Goal: Task Accomplishment & Management: Manage account settings

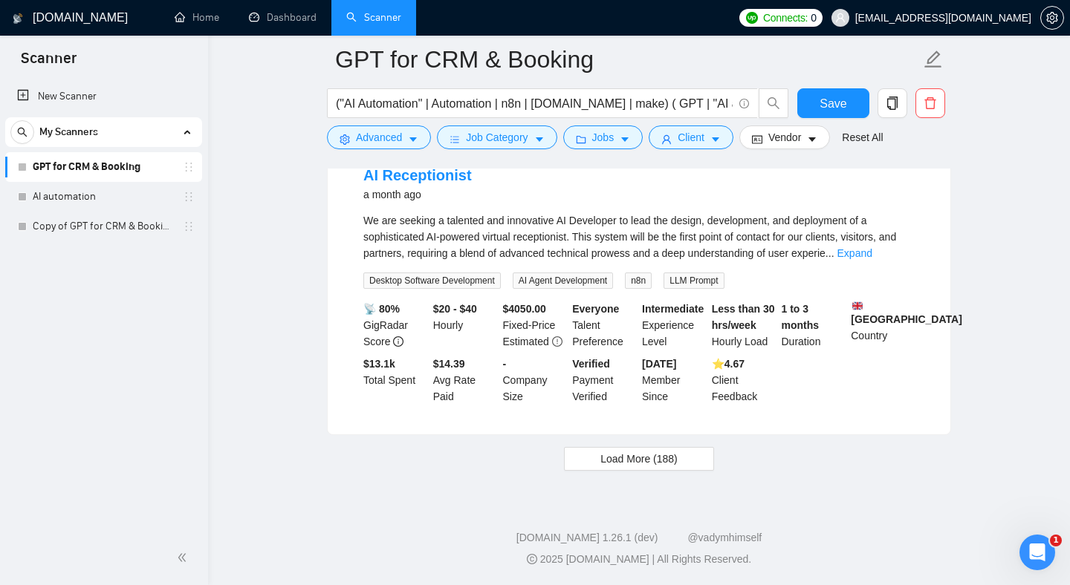
click at [670, 227] on div "We are seeking a talented and innovative AI Developer to lead the design, devel…" at bounding box center [638, 236] width 551 height 49
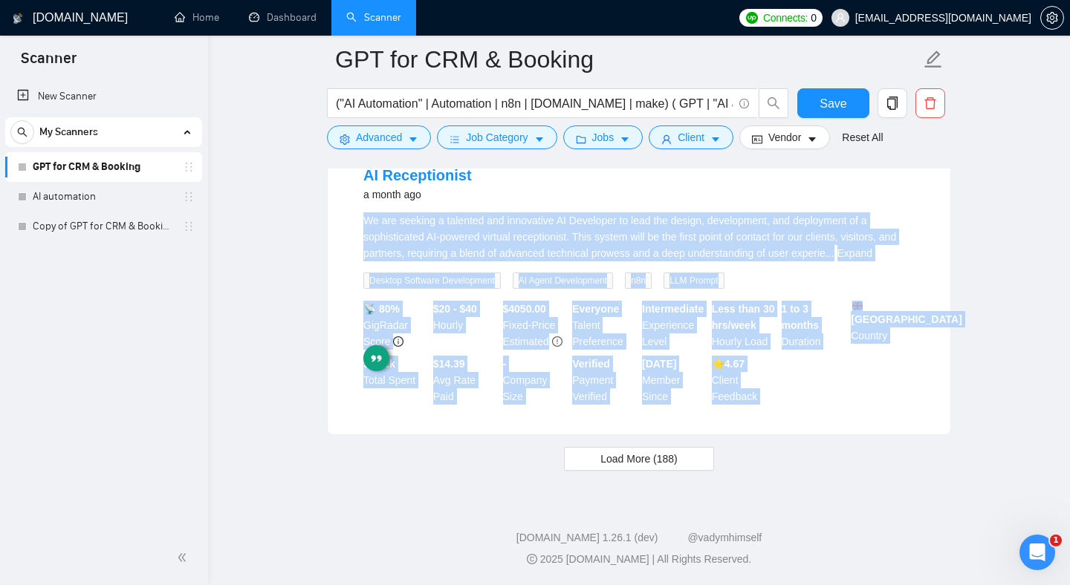
drag, startPoint x: 670, startPoint y: 227, endPoint x: 781, endPoint y: 381, distance: 190.5
click at [781, 381] on li "AI Receptionist a month ago We are seeking a talented and innovative AI Develop…" at bounding box center [638, 285] width 587 height 264
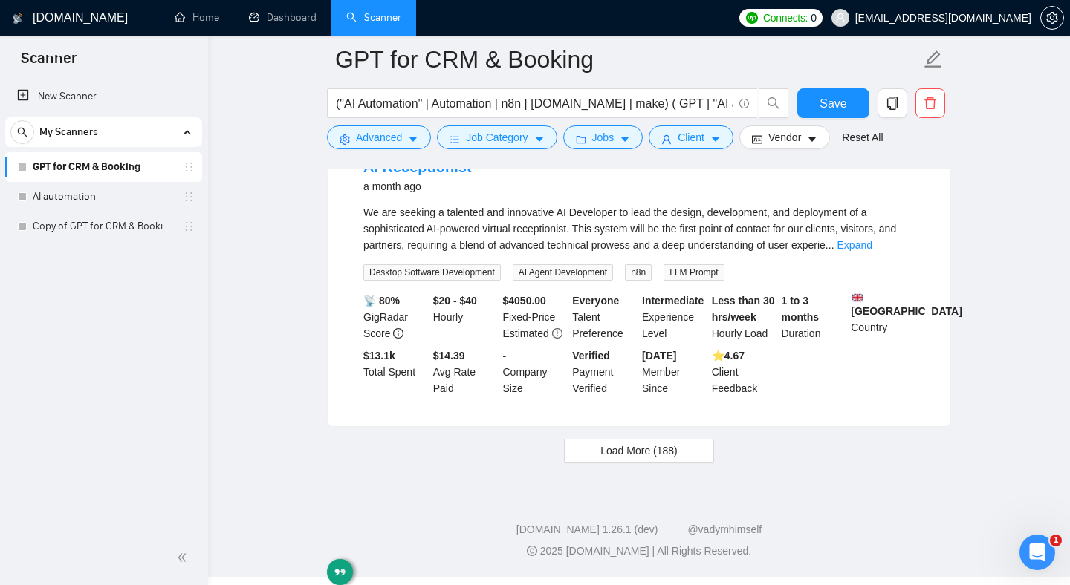
click at [800, 388] on div "📡 80% GigRadar Score $20 - $40 Hourly $ 4050.00 Fixed-Price Estimated Everyone …" at bounding box center [638, 345] width 557 height 104
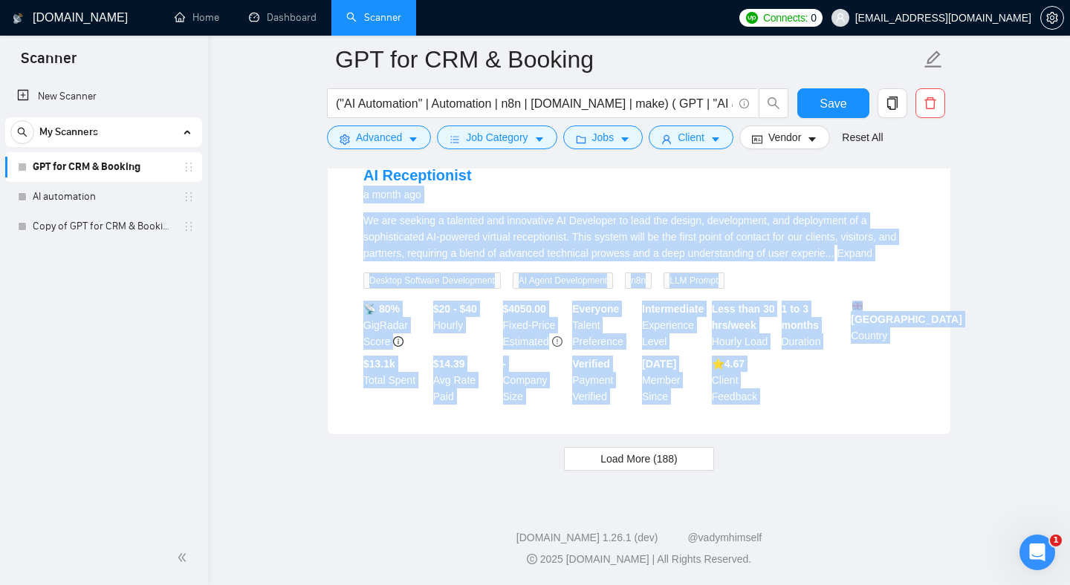
drag, startPoint x: 800, startPoint y: 388, endPoint x: 692, endPoint y: 157, distance: 255.2
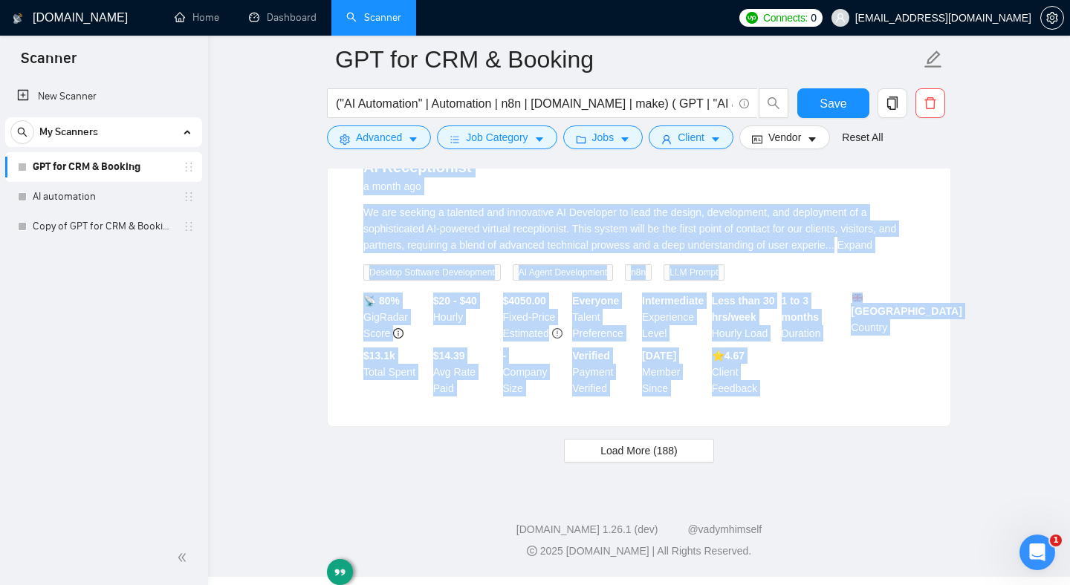
click at [636, 222] on div "We are seeking a talented and innovative AI Developer to lead the design, devel…" at bounding box center [638, 228] width 551 height 49
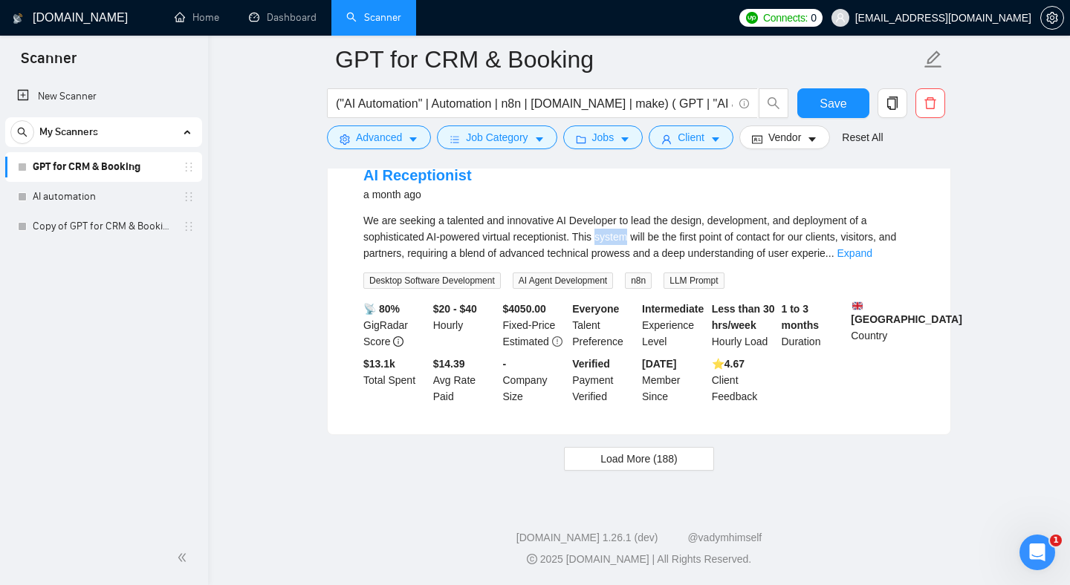
click at [636, 222] on div "We are seeking a talented and innovative AI Developer to lead the design, devel…" at bounding box center [638, 236] width 551 height 49
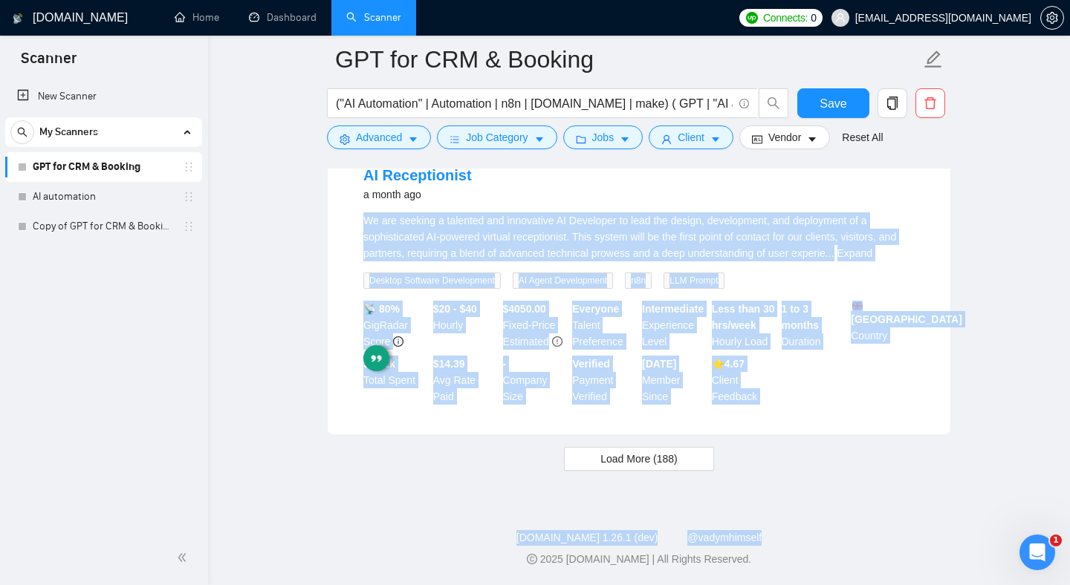
drag, startPoint x: 636, startPoint y: 222, endPoint x: 788, endPoint y: 430, distance: 257.8
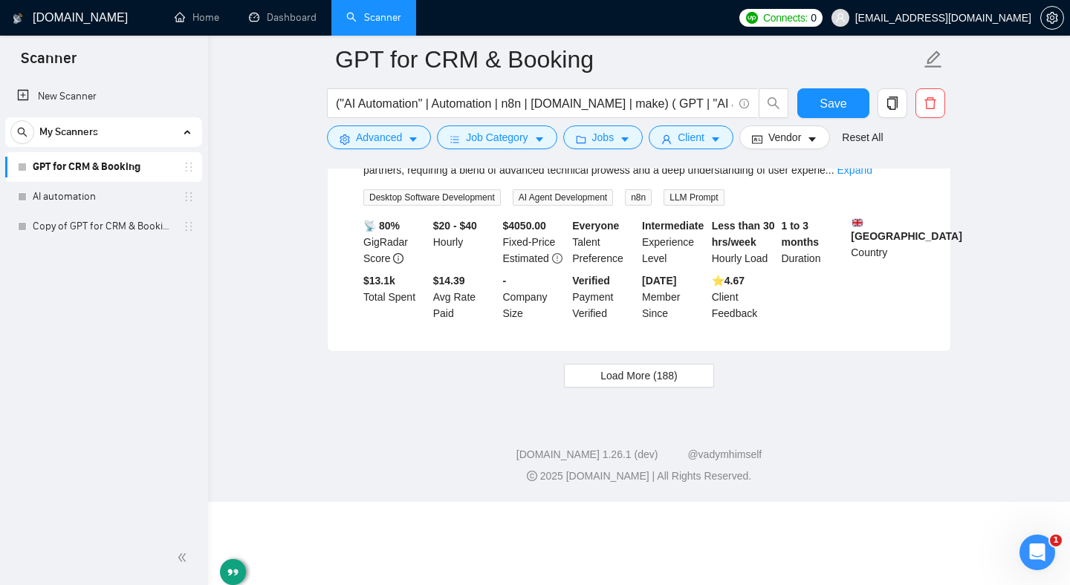
click at [784, 334] on li "AI Receptionist a month ago We are seeking a talented and innovative AI Develop…" at bounding box center [638, 202] width 587 height 264
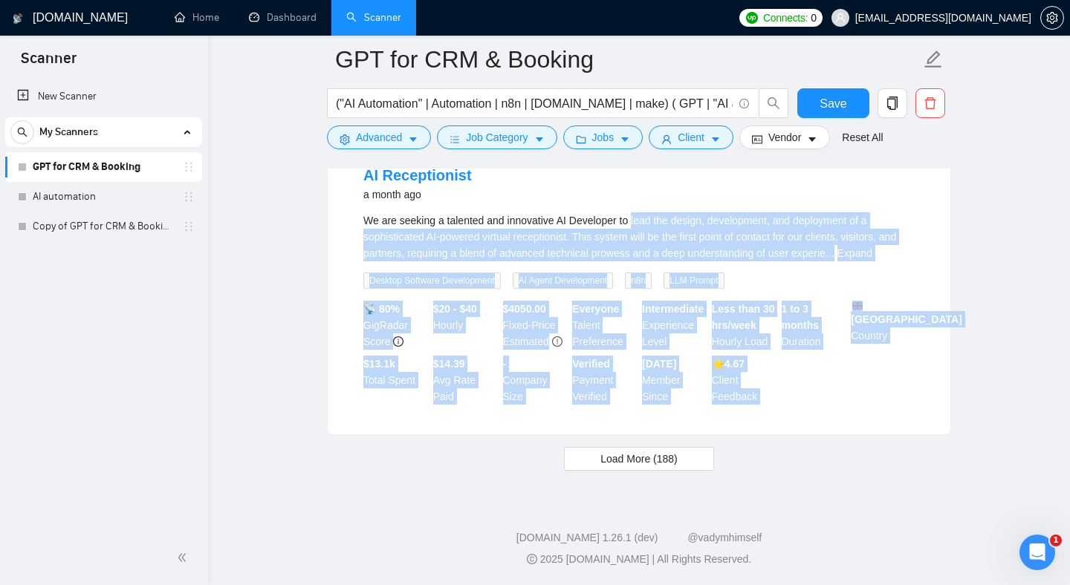
drag, startPoint x: 784, startPoint y: 410, endPoint x: 648, endPoint y: 204, distance: 247.2
click at [648, 204] on li "AI Receptionist a month ago We are seeking a talented and innovative AI Develop…" at bounding box center [638, 285] width 587 height 264
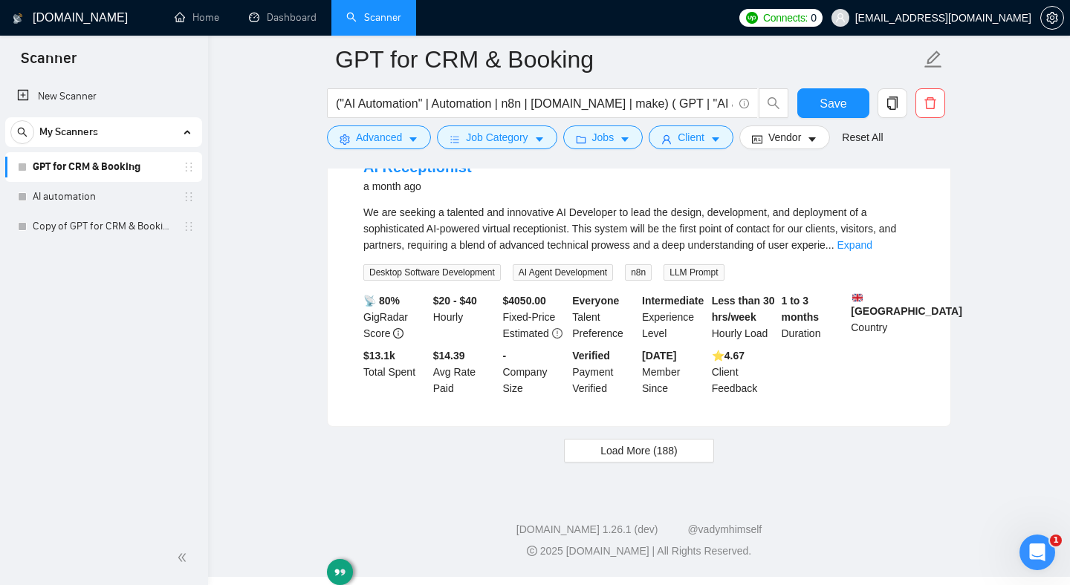
click at [635, 215] on div "We are seeking a talented and innovative AI Developer to lead the design, devel…" at bounding box center [638, 228] width 551 height 49
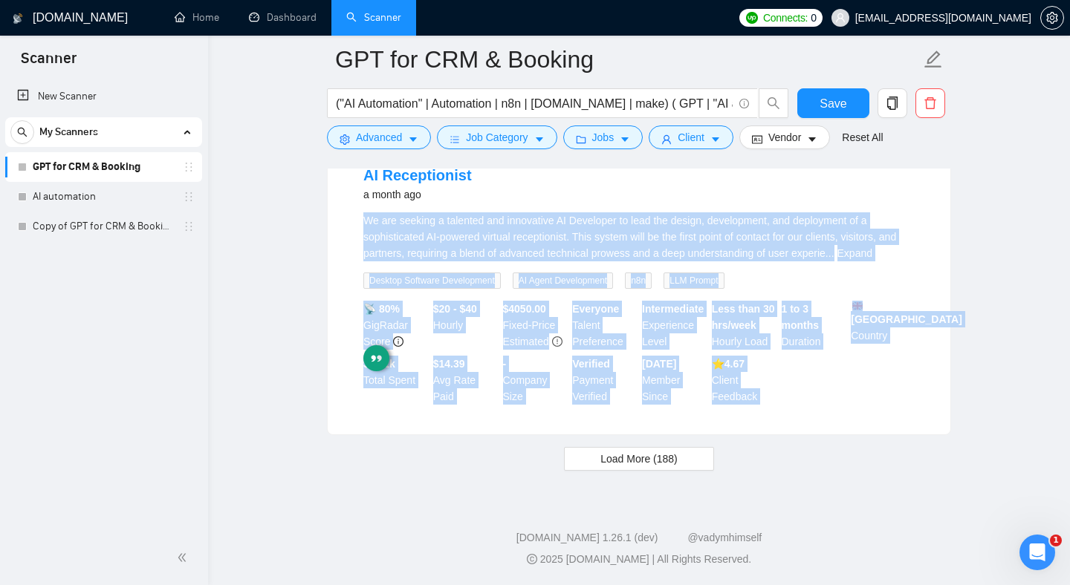
drag, startPoint x: 635, startPoint y: 215, endPoint x: 746, endPoint y: 429, distance: 240.9
click at [746, 429] on div "AI Receptionist a month ago We are seeking a talented and innovative AI Develop…" at bounding box center [639, 284] width 622 height 299
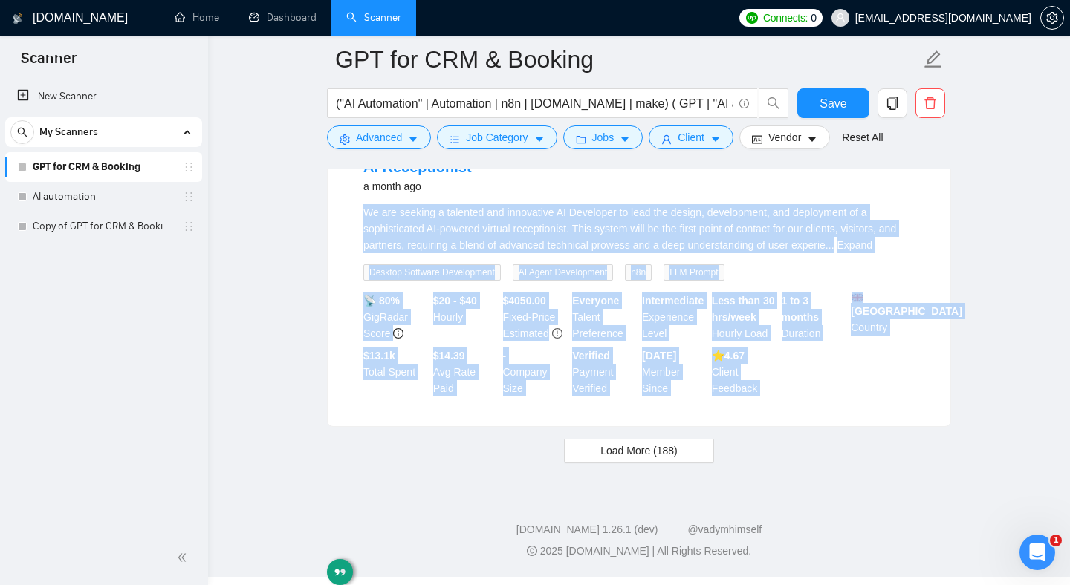
click at [755, 423] on div "AI Receptionist a month ago We are seeking a talented and innovative AI Develop…" at bounding box center [639, 276] width 622 height 299
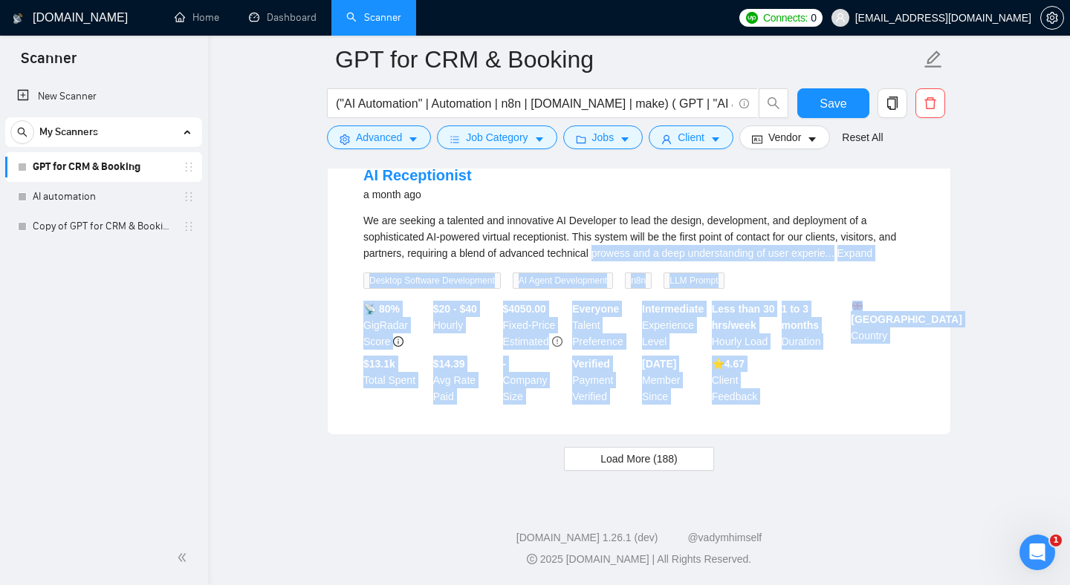
drag, startPoint x: 755, startPoint y: 423, endPoint x: 634, endPoint y: 238, distance: 221.1
click at [634, 243] on div "AI Receptionist a month ago We are seeking a talented and innovative AI Develop…" at bounding box center [639, 284] width 622 height 299
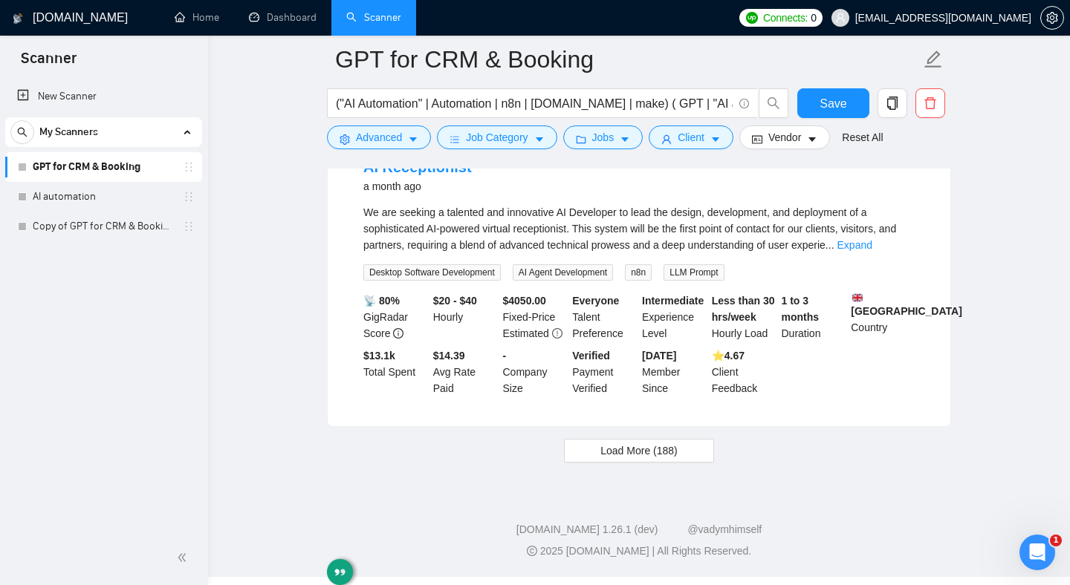
click at [637, 224] on div "We are seeking a talented and innovative AI Developer to lead the design, devel…" at bounding box center [638, 228] width 551 height 49
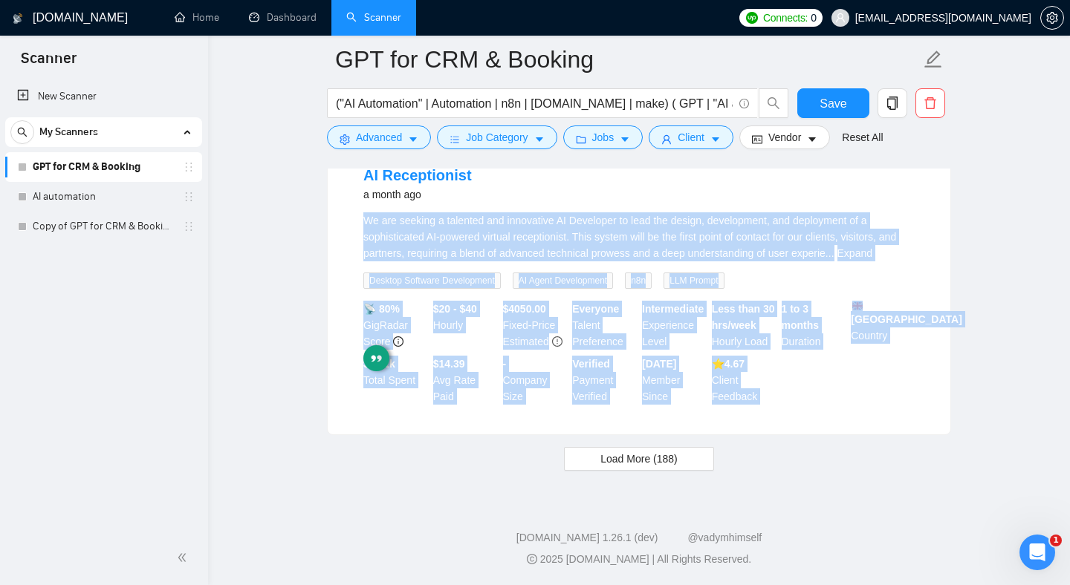
drag, startPoint x: 637, startPoint y: 224, endPoint x: 797, endPoint y: 444, distance: 272.8
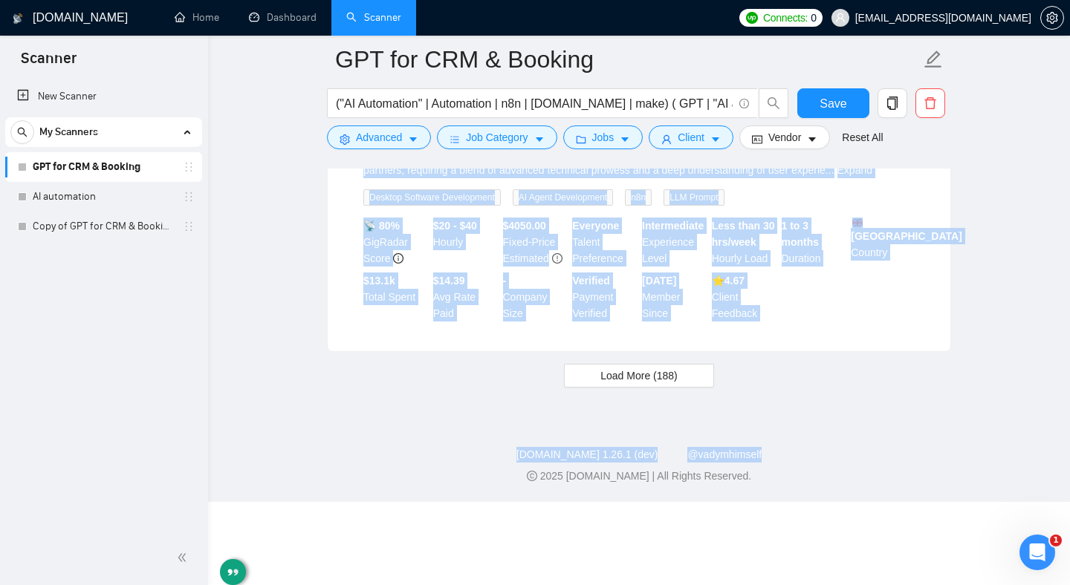
click at [785, 322] on div "📡 80% GigRadar Score $20 - $40 Hourly $ 4050.00 Fixed-Price Estimated Everyone …" at bounding box center [638, 270] width 557 height 104
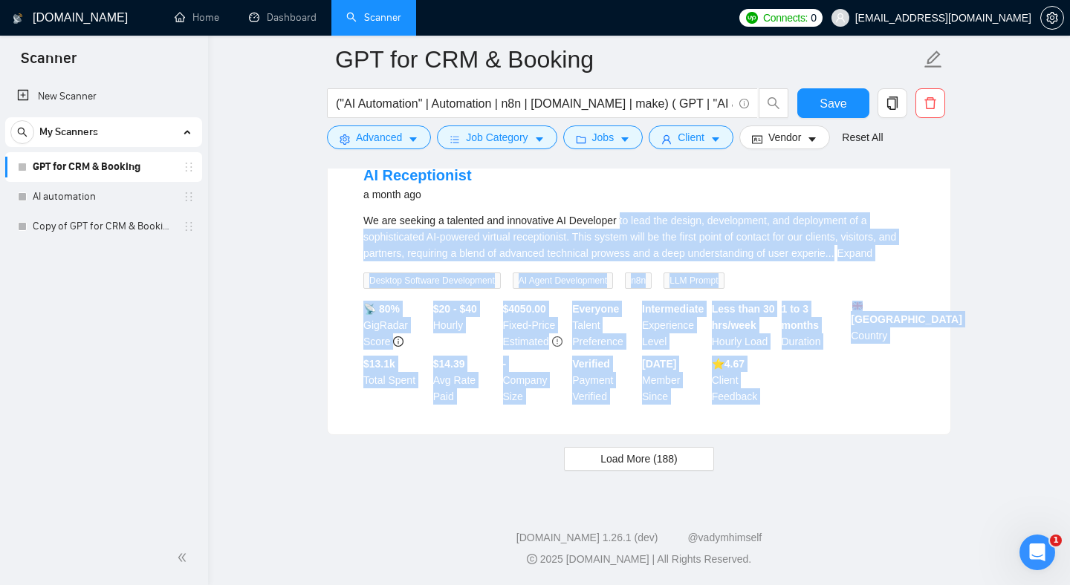
drag, startPoint x: 785, startPoint y: 403, endPoint x: 634, endPoint y: 186, distance: 264.6
click at [630, 202] on li "AI Receptionist a month ago We are seeking a talented and innovative AI Develop…" at bounding box center [638, 285] width 587 height 264
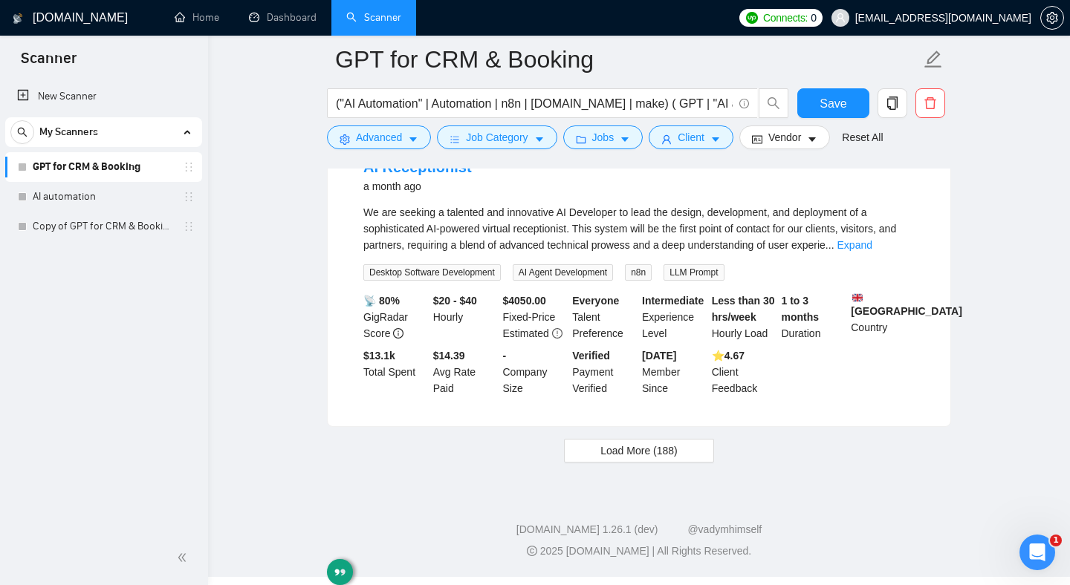
click at [625, 191] on div "AI Receptionist a month ago" at bounding box center [638, 176] width 551 height 39
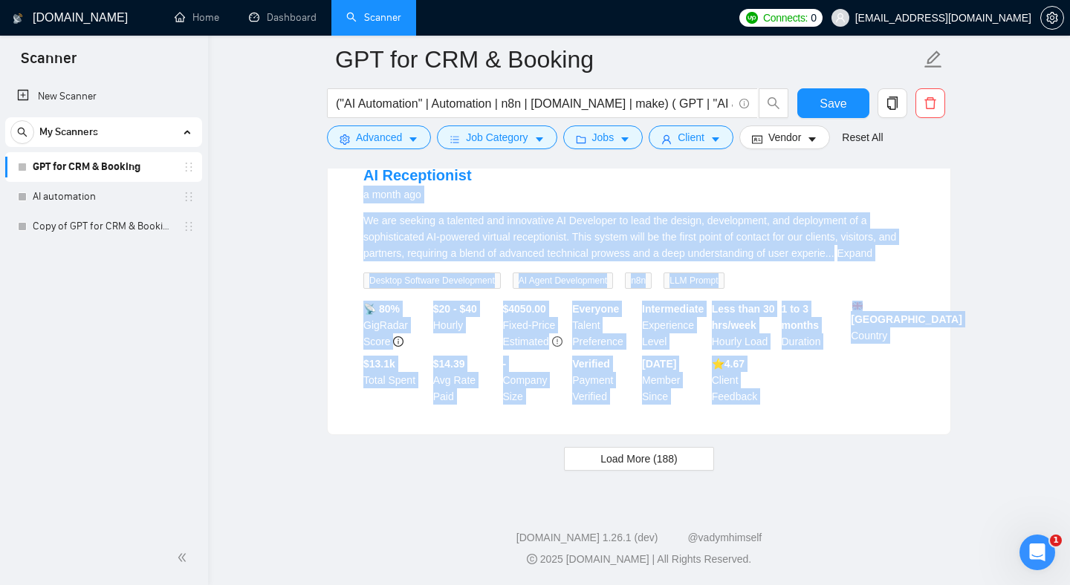
drag, startPoint x: 625, startPoint y: 191, endPoint x: 841, endPoint y: 423, distance: 316.4
click at [839, 422] on div "AI Receptionist a month ago We are seeking a talented and innovative AI Develop…" at bounding box center [639, 284] width 622 height 299
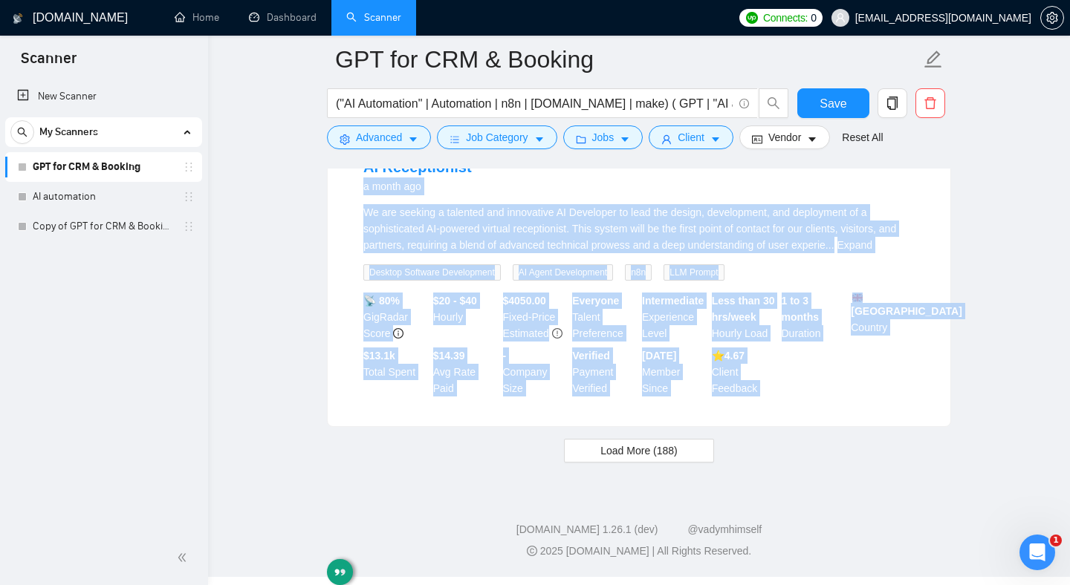
drag, startPoint x: 835, startPoint y: 424, endPoint x: 653, endPoint y: 196, distance: 291.7
click at [654, 196] on div "AI Receptionist a month ago We are seeking a talented and innovative AI Develop…" at bounding box center [639, 276] width 622 height 299
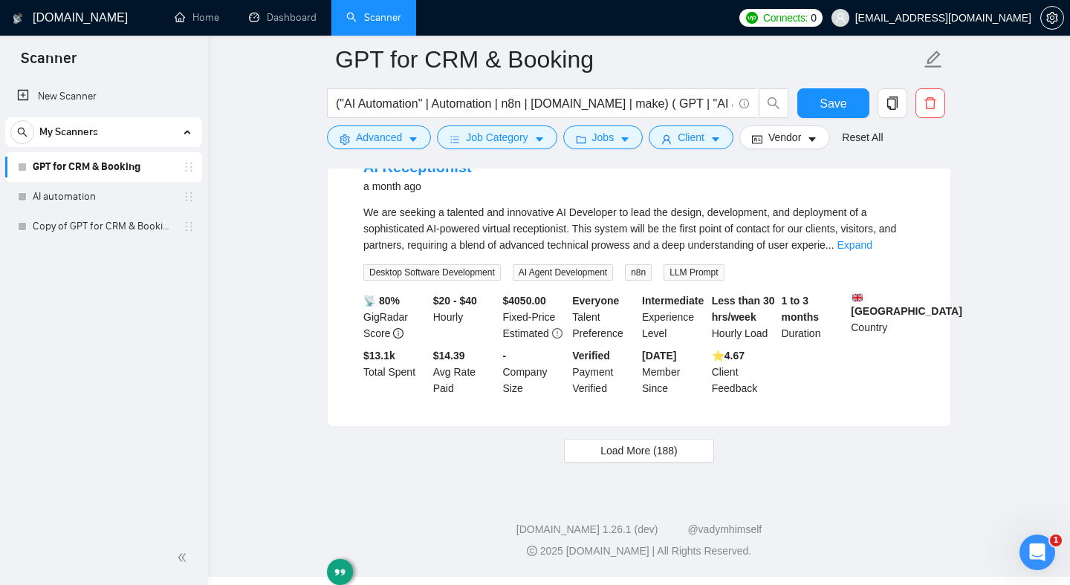
click at [648, 207] on div "We are seeking a talented and innovative AI Developer to lead the design, devel…" at bounding box center [638, 228] width 551 height 49
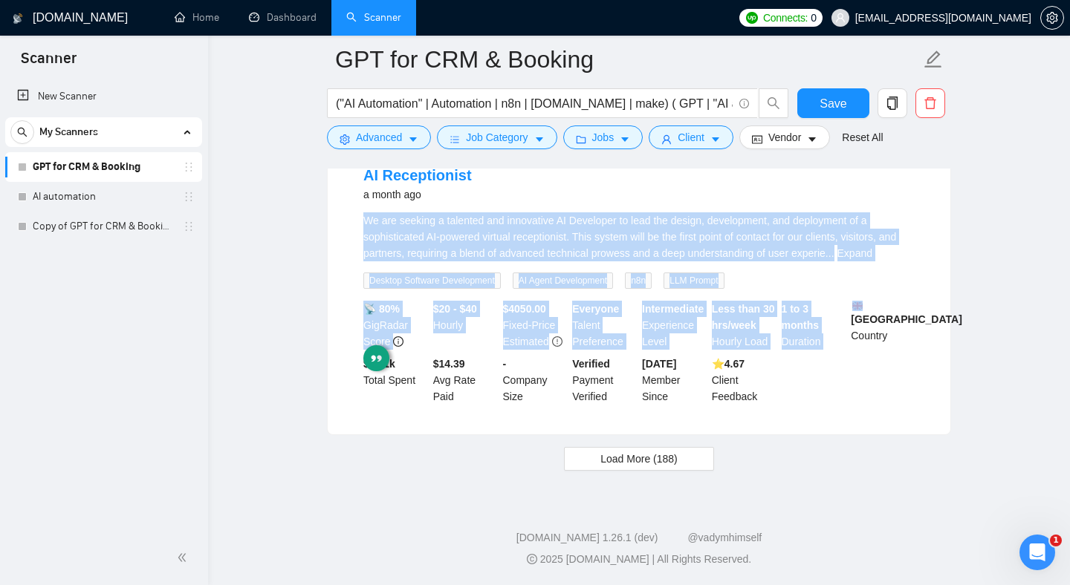
drag, startPoint x: 648, startPoint y: 207, endPoint x: 826, endPoint y: 368, distance: 239.3
click at [826, 368] on li "AI Receptionist a month ago We are seeking a talented and innovative AI Develop…" at bounding box center [638, 285] width 587 height 264
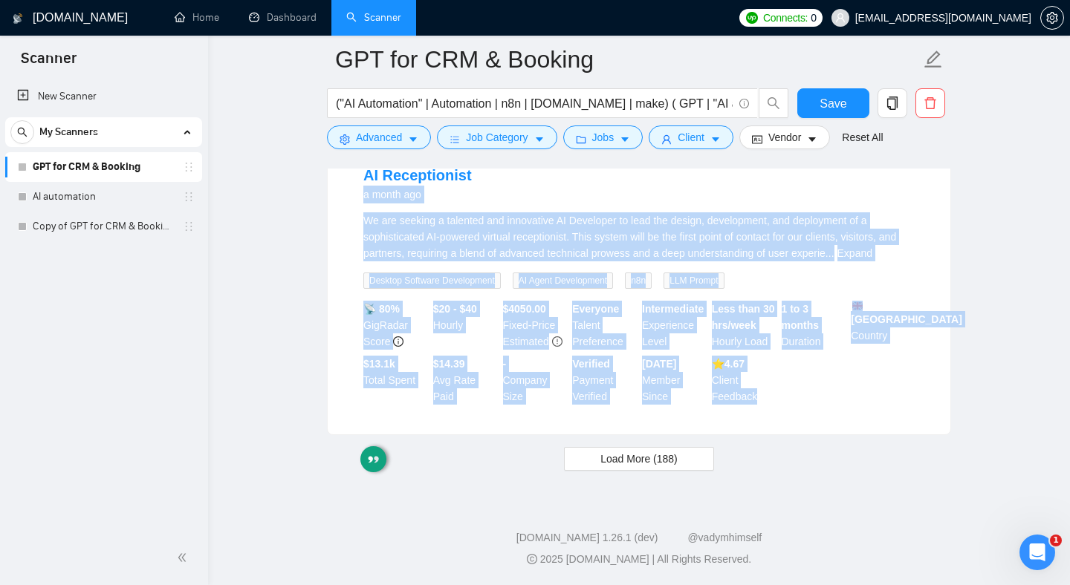
drag, startPoint x: 798, startPoint y: 407, endPoint x: 677, endPoint y: 172, distance: 264.1
click at [677, 172] on li "AI Receptionist a month ago We are seeking a talented and innovative AI Develop…" at bounding box center [638, 285] width 587 height 264
click at [677, 172] on div "AI Receptionist a month ago" at bounding box center [638, 184] width 551 height 39
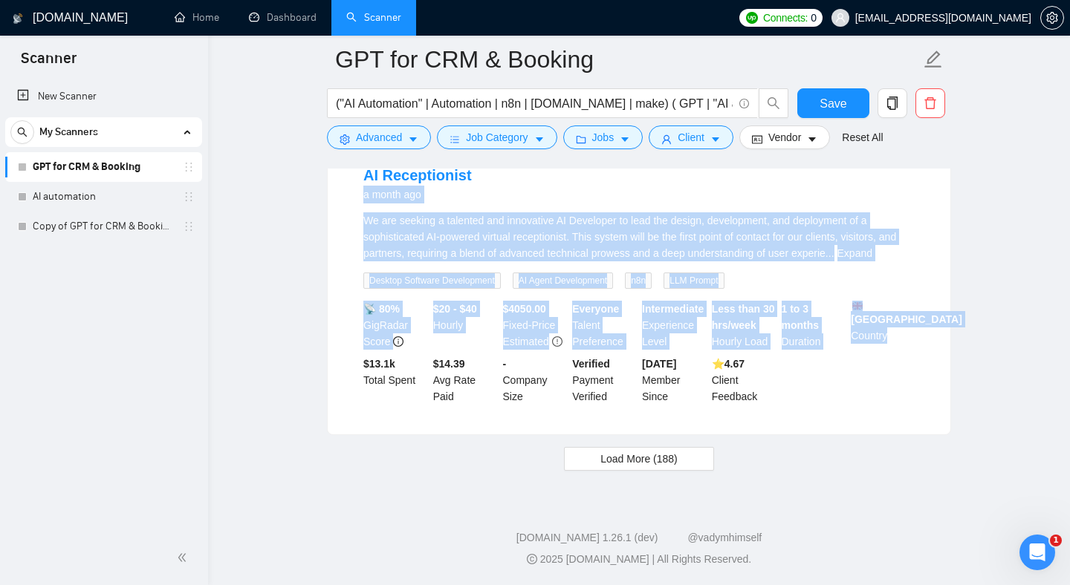
drag, startPoint x: 677, startPoint y: 172, endPoint x: 810, endPoint y: 384, distance: 250.0
click at [833, 397] on li "AI Receptionist a month ago We are seeking a talented and innovative AI Develop…" at bounding box center [638, 285] width 587 height 264
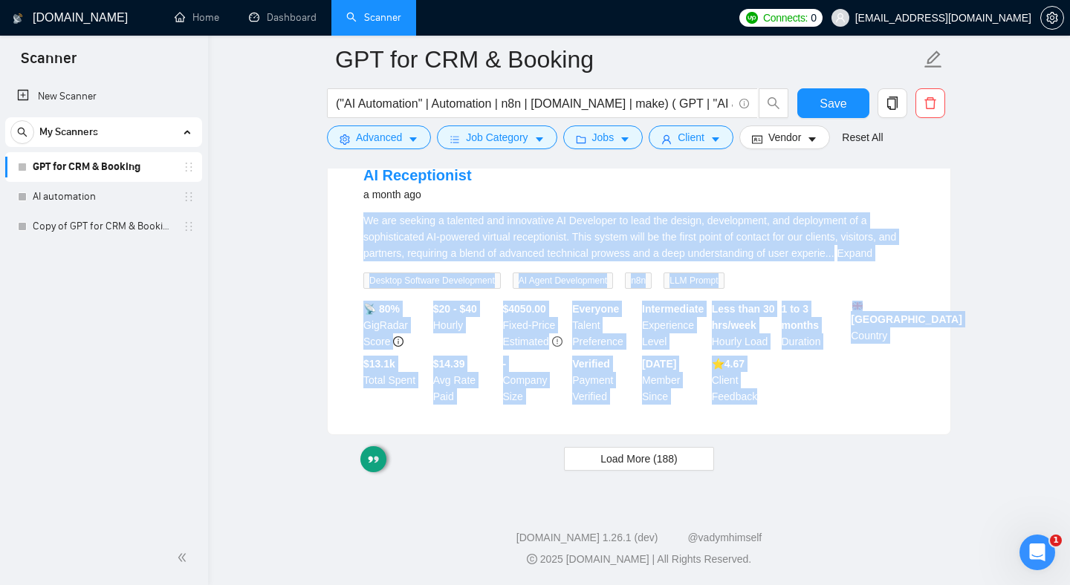
drag, startPoint x: 792, startPoint y: 407, endPoint x: 676, endPoint y: 183, distance: 252.5
click at [677, 181] on li "AI Receptionist a month ago We are seeking a talented and innovative AI Develop…" at bounding box center [638, 285] width 587 height 264
click at [676, 183] on div "AI Receptionist a month ago" at bounding box center [638, 184] width 551 height 39
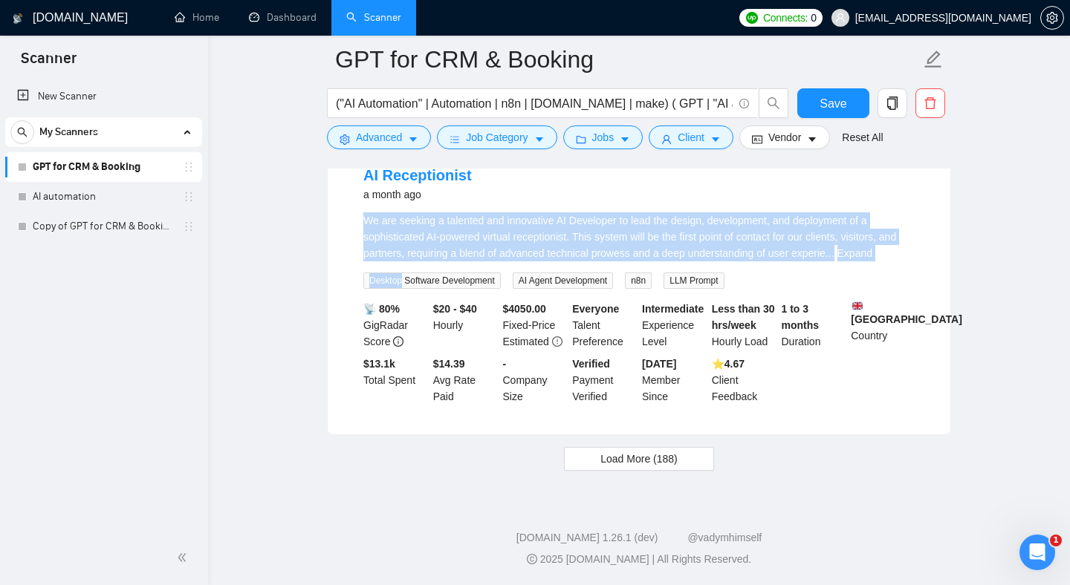
drag, startPoint x: 676, startPoint y: 183, endPoint x: 698, endPoint y: 263, distance: 83.3
click at [698, 263] on li "AI Receptionist a month ago We are seeking a talented and innovative AI Develop…" at bounding box center [638, 285] width 587 height 264
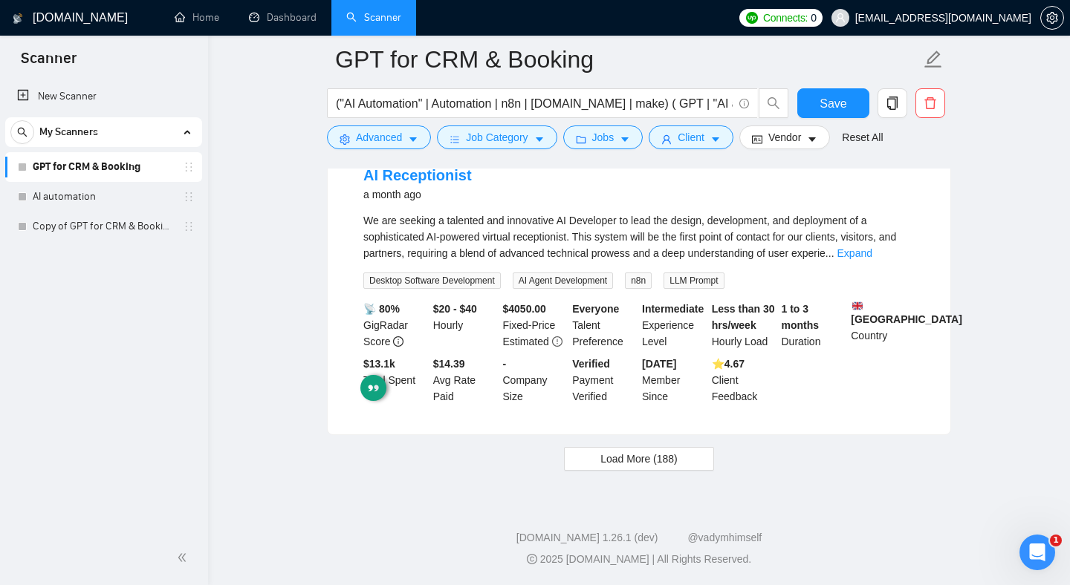
click at [582, 391] on div "Verified Payment Verified" at bounding box center [604, 380] width 70 height 49
click at [817, 99] on button "Save" at bounding box center [833, 103] width 72 height 30
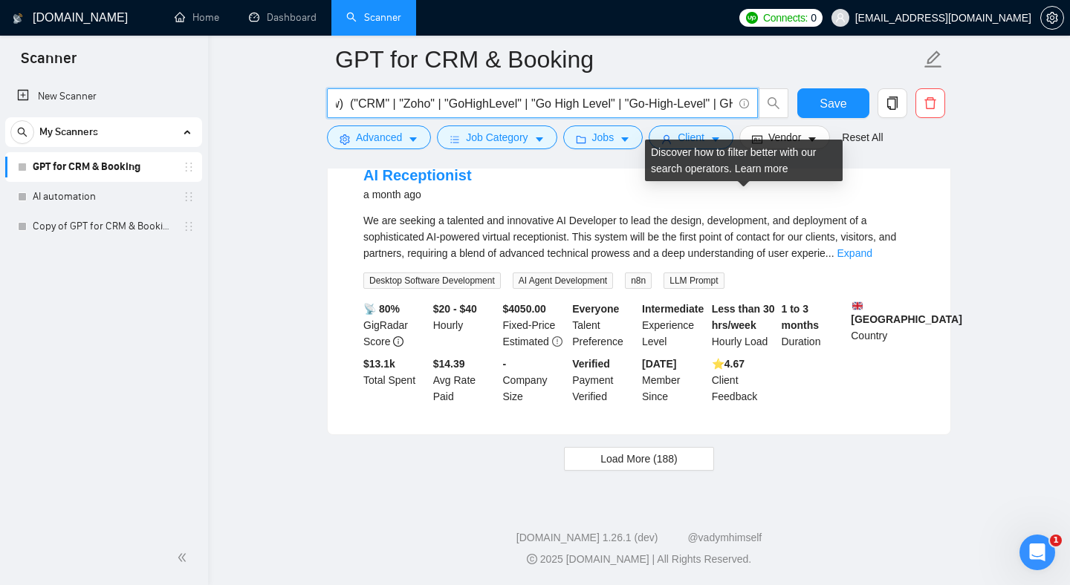
drag, startPoint x: 609, startPoint y: 105, endPoint x: 744, endPoint y: 105, distance: 135.2
click at [745, 105] on span "("AI Automation" | Automation | n8n | [DOMAIN_NAME] | make) ( GPT | "AI agent" …" at bounding box center [542, 103] width 431 height 30
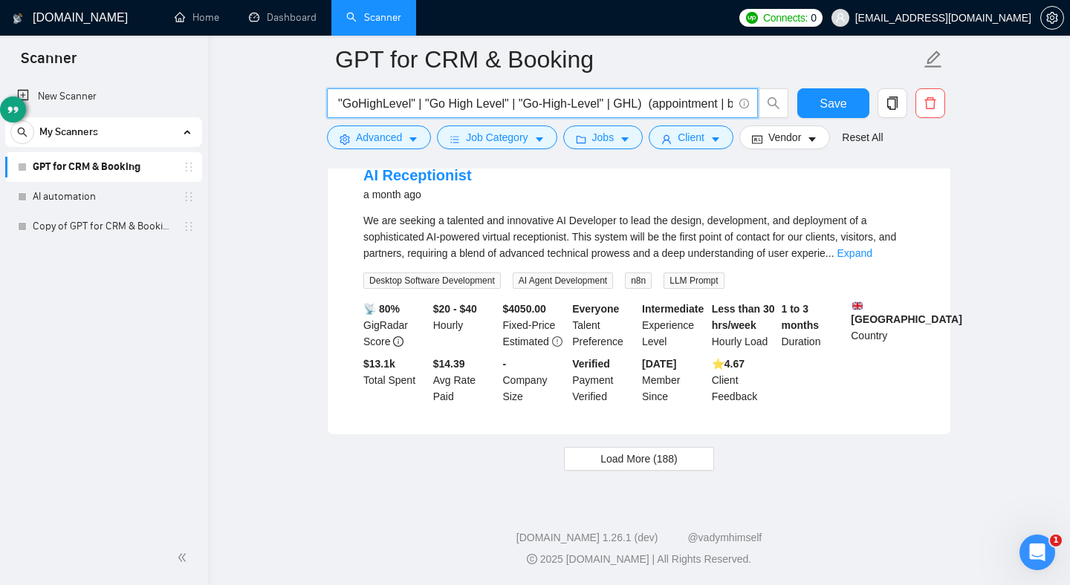
click at [619, 107] on input "("AI Automation" | Automation | n8n | [DOMAIN_NAME] | make) ( GPT | "AI agent" …" at bounding box center [534, 103] width 397 height 19
drag, startPoint x: 598, startPoint y: 103, endPoint x: 787, endPoint y: 103, distance: 188.7
click at [787, 103] on span "("AI Automation" | Automation | n8n | [DOMAIN_NAME] | make) ( GPT | "AI agent" …" at bounding box center [558, 103] width 462 height 30
click at [695, 103] on input "("AI Automation" | Automation | n8n | [DOMAIN_NAME] | make) ( GPT | "AI agent" …" at bounding box center [534, 103] width 397 height 19
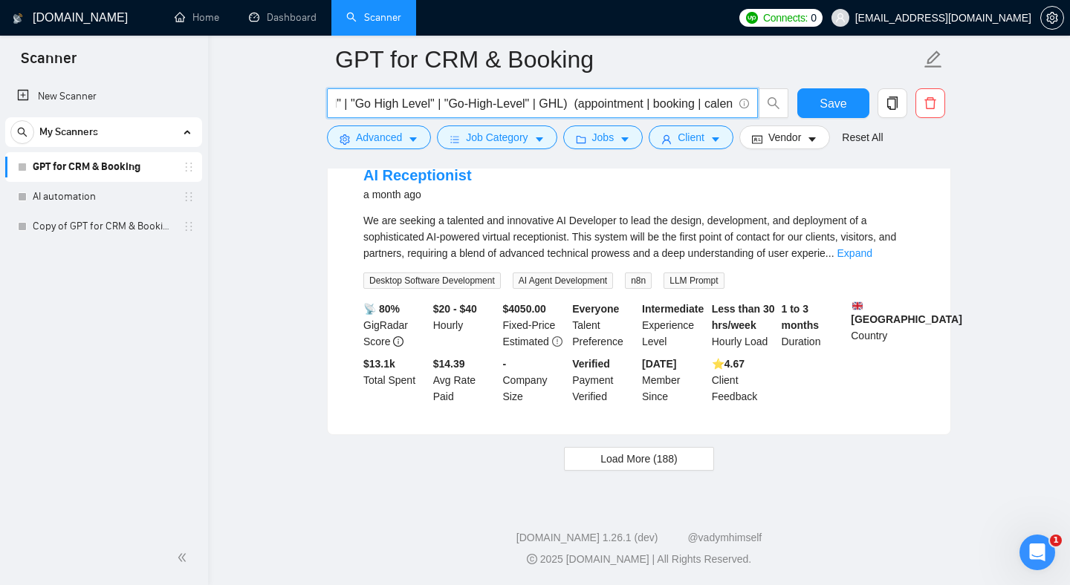
click at [695, 103] on input "("AI Automation" | Automation | n8n | [DOMAIN_NAME] | make) ( GPT | "AI agent" …" at bounding box center [534, 103] width 397 height 19
click at [694, 103] on input "("AI Automation" | Automation | n8n | [DOMAIN_NAME] | make) ( GPT | "AI agent" …" at bounding box center [534, 103] width 397 height 19
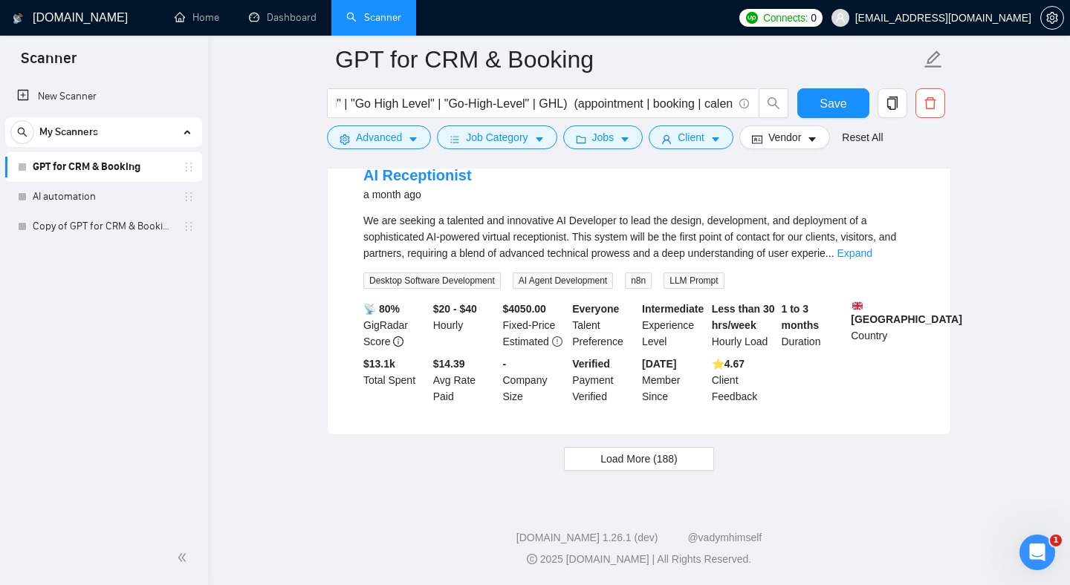
scroll to position [0, 0]
click at [693, 220] on div "We are seeking a talented and innovative AI Developer to lead the design, devel…" at bounding box center [638, 236] width 551 height 49
click at [688, 218] on div "We are seeking a talented and innovative AI Developer to lead the design, devel…" at bounding box center [638, 236] width 551 height 49
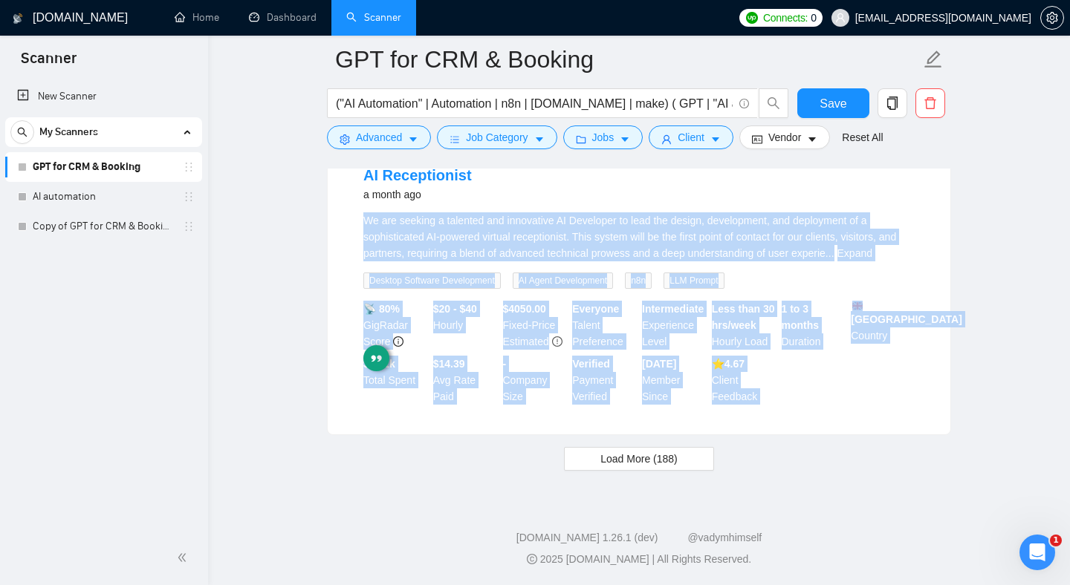
drag, startPoint x: 688, startPoint y: 218, endPoint x: 792, endPoint y: 426, distance: 232.5
click at [794, 426] on div "AI Receptionist a month ago We are seeking a talented and innovative AI Develop…" at bounding box center [639, 284] width 622 height 299
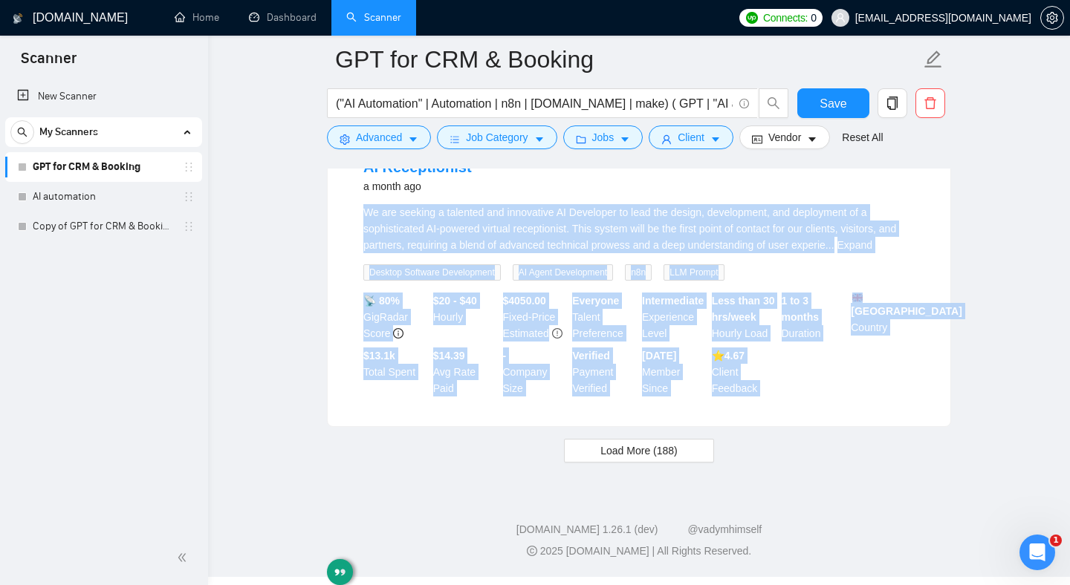
click at [789, 423] on div "AI Receptionist a month ago We are seeking a talented and innovative AI Develop…" at bounding box center [639, 276] width 622 height 299
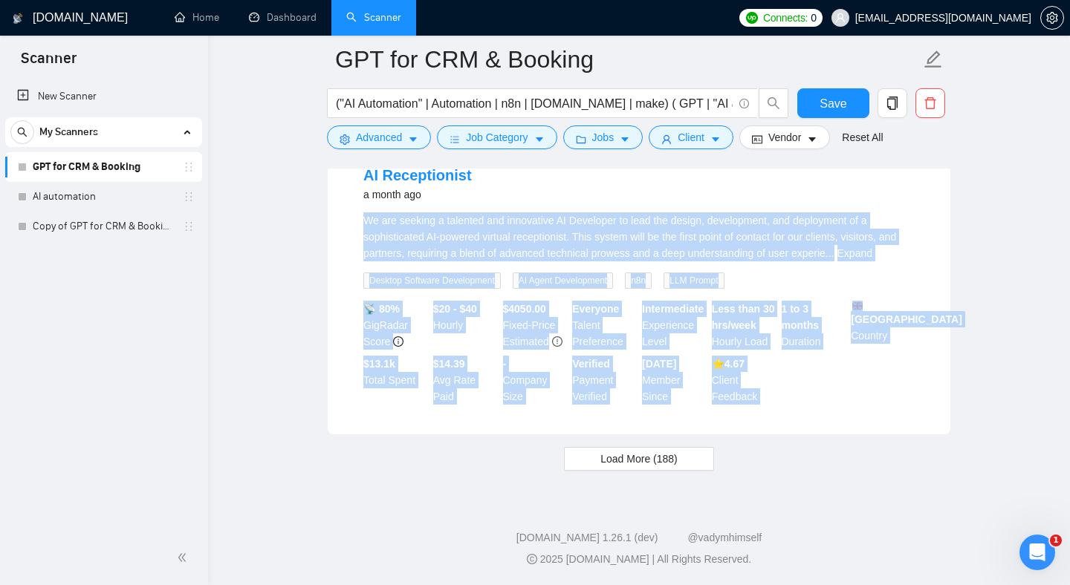
drag, startPoint x: 789, startPoint y: 423, endPoint x: 752, endPoint y: 181, distance: 245.0
click at [751, 181] on div "AI Receptionist a month ago We are seeking a talented and innovative AI Develop…" at bounding box center [639, 284] width 622 height 299
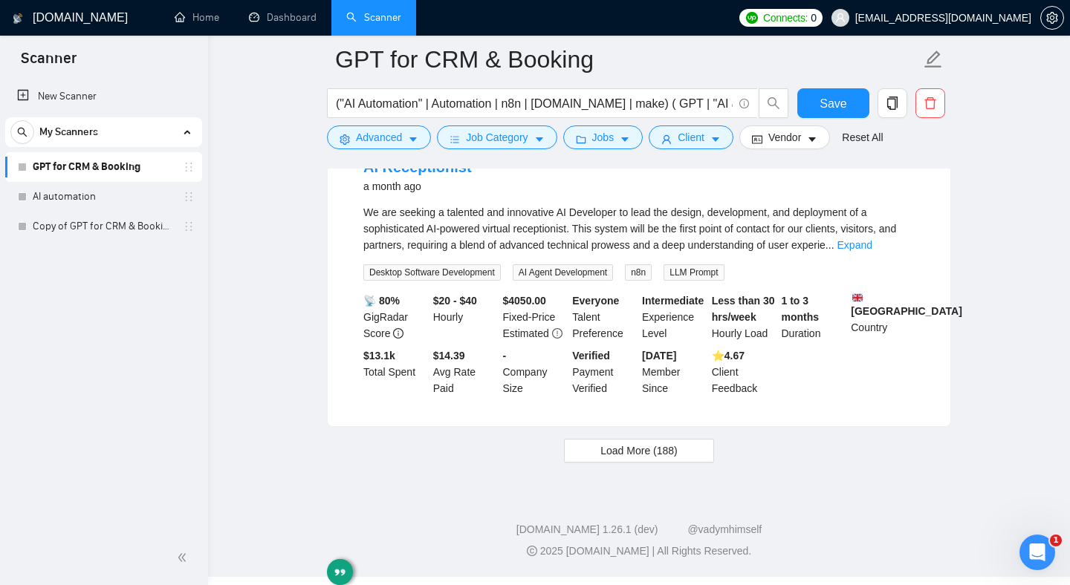
click at [732, 216] on div "We are seeking a talented and innovative AI Developer to lead the design, devel…" at bounding box center [638, 228] width 551 height 49
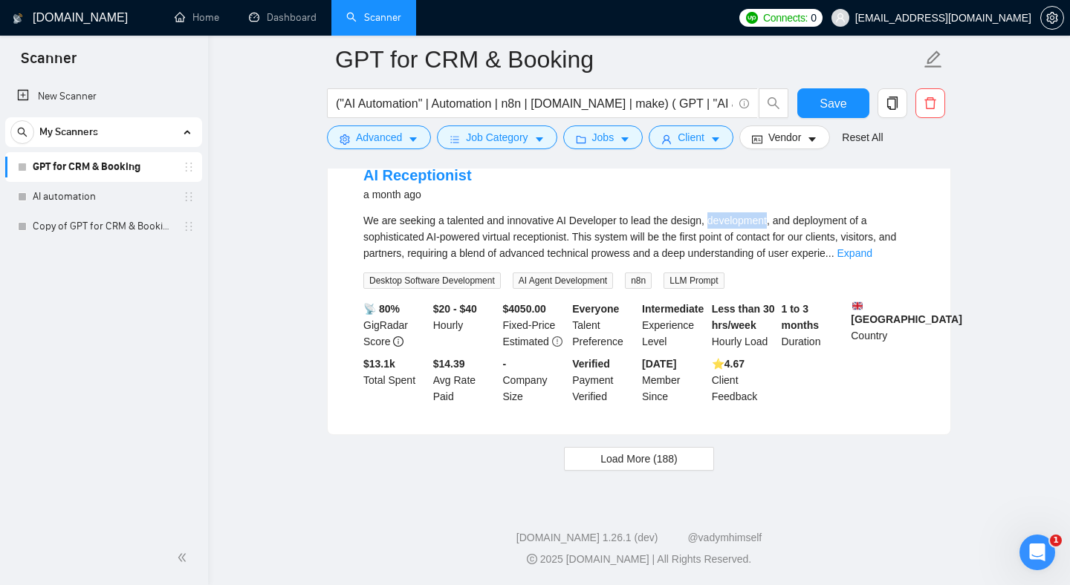
click at [732, 216] on div "We are seeking a talented and innovative AI Developer to lead the design, devel…" at bounding box center [638, 236] width 551 height 49
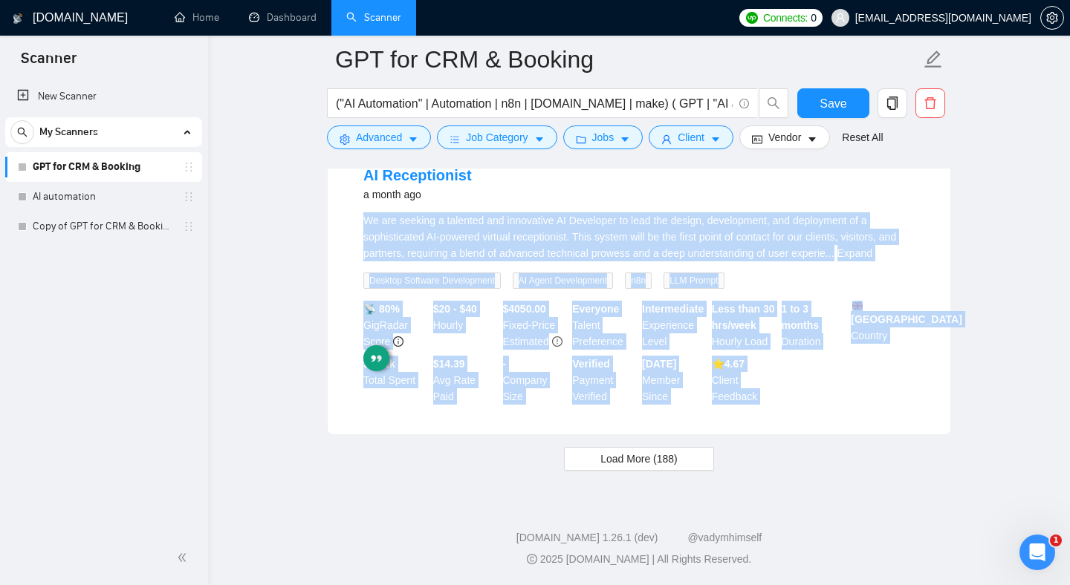
drag, startPoint x: 732, startPoint y: 216, endPoint x: 754, endPoint y: 324, distance: 109.8
click at [805, 385] on li "AI Receptionist a month ago We are seeking a talented and innovative AI Develop…" at bounding box center [638, 285] width 587 height 264
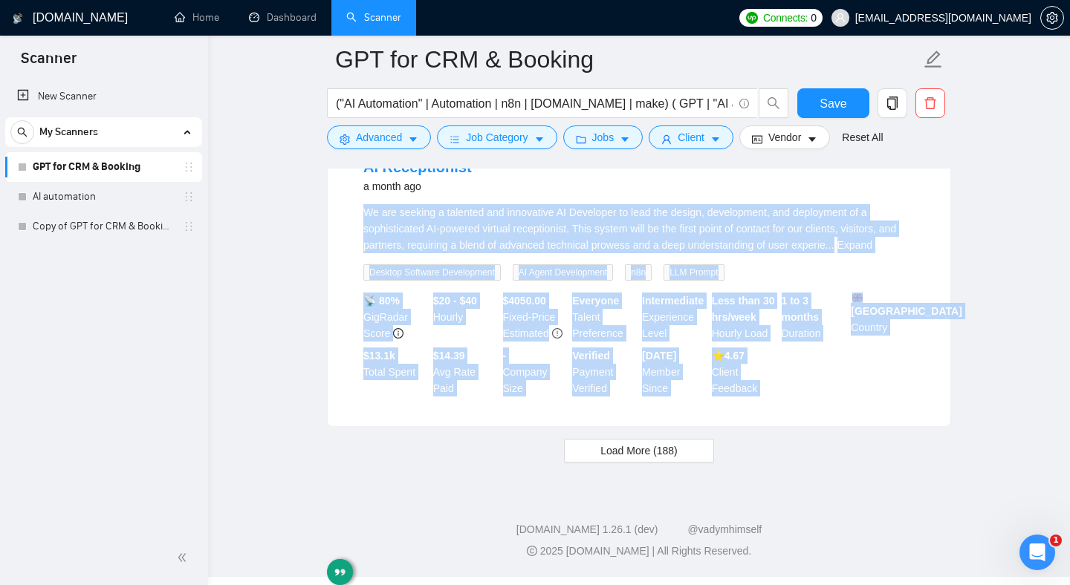
click at [741, 302] on b "Less than 30 hrs/week" at bounding box center [743, 309] width 63 height 28
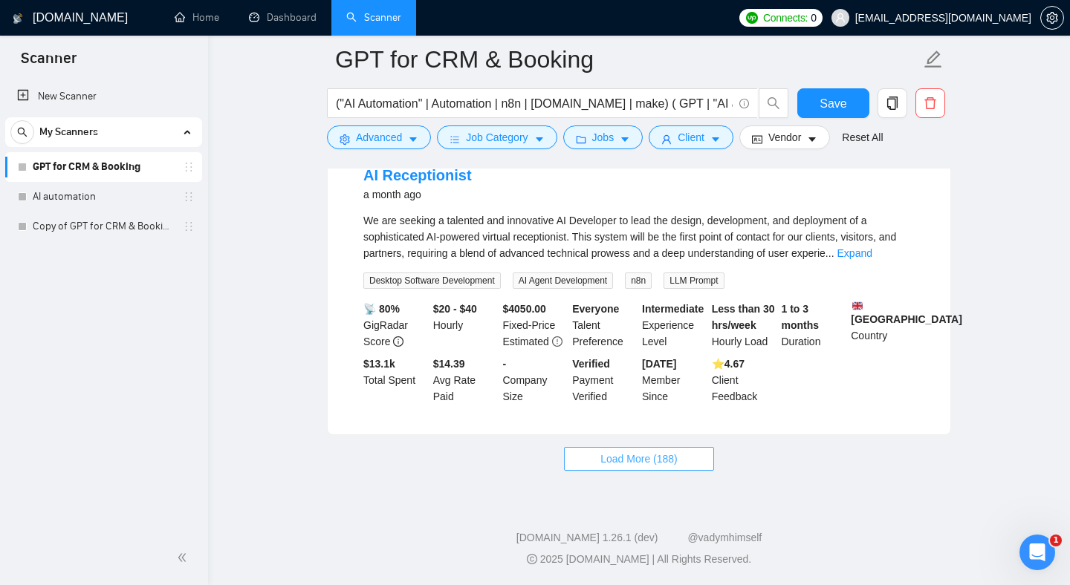
click at [689, 448] on button "Load More (188)" at bounding box center [639, 459] width 150 height 24
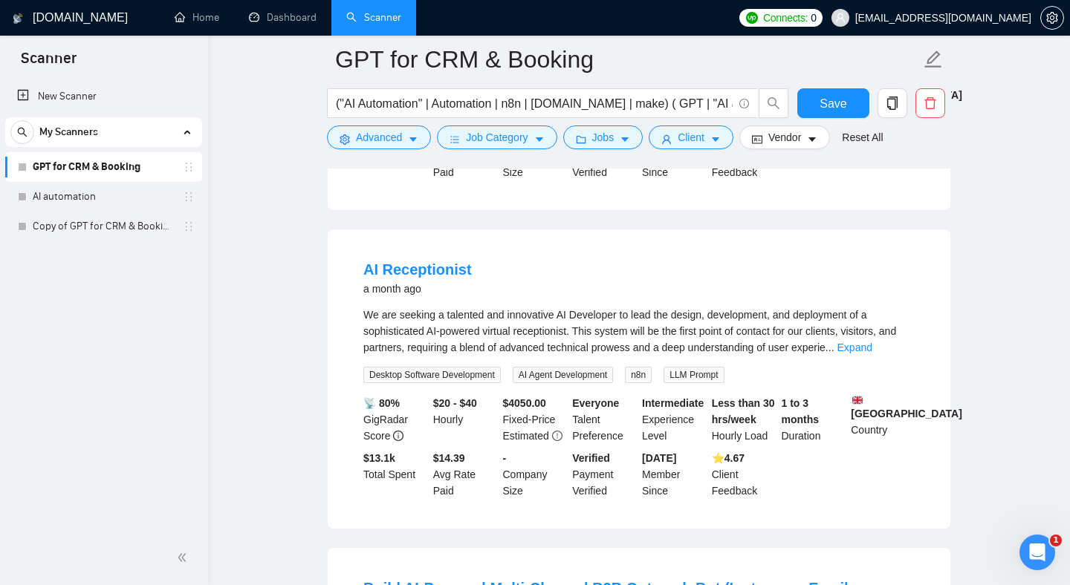
scroll to position [6637, 0]
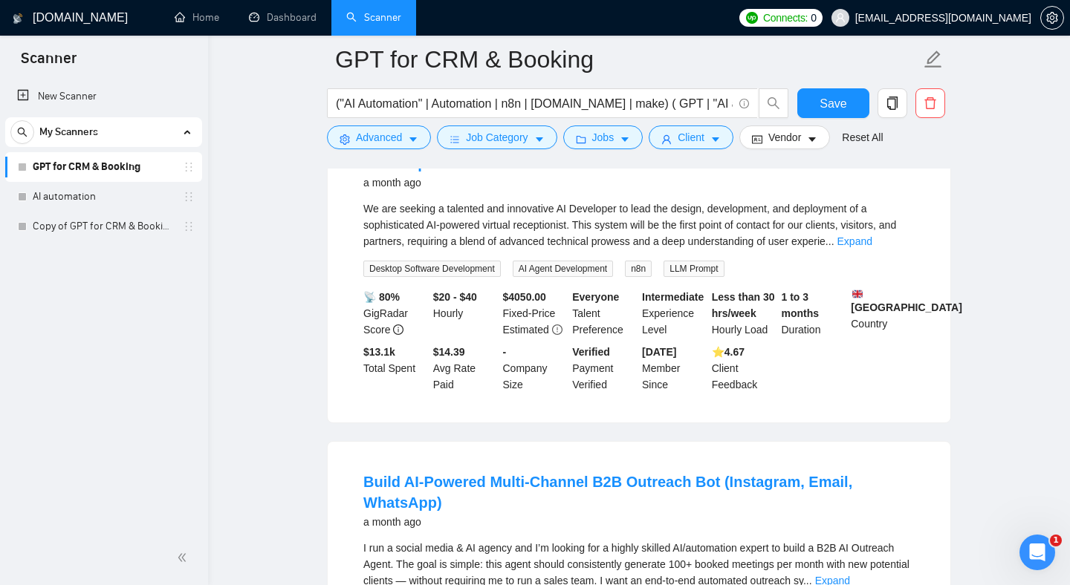
click at [591, 250] on div "We are seeking a talented and innovative AI Developer to lead the design, devel…" at bounding box center [638, 225] width 551 height 49
drag, startPoint x: 591, startPoint y: 315, endPoint x: 807, endPoint y: 311, distance: 216.9
click at [807, 250] on div "We are seeking a talented and innovative AI Developer to lead the design, devel…" at bounding box center [638, 225] width 551 height 49
click at [839, 250] on div "We are seeking a talented and innovative AI Developer to lead the design, devel…" at bounding box center [638, 225] width 551 height 49
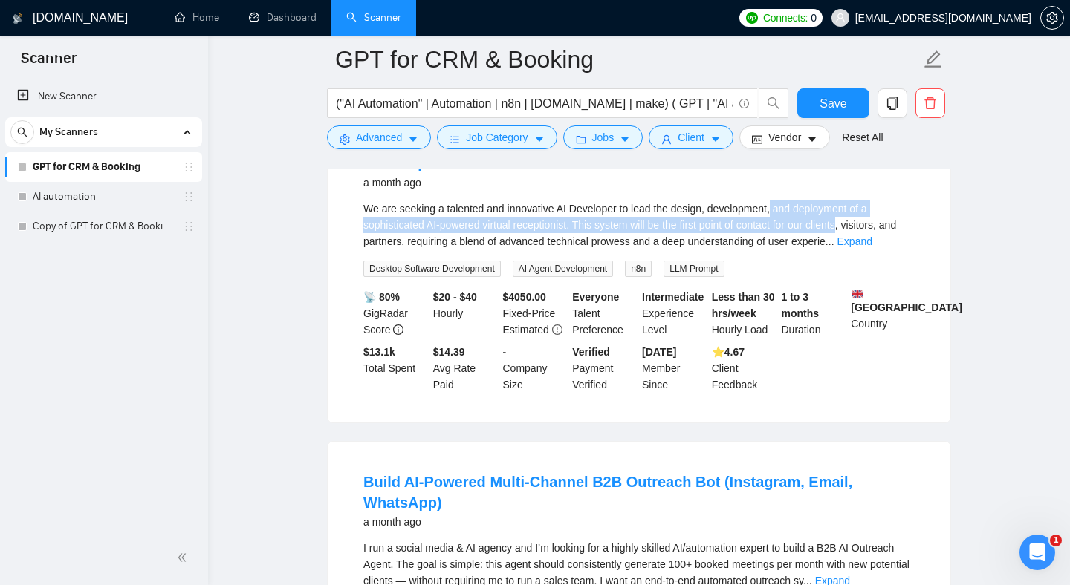
drag, startPoint x: 839, startPoint y: 311, endPoint x: 780, endPoint y: 311, distance: 59.4
click at [781, 250] on div "We are seeking a talented and innovative AI Developer to lead the design, devel…" at bounding box center [638, 225] width 551 height 49
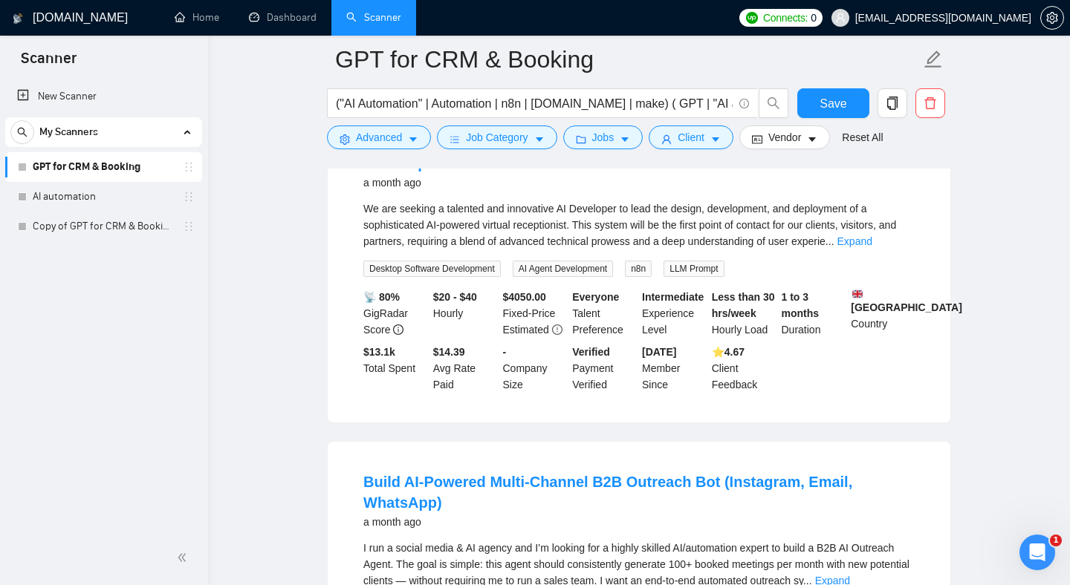
click at [773, 250] on div "We are seeking a talented and innovative AI Developer to lead the design, devel…" at bounding box center [638, 225] width 551 height 49
click at [817, 250] on div "We are seeking a talented and innovative AI Developer to lead the design, devel…" at bounding box center [638, 225] width 551 height 49
drag, startPoint x: 817, startPoint y: 314, endPoint x: 853, endPoint y: 313, distance: 35.7
click at [853, 250] on div "We are seeking a talented and innovative AI Developer to lead the design, devel…" at bounding box center [638, 225] width 551 height 49
click at [872, 247] on link "Expand" at bounding box center [854, 241] width 35 height 12
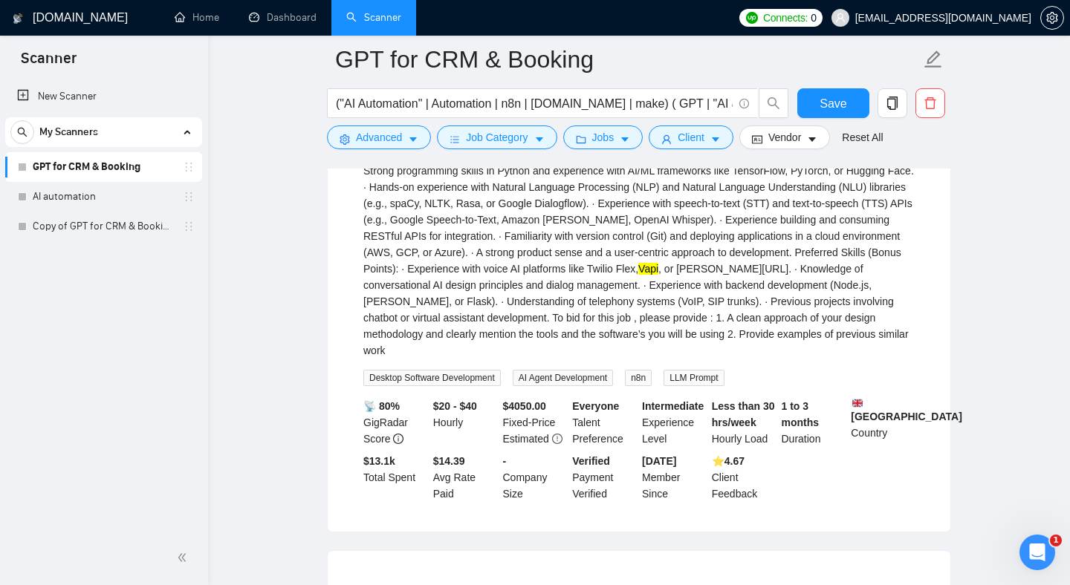
scroll to position [6990, 0]
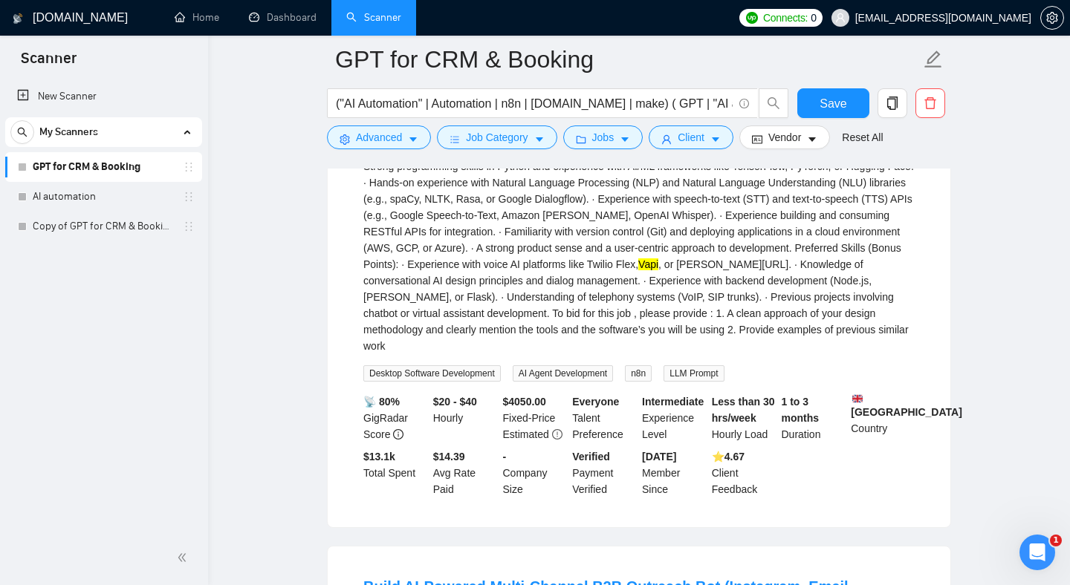
click at [598, 354] on div "We are seeking a talented and innovative AI Developer to lead the design, devel…" at bounding box center [638, 101] width 551 height 507
drag, startPoint x: 598, startPoint y: 374, endPoint x: 607, endPoint y: 370, distance: 10.0
click at [607, 354] on div "We are seeking a talented and innovative AI Developer to lead the design, devel…" at bounding box center [638, 101] width 551 height 507
drag, startPoint x: 599, startPoint y: 374, endPoint x: 642, endPoint y: 374, distance: 43.1
click at [641, 354] on div "We are seeking a talented and innovative AI Developer to lead the design, devel…" at bounding box center [638, 101] width 551 height 507
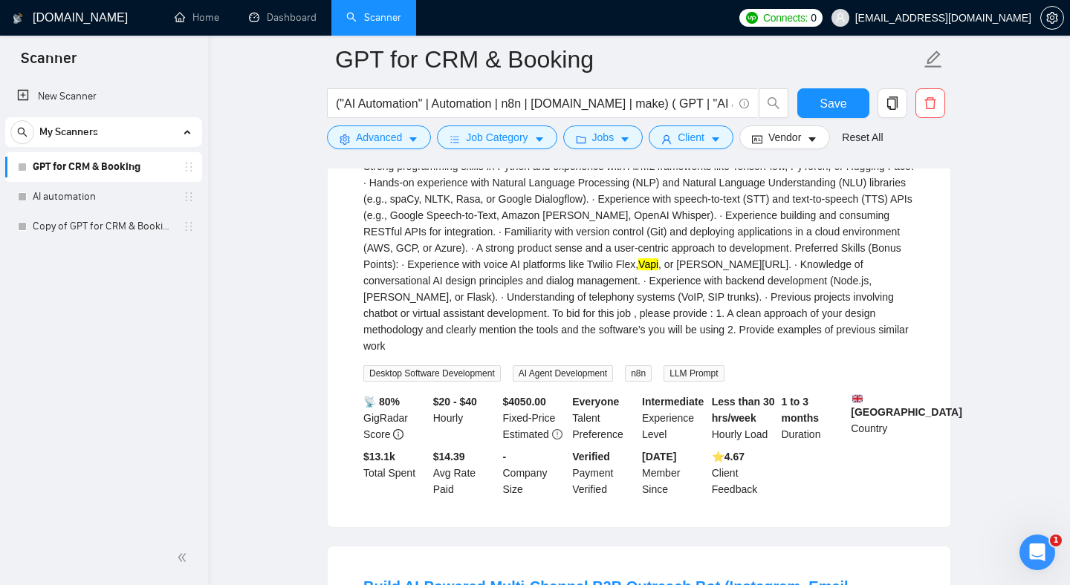
click at [660, 354] on div "We are seeking a talented and innovative AI Developer to lead the design, devel…" at bounding box center [638, 101] width 551 height 507
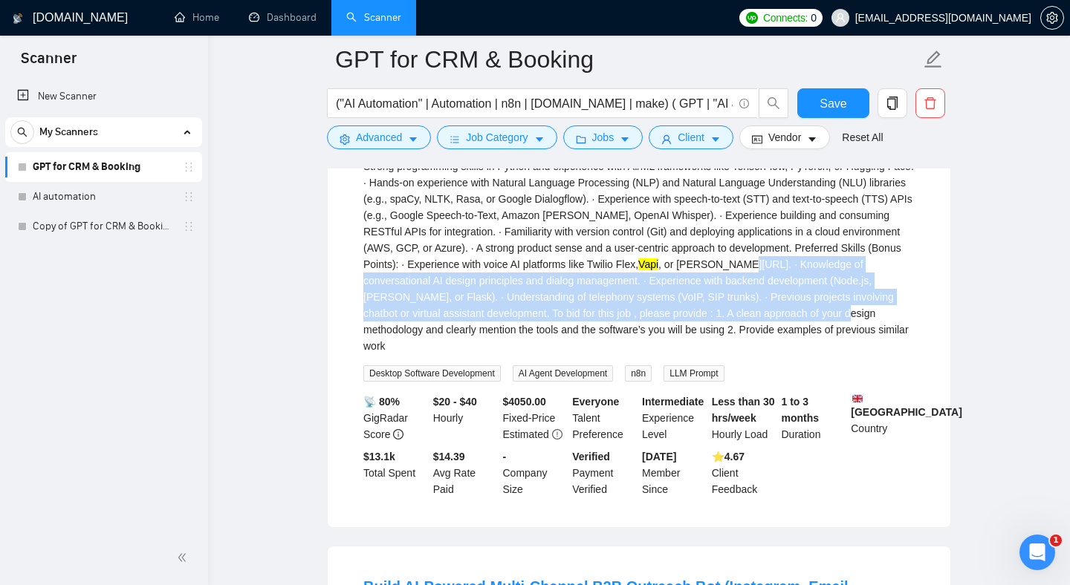
drag, startPoint x: 660, startPoint y: 372, endPoint x: 689, endPoint y: 417, distance: 53.2
click at [693, 354] on div "We are seeking a talented and innovative AI Developer to lead the design, devel…" at bounding box center [638, 101] width 551 height 507
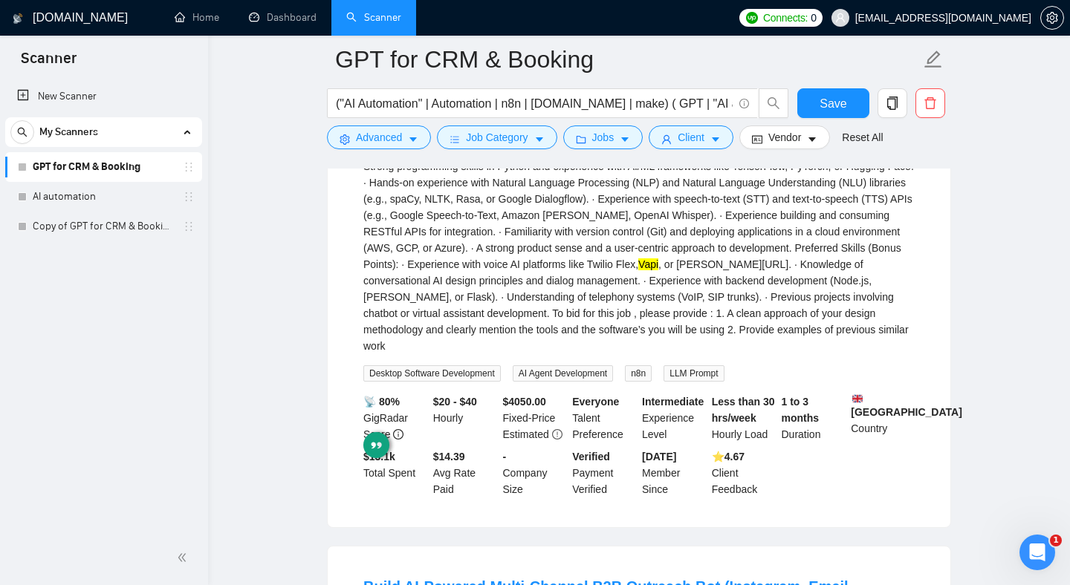
click at [644, 354] on div "We are seeking a talented and innovative AI Developer to lead the design, devel…" at bounding box center [638, 101] width 551 height 507
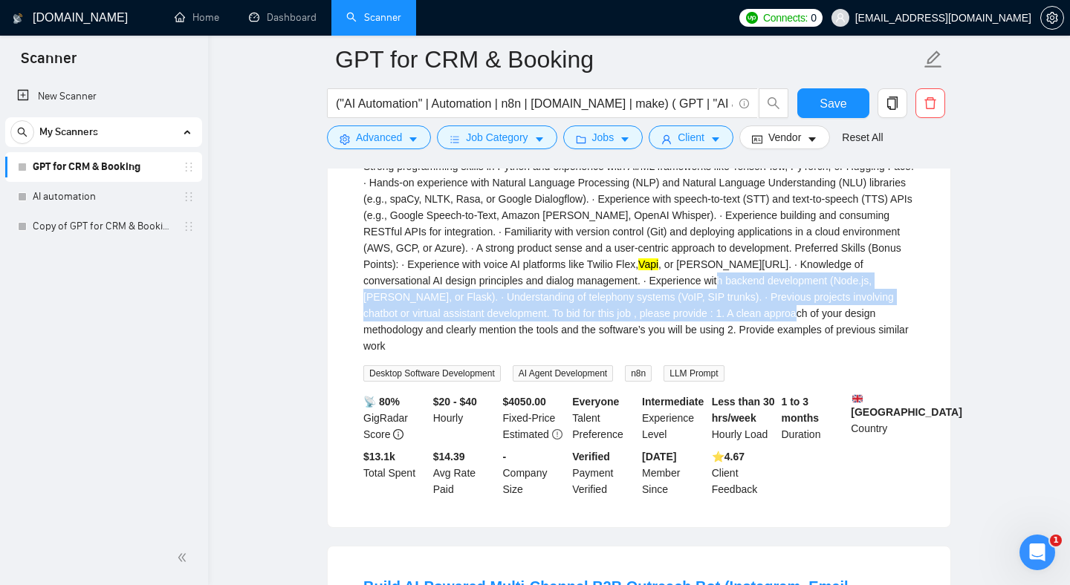
drag, startPoint x: 644, startPoint y: 379, endPoint x: 649, endPoint y: 435, distance: 56.0
click at [649, 354] on div "We are seeking a talented and innovative AI Developer to lead the design, devel…" at bounding box center [638, 101] width 551 height 507
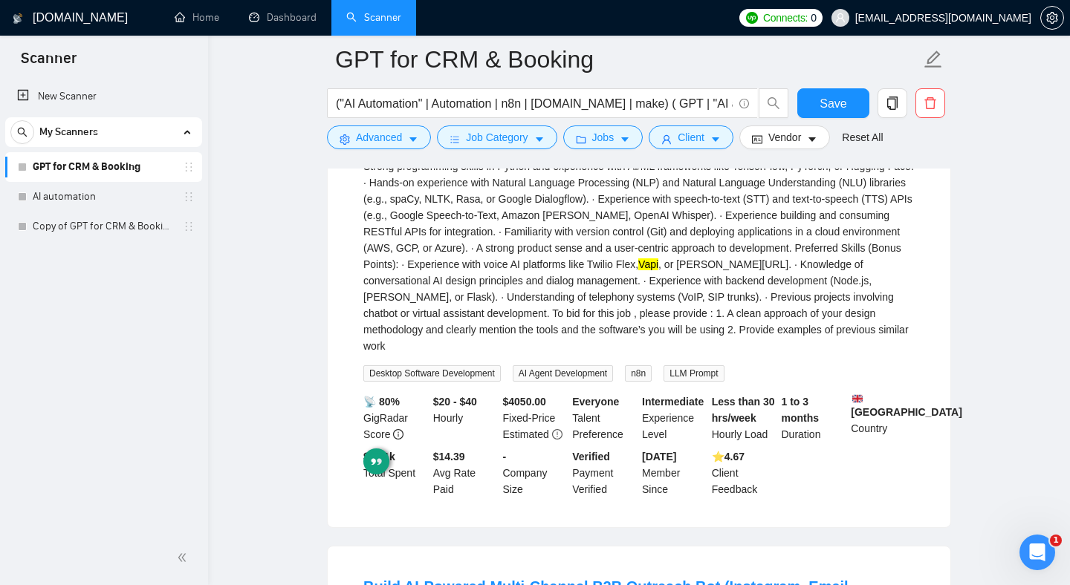
click at [484, 354] on div "We are seeking a talented and innovative AI Developer to lead the design, devel…" at bounding box center [638, 101] width 551 height 507
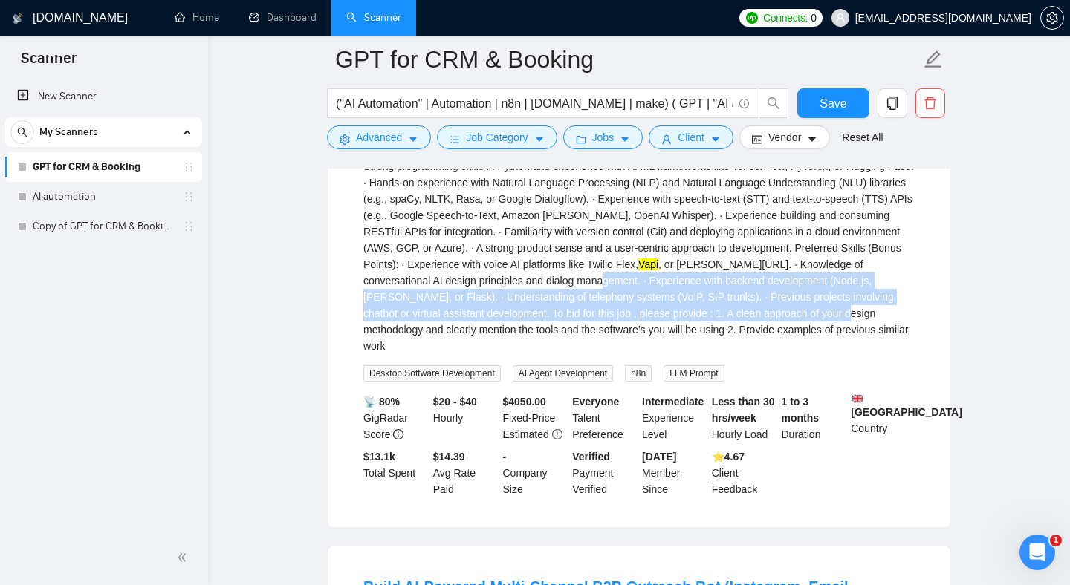
drag, startPoint x: 484, startPoint y: 390, endPoint x: 685, endPoint y: 423, distance: 204.0
click at [684, 354] on div "We are seeking a talented and innovative AI Developer to lead the design, devel…" at bounding box center [638, 101] width 551 height 507
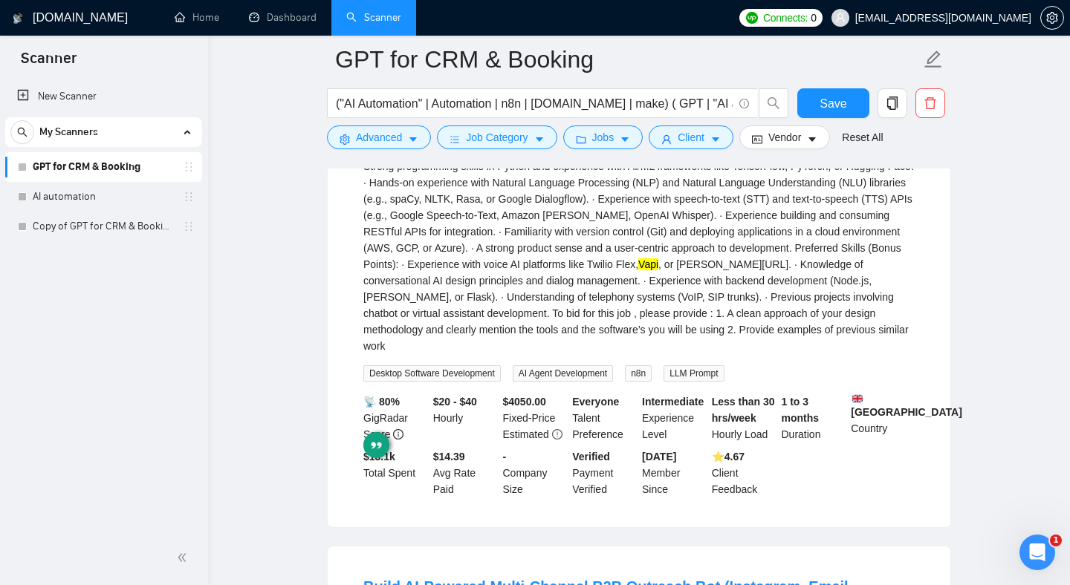
click at [669, 354] on div "We are seeking a talented and innovative AI Developer to lead the design, devel…" at bounding box center [638, 101] width 551 height 507
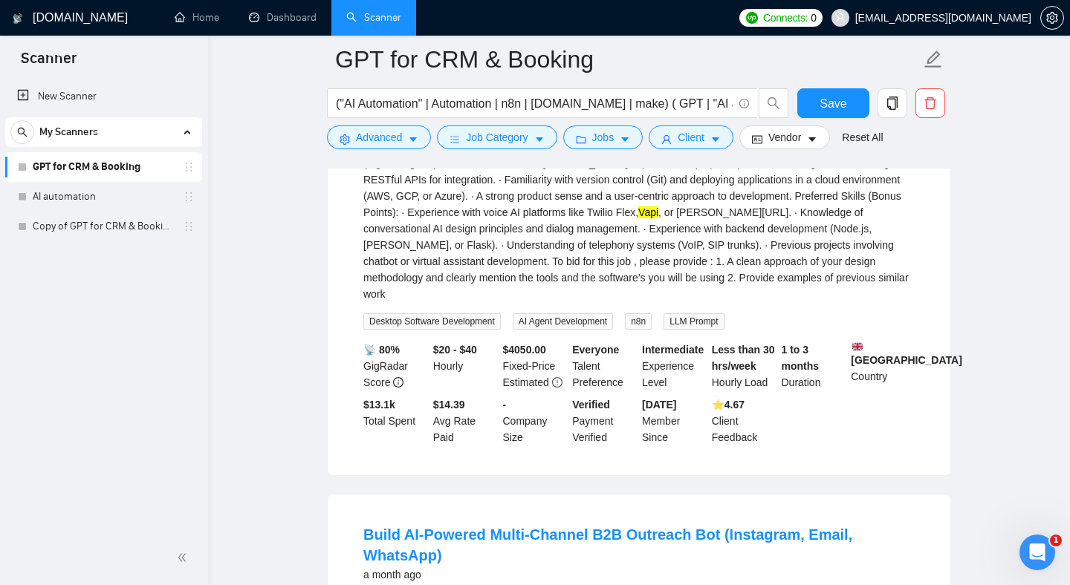
scroll to position [7045, 0]
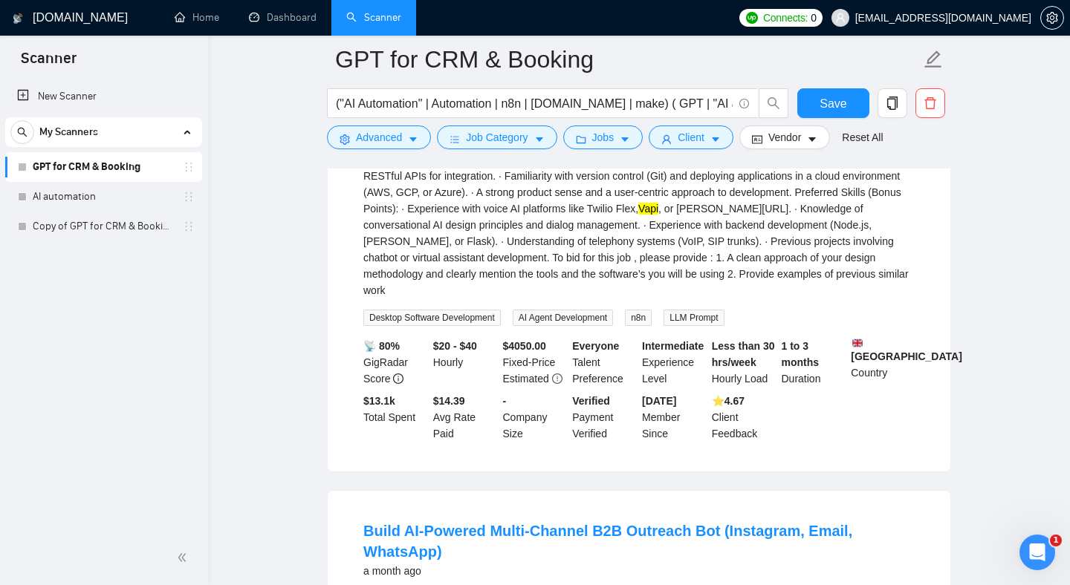
click at [625, 292] on div "We are seeking a talented and innovative AI Developer to lead the design, devel…" at bounding box center [638, 45] width 551 height 507
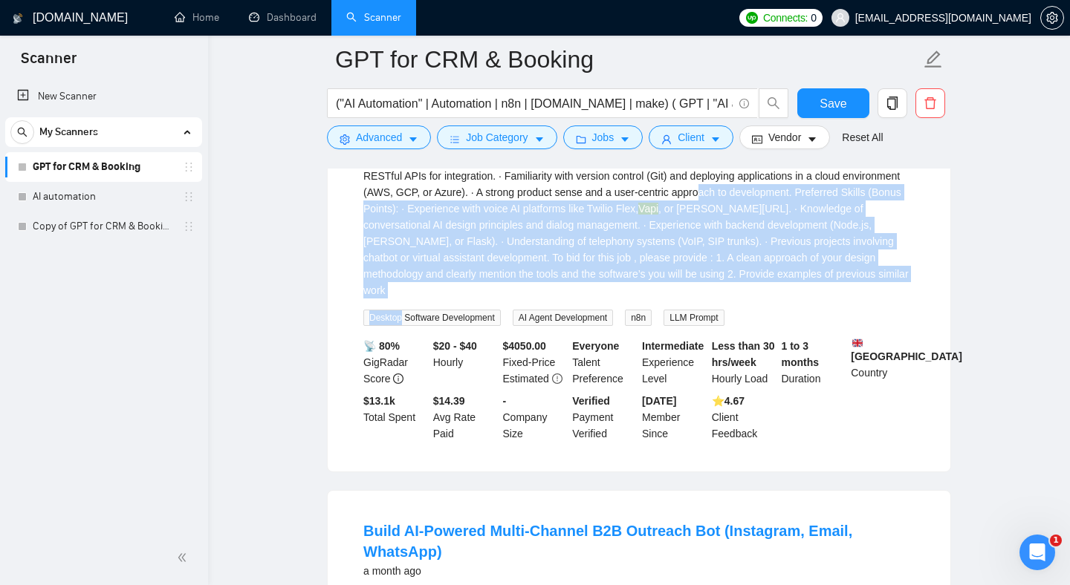
drag, startPoint x: 625, startPoint y: 292, endPoint x: 723, endPoint y: 399, distance: 145.1
click at [724, 326] on div "We are seeking a talented and innovative AI Developer to lead the design, devel…" at bounding box center [638, 59] width 551 height 534
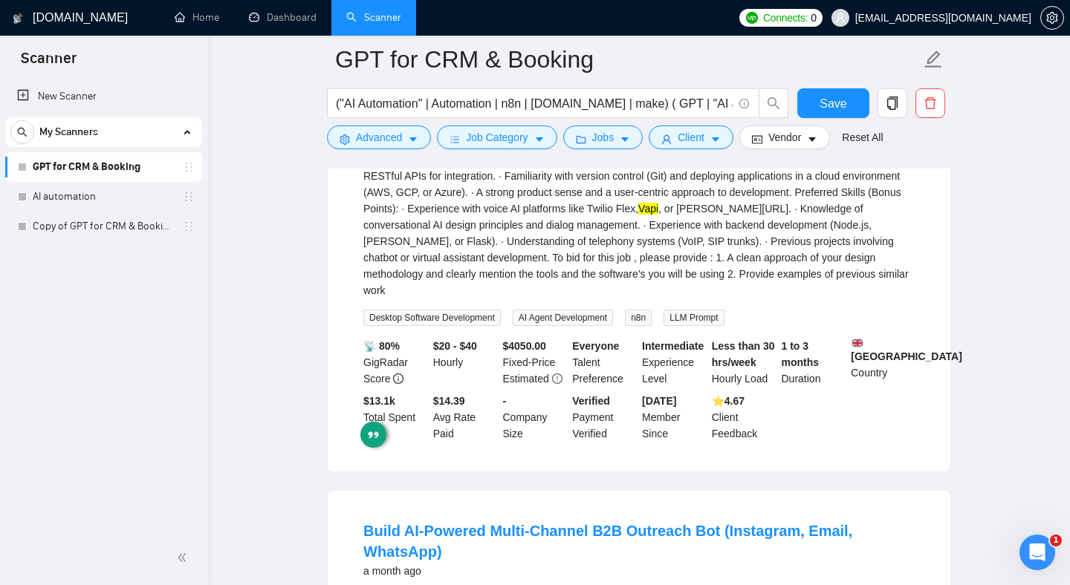
click at [745, 299] on div "We are seeking a talented and innovative AI Developer to lead the design, devel…" at bounding box center [638, 45] width 551 height 507
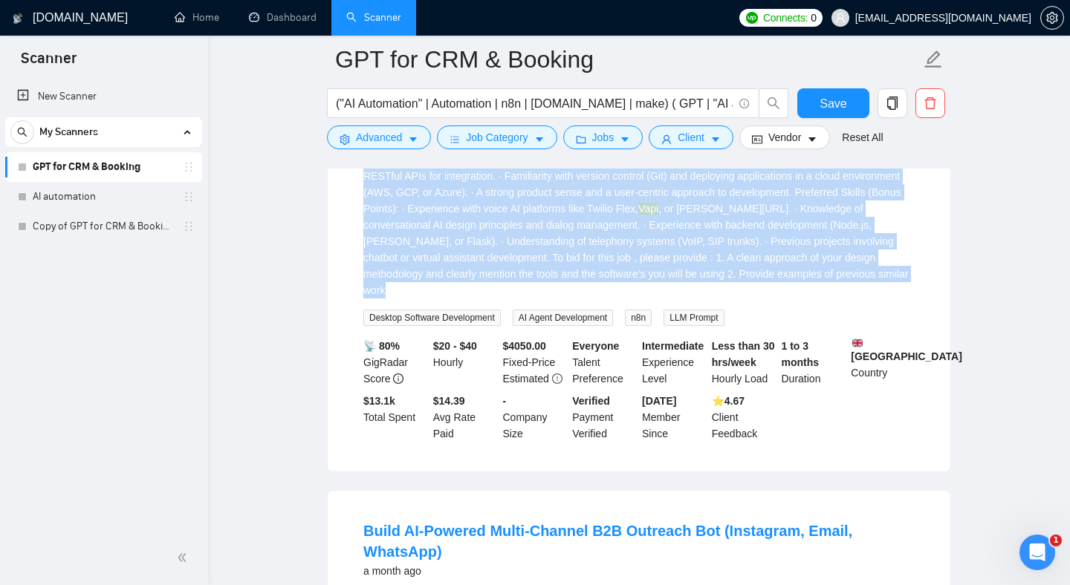
drag, startPoint x: 745, startPoint y: 380, endPoint x: 596, endPoint y: 261, distance: 190.8
click at [596, 261] on div "We are seeking a talented and innovative AI Developer to lead the design, devel…" at bounding box center [638, 45] width 551 height 507
drag, startPoint x: 596, startPoint y: 261, endPoint x: 746, endPoint y: 388, distance: 196.6
click at [746, 326] on div "We are seeking a talented and innovative AI Developer to lead the design, devel…" at bounding box center [638, 59] width 551 height 534
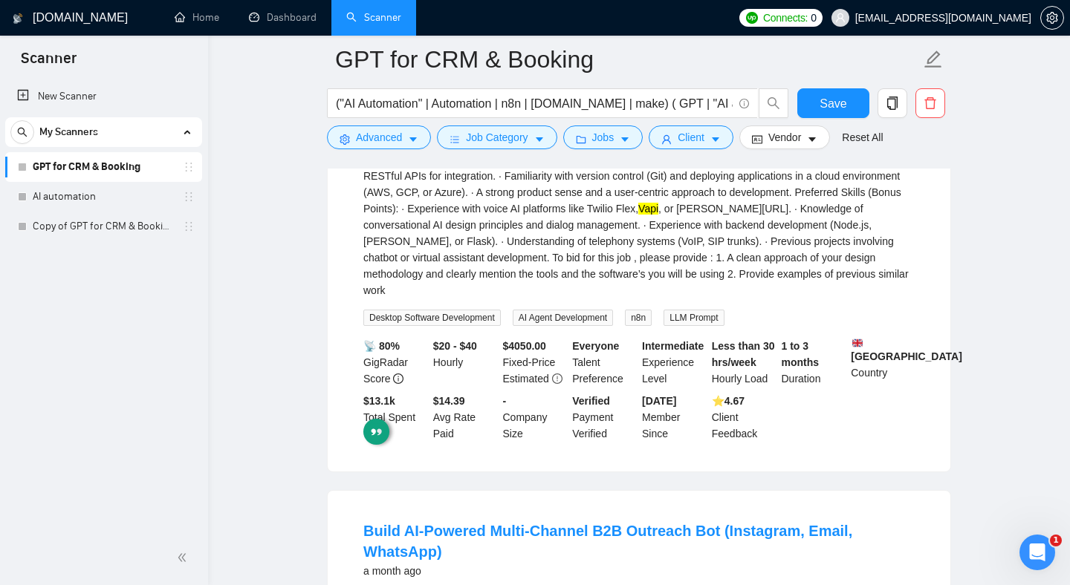
click at [748, 299] on div "We are seeking a talented and innovative AI Developer to lead the design, devel…" at bounding box center [638, 45] width 551 height 507
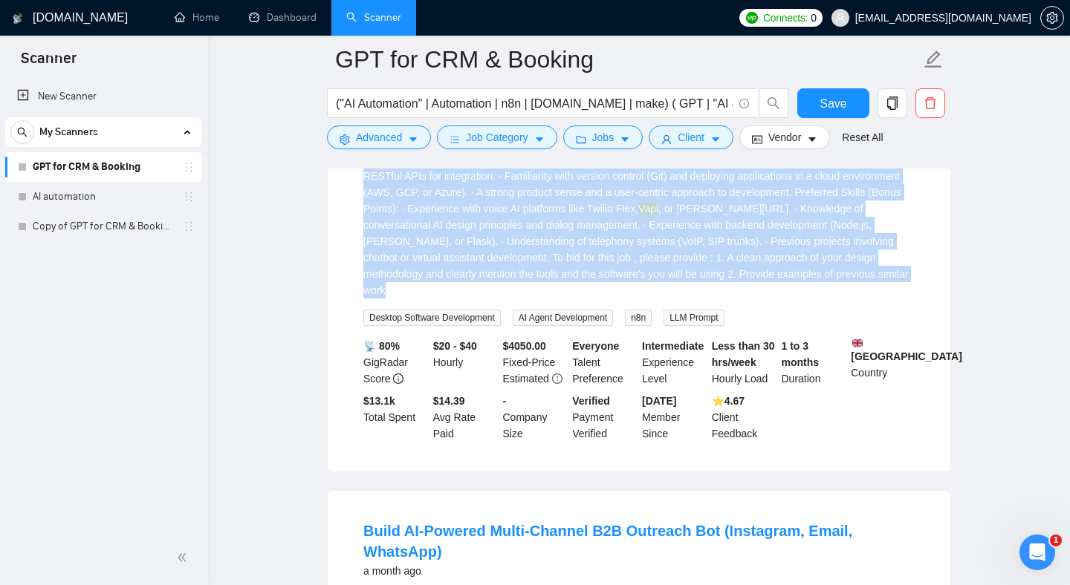
drag, startPoint x: 748, startPoint y: 383, endPoint x: 596, endPoint y: 267, distance: 190.9
click at [596, 267] on div "We are seeking a talented and innovative AI Developer to lead the design, devel…" at bounding box center [638, 45] width 551 height 507
click at [584, 268] on div "We are seeking a talented and innovative AI Developer to lead the design, devel…" at bounding box center [638, 45] width 551 height 507
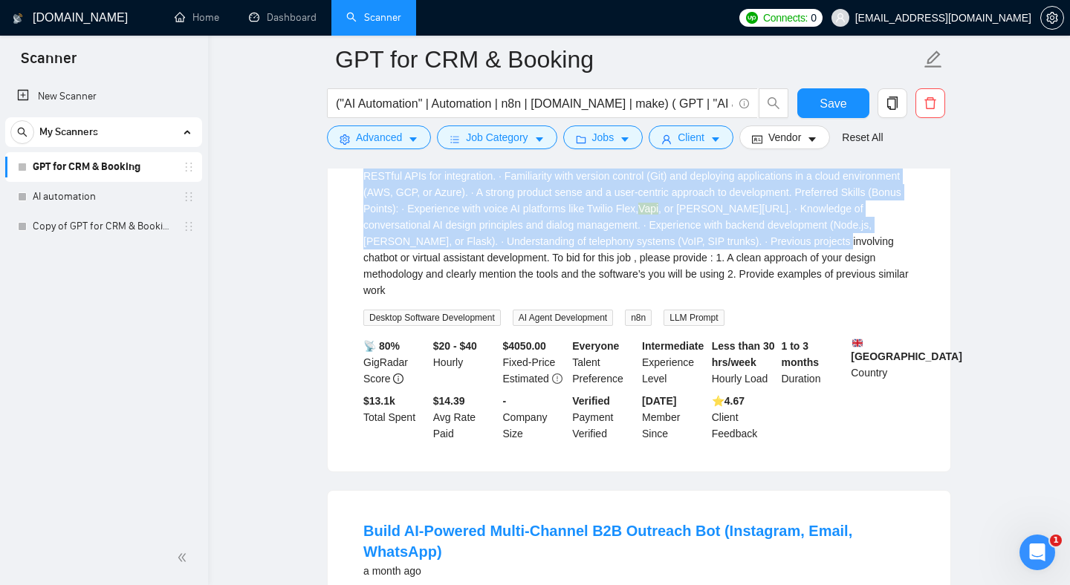
drag, startPoint x: 584, startPoint y: 268, endPoint x: 697, endPoint y: 342, distance: 135.8
click at [700, 299] on div "We are seeking a talented and innovative AI Developer to lead the design, devel…" at bounding box center [638, 45] width 551 height 507
click at [648, 299] on div "We are seeking a talented and innovative AI Developer to lead the design, devel…" at bounding box center [638, 45] width 551 height 507
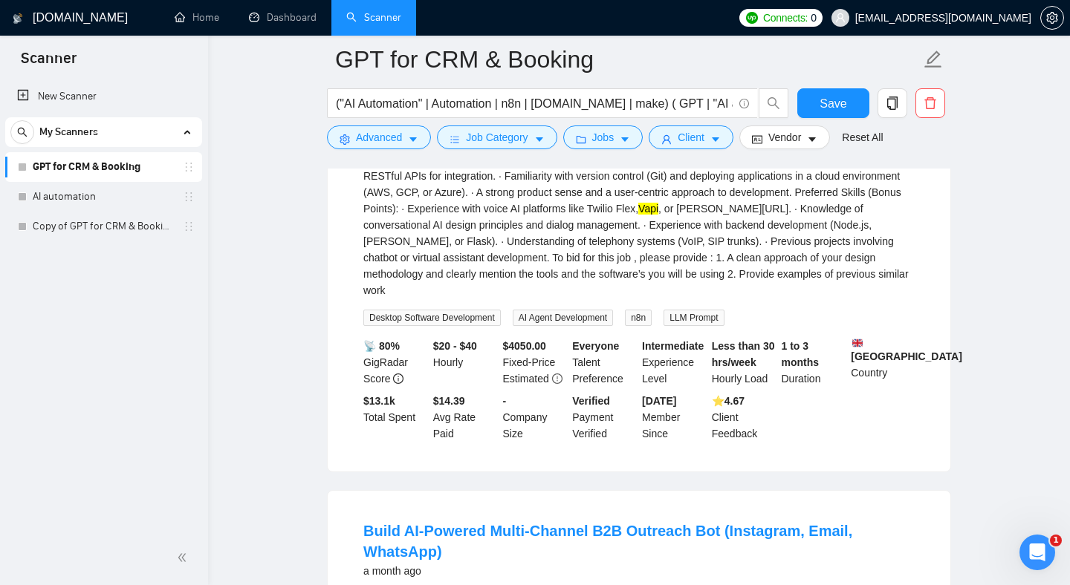
click at [548, 286] on div "We are seeking a talented and innovative AI Developer to lead the design, devel…" at bounding box center [638, 45] width 551 height 507
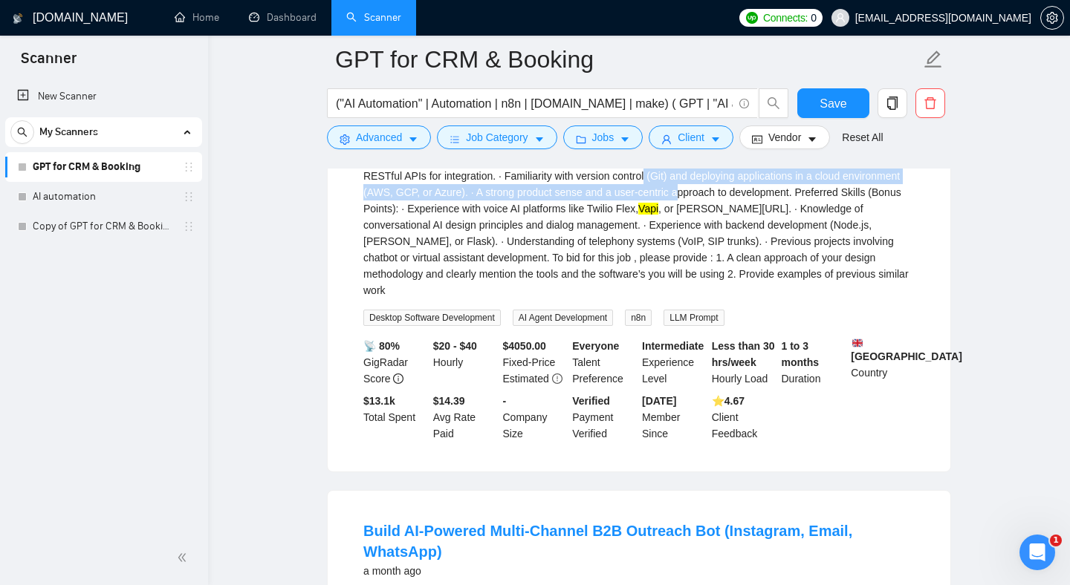
drag, startPoint x: 548, startPoint y: 286, endPoint x: 631, endPoint y: 325, distance: 91.7
click at [591, 299] on div "We are seeking a talented and innovative AI Developer to lead the design, devel…" at bounding box center [638, 45] width 551 height 507
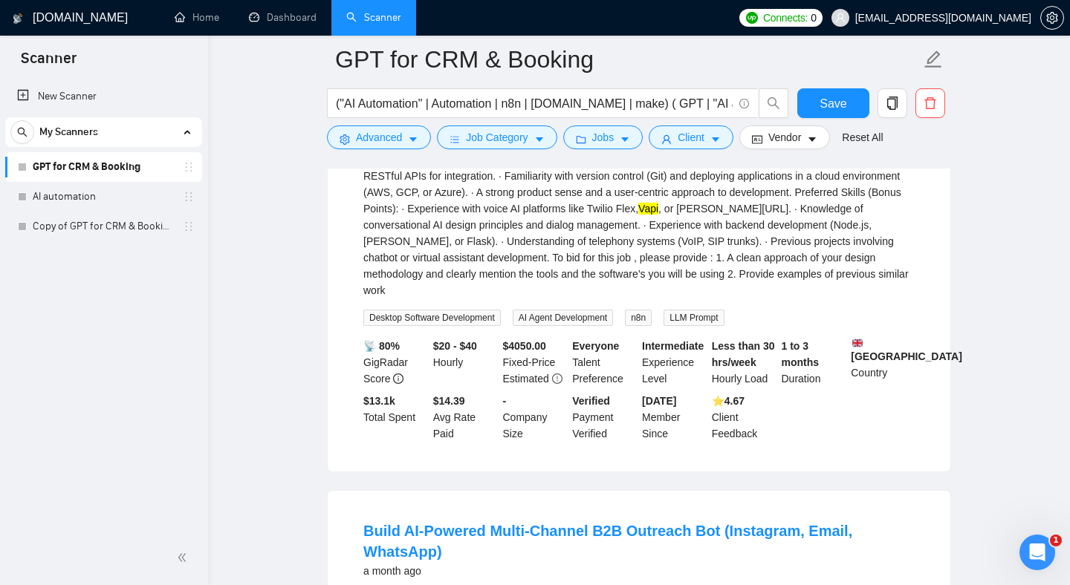
click at [583, 265] on div "We are seeking a talented and innovative AI Developer to lead the design, devel…" at bounding box center [638, 45] width 551 height 507
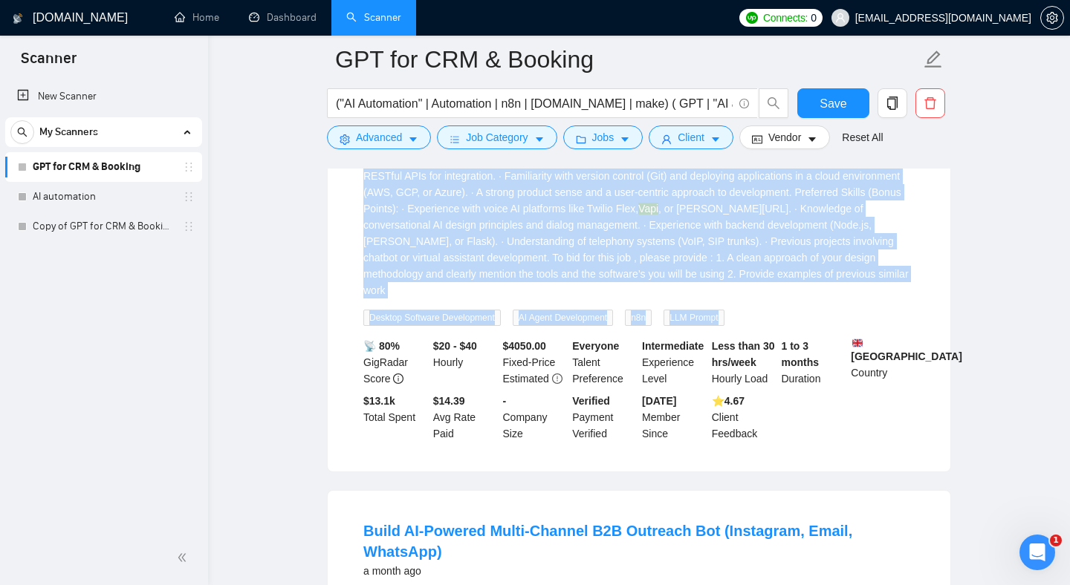
drag, startPoint x: 583, startPoint y: 265, endPoint x: 727, endPoint y: 419, distance: 210.7
click at [729, 422] on li "AI Receptionist a month ago We are seeking a talented and innovative AI Develop…" at bounding box center [638, 93] width 587 height 721
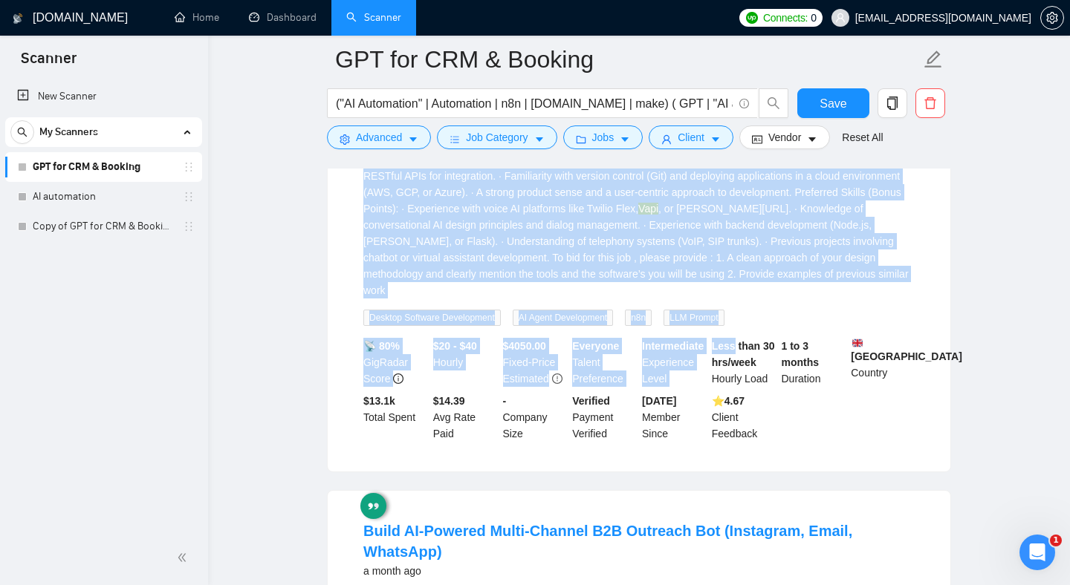
click at [742, 299] on div "We are seeking a talented and innovative AI Developer to lead the design, devel…" at bounding box center [638, 45] width 551 height 507
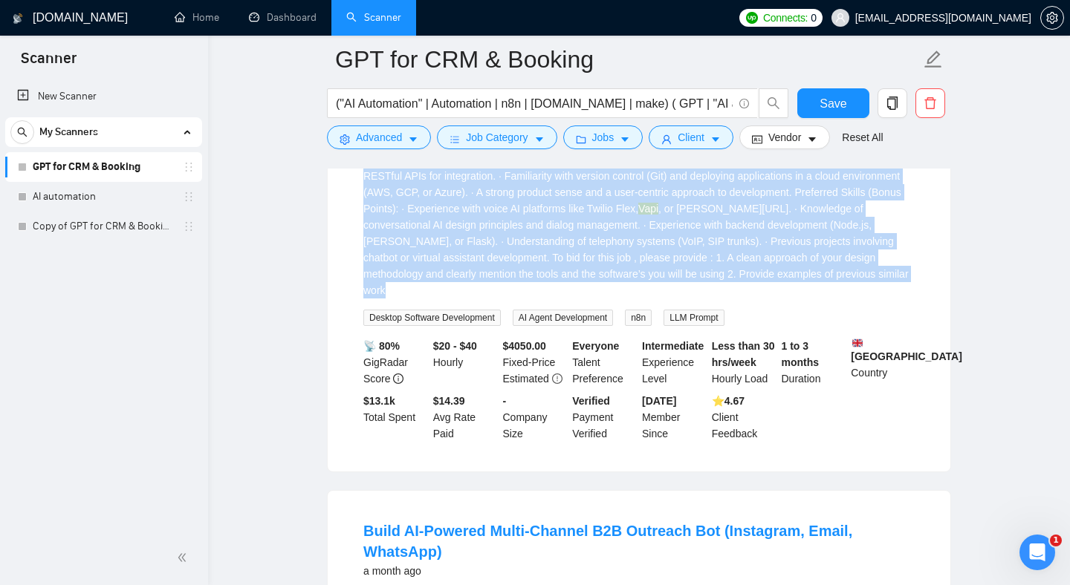
drag, startPoint x: 742, startPoint y: 376, endPoint x: 592, endPoint y: 259, distance: 190.0
click at [592, 259] on div "We are seeking a talented and innovative AI Developer to lead the design, devel…" at bounding box center [638, 45] width 551 height 507
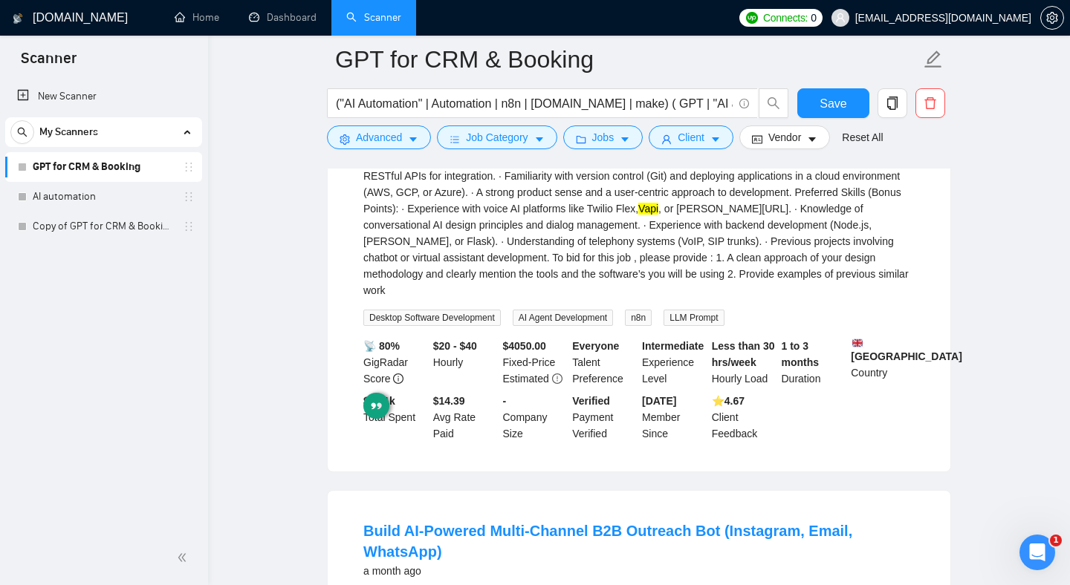
click at [585, 252] on div "We are seeking a talented and innovative AI Developer to lead the design, devel…" at bounding box center [638, 45] width 551 height 507
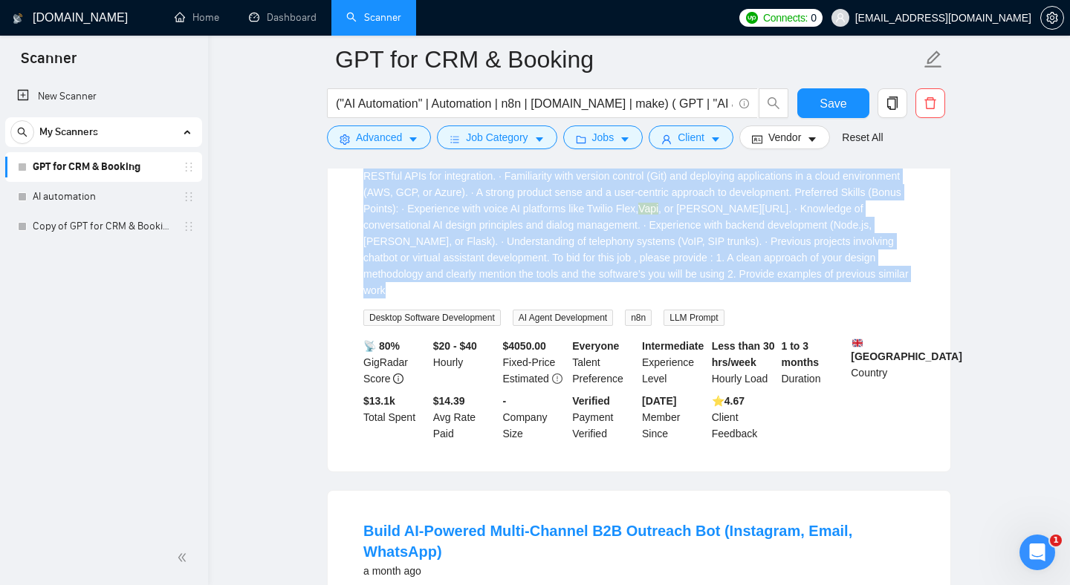
drag, startPoint x: 585, startPoint y: 252, endPoint x: 751, endPoint y: 382, distance: 211.1
click at [752, 299] on div "We are seeking a talented and innovative AI Developer to lead the design, devel…" at bounding box center [638, 45] width 551 height 507
click at [751, 299] on div "We are seeking a talented and innovative AI Developer to lead the design, devel…" at bounding box center [638, 45] width 551 height 507
drag, startPoint x: 751, startPoint y: 382, endPoint x: 594, endPoint y: 241, distance: 210.9
click at [594, 240] on div "We are seeking a talented and innovative AI Developer to lead the design, devel…" at bounding box center [638, 45] width 551 height 507
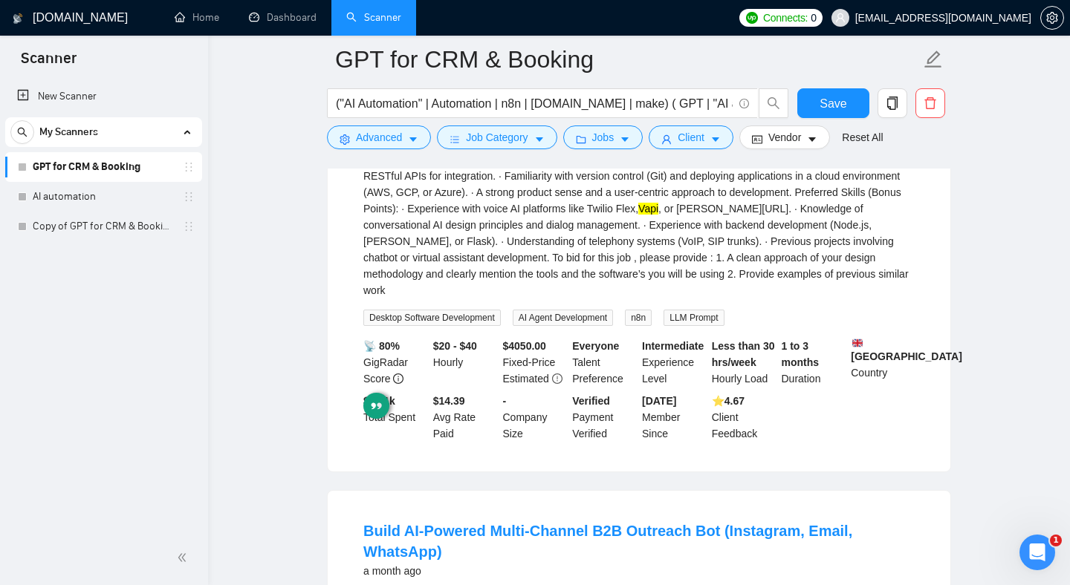
click at [596, 274] on div "We are seeking a talented and innovative AI Developer to lead the design, devel…" at bounding box center [638, 45] width 551 height 507
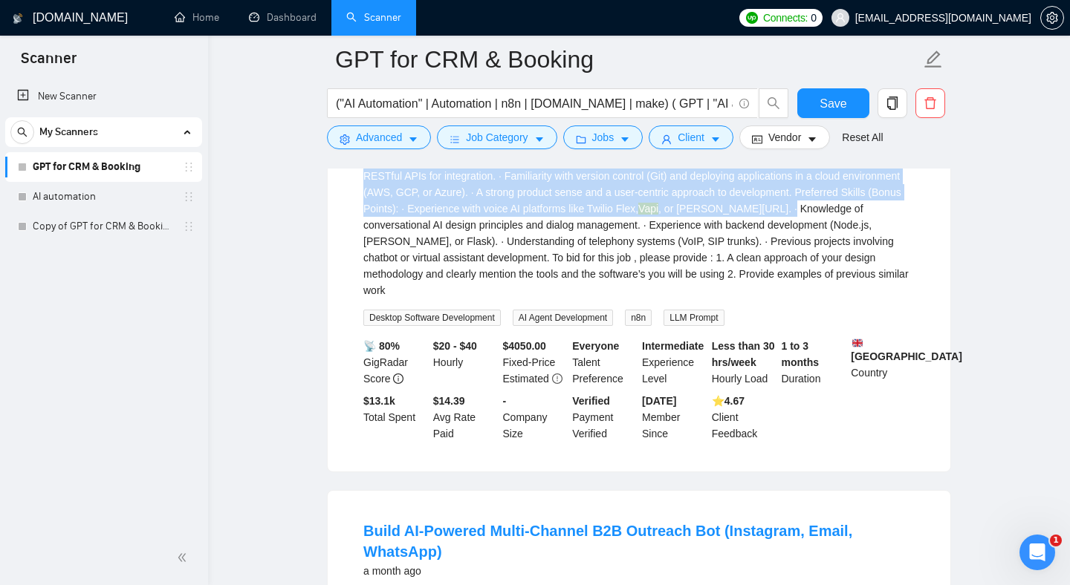
drag, startPoint x: 596, startPoint y: 274, endPoint x: 674, endPoint y: 334, distance: 98.5
click at [672, 299] on div "We are seeking a talented and innovative AI Developer to lead the design, devel…" at bounding box center [638, 45] width 551 height 507
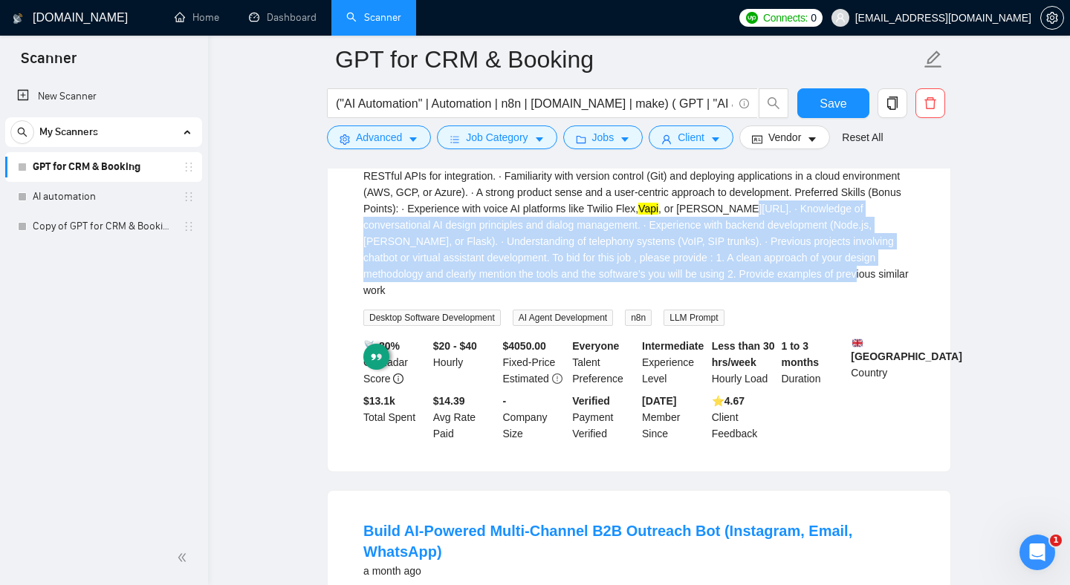
drag, startPoint x: 738, startPoint y: 388, endPoint x: 606, endPoint y: 282, distance: 169.1
click at [609, 285] on div "We are seeking a talented and innovative AI Developer to lead the design, devel…" at bounding box center [638, 45] width 551 height 507
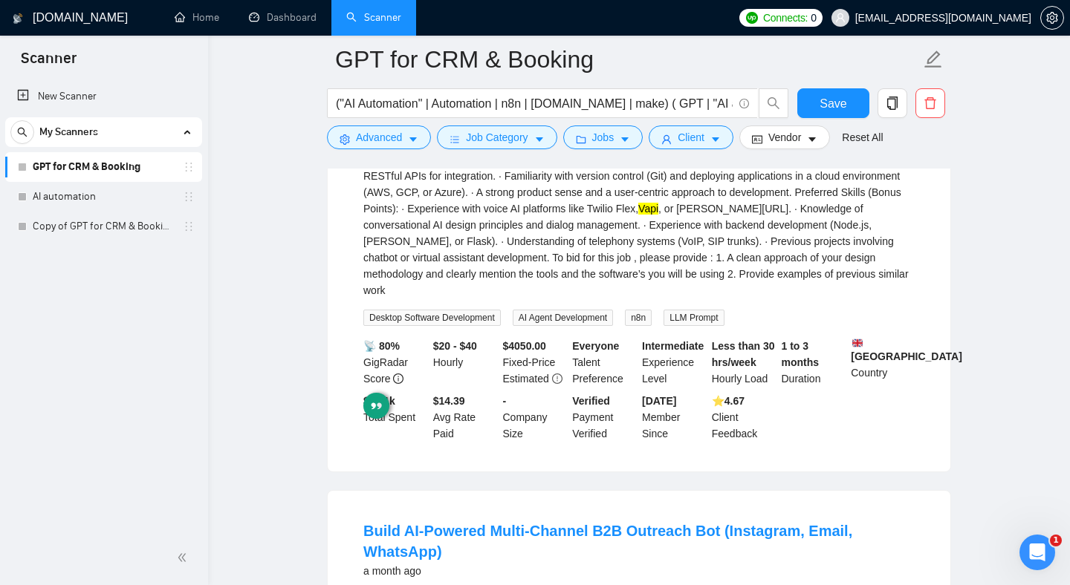
click at [606, 280] on div "We are seeking a talented and innovative AI Developer to lead the design, devel…" at bounding box center [638, 45] width 551 height 507
click at [606, 261] on div "We are seeking a talented and innovative AI Developer to lead the design, devel…" at bounding box center [638, 45] width 551 height 507
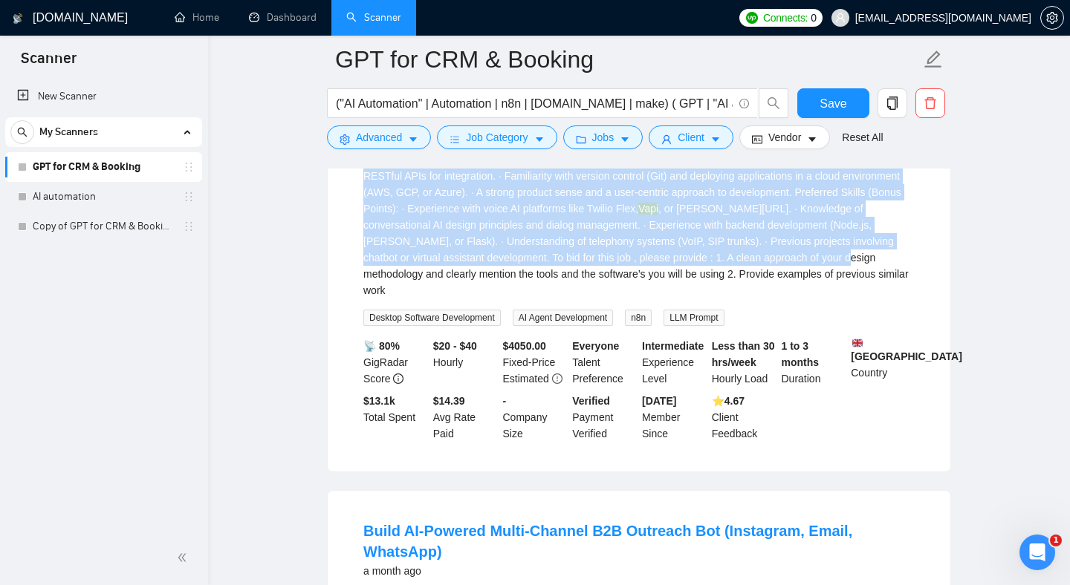
drag, startPoint x: 606, startPoint y: 261, endPoint x: 723, endPoint y: 373, distance: 161.3
click at [722, 299] on div "We are seeking a talented and innovative AI Developer to lead the design, devel…" at bounding box center [638, 45] width 551 height 507
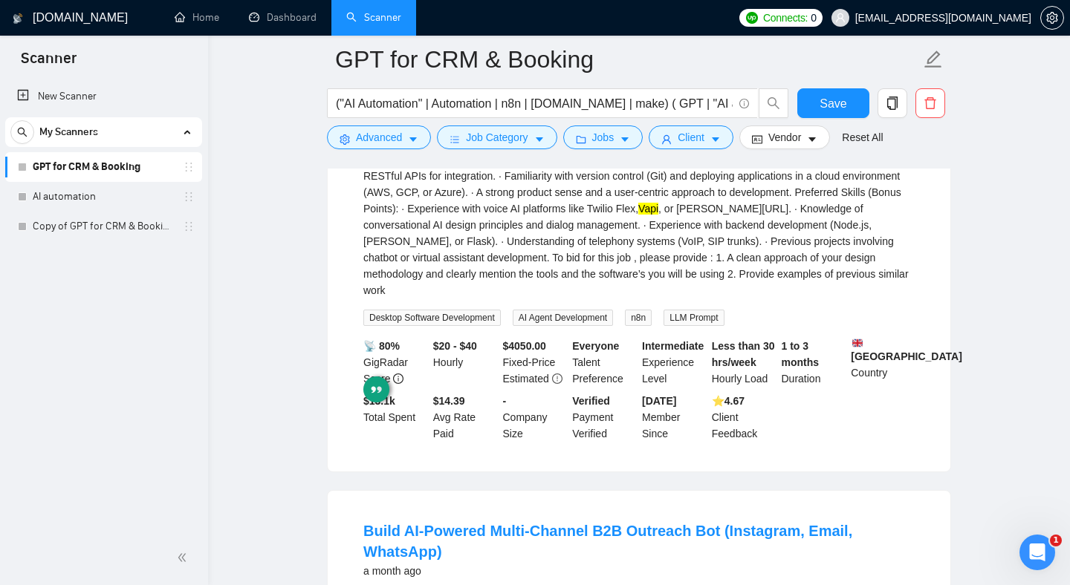
click at [665, 299] on div "We are seeking a talented and innovative AI Developer to lead the design, devel…" at bounding box center [638, 45] width 551 height 507
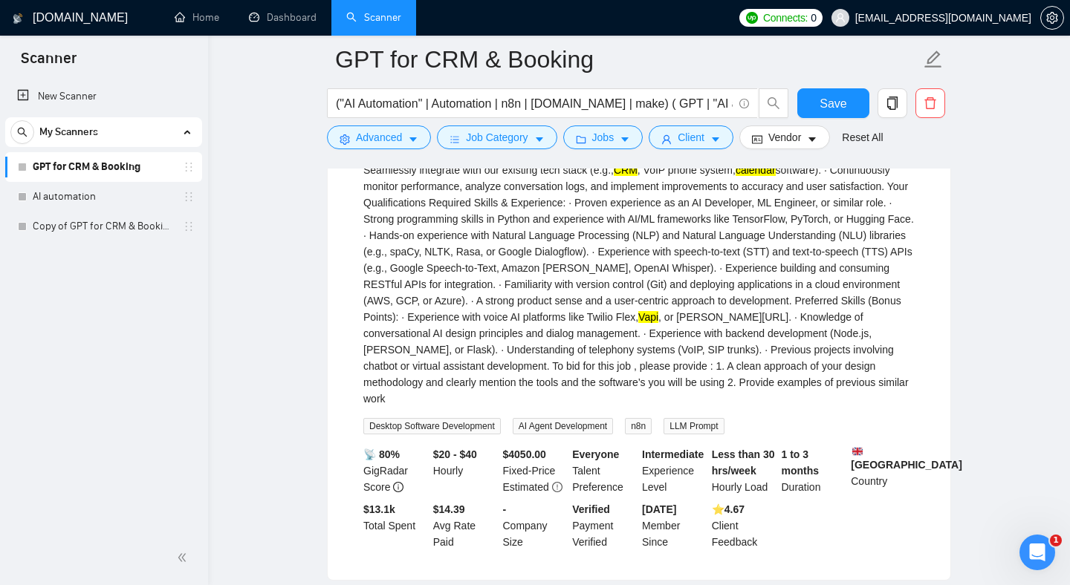
scroll to position [6935, 0]
click at [629, 332] on div "We are seeking a talented and innovative AI Developer to lead the design, devel…" at bounding box center [638, 155] width 551 height 507
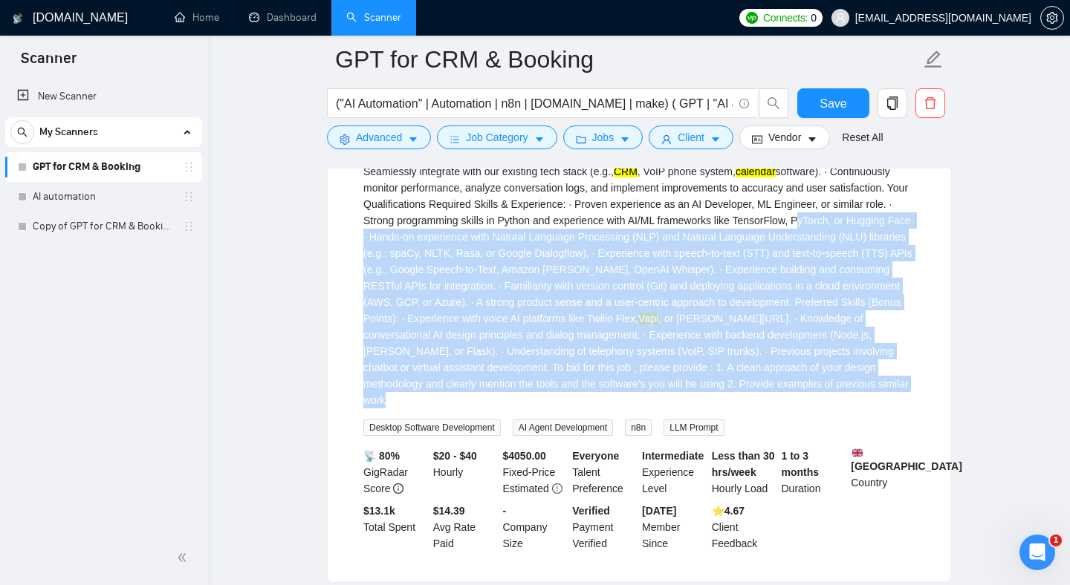
drag, startPoint x: 629, startPoint y: 332, endPoint x: 736, endPoint y: 487, distance: 187.9
click at [739, 409] on div "We are seeking a talented and innovative AI Developer to lead the design, devel…" at bounding box center [638, 155] width 551 height 507
click at [737, 409] on div "We are seeking a talented and innovative AI Developer to lead the design, devel…" at bounding box center [638, 155] width 551 height 507
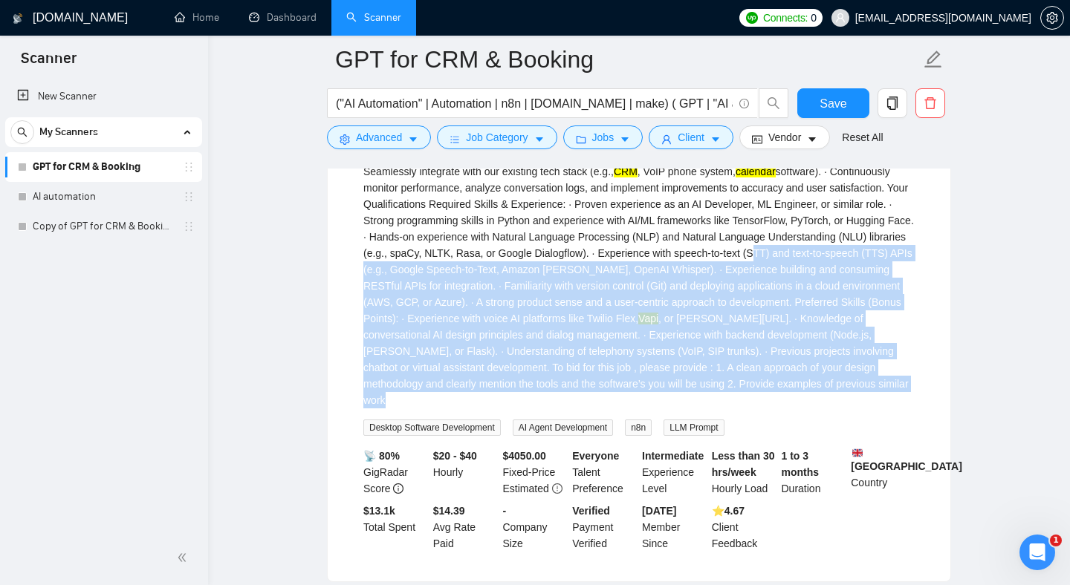
drag, startPoint x: 737, startPoint y: 495, endPoint x: 637, endPoint y: 352, distance: 174.3
click at [637, 354] on div "We are seeking a talented and innovative AI Developer to lead the design, devel…" at bounding box center [638, 155] width 551 height 507
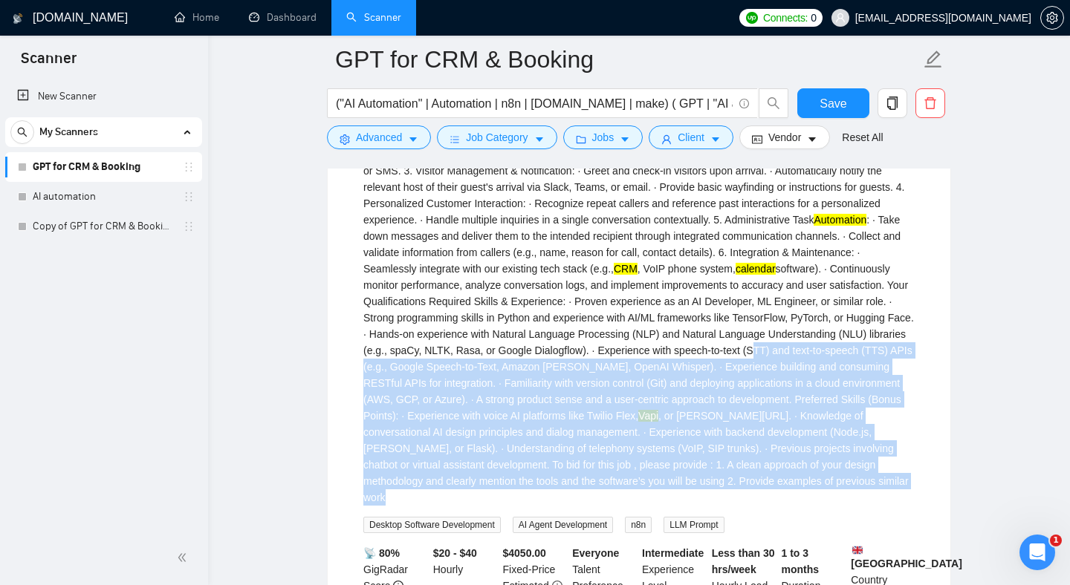
scroll to position [6831, 0]
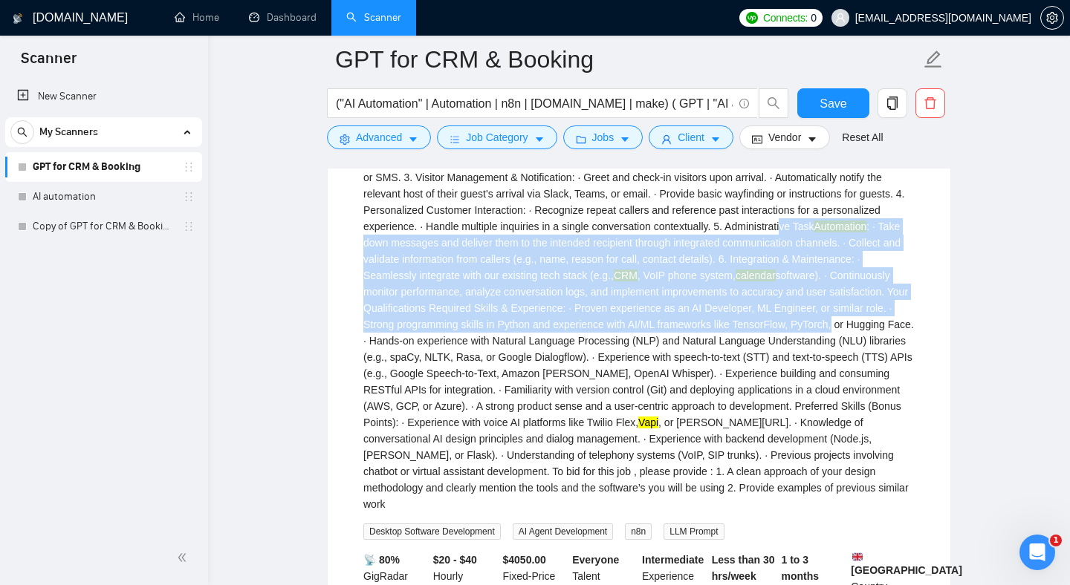
drag, startPoint x: 646, startPoint y: 432, endPoint x: 495, endPoint y: 334, distance: 180.1
click at [495, 336] on div "We are seeking a talented and innovative AI Developer to lead the design, devel…" at bounding box center [638, 259] width 551 height 507
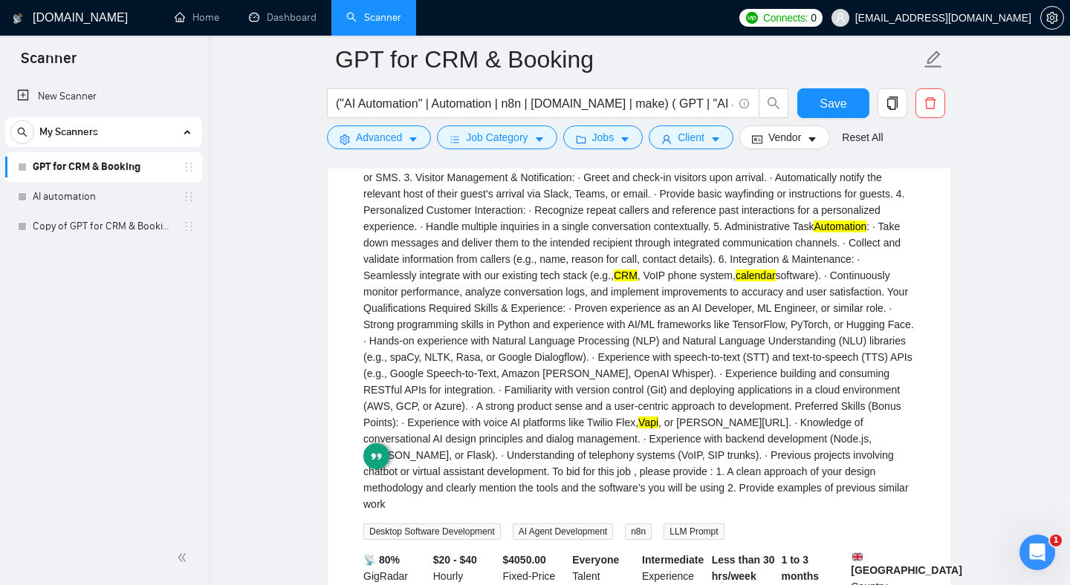
click at [462, 293] on div "We are seeking a talented and innovative AI Developer to lead the design, devel…" at bounding box center [638, 259] width 551 height 507
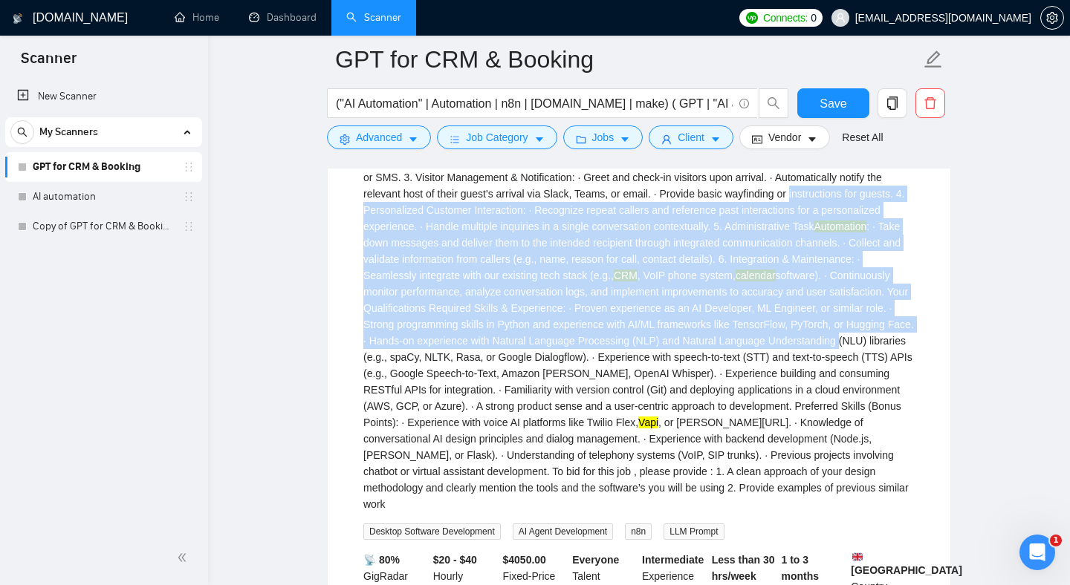
drag, startPoint x: 462, startPoint y: 293, endPoint x: 672, endPoint y: 446, distance: 259.6
click at [671, 444] on div "We are seeking a talented and innovative AI Developer to lead the design, devel…" at bounding box center [638, 259] width 551 height 507
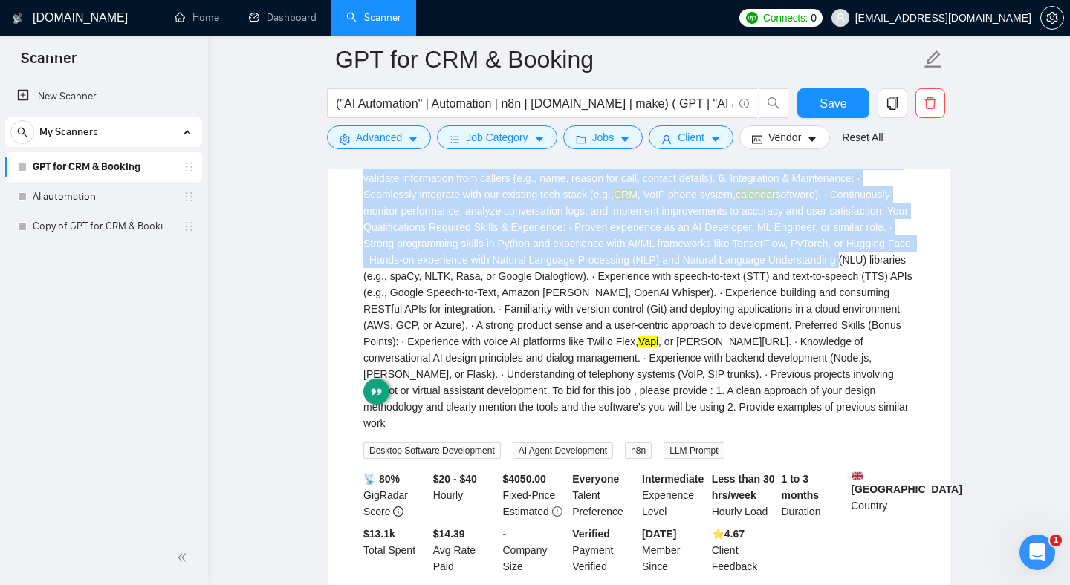
scroll to position [6914, 0]
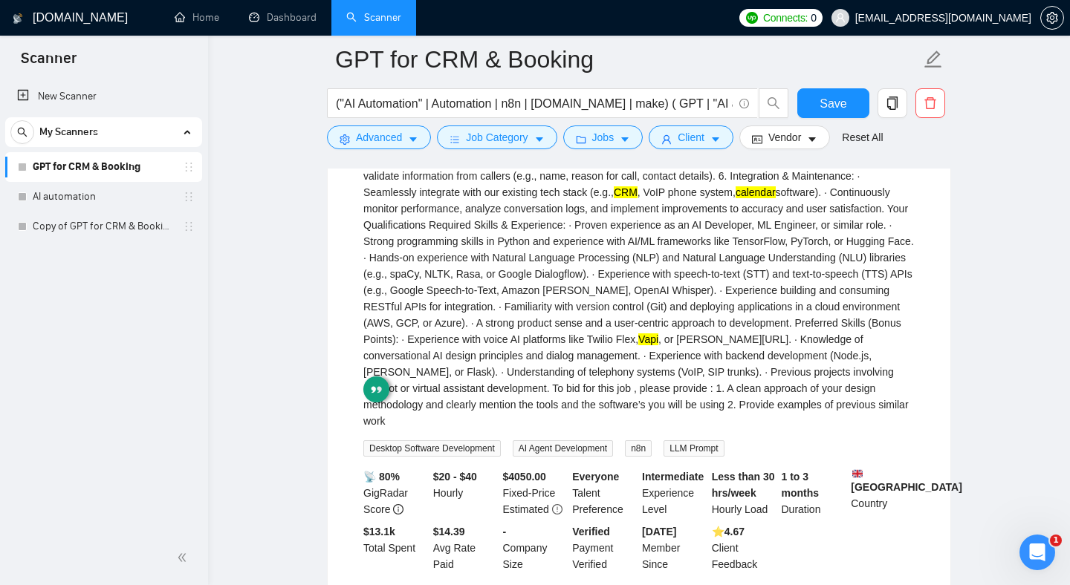
click at [630, 391] on div "We are seeking a talented and innovative AI Developer to lead the design, devel…" at bounding box center [638, 176] width 551 height 507
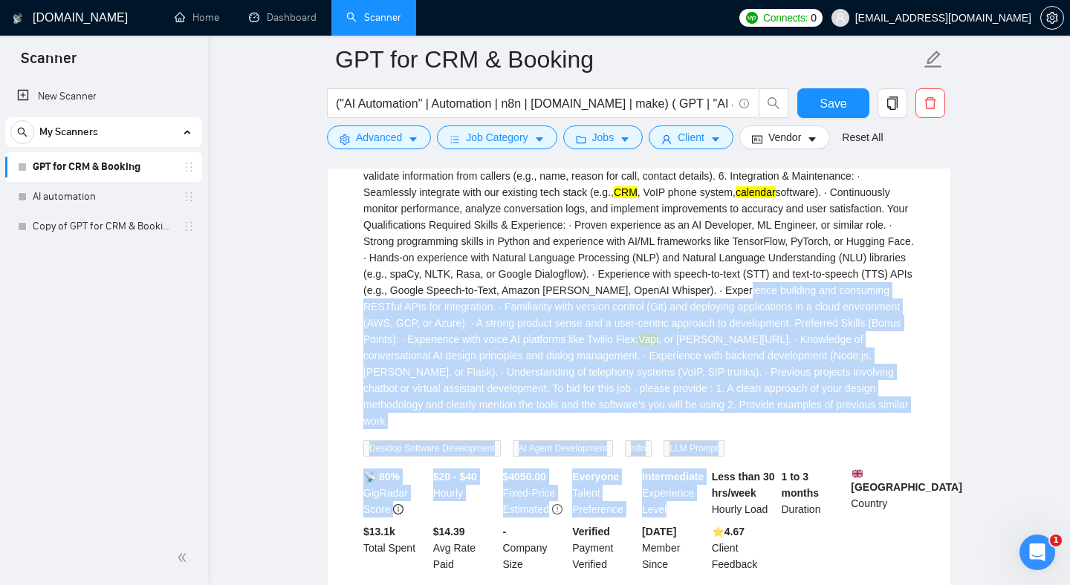
drag, startPoint x: 630, startPoint y: 389, endPoint x: 744, endPoint y: 550, distance: 196.6
click at [744, 550] on li "AI Receptionist a month ago We are seeking a talented and innovative AI Develop…" at bounding box center [638, 223] width 587 height 721
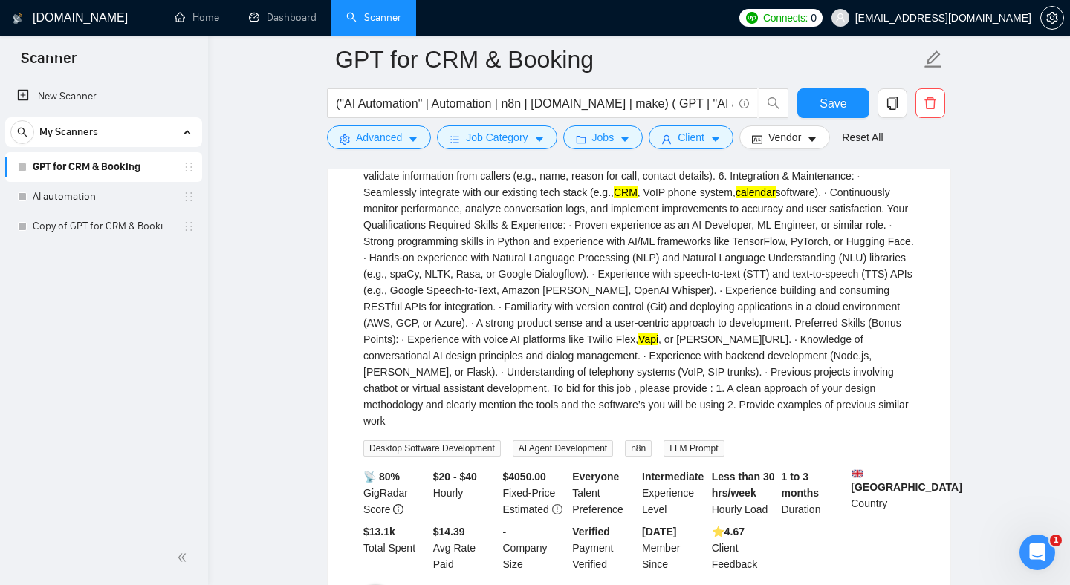
click at [754, 429] on div "We are seeking a talented and innovative AI Developer to lead the design, devel…" at bounding box center [638, 176] width 551 height 507
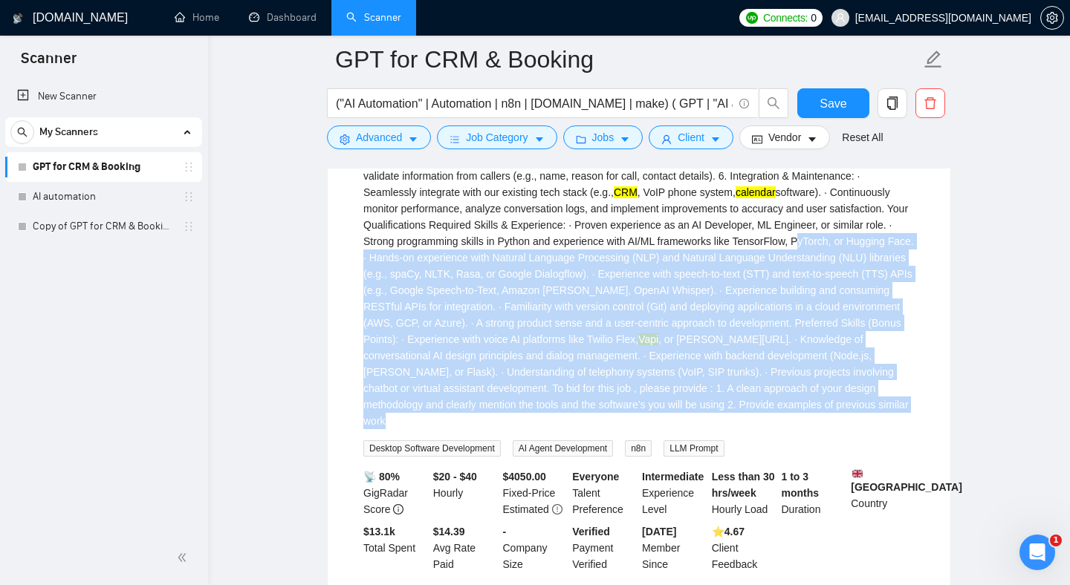
drag, startPoint x: 754, startPoint y: 513, endPoint x: 634, endPoint y: 344, distance: 207.7
click at [634, 344] on div "We are seeking a talented and innovative AI Developer to lead the design, devel…" at bounding box center [638, 176] width 551 height 507
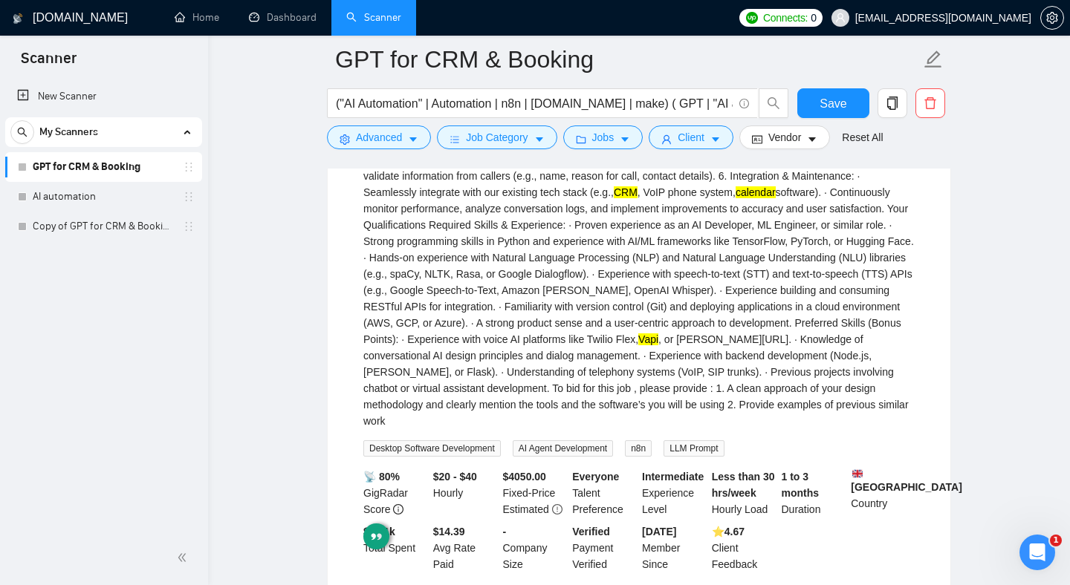
click at [593, 287] on div "We are seeking a talented and innovative AI Developer to lead the design, devel…" at bounding box center [638, 176] width 551 height 507
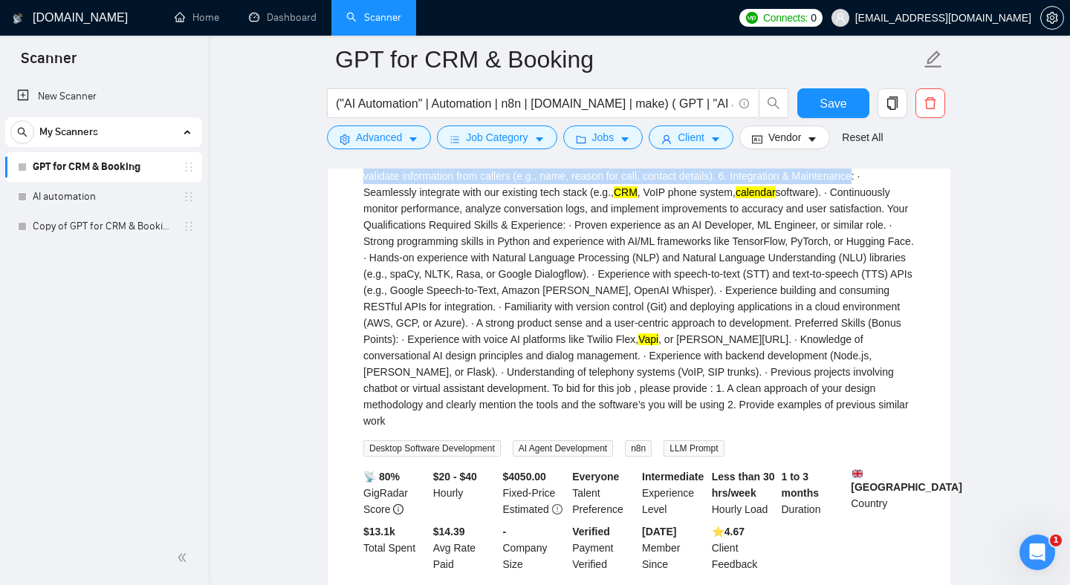
drag, startPoint x: 593, startPoint y: 287, endPoint x: 545, endPoint y: 233, distance: 72.0
click at [543, 238] on div "We are seeking a talented and innovative AI Developer to lead the design, devel…" at bounding box center [638, 176] width 551 height 507
drag, startPoint x: 455, startPoint y: 219, endPoint x: 598, endPoint y: 302, distance: 165.1
click at [596, 302] on div "We are seeking a talented and innovative AI Developer to lead the design, devel…" at bounding box center [638, 176] width 551 height 507
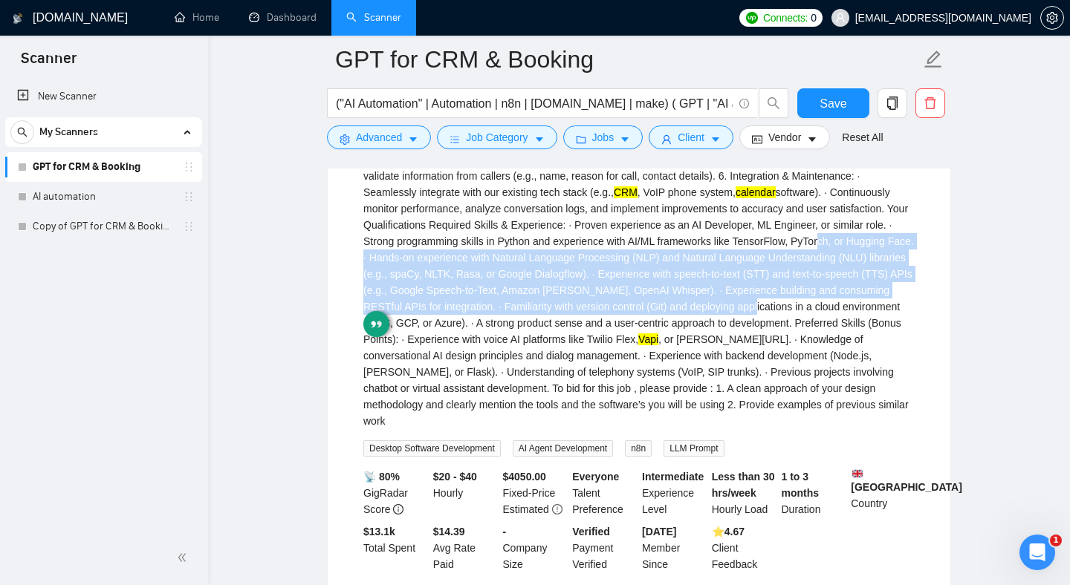
drag, startPoint x: 634, startPoint y: 352, endPoint x: 668, endPoint y: 426, distance: 81.8
click at [668, 426] on div "We are seeking a talented and innovative AI Developer to lead the design, devel…" at bounding box center [638, 176] width 551 height 507
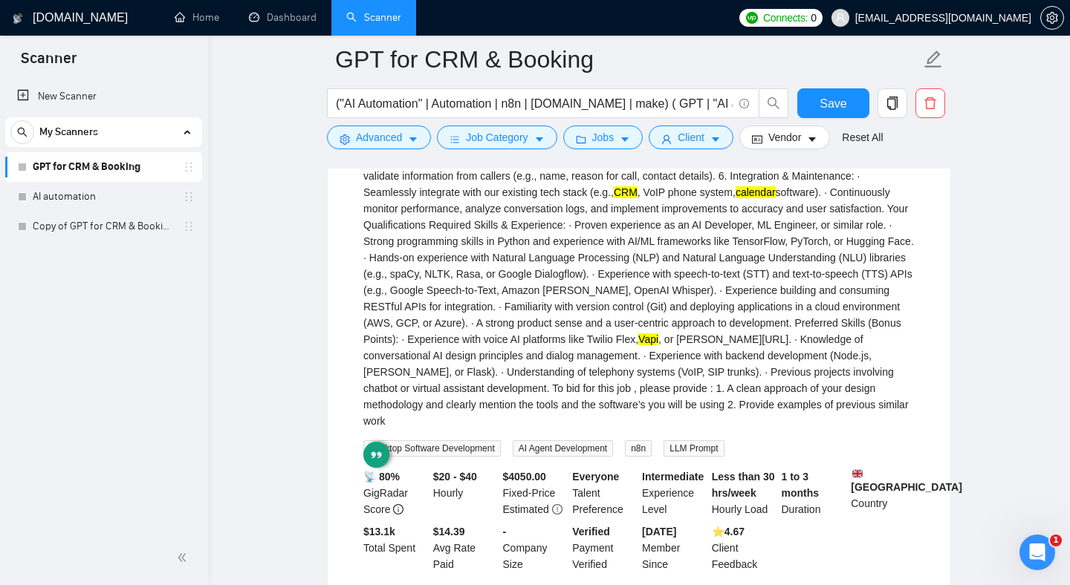
drag, startPoint x: 619, startPoint y: 360, endPoint x: 619, endPoint y: 371, distance: 10.4
click at [619, 366] on div "We are seeking a talented and innovative AI Developer to lead the design, devel…" at bounding box center [638, 176] width 551 height 507
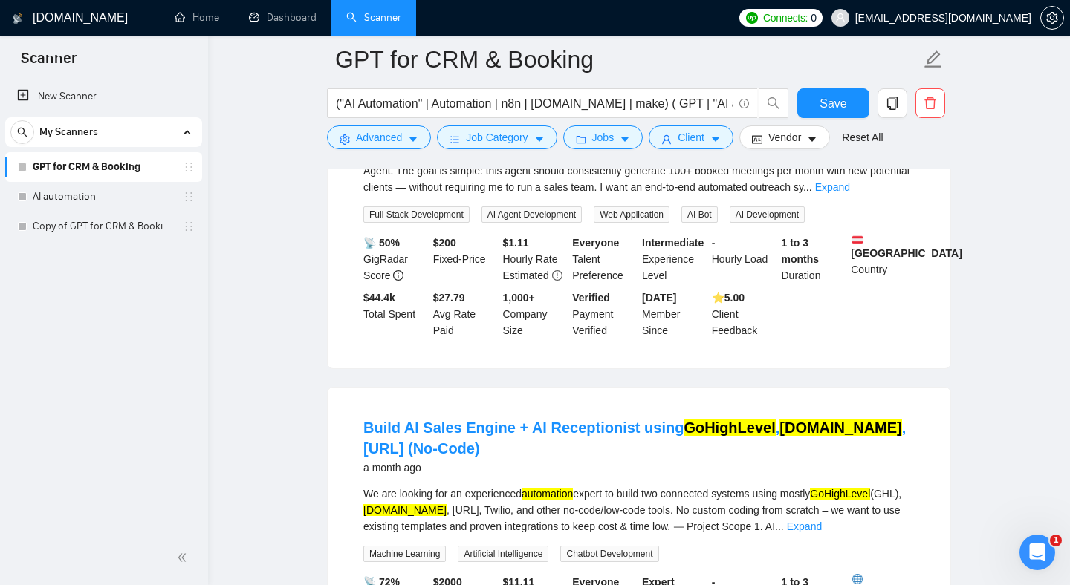
scroll to position [7491, 0]
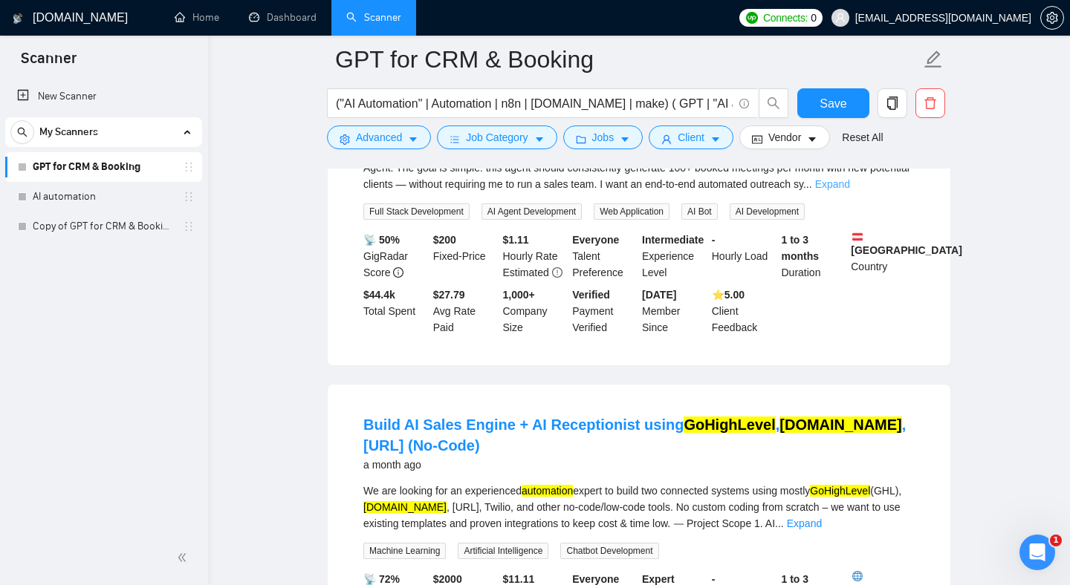
click at [850, 190] on link "Expand" at bounding box center [832, 184] width 35 height 12
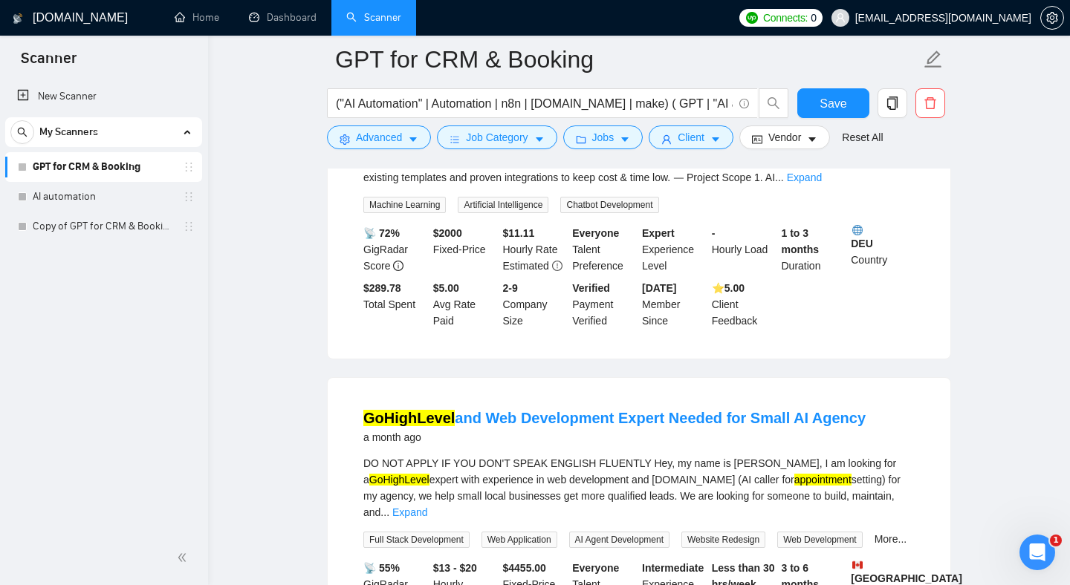
scroll to position [8145, 0]
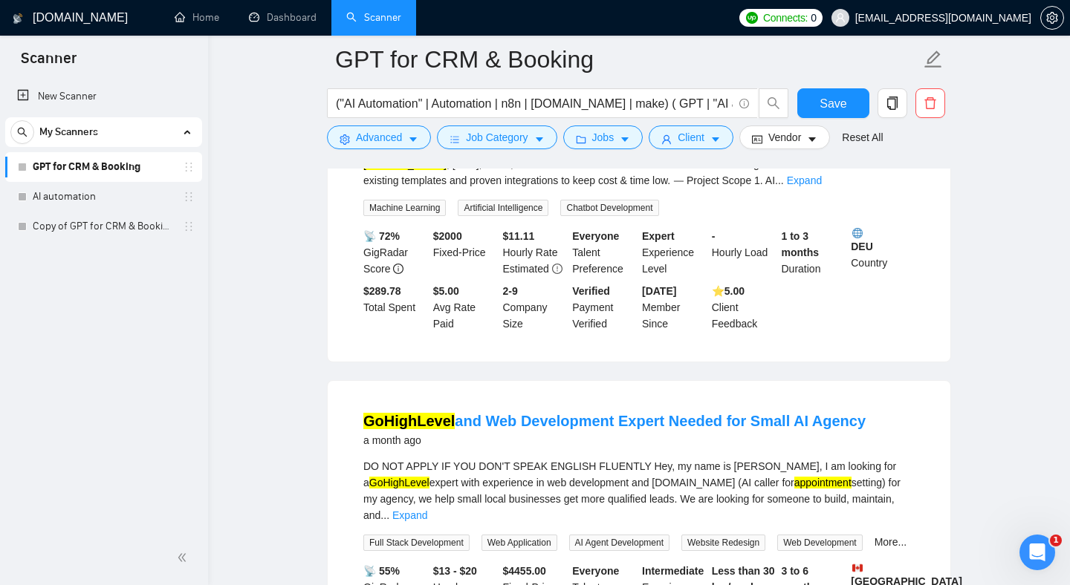
click at [554, 189] on div "We are looking for an experienced automation expert to build two connected syst…" at bounding box center [638, 164] width 551 height 49
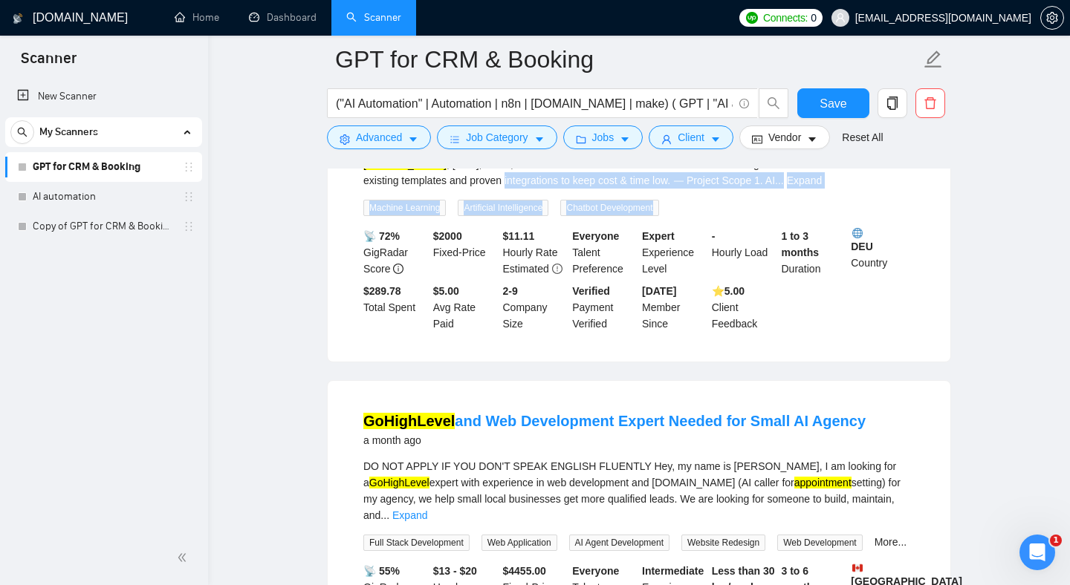
drag, startPoint x: 554, startPoint y: 300, endPoint x: 665, endPoint y: 319, distance: 112.2
click at [665, 216] on div "We are looking for an experienced automation expert to build two connected syst…" at bounding box center [638, 178] width 551 height 77
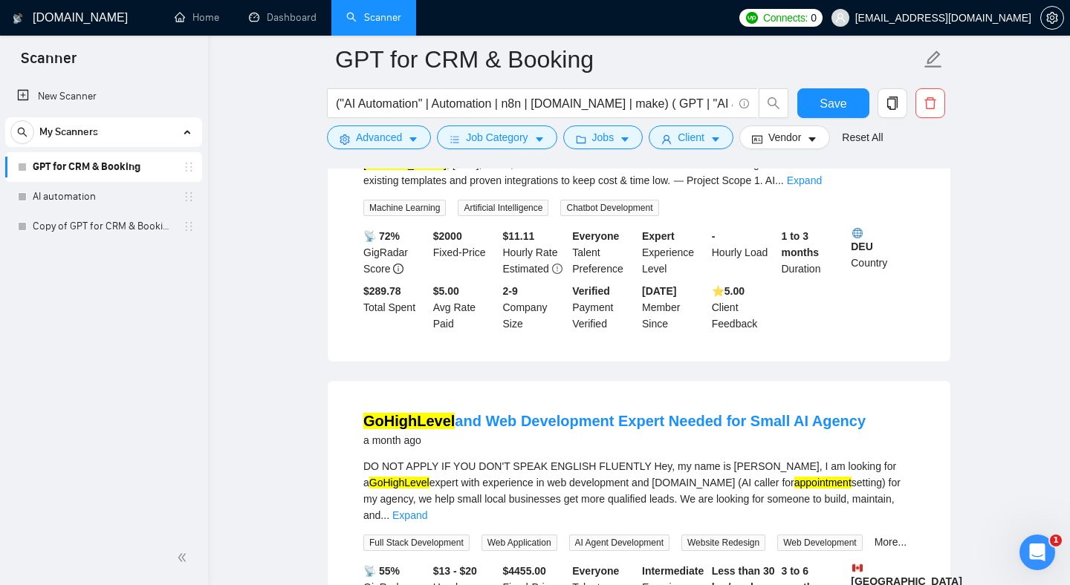
click at [619, 189] on div "We are looking for an experienced automation expert to build two connected syst…" at bounding box center [638, 164] width 551 height 49
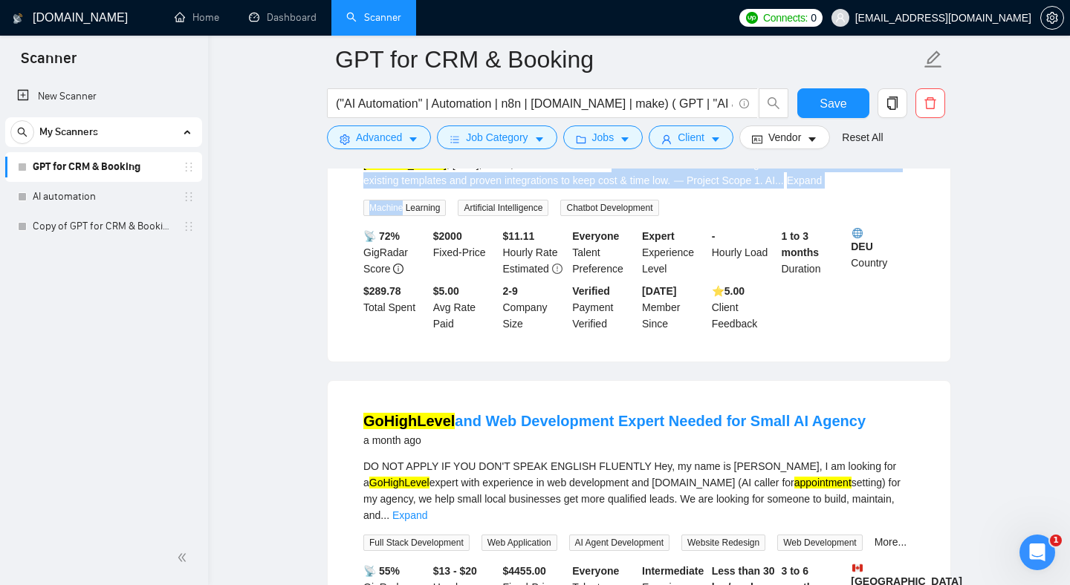
drag, startPoint x: 619, startPoint y: 275, endPoint x: 720, endPoint y: 308, distance: 106.4
click at [720, 216] on div "We are looking for an experienced automation expert to build two connected syst…" at bounding box center [638, 178] width 551 height 77
click at [738, 189] on div "We are looking for an experienced automation expert to build two connected syst…" at bounding box center [638, 164] width 551 height 49
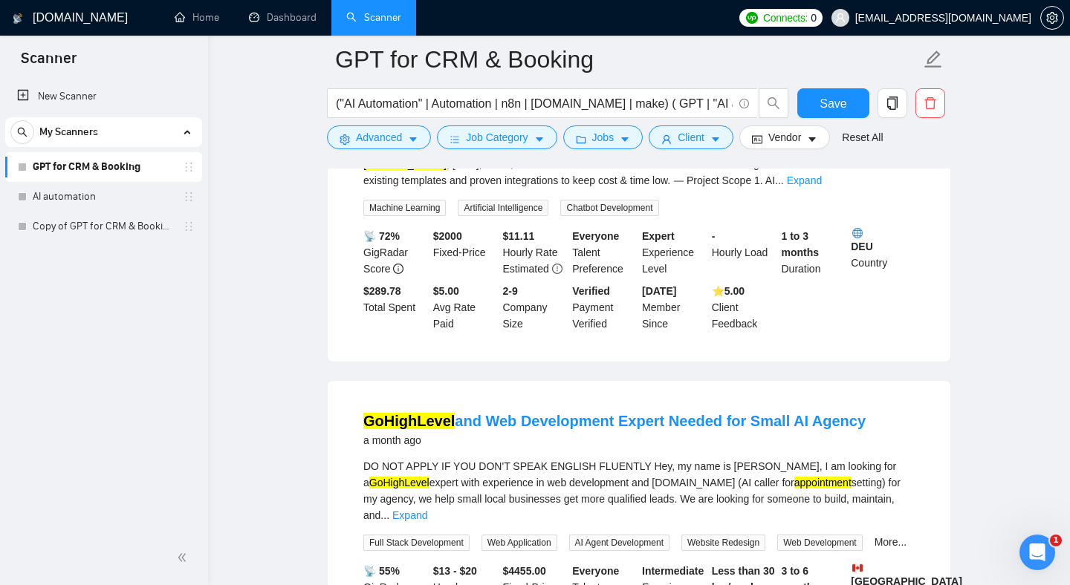
click at [755, 189] on div "We are looking for an experienced automation expert to build two connected syst…" at bounding box center [638, 164] width 551 height 49
drag, startPoint x: 755, startPoint y: 299, endPoint x: 813, endPoint y: 299, distance: 57.9
click at [813, 189] on div "We are looking for an experienced automation expert to build two connected syst…" at bounding box center [638, 164] width 551 height 49
click at [711, 189] on div "We are looking for an experienced automation expert to build two connected syst…" at bounding box center [638, 164] width 551 height 49
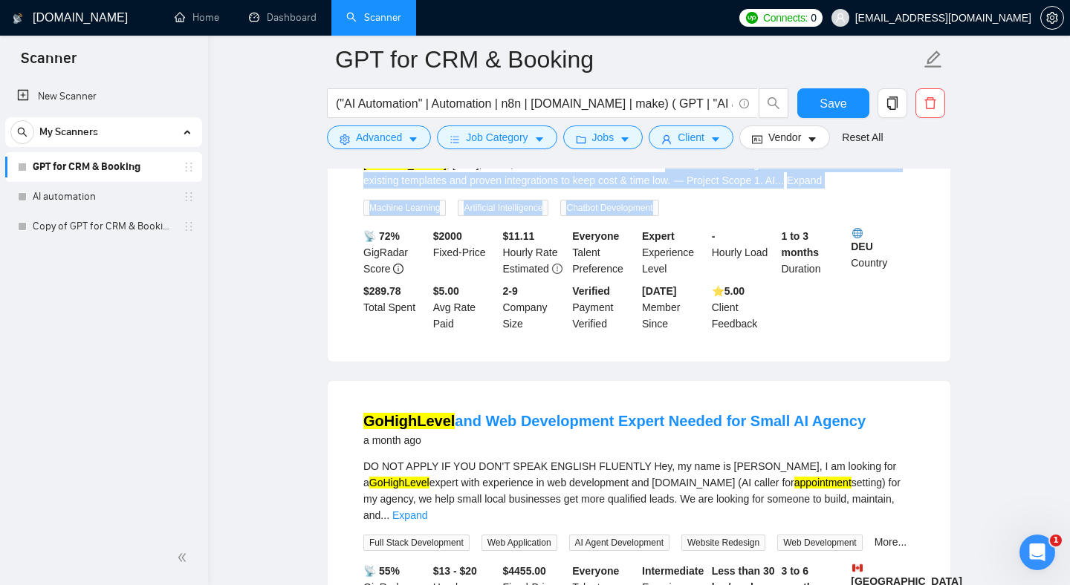
drag, startPoint x: 673, startPoint y: 281, endPoint x: 732, endPoint y: 316, distance: 68.9
click at [732, 216] on div "We are looking for an experienced automation expert to build two connected syst…" at bounding box center [638, 178] width 551 height 77
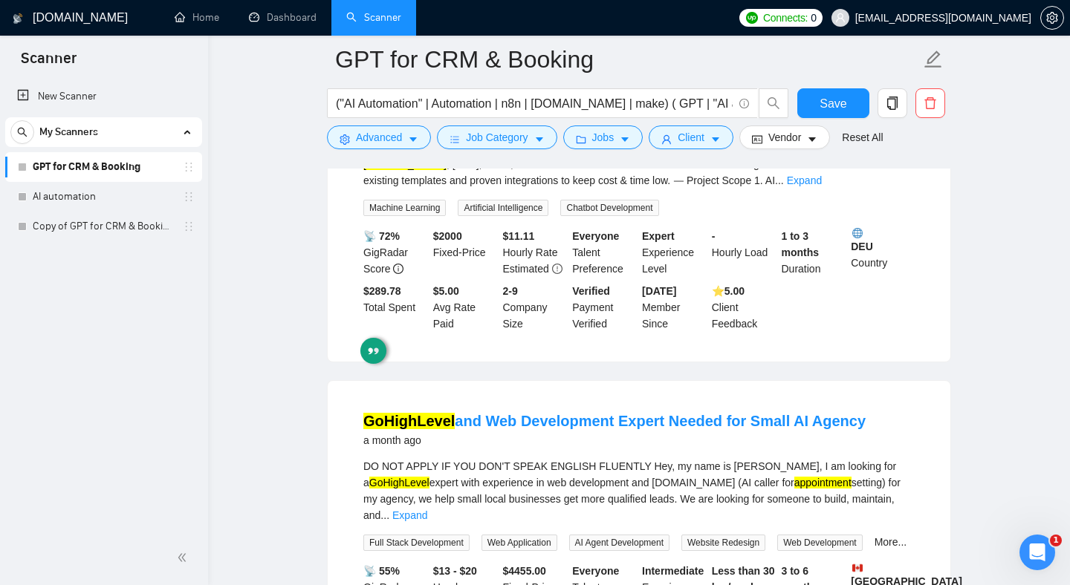
click at [719, 189] on div "We are looking for an experienced automation expert to build two connected syst…" at bounding box center [638, 164] width 551 height 49
drag, startPoint x: 648, startPoint y: 278, endPoint x: 692, endPoint y: 310, distance: 54.2
click at [658, 189] on div "We are looking for an experienced automation expert to build two connected syst…" at bounding box center [638, 164] width 551 height 49
click at [633, 189] on div "We are looking for an experienced automation expert to build two connected syst…" at bounding box center [638, 164] width 551 height 49
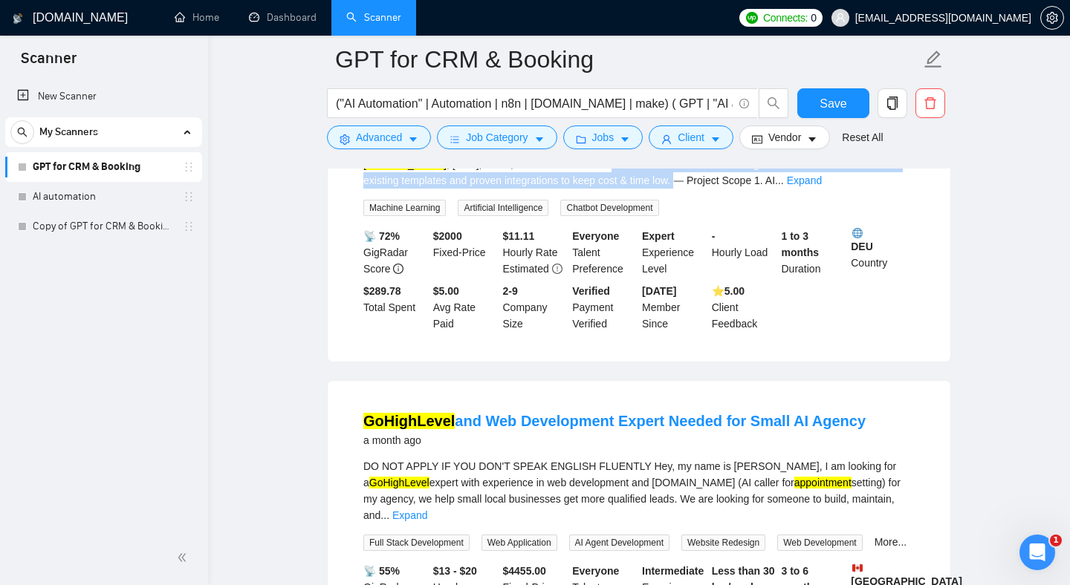
drag, startPoint x: 633, startPoint y: 284, endPoint x: 697, endPoint y: 298, distance: 65.3
click at [699, 189] on div "We are looking for an experienced automation expert to build two connected syst…" at bounding box center [638, 164] width 551 height 49
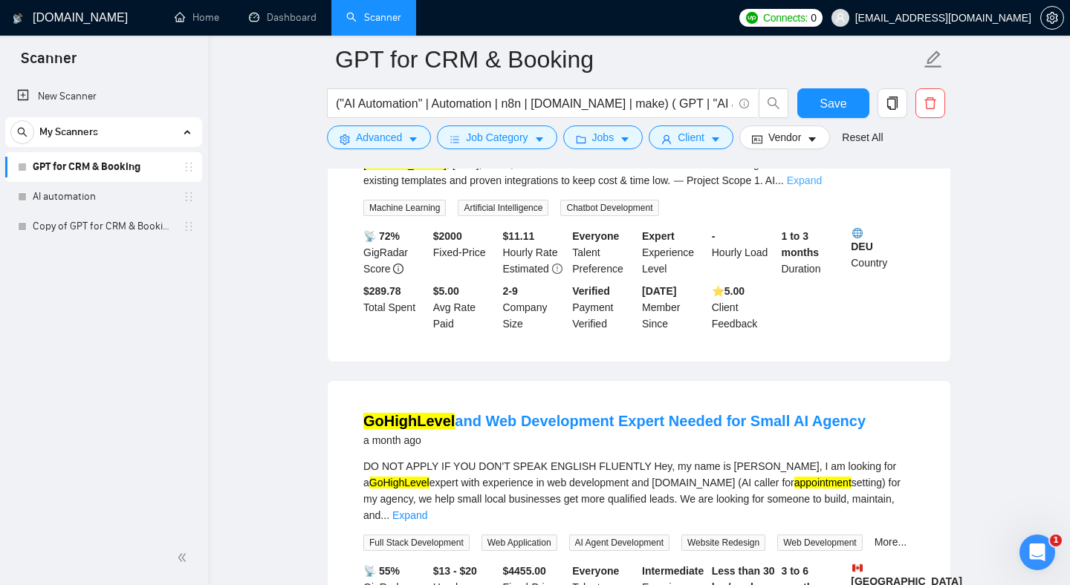
click at [822, 186] on link "Expand" at bounding box center [804, 181] width 35 height 12
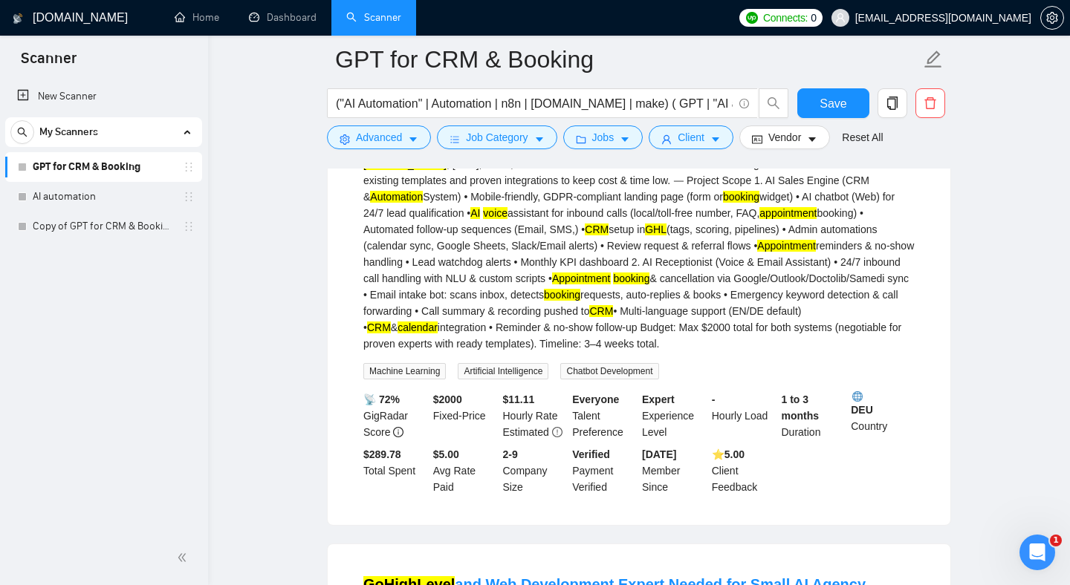
click at [612, 352] on div "We are looking for an experienced automation expert to build two connected syst…" at bounding box center [638, 246] width 551 height 212
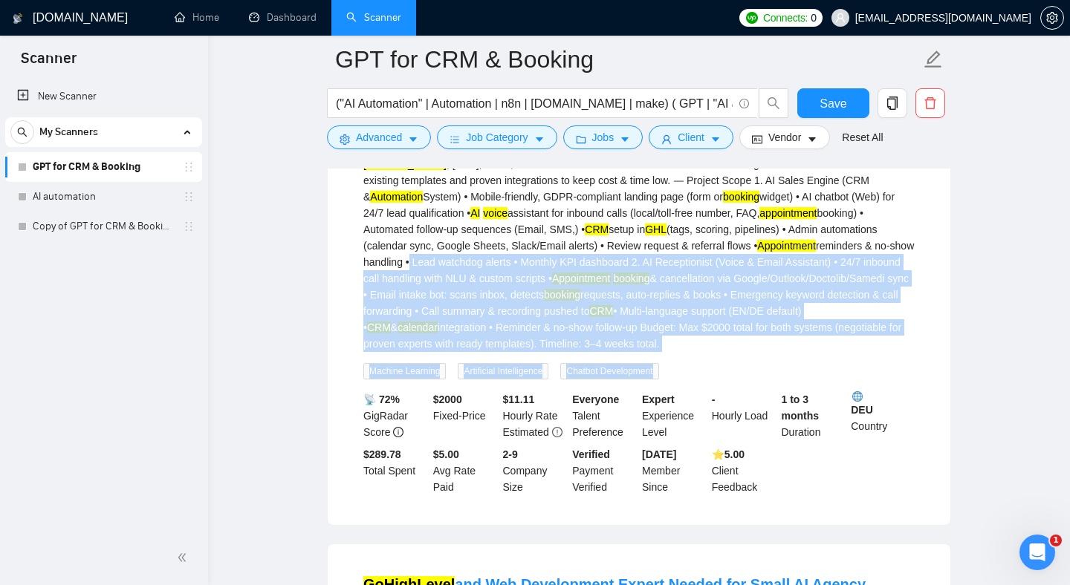
drag, startPoint x: 612, startPoint y: 387, endPoint x: 653, endPoint y: 501, distance: 121.5
click at [653, 380] on div "We are looking for an experienced automation expert to build two connected syst…" at bounding box center [638, 260] width 551 height 240
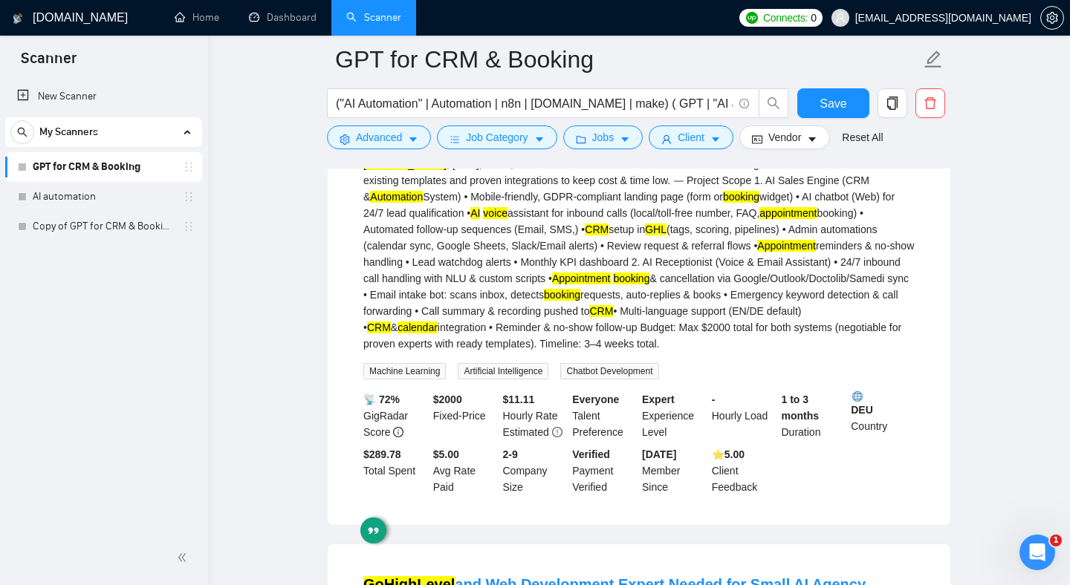
click at [646, 352] on div "We are looking for an experienced automation expert to build two connected syst…" at bounding box center [638, 246] width 551 height 212
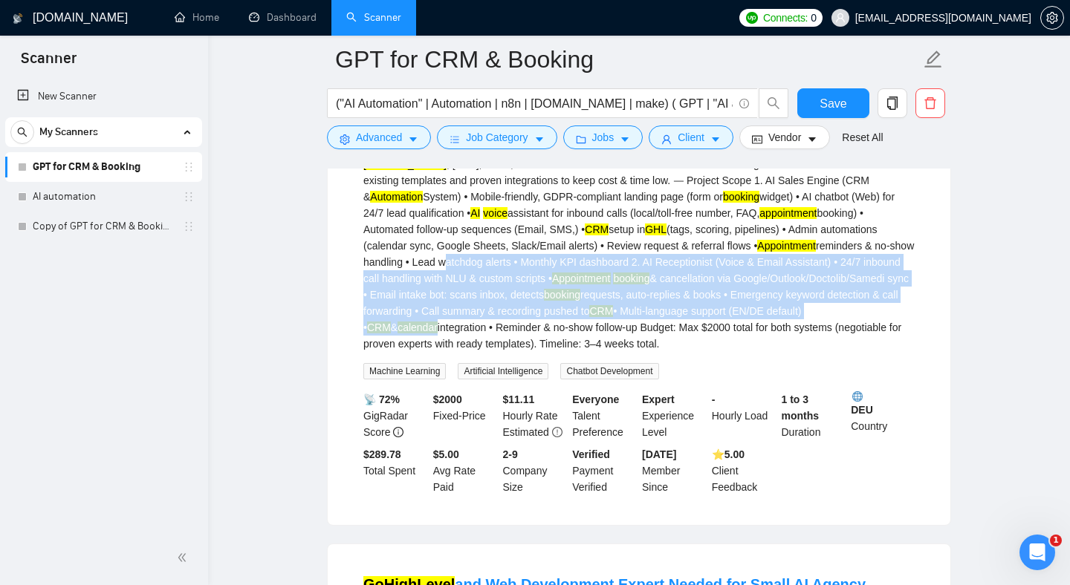
drag, startPoint x: 646, startPoint y: 376, endPoint x: 706, endPoint y: 461, distance: 103.4
click at [703, 352] on div "We are looking for an experienced automation expert to build two connected syst…" at bounding box center [638, 246] width 551 height 212
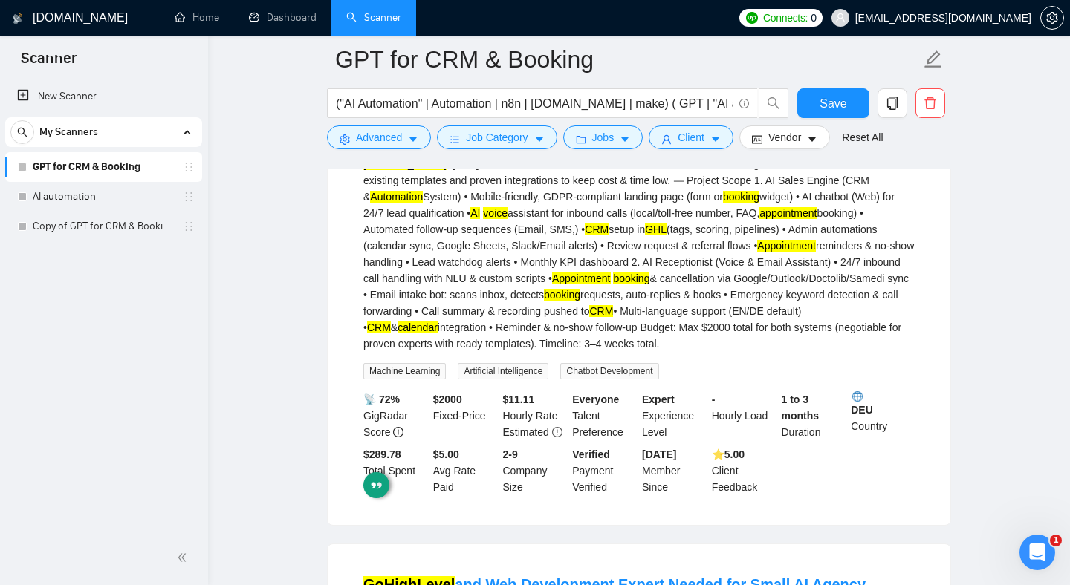
click at [635, 352] on div "We are looking for an experienced automation expert to build two connected syst…" at bounding box center [638, 246] width 551 height 212
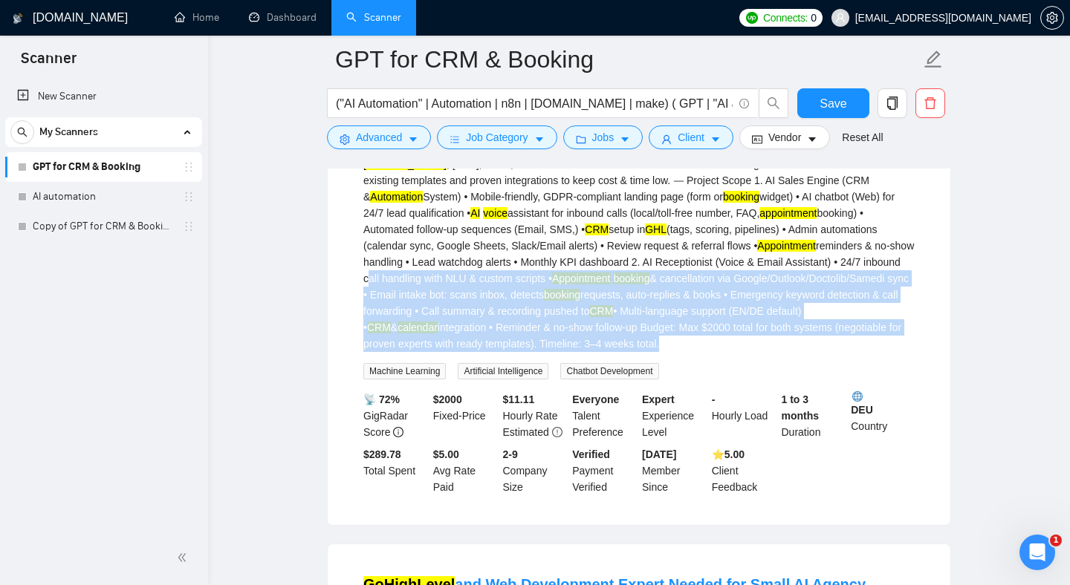
drag, startPoint x: 635, startPoint y: 388, endPoint x: 651, endPoint y: 469, distance: 82.6
click at [652, 352] on div "We are looking for an experienced automation expert to build two connected syst…" at bounding box center [638, 246] width 551 height 212
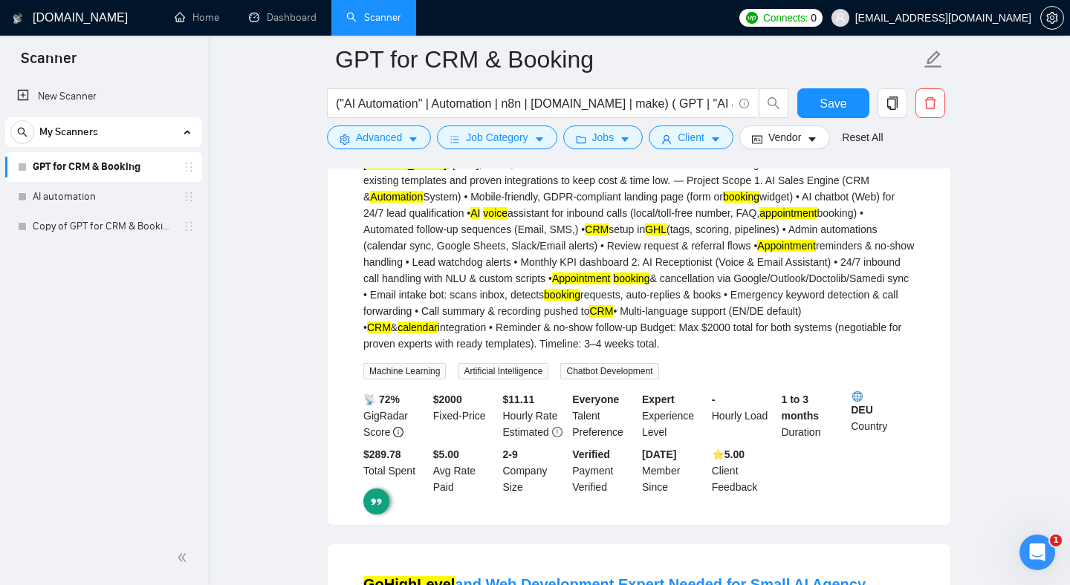
click at [650, 352] on div "We are looking for an experienced automation expert to build two connected syst…" at bounding box center [638, 246] width 551 height 212
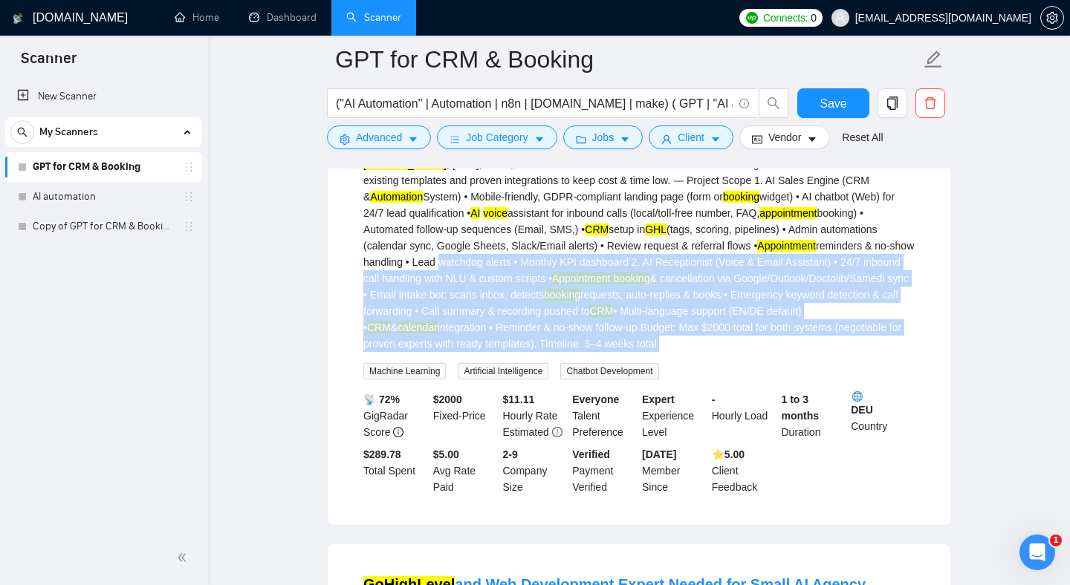
drag, startPoint x: 650, startPoint y: 475, endPoint x: 640, endPoint y: 369, distance: 106.7
click at [640, 352] on div "We are looking for an experienced automation expert to build two connected syst…" at bounding box center [638, 246] width 551 height 212
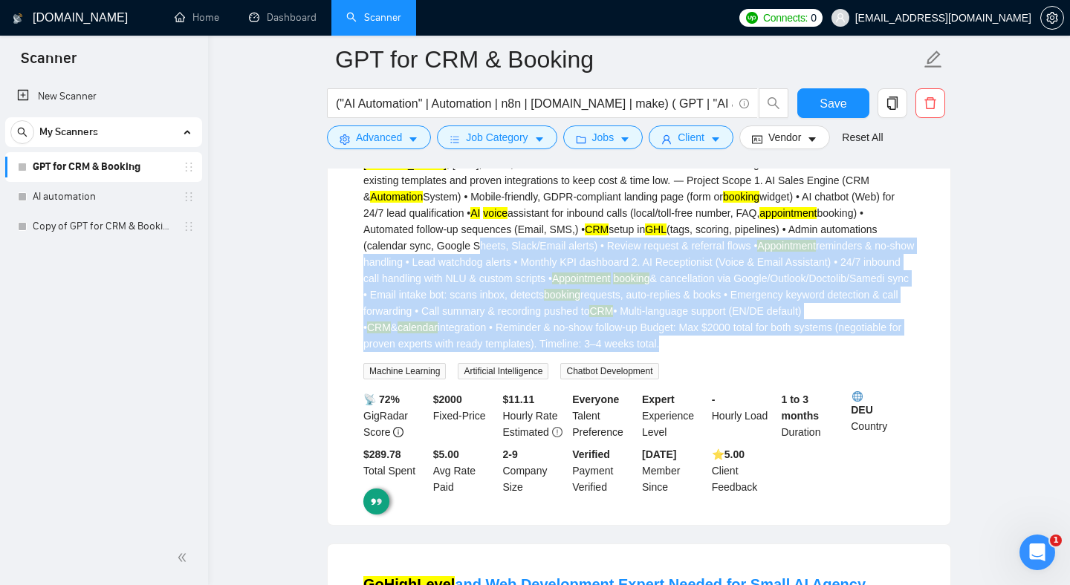
click at [640, 352] on div "We are looking for an experienced automation expert to build two connected syst…" at bounding box center [638, 246] width 551 height 212
drag, startPoint x: 640, startPoint y: 369, endPoint x: 665, endPoint y: 487, distance: 119.9
click at [666, 380] on div "We are looking for an experienced automation expert to build two connected syst…" at bounding box center [638, 260] width 551 height 240
click at [665, 380] on div "We are looking for an experienced automation expert to build two connected syst…" at bounding box center [638, 260] width 551 height 240
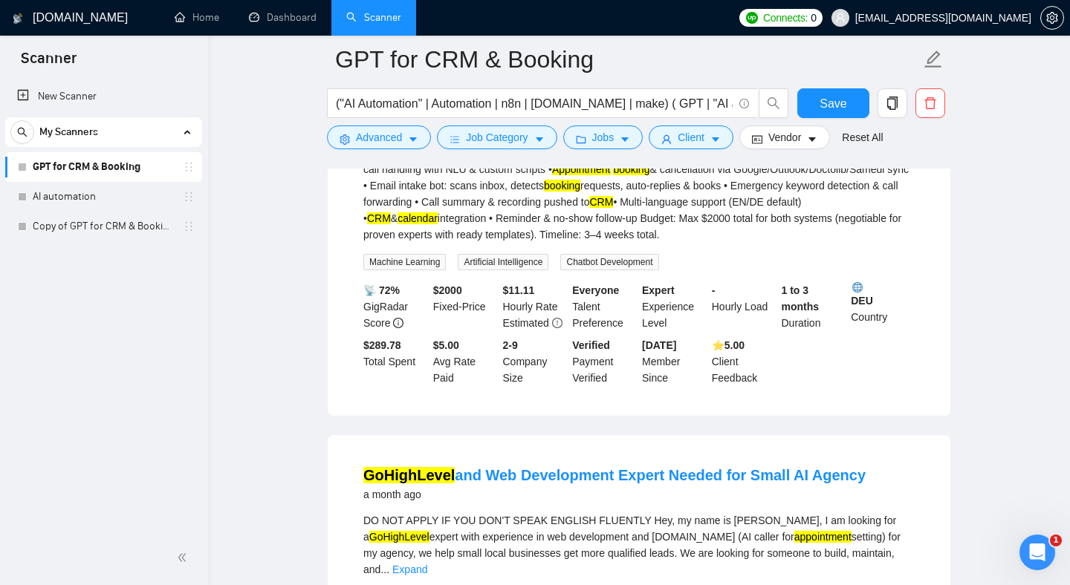
scroll to position [8262, 0]
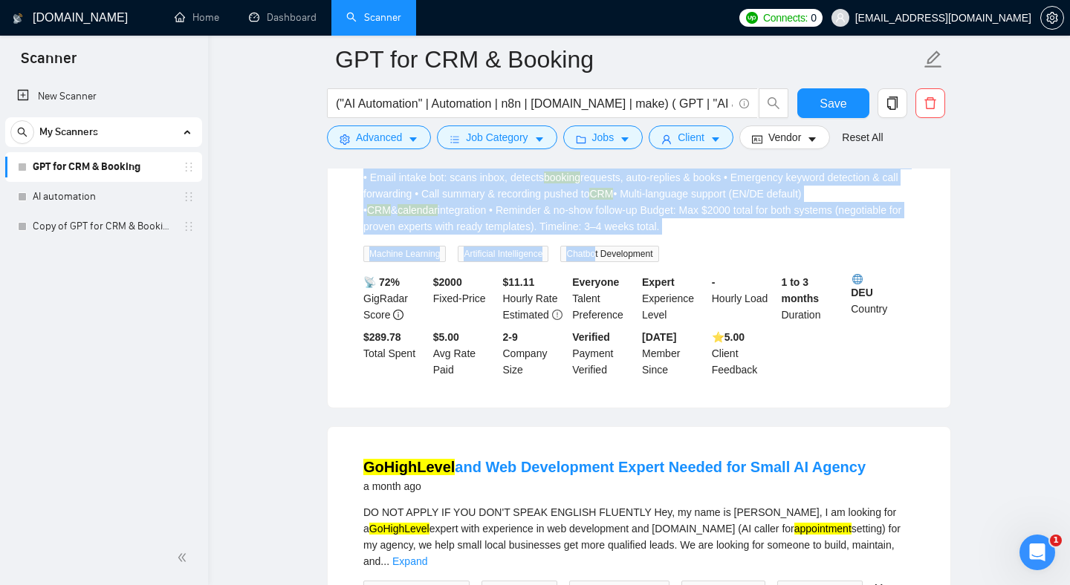
drag, startPoint x: 585, startPoint y: 265, endPoint x: 605, endPoint y: 379, distance: 115.4
click at [605, 262] on div "We are looking for an experienced automation expert to build two connected syst…" at bounding box center [638, 142] width 551 height 240
click at [604, 235] on div "We are looking for an experienced automation expert to build two connected syst…" at bounding box center [638, 128] width 551 height 212
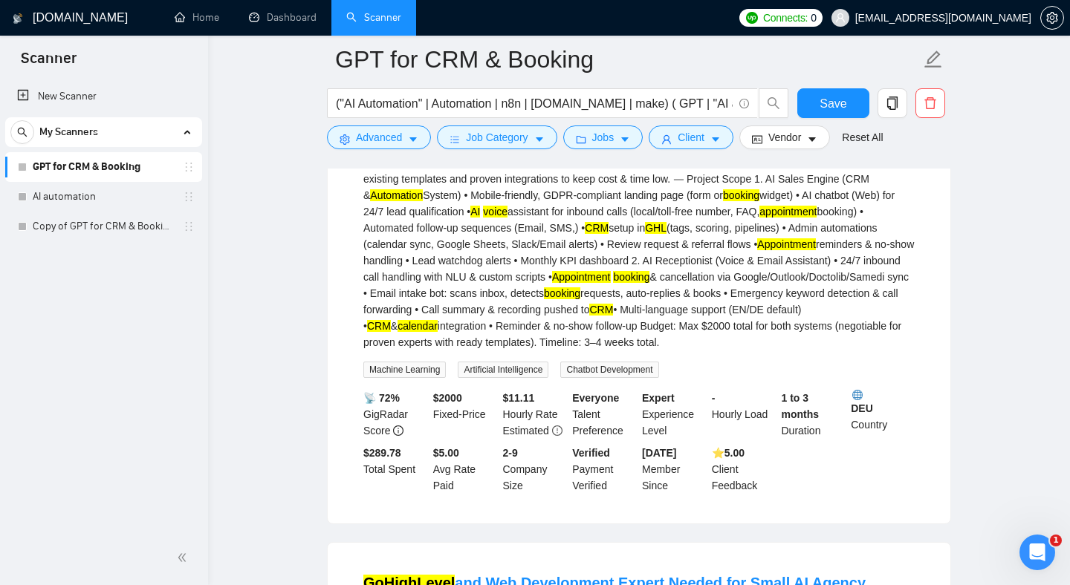
scroll to position [8148, 0]
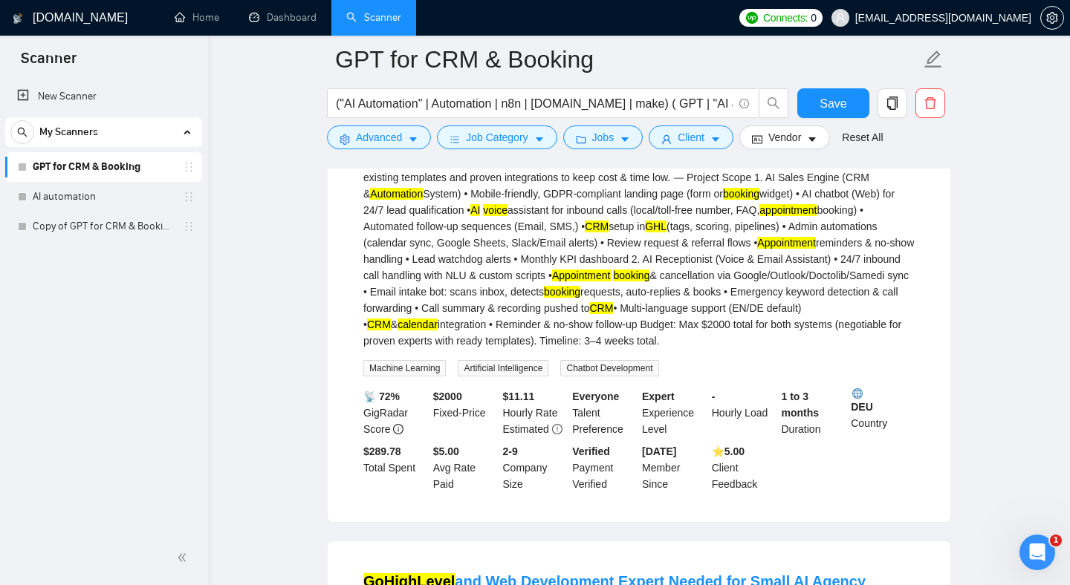
click at [587, 349] on div "We are looking for an experienced automation expert to build two connected syst…" at bounding box center [638, 243] width 551 height 212
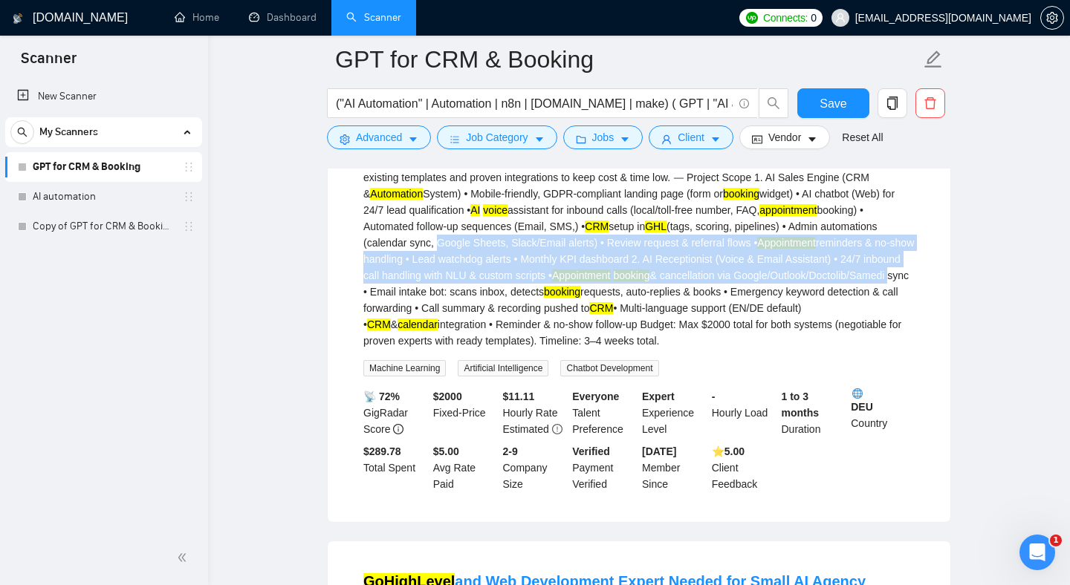
drag, startPoint x: 587, startPoint y: 356, endPoint x: 647, endPoint y: 455, distance: 115.7
click at [643, 349] on div "We are looking for an experienced automation expert to build two connected syst…" at bounding box center [638, 243] width 551 height 212
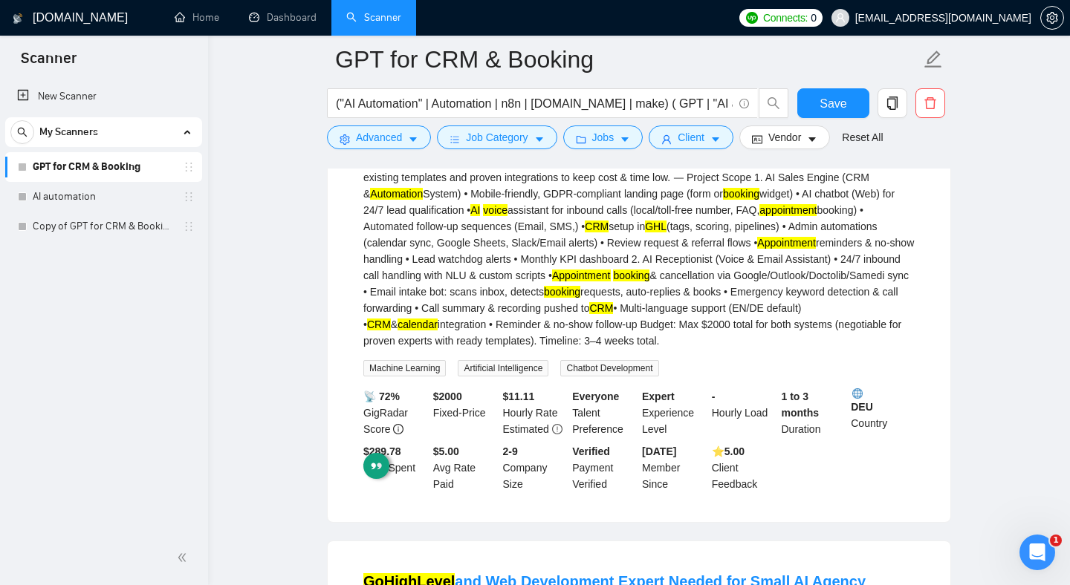
click at [622, 349] on div "We are looking for an experienced automation expert to build two connected syst…" at bounding box center [638, 243] width 551 height 212
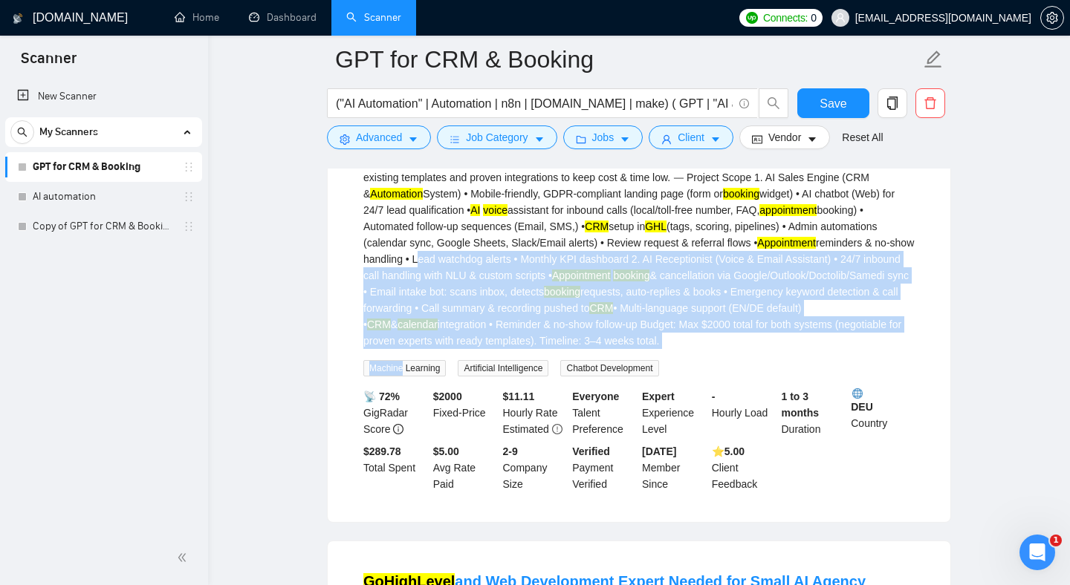
drag, startPoint x: 622, startPoint y: 378, endPoint x: 648, endPoint y: 492, distance: 117.5
click at [648, 377] on div "We are looking for an experienced automation expert to build two connected syst…" at bounding box center [638, 257] width 551 height 240
click at [643, 349] on div "We are looking for an experienced automation expert to build two connected syst…" at bounding box center [638, 243] width 551 height 212
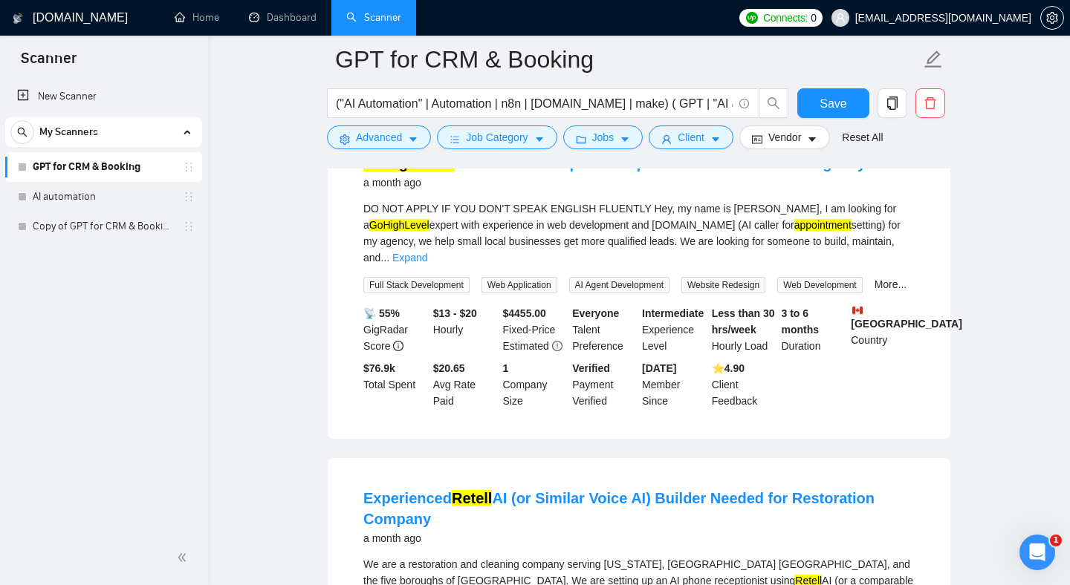
scroll to position [8563, 0]
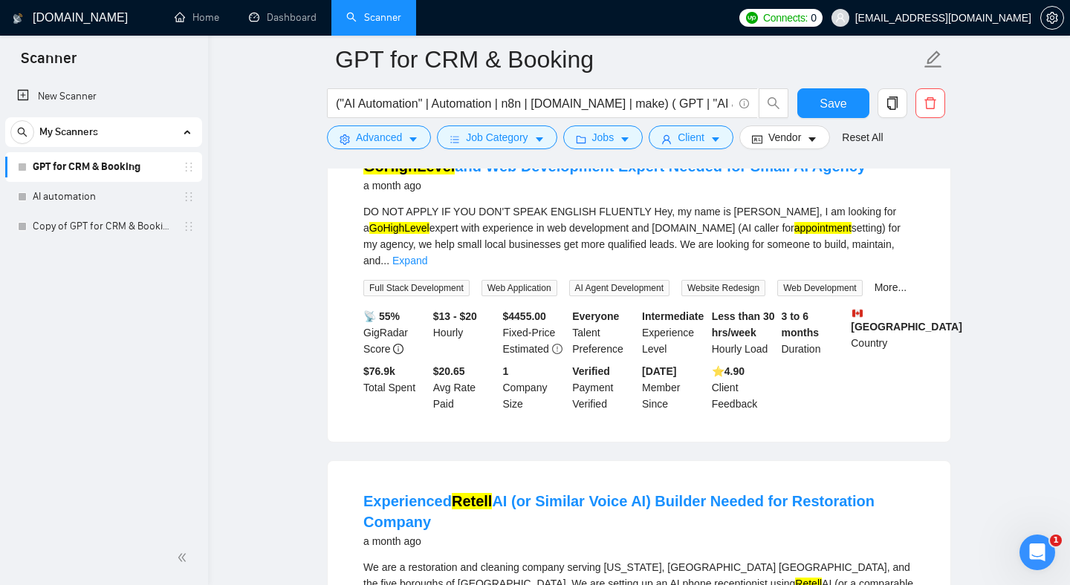
click at [647, 269] on div "DO NOT APPLY IF YOU DON'T SPEAK ENGLISH FLUENTLY Hey, my name is [PERSON_NAME],…" at bounding box center [638, 236] width 551 height 65
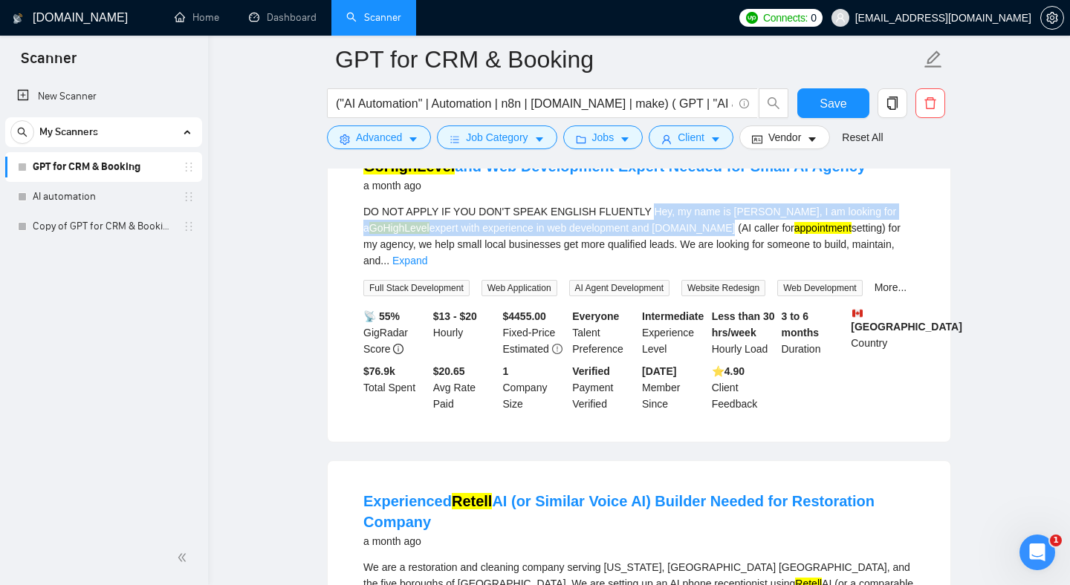
drag, startPoint x: 647, startPoint y: 346, endPoint x: 650, endPoint y: 370, distance: 24.0
click at [650, 269] on div "DO NOT APPLY IF YOU DON'T SPEAK ENGLISH FLUENTLY Hey, my name is [PERSON_NAME],…" at bounding box center [638, 236] width 551 height 65
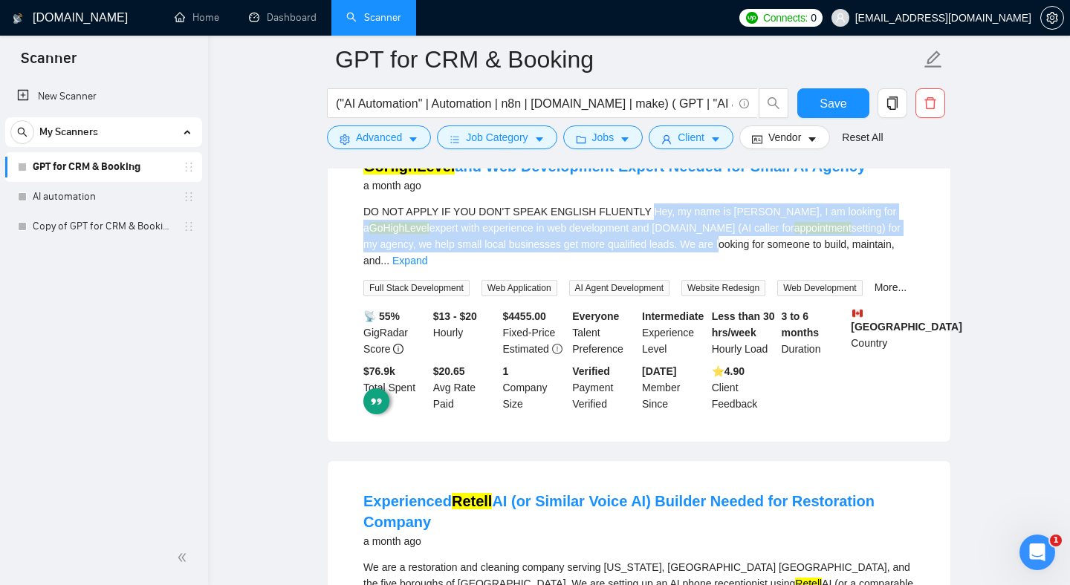
click at [650, 269] on div "DO NOT APPLY IF YOU DON'T SPEAK ENGLISH FLUENTLY Hey, my name is [PERSON_NAME],…" at bounding box center [638, 236] width 551 height 65
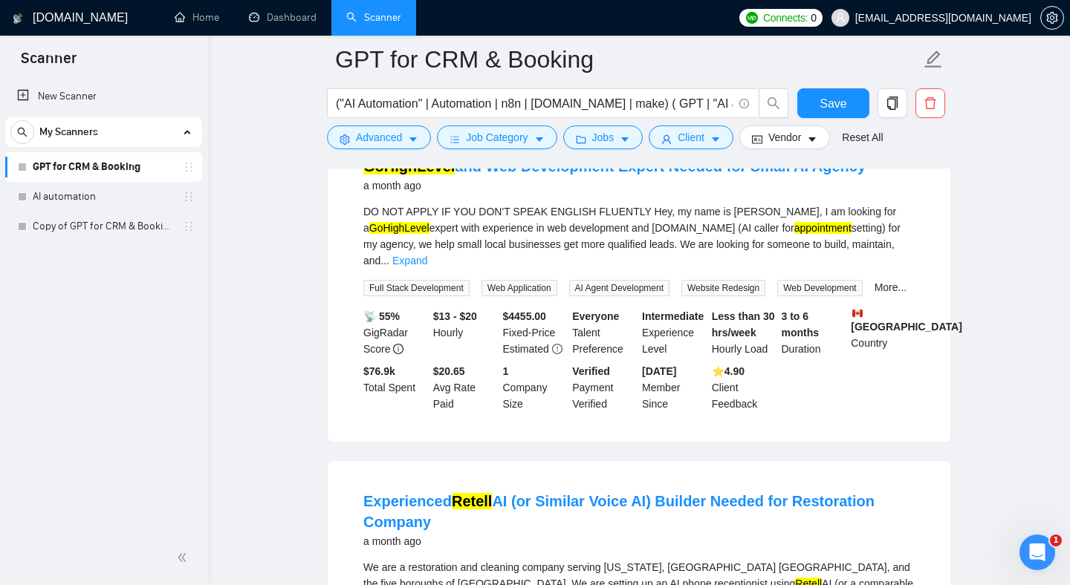
click at [625, 269] on div "DO NOT APPLY IF YOU DON'T SPEAK ENGLISH FLUENTLY Hey, my name is [PERSON_NAME],…" at bounding box center [638, 236] width 551 height 65
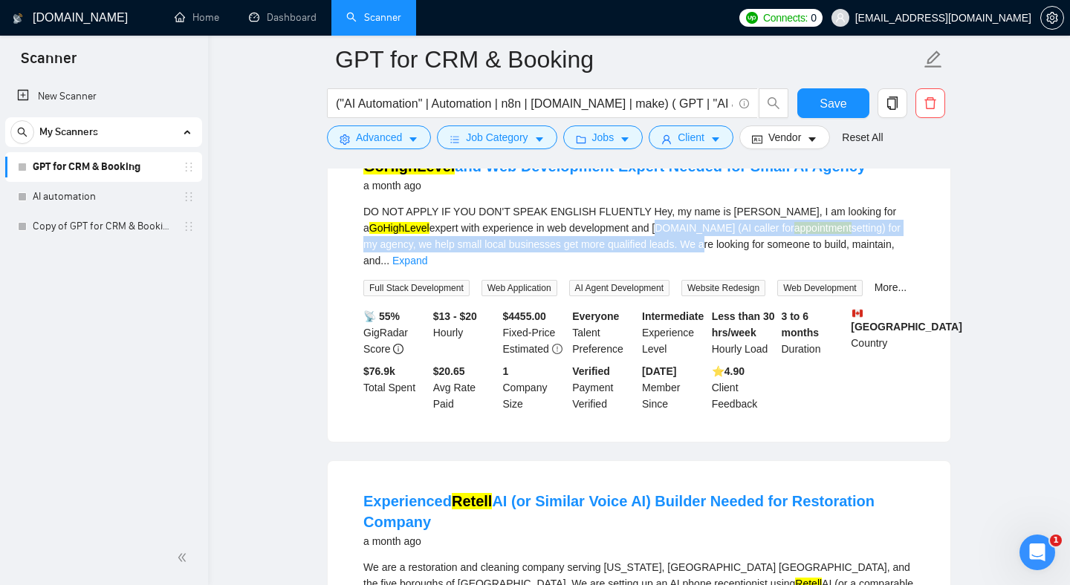
drag, startPoint x: 625, startPoint y: 365, endPoint x: 631, endPoint y: 380, distance: 15.3
click at [631, 269] on div "DO NOT APPLY IF YOU DON'T SPEAK ENGLISH FLUENTLY Hey, my name is [PERSON_NAME],…" at bounding box center [638, 236] width 551 height 65
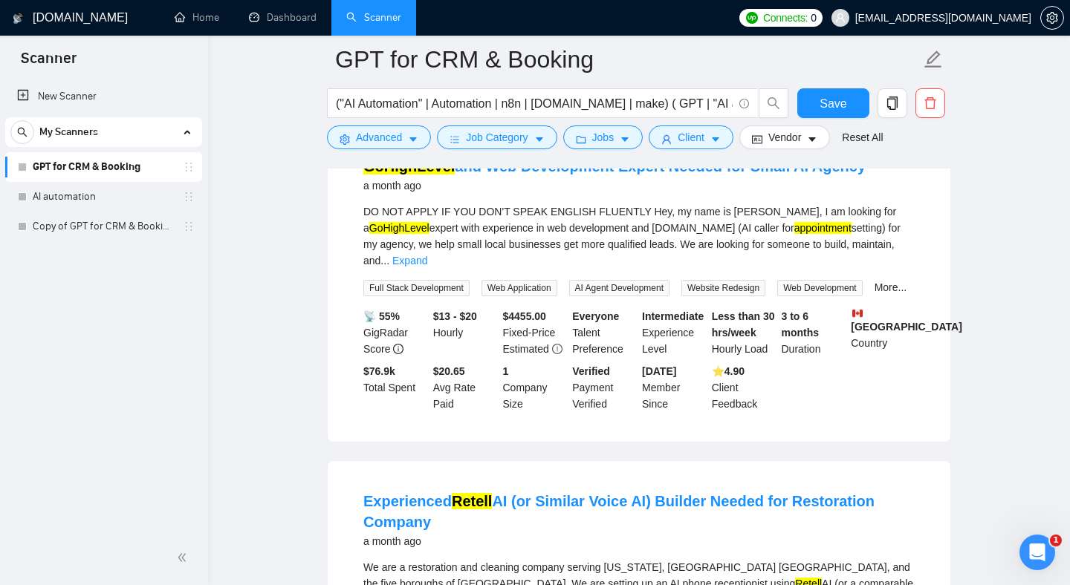
click at [652, 269] on div "DO NOT APPLY IF YOU DON'T SPEAK ENGLISH FLUENTLY Hey, my name is [PERSON_NAME],…" at bounding box center [638, 236] width 551 height 65
click at [427, 267] on link "Expand" at bounding box center [409, 261] width 35 height 12
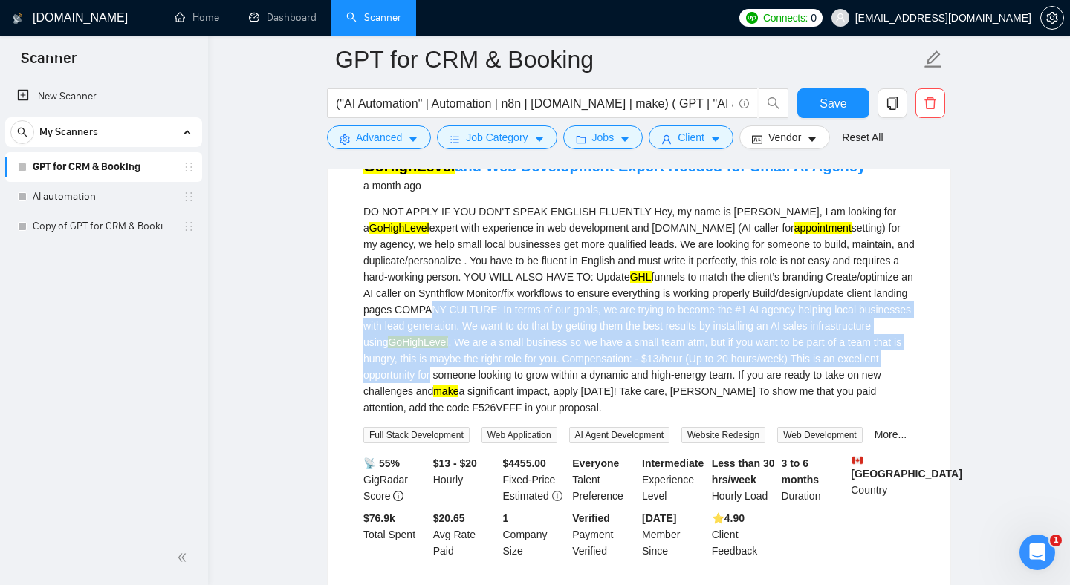
drag, startPoint x: 589, startPoint y: 445, endPoint x: 615, endPoint y: 510, distance: 70.3
click at [614, 416] on div "DO NOT APPLY IF YOU DON'T SPEAK ENGLISH FLUENTLY Hey, my name is [PERSON_NAME],…" at bounding box center [638, 310] width 551 height 212
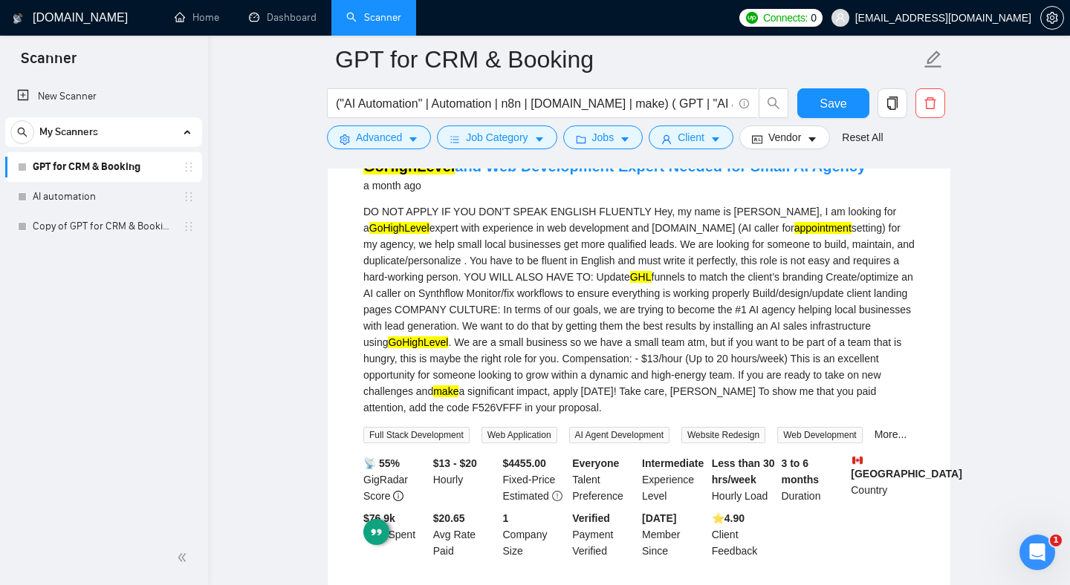
click at [631, 416] on div "DO NOT APPLY IF YOU DON'T SPEAK ENGLISH FLUENTLY Hey, my name is [PERSON_NAME],…" at bounding box center [638, 310] width 551 height 212
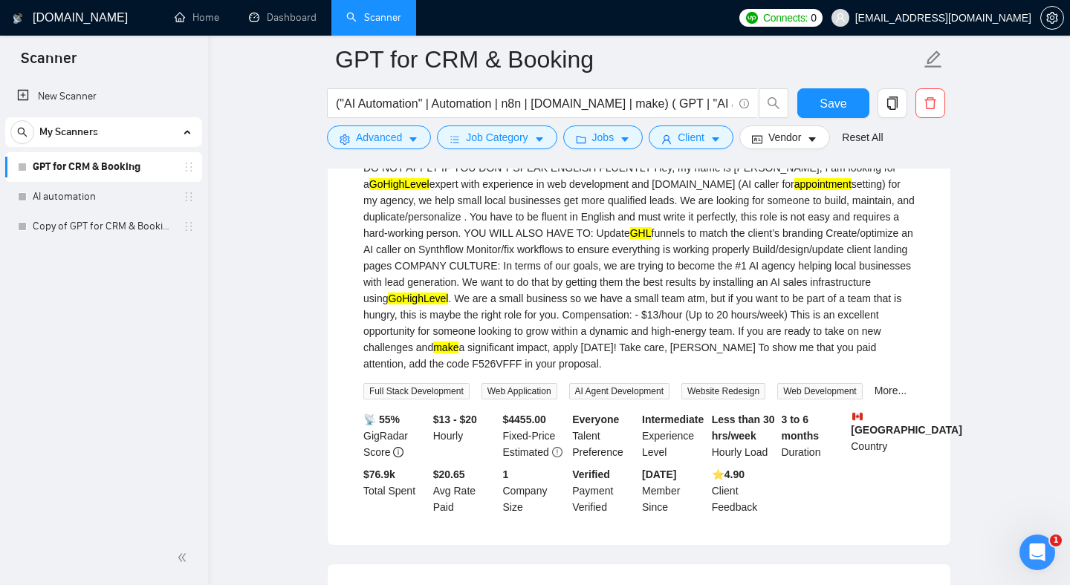
scroll to position [8645, 0]
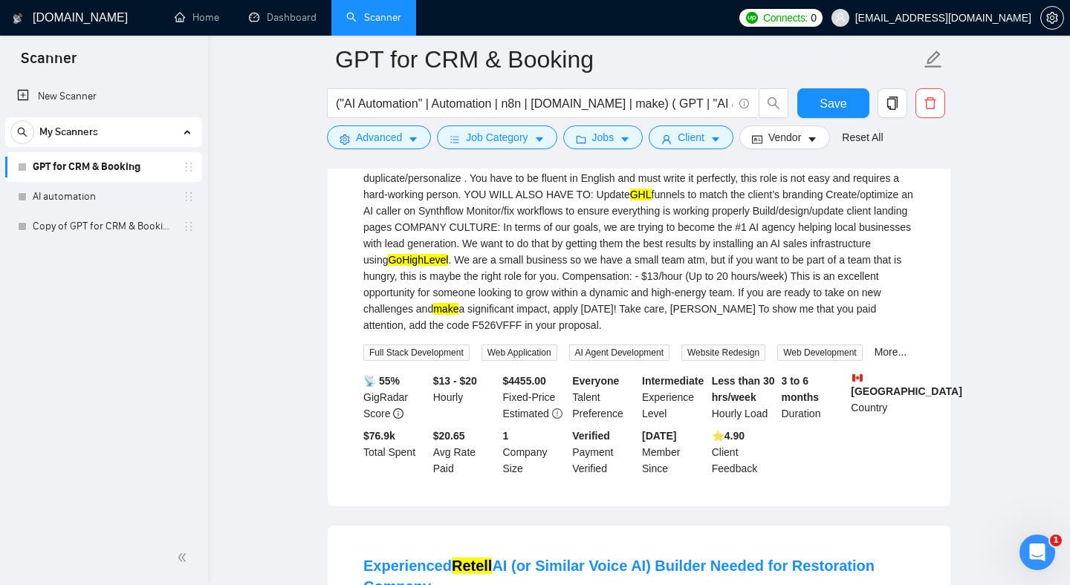
click at [623, 334] on div "DO NOT APPLY IF YOU DON'T SPEAK ENGLISH FLUENTLY Hey, my name is [PERSON_NAME],…" at bounding box center [638, 227] width 551 height 212
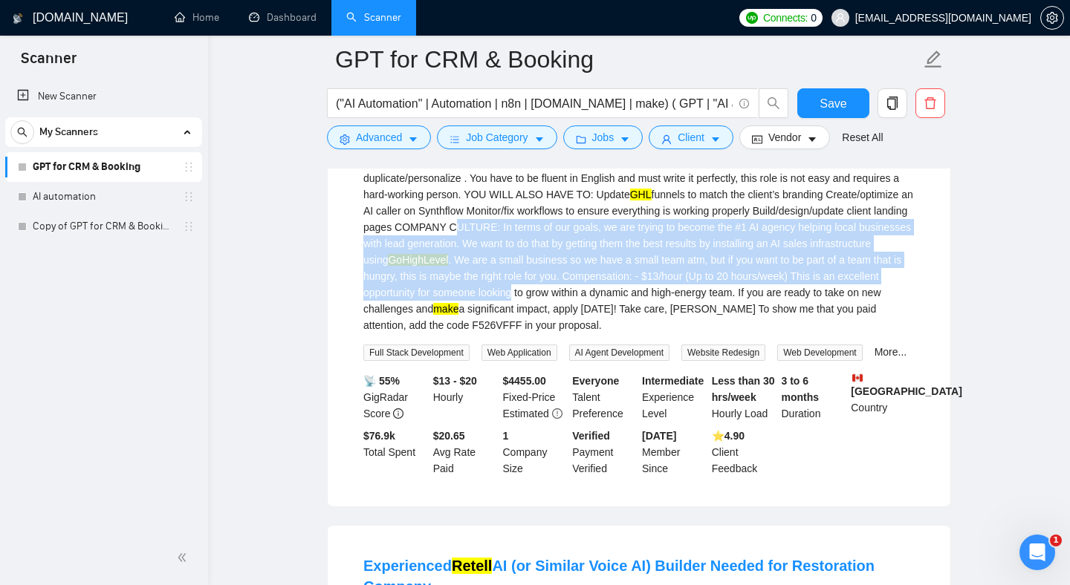
drag, startPoint x: 623, startPoint y: 360, endPoint x: 666, endPoint y: 442, distance: 92.0
click at [666, 334] on div "DO NOT APPLY IF YOU DON'T SPEAK ENGLISH FLUENTLY Hey, my name is [PERSON_NAME],…" at bounding box center [638, 227] width 551 height 212
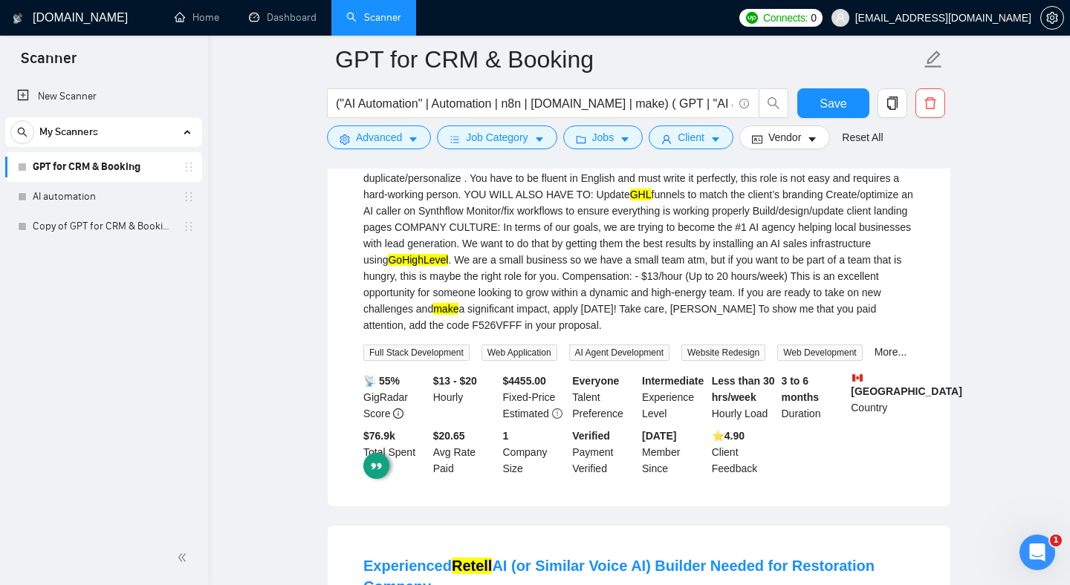
click at [615, 334] on div "DO NOT APPLY IF YOU DON'T SPEAK ENGLISH FLUENTLY Hey, my name is [PERSON_NAME],…" at bounding box center [638, 227] width 551 height 212
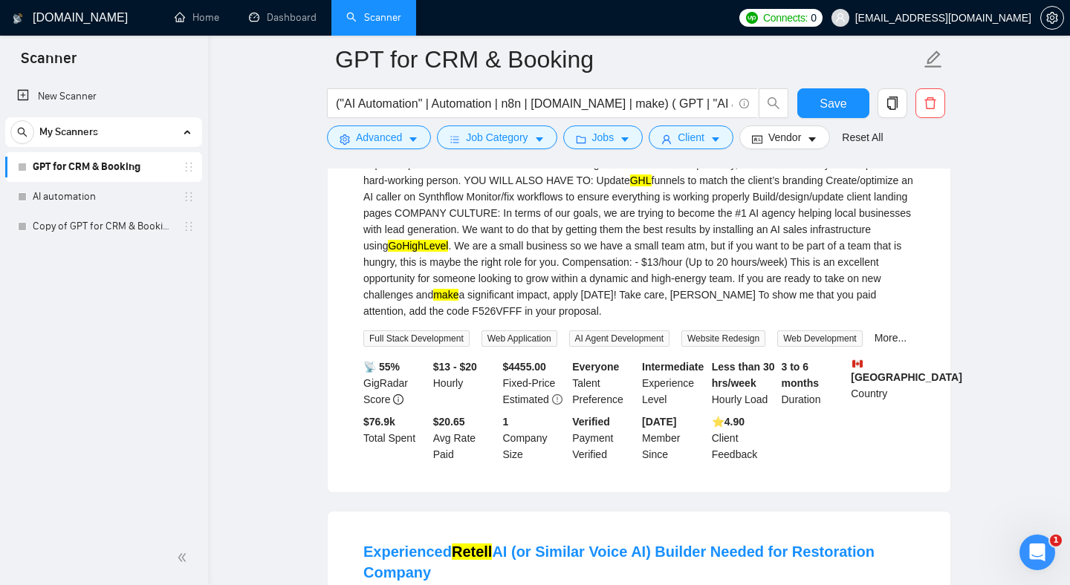
scroll to position [8661, 0]
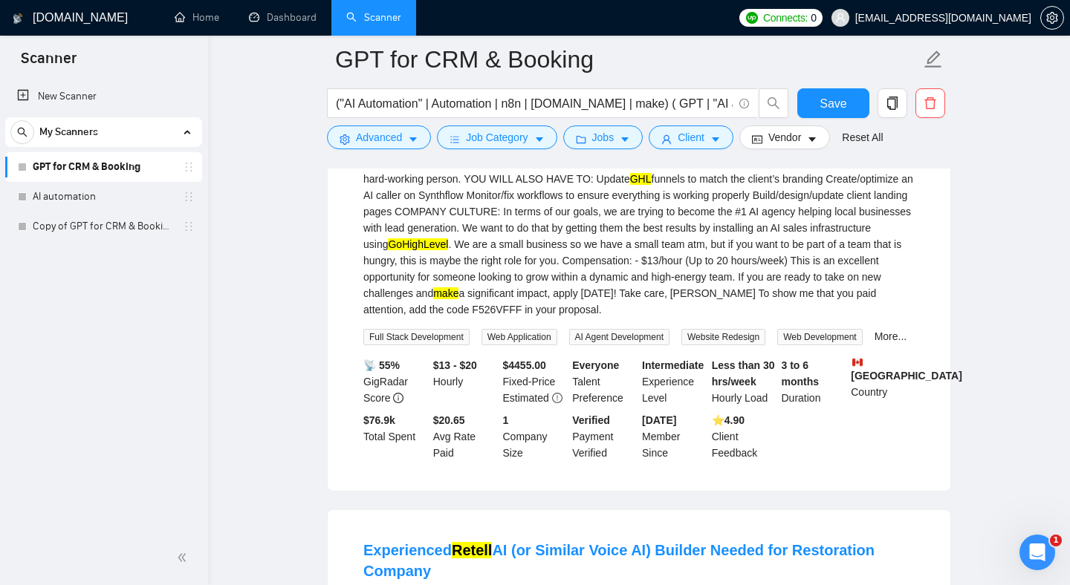
click at [565, 318] on div "DO NOT APPLY IF YOU DON'T SPEAK ENGLISH FLUENTLY Hey, my name is [PERSON_NAME],…" at bounding box center [638, 211] width 551 height 212
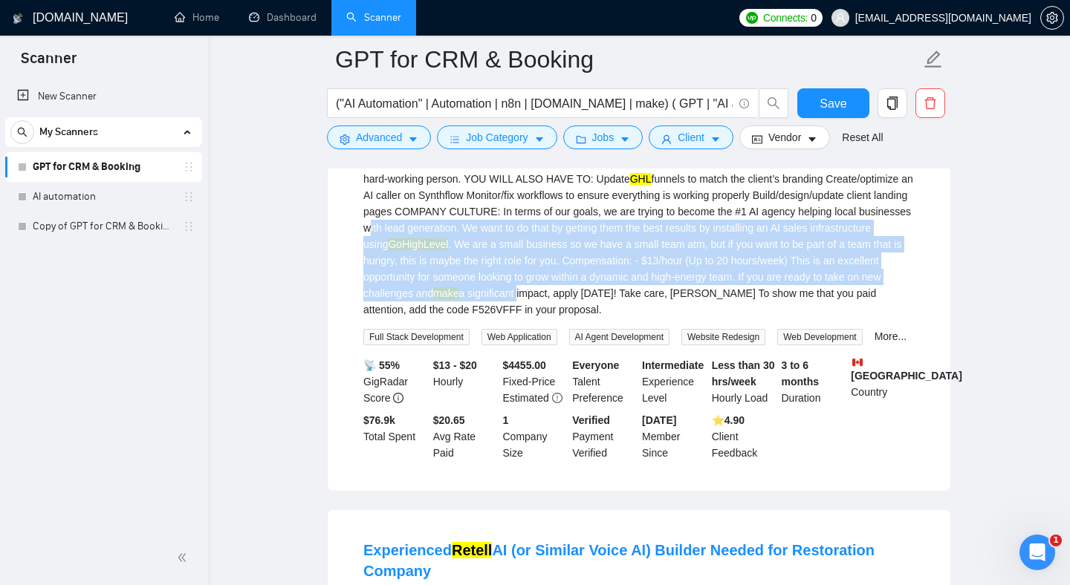
drag, startPoint x: 565, startPoint y: 367, endPoint x: 686, endPoint y: 431, distance: 136.2
click at [685, 318] on div "DO NOT APPLY IF YOU DON'T SPEAK ENGLISH FLUENTLY Hey, my name is [PERSON_NAME],…" at bounding box center [638, 211] width 551 height 212
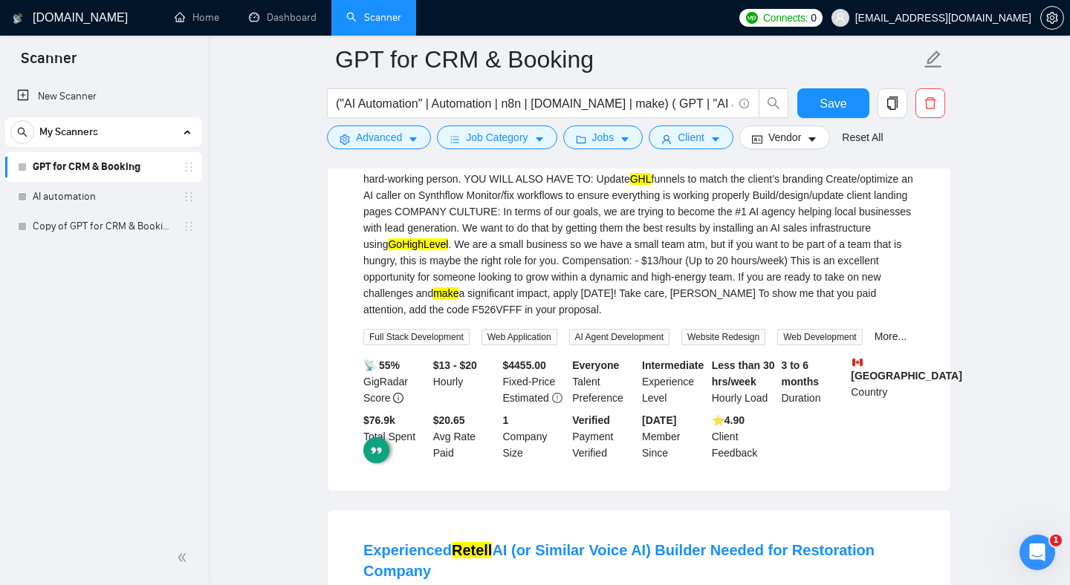
click at [644, 318] on div "DO NOT APPLY IF YOU DON'T SPEAK ENGLISH FLUENTLY Hey, my name is [PERSON_NAME],…" at bounding box center [638, 211] width 551 height 212
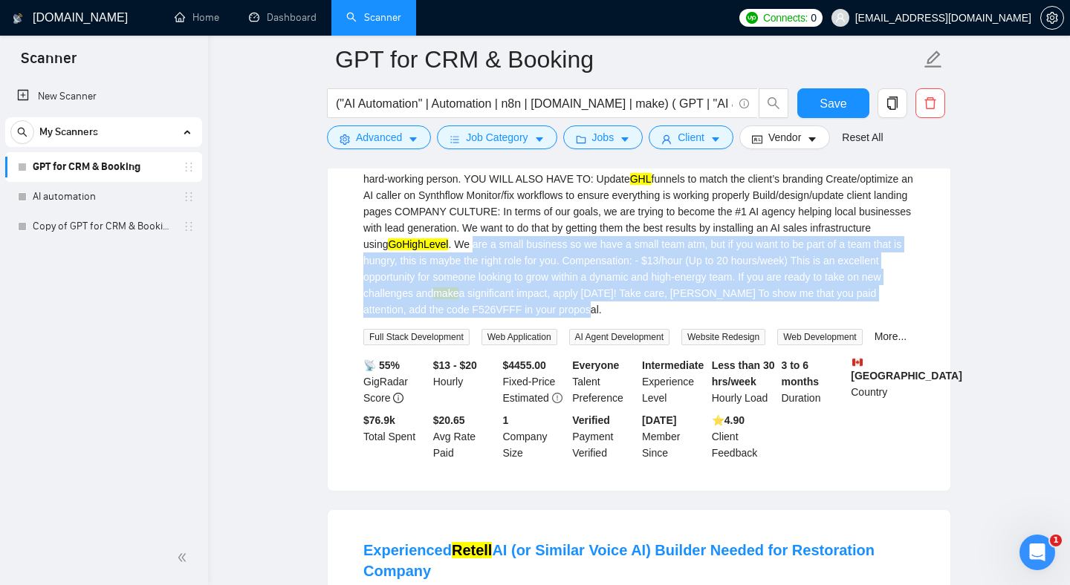
drag, startPoint x: 644, startPoint y: 376, endPoint x: 711, endPoint y: 439, distance: 92.0
click at [711, 318] on div "DO NOT APPLY IF YOU DON'T SPEAK ENGLISH FLUENTLY Hey, my name is [PERSON_NAME],…" at bounding box center [638, 211] width 551 height 212
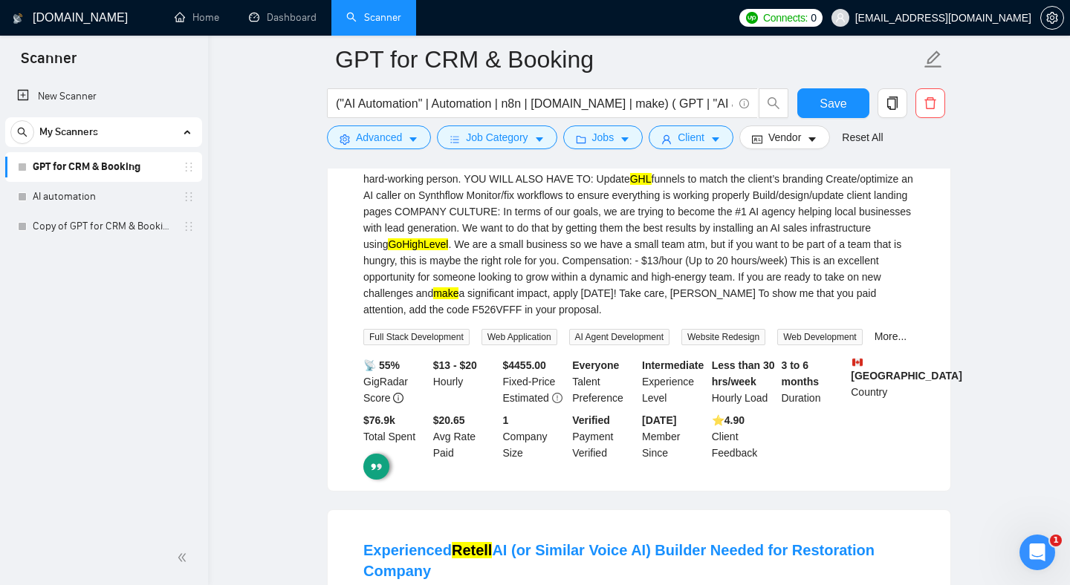
click at [683, 318] on div "DO NOT APPLY IF YOU DON'T SPEAK ENGLISH FLUENTLY Hey, my name is [PERSON_NAME],…" at bounding box center [638, 211] width 551 height 212
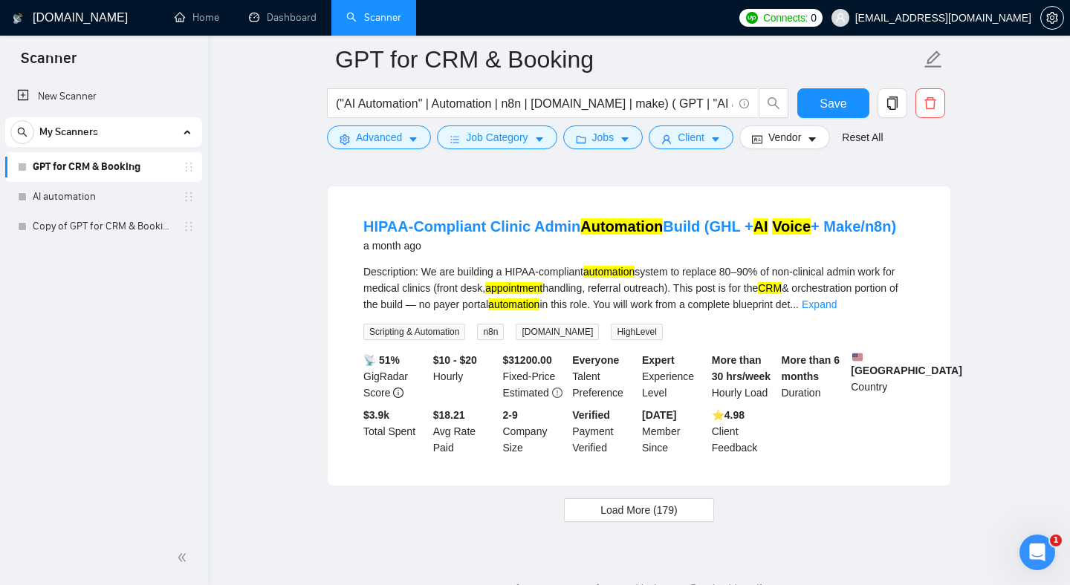
scroll to position [10762, 0]
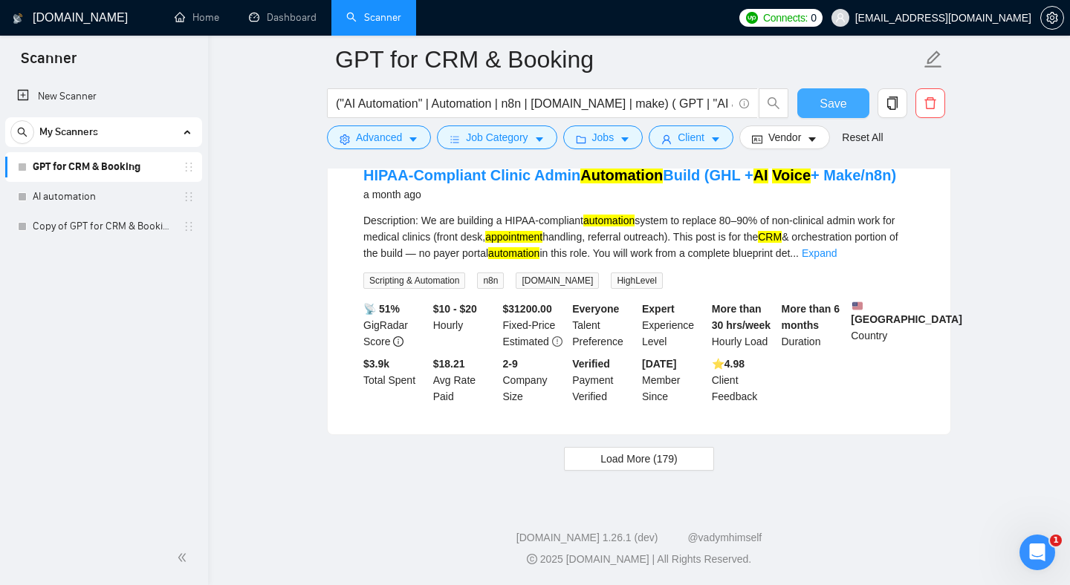
click at [833, 100] on span "Save" at bounding box center [832, 103] width 27 height 19
click at [161, 228] on link "Copy of GPT for CRM & Booking" at bounding box center [103, 227] width 141 height 30
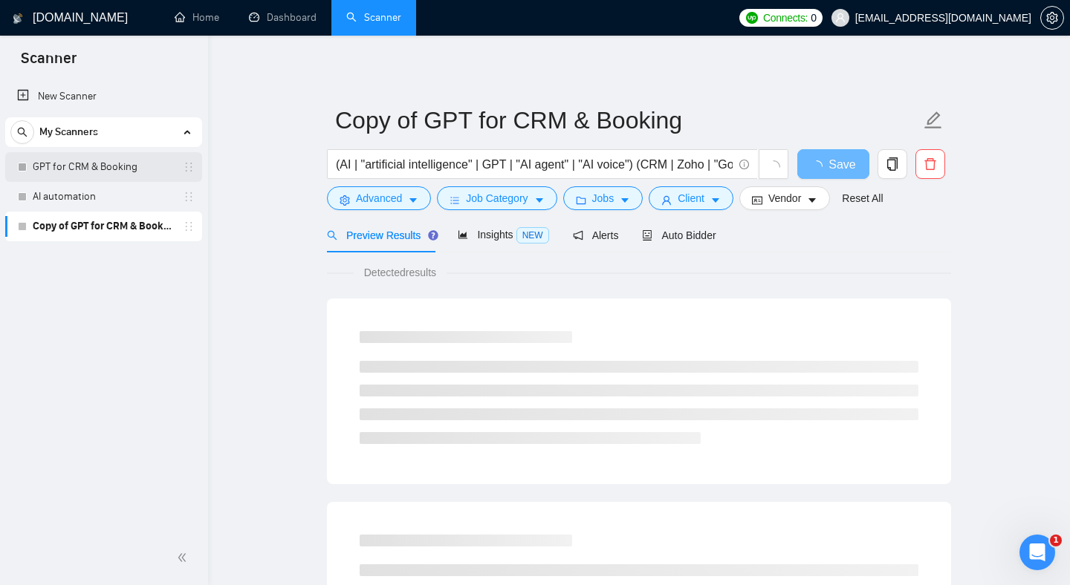
click at [144, 172] on link "GPT for CRM & Booking" at bounding box center [103, 167] width 141 height 30
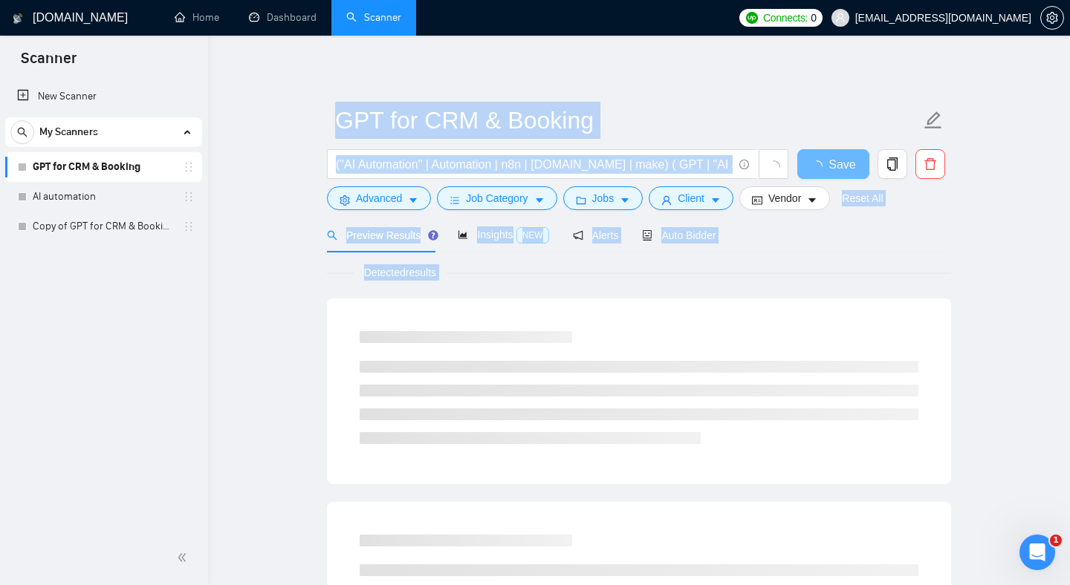
drag, startPoint x: 294, startPoint y: 145, endPoint x: 691, endPoint y: 414, distance: 479.2
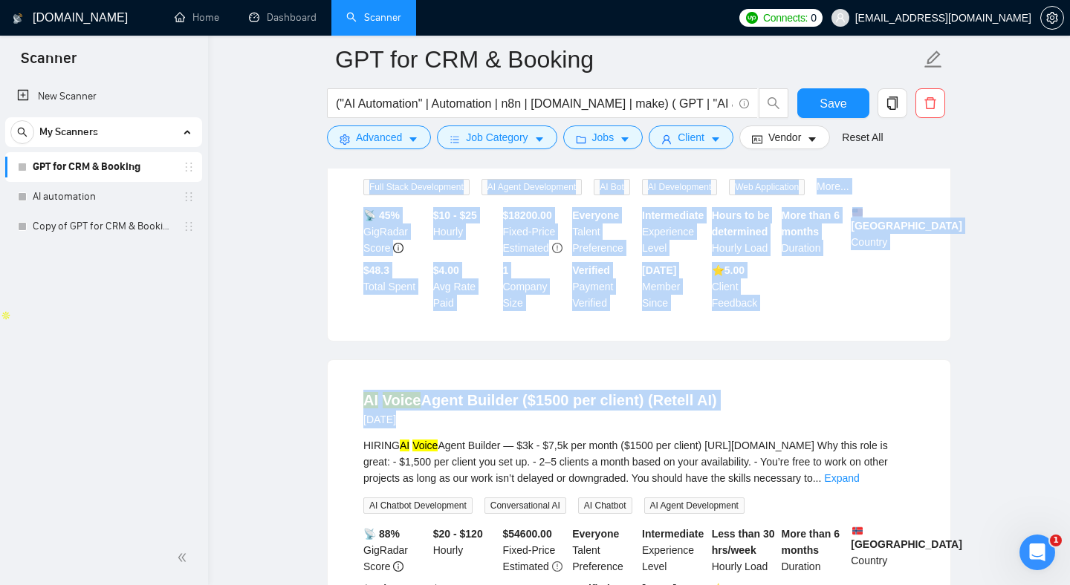
scroll to position [16, 0]
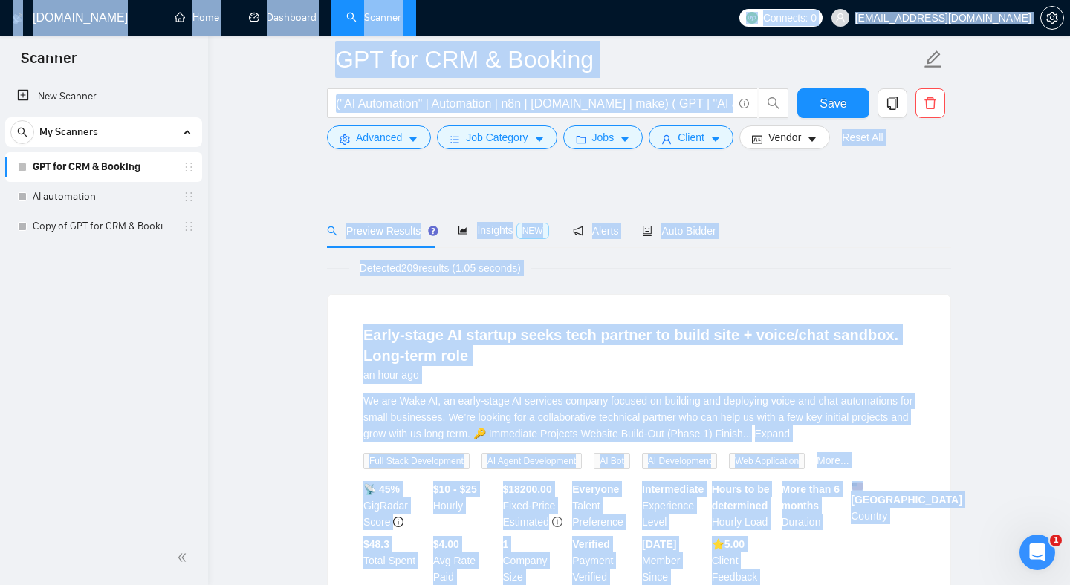
drag, startPoint x: 986, startPoint y: 377, endPoint x: 768, endPoint y: -45, distance: 474.4
click at [768, 0] on html "Scanner New Scanner My Scanners GPT for CRM & Booking AI automation Copy of GPT…" at bounding box center [535, 276] width 1070 height 585
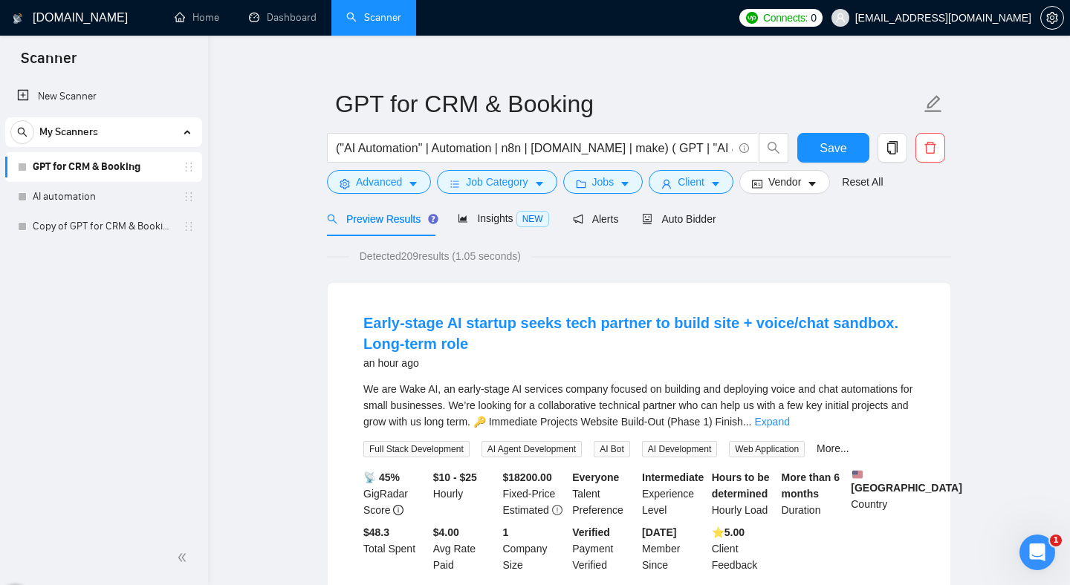
click at [875, 229] on div "Preview Results Insights NEW Alerts Auto Bidder" at bounding box center [639, 218] width 624 height 35
click at [490, 221] on span "Insights NEW" at bounding box center [503, 218] width 91 height 12
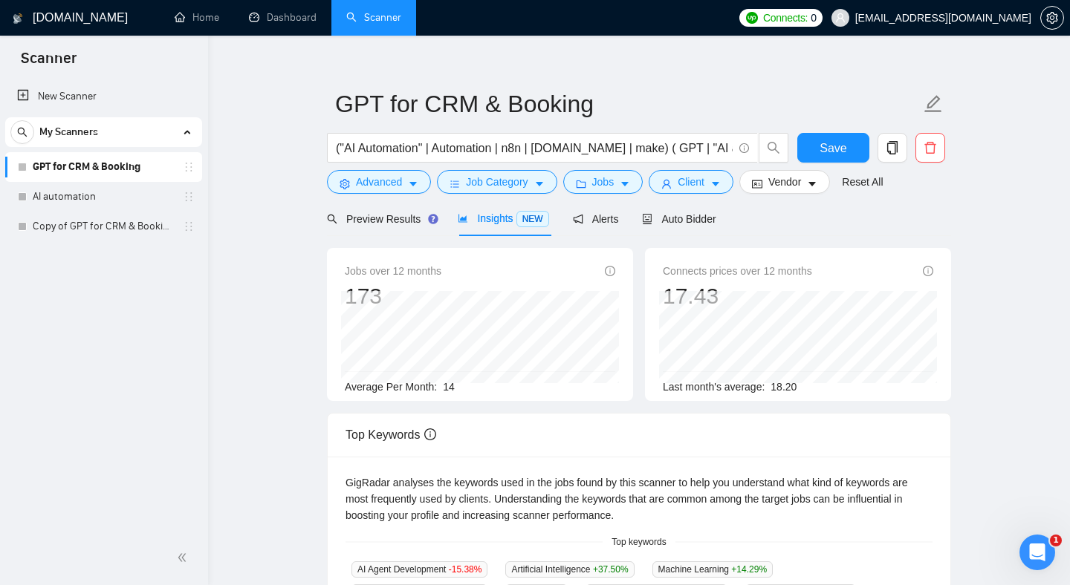
click at [579, 420] on div "Top Keywords" at bounding box center [638, 435] width 587 height 42
click at [931, 271] on icon "info-circle" at bounding box center [928, 271] width 10 height 10
click at [945, 282] on div "Connects prices over 12 months 17.43 [DATE] 16.67 Last month's average: 18.20" at bounding box center [798, 324] width 306 height 153
click at [547, 404] on div "Jobs over 12 months 173 [DATE] 34 Average Per Month: 14 Connects prices over 12…" at bounding box center [639, 330] width 636 height 165
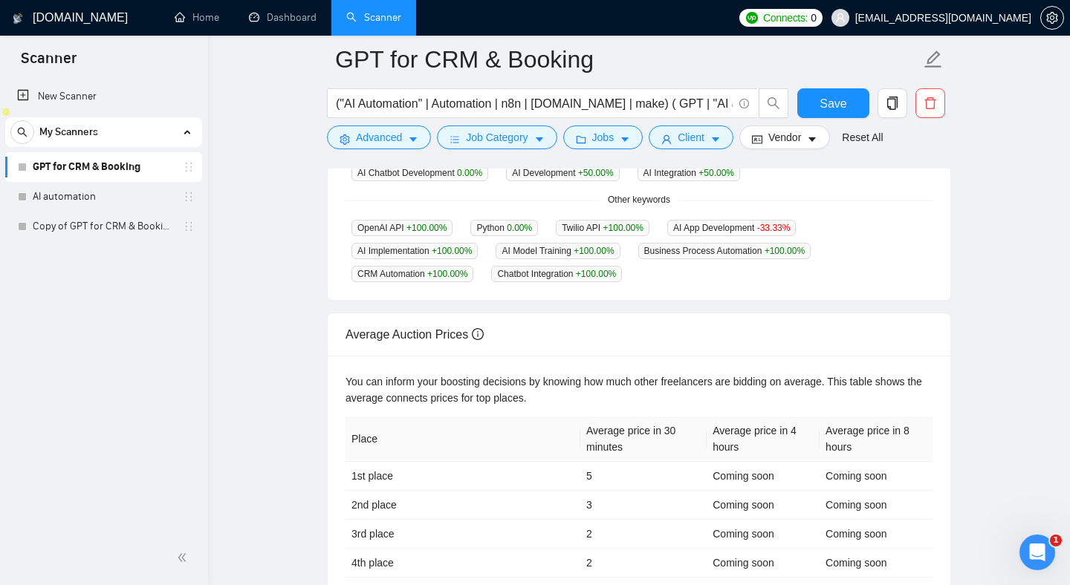
scroll to position [617, 0]
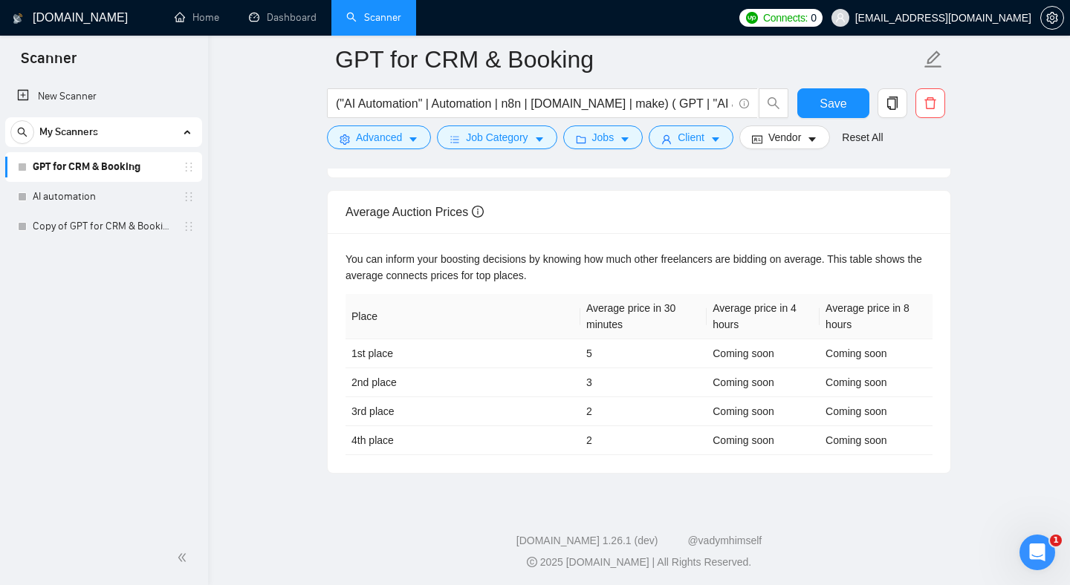
click at [604, 309] on th "Average price in 30 minutes" at bounding box center [643, 316] width 126 height 45
drag, startPoint x: 604, startPoint y: 309, endPoint x: 611, endPoint y: 331, distance: 23.5
click at [611, 327] on th "Average price in 30 minutes" at bounding box center [643, 316] width 126 height 45
click at [732, 308] on th "Average price in 4 hours" at bounding box center [762, 316] width 113 height 45
drag, startPoint x: 732, startPoint y: 308, endPoint x: 744, endPoint y: 346, distance: 40.4
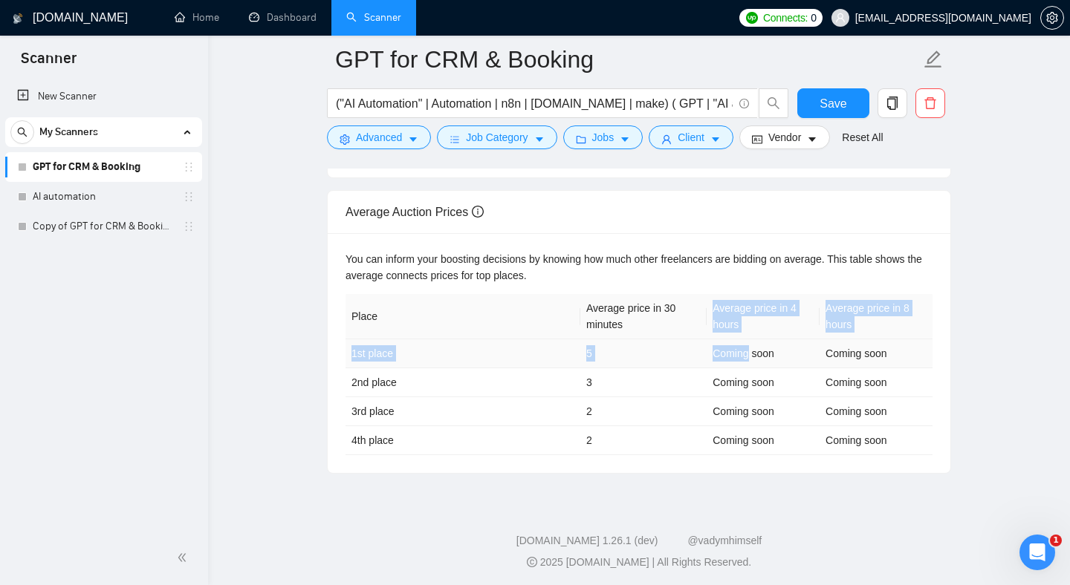
click at [744, 346] on table "Place Average price in 30 minutes Average price in 4 hours Average price in 8 h…" at bounding box center [638, 374] width 587 height 161
click at [635, 370] on td "3" at bounding box center [643, 382] width 126 height 29
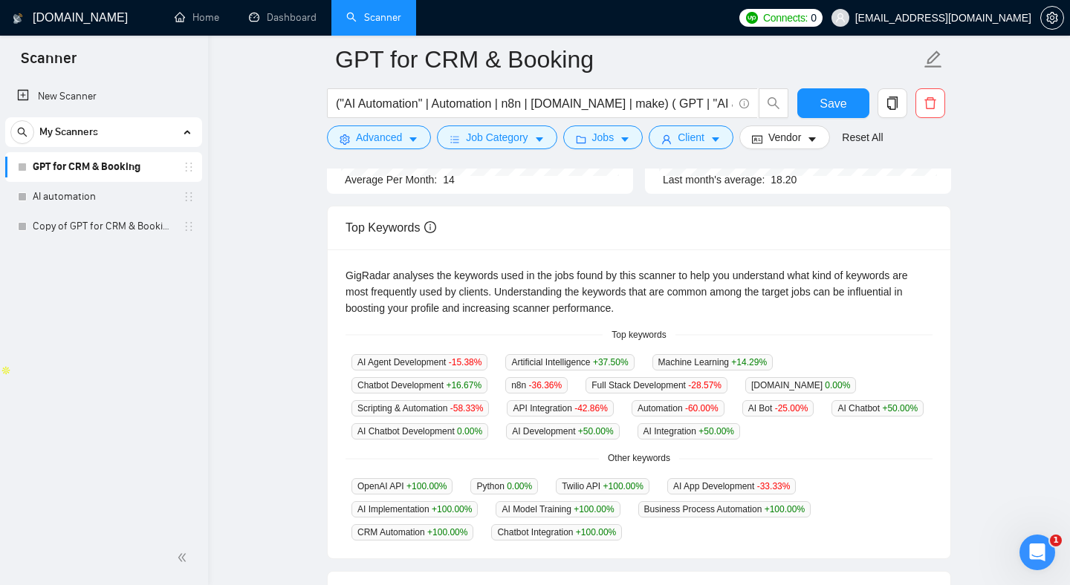
scroll to position [230, 0]
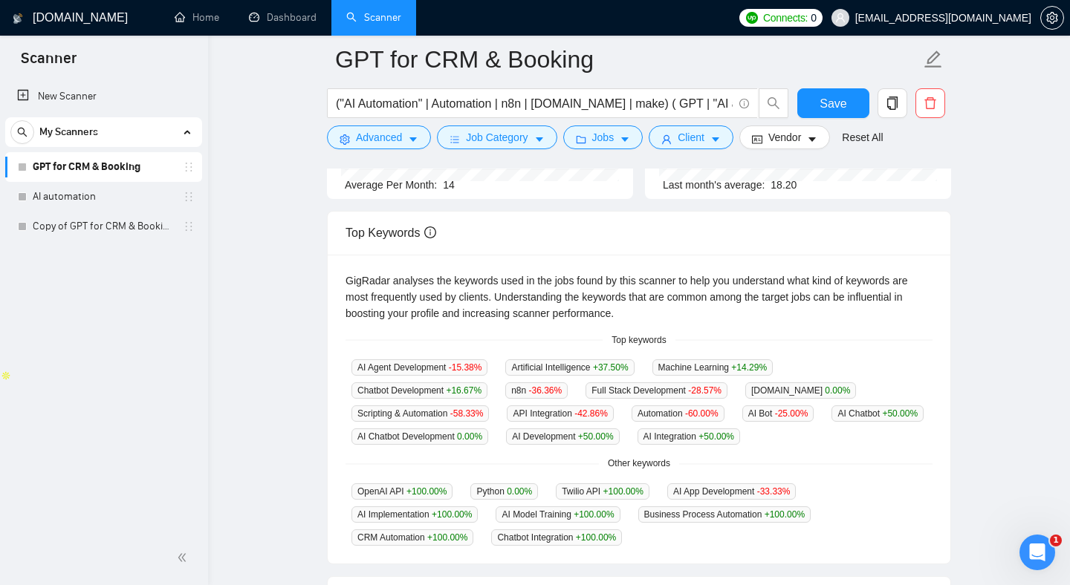
click at [316, 373] on main "GPT for CRM & Booking ("AI Automation" | Automation | n8n | [DOMAIN_NAME] | mak…" at bounding box center [639, 344] width 814 height 1031
click at [537, 295] on div "GigRadar analyses the keywords used in the jobs found by this scanner to help y…" at bounding box center [638, 297] width 587 height 49
drag, startPoint x: 537, startPoint y: 295, endPoint x: 688, endPoint y: 303, distance: 151.0
click at [689, 305] on div "GigRadar analyses the keywords used in the jobs found by this scanner to help y…" at bounding box center [638, 297] width 587 height 49
click at [730, 296] on div "GigRadar analyses the keywords used in the jobs found by this scanner to help y…" at bounding box center [638, 297] width 587 height 49
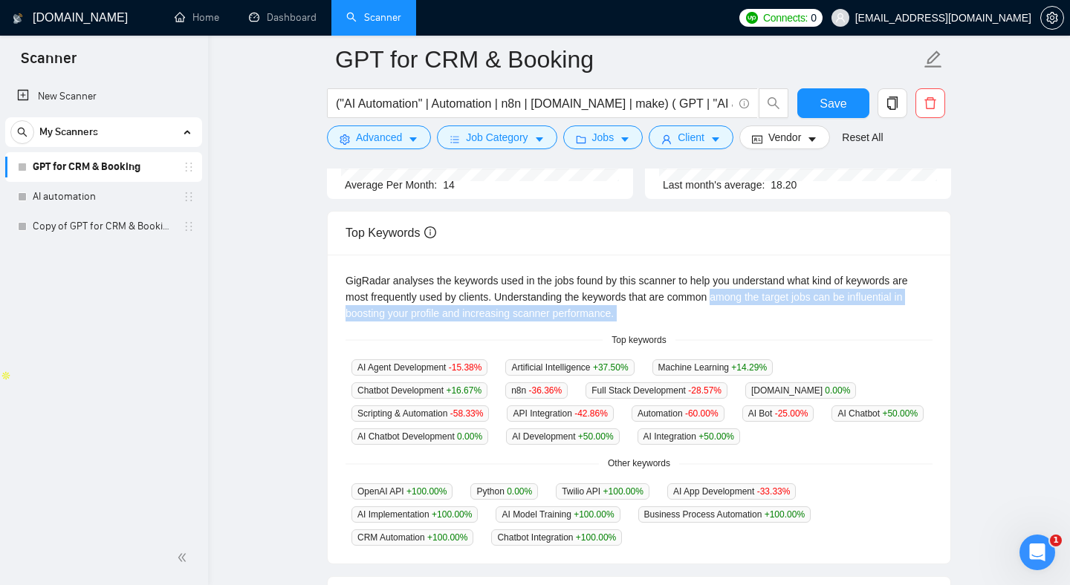
drag, startPoint x: 730, startPoint y: 296, endPoint x: 743, endPoint y: 316, distance: 23.7
click at [742, 316] on div "GigRadar analyses the keywords used in the jobs found by this scanner to help y…" at bounding box center [638, 297] width 587 height 49
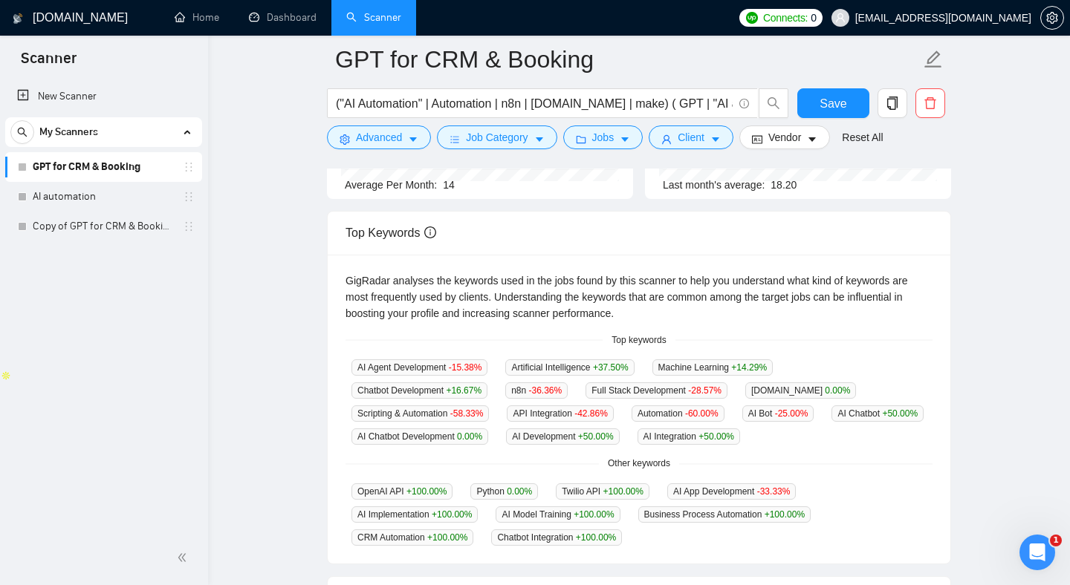
click at [648, 283] on div "GigRadar analyses the keywords used in the jobs found by this scanner to help y…" at bounding box center [638, 297] width 587 height 49
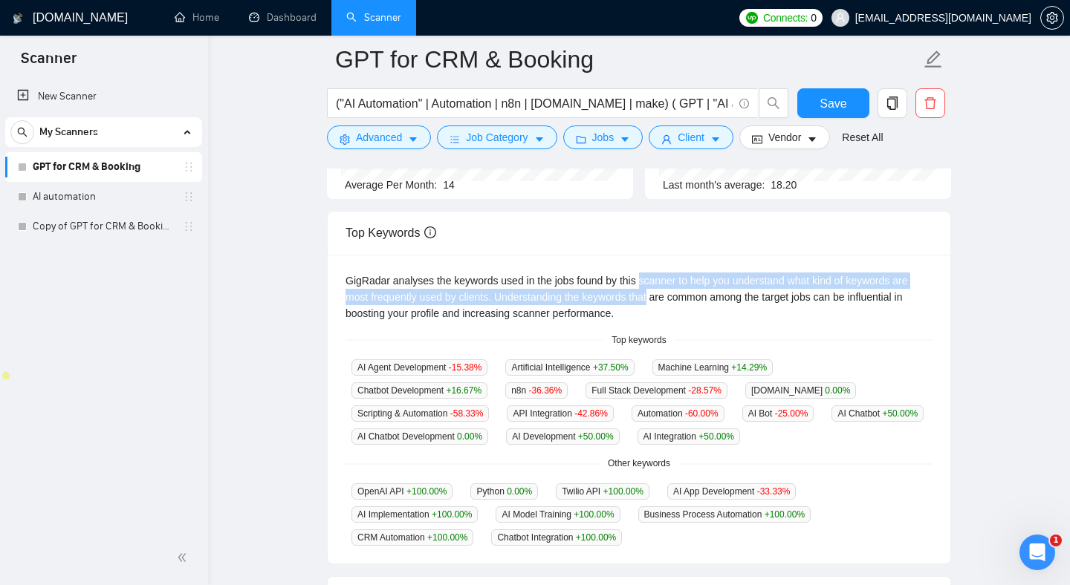
drag, startPoint x: 648, startPoint y: 283, endPoint x: 650, endPoint y: 310, distance: 26.8
click at [650, 309] on div "GigRadar analyses the keywords used in the jobs found by this scanner to help y…" at bounding box center [638, 297] width 587 height 49
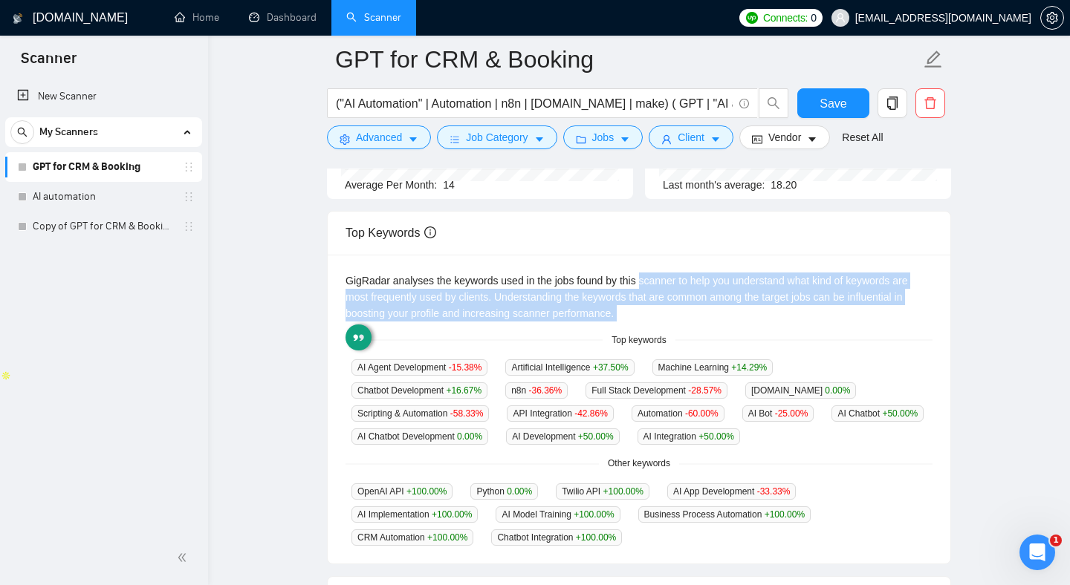
click at [650, 310] on div "GigRadar analyses the keywords used in the jobs found by this scanner to help y…" at bounding box center [638, 297] width 587 height 49
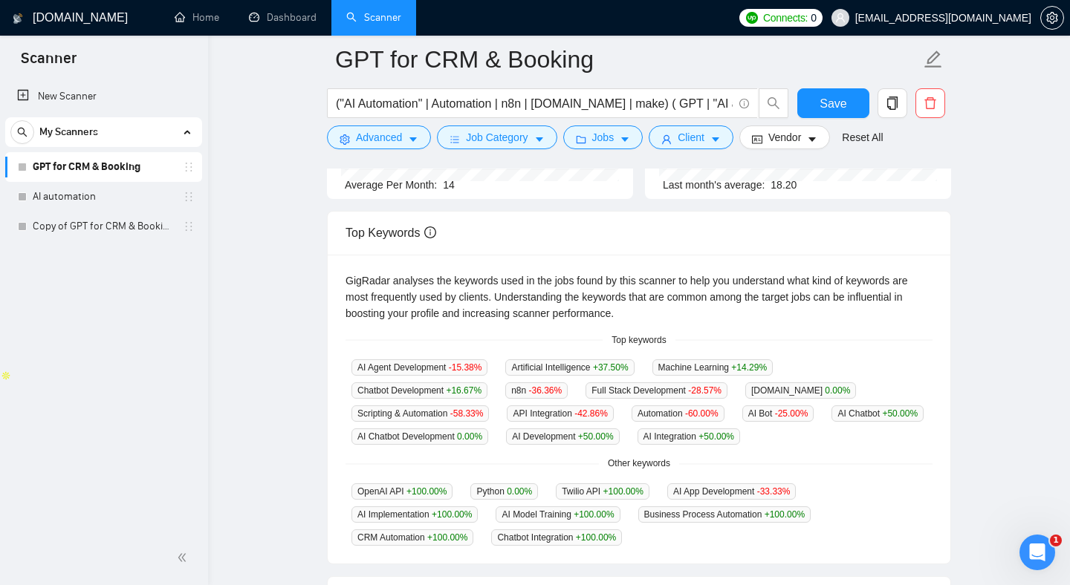
click at [518, 303] on div "GigRadar analyses the keywords used in the jobs found by this scanner to help y…" at bounding box center [638, 297] width 587 height 49
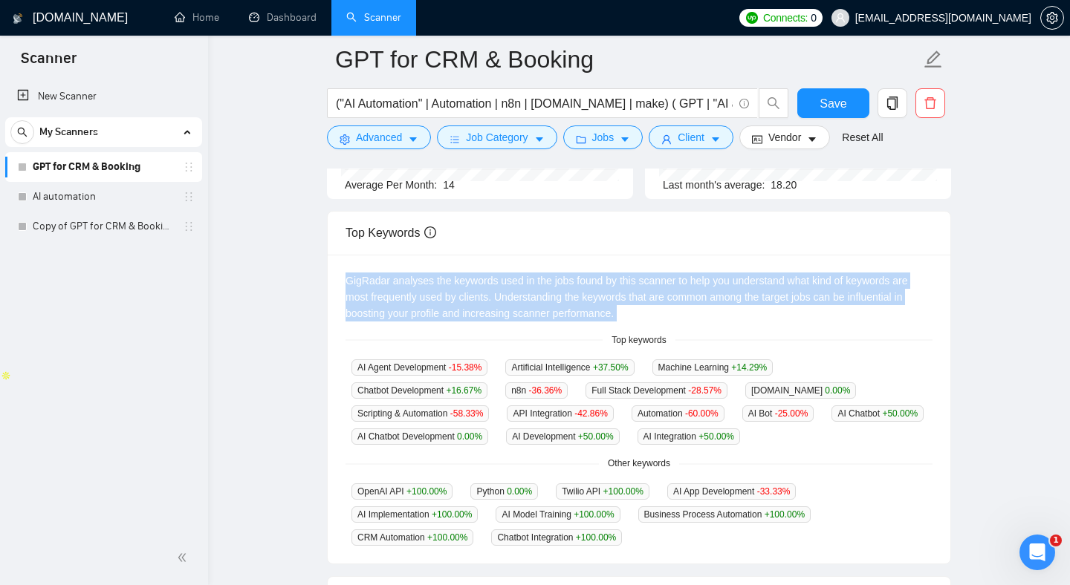
click at [518, 303] on div "GigRadar analyses the keywords used in the jobs found by this scanner to help y…" at bounding box center [638, 297] width 587 height 49
click at [451, 300] on div "GigRadar analyses the keywords used in the jobs found by this scanner to help y…" at bounding box center [638, 297] width 587 height 49
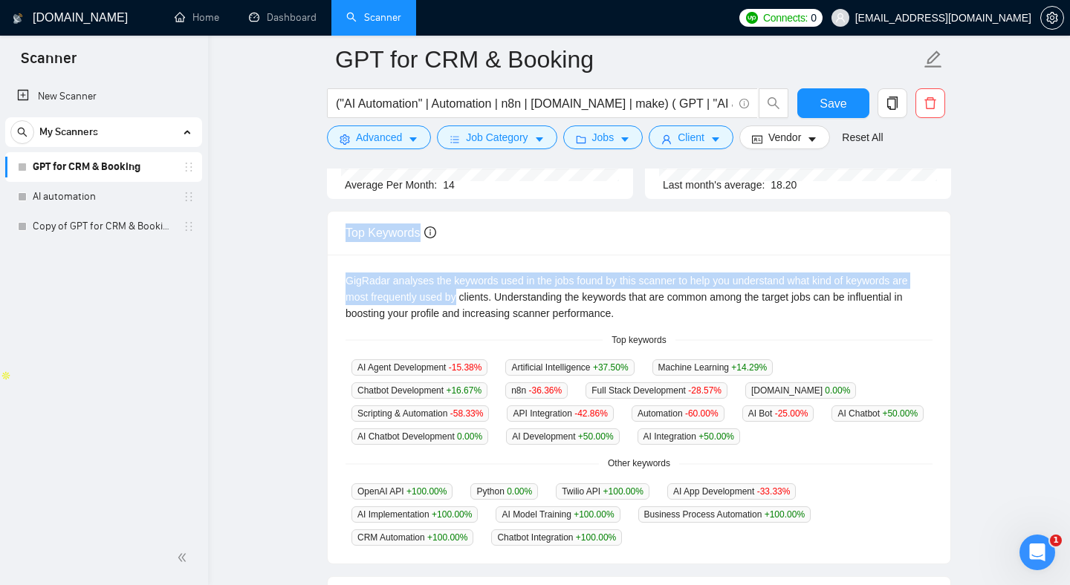
drag, startPoint x: 451, startPoint y: 300, endPoint x: 417, endPoint y: 202, distance: 103.6
click at [419, 202] on div "Jobs over 12 months 173 Average Per Month: 14 Connects prices over 12 months 17…" at bounding box center [639, 453] width 624 height 814
click at [385, 227] on div "Top Keywords" at bounding box center [638, 233] width 587 height 42
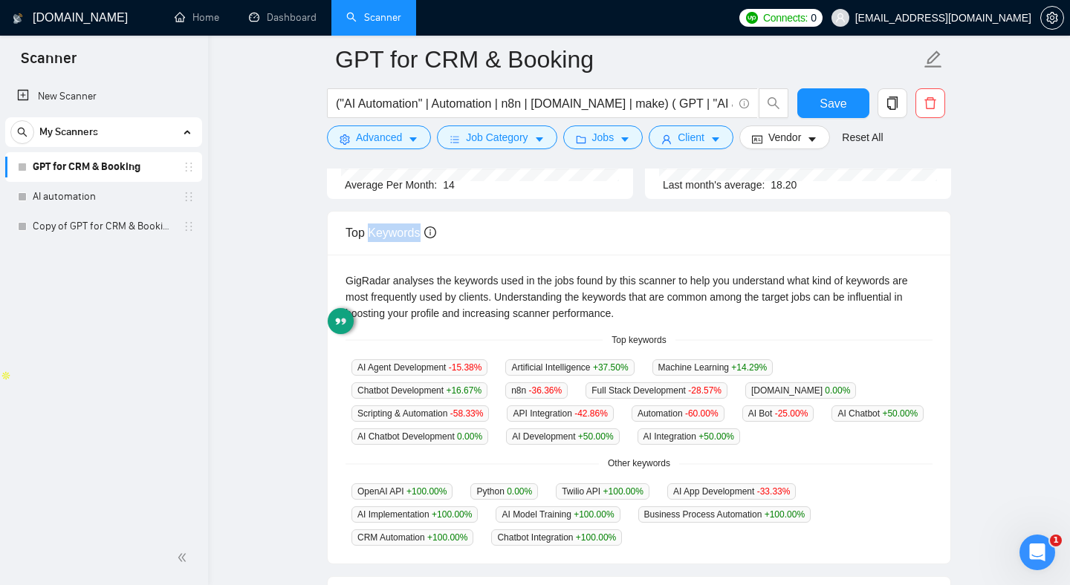
click at [385, 227] on div "Top Keywords" at bounding box center [638, 233] width 587 height 42
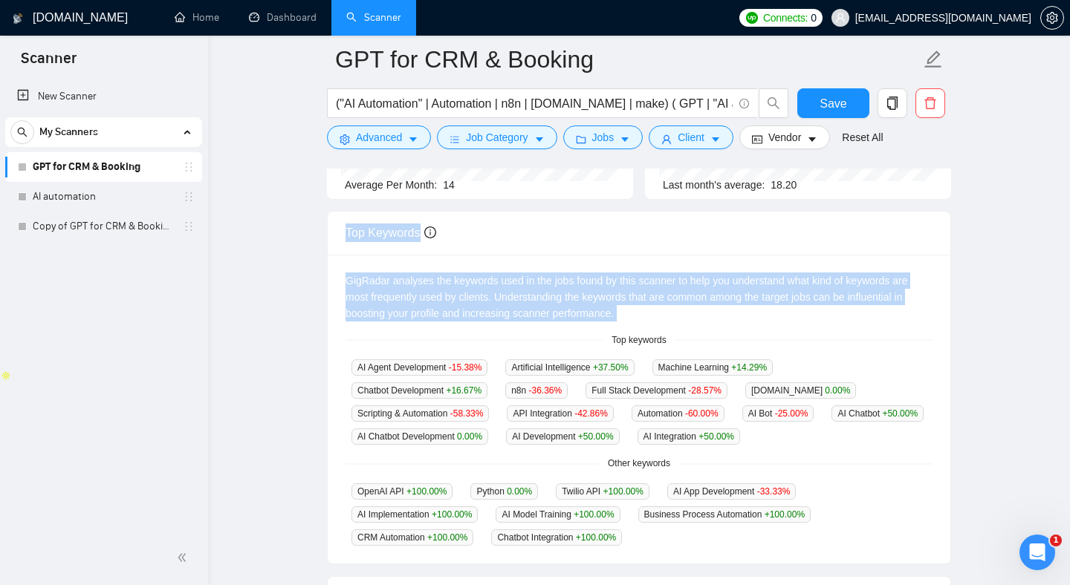
drag, startPoint x: 385, startPoint y: 227, endPoint x: 435, endPoint y: 300, distance: 88.6
click at [435, 302] on div "Top Keywords GigRadar analyses the keywords used in the jobs found by this scan…" at bounding box center [639, 388] width 624 height 354
click at [435, 300] on div "GigRadar analyses the keywords used in the jobs found by this scanner to help y…" at bounding box center [638, 297] width 587 height 49
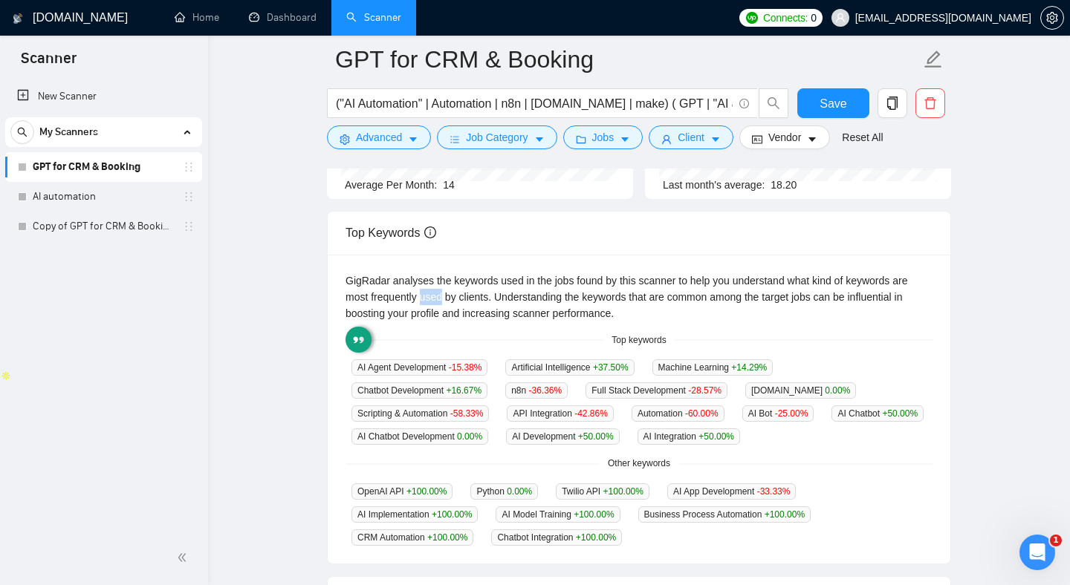
click at [435, 300] on div "GigRadar analyses the keywords used in the jobs found by this scanner to help y…" at bounding box center [638, 297] width 587 height 49
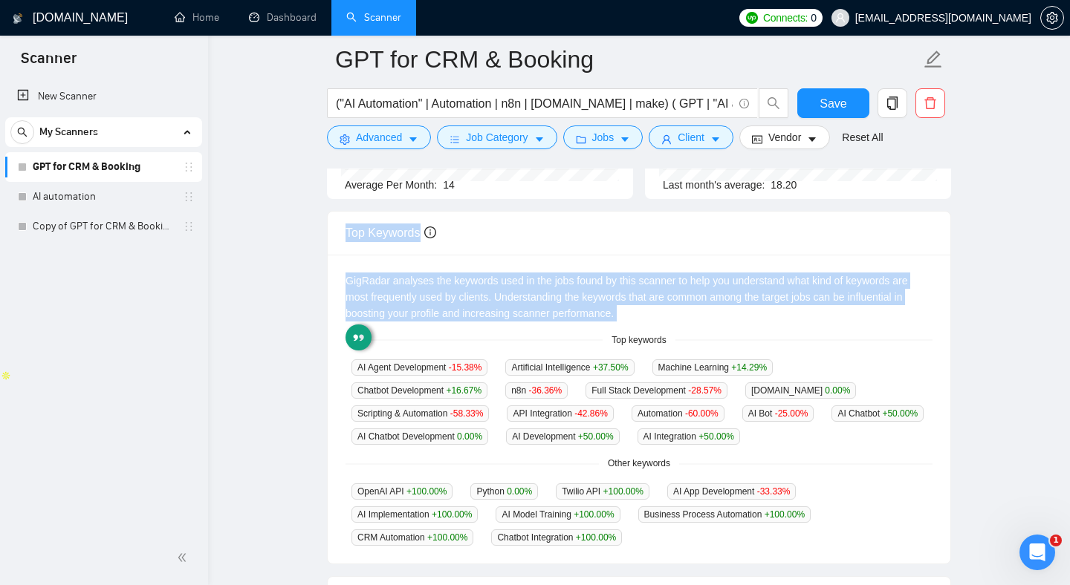
drag, startPoint x: 435, startPoint y: 300, endPoint x: 388, endPoint y: 233, distance: 82.0
click at [388, 232] on div "Top Keywords GigRadar analyses the keywords used in the jobs found by this scan…" at bounding box center [639, 388] width 624 height 354
click at [388, 233] on div "Top Keywords" at bounding box center [638, 233] width 587 height 42
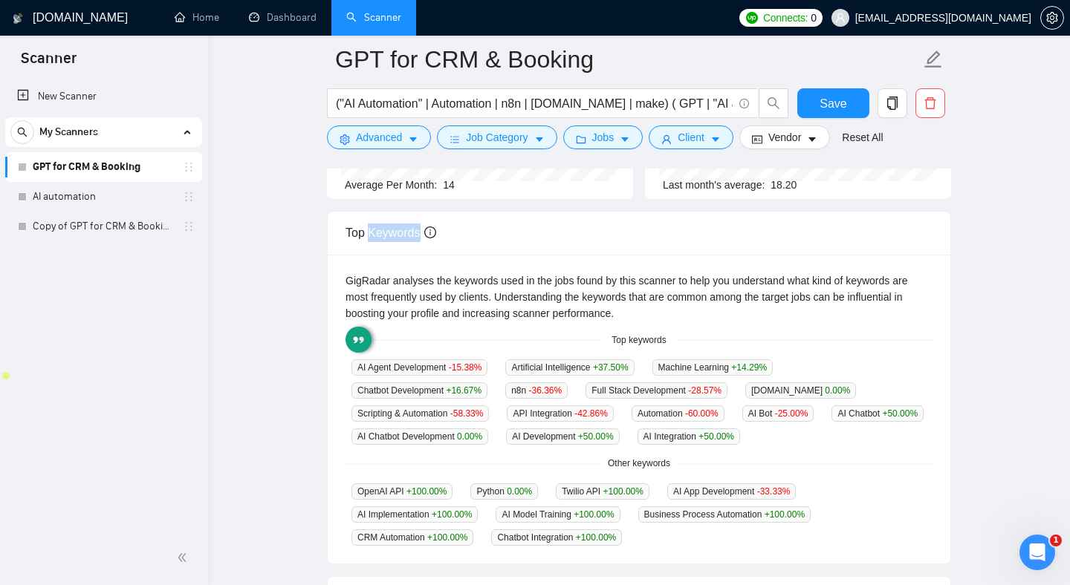
click at [388, 233] on div "Top Keywords" at bounding box center [638, 233] width 587 height 42
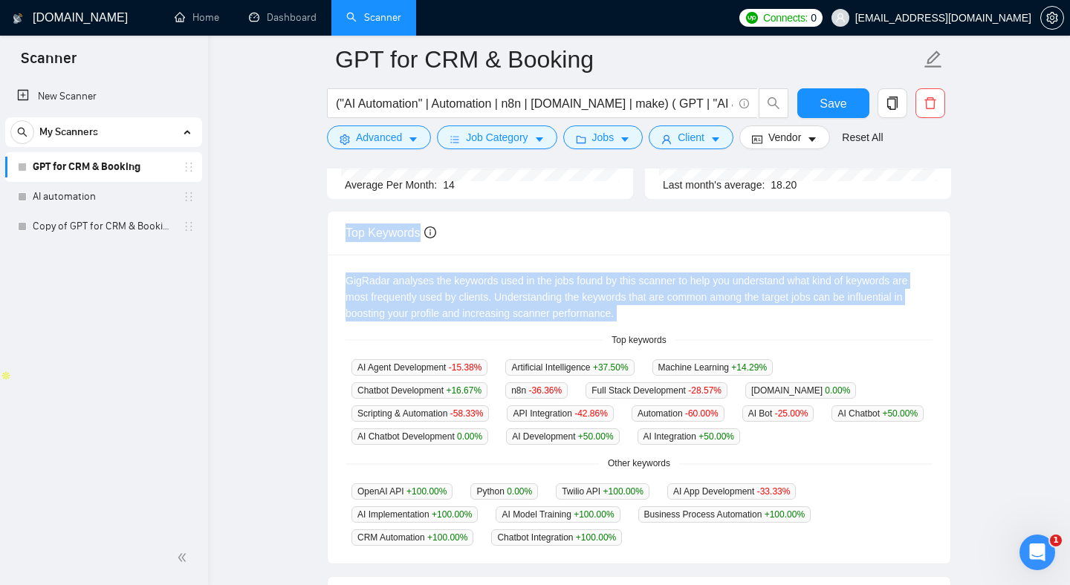
drag, startPoint x: 388, startPoint y: 233, endPoint x: 427, endPoint y: 296, distance: 73.8
click at [427, 299] on div "Top Keywords GigRadar analyses the keywords used in the jobs found by this scan…" at bounding box center [639, 388] width 624 height 354
click at [427, 296] on div "GigRadar analyses the keywords used in the jobs found by this scanner to help y…" at bounding box center [638, 297] width 587 height 49
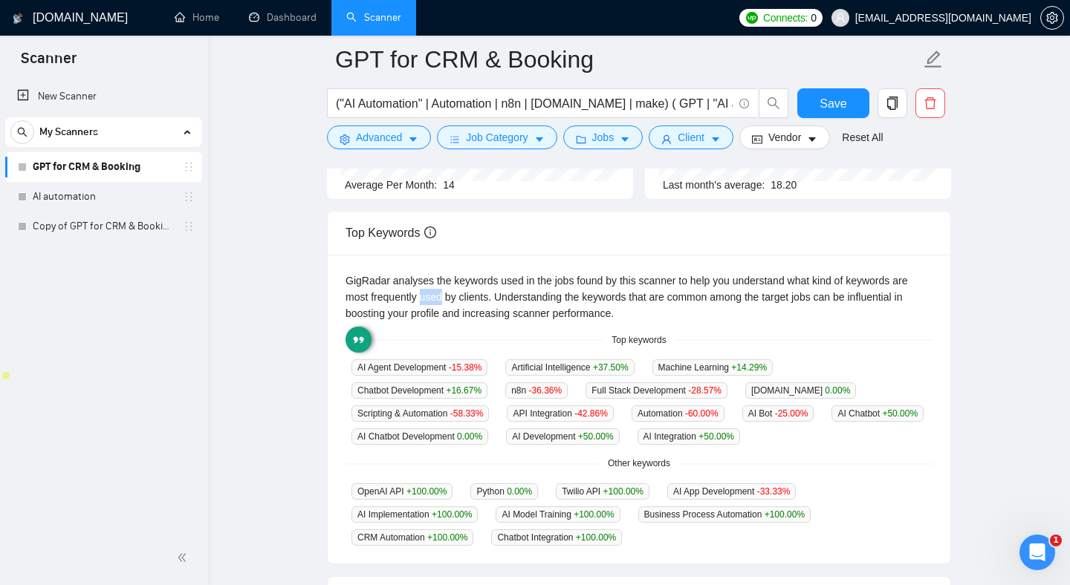
click at [427, 296] on div "GigRadar analyses the keywords used in the jobs found by this scanner to help y…" at bounding box center [638, 297] width 587 height 49
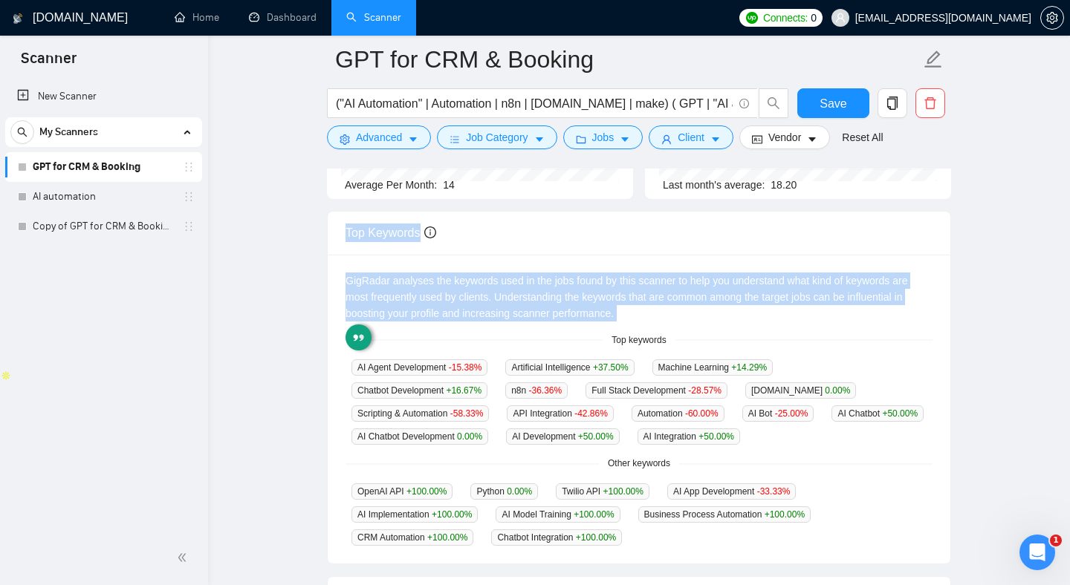
drag, startPoint x: 427, startPoint y: 296, endPoint x: 400, endPoint y: 223, distance: 77.5
click at [401, 223] on div "Top Keywords GigRadar analyses the keywords used in the jobs found by this scan…" at bounding box center [639, 388] width 624 height 354
click at [400, 223] on div "Top Keywords" at bounding box center [638, 233] width 587 height 42
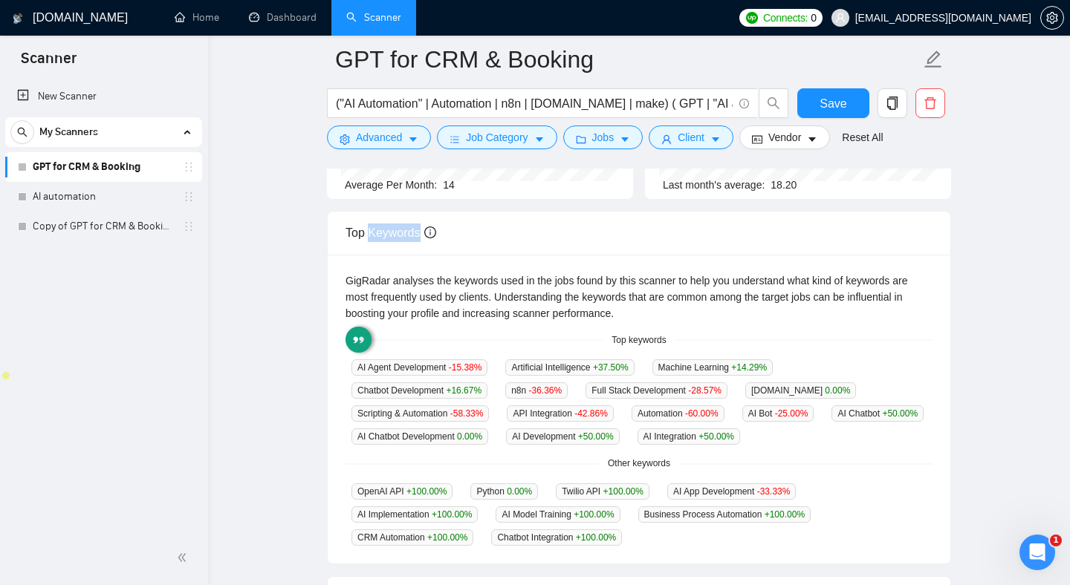
click at [400, 223] on div "Top Keywords" at bounding box center [638, 233] width 587 height 42
click at [443, 318] on body "Scanner New Scanner My Scanners GPT for CRM & Booking AI automation Copy of GPT…" at bounding box center [535, 62] width 1070 height 585
click at [432, 293] on div "GigRadar analyses the keywords used in the jobs found by this scanner to help y…" at bounding box center [638, 297] width 587 height 49
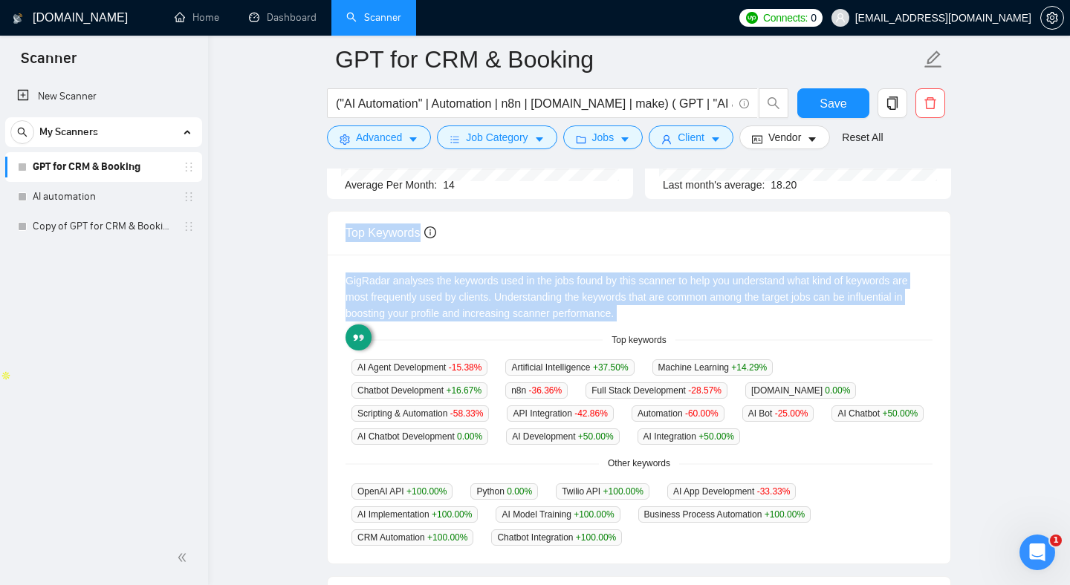
drag, startPoint x: 432, startPoint y: 293, endPoint x: 394, endPoint y: 219, distance: 82.4
click at [395, 219] on div "Top Keywords GigRadar analyses the keywords used in the jobs found by this scan…" at bounding box center [639, 388] width 624 height 354
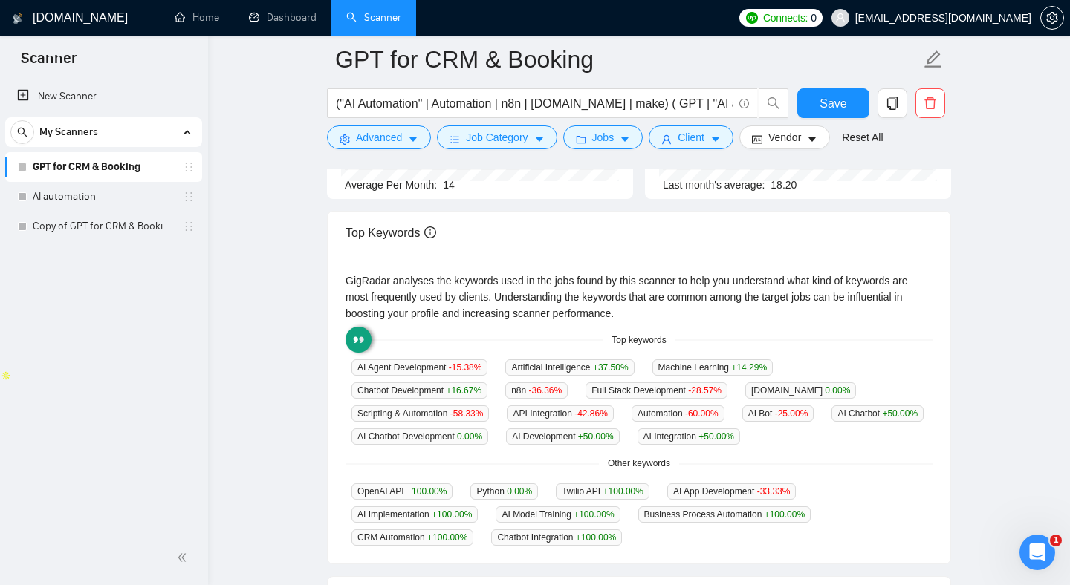
click at [424, 241] on div "Top Keywords" at bounding box center [638, 233] width 587 height 42
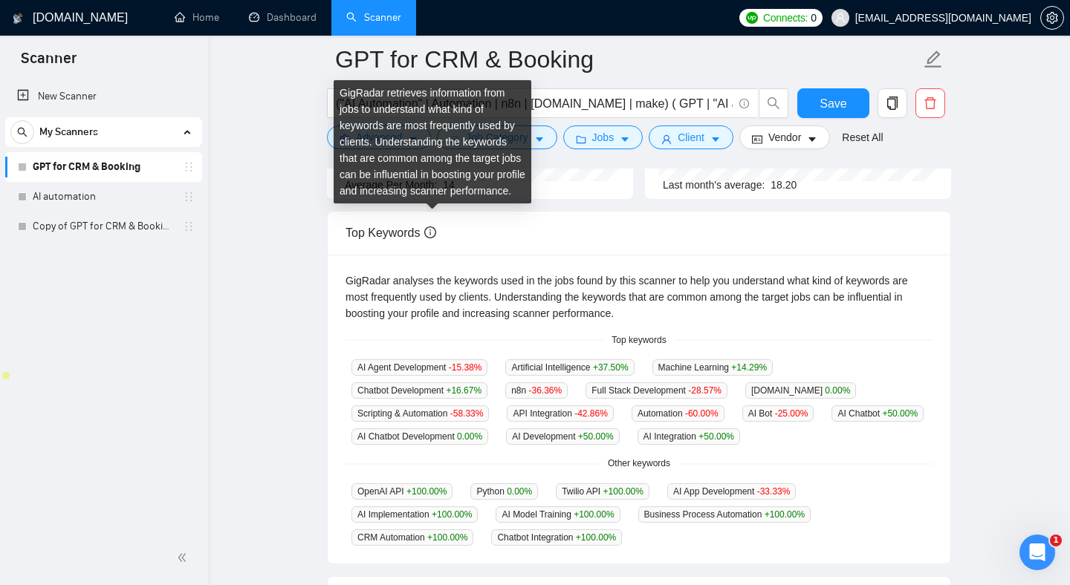
click at [396, 157] on div "GigRadar retrieves information from jobs to understand what kind of keywords ar…" at bounding box center [433, 141] width 198 height 123
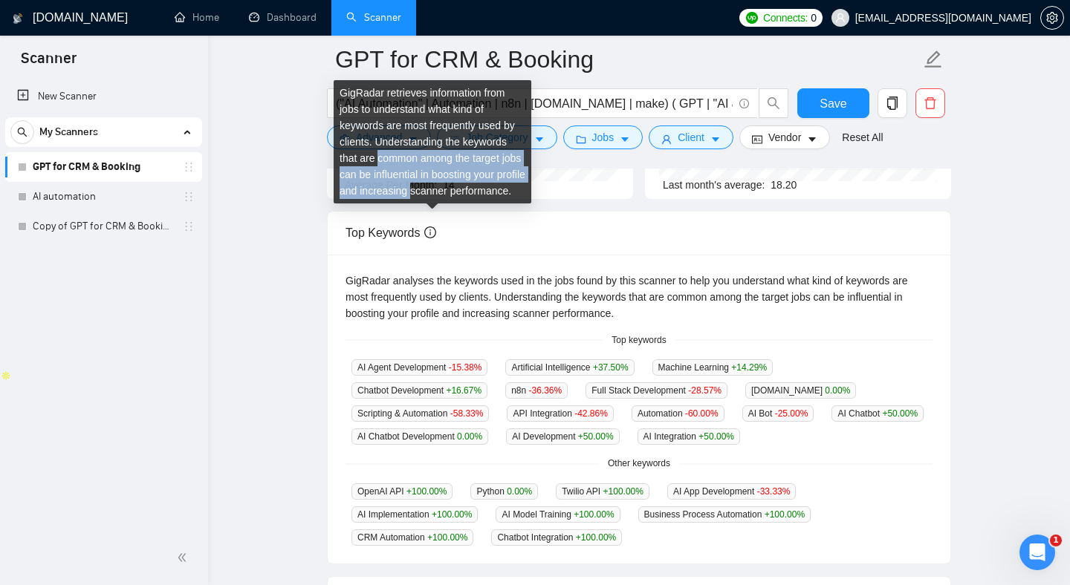
drag, startPoint x: 396, startPoint y: 157, endPoint x: 444, endPoint y: 193, distance: 60.5
click at [444, 193] on div "GigRadar retrieves information from jobs to understand what kind of keywords ar…" at bounding box center [433, 141] width 198 height 123
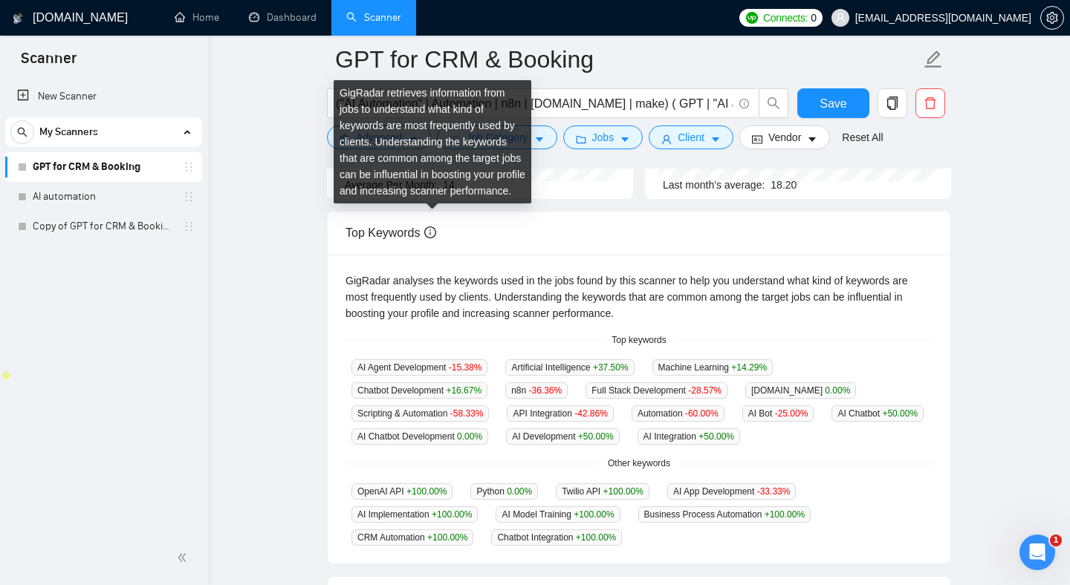
click at [365, 163] on div "GigRadar retrieves information from jobs to understand what kind of keywords ar…" at bounding box center [433, 141] width 198 height 123
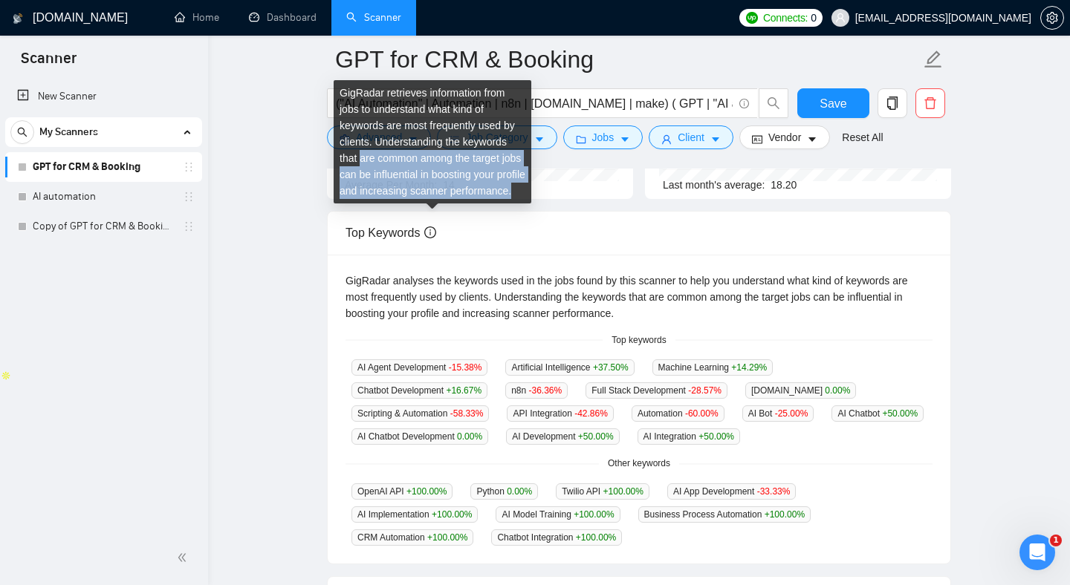
drag, startPoint x: 365, startPoint y: 163, endPoint x: 434, endPoint y: 215, distance: 86.5
click at [434, 204] on div "GigRadar retrieves information from jobs to understand what kind of keywords ar…" at bounding box center [433, 141] width 198 height 123
click at [427, 202] on div "GigRadar retrieves information from jobs to understand what kind of keywords ar…" at bounding box center [433, 141] width 198 height 123
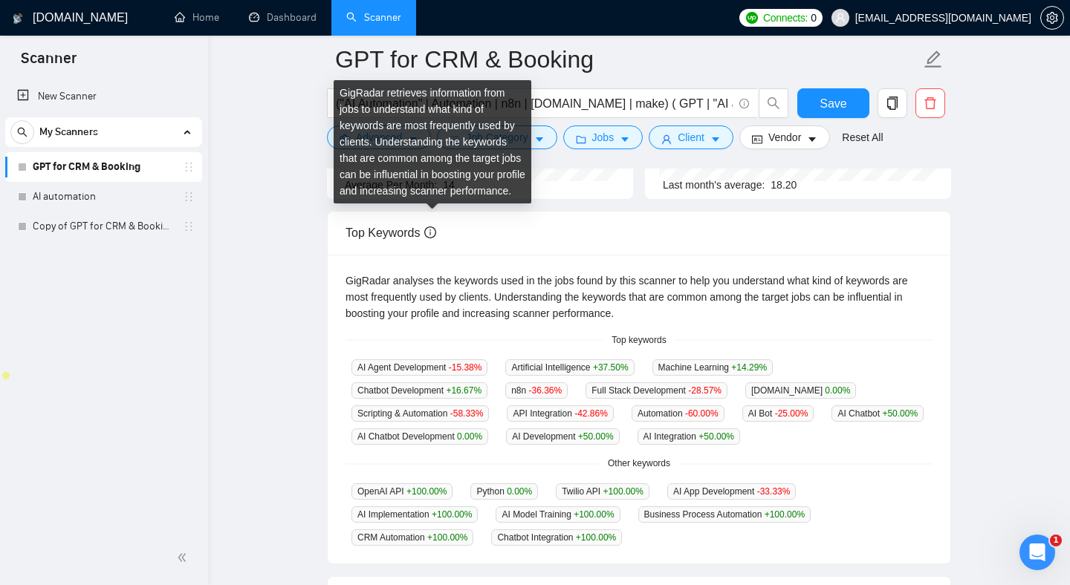
click at [409, 140] on div "GigRadar retrieves information from jobs to understand what kind of keywords ar…" at bounding box center [433, 141] width 198 height 123
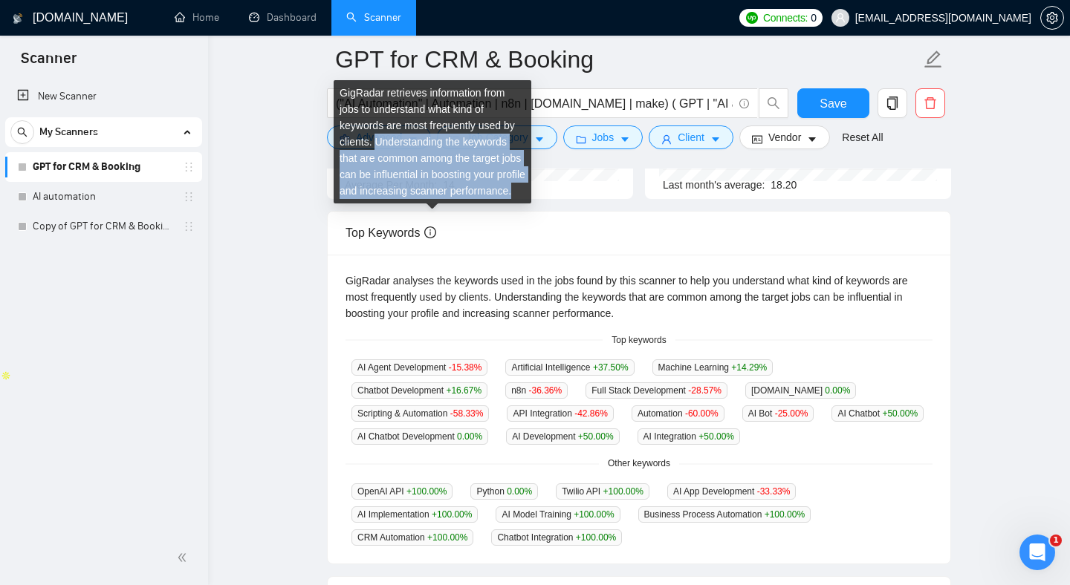
drag, startPoint x: 409, startPoint y: 140, endPoint x: 444, endPoint y: 201, distance: 70.6
click at [444, 201] on div "GigRadar retrieves information from jobs to understand what kind of keywords ar…" at bounding box center [433, 141] width 198 height 123
click at [414, 140] on div "GigRadar retrieves information from jobs to understand what kind of keywords ar…" at bounding box center [433, 141] width 198 height 123
drag, startPoint x: 414, startPoint y: 140, endPoint x: 457, endPoint y: 215, distance: 85.5
click at [456, 204] on div "GigRadar retrieves information from jobs to understand what kind of keywords ar…" at bounding box center [433, 141] width 198 height 123
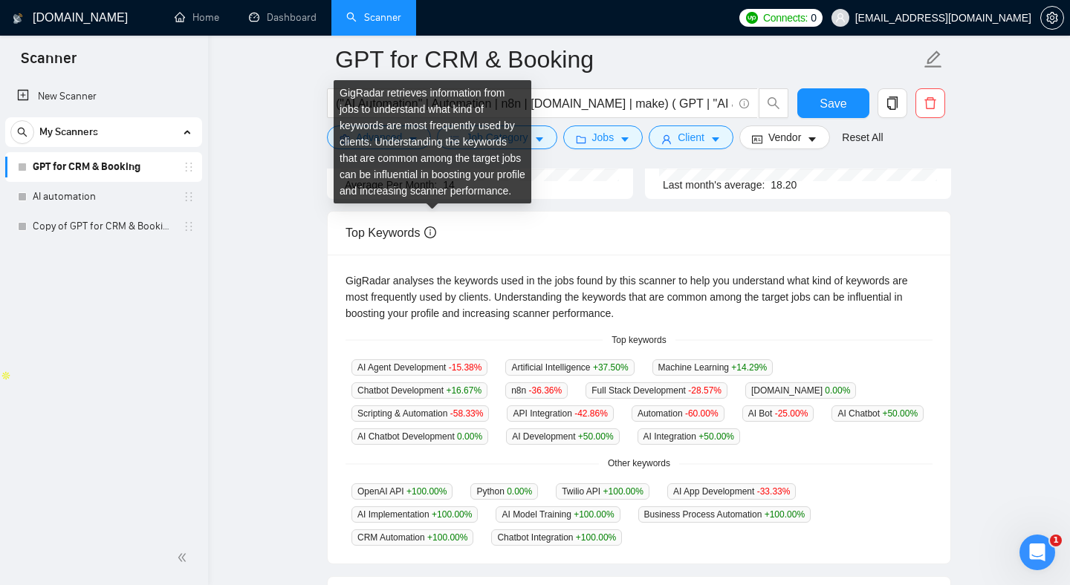
click at [369, 142] on div "GigRadar retrieves information from jobs to understand what kind of keywords ar…" at bounding box center [433, 141] width 198 height 123
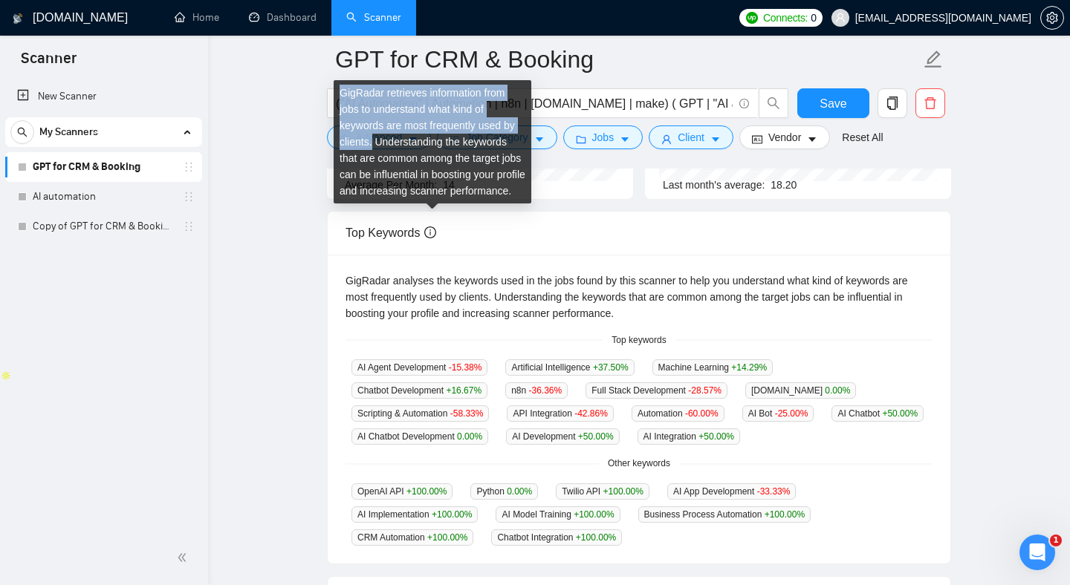
drag, startPoint x: 369, startPoint y: 142, endPoint x: 351, endPoint y: 85, distance: 60.1
click at [351, 85] on div "GigRadar retrieves information from jobs to understand what kind of keywords ar…" at bounding box center [433, 141] width 198 height 123
drag, startPoint x: 351, startPoint y: 85, endPoint x: 375, endPoint y: 140, distance: 60.9
click at [375, 140] on div "GigRadar retrieves information from jobs to understand what kind of keywords ar…" at bounding box center [433, 141] width 198 height 123
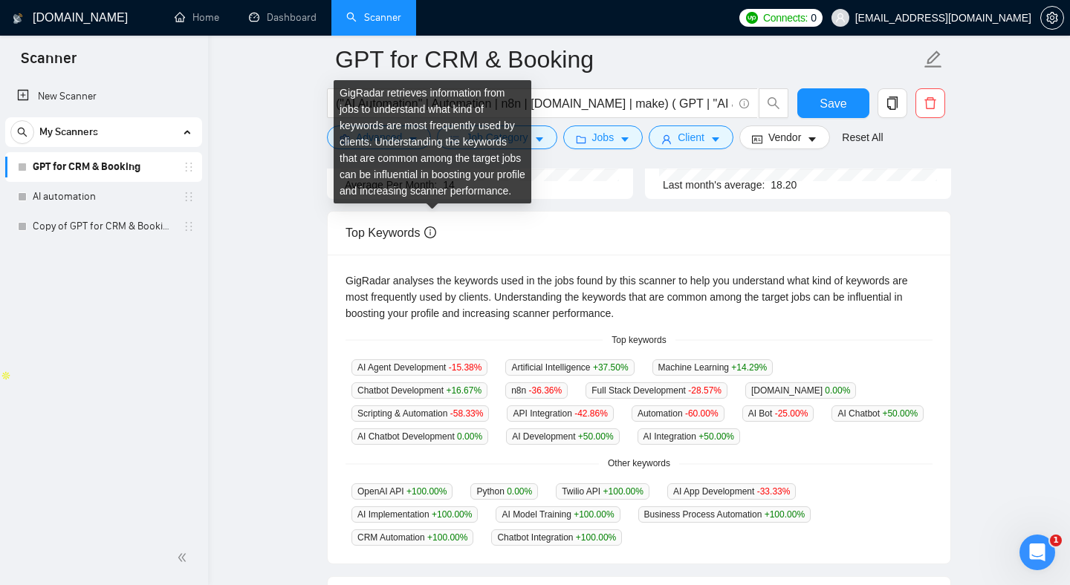
click at [409, 152] on div "GigRadar retrieves information from jobs to understand what kind of keywords ar…" at bounding box center [433, 141] width 198 height 123
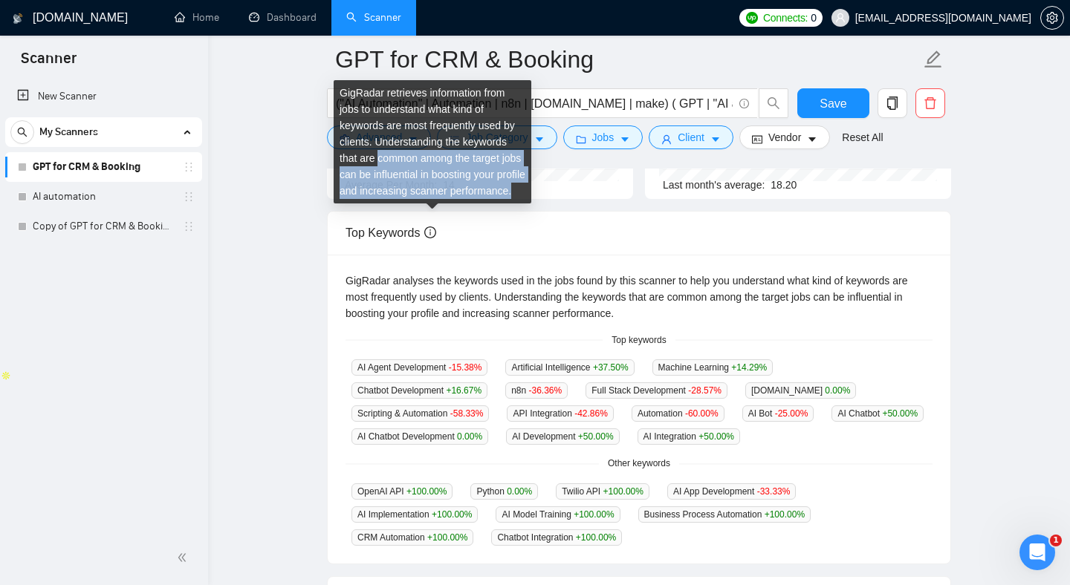
drag, startPoint x: 409, startPoint y: 152, endPoint x: 427, endPoint y: 204, distance: 54.3
click at [427, 204] on div "GigRadar retrieves information from jobs to understand what kind of keywords ar…" at bounding box center [433, 141] width 198 height 123
drag, startPoint x: 427, startPoint y: 203, endPoint x: 390, endPoint y: 148, distance: 66.3
click at [390, 148] on div "GigRadar retrieves information from jobs to understand what kind of keywords ar…" at bounding box center [433, 141] width 198 height 123
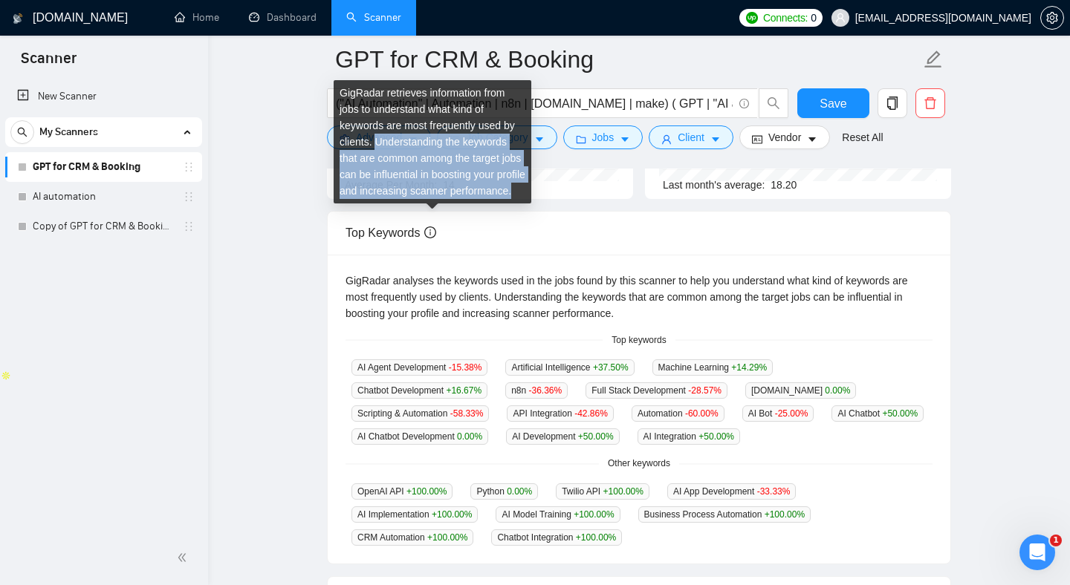
click at [390, 148] on div "GigRadar retrieves information from jobs to understand what kind of keywords ar…" at bounding box center [433, 141] width 198 height 123
drag, startPoint x: 390, startPoint y: 148, endPoint x: 437, endPoint y: 219, distance: 85.3
click at [437, 208] on div "GigRadar retrieves information from jobs to understand what kind of keywords ar…" at bounding box center [432, 147] width 186 height 122
drag, startPoint x: 437, startPoint y: 219, endPoint x: 395, endPoint y: 131, distance: 97.0
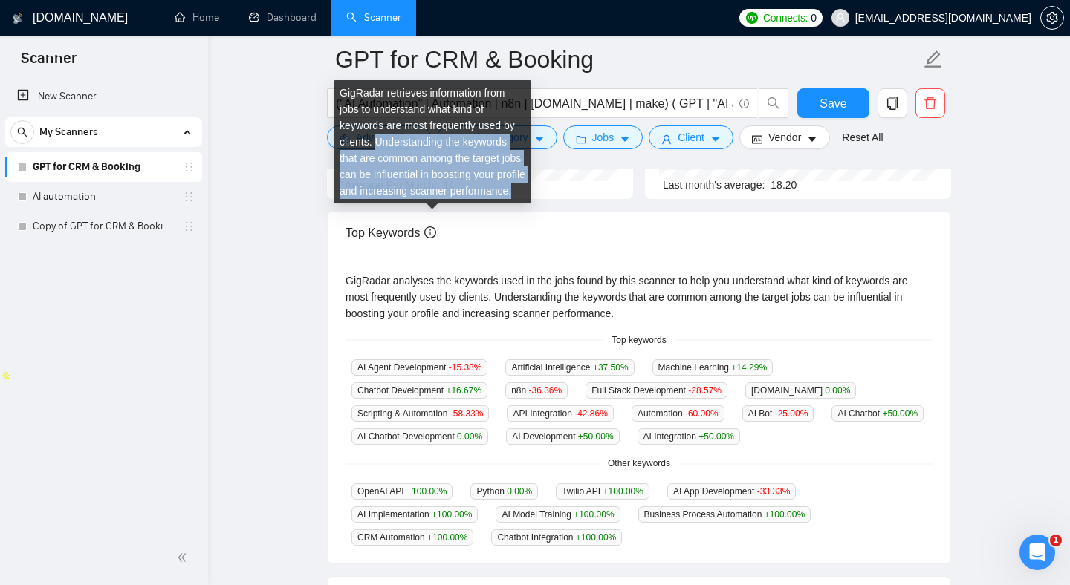
click at [395, 131] on div "GigRadar retrieves information from jobs to understand what kind of keywords ar…" at bounding box center [432, 147] width 186 height 122
click at [395, 131] on div "GigRadar retrieves information from jobs to understand what kind of keywords ar…" at bounding box center [433, 141] width 198 height 123
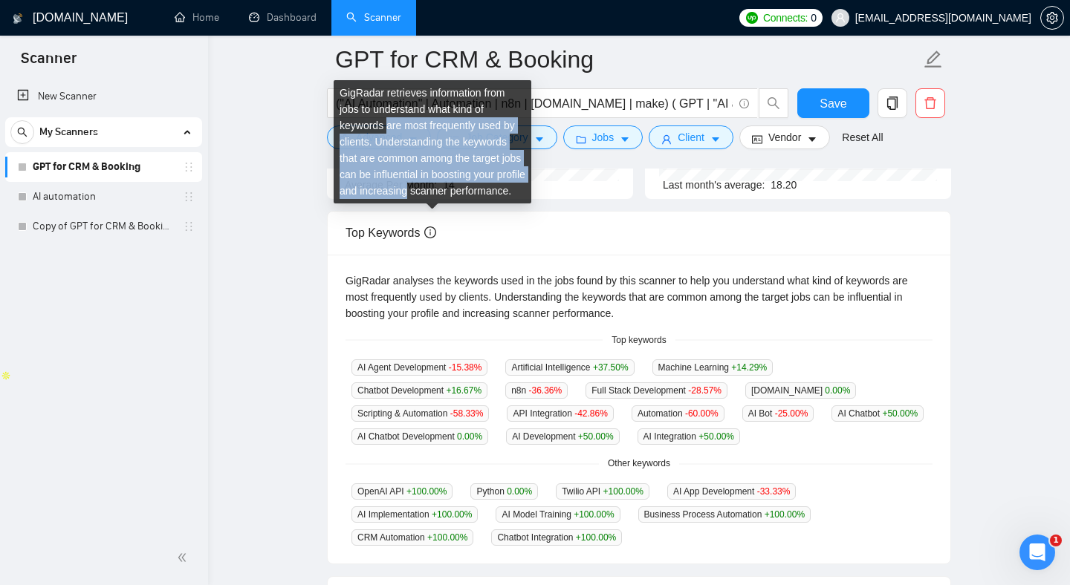
drag, startPoint x: 395, startPoint y: 131, endPoint x: 423, endPoint y: 196, distance: 70.5
click at [423, 196] on div "GigRadar retrieves information from jobs to understand what kind of keywords ar…" at bounding box center [433, 141] width 198 height 123
click at [397, 144] on div "GigRadar retrieves information from jobs to understand what kind of keywords ar…" at bounding box center [433, 141] width 198 height 123
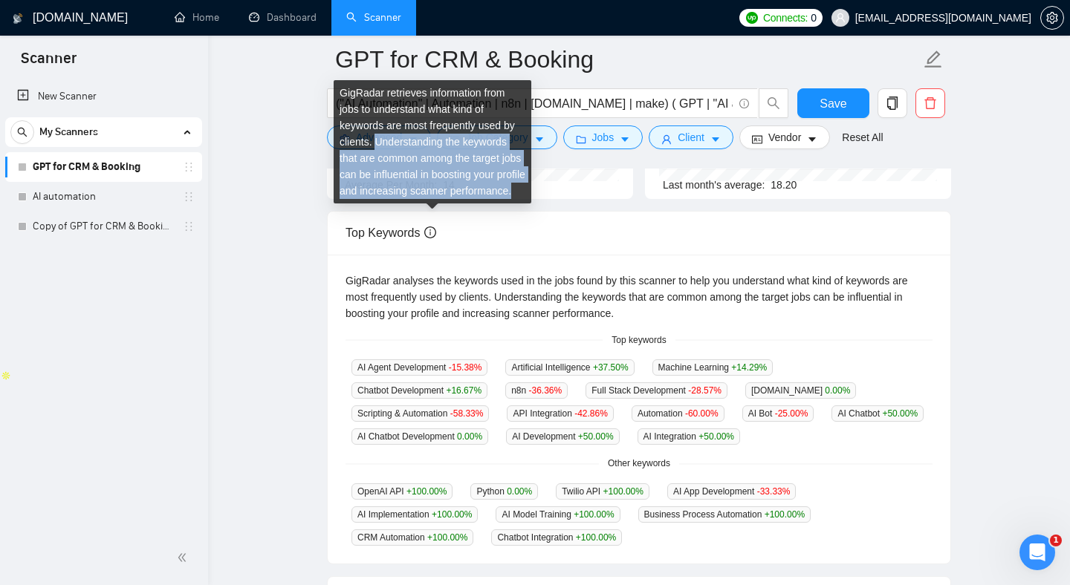
drag, startPoint x: 397, startPoint y: 144, endPoint x: 421, endPoint y: 209, distance: 69.8
click at [421, 204] on div "GigRadar retrieves information from jobs to understand what kind of keywords ar…" at bounding box center [433, 141] width 198 height 123
drag, startPoint x: 421, startPoint y: 209, endPoint x: 382, endPoint y: 137, distance: 82.8
click at [382, 139] on div "GigRadar retrieves information from jobs to understand what kind of keywords ar…" at bounding box center [433, 141] width 198 height 123
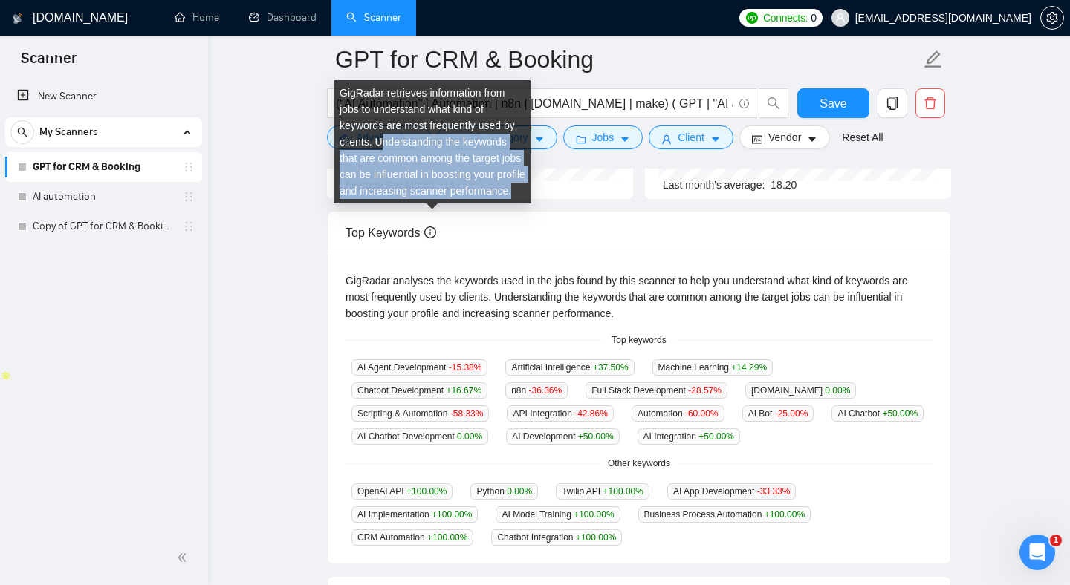
click at [382, 137] on div "GigRadar retrieves information from jobs to understand what kind of keywords ar…" at bounding box center [433, 141] width 198 height 123
drag, startPoint x: 382, startPoint y: 137, endPoint x: 424, endPoint y: 206, distance: 81.0
click at [424, 204] on div "GigRadar retrieves information from jobs to understand what kind of keywords ar…" at bounding box center [433, 141] width 198 height 123
drag, startPoint x: 424, startPoint y: 206, endPoint x: 378, endPoint y: 145, distance: 76.4
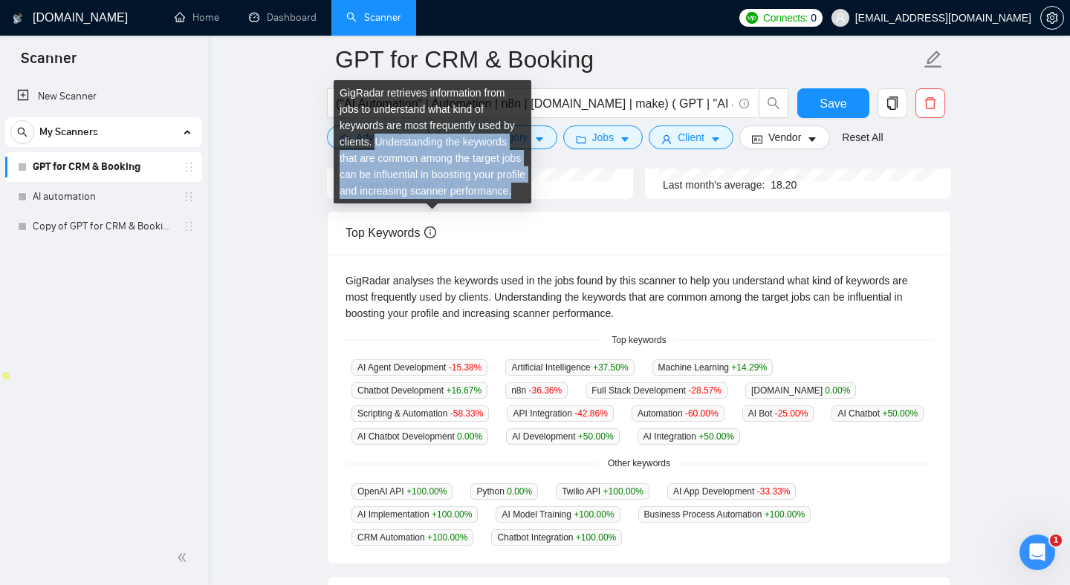
click at [378, 145] on div "GigRadar retrieves information from jobs to understand what kind of keywords ar…" at bounding box center [433, 141] width 198 height 123
drag, startPoint x: 378, startPoint y: 145, endPoint x: 422, endPoint y: 204, distance: 73.2
click at [424, 204] on div "GigRadar retrieves information from jobs to understand what kind of keywords ar…" at bounding box center [433, 141] width 198 height 123
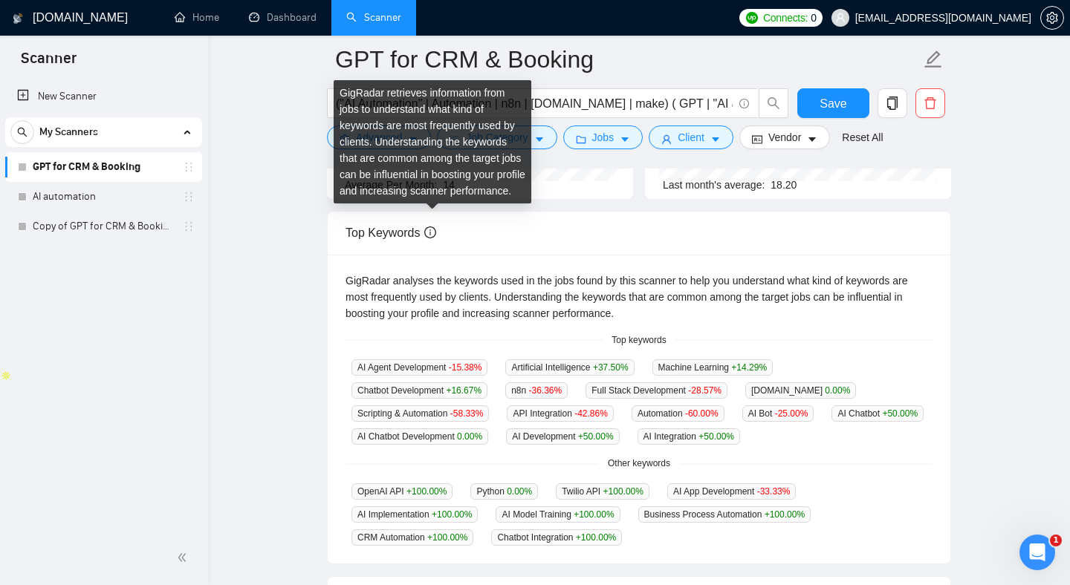
click at [422, 204] on div "GigRadar retrieves information from jobs to understand what kind of keywords ar…" at bounding box center [433, 141] width 198 height 123
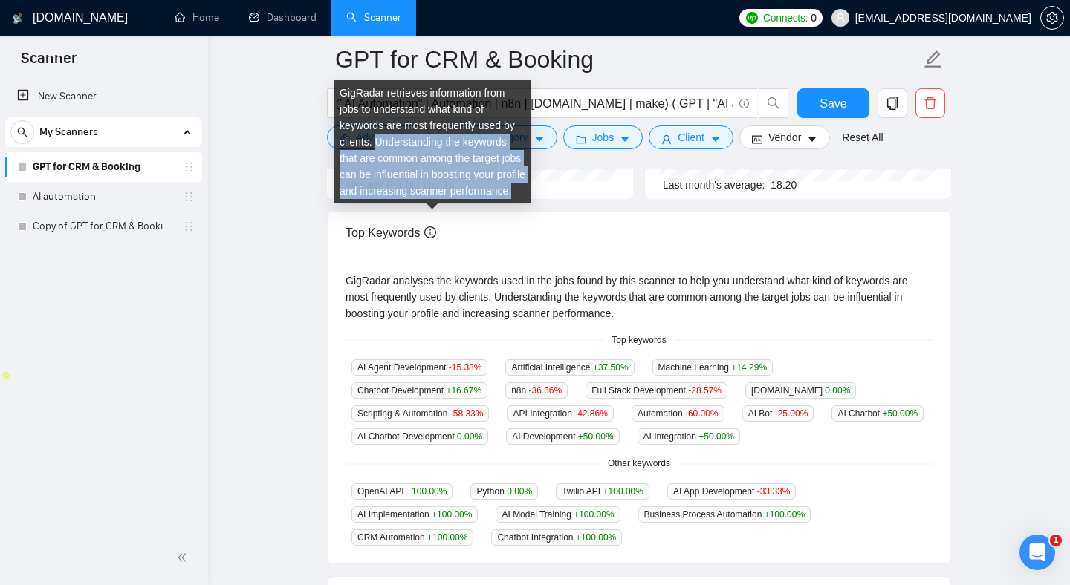
drag, startPoint x: 422, startPoint y: 204, endPoint x: 390, endPoint y: 136, distance: 74.8
click at [390, 136] on div "GigRadar retrieves information from jobs to understand what kind of keywords ar…" at bounding box center [433, 141] width 198 height 123
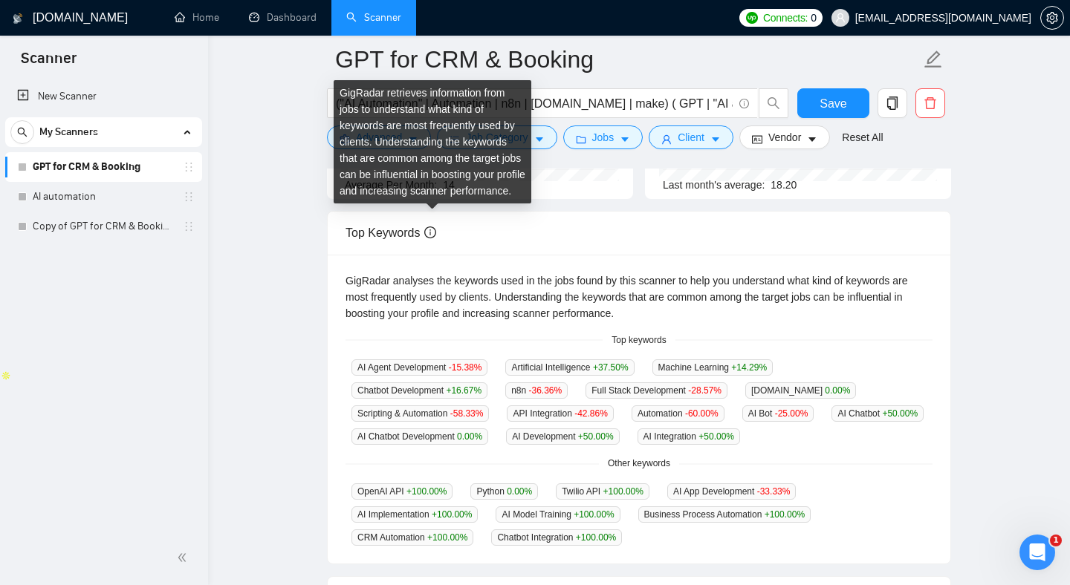
click at [390, 143] on div "GigRadar retrieves information from jobs to understand what kind of keywords ar…" at bounding box center [433, 141] width 198 height 123
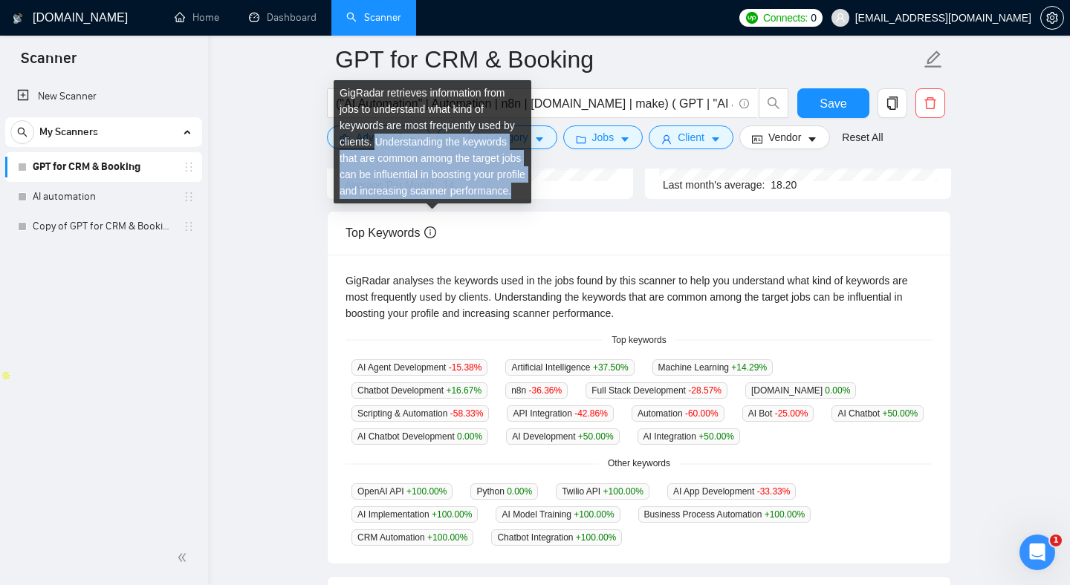
drag, startPoint x: 390, startPoint y: 143, endPoint x: 435, endPoint y: 211, distance: 81.0
click at [435, 204] on div "GigRadar retrieves information from jobs to understand what kind of keywords ar…" at bounding box center [433, 141] width 198 height 123
drag, startPoint x: 435, startPoint y: 211, endPoint x: 381, endPoint y: 139, distance: 89.7
click at [381, 139] on div "GigRadar retrieves information from jobs to understand what kind of keywords ar…" at bounding box center [433, 141] width 198 height 123
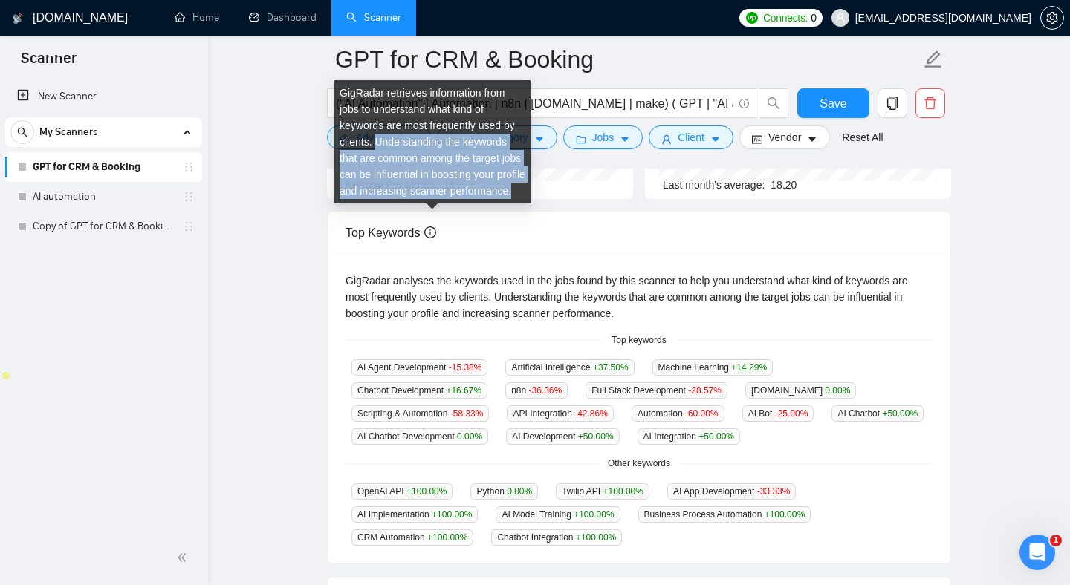
click at [381, 139] on div "GigRadar retrieves information from jobs to understand what kind of keywords ar…" at bounding box center [433, 141] width 198 height 123
drag, startPoint x: 381, startPoint y: 139, endPoint x: 426, endPoint y: 203, distance: 78.3
click at [426, 203] on div "GigRadar retrieves information from jobs to understand what kind of keywords ar…" at bounding box center [433, 141] width 198 height 123
drag, startPoint x: 426, startPoint y: 203, endPoint x: 377, endPoint y: 134, distance: 84.1
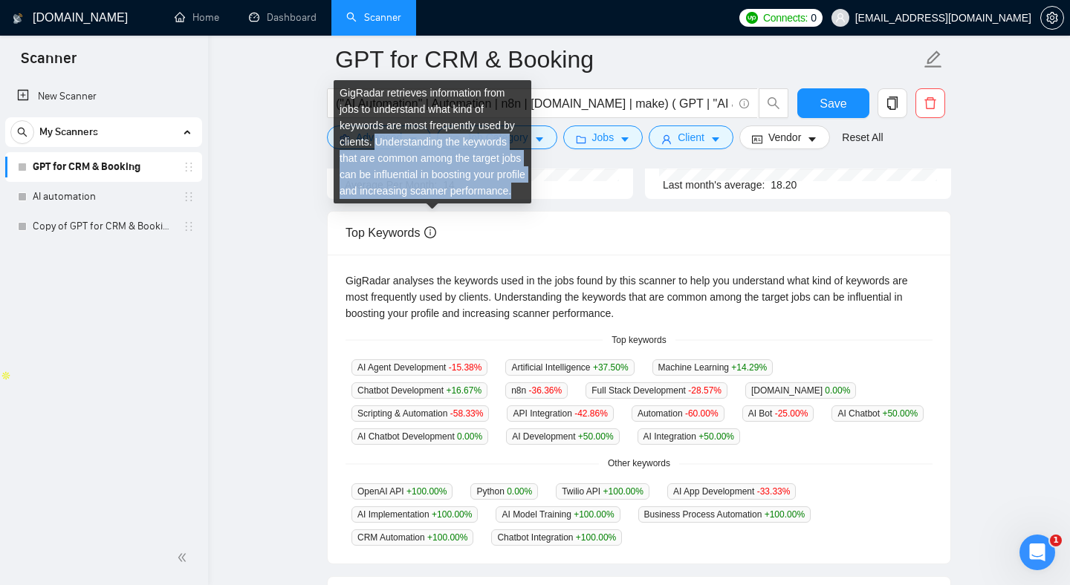
click at [377, 134] on div "GigRadar retrieves information from jobs to understand what kind of keywords ar…" at bounding box center [433, 141] width 198 height 123
drag, startPoint x: 377, startPoint y: 134, endPoint x: 435, endPoint y: 209, distance: 94.2
click at [443, 204] on div "GigRadar retrieves information from jobs to understand what kind of keywords ar…" at bounding box center [433, 141] width 198 height 123
click at [435, 204] on div "GigRadar retrieves information from jobs to understand what kind of keywords ar…" at bounding box center [433, 141] width 198 height 123
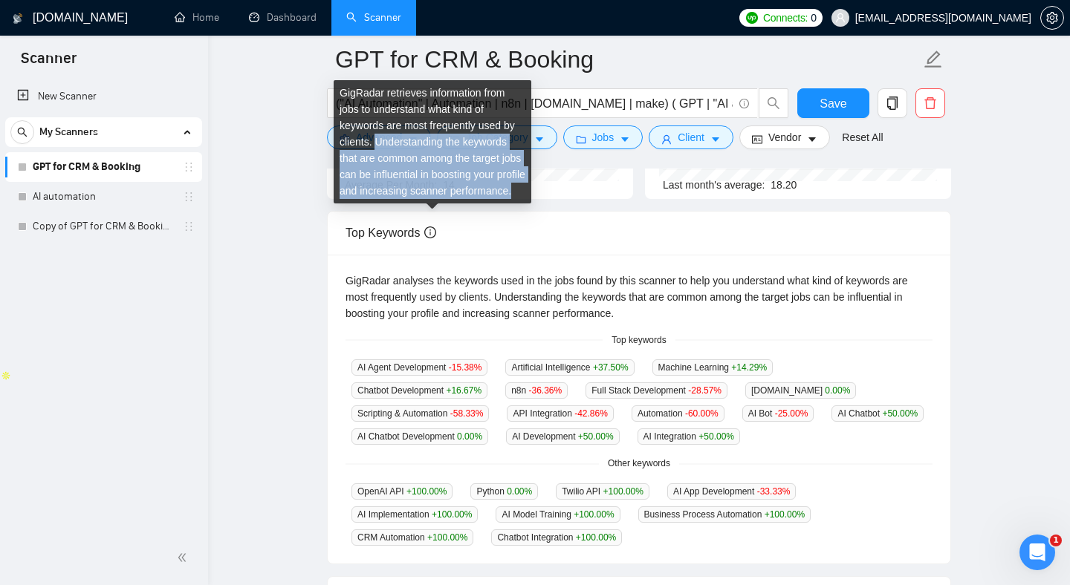
drag, startPoint x: 435, startPoint y: 209, endPoint x: 409, endPoint y: 144, distance: 69.9
click at [409, 144] on div "GigRadar retrieves information from jobs to understand what kind of keywords ar…" at bounding box center [433, 141] width 198 height 123
drag, startPoint x: 409, startPoint y: 144, endPoint x: 437, endPoint y: 205, distance: 67.4
click at [437, 204] on div "GigRadar retrieves information from jobs to understand what kind of keywords ar…" at bounding box center [433, 141] width 198 height 123
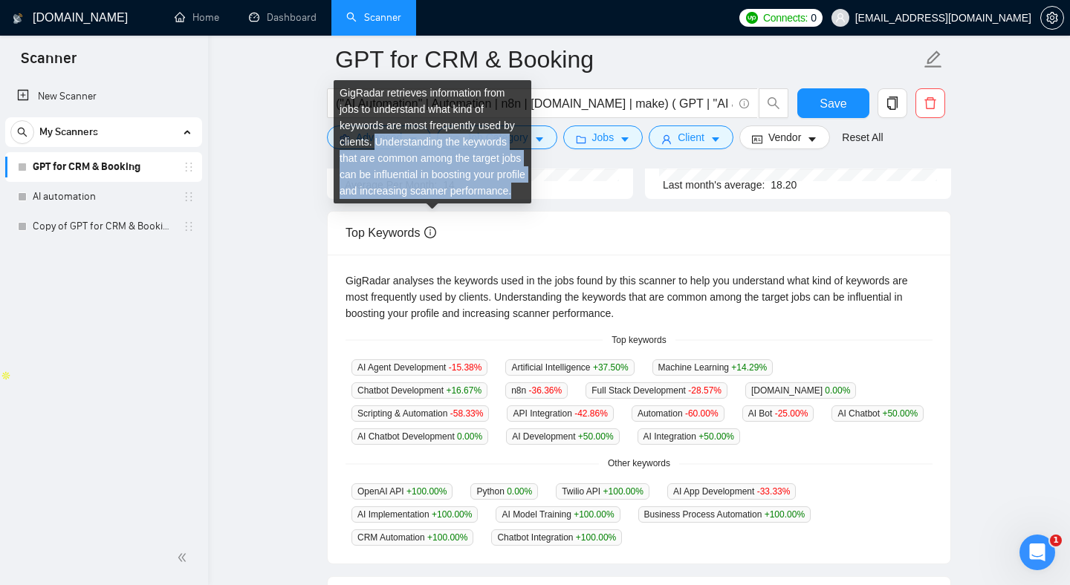
click at [437, 204] on div "GigRadar retrieves information from jobs to understand what kind of keywords ar…" at bounding box center [433, 141] width 198 height 123
drag, startPoint x: 437, startPoint y: 205, endPoint x: 394, endPoint y: 141, distance: 77.0
click at [394, 141] on div "GigRadar retrieves information from jobs to understand what kind of keywords ar…" at bounding box center [433, 141] width 198 height 123
drag, startPoint x: 394, startPoint y: 141, endPoint x: 434, endPoint y: 203, distance: 73.1
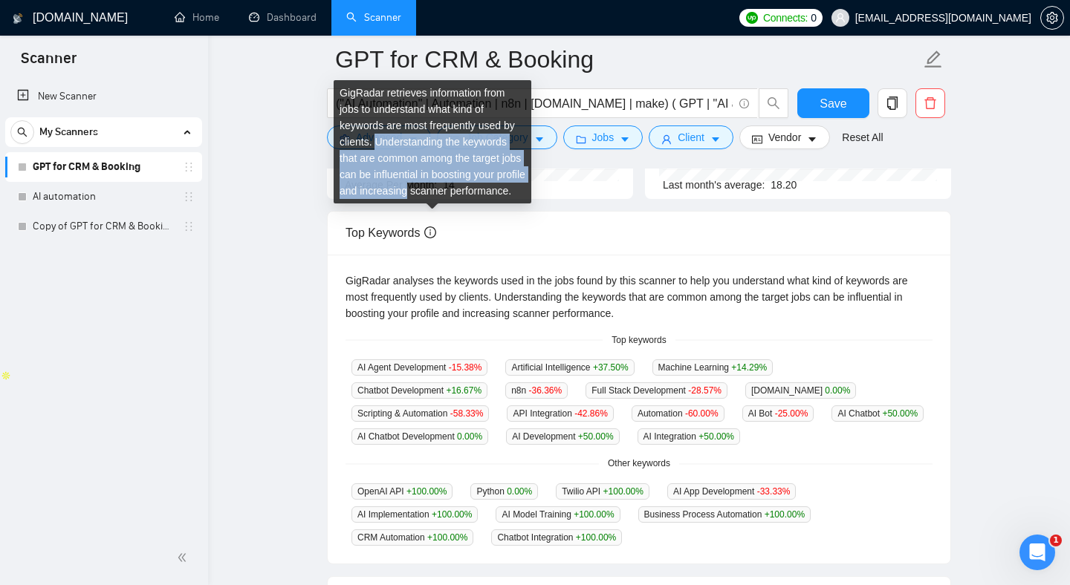
click at [433, 203] on div "GigRadar retrieves information from jobs to understand what kind of keywords ar…" at bounding box center [433, 141] width 198 height 123
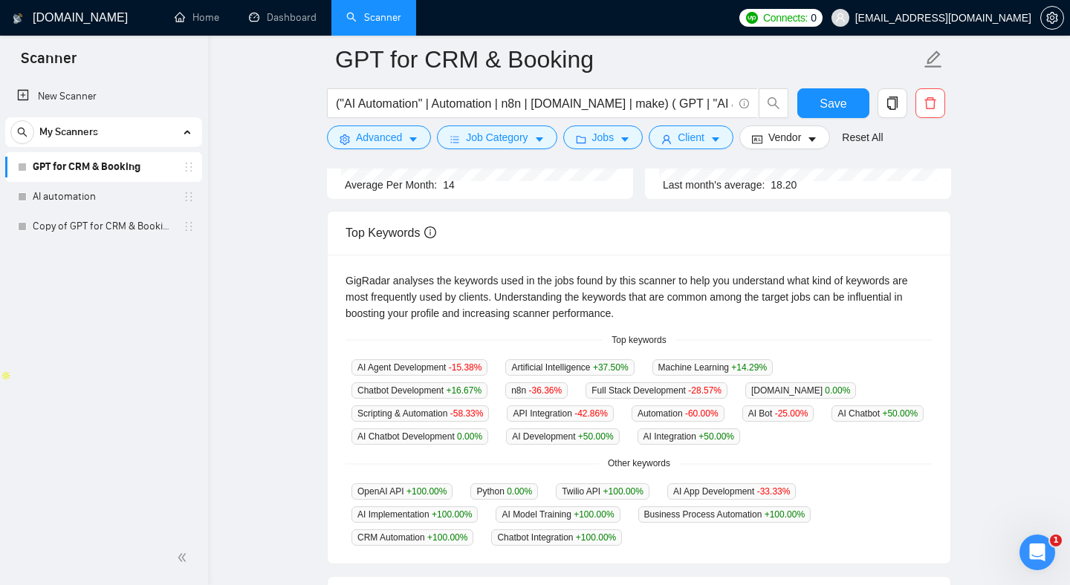
click at [527, 293] on div "GigRadar analyses the keywords used in the jobs found by this scanner to help y…" at bounding box center [638, 297] width 587 height 49
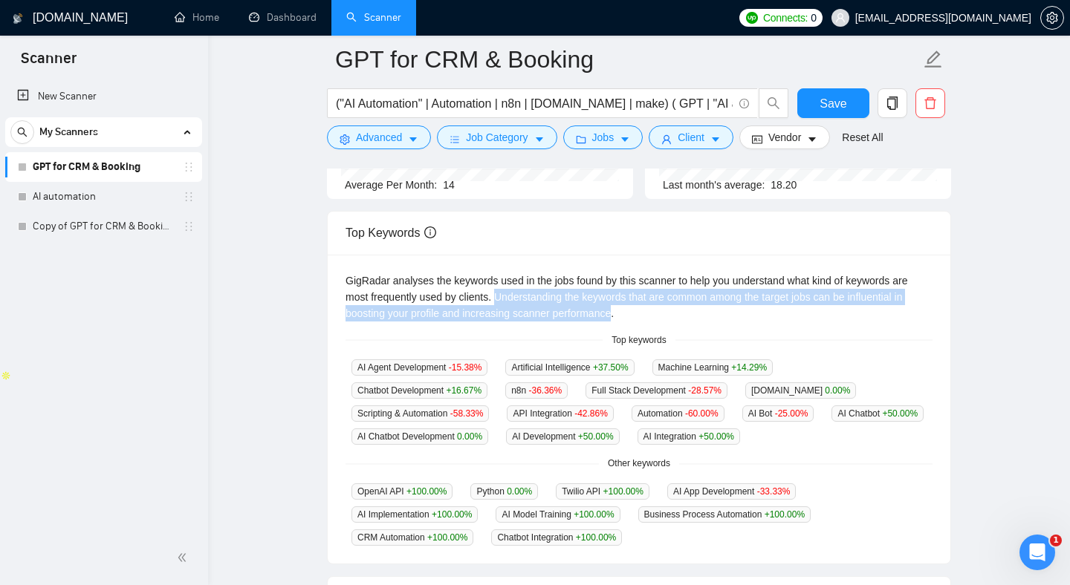
drag, startPoint x: 527, startPoint y: 293, endPoint x: 599, endPoint y: 319, distance: 77.3
click at [599, 319] on div "GigRadar analyses the keywords used in the jobs found by this scanner to help y…" at bounding box center [638, 297] width 587 height 49
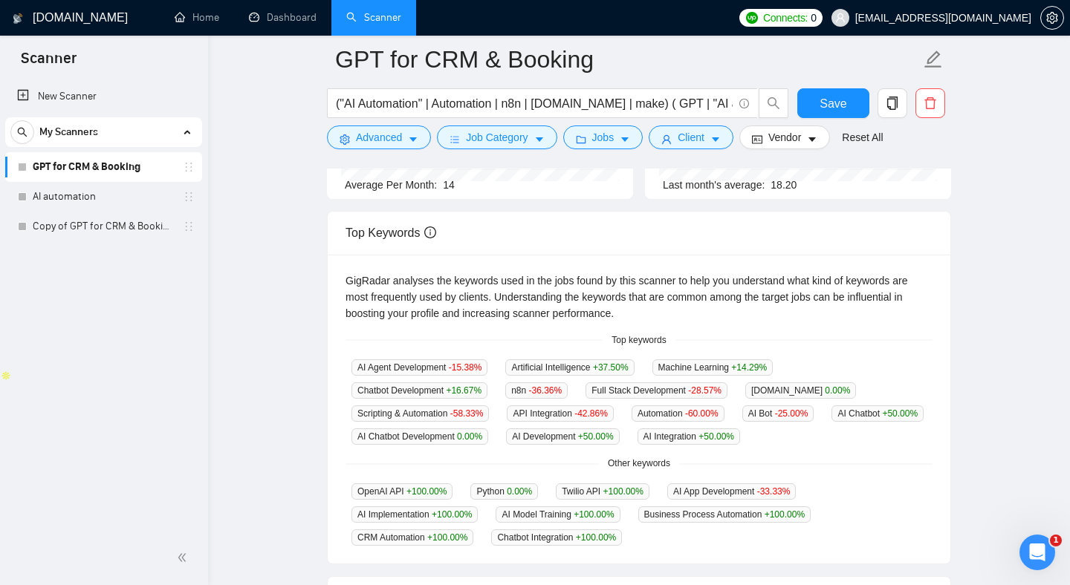
click at [628, 316] on div "GigRadar analyses the keywords used in the jobs found by this scanner to help y…" at bounding box center [638, 297] width 587 height 49
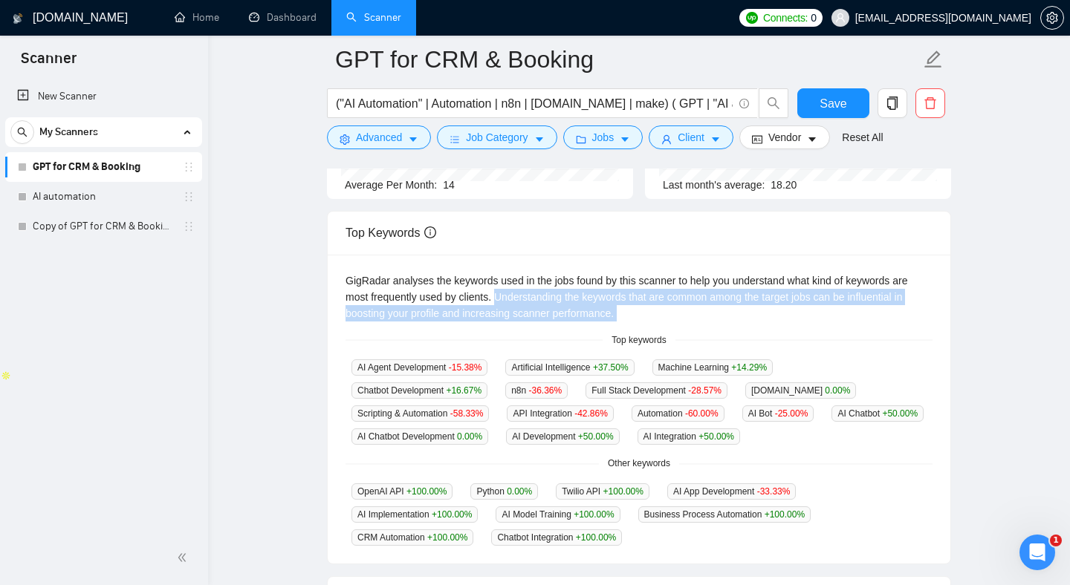
drag, startPoint x: 628, startPoint y: 316, endPoint x: 524, endPoint y: 299, distance: 106.0
click at [524, 299] on div "GigRadar analyses the keywords used in the jobs found by this scanner to help y…" at bounding box center [638, 297] width 587 height 49
drag, startPoint x: 524, startPoint y: 299, endPoint x: 665, endPoint y: 320, distance: 142.7
click at [665, 320] on div "GigRadar analyses the keywords used in the jobs found by this scanner to help y…" at bounding box center [639, 410] width 622 height 310
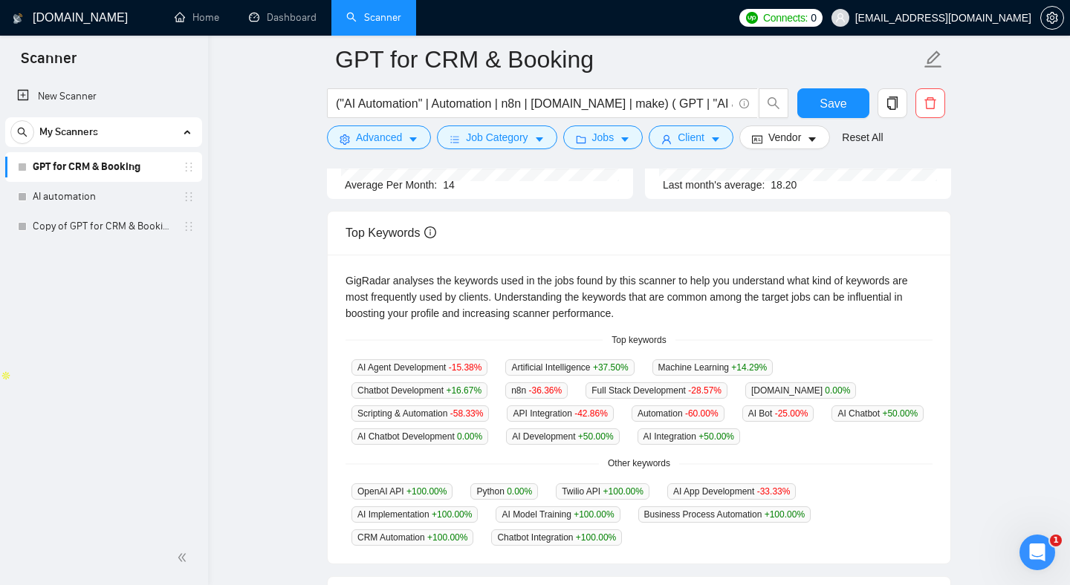
click at [635, 296] on div "GigRadar analyses the keywords used in the jobs found by this scanner to help y…" at bounding box center [638, 297] width 587 height 49
click at [550, 305] on div "GigRadar analyses the keywords used in the jobs found by this scanner to help y…" at bounding box center [638, 297] width 587 height 49
drag, startPoint x: 550, startPoint y: 305, endPoint x: 614, endPoint y: 316, distance: 64.8
click at [614, 316] on div "GigRadar analyses the keywords used in the jobs found by this scanner to help y…" at bounding box center [638, 297] width 587 height 49
click at [583, 295] on div "GigRadar analyses the keywords used in the jobs found by this scanner to help y…" at bounding box center [638, 297] width 587 height 49
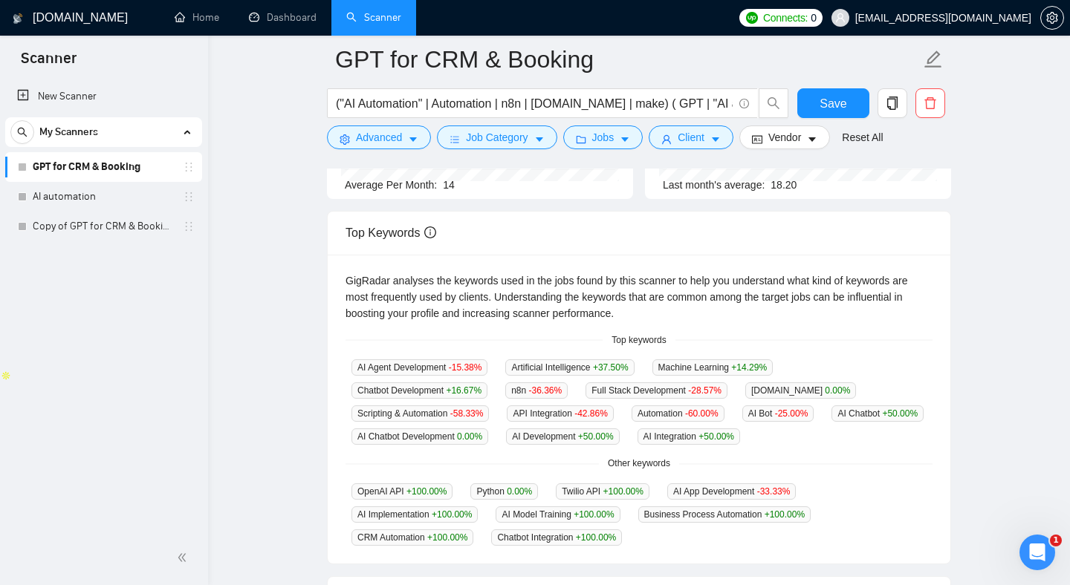
click at [333, 395] on div "GigRadar analyses the keywords used in the jobs found by this scanner to help y…" at bounding box center [639, 410] width 622 height 310
click at [334, 419] on div "GigRadar analyses the keywords used in the jobs found by this scanner to help y…" at bounding box center [639, 410] width 622 height 310
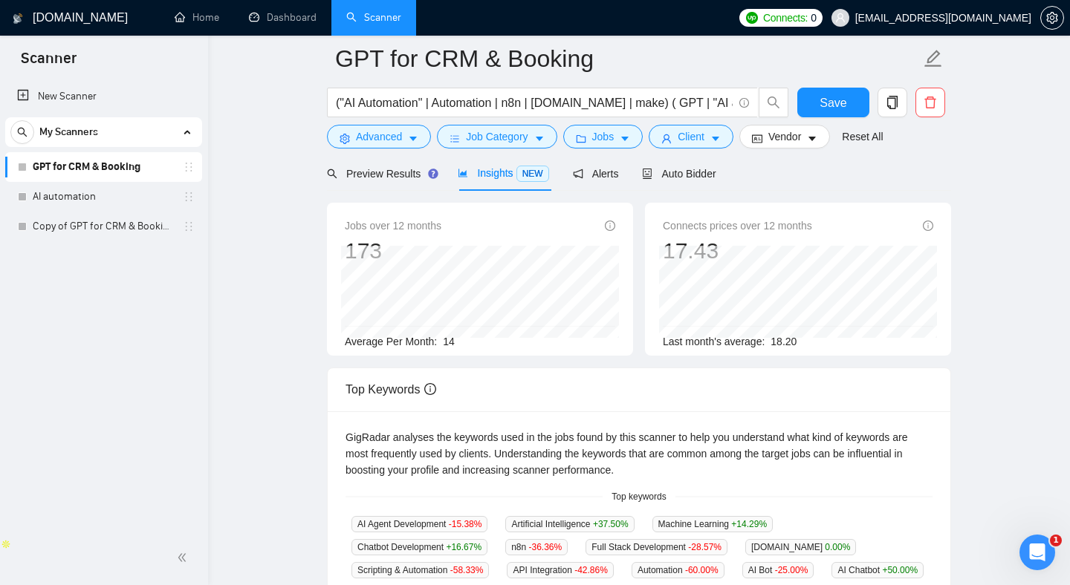
scroll to position [0, 0]
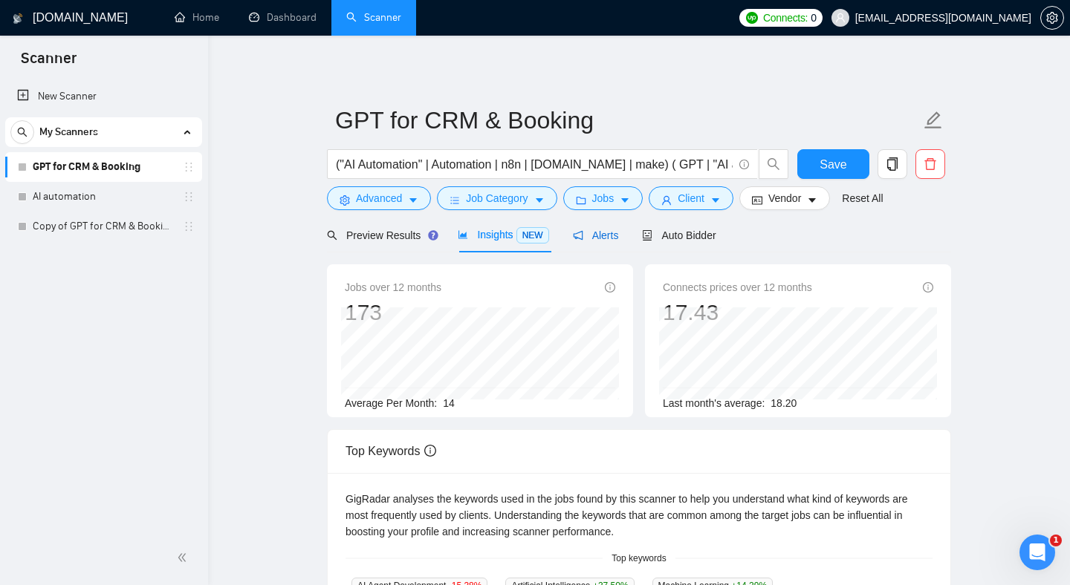
click at [602, 230] on span "Alerts" at bounding box center [596, 236] width 46 height 12
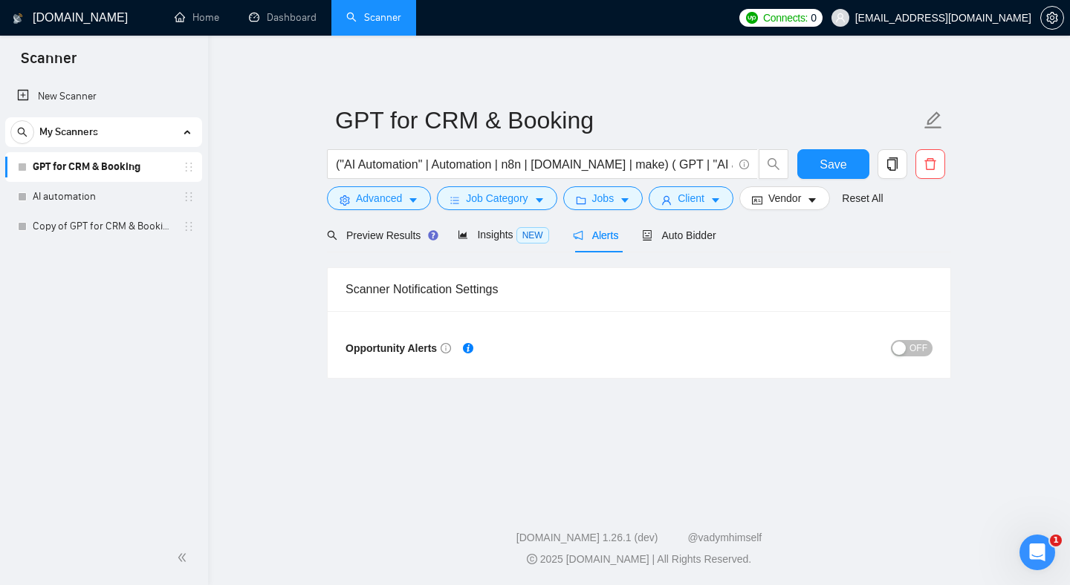
click at [911, 340] on span "OFF" at bounding box center [918, 348] width 18 height 16
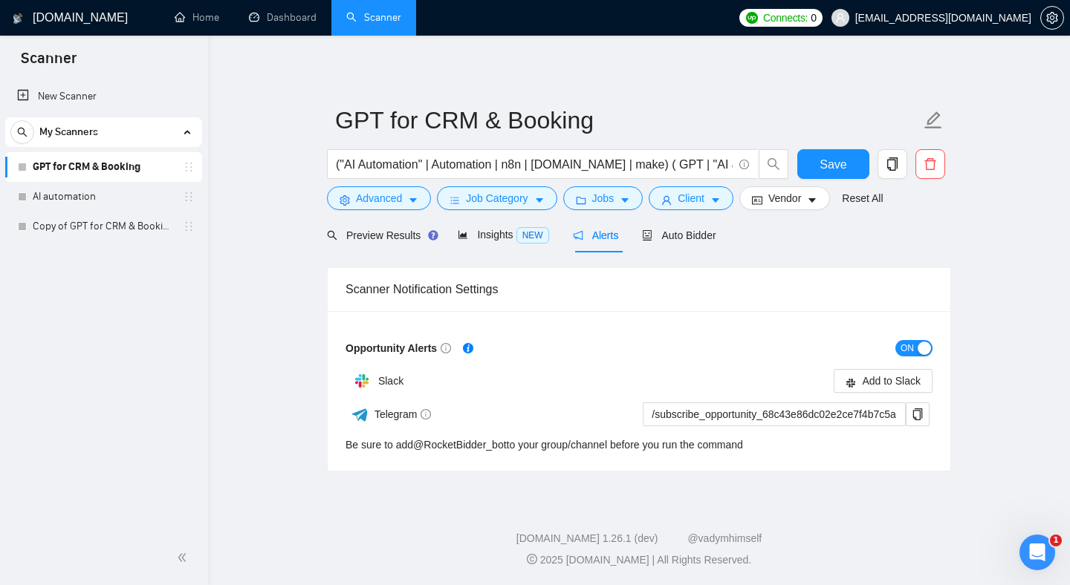
click at [930, 345] on div "button" at bounding box center [923, 348] width 13 height 13
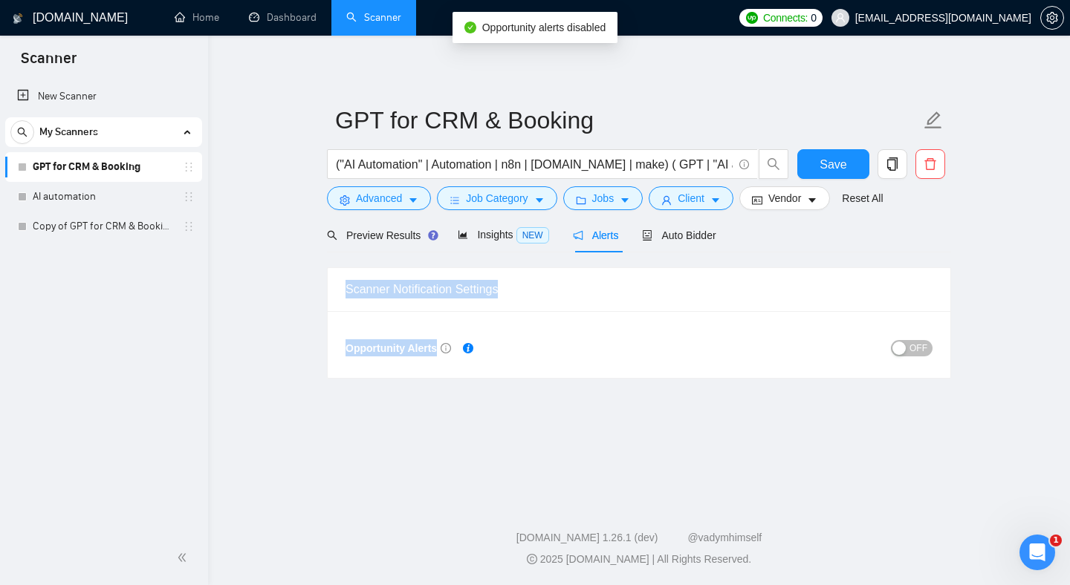
drag, startPoint x: 763, startPoint y: 257, endPoint x: 740, endPoint y: 420, distance: 164.3
click at [740, 419] on main "GPT for CRM & Booking ("AI Automation" | Automation | n8n | [DOMAIN_NAME] | mak…" at bounding box center [639, 264] width 814 height 411
drag, startPoint x: 741, startPoint y: 409, endPoint x: 757, endPoint y: 277, distance: 132.4
click at [757, 278] on main "GPT for CRM & Booking ("AI Automation" | Automation | n8n | [DOMAIN_NAME] | mak…" at bounding box center [639, 264] width 814 height 411
drag, startPoint x: 693, startPoint y: 417, endPoint x: 748, endPoint y: 271, distance: 155.6
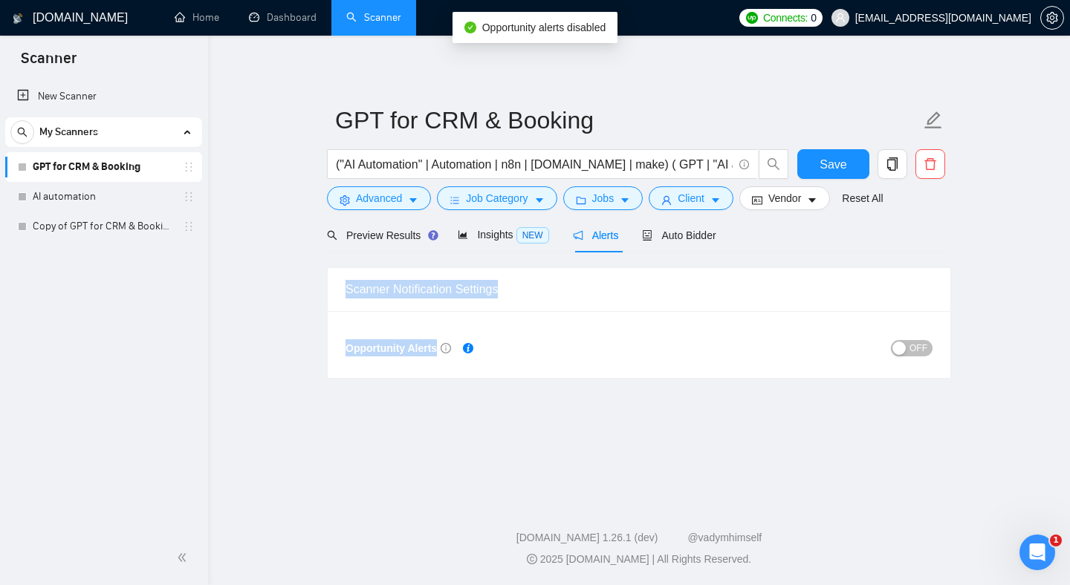
click at [748, 271] on main "GPT for CRM & Booking ("AI Automation" | Automation | n8n | [DOMAIN_NAME] | mak…" at bounding box center [639, 264] width 814 height 411
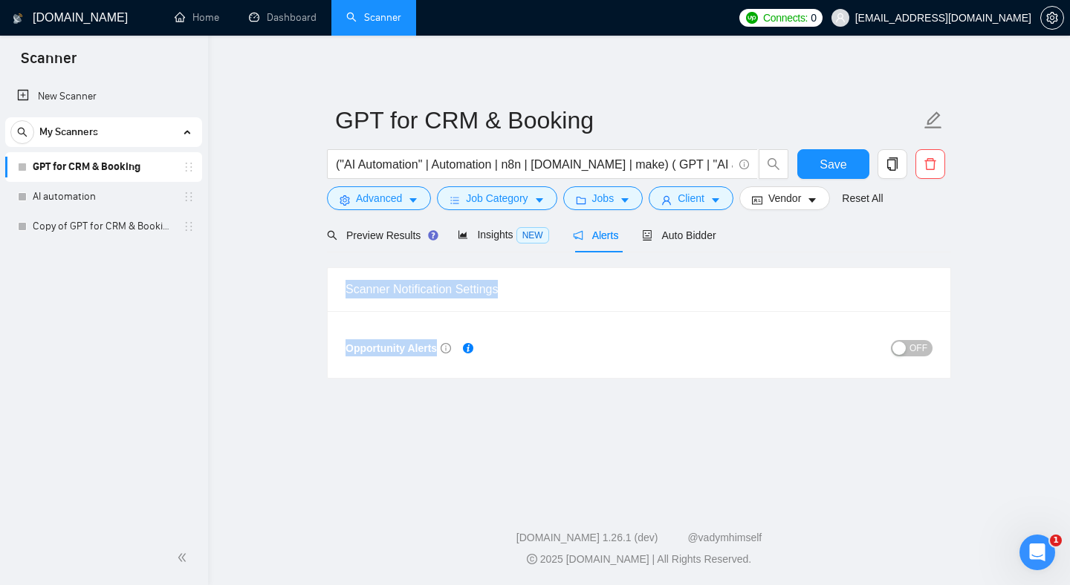
drag, startPoint x: 746, startPoint y: 256, endPoint x: 663, endPoint y: 392, distance: 159.0
click at [663, 392] on main "GPT for CRM & Booking ("AI Automation" | Automation | n8n | [DOMAIN_NAME] | mak…" at bounding box center [639, 264] width 814 height 411
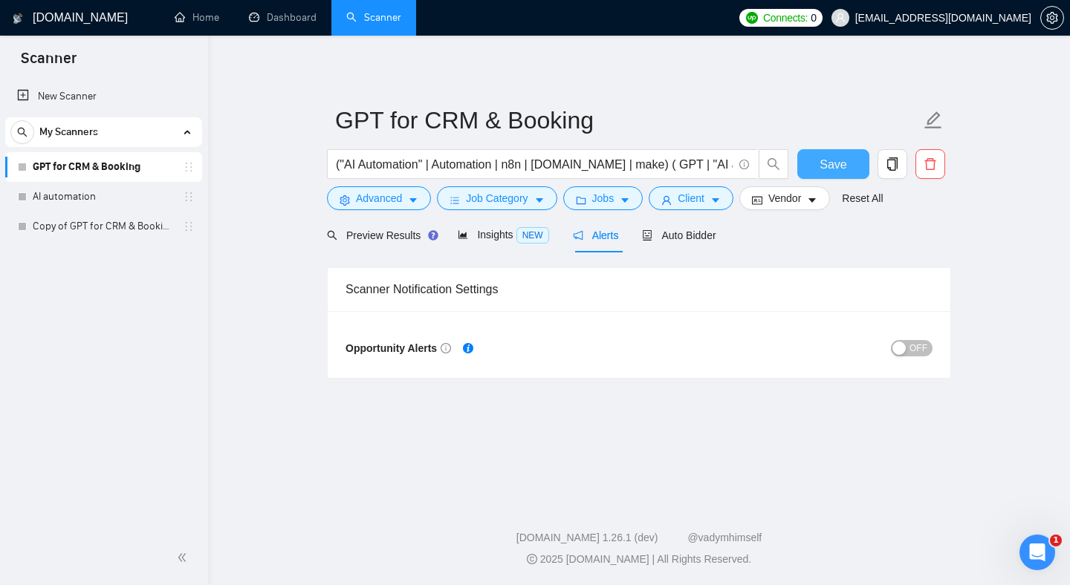
click at [823, 164] on span "Save" at bounding box center [832, 164] width 27 height 19
drag, startPoint x: 750, startPoint y: 83, endPoint x: 778, endPoint y: 267, distance: 186.2
click at [770, 259] on div "GPT for CRM & Booking ("AI Automation" | Automation | n8n | [DOMAIN_NAME] | mak…" at bounding box center [639, 218] width 624 height 319
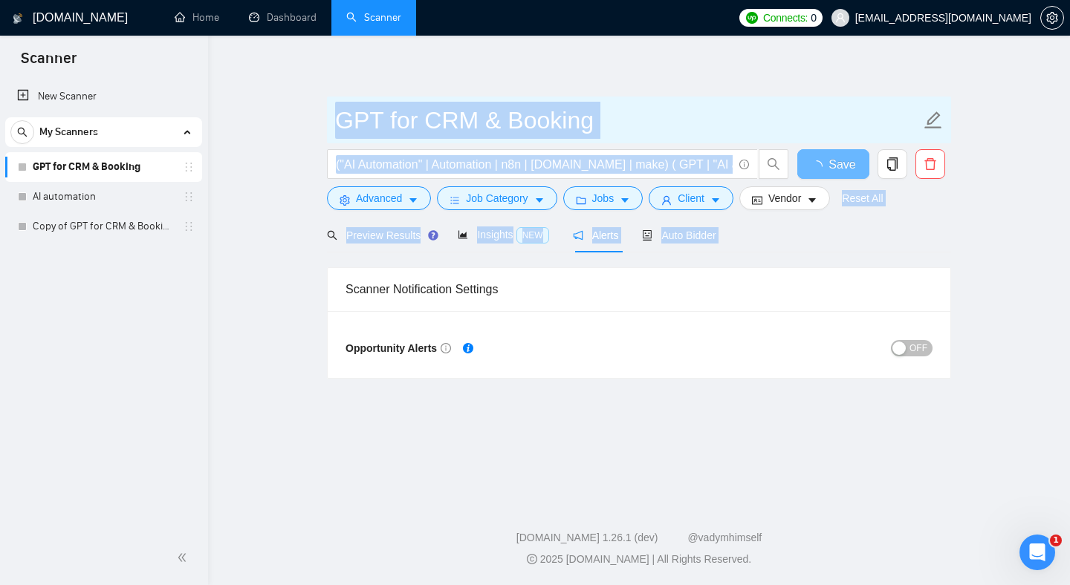
click at [713, 105] on input "GPT for CRM & Booking" at bounding box center [627, 120] width 585 height 37
click at [709, 117] on input "GPT for CRM & Booking" at bounding box center [627, 120] width 585 height 37
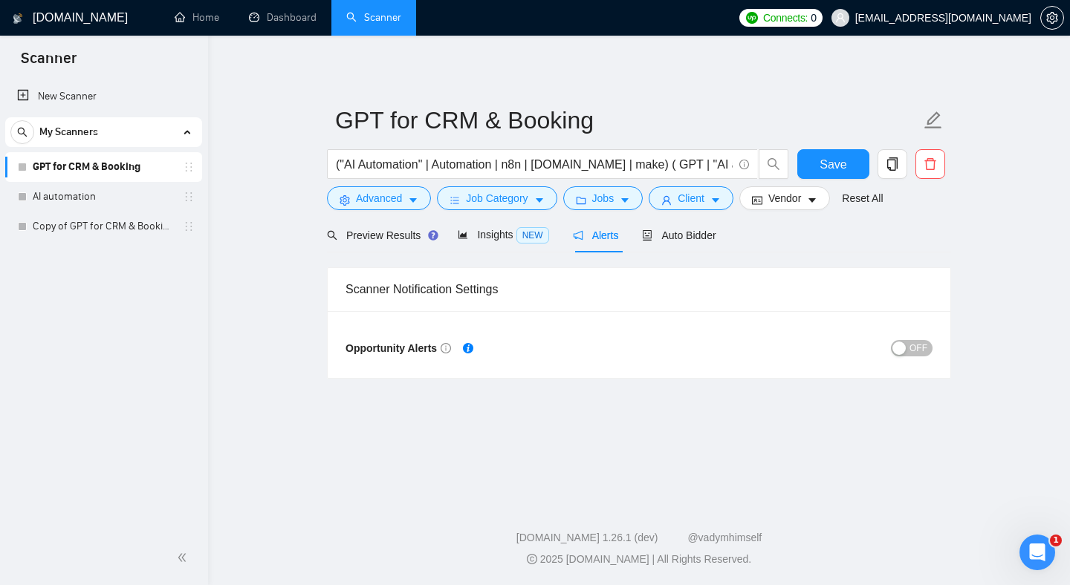
click at [706, 82] on div "GPT for CRM & Booking ("AI Automation" | Automation | n8n | [DOMAIN_NAME] | mak…" at bounding box center [639, 218] width 624 height 319
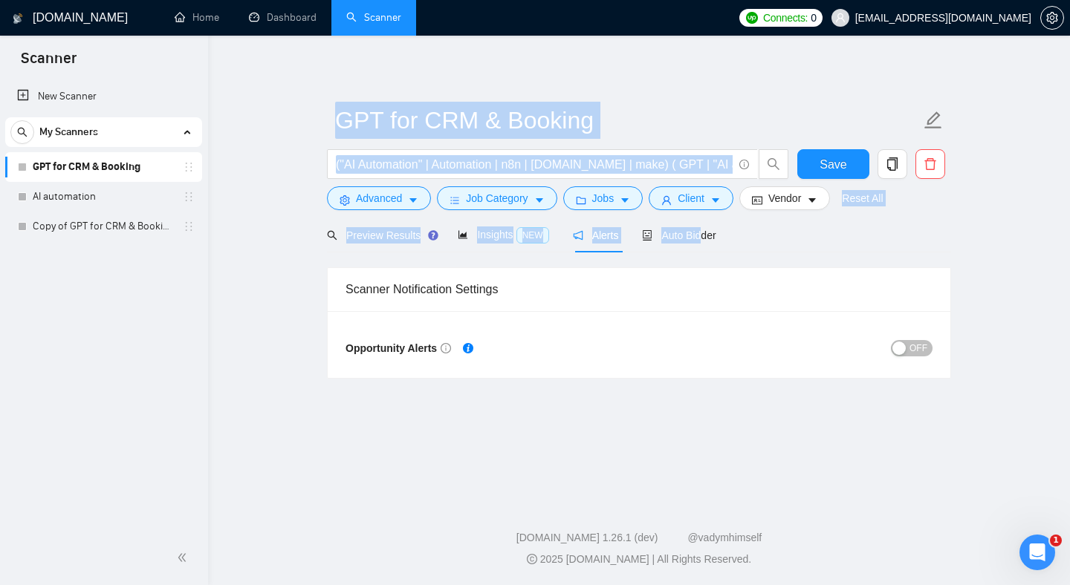
drag, startPoint x: 706, startPoint y: 97, endPoint x: 720, endPoint y: 268, distance: 171.5
click at [715, 261] on div "GPT for CRM & Booking ("AI Automation" | Automation | n8n | [DOMAIN_NAME] | mak…" at bounding box center [639, 218] width 624 height 319
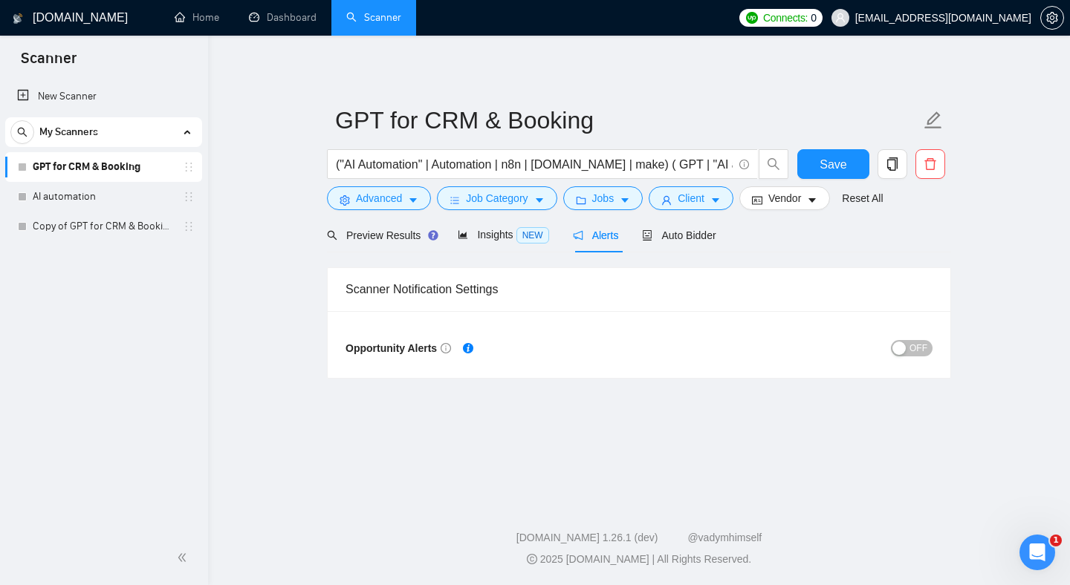
click at [678, 71] on div "GPT for CRM & Booking ("AI Automation" | Automation | n8n | [DOMAIN_NAME] | mak…" at bounding box center [639, 218] width 624 height 319
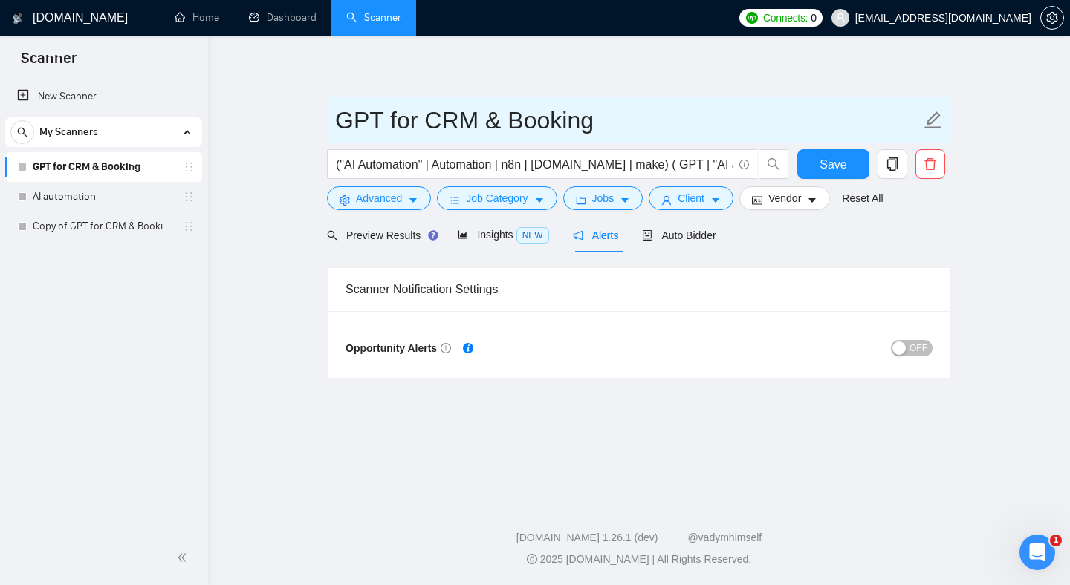
click at [362, 126] on input "GPT for CRM & Booking" at bounding box center [627, 120] width 585 height 37
type input "AI automation and Voice for CRM & Booking"
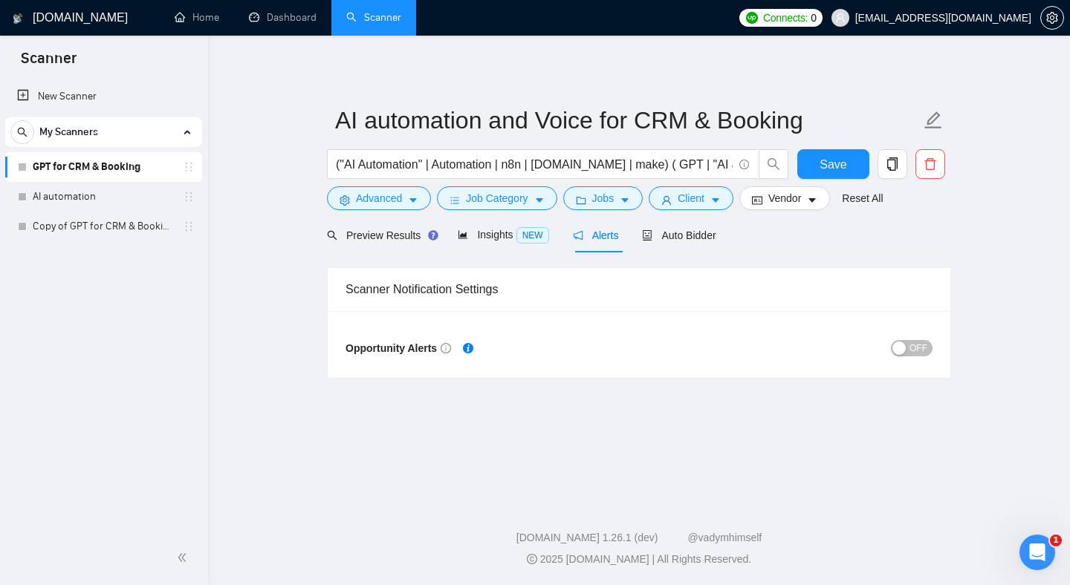
click at [412, 67] on div "AI automation and Voice for CRM & Booking ("AI Automation" | Automation | n8n |…" at bounding box center [639, 218] width 624 height 319
click at [357, 89] on div "AI automation and Voice for CRM & Booking ("AI Automation" | Automation | n8n |…" at bounding box center [639, 218] width 624 height 319
click at [369, 81] on div "AI automation and Voice for CRM & Booking ("AI Automation" | Automation | n8n |…" at bounding box center [639, 218] width 624 height 319
click at [519, 232] on span "NEW" at bounding box center [532, 235] width 33 height 16
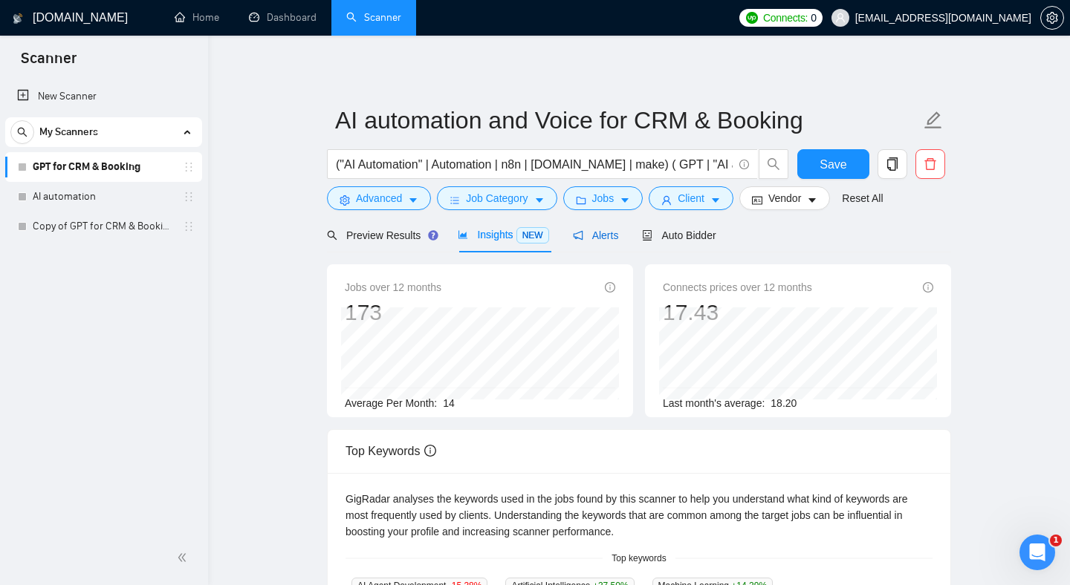
click at [608, 238] on span "Alerts" at bounding box center [596, 236] width 46 height 12
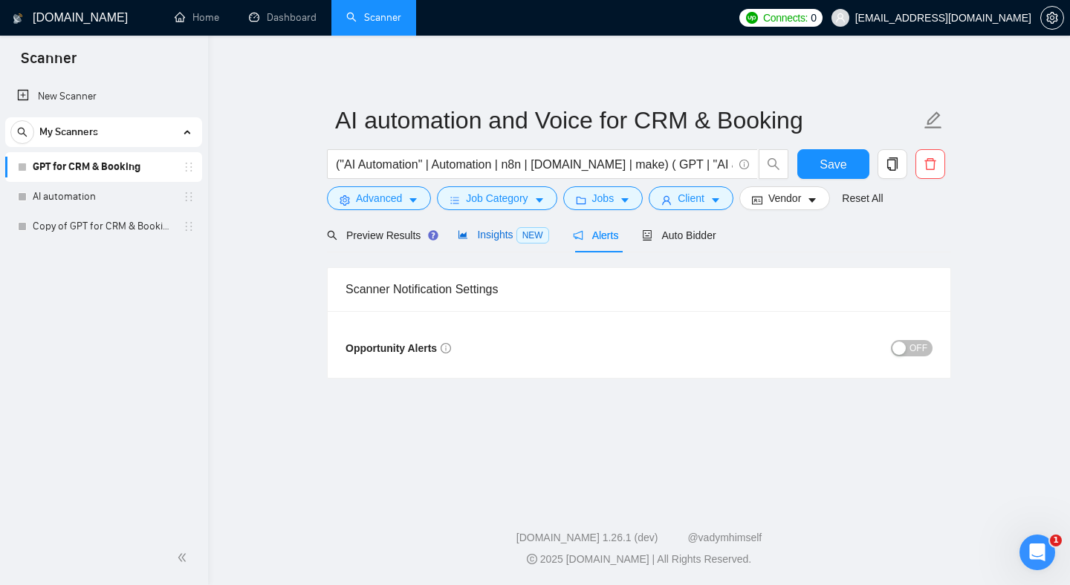
click at [479, 235] on span "Insights NEW" at bounding box center [503, 235] width 91 height 12
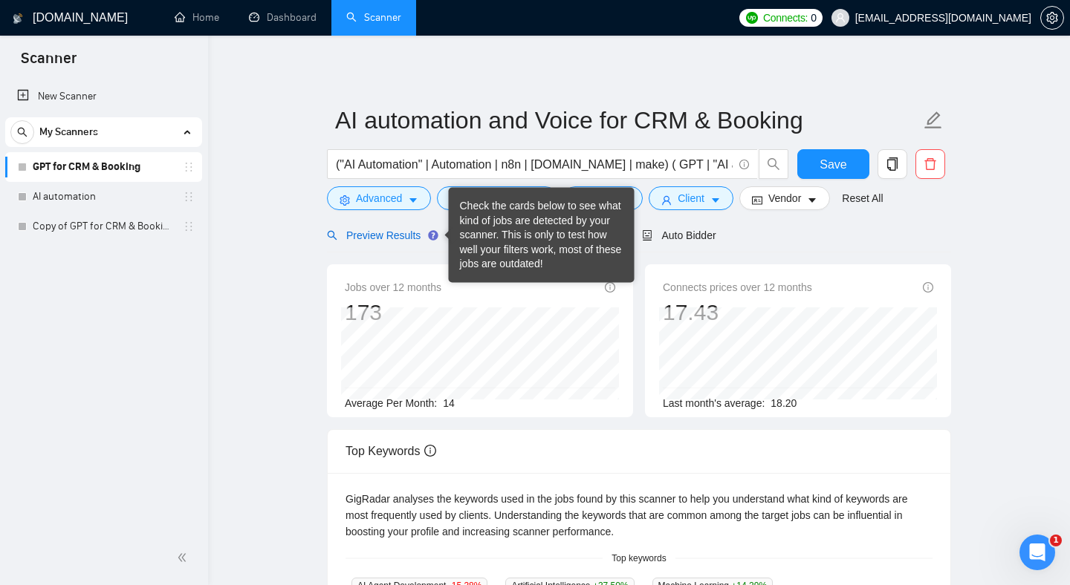
click at [417, 233] on span "Preview Results" at bounding box center [380, 236] width 107 height 12
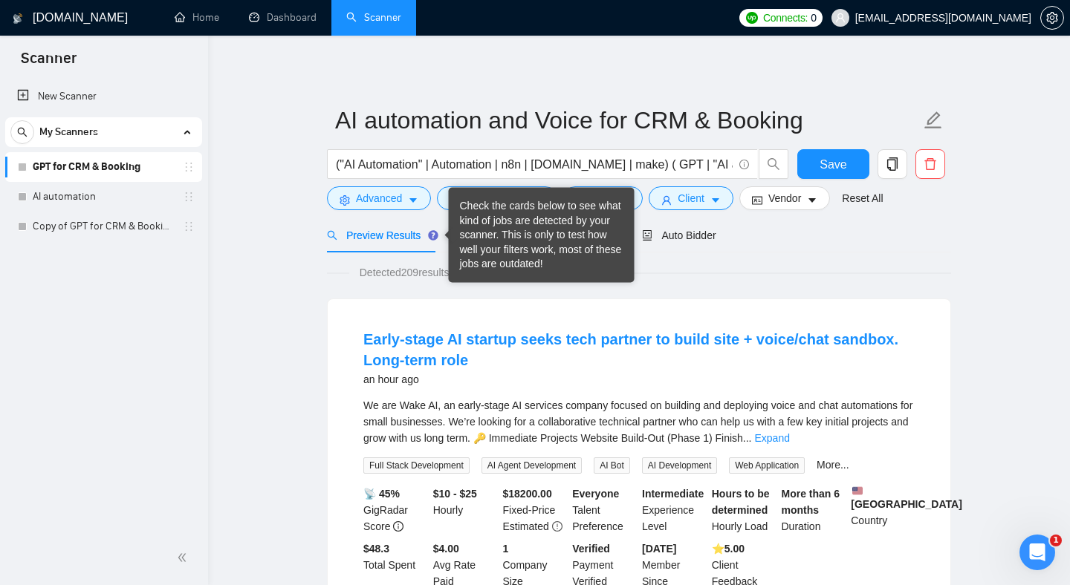
click at [490, 242] on div "Check the cards below to see what kind of jobs are detected by your scanner. Th…" at bounding box center [541, 235] width 163 height 73
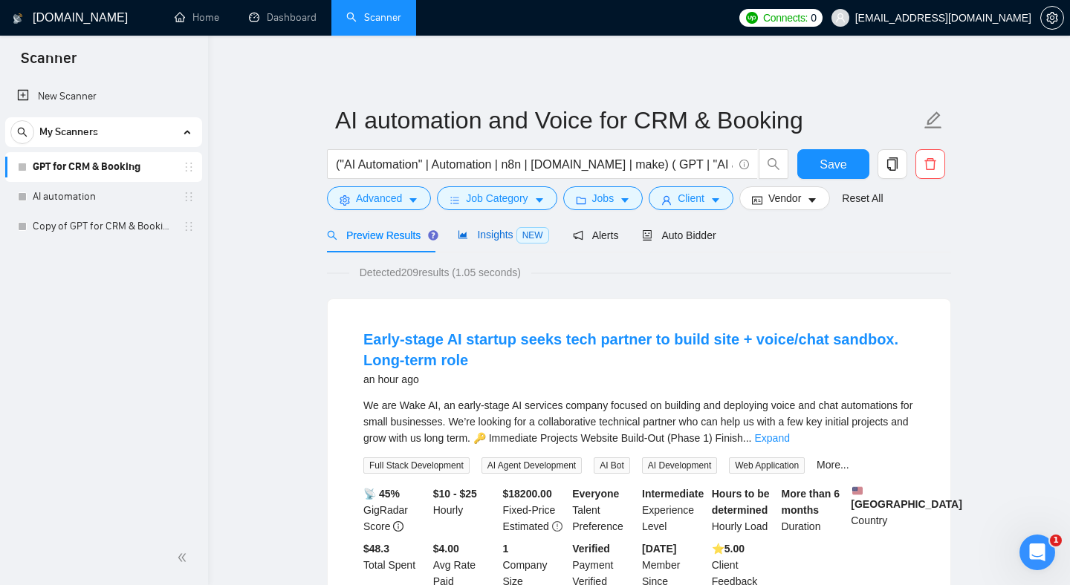
drag, startPoint x: 495, startPoint y: 242, endPoint x: 497, endPoint y: 250, distance: 8.5
click at [495, 242] on div "Insights NEW" at bounding box center [503, 235] width 91 height 17
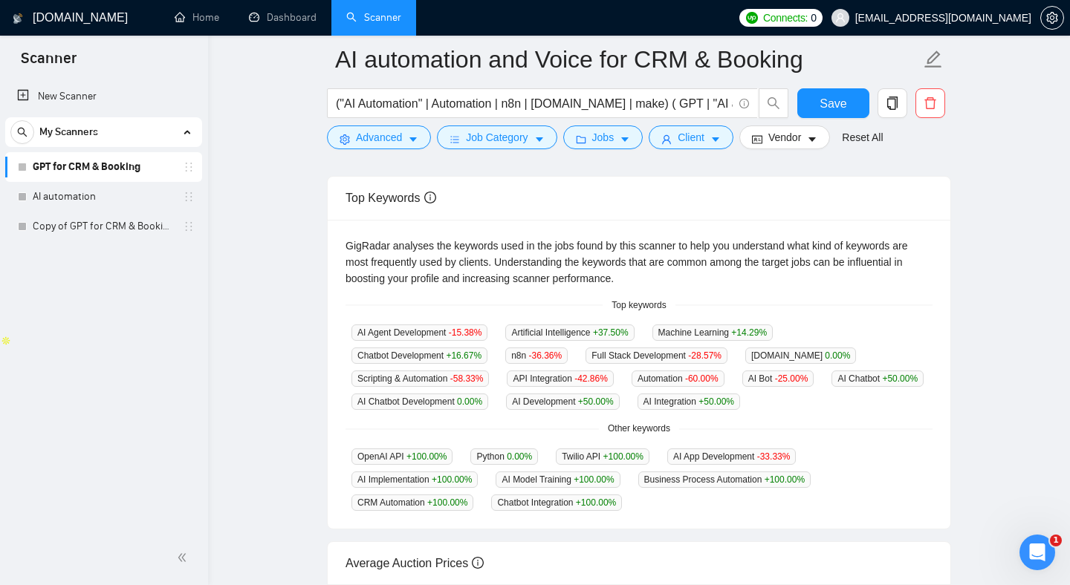
scroll to position [327, 0]
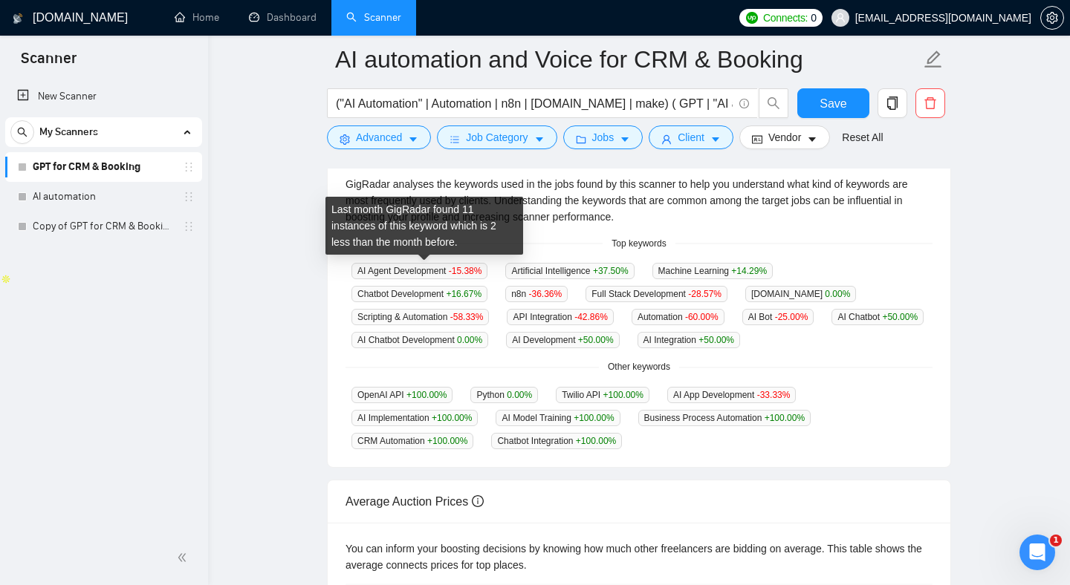
click at [404, 273] on span "AI Agent Development -15.38 %" at bounding box center [419, 271] width 136 height 16
click at [403, 273] on span "AI Agent Development -15.38 %" at bounding box center [419, 271] width 136 height 16
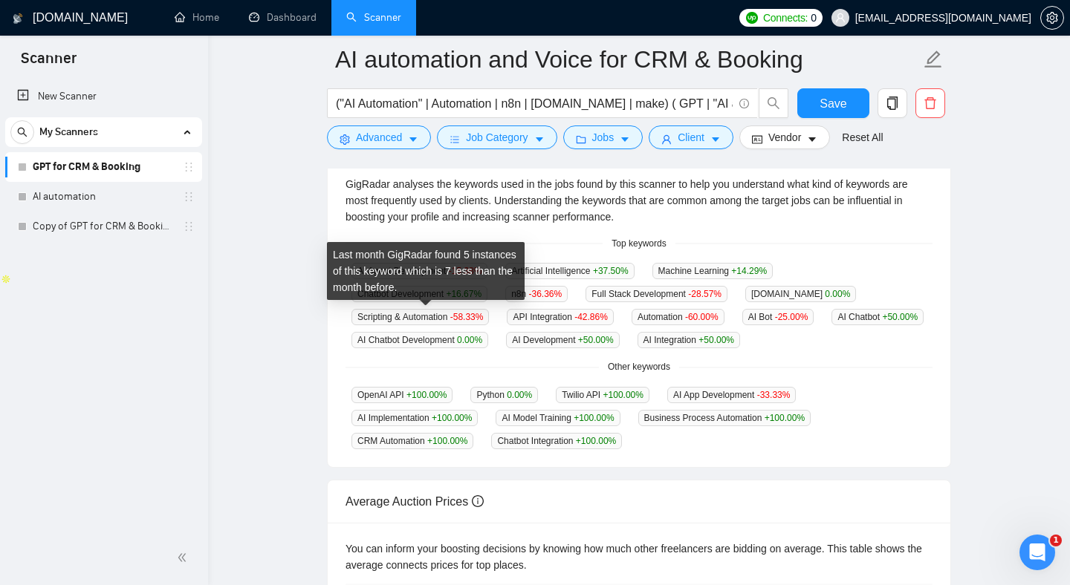
click at [383, 318] on span "Scripting & Automation -58.33 %" at bounding box center [419, 317] width 137 height 16
click at [426, 204] on div "GigRadar analyses the keywords used in the jobs found by this scanner to help y…" at bounding box center [638, 200] width 587 height 49
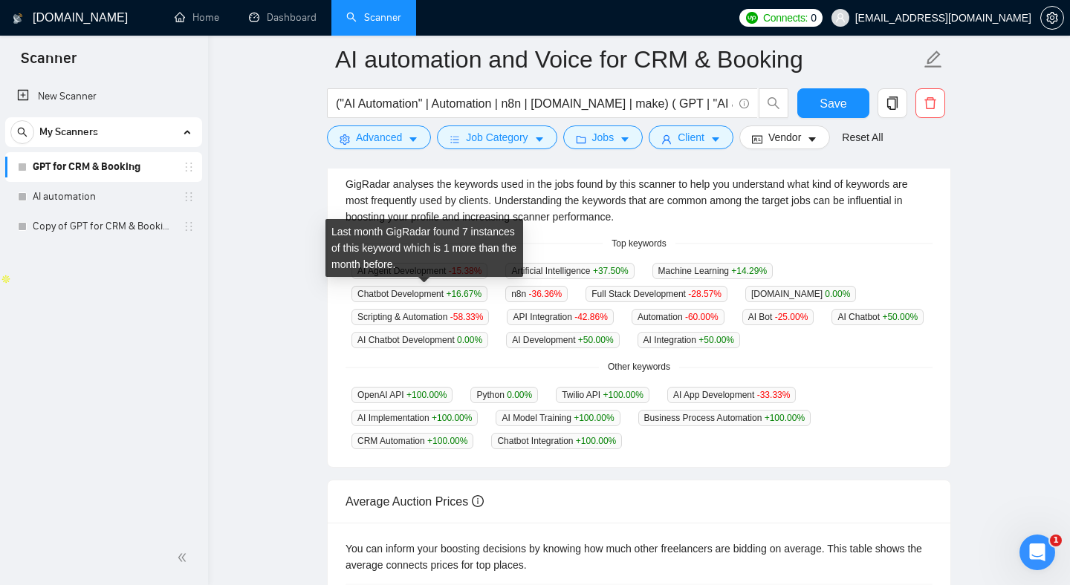
click at [417, 272] on div "Last month GigRadar found 7 instances of this keyword which is 1 more than the …" at bounding box center [424, 248] width 198 height 58
drag, startPoint x: 417, startPoint y: 272, endPoint x: 385, endPoint y: 272, distance: 31.9
click at [385, 272] on div "Last month GigRadar found 7 instances of this keyword which is 1 more than the …" at bounding box center [424, 248] width 198 height 58
click at [385, 305] on div "AI Agent Development -15.38 % Artificial Intelligence +37.50 % Machine Learning…" at bounding box center [638, 305] width 587 height 86
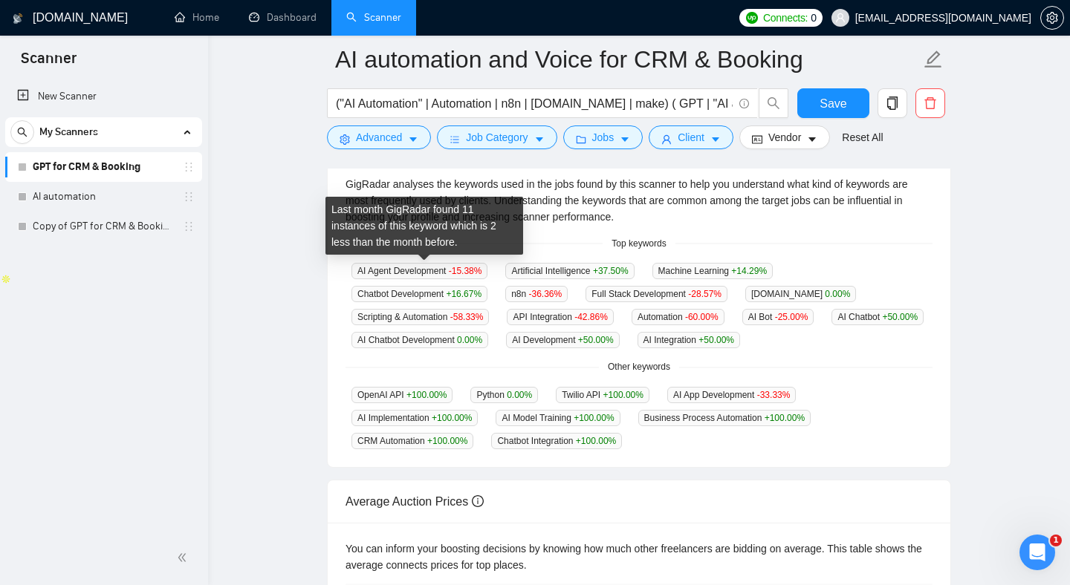
click at [361, 271] on span "AI Agent Development -15.38 %" at bounding box center [419, 271] width 136 height 16
drag, startPoint x: 361, startPoint y: 271, endPoint x: 400, endPoint y: 272, distance: 38.6
click at [400, 272] on span "AI Agent Development -15.38 %" at bounding box center [419, 271] width 136 height 16
copy span "AI Agent Development"
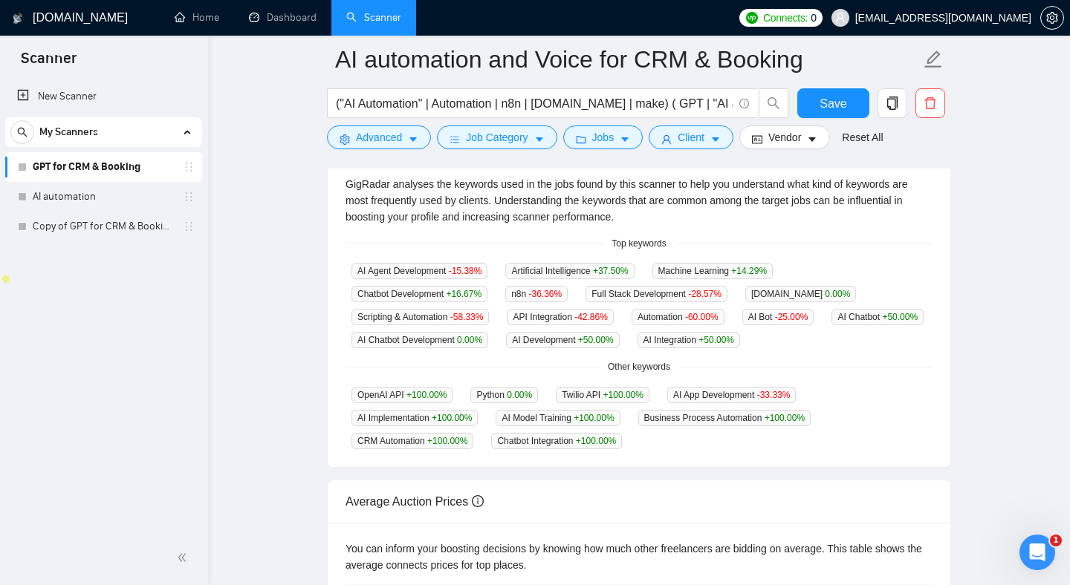
click at [553, 230] on div "GigRadar analyses the keywords used in the jobs found by this scanner to help y…" at bounding box center [639, 313] width 622 height 310
click at [496, 182] on div "GigRadar analyses the keywords used in the jobs found by this scanner to help y…" at bounding box center [638, 200] width 587 height 49
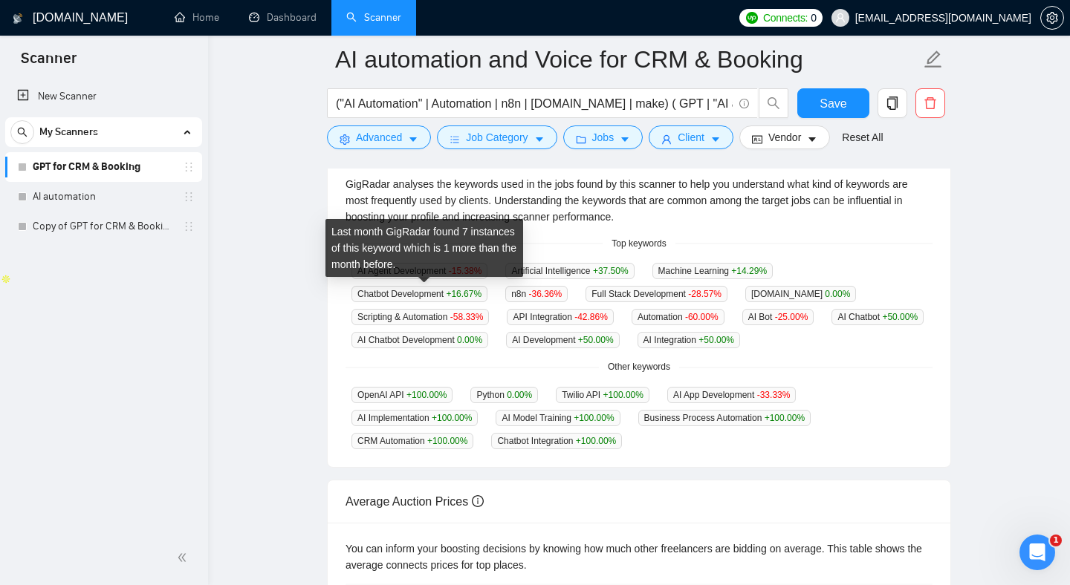
click at [381, 296] on span "Chatbot Development +16.67 %" at bounding box center [419, 294] width 136 height 16
drag, startPoint x: 381, startPoint y: 296, endPoint x: 403, endPoint y: 296, distance: 21.5
click at [403, 296] on span "Chatbot Development +16.67 %" at bounding box center [419, 294] width 136 height 16
copy span "Chatbot Development"
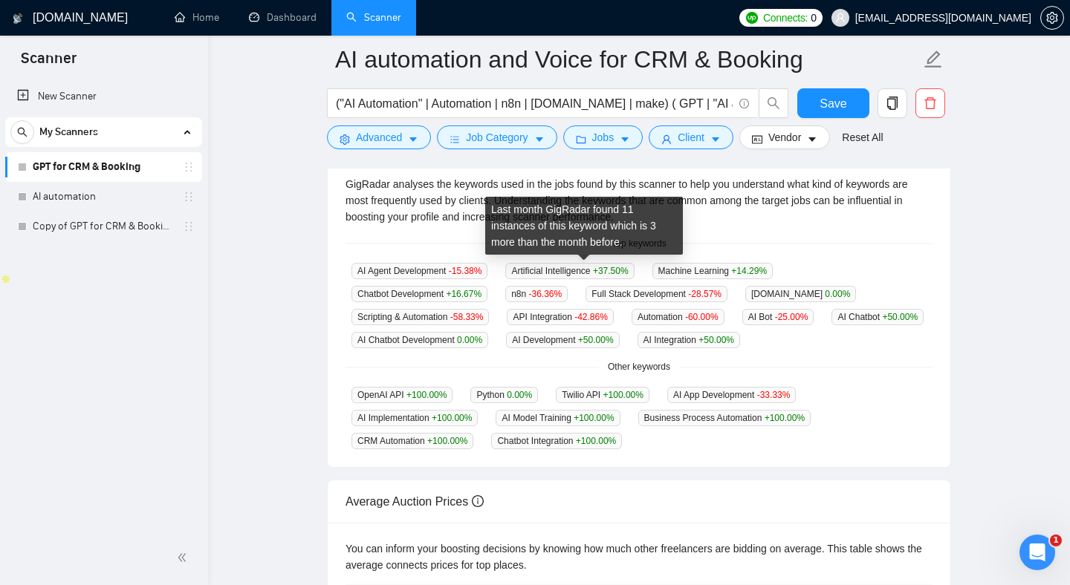
click at [530, 270] on span "Artificial Intelligence +37.50 %" at bounding box center [569, 271] width 129 height 16
drag, startPoint x: 530, startPoint y: 270, endPoint x: 558, endPoint y: 270, distance: 27.5
click at [558, 270] on span "Artificial Intelligence +37.50 %" at bounding box center [569, 271] width 129 height 16
copy span "Artificial Intelligence"
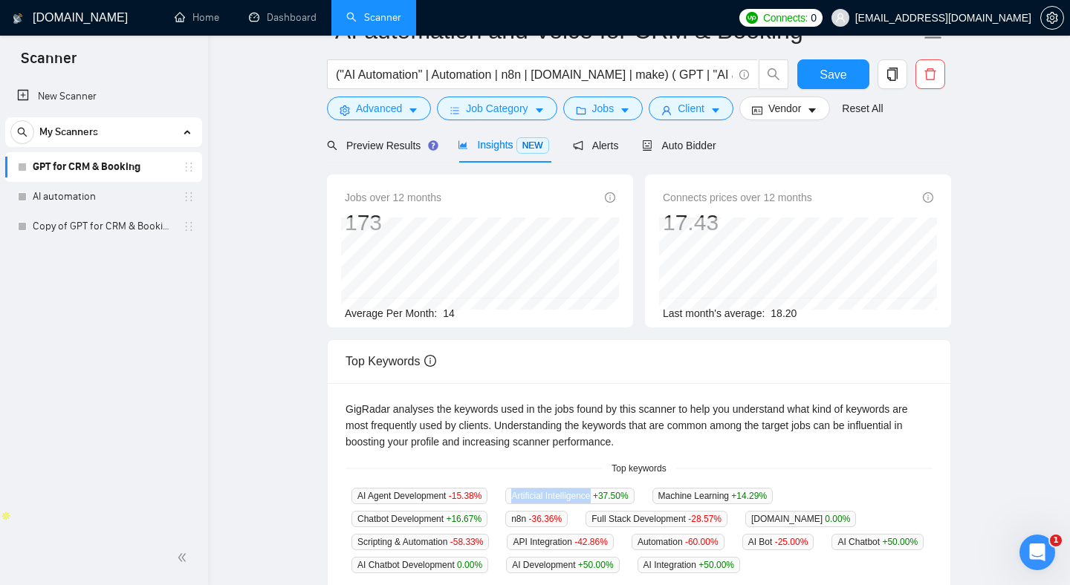
scroll to position [36, 0]
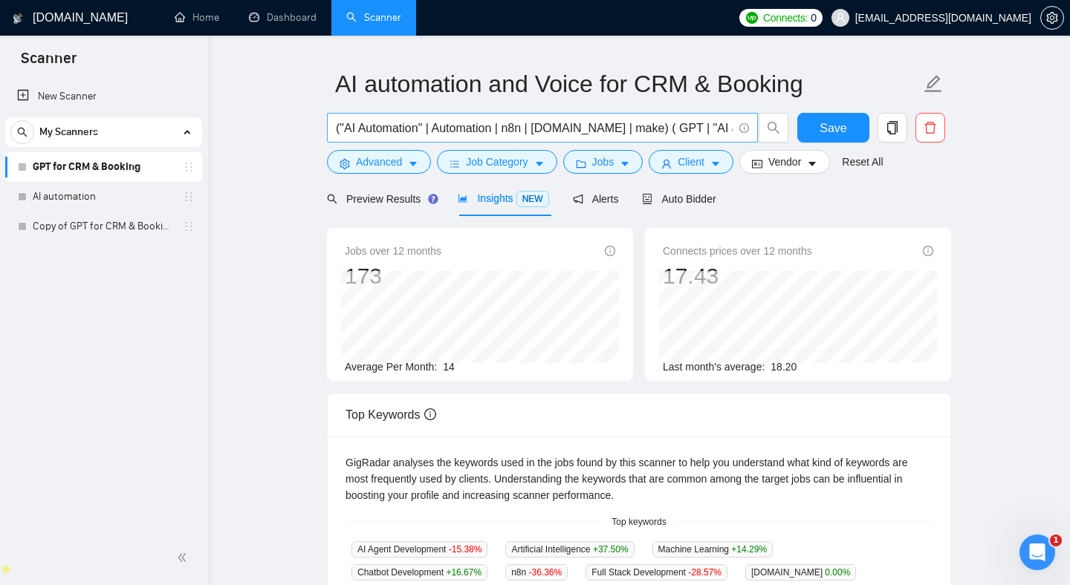
click at [510, 130] on input "("AI Automation" | Automation | n8n | [DOMAIN_NAME] | make) ( GPT | "AI agent" …" at bounding box center [534, 128] width 397 height 19
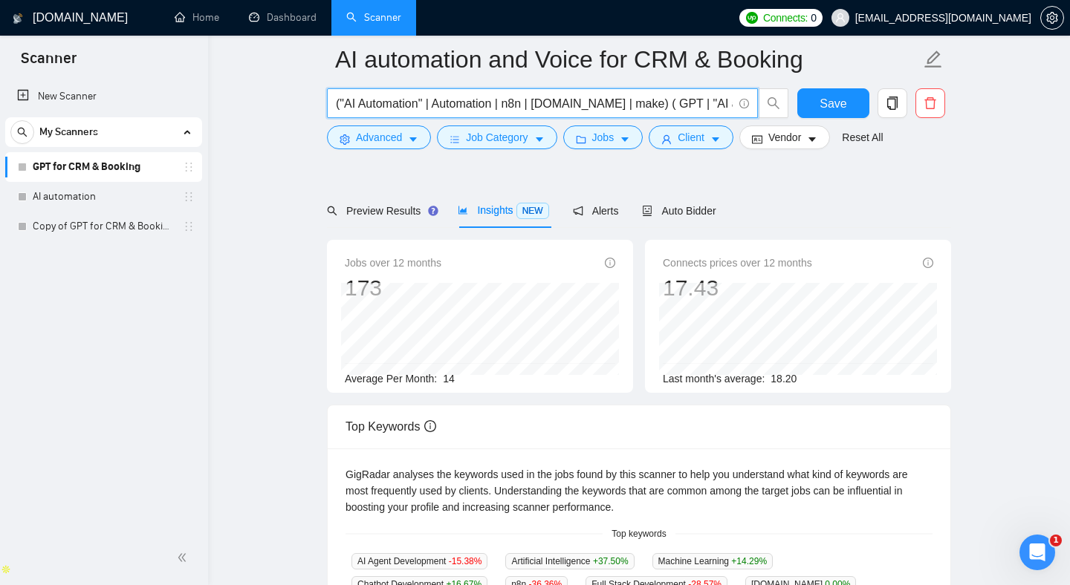
scroll to position [252, 0]
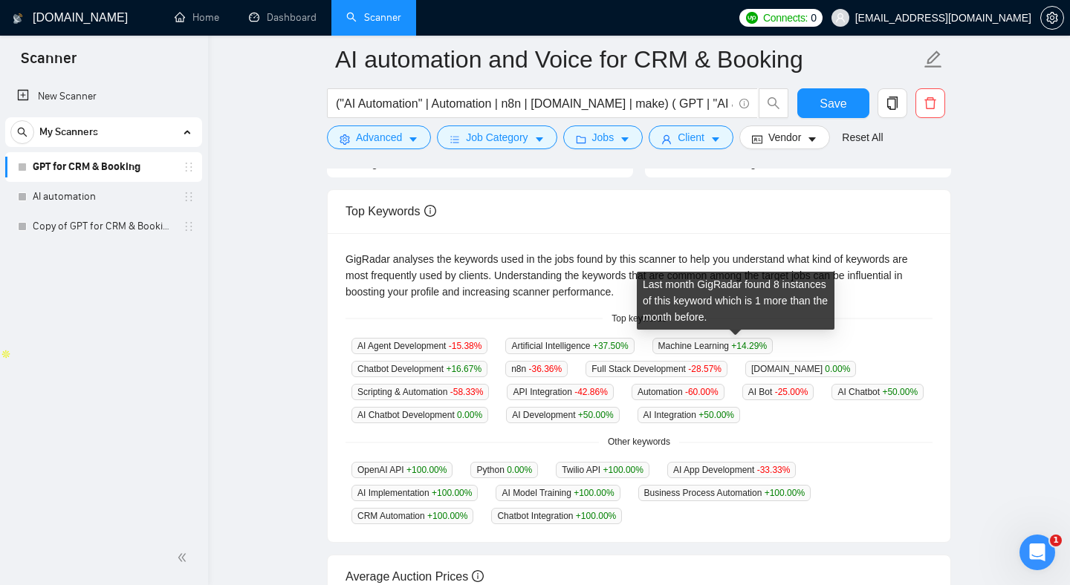
click at [700, 347] on span "Machine Learning +14.29 %" at bounding box center [712, 346] width 120 height 16
drag, startPoint x: 700, startPoint y: 347, endPoint x: 723, endPoint y: 347, distance: 23.0
click at [723, 347] on span "Machine Learning +14.29 %" at bounding box center [712, 346] width 120 height 16
copy span "Machine Learning"
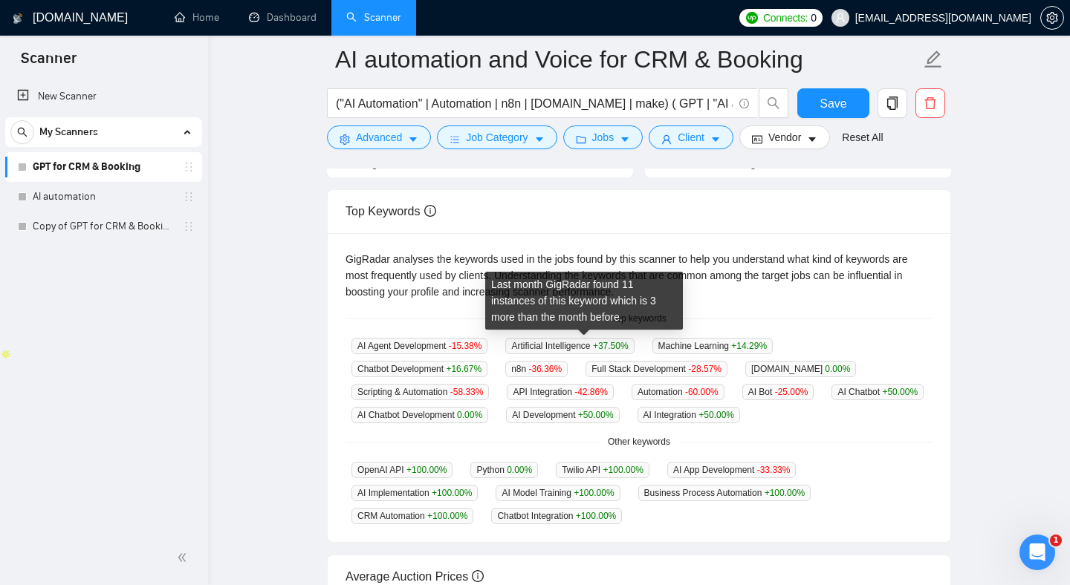
click at [567, 345] on span "Artificial Intelligence +37.50 %" at bounding box center [569, 346] width 129 height 16
drag, startPoint x: 567, startPoint y: 345, endPoint x: 541, endPoint y: 345, distance: 26.7
click at [541, 345] on span "Artificial Intelligence +37.50 %" at bounding box center [569, 346] width 129 height 16
copy span "Artificial Intelligence"
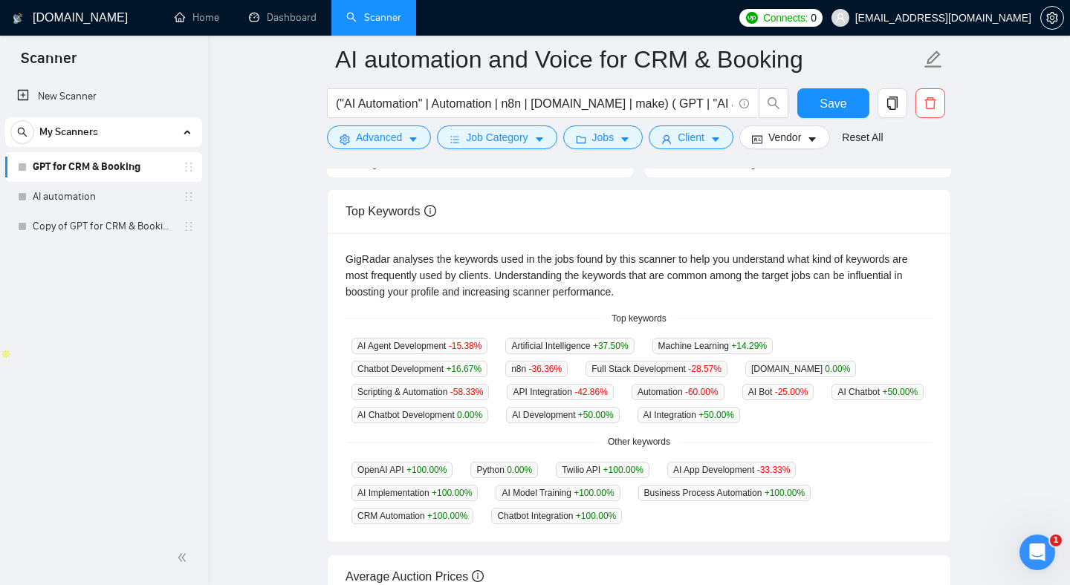
click at [897, 385] on div "AI Agent Development -15.38 % Artificial Intelligence +37.50 % Machine Learning…" at bounding box center [638, 380] width 587 height 86
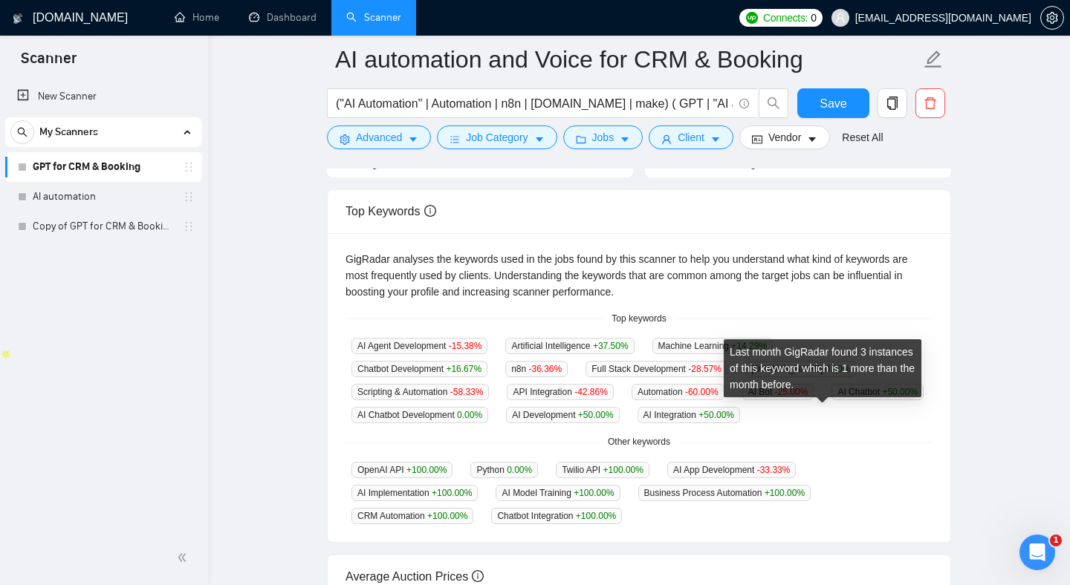
click at [740, 416] on span "AI Integration +50.00 %" at bounding box center [688, 415] width 103 height 16
drag, startPoint x: 807, startPoint y: 416, endPoint x: 776, endPoint y: 416, distance: 30.5
click at [740, 416] on span "AI Integration +50.00 %" at bounding box center [688, 415] width 103 height 16
copy span "AI Integration"
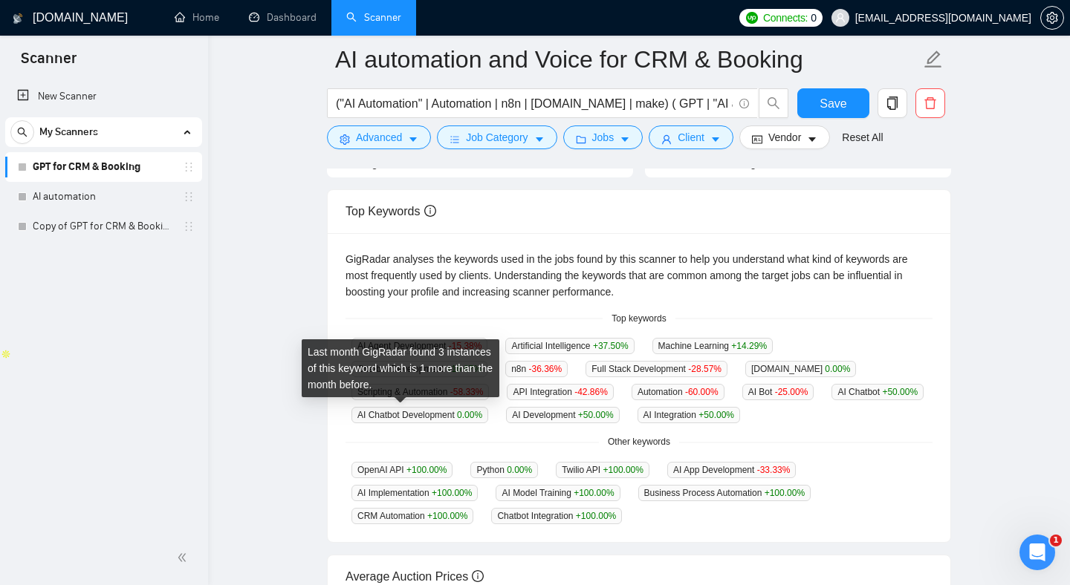
click at [831, 400] on span "AI Chatbot +50.00 %" at bounding box center [877, 392] width 92 height 16
drag, startPoint x: 382, startPoint y: 412, endPoint x: 359, endPoint y: 411, distance: 23.0
click at [831, 400] on span "AI Chatbot +50.00 %" at bounding box center [877, 392] width 92 height 16
copy span "AI Chatbot"
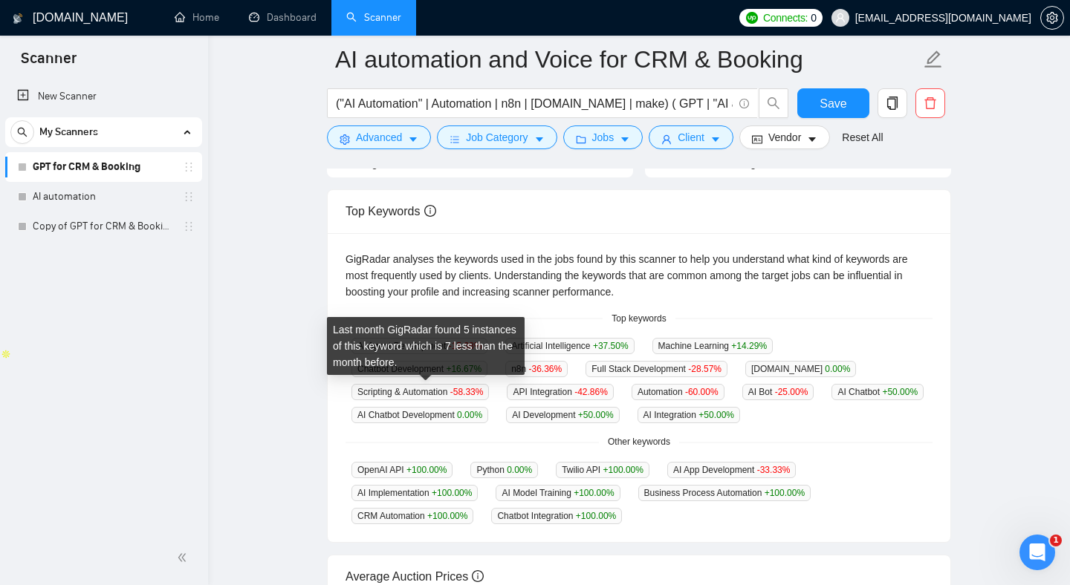
click at [409, 370] on div "Last month GigRadar found 5 instances of this keyword which is 7 less than the …" at bounding box center [426, 346] width 198 height 58
click at [376, 391] on span "Scripting & Automation -58.33 %" at bounding box center [419, 392] width 137 height 16
drag, startPoint x: 376, startPoint y: 391, endPoint x: 411, endPoint y: 388, distance: 35.0
click at [411, 389] on span "Scripting & Automation -58.33 %" at bounding box center [419, 392] width 137 height 16
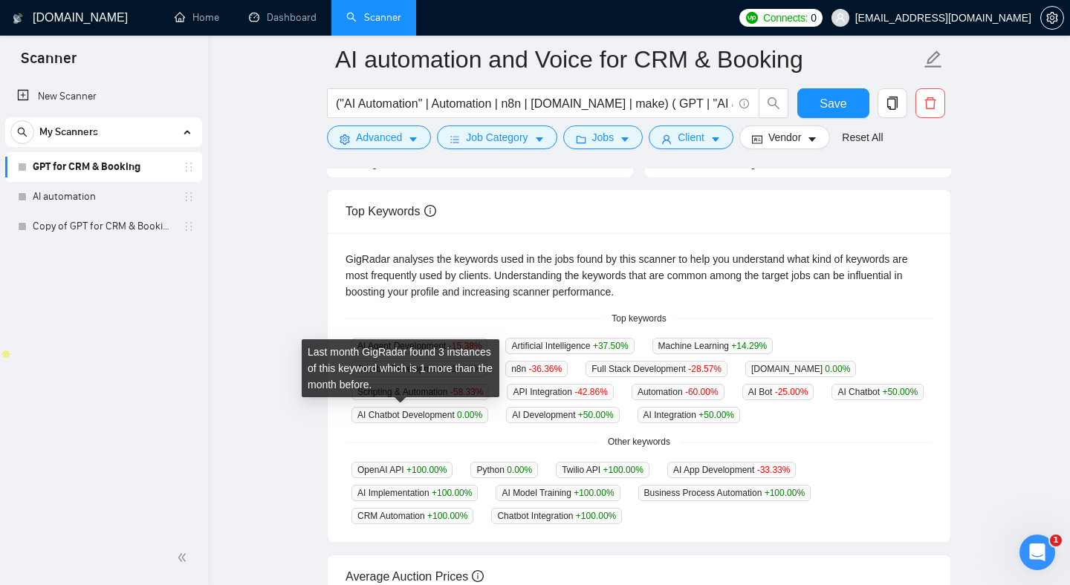
click at [831, 400] on span "AI Chatbot +50.00 %" at bounding box center [877, 392] width 92 height 16
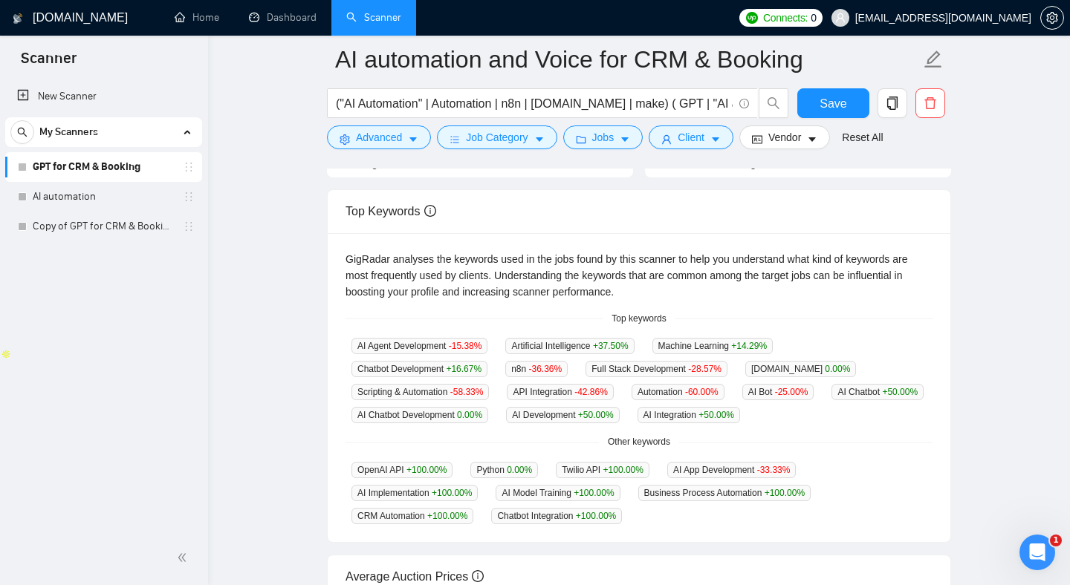
click at [389, 299] on div "GigRadar analyses the keywords used in the jobs found by this scanner to help y…" at bounding box center [638, 275] width 587 height 49
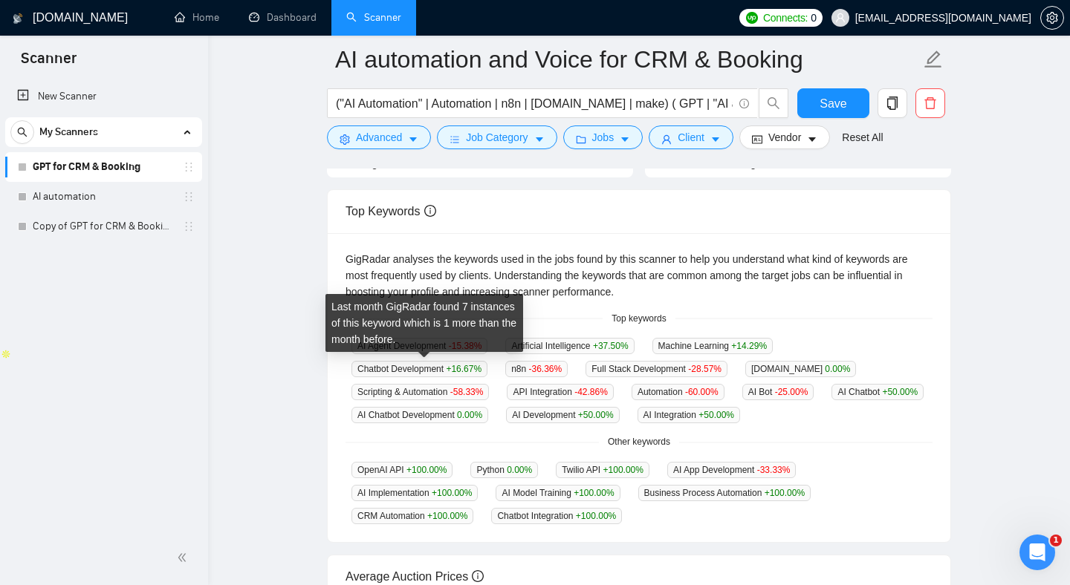
click at [373, 363] on span "Chatbot Development +16.67 %" at bounding box center [419, 369] width 136 height 16
drag, startPoint x: 373, startPoint y: 363, endPoint x: 397, endPoint y: 363, distance: 24.5
click at [400, 363] on span "Chatbot Development +16.67 %" at bounding box center [419, 369] width 136 height 16
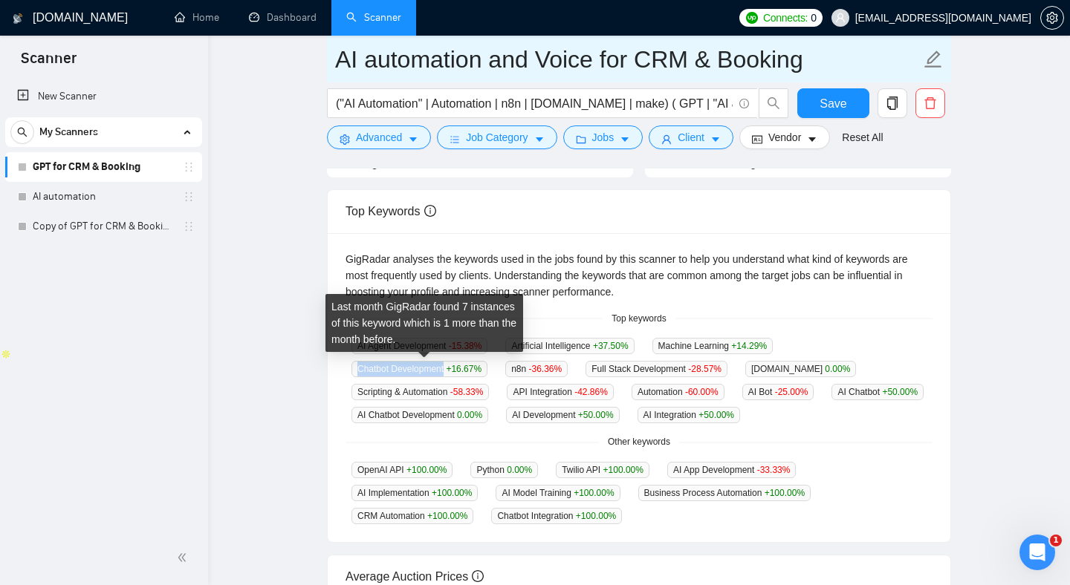
copy span "Chatbot Development"
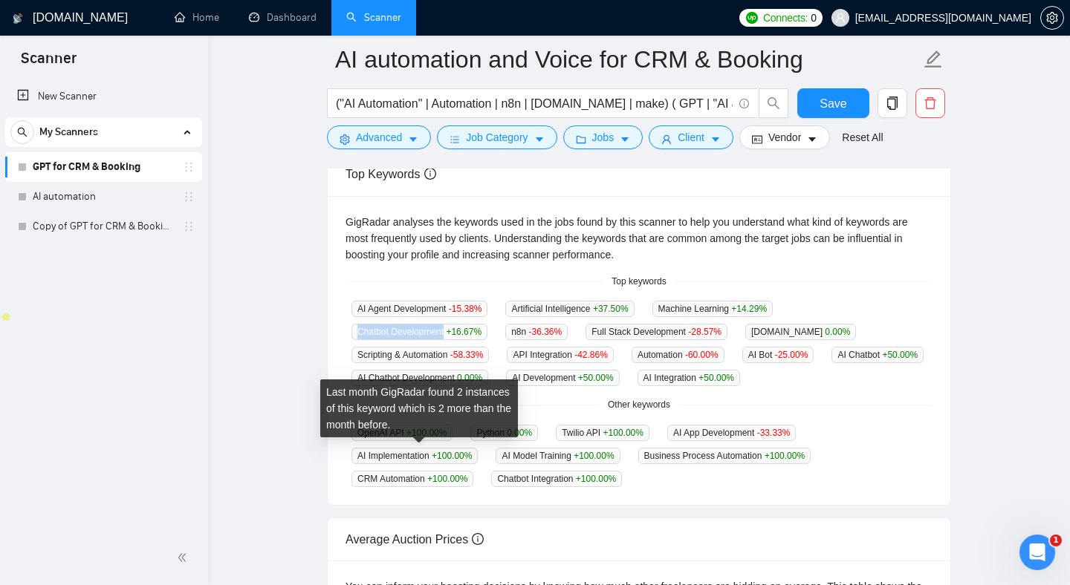
scroll to position [292, 0]
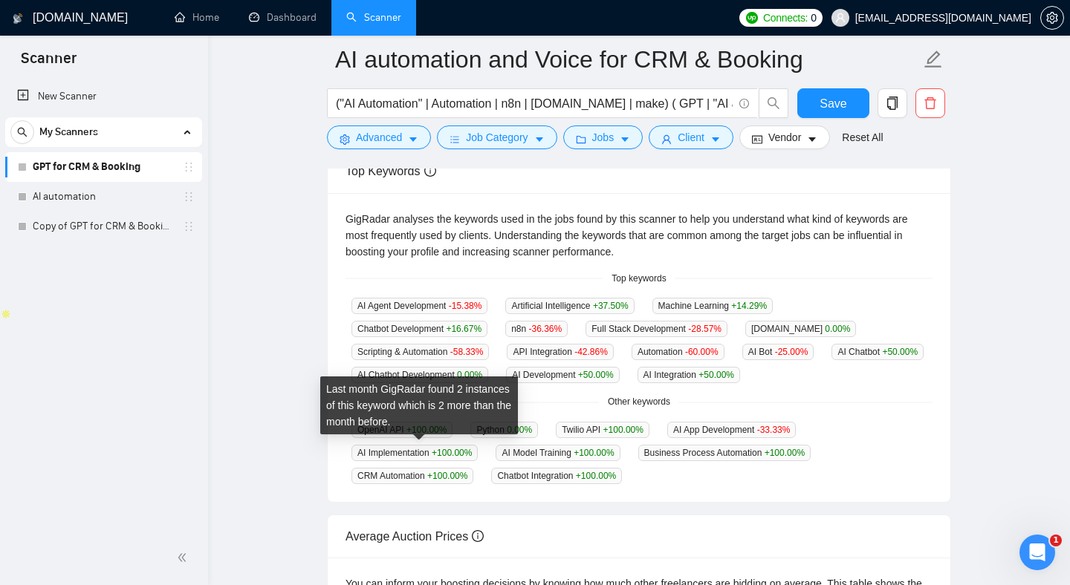
click at [363, 428] on div "Last month GigRadar found 2 instances of this keyword which is 2 more than the …" at bounding box center [419, 406] width 198 height 58
drag, startPoint x: 363, startPoint y: 428, endPoint x: 372, endPoint y: 437, distance: 13.1
click at [370, 429] on div "Last month GigRadar found 2 instances of this keyword which is 2 more than the …" at bounding box center [419, 406] width 198 height 58
click at [322, 433] on div "Last month GigRadar found 2 instances of this keyword which is 2 more than the …" at bounding box center [419, 406] width 198 height 58
click at [360, 478] on span "CRM Automation +100.00 %" at bounding box center [412, 476] width 122 height 16
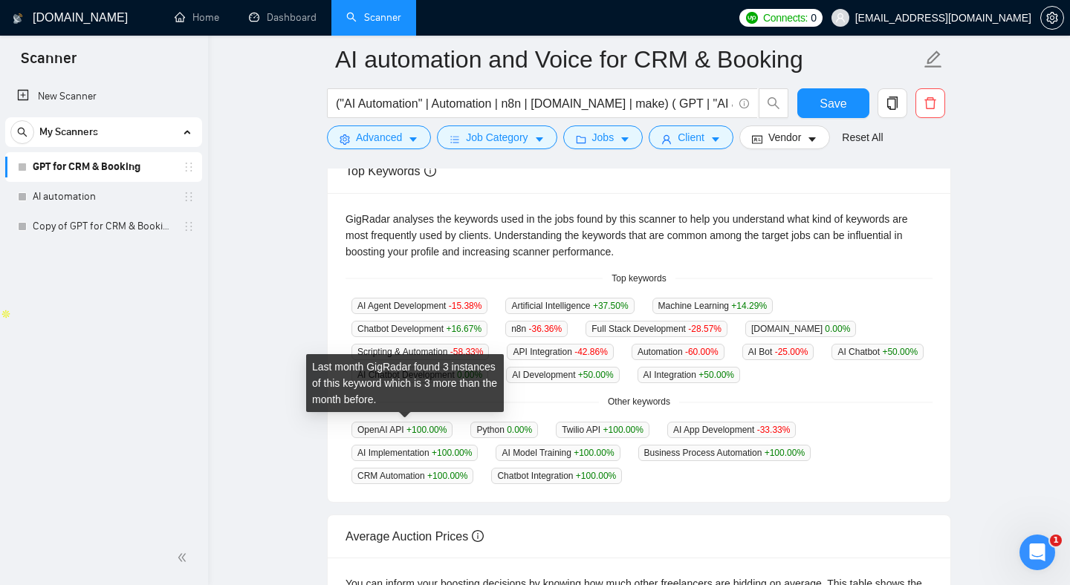
click at [372, 426] on span "OpenAI API +100.00 %" at bounding box center [401, 430] width 101 height 16
drag, startPoint x: 372, startPoint y: 426, endPoint x: 394, endPoint y: 428, distance: 21.6
click at [394, 428] on span "OpenAI API +100.00 %" at bounding box center [401, 430] width 101 height 16
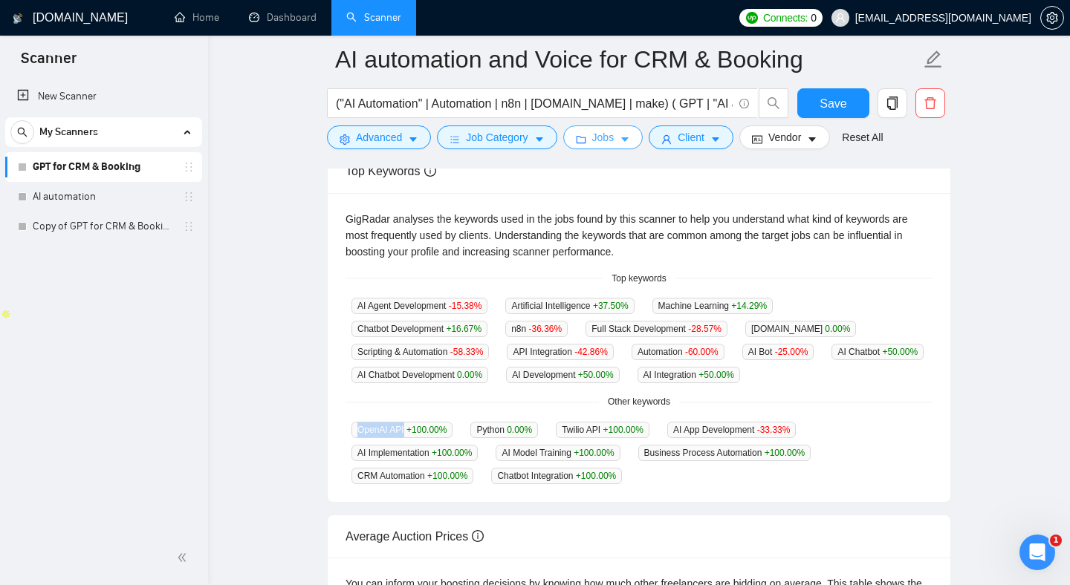
copy span "OpenAI API"
click at [582, 426] on span "Twilio API +100.00 %" at bounding box center [603, 430] width 94 height 16
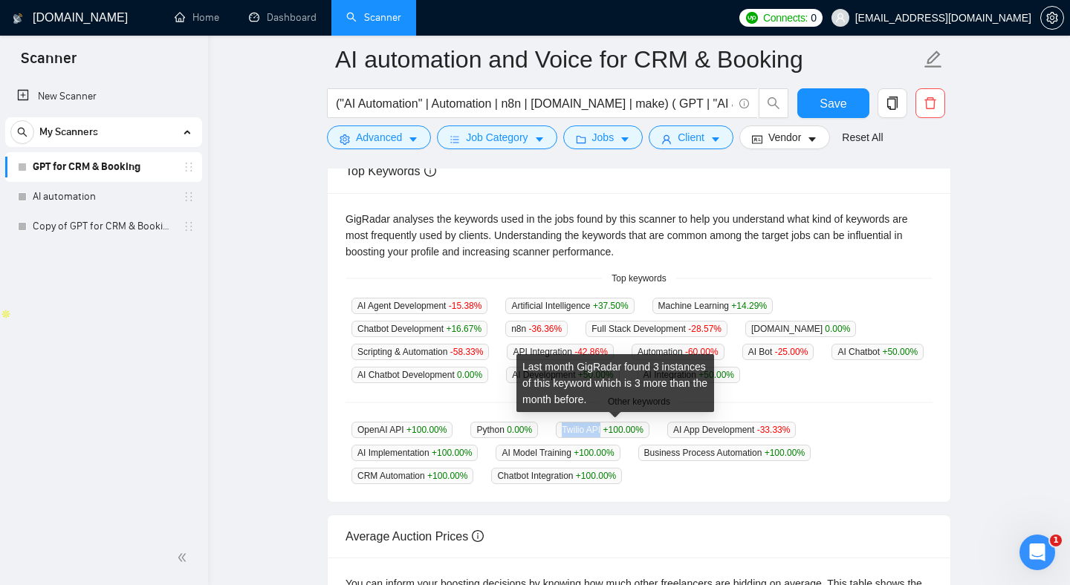
drag, startPoint x: 582, startPoint y: 426, endPoint x: 598, endPoint y: 426, distance: 15.6
click at [598, 426] on span "Twilio API +100.00 %" at bounding box center [603, 430] width 94 height 16
copy span "Twilio API"
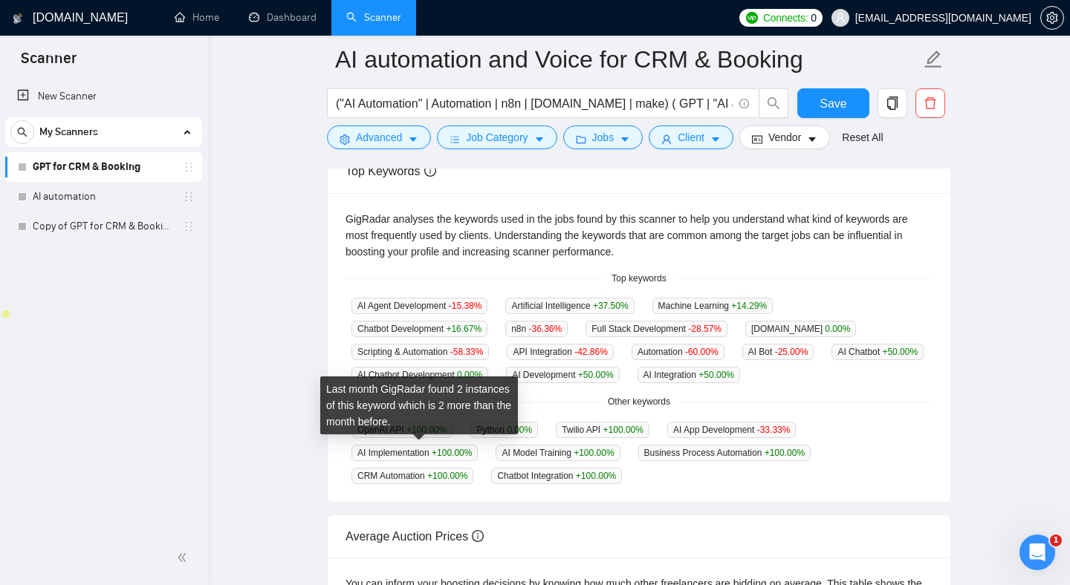
click at [406, 452] on span "AI Implementation +100.00 %" at bounding box center [414, 453] width 126 height 16
drag, startPoint x: 406, startPoint y: 452, endPoint x: 354, endPoint y: 455, distance: 51.4
click at [354, 455] on span "AI Implementation +100.00 %" at bounding box center [414, 453] width 126 height 16
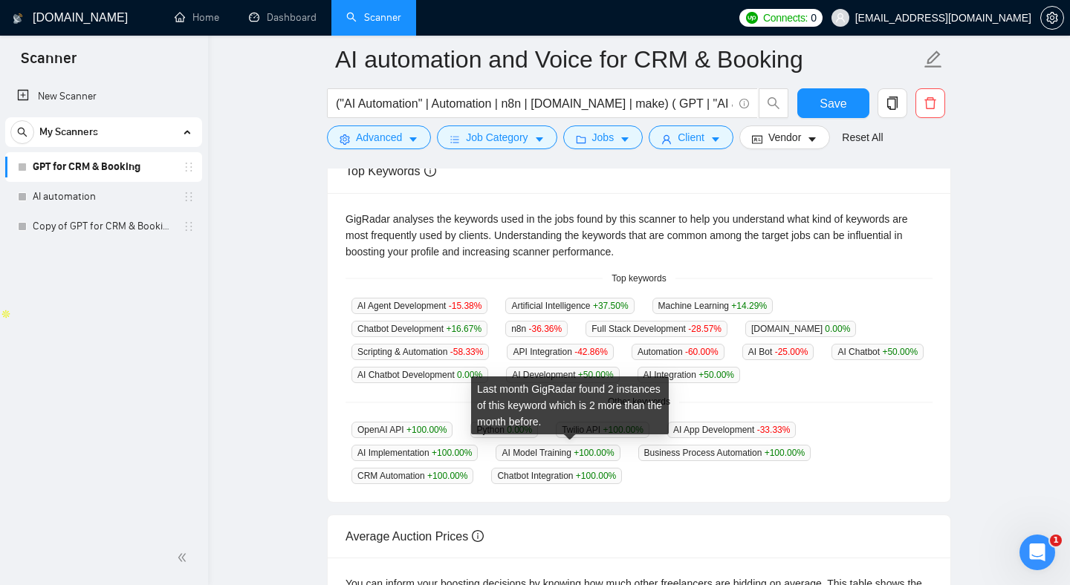
click at [543, 448] on span "AI Model Training +100.00 %" at bounding box center [557, 453] width 124 height 16
click at [563, 452] on span "AI Model Training +100.00 %" at bounding box center [557, 453] width 124 height 16
drag, startPoint x: 563, startPoint y: 452, endPoint x: 510, endPoint y: 452, distance: 52.7
click at [510, 452] on span "AI Model Training +100.00 %" at bounding box center [557, 453] width 124 height 16
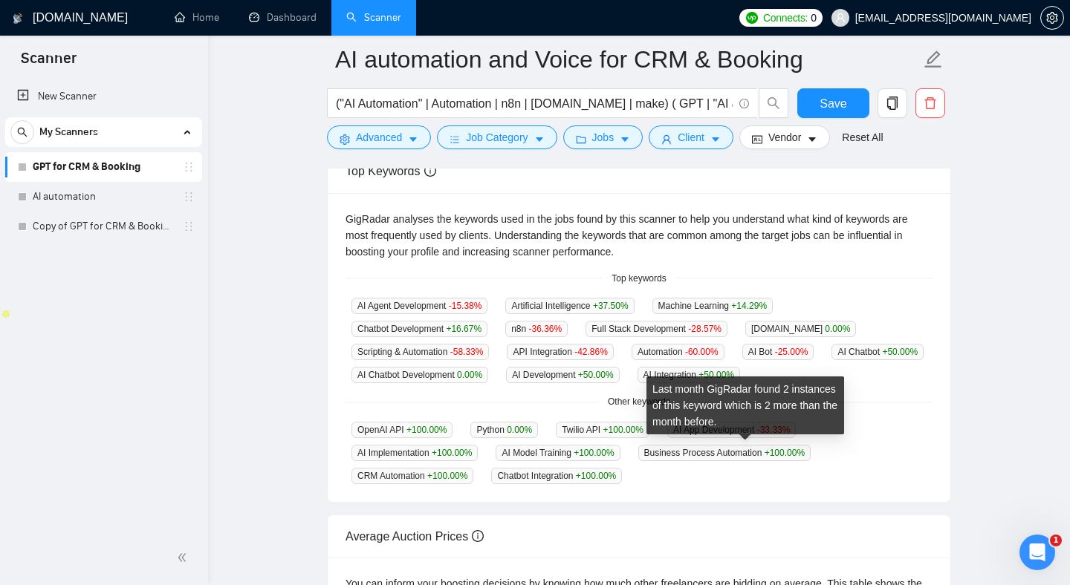
click at [673, 447] on span "Business Process Automation +100.00 %" at bounding box center [724, 453] width 172 height 16
drag, startPoint x: 673, startPoint y: 447, endPoint x: 747, endPoint y: 446, distance: 74.3
click at [747, 446] on span "Business Process Automation +100.00 %" at bounding box center [724, 453] width 172 height 16
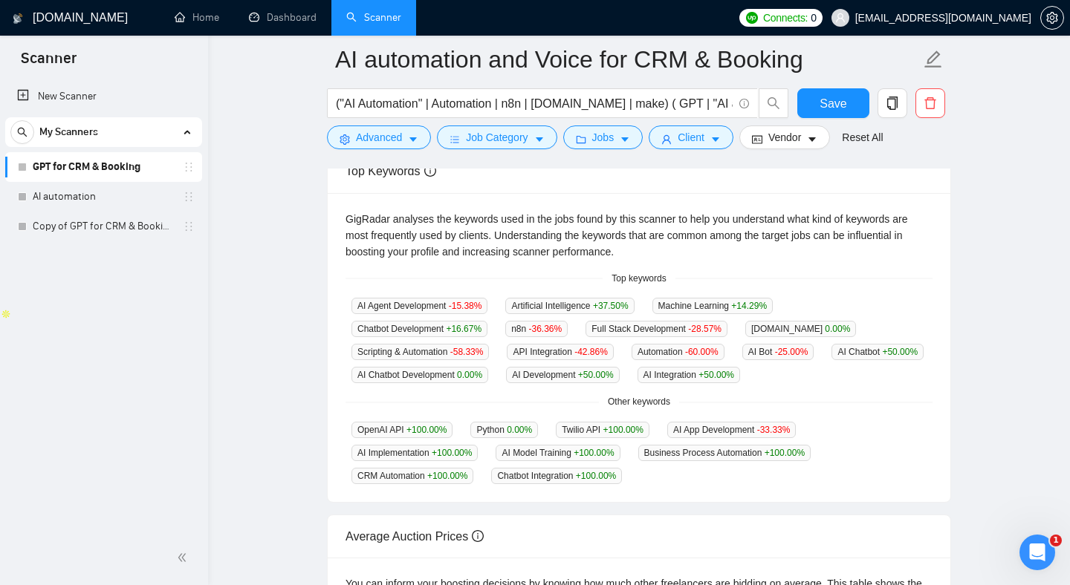
click at [400, 476] on span "CRM Automation +100.00 %" at bounding box center [412, 476] width 122 height 16
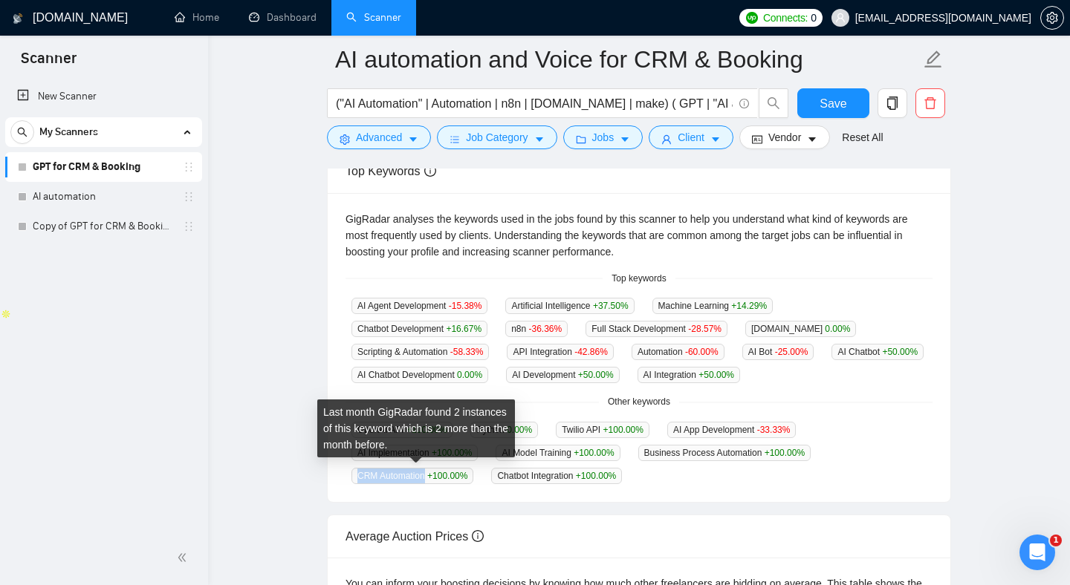
drag, startPoint x: 400, startPoint y: 476, endPoint x: 365, endPoint y: 475, distance: 34.2
click at [365, 475] on span "CRM Automation +100.00 %" at bounding box center [412, 476] width 122 height 16
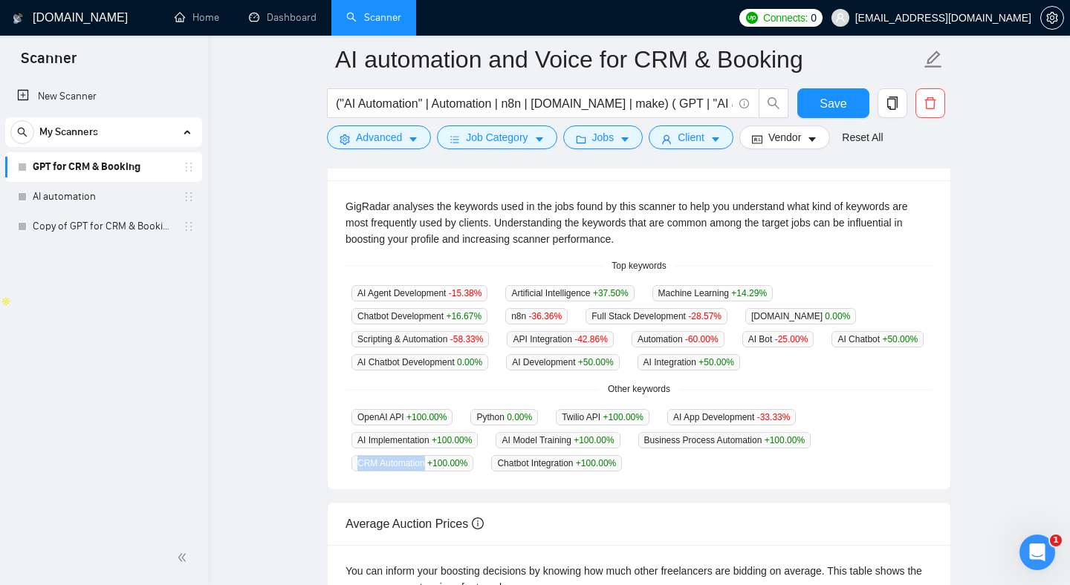
scroll to position [235, 0]
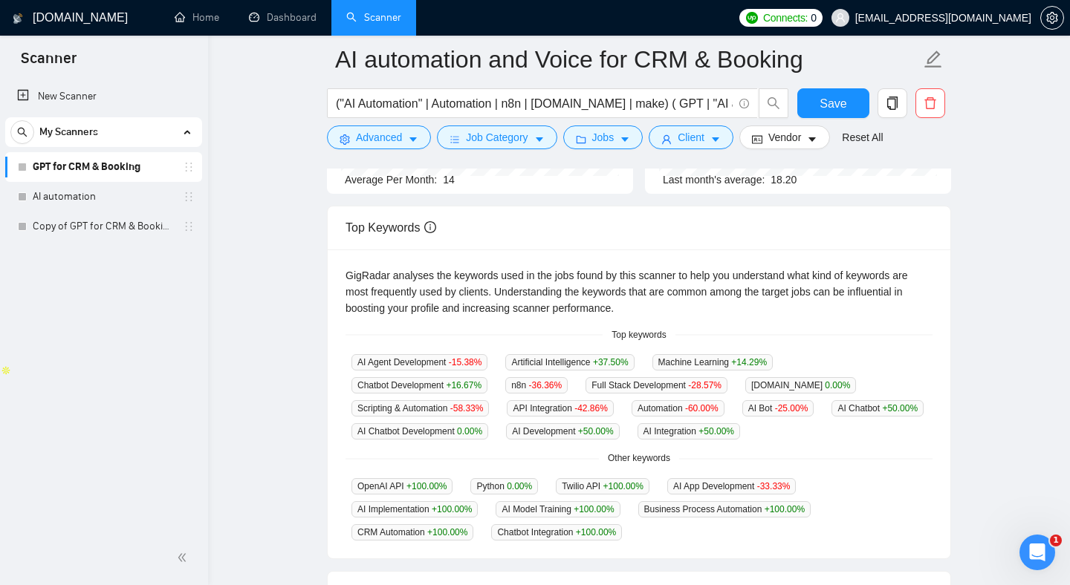
click at [488, 429] on span "AI Chatbot Development 0.00 %" at bounding box center [419, 431] width 137 height 16
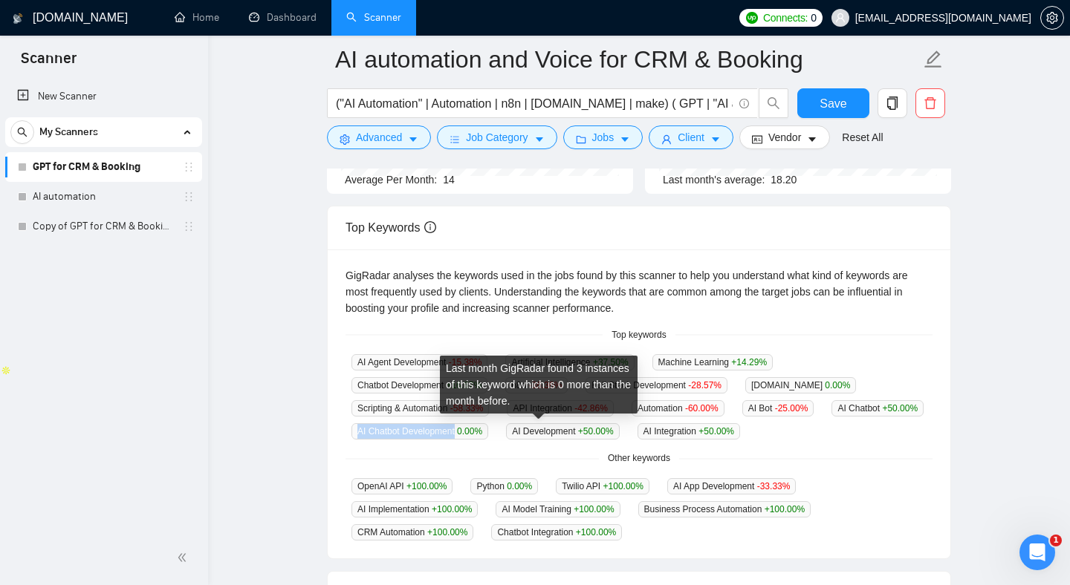
drag, startPoint x: 546, startPoint y: 429, endPoint x: 471, endPoint y: 431, distance: 75.1
click at [471, 431] on span "AI Chatbot Development 0.00 %" at bounding box center [419, 431] width 137 height 16
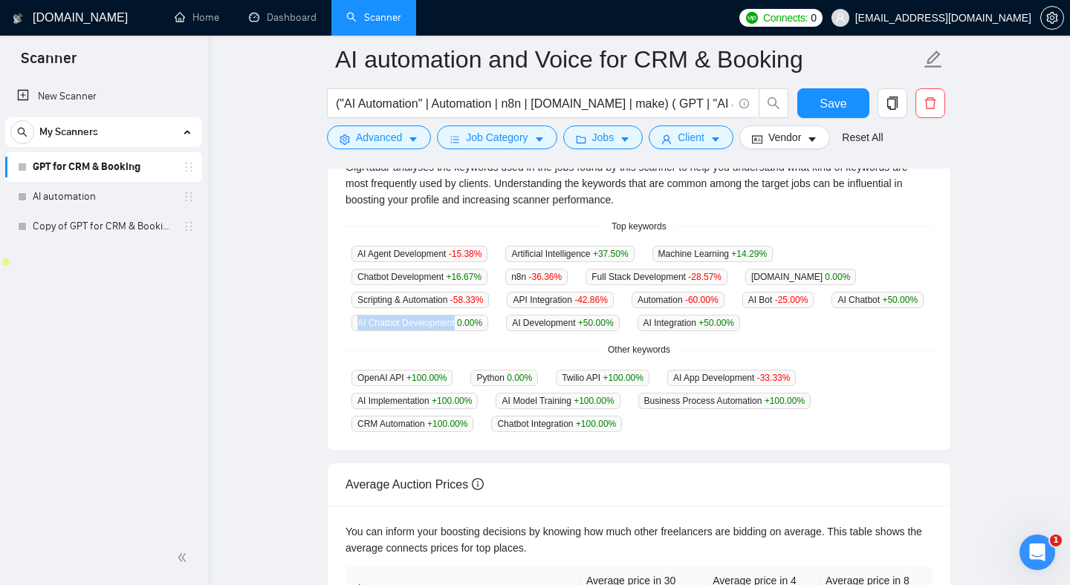
scroll to position [346, 0]
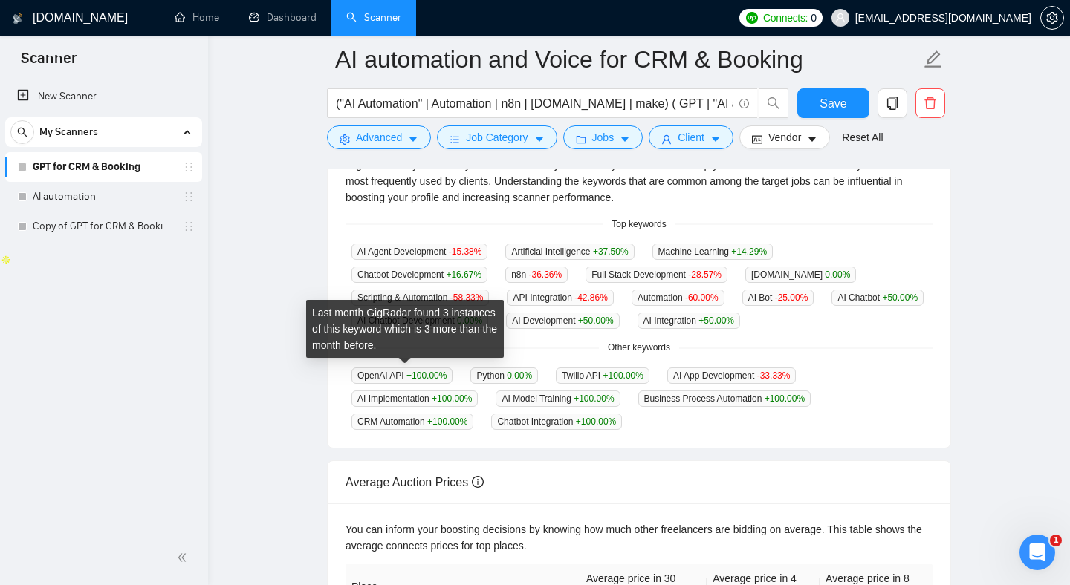
click at [374, 375] on span "OpenAI API +100.00 %" at bounding box center [401, 376] width 101 height 16
drag, startPoint x: 374, startPoint y: 375, endPoint x: 394, endPoint y: 376, distance: 20.8
click at [394, 375] on span "OpenAI API +100.00 %" at bounding box center [401, 376] width 101 height 16
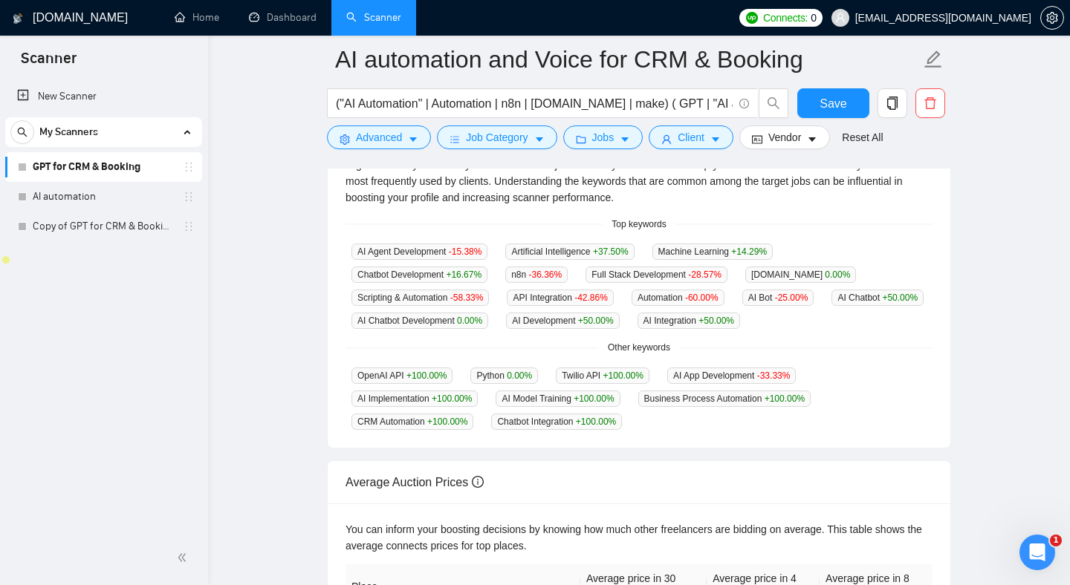
scroll to position [0, 0]
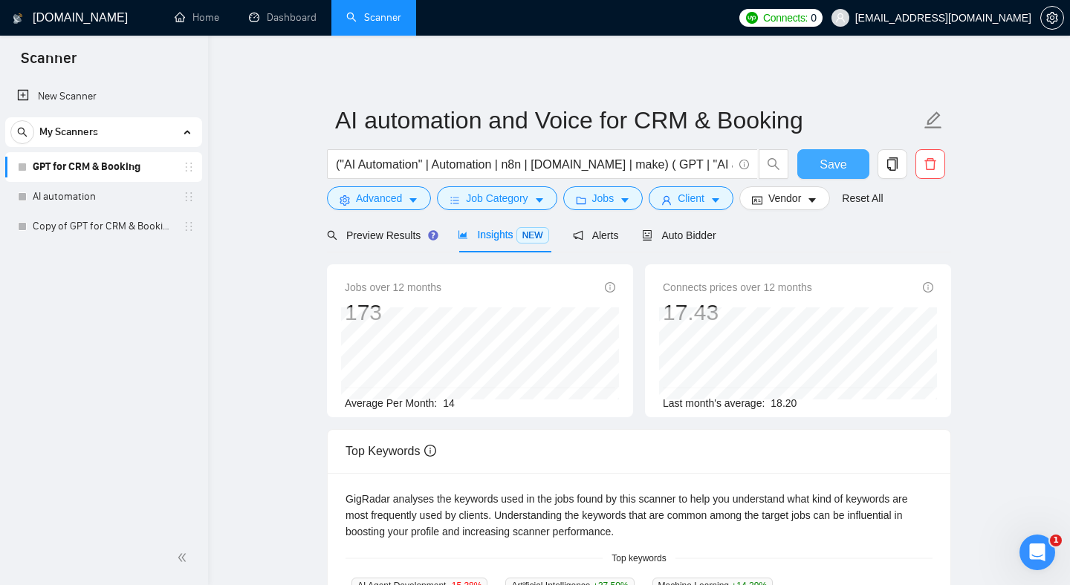
click at [827, 167] on span "Save" at bounding box center [832, 164] width 27 height 19
click at [74, 100] on link "New Scanner" at bounding box center [103, 97] width 173 height 30
click at [270, 189] on main "AI automation and Voice for CRM & Booking ("AI Automation" | Automation | n8n |…" at bounding box center [639, 568] width 814 height 1019
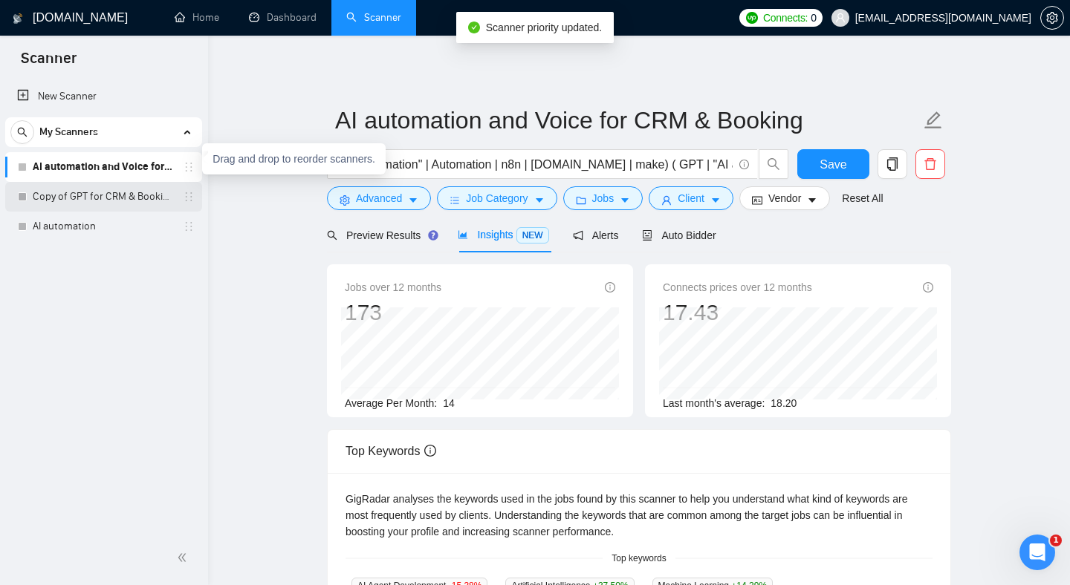
drag, startPoint x: 189, startPoint y: 169, endPoint x: 189, endPoint y: 197, distance: 28.2
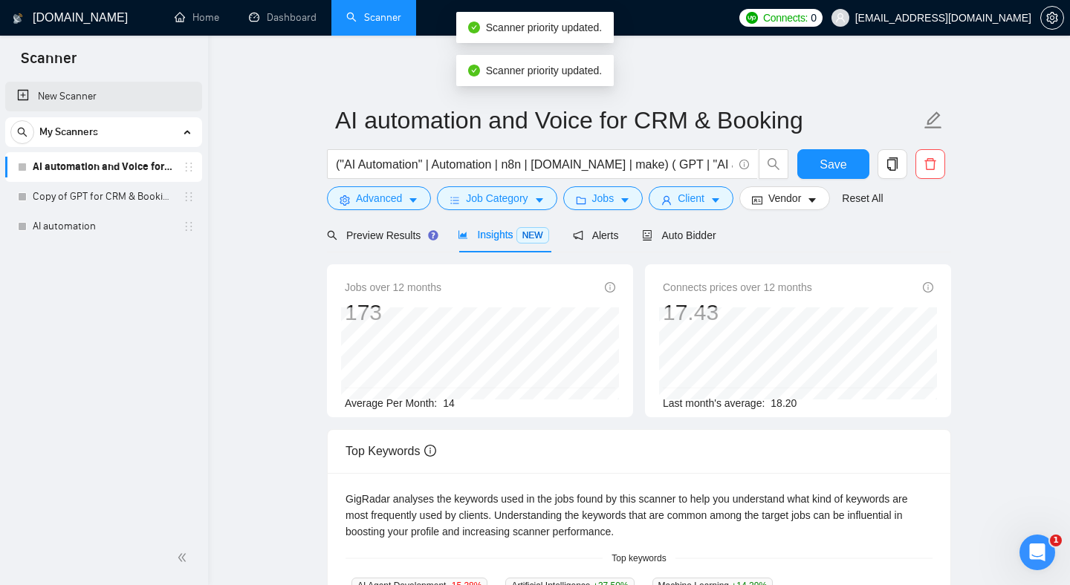
click at [64, 101] on link "New Scanner" at bounding box center [103, 97] width 173 height 30
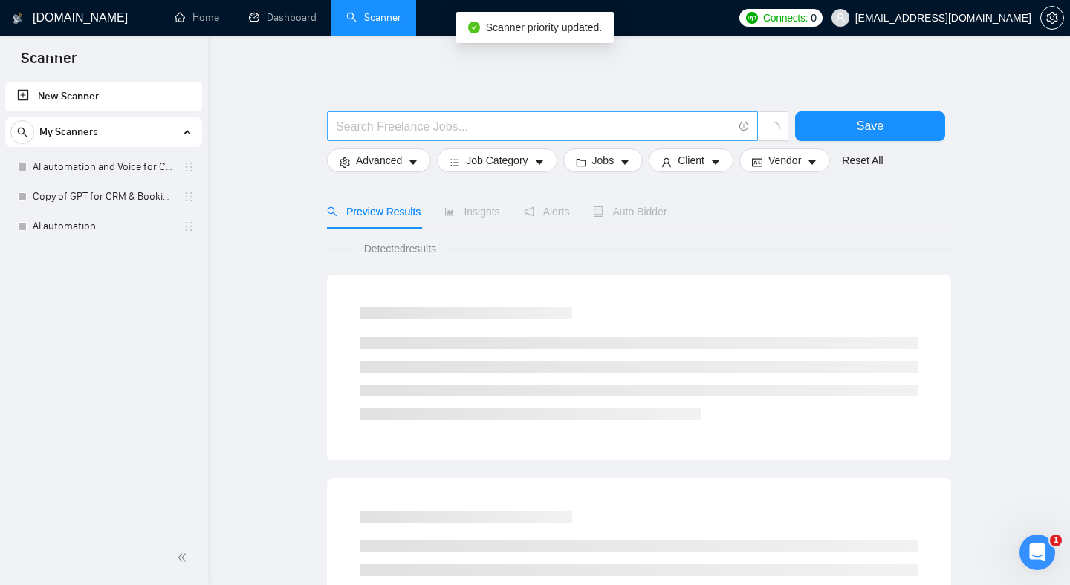
click at [415, 140] on span at bounding box center [542, 126] width 431 height 30
click at [415, 129] on input "text" at bounding box center [534, 126] width 397 height 19
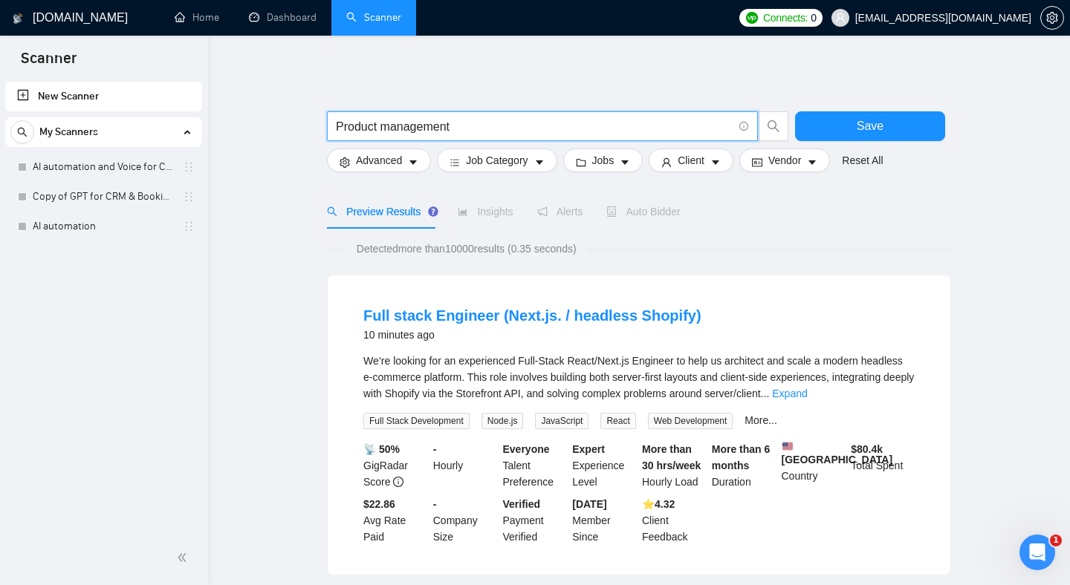
type input "Product management"
click at [488, 209] on span "Insights" at bounding box center [485, 212] width 55 height 12
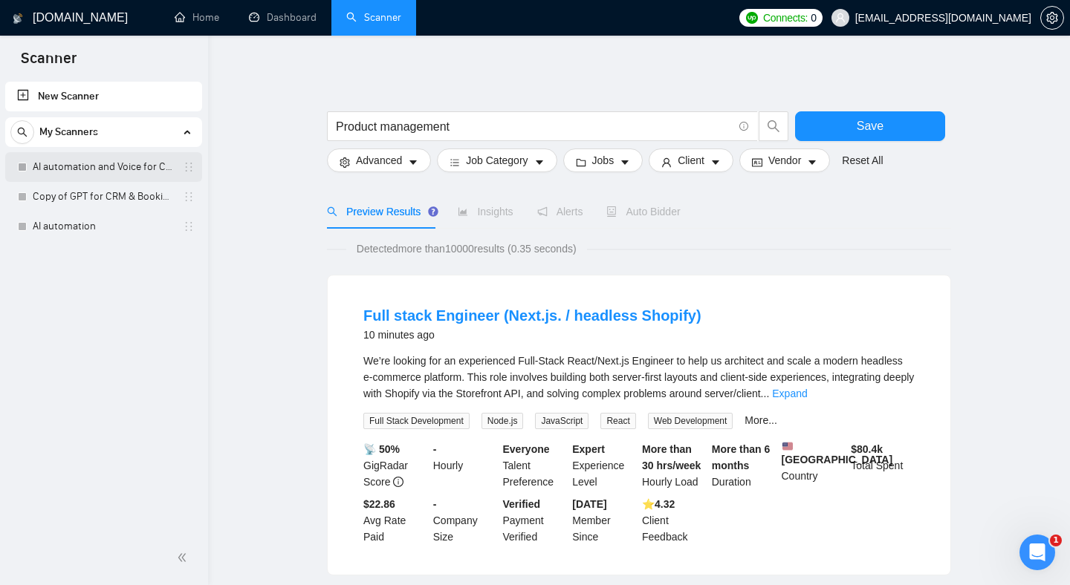
click at [84, 169] on link "AI automation and Voice for CRM & Booking" at bounding box center [103, 167] width 141 height 30
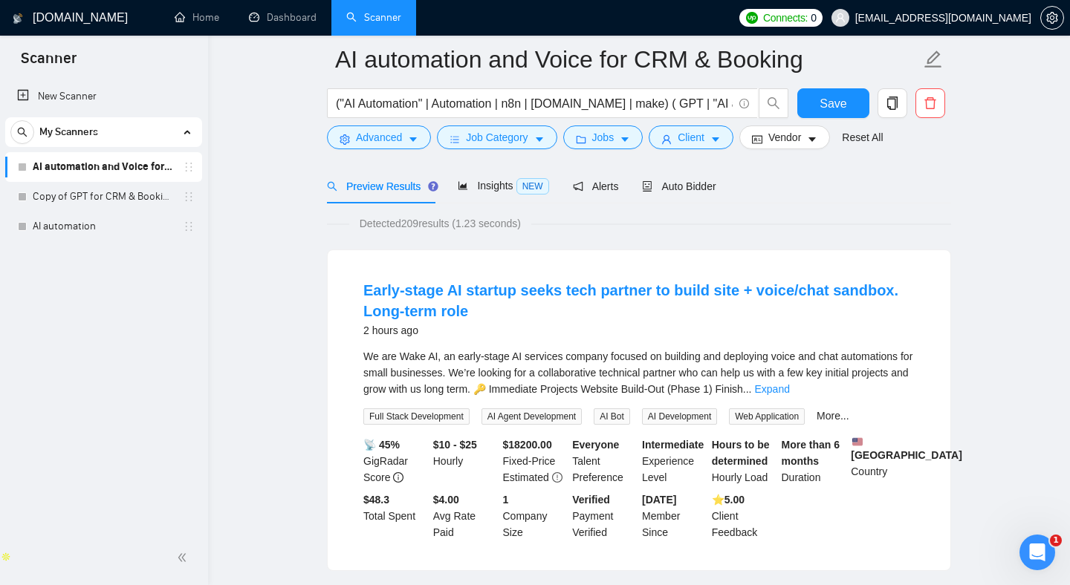
scroll to position [93, 0]
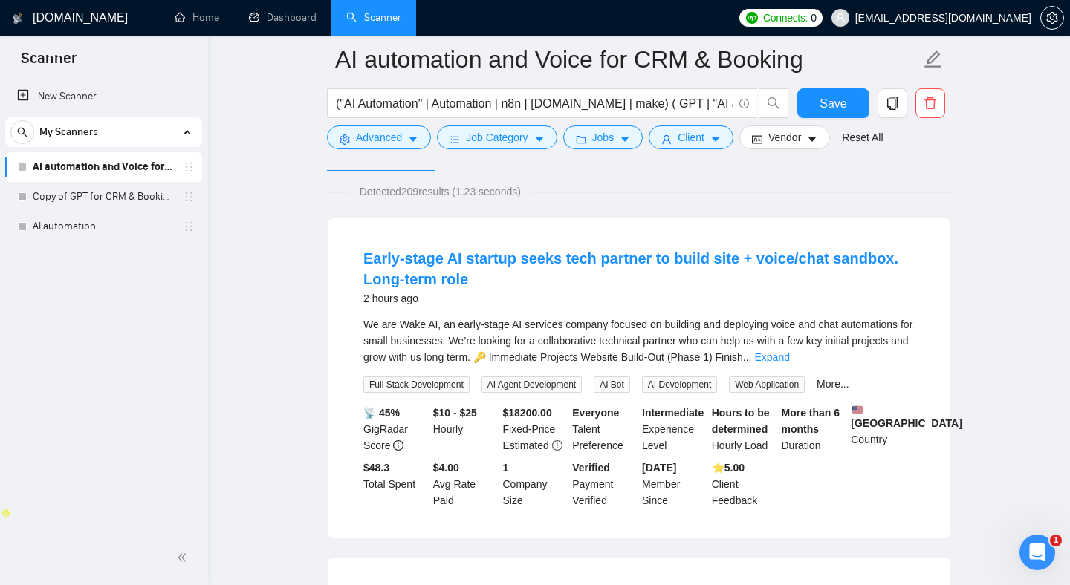
click at [629, 322] on div "We are Wake AI, an early-stage AI services company focused on building and depl…" at bounding box center [638, 340] width 551 height 49
drag, startPoint x: 629, startPoint y: 322, endPoint x: 502, endPoint y: 318, distance: 127.1
click at [479, 319] on div "We are Wake AI, an early-stage AI services company focused on building and depl…" at bounding box center [638, 340] width 551 height 49
click at [679, 336] on div "We are Wake AI, an early-stage AI services company focused on building and depl…" at bounding box center [638, 340] width 551 height 49
drag, startPoint x: 679, startPoint y: 336, endPoint x: 521, endPoint y: 352, distance: 158.2
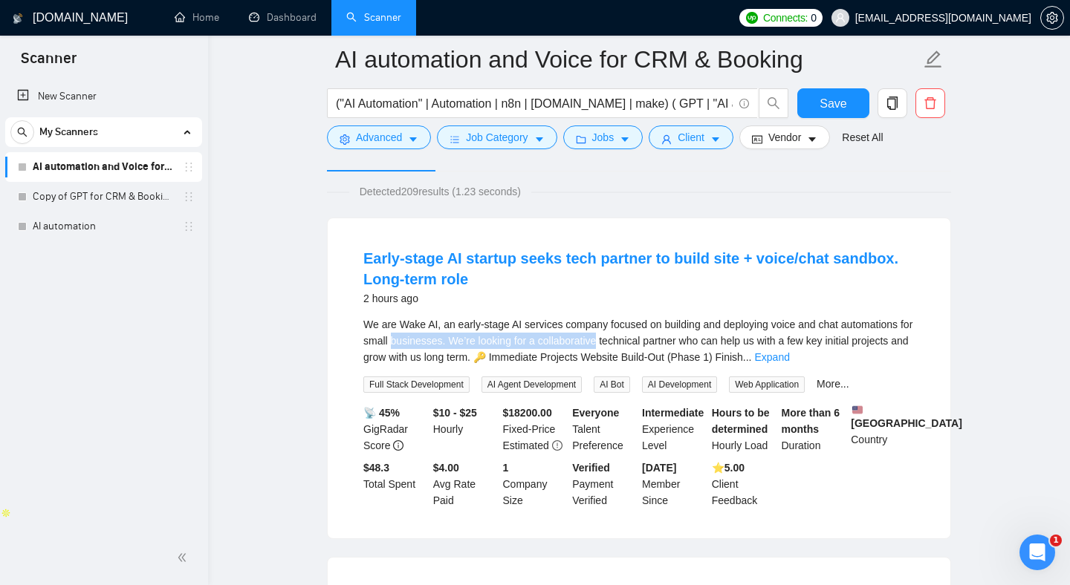
click at [521, 352] on div "We are Wake AI, an early-stage AI services company focused on building and depl…" at bounding box center [638, 340] width 551 height 49
click at [551, 348] on div "We are Wake AI, an early-stage AI services company focused on building and depl…" at bounding box center [638, 340] width 551 height 49
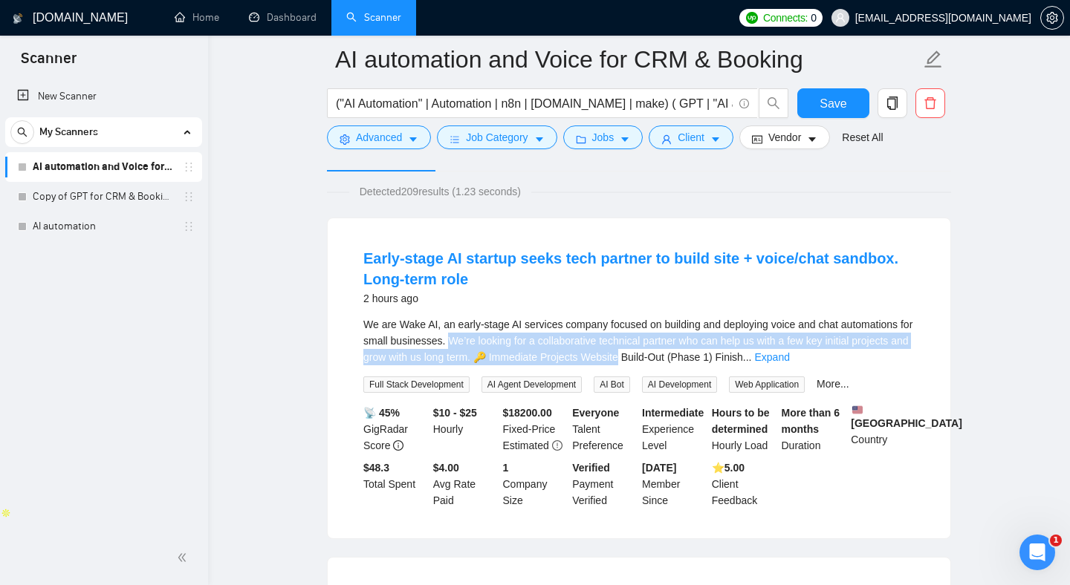
drag, startPoint x: 551, startPoint y: 348, endPoint x: 733, endPoint y: 356, distance: 182.2
click at [734, 353] on div "We are Wake AI, an early-stage AI services company focused on building and depl…" at bounding box center [638, 340] width 551 height 49
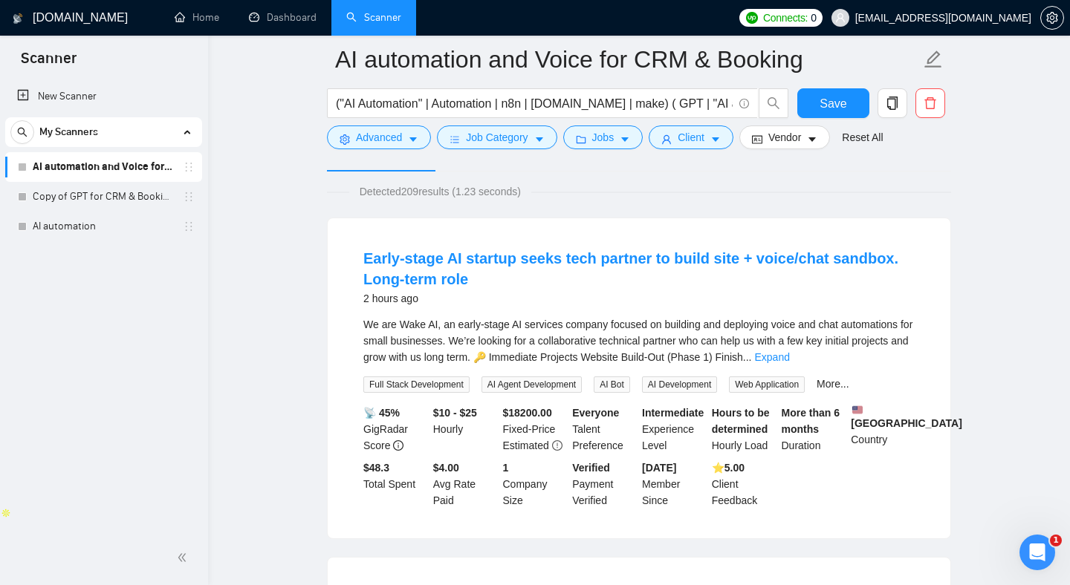
click at [709, 341] on div "We are Wake AI, an early-stage AI services company focused on building and depl…" at bounding box center [638, 340] width 551 height 49
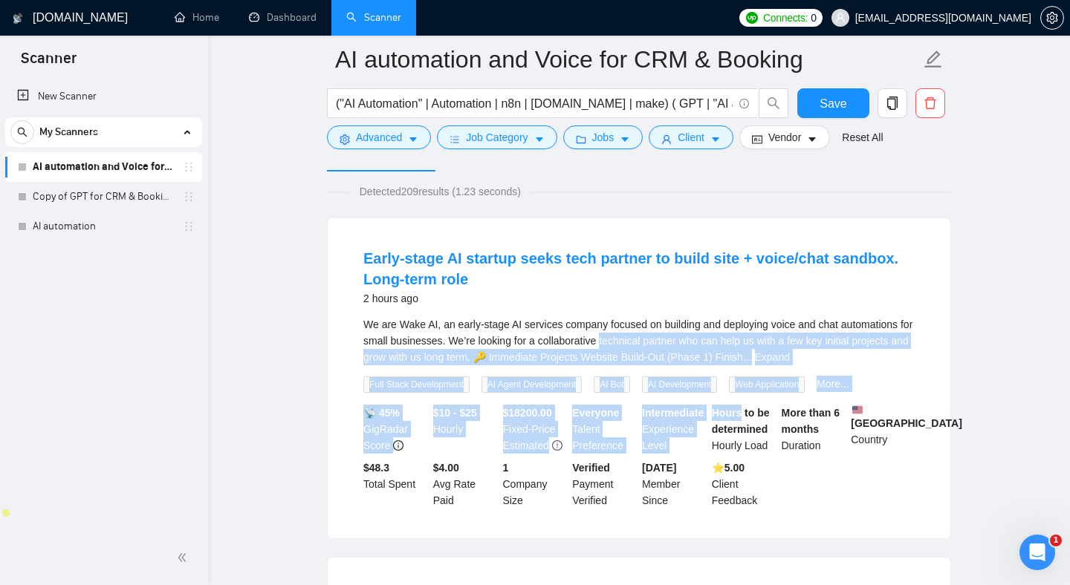
drag, startPoint x: 709, startPoint y: 341, endPoint x: 776, endPoint y: 414, distance: 98.8
click at [776, 413] on li "Early-stage AI startup seeks tech partner to build site + voice/chat sandbox. L…" at bounding box center [638, 378] width 587 height 284
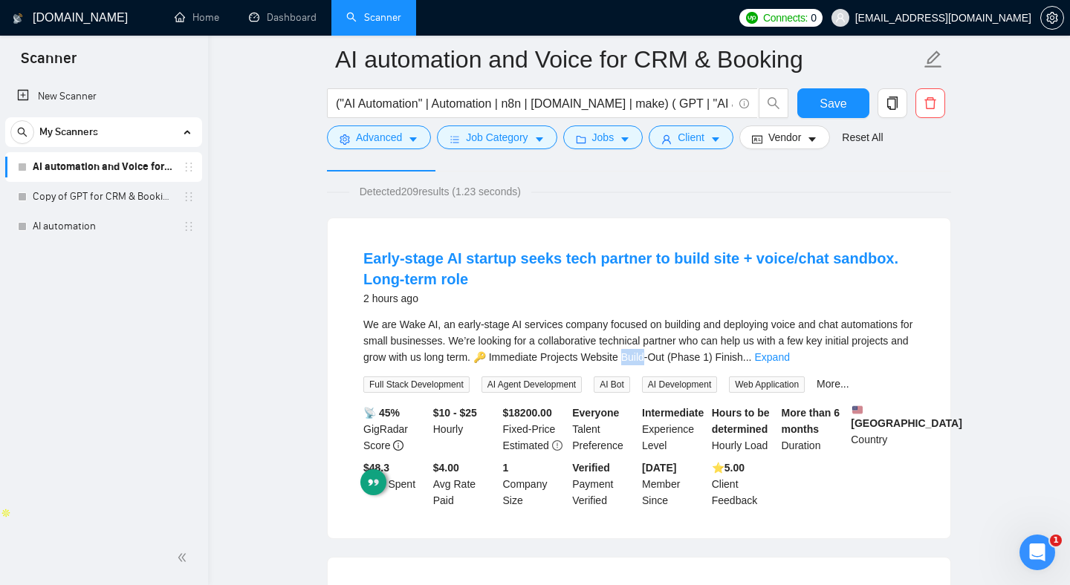
click at [741, 362] on div "We are Wake AI, an early-stage AI services company focused on building and depl…" at bounding box center [638, 354] width 551 height 77
click at [790, 356] on link "Expand" at bounding box center [772, 357] width 35 height 12
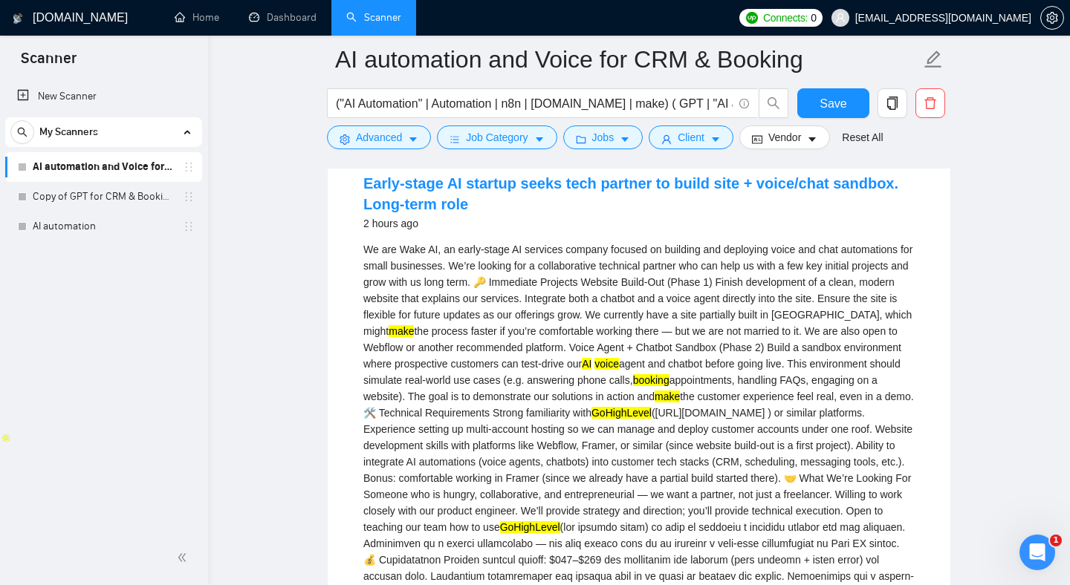
scroll to position [260, 0]
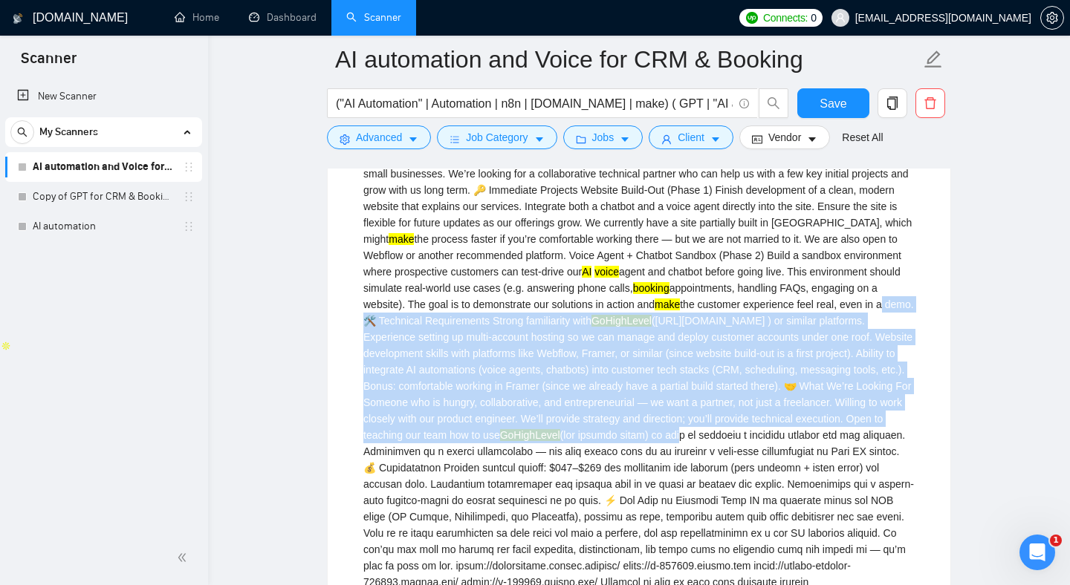
drag, startPoint x: 617, startPoint y: 326, endPoint x: 626, endPoint y: 451, distance: 125.1
click at [626, 449] on div "We are Wake AI, an early-stage AI services company focused on building and depl…" at bounding box center [638, 369] width 551 height 441
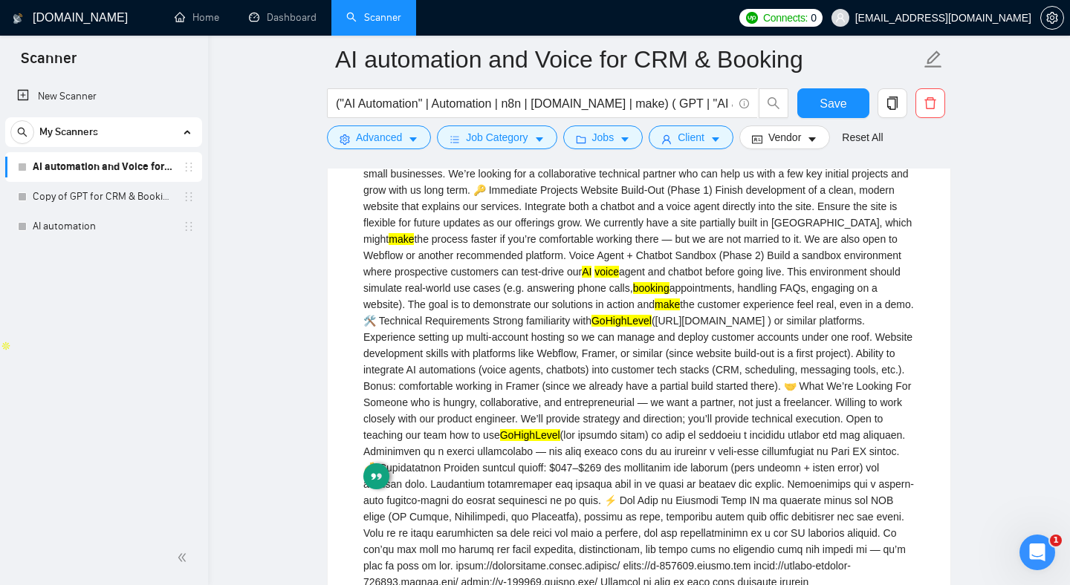
click at [633, 362] on div "We are Wake AI, an early-stage AI services company focused on building and depl…" at bounding box center [638, 369] width 551 height 441
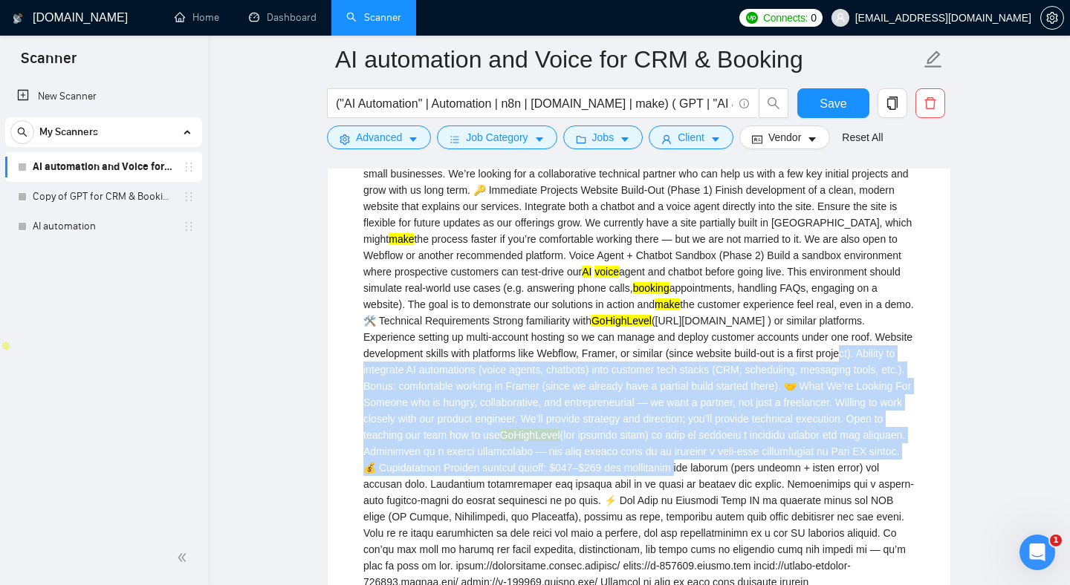
drag, startPoint x: 633, startPoint y: 362, endPoint x: 657, endPoint y: 505, distance: 144.7
click at [657, 505] on div "We are Wake AI, an early-stage AI services company focused on building and depl…" at bounding box center [638, 369] width 551 height 441
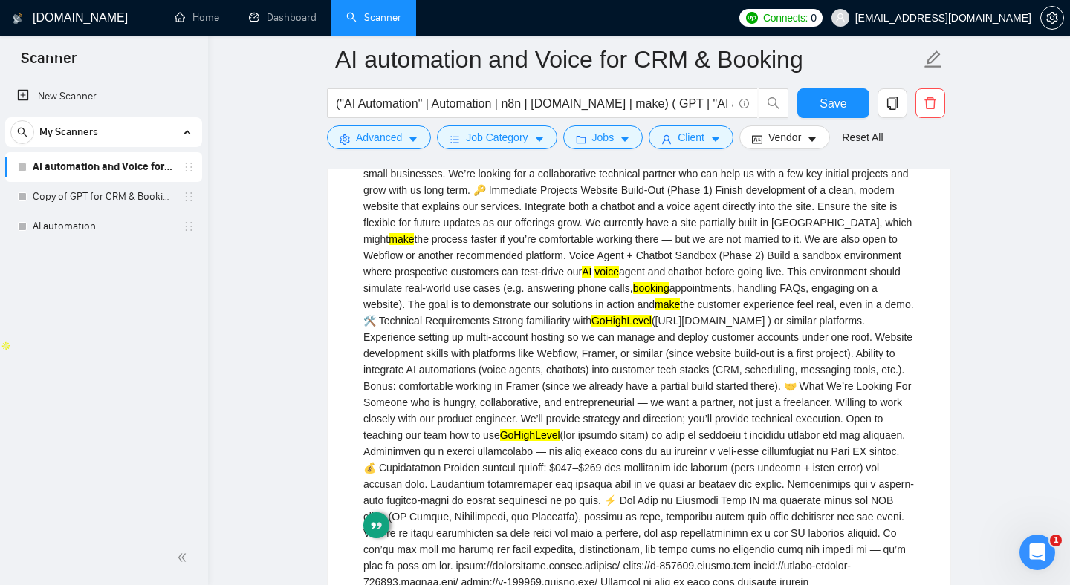
click at [654, 399] on div "We are Wake AI, an early-stage AI services company focused on building and depl…" at bounding box center [638, 369] width 551 height 441
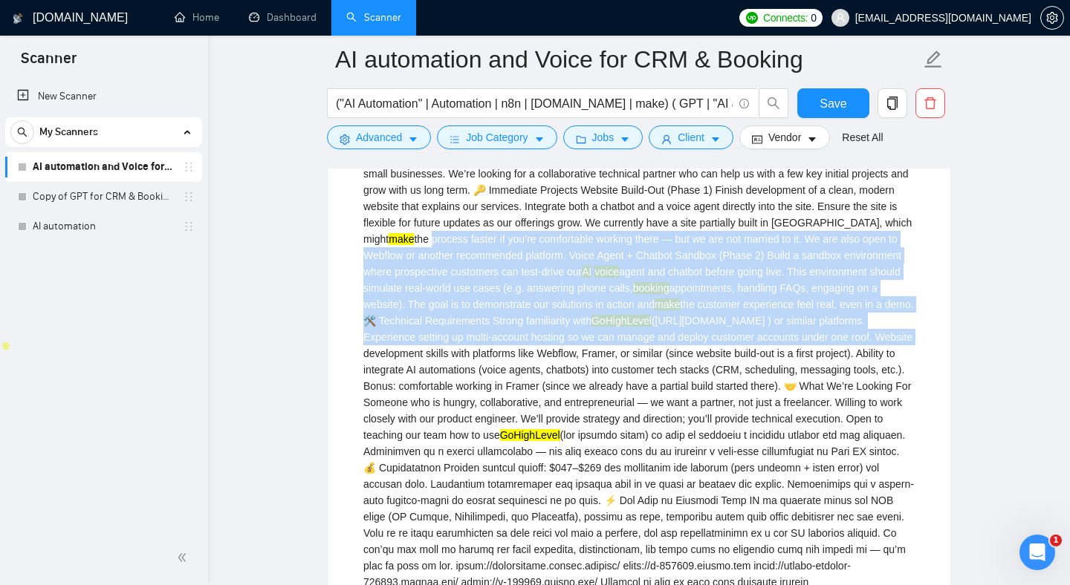
drag, startPoint x: 661, startPoint y: 355, endPoint x: 576, endPoint y: 237, distance: 145.3
click at [577, 237] on div "We are Wake AI, an early-stage AI services company focused on building and depl…" at bounding box center [638, 369] width 551 height 441
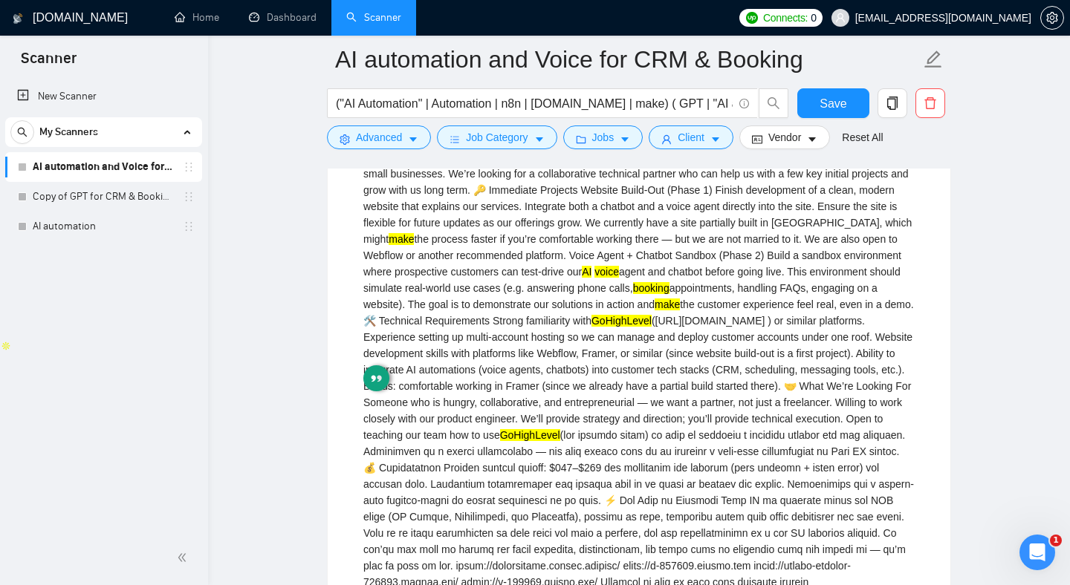
click at [614, 331] on div "We are Wake AI, an early-stage AI services company focused on building and depl…" at bounding box center [638, 369] width 551 height 441
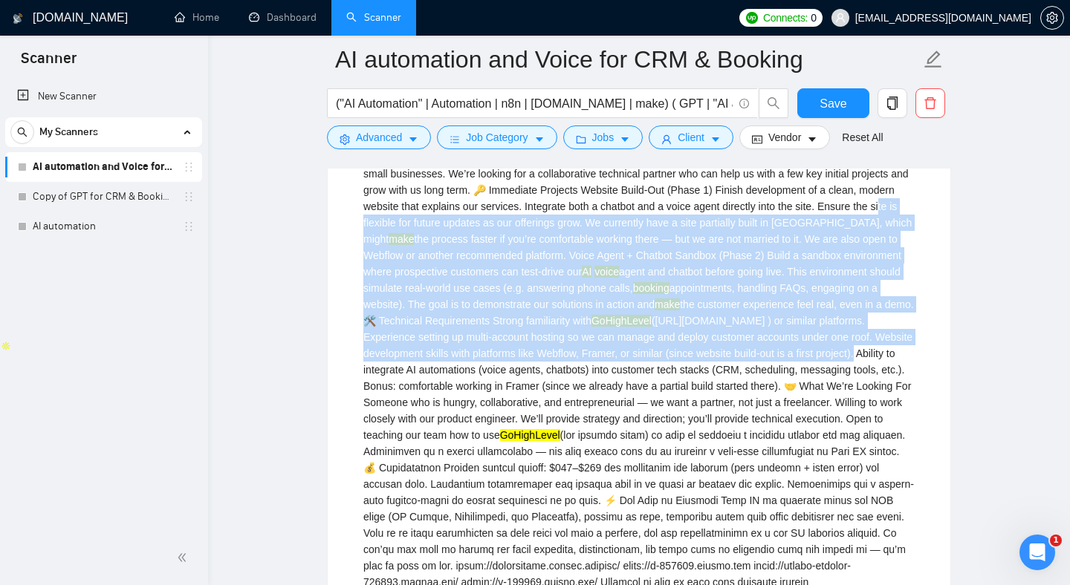
drag, startPoint x: 645, startPoint y: 370, endPoint x: 525, endPoint y: 230, distance: 184.9
click at [525, 230] on div "We are Wake AI, an early-stage AI services company focused on building and depl…" at bounding box center [638, 369] width 551 height 441
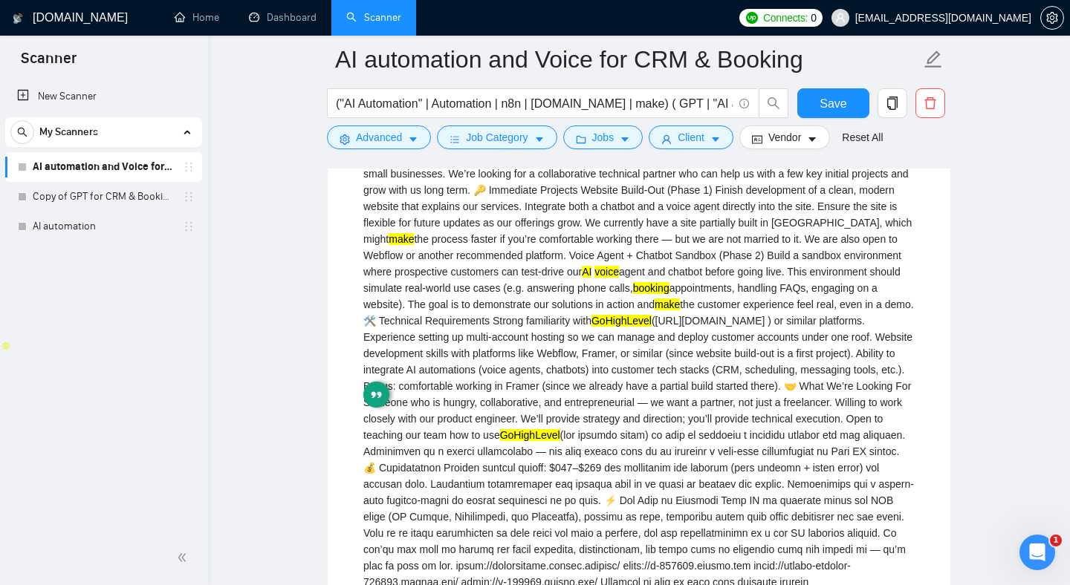
click at [596, 259] on div "We are Wake AI, an early-stage AI services company focused on building and depl…" at bounding box center [638, 369] width 551 height 441
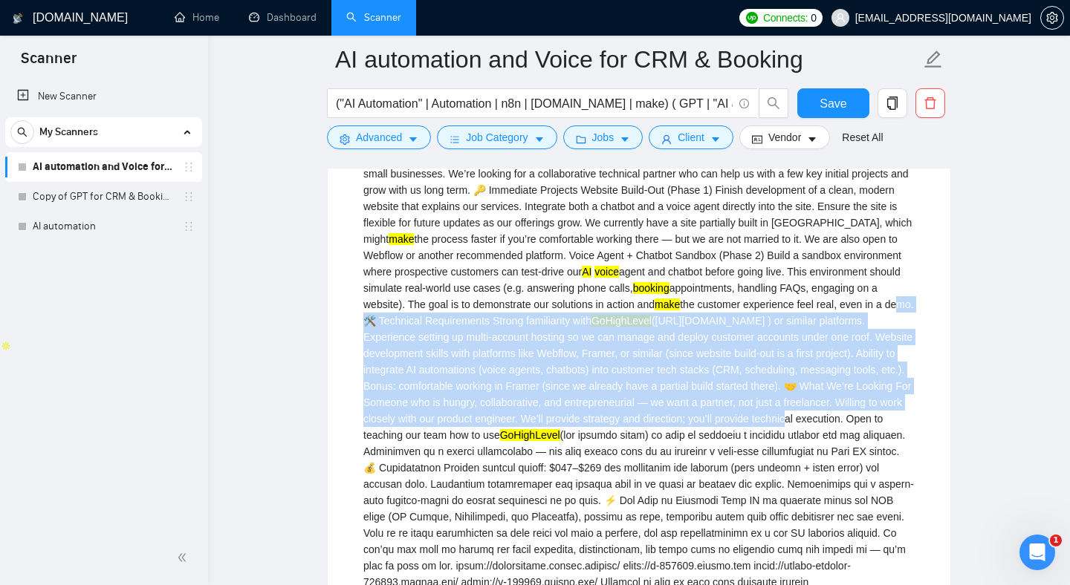
drag, startPoint x: 631, startPoint y: 322, endPoint x: 675, endPoint y: 435, distance: 121.8
click at [676, 435] on div "We are Wake AI, an early-stage AI services company focused on building and depl…" at bounding box center [638, 369] width 551 height 441
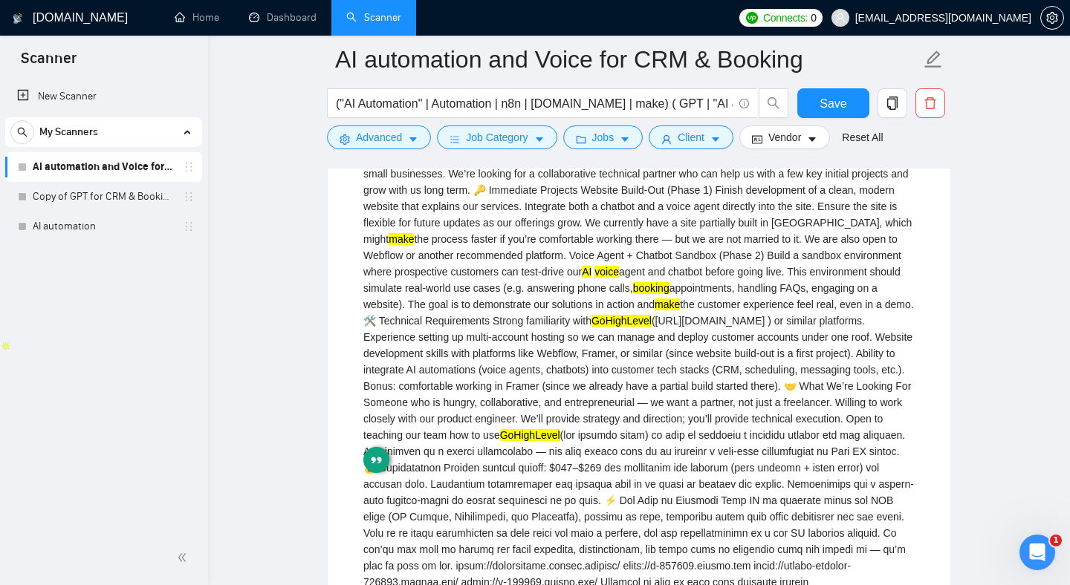
click at [660, 366] on div "We are Wake AI, an early-stage AI services company focused on building and depl…" at bounding box center [638, 369] width 551 height 441
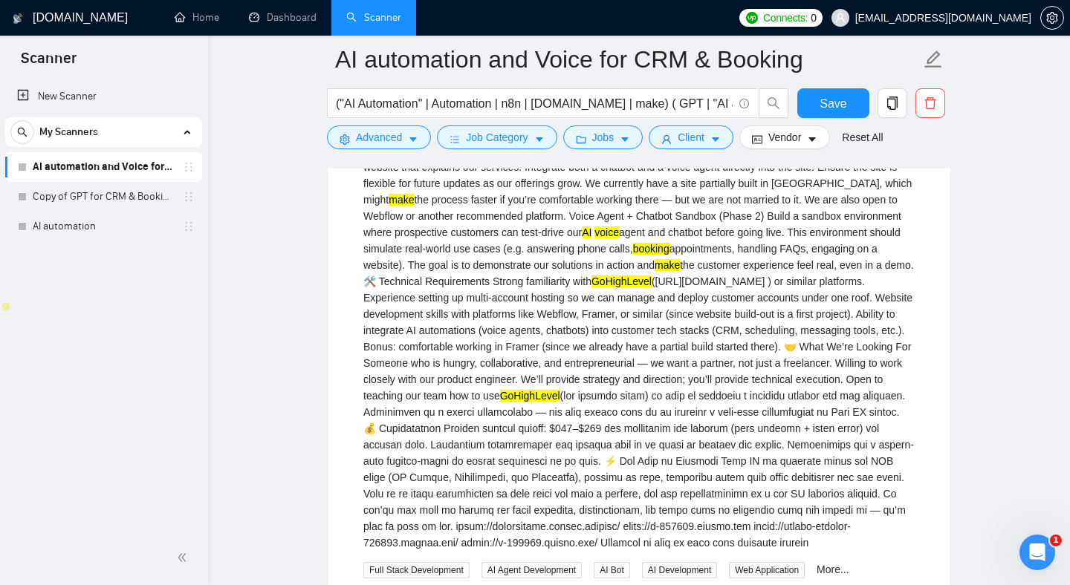
scroll to position [301, 0]
click at [519, 330] on div "We are Wake AI, an early-stage AI services company focused on building and depl…" at bounding box center [638, 328] width 551 height 441
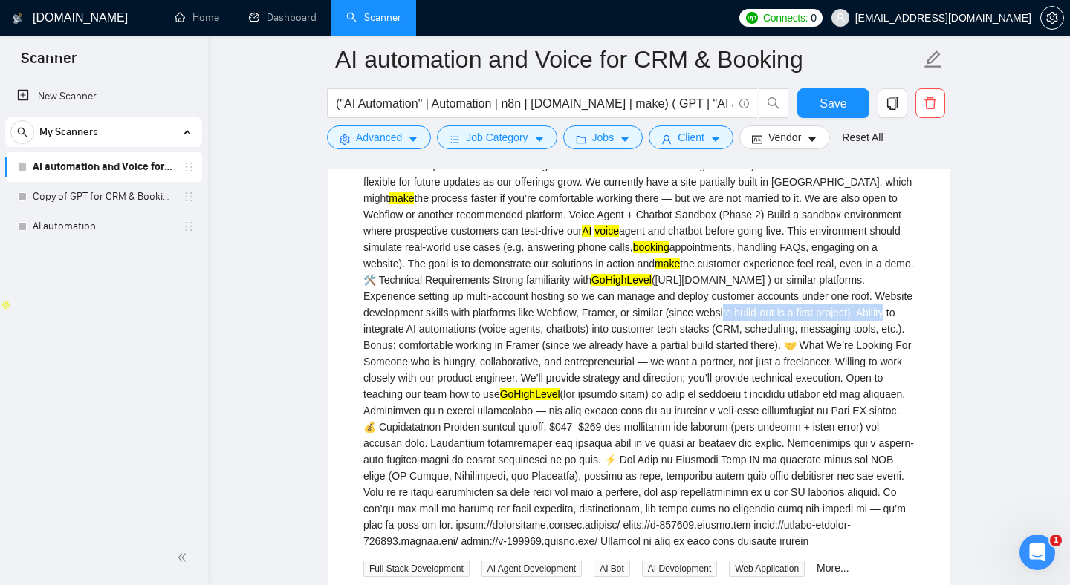
drag, startPoint x: 519, startPoint y: 330, endPoint x: 673, endPoint y: 331, distance: 153.8
click at [673, 331] on div "We are Wake AI, an early-stage AI services company focused on building and depl…" at bounding box center [638, 328] width 551 height 441
click at [700, 330] on div "We are Wake AI, an early-stage AI services company focused on building and depl…" at bounding box center [638, 328] width 551 height 441
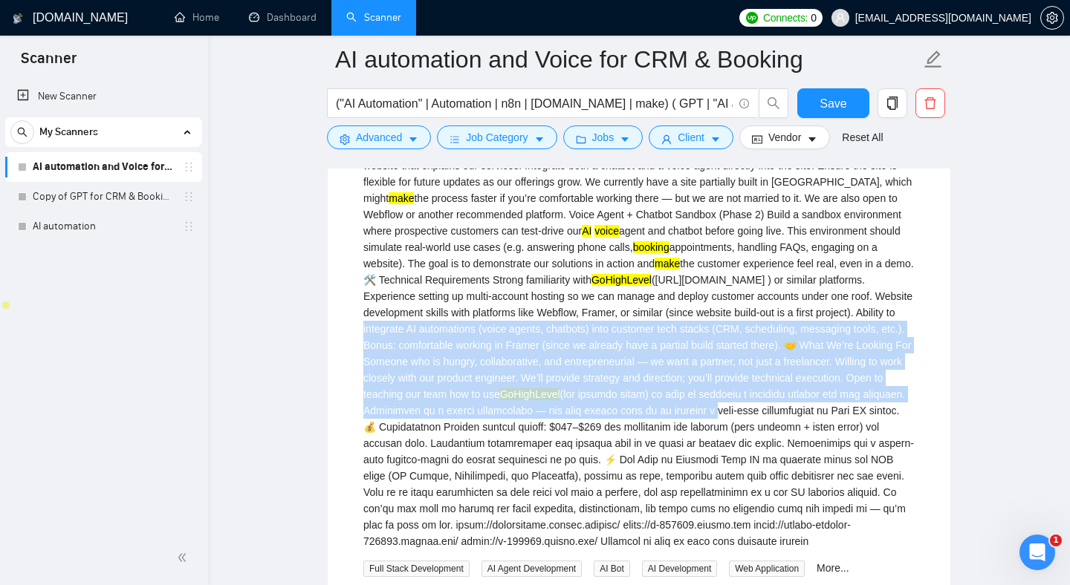
drag, startPoint x: 700, startPoint y: 330, endPoint x: 694, endPoint y: 429, distance: 99.8
click at [697, 429] on div "We are Wake AI, an early-stage AI services company focused on building and depl…" at bounding box center [638, 328] width 551 height 441
click at [557, 345] on div "We are Wake AI, an early-stage AI services company focused on building and depl…" at bounding box center [638, 328] width 551 height 441
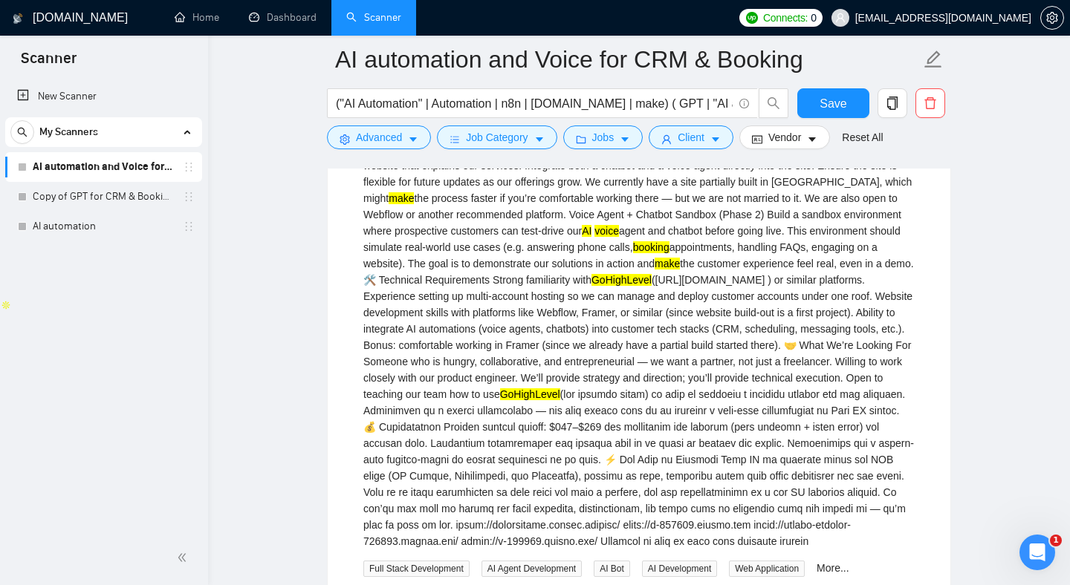
click at [544, 311] on div "We are Wake AI, an early-stage AI services company focused on building and depl…" at bounding box center [638, 328] width 551 height 441
click at [455, 349] on div "We are Wake AI, an early-stage AI services company focused on building and depl…" at bounding box center [638, 328] width 551 height 441
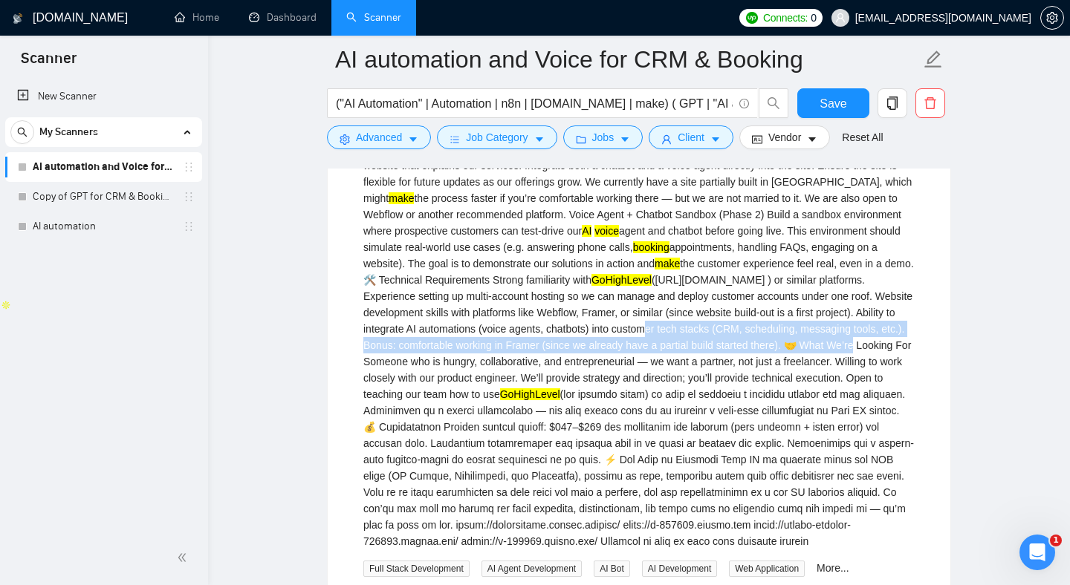
drag, startPoint x: 455, startPoint y: 349, endPoint x: 665, endPoint y: 357, distance: 209.6
click at [664, 357] on div "We are Wake AI, an early-stage AI services company focused on building and depl…" at bounding box center [638, 328] width 551 height 441
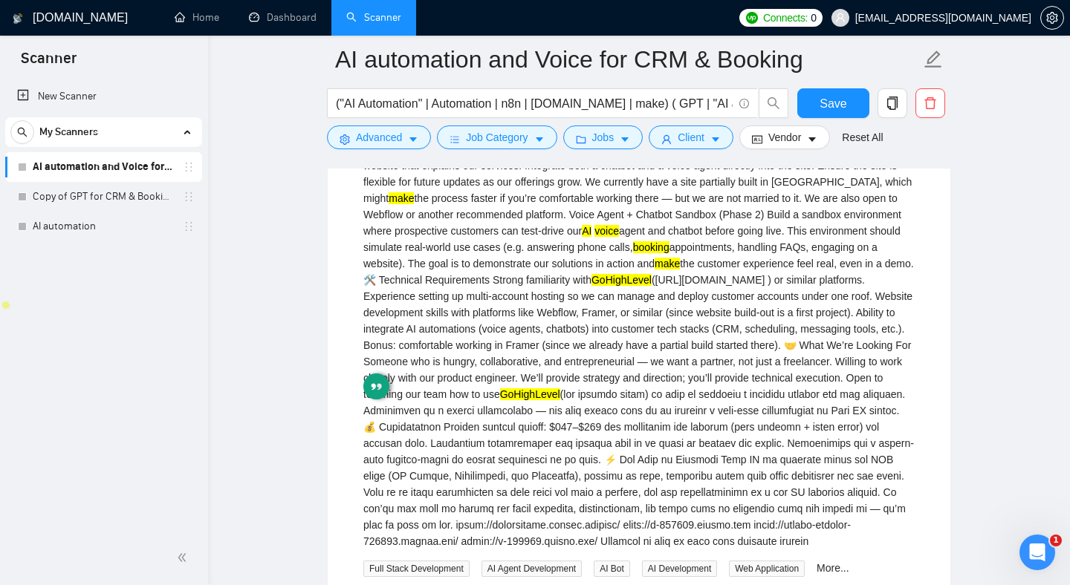
click at [628, 398] on div "We are Wake AI, an early-stage AI services company focused on building and depl…" at bounding box center [638, 328] width 551 height 441
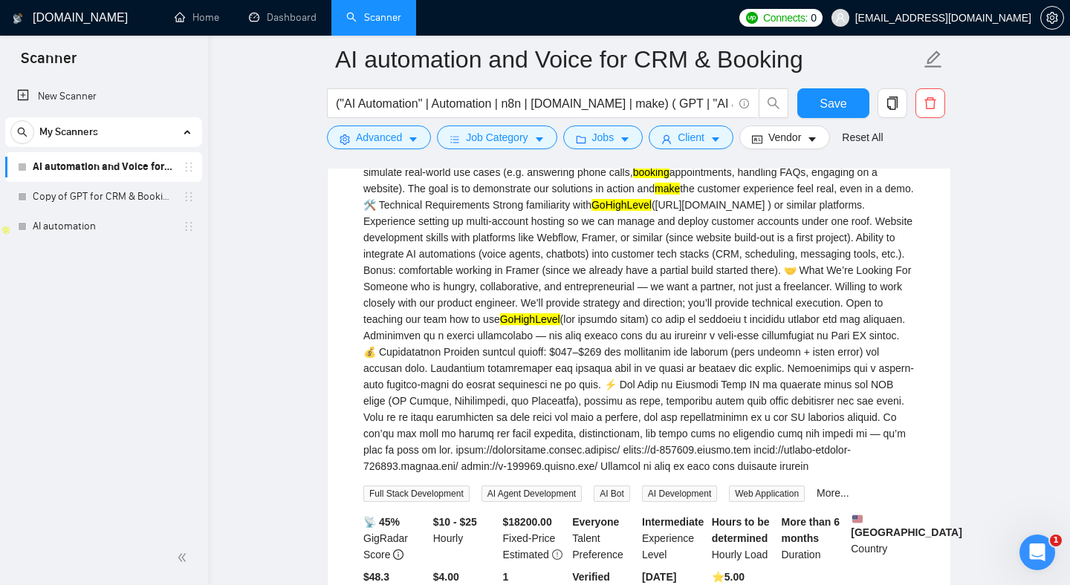
scroll to position [378, 0]
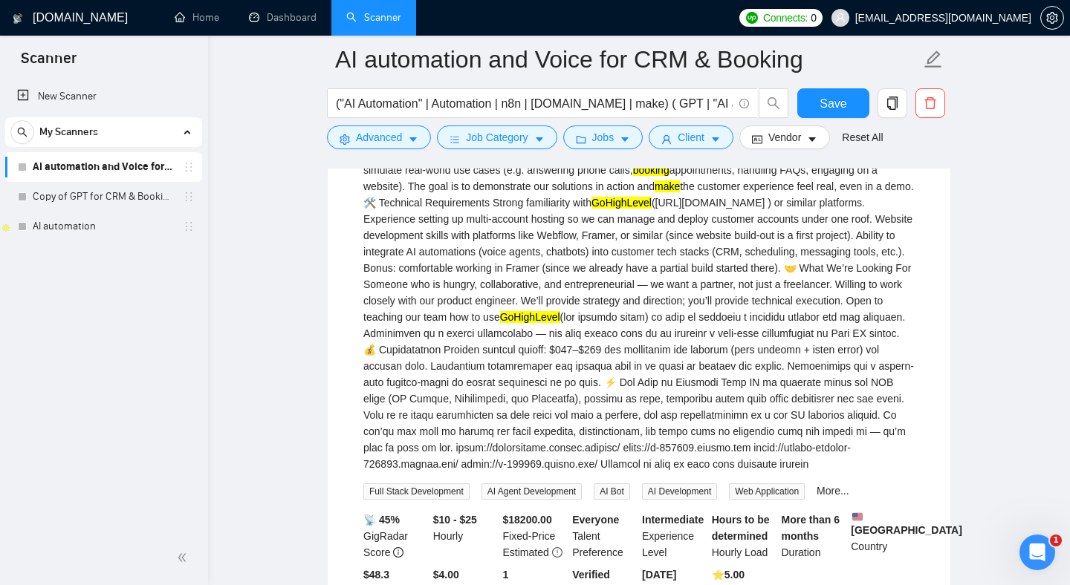
click at [421, 281] on div "We are Wake AI, an early-stage AI services company focused on building and depl…" at bounding box center [638, 251] width 551 height 441
drag, startPoint x: 421, startPoint y: 281, endPoint x: 642, endPoint y: 285, distance: 220.6
click at [642, 285] on div "We are Wake AI, an early-stage AI services company focused on building and depl…" at bounding box center [638, 251] width 551 height 441
drag, startPoint x: 642, startPoint y: 285, endPoint x: 581, endPoint y: 283, distance: 60.9
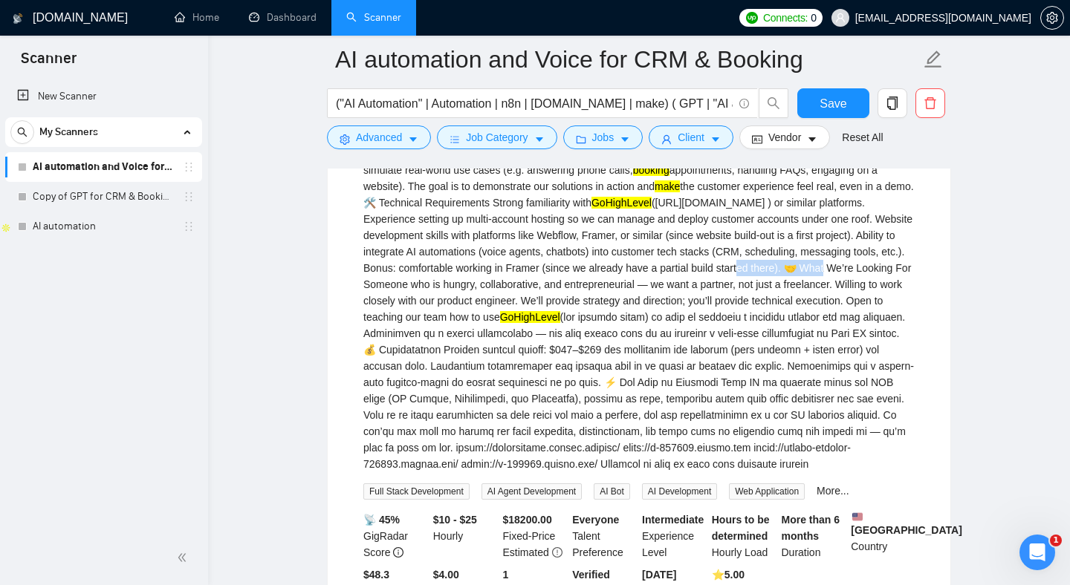
click at [581, 283] on div "We are Wake AI, an early-stage AI services company focused on building and depl…" at bounding box center [638, 251] width 551 height 441
click at [681, 289] on div "We are Wake AI, an early-stage AI services company focused on building and depl…" at bounding box center [638, 251] width 551 height 441
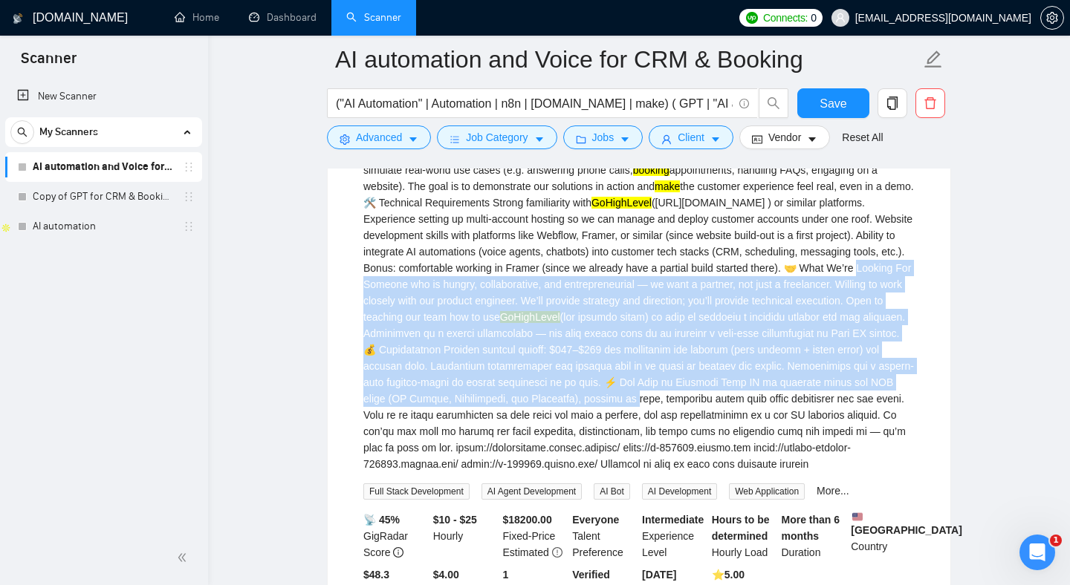
drag, startPoint x: 681, startPoint y: 289, endPoint x: 641, endPoint y: 386, distance: 104.6
click at [641, 386] on div "We are Wake AI, an early-stage AI services company focused on building and depl…" at bounding box center [638, 251] width 551 height 441
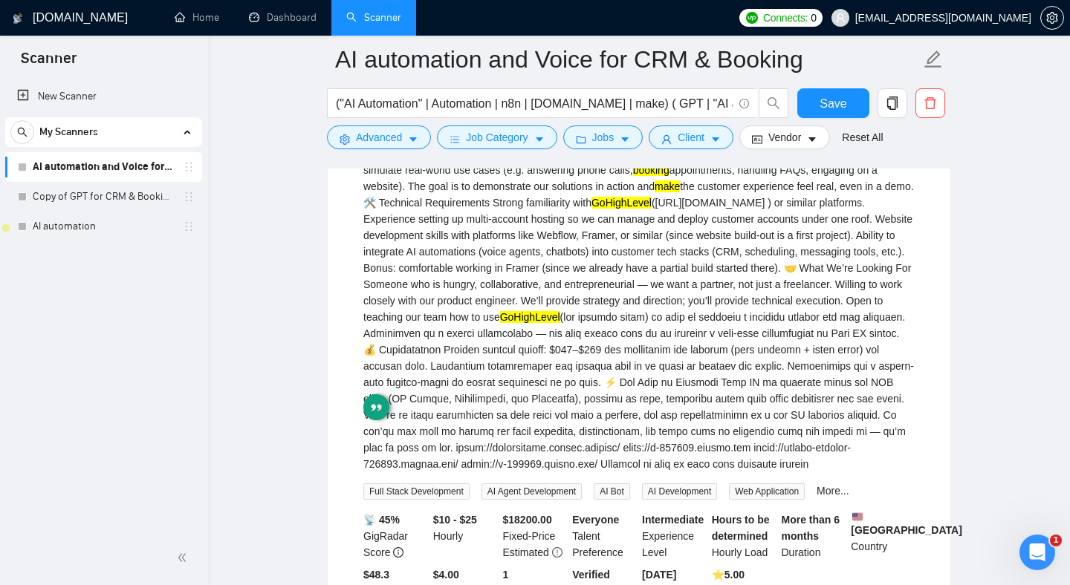
click at [617, 354] on div "We are Wake AI, an early-stage AI services company focused on building and depl…" at bounding box center [638, 251] width 551 height 441
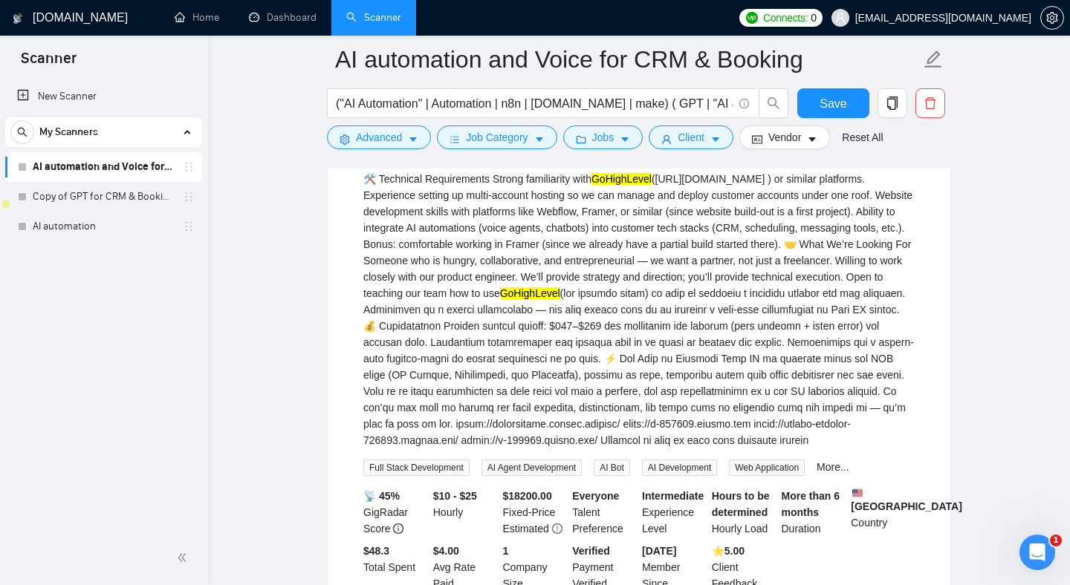
scroll to position [401, 0]
click at [376, 449] on div "We are Wake AI, an early-stage AI services company focused on building and depl…" at bounding box center [638, 228] width 551 height 441
drag, startPoint x: 376, startPoint y: 459, endPoint x: 381, endPoint y: 472, distance: 13.7
click at [383, 449] on div "We are Wake AI, an early-stage AI services company focused on building and depl…" at bounding box center [638, 228] width 551 height 441
click at [582, 449] on div "We are Wake AI, an early-stage AI services company focused on building and depl…" at bounding box center [638, 228] width 551 height 441
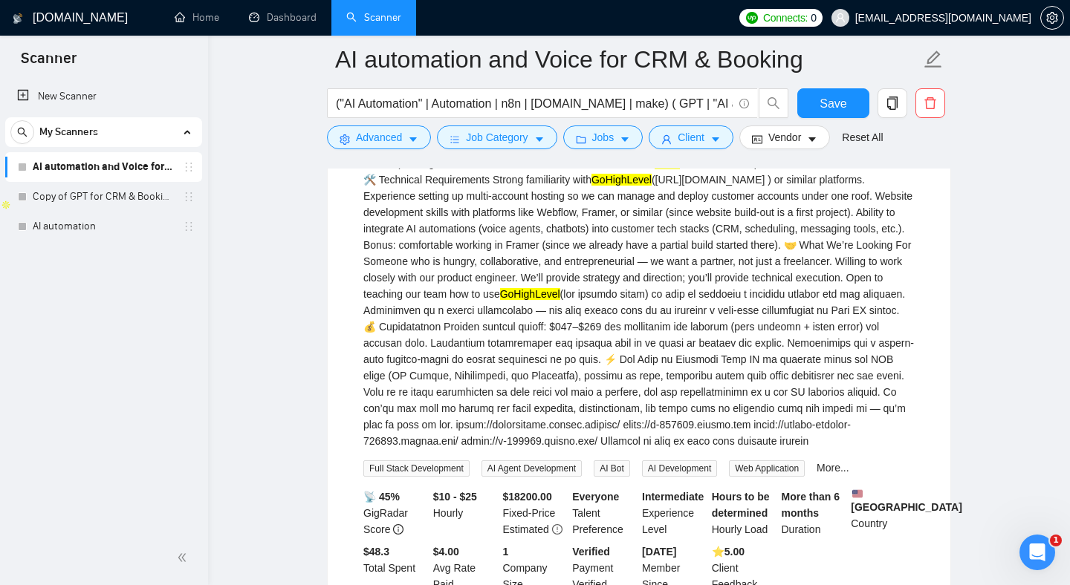
click at [586, 449] on div "We are Wake AI, an early-stage AI services company focused on building and depl…" at bounding box center [638, 228] width 551 height 441
drag, startPoint x: 586, startPoint y: 458, endPoint x: 665, endPoint y: 458, distance: 78.7
click at [665, 449] on div "We are Wake AI, an early-stage AI services company focused on building and depl…" at bounding box center [638, 228] width 551 height 441
click at [374, 449] on div "We are Wake AI, an early-stage AI services company focused on building and depl…" at bounding box center [638, 228] width 551 height 441
drag, startPoint x: 374, startPoint y: 454, endPoint x: 552, endPoint y: 452, distance: 178.3
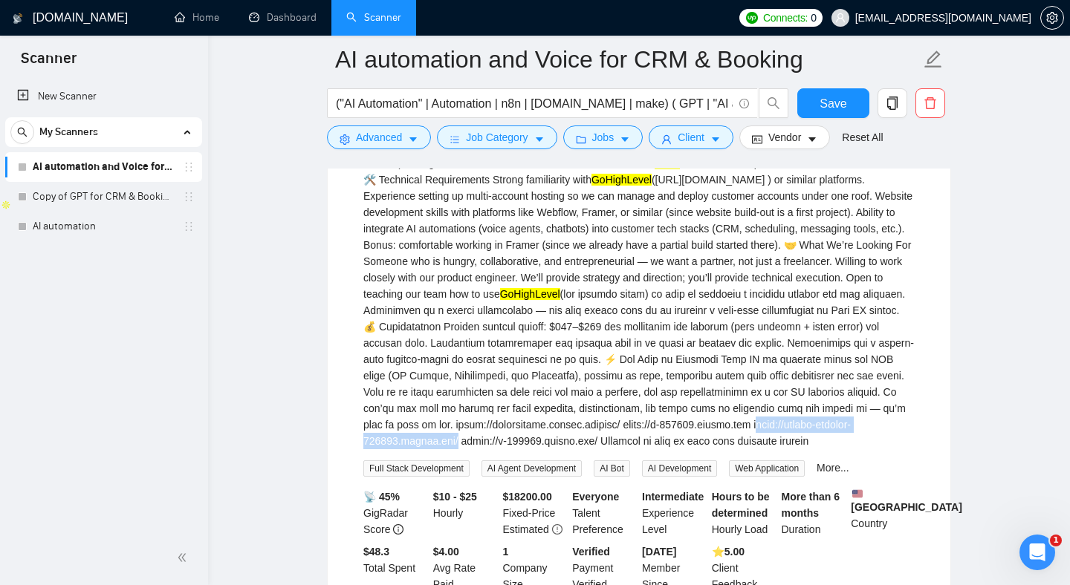
click at [553, 449] on div "We are Wake AI, an early-stage AI services company focused on building and depl…" at bounding box center [638, 228] width 551 height 441
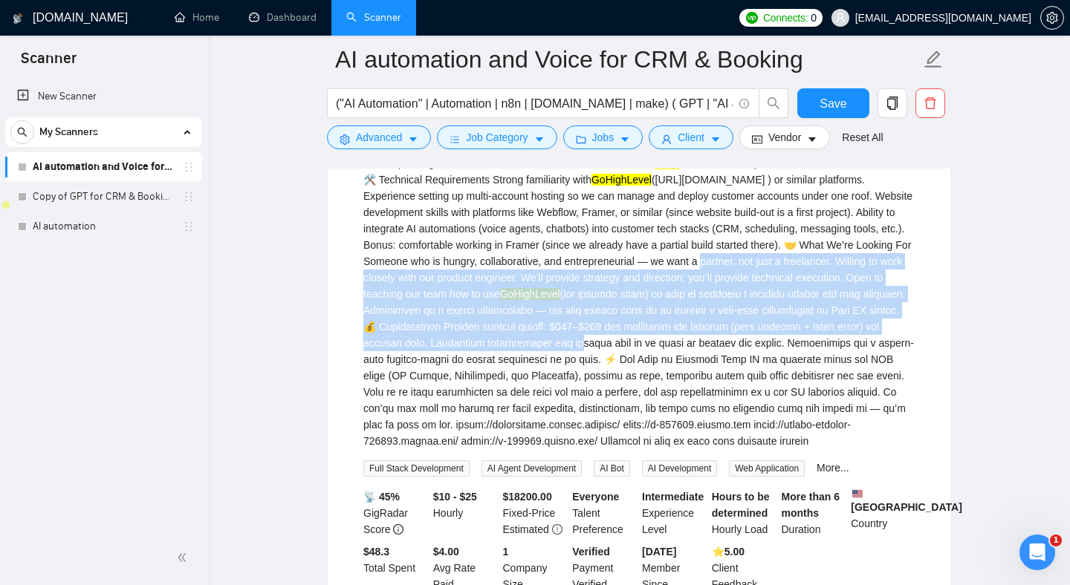
drag, startPoint x: 585, startPoint y: 363, endPoint x: 533, endPoint y: 275, distance: 102.5
click at [533, 275] on div "We are Wake AI, an early-stage AI services company focused on building and depl…" at bounding box center [638, 228] width 551 height 441
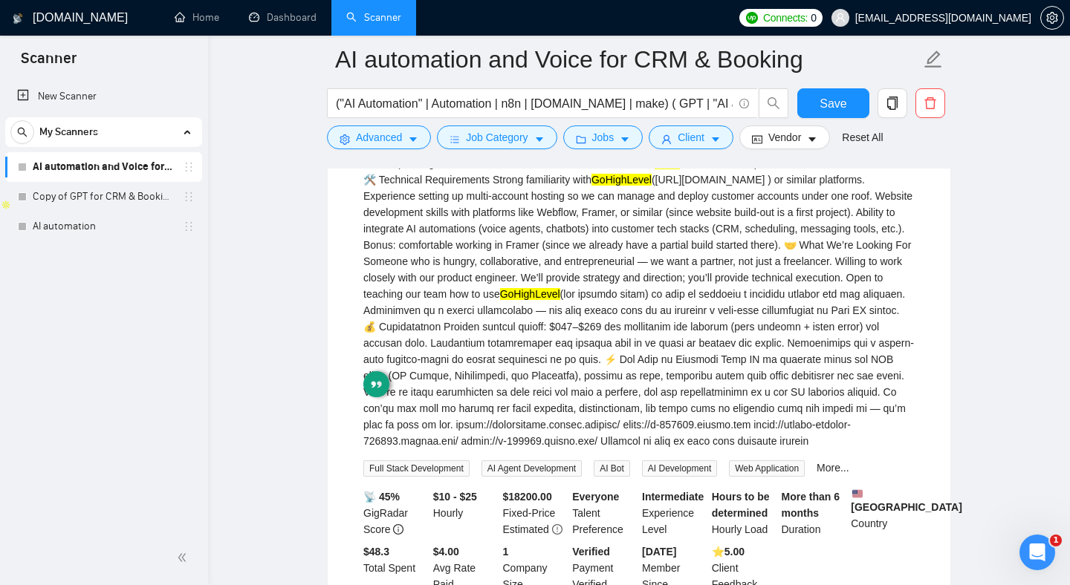
click at [551, 360] on div "We are Wake AI, an early-stage AI services company focused on building and depl…" at bounding box center [638, 228] width 551 height 441
click at [397, 347] on div "We are Wake AI, an early-stage AI services company focused on building and depl…" at bounding box center [638, 228] width 551 height 441
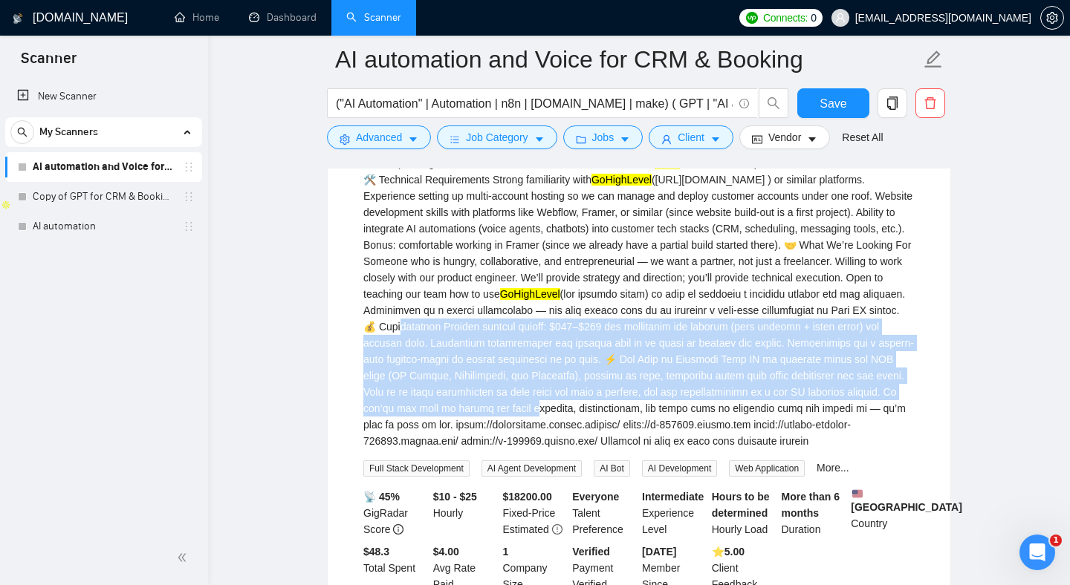
drag, startPoint x: 397, startPoint y: 345, endPoint x: 638, endPoint y: 448, distance: 261.6
click at [637, 444] on div "We are Wake AI, an early-stage AI services company focused on building and depl…" at bounding box center [638, 228] width 551 height 441
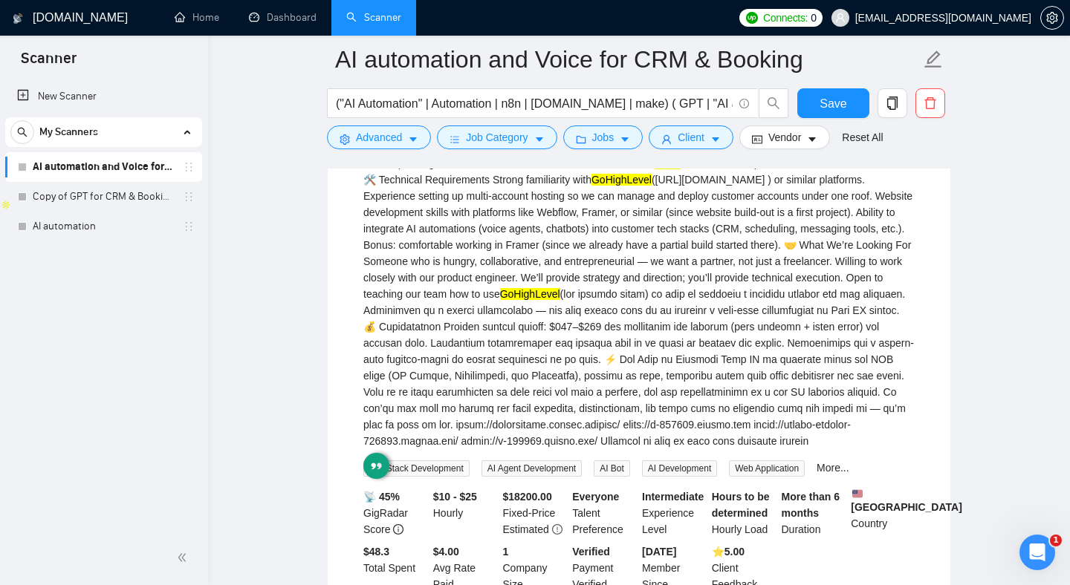
click at [600, 376] on div "We are Wake AI, an early-stage AI services company focused on building and depl…" at bounding box center [638, 228] width 551 height 441
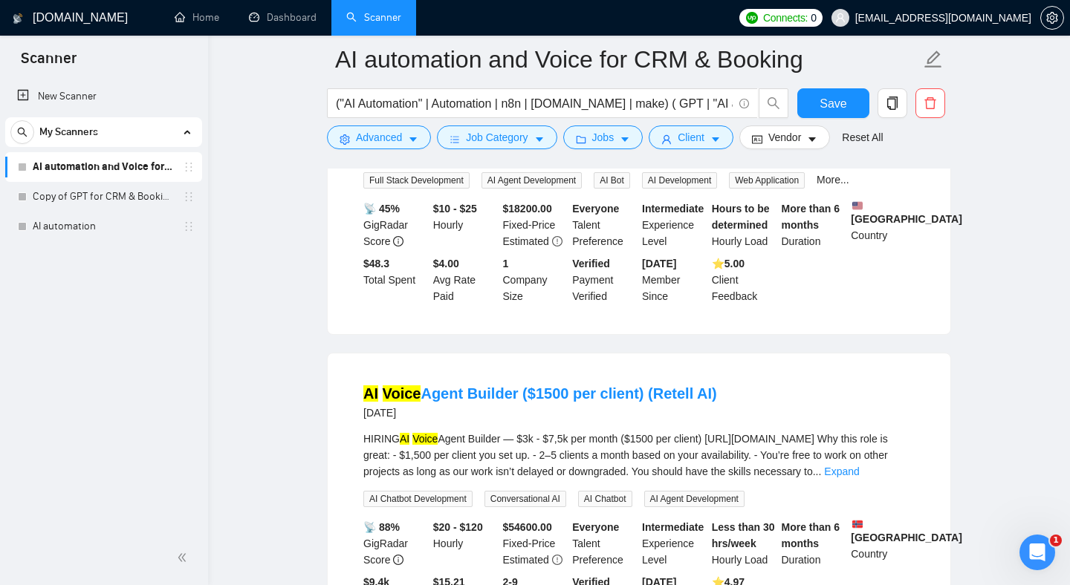
scroll to position [830, 0]
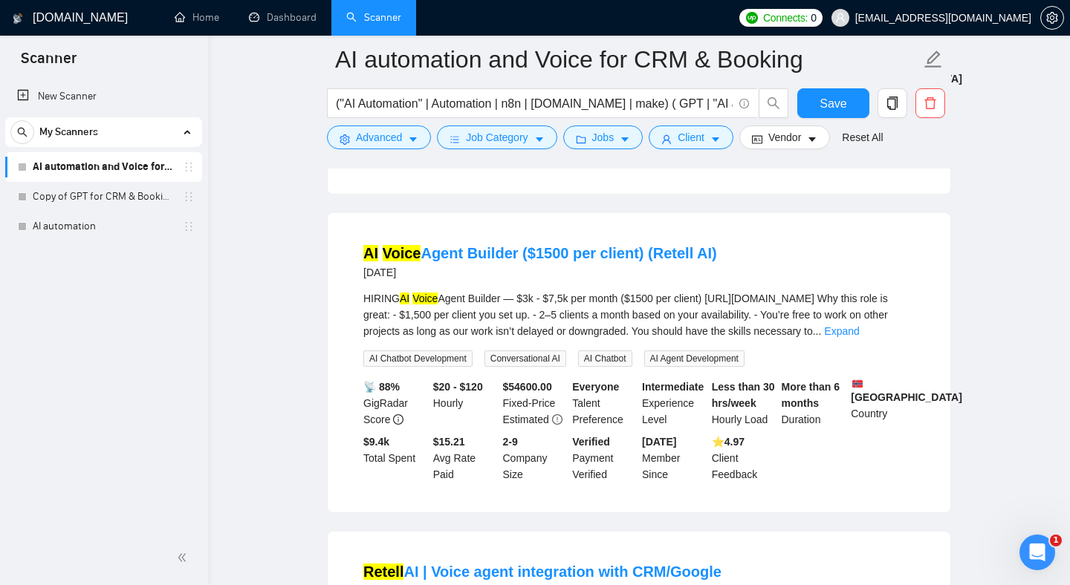
click at [827, 107] on span "Save" at bounding box center [832, 103] width 27 height 19
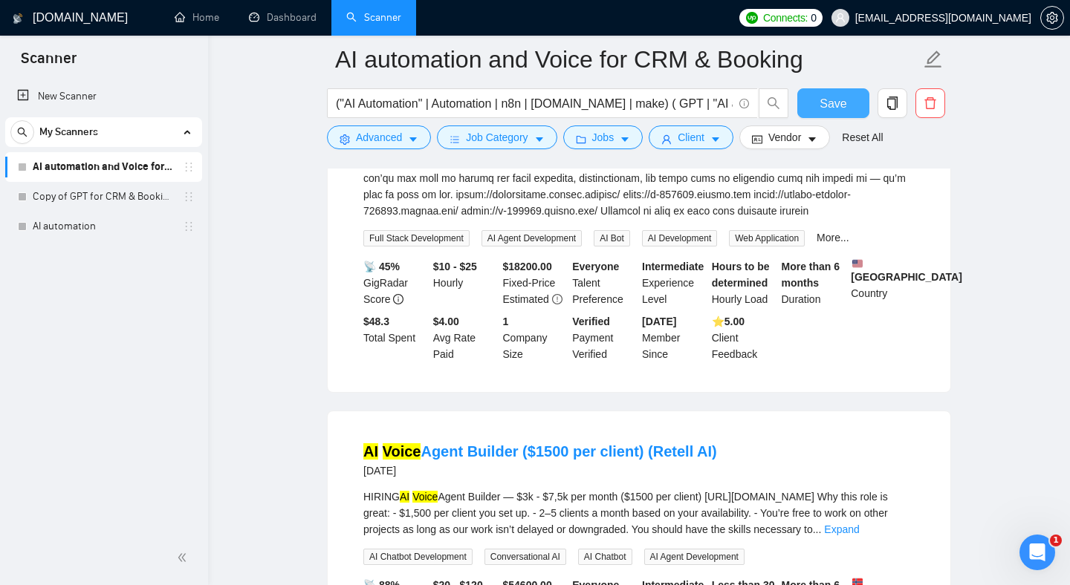
scroll to position [585, 0]
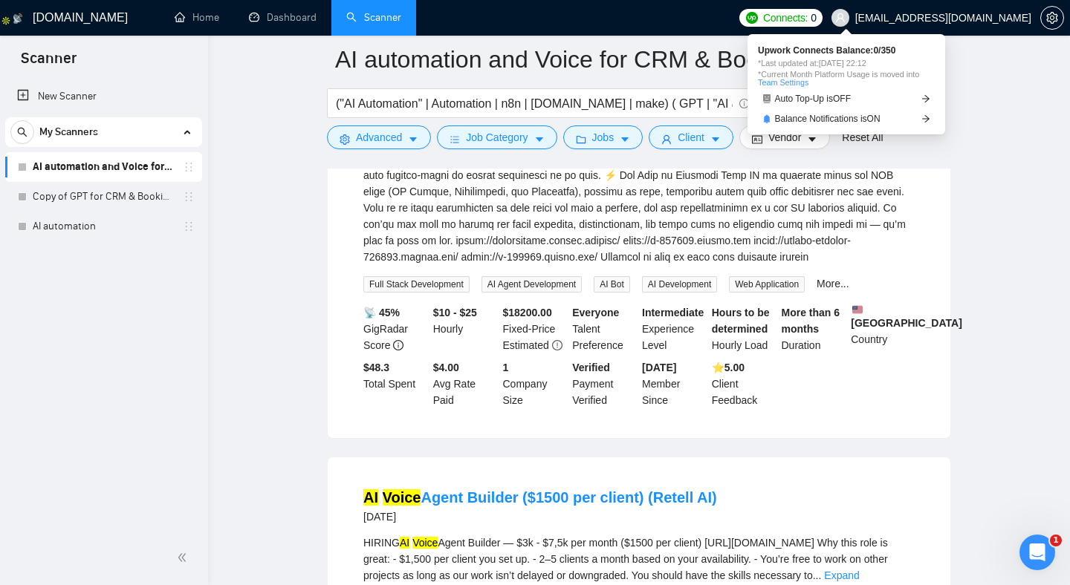
click at [807, 18] on span "Connects:" at bounding box center [785, 18] width 45 height 16
click at [807, 19] on span "Connects:" at bounding box center [785, 18] width 45 height 16
click at [833, 100] on span "Auto Top-Up is OFF" at bounding box center [813, 98] width 77 height 9
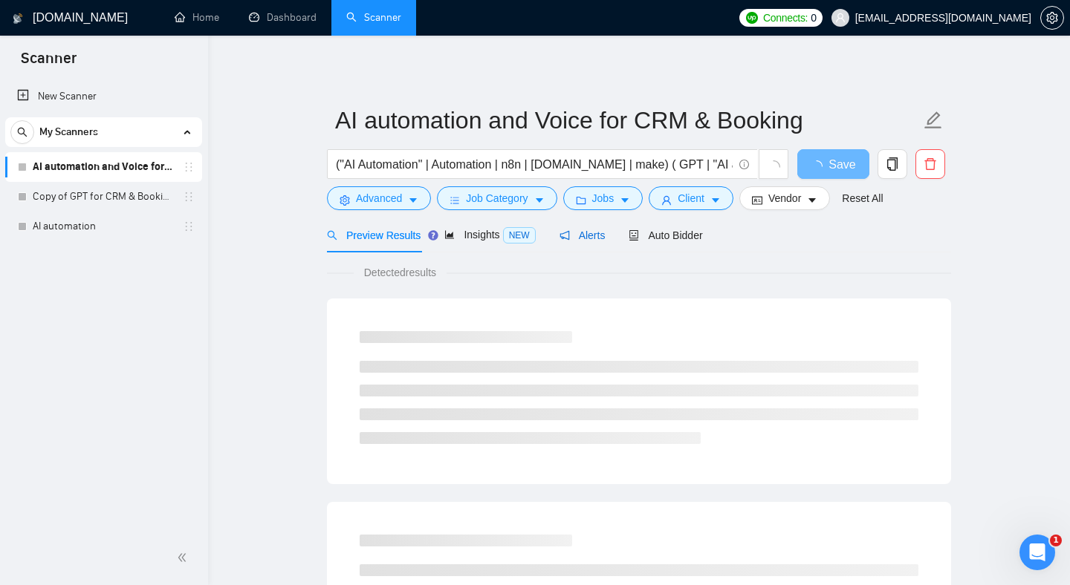
click at [585, 236] on span "Alerts" at bounding box center [582, 236] width 46 height 12
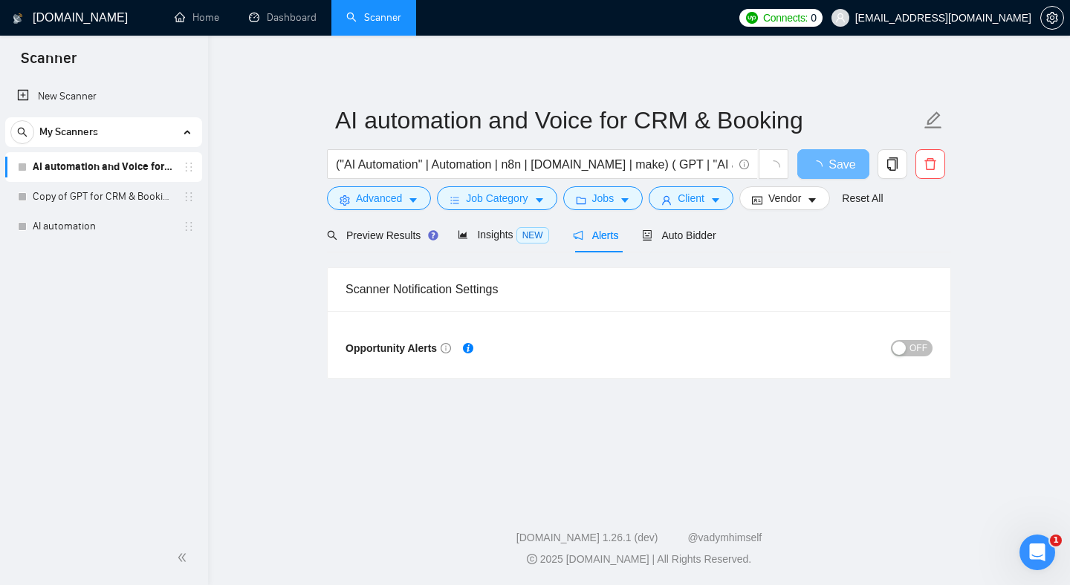
click at [911, 350] on span "OFF" at bounding box center [918, 348] width 18 height 16
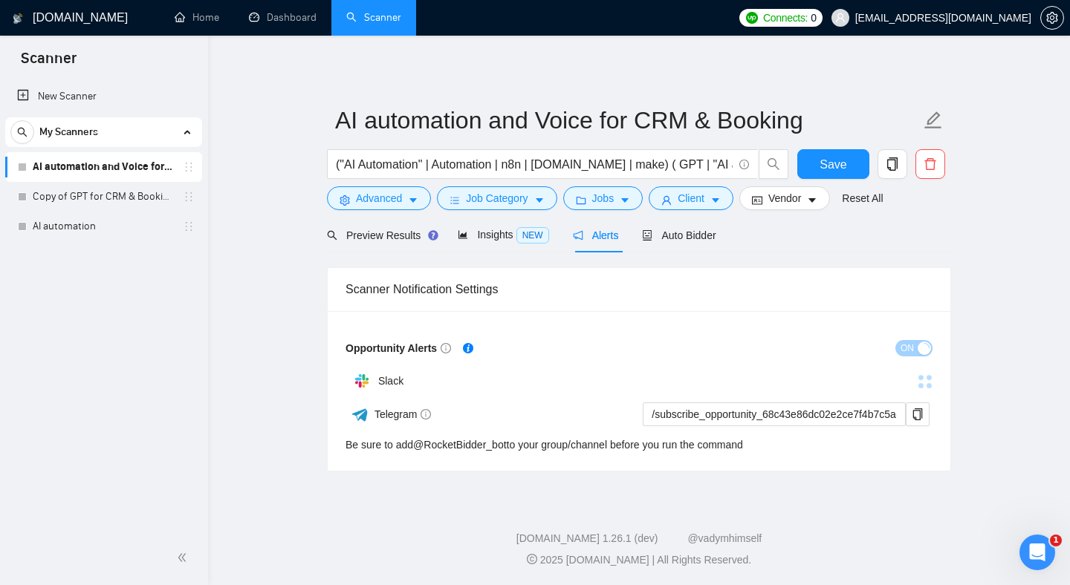
click at [807, 318] on div "Opportunity Alerts ON Slack Telegram /subscribe_opportunity_68c43e86dc02e2ce7f4…" at bounding box center [639, 391] width 622 height 160
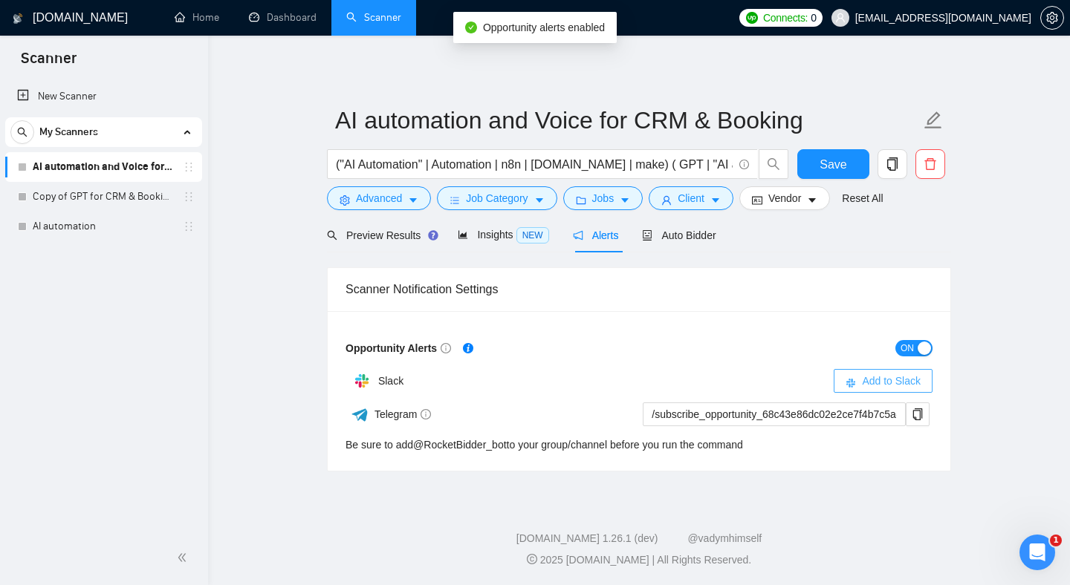
click at [894, 380] on span "Add to Slack" at bounding box center [891, 381] width 59 height 16
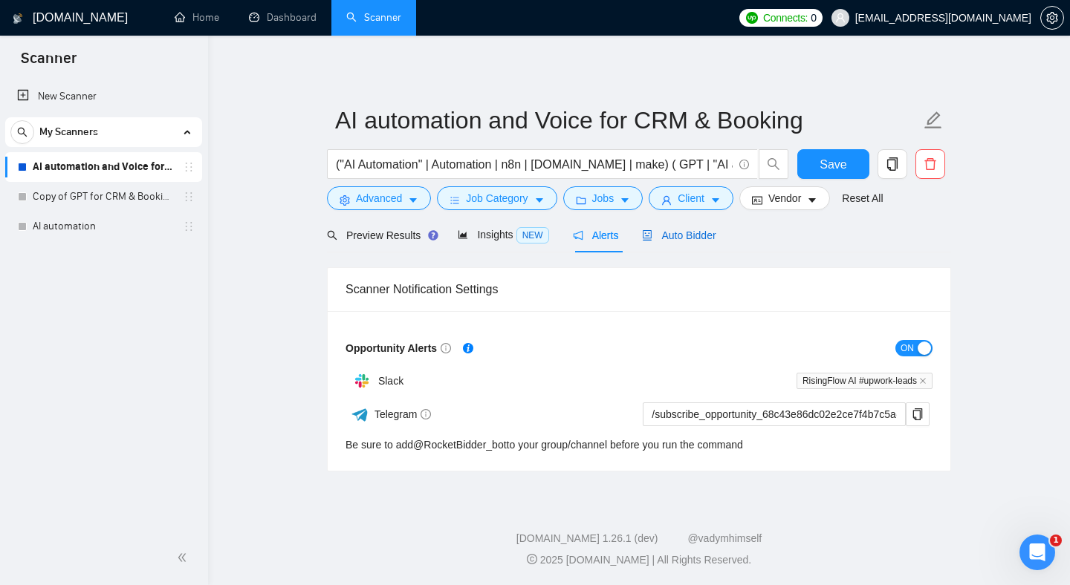
click at [691, 238] on span "Auto Bidder" at bounding box center [679, 236] width 74 height 12
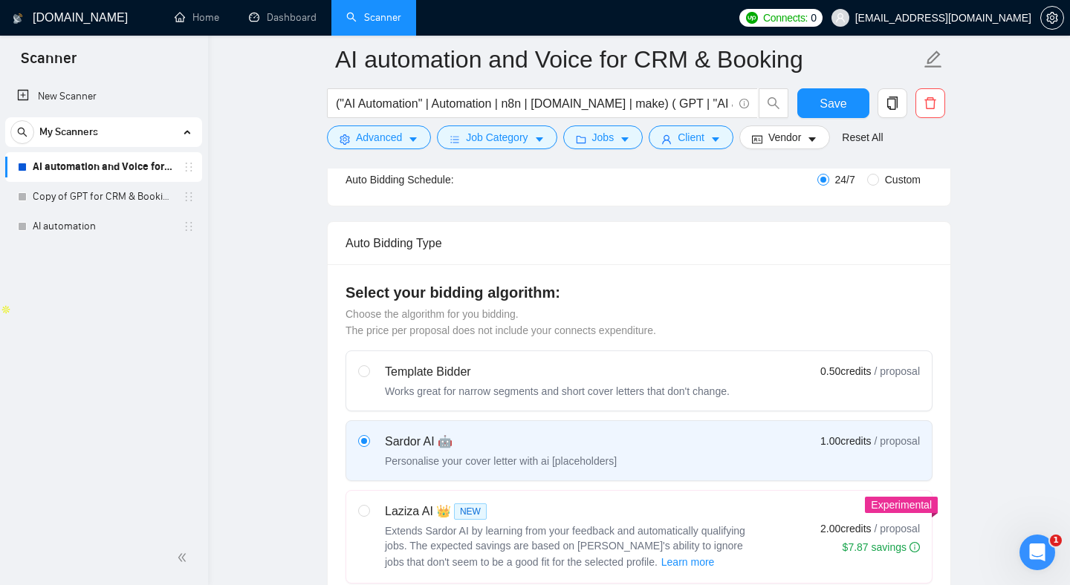
scroll to position [419, 0]
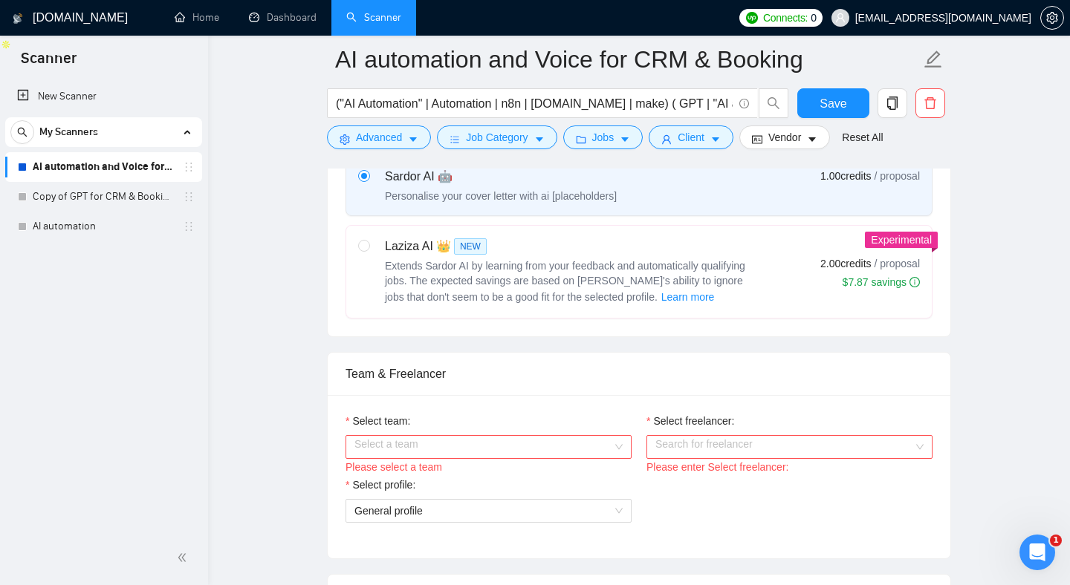
scroll to position [690, 0]
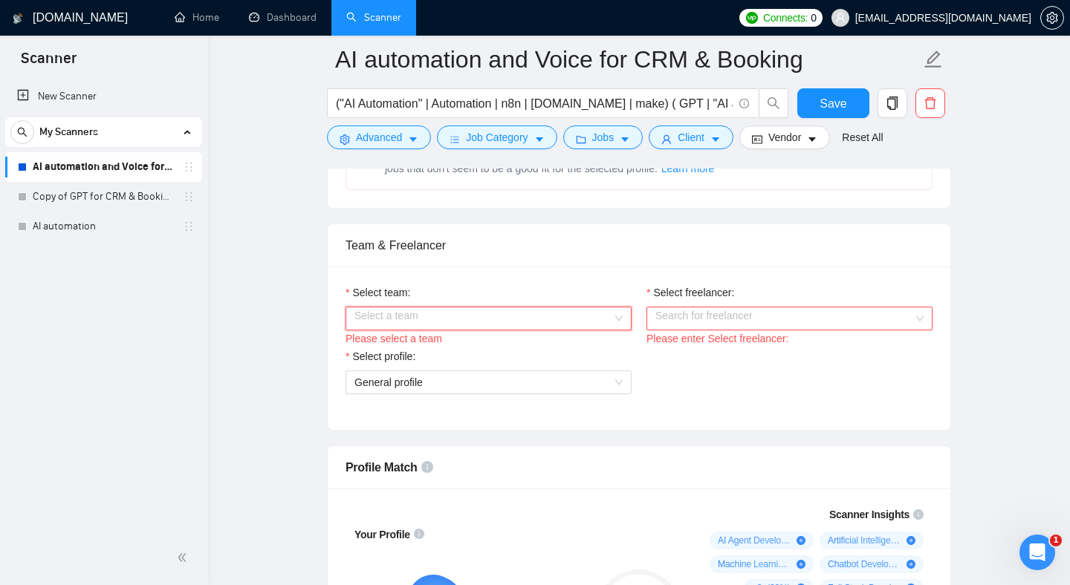
click at [419, 318] on input "Select team:" at bounding box center [483, 319] width 258 height 22
click at [408, 347] on div "Kiok AI" at bounding box center [488, 347] width 268 height 16
click at [683, 316] on input "Select freelancer:" at bounding box center [784, 319] width 258 height 22
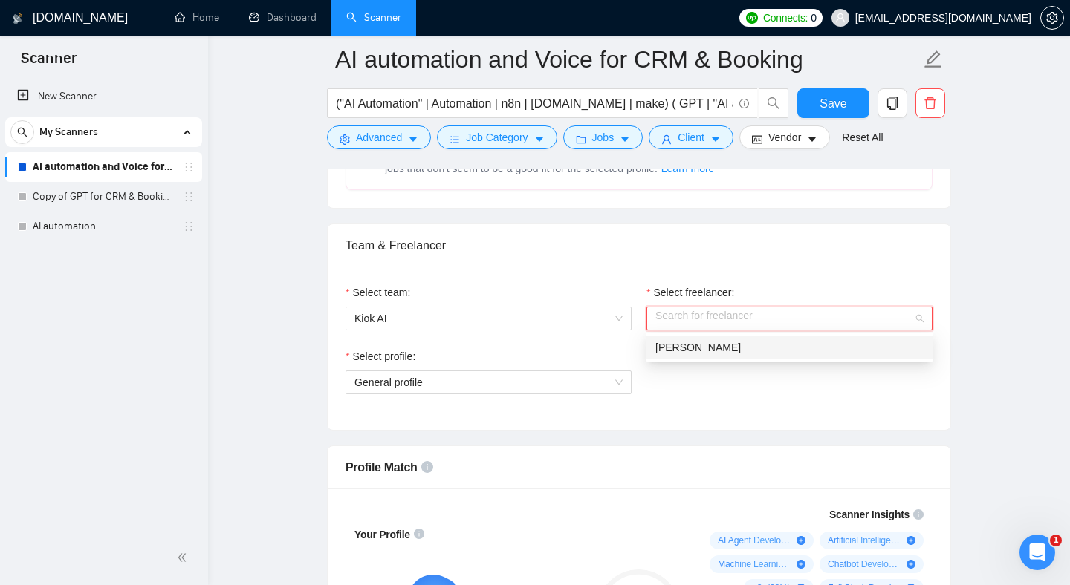
click at [691, 351] on span "[PERSON_NAME]" at bounding box center [697, 348] width 85 height 12
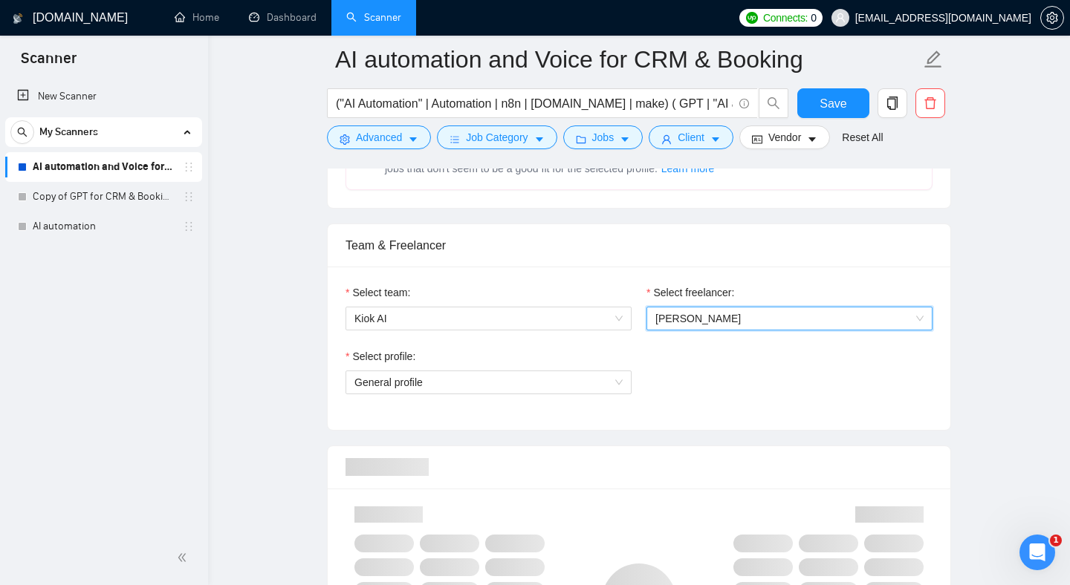
click at [681, 373] on div "Select profile: General profile" at bounding box center [639, 380] width 602 height 64
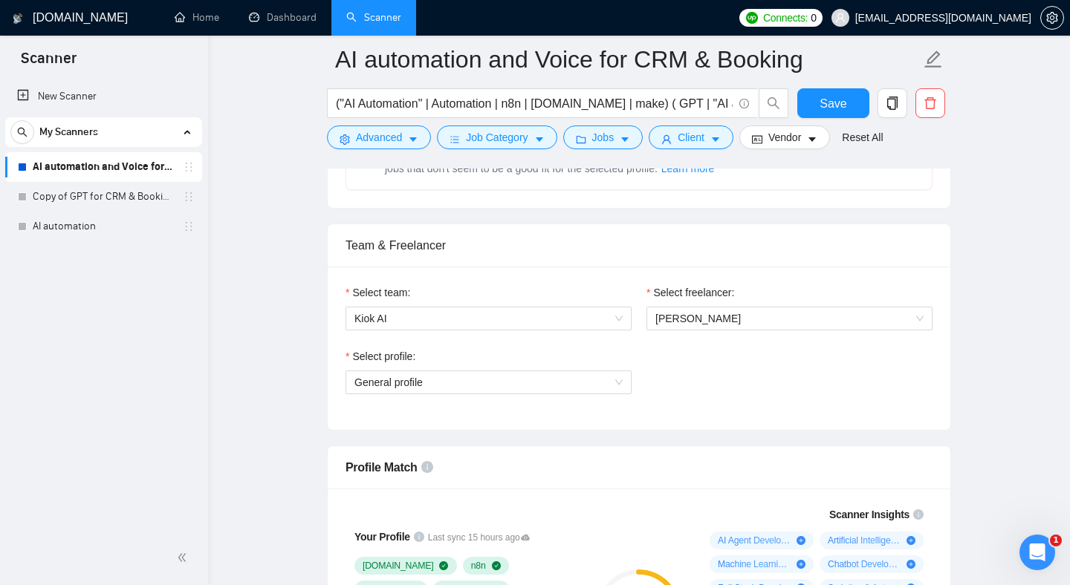
scroll to position [880, 0]
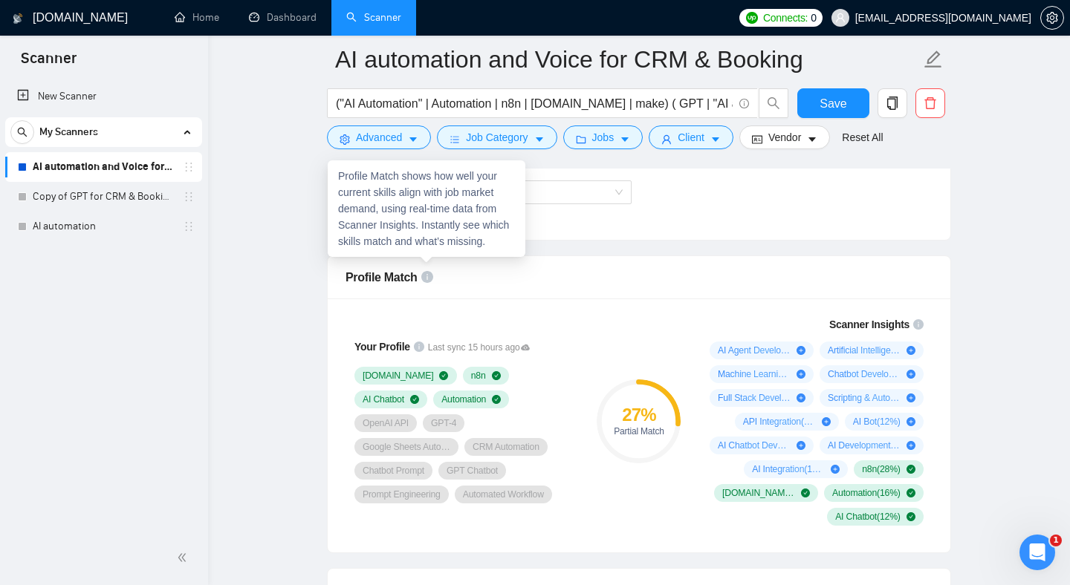
click at [481, 293] on div "Profile Match" at bounding box center [638, 277] width 587 height 42
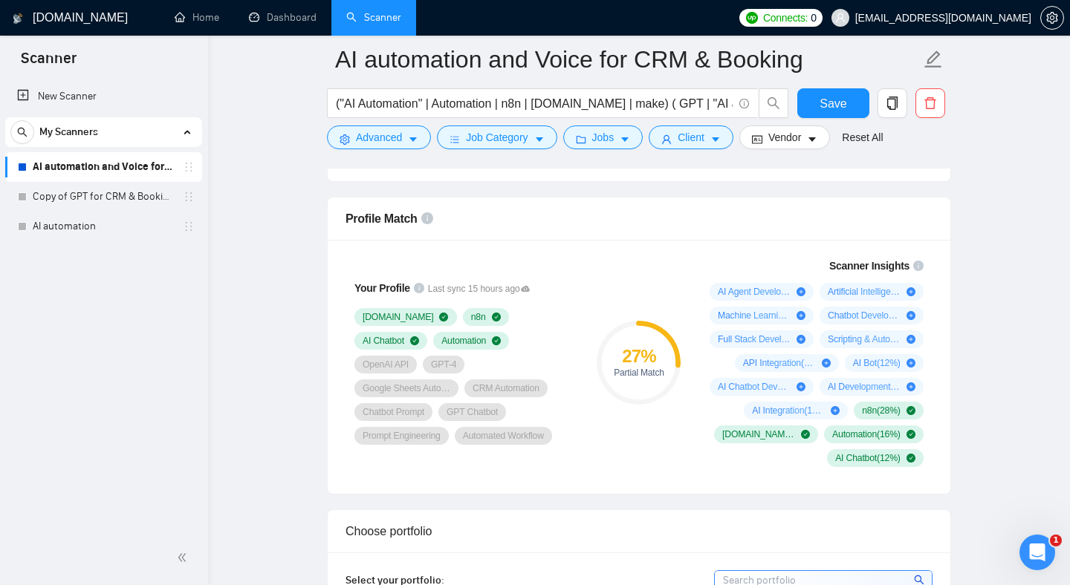
scroll to position [930, 0]
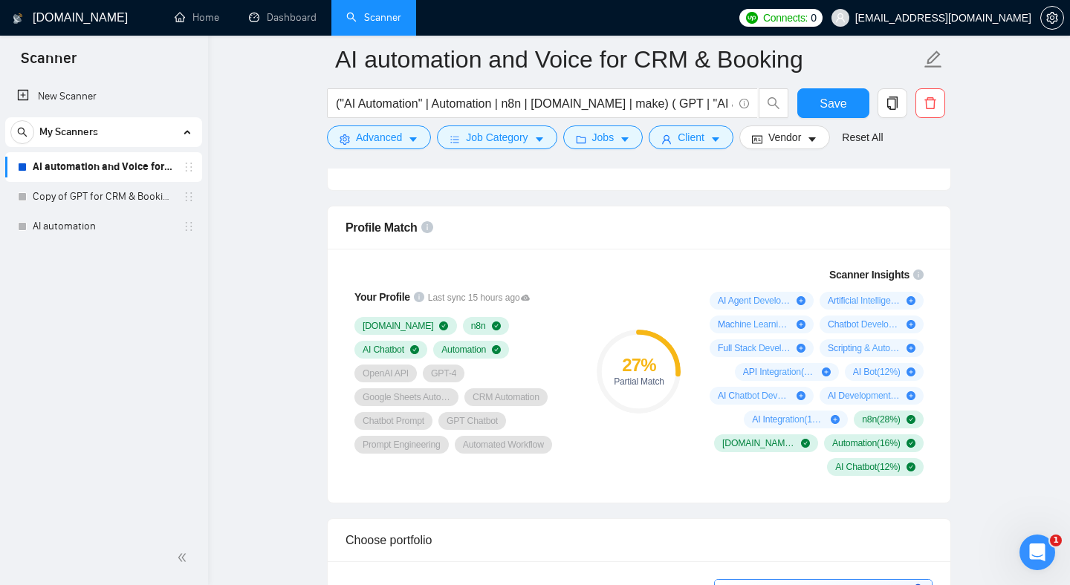
click at [467, 415] on span "GPT Chatbot" at bounding box center [471, 421] width 51 height 12
click at [522, 462] on div "Your Profile Last sync 15 hours ago [DOMAIN_NAME] n8n AI Chatbot Automation Ope…" at bounding box center [464, 371] width 250 height 227
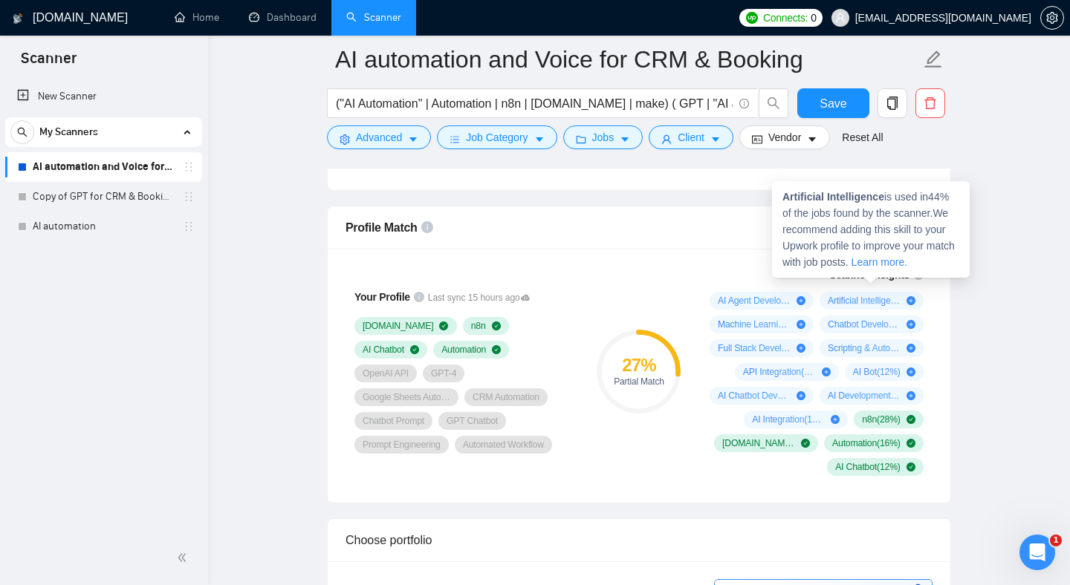
click at [935, 308] on div "Scanner Insights AI Agent Development ( 44 %) Artificial Intelligence ( 44 %) M…" at bounding box center [814, 371] width 250 height 227
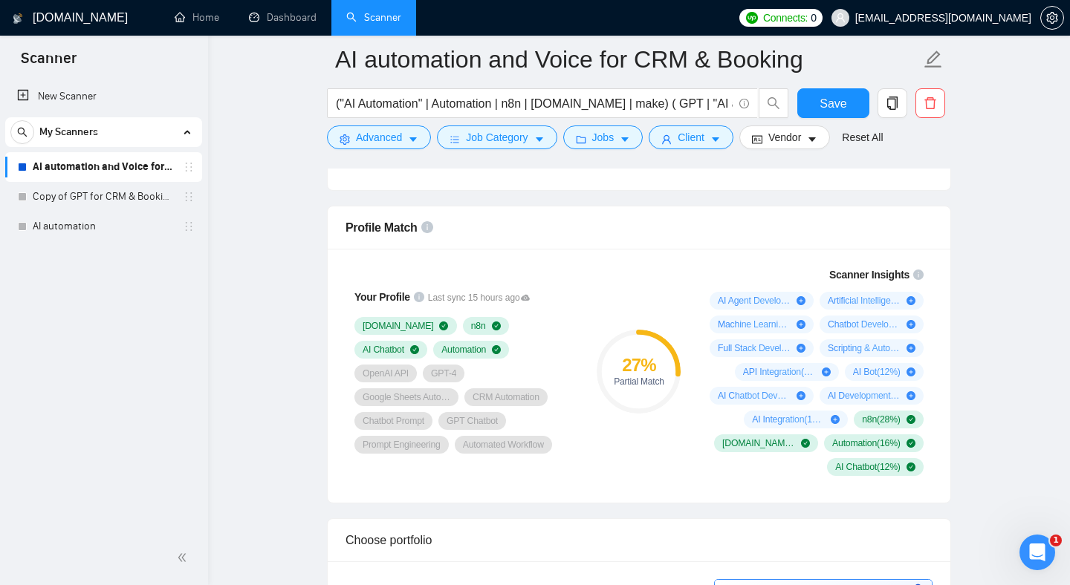
click at [939, 305] on div "Your Profile Last sync 15 hours ago [DOMAIN_NAME] n8n AI Chatbot Automation Ope…" at bounding box center [639, 376] width 622 height 254
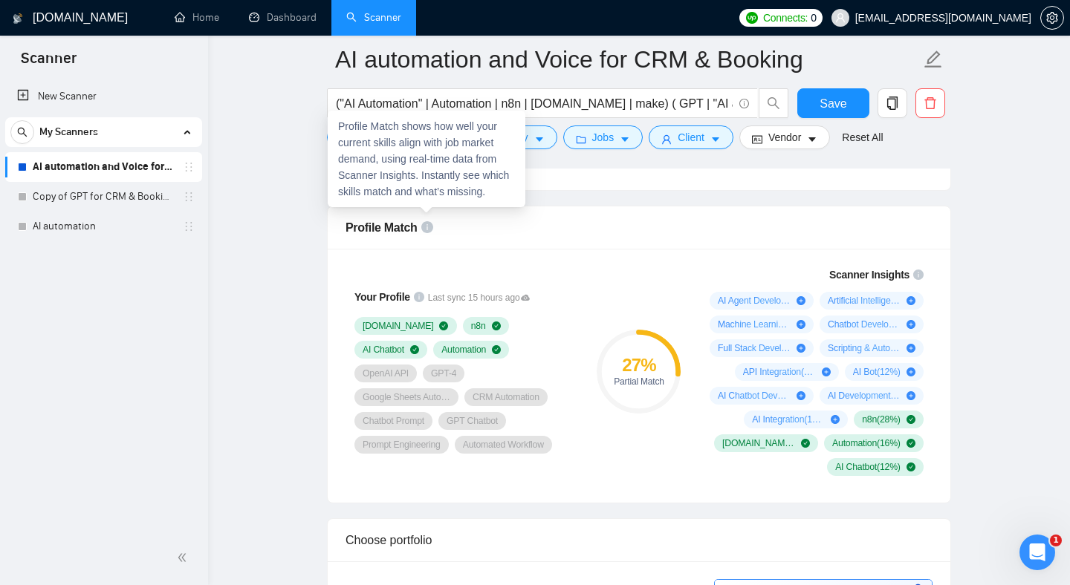
click at [426, 225] on icon "info-circle" at bounding box center [427, 227] width 12 height 12
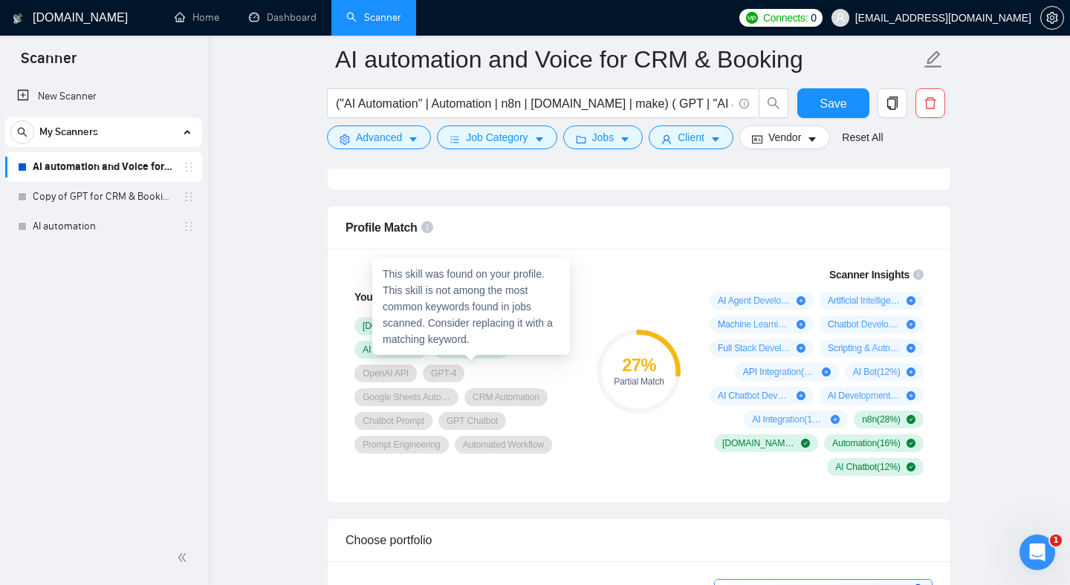
click at [409, 368] on span "OpenAI API" at bounding box center [385, 374] width 46 height 12
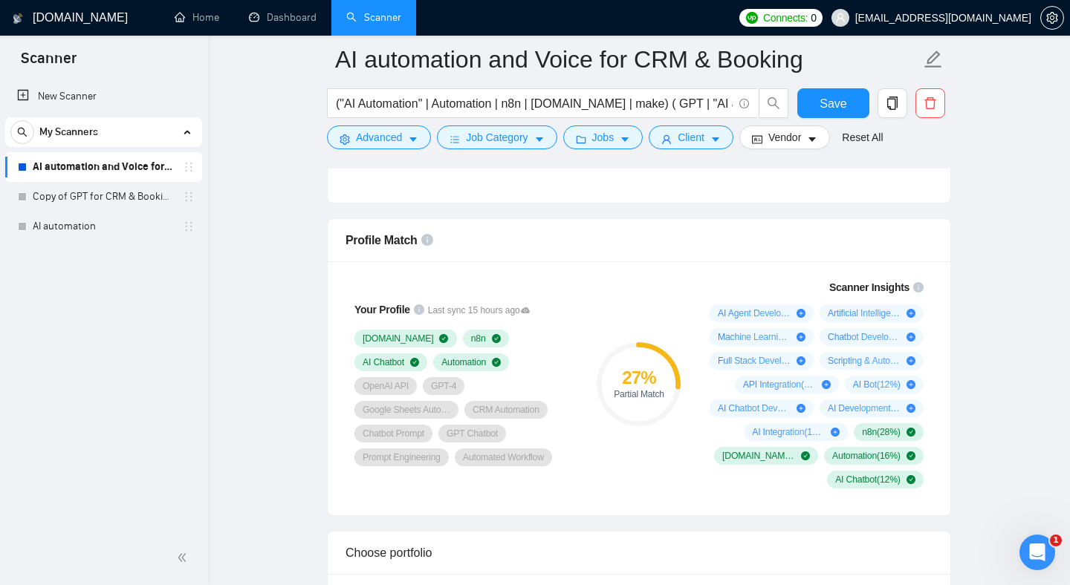
scroll to position [914, 0]
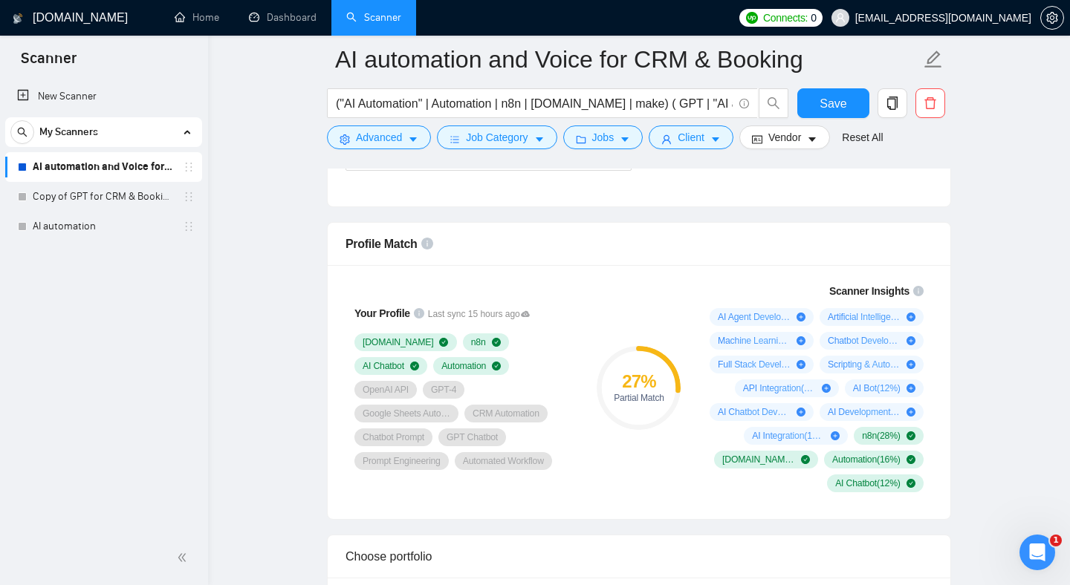
click at [728, 277] on div "Scanner Insights AI Agent Development ( 44 %) Artificial Intelligence ( 44 %) M…" at bounding box center [813, 387] width 238 height 227
click at [598, 299] on div "27 % Partial Match" at bounding box center [639, 387] width 100 height 227
click at [636, 257] on div "Profile Match" at bounding box center [638, 244] width 587 height 42
click at [830, 108] on span "Save" at bounding box center [832, 103] width 27 height 19
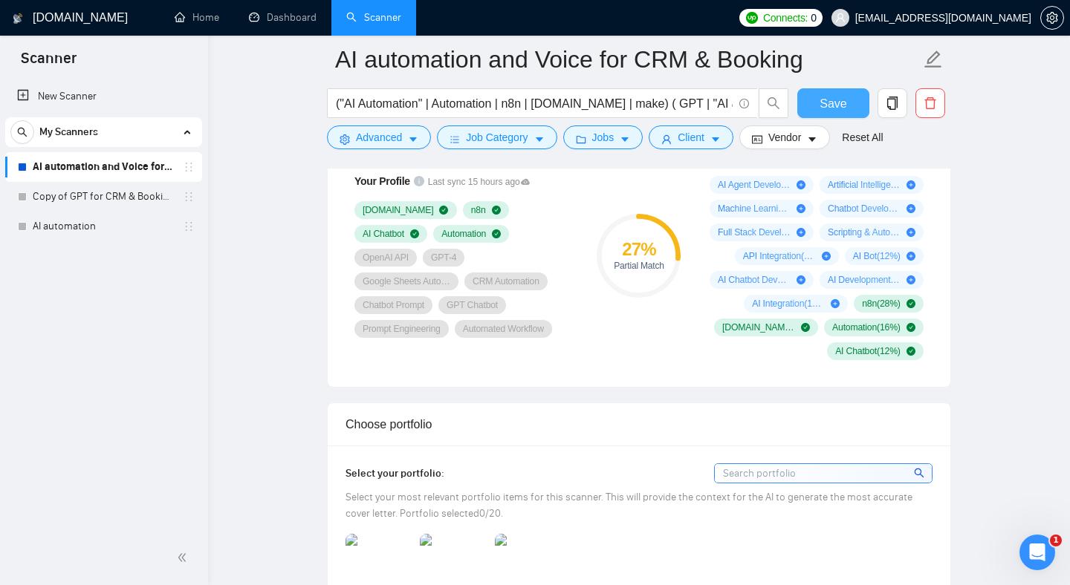
scroll to position [1264, 0]
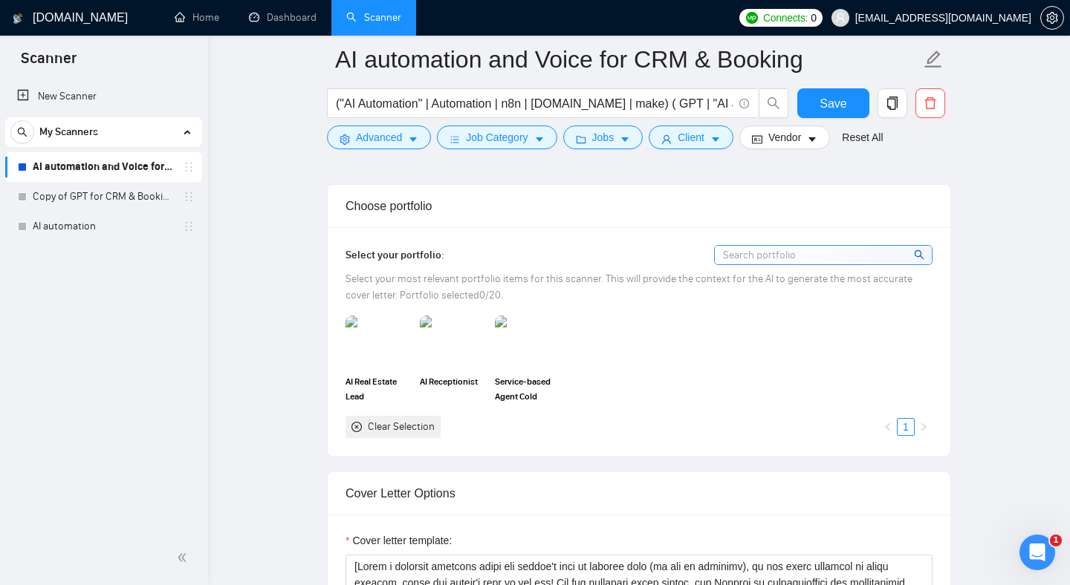
click at [368, 279] on span "Select your most relevant portfolio items for this scanner. This will provide t…" at bounding box center [628, 287] width 567 height 29
drag, startPoint x: 368, startPoint y: 279, endPoint x: 607, endPoint y: 278, distance: 238.4
click at [607, 278] on span "Select your most relevant portfolio items for this scanner. This will provide t…" at bounding box center [628, 287] width 567 height 29
click at [618, 278] on span "Select your most relevant portfolio items for this scanner. This will provide t…" at bounding box center [628, 287] width 567 height 29
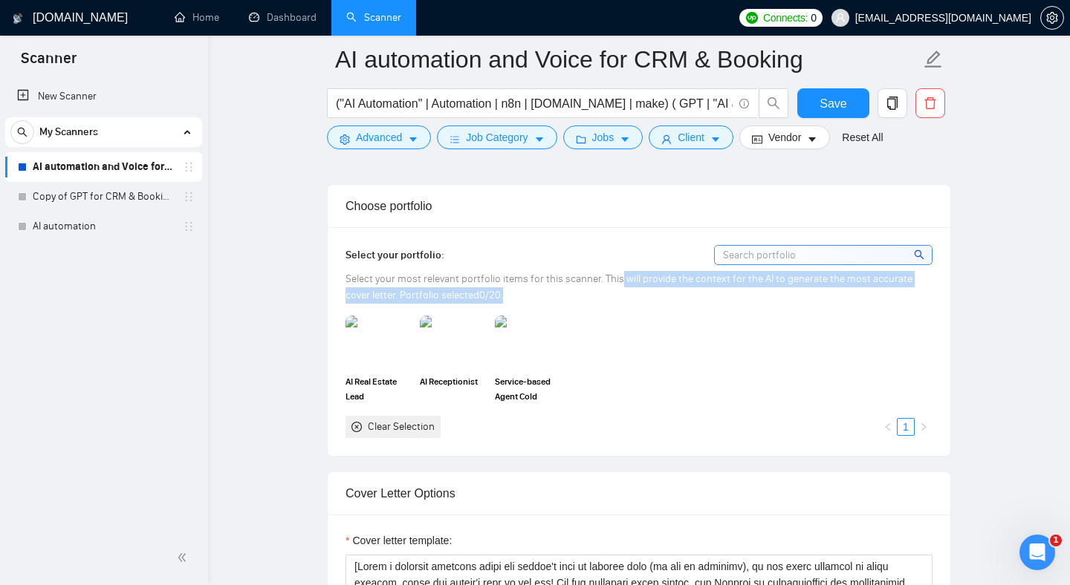
drag, startPoint x: 618, startPoint y: 278, endPoint x: 632, endPoint y: 306, distance: 31.6
click at [632, 306] on div "Select your portfolio: Select your most relevant portfolio items for this scann…" at bounding box center [638, 341] width 587 height 192
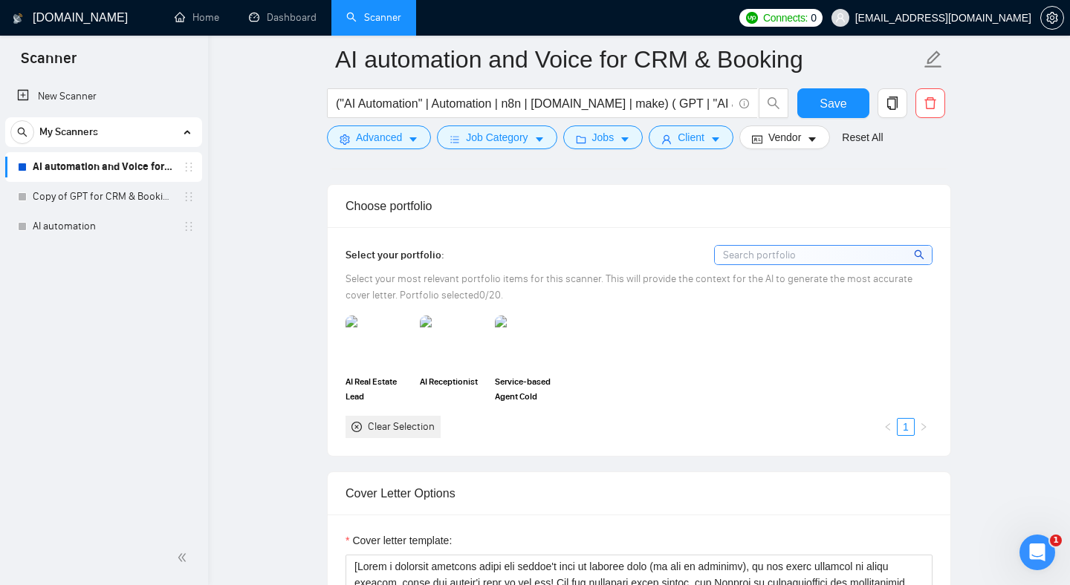
click at [599, 290] on div "Select your most relevant portfolio items for this scanner. This will provide t…" at bounding box center [638, 287] width 587 height 33
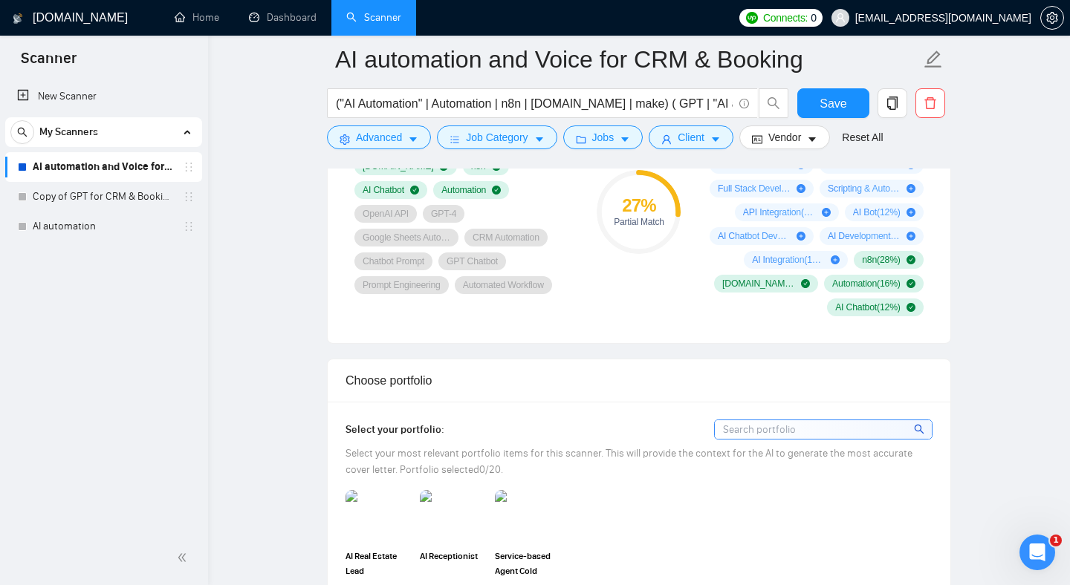
scroll to position [1076, 0]
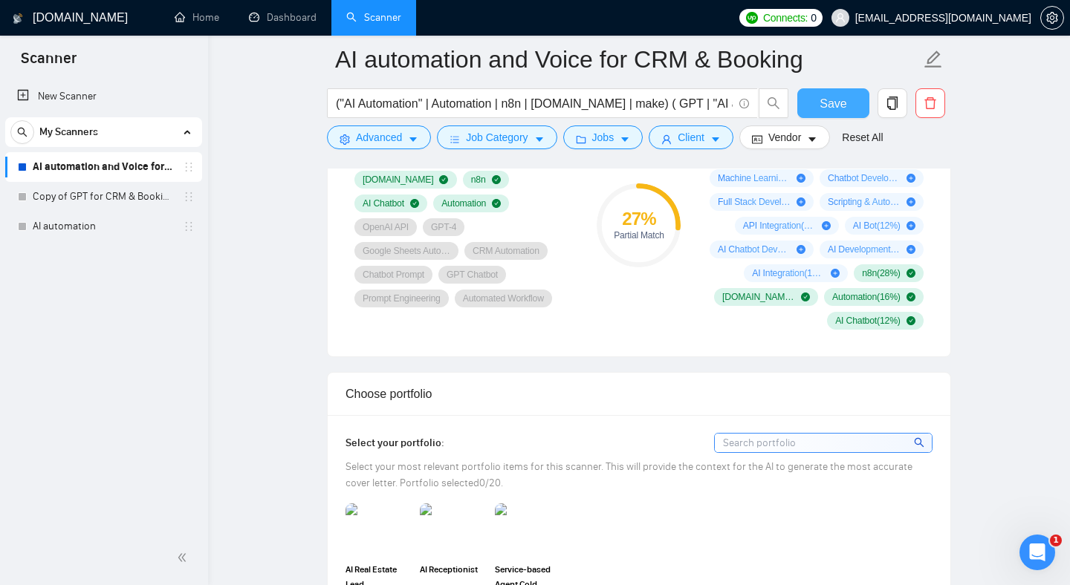
click at [834, 115] on button "Save" at bounding box center [833, 103] width 72 height 30
click at [648, 217] on div "27 %" at bounding box center [638, 219] width 84 height 18
click at [88, 207] on link "Copy of GPT for CRM & Booking" at bounding box center [103, 197] width 141 height 30
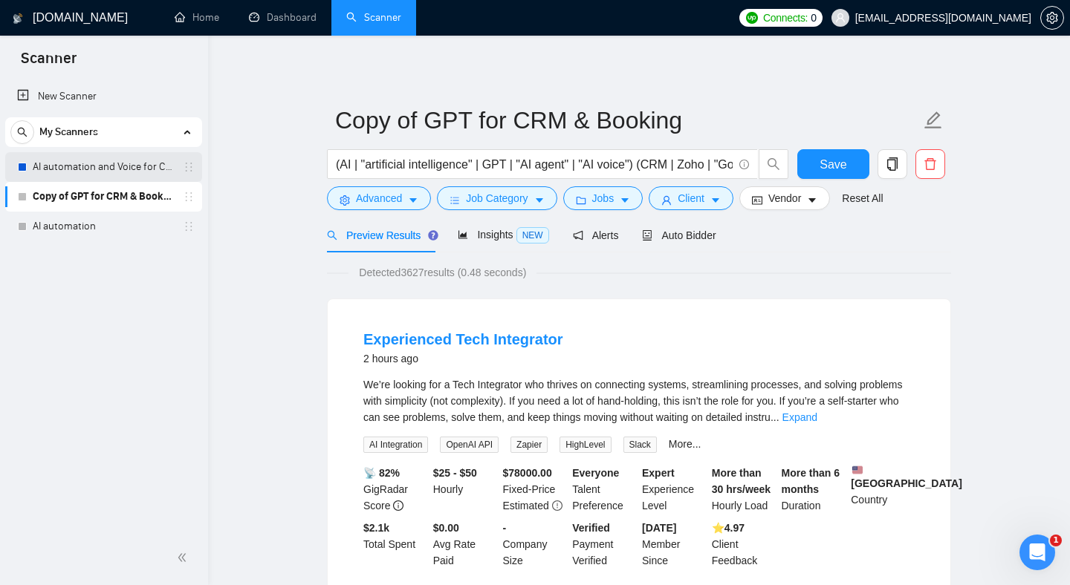
click at [74, 167] on link "AI automation and Voice for CRM & Booking" at bounding box center [103, 167] width 141 height 30
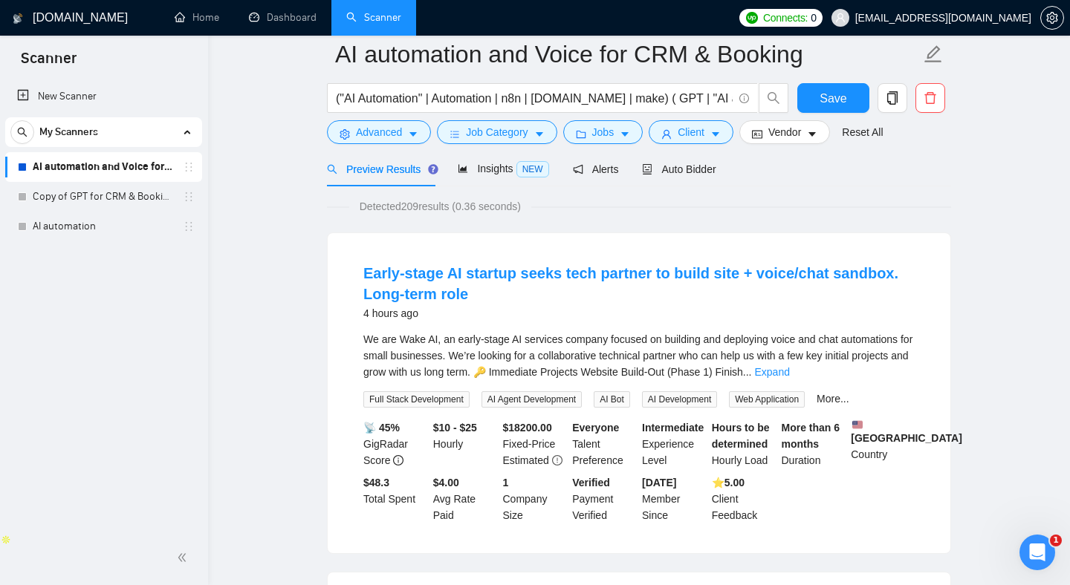
scroll to position [41, 0]
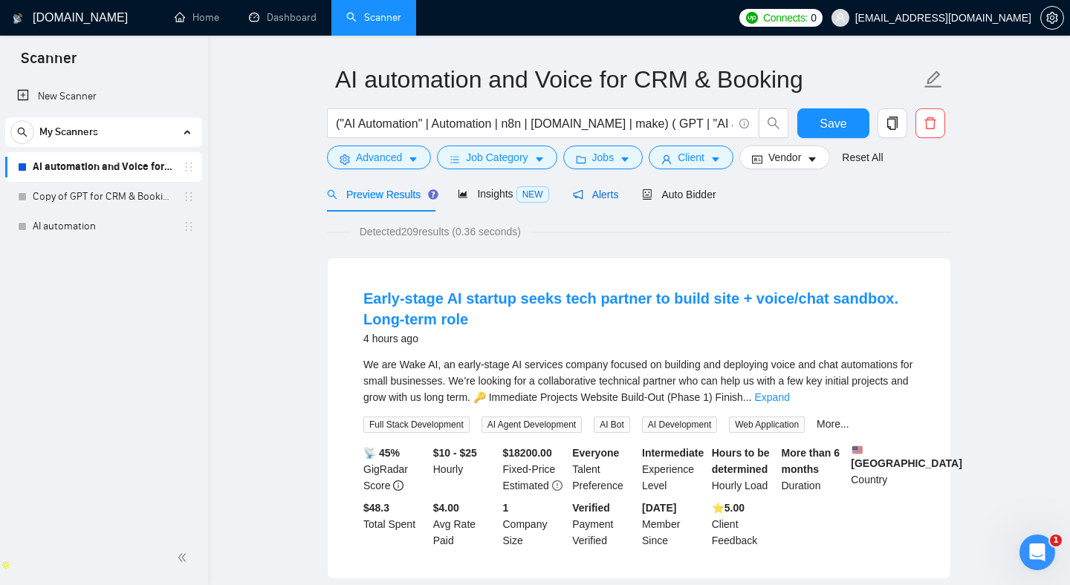
click at [599, 200] on span "Alerts" at bounding box center [596, 195] width 46 height 12
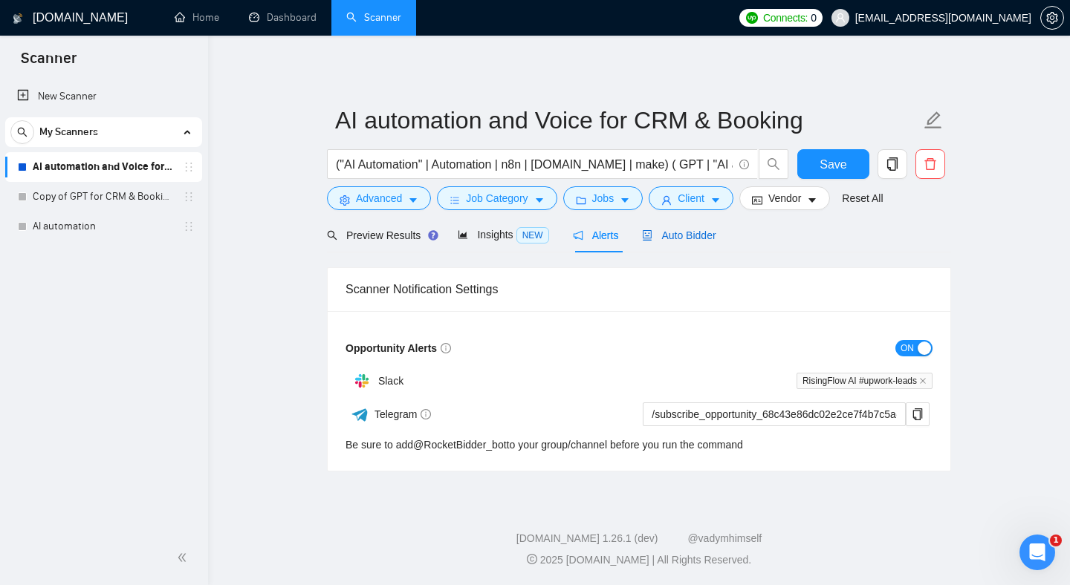
click at [700, 230] on span "Auto Bidder" at bounding box center [679, 236] width 74 height 12
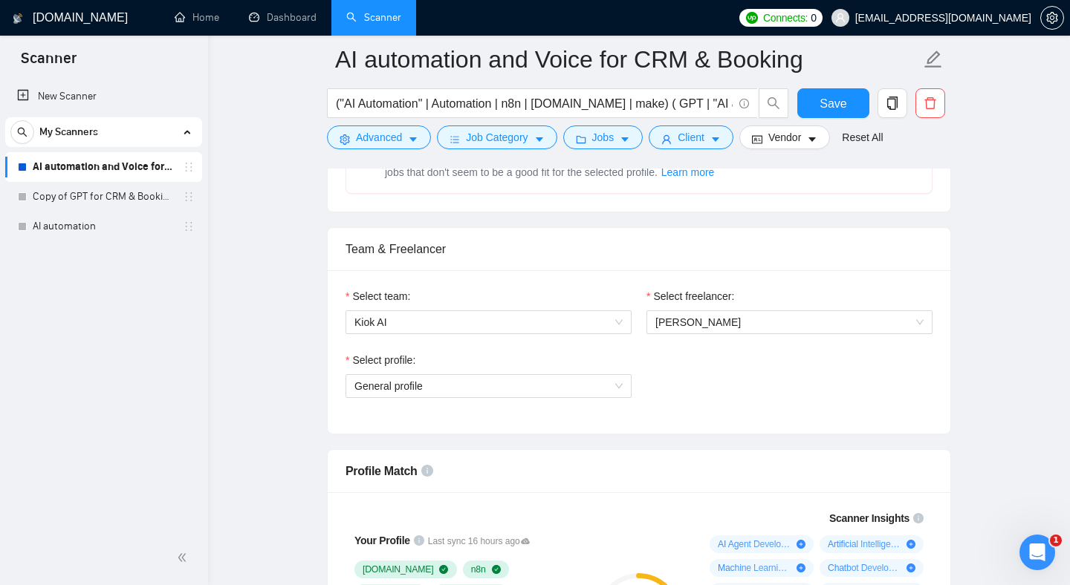
scroll to position [822, 0]
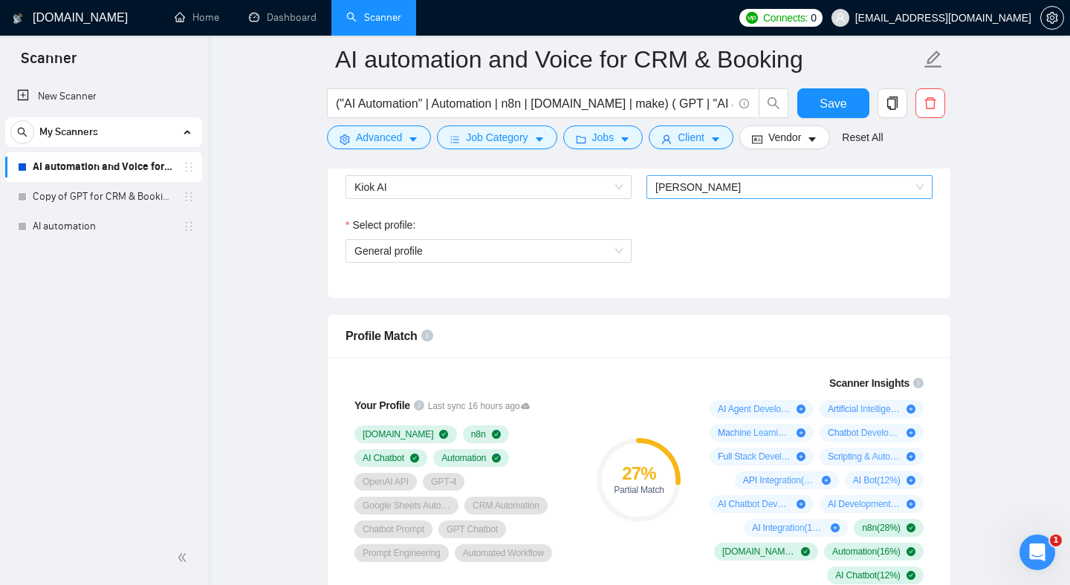
click at [718, 186] on span "[PERSON_NAME]" at bounding box center [697, 187] width 85 height 12
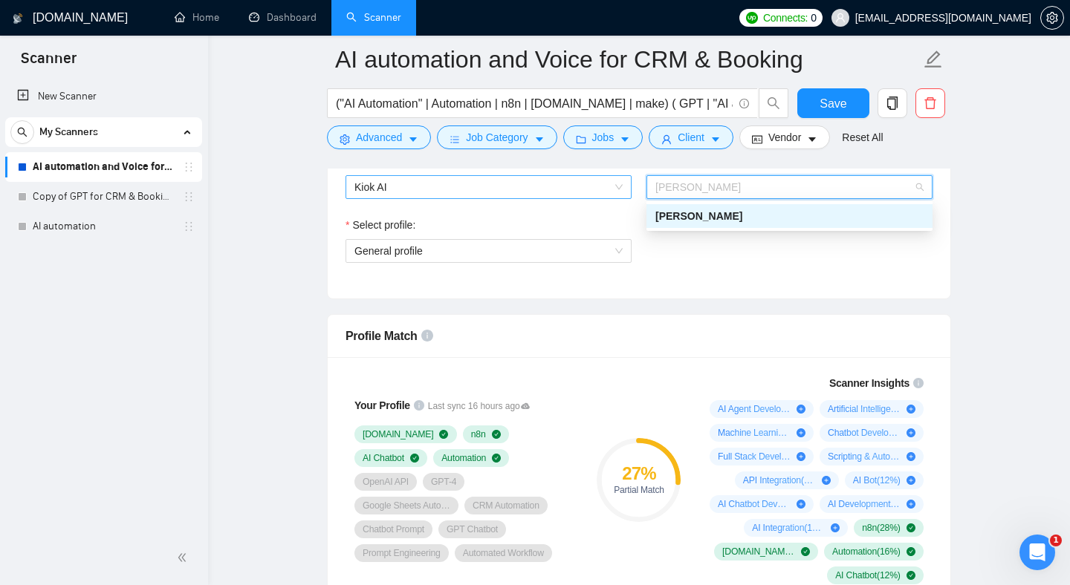
click at [573, 193] on span "Kiok AI" at bounding box center [488, 187] width 268 height 22
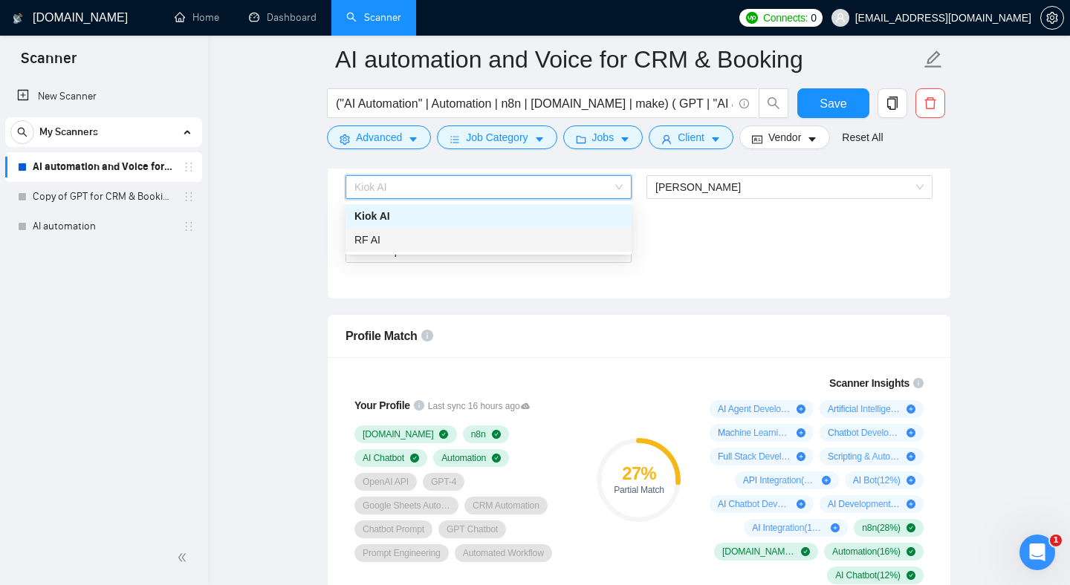
click at [507, 230] on div "RF AI" at bounding box center [488, 240] width 286 height 24
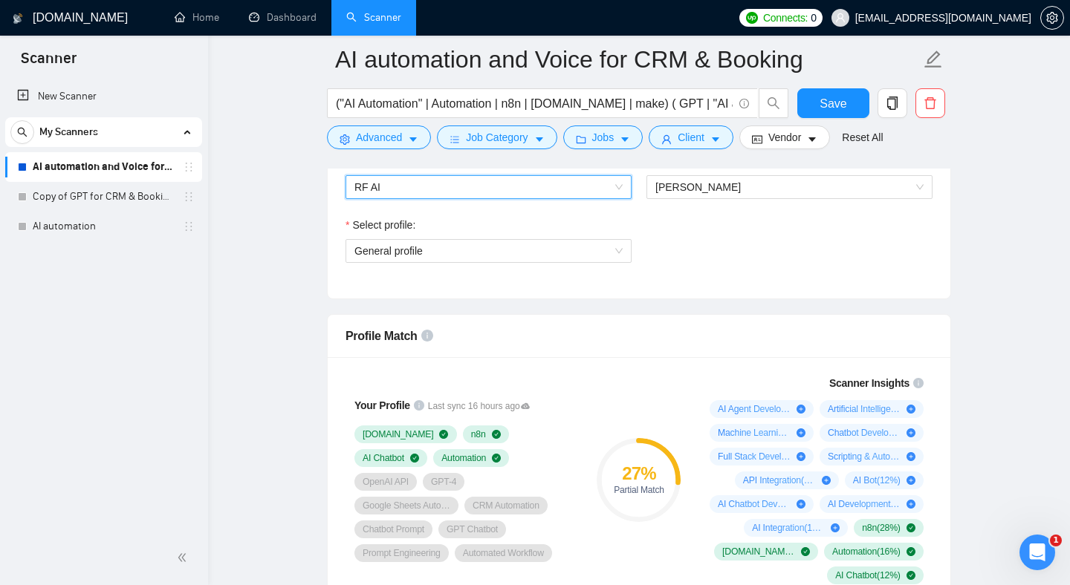
click at [608, 189] on span "RF AI" at bounding box center [488, 187] width 268 height 22
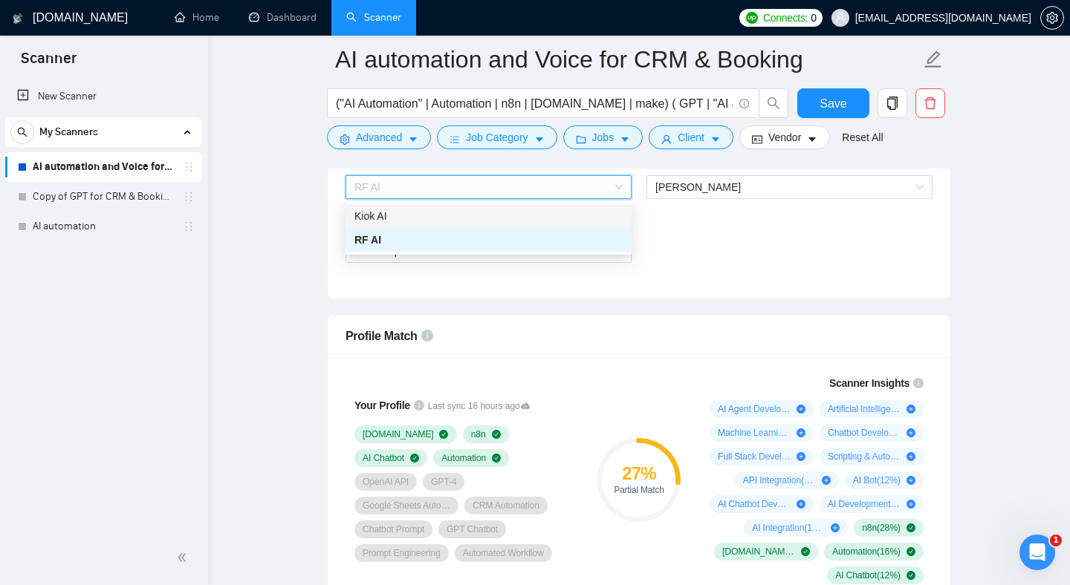
click at [572, 210] on div "Kiok AI" at bounding box center [488, 216] width 268 height 16
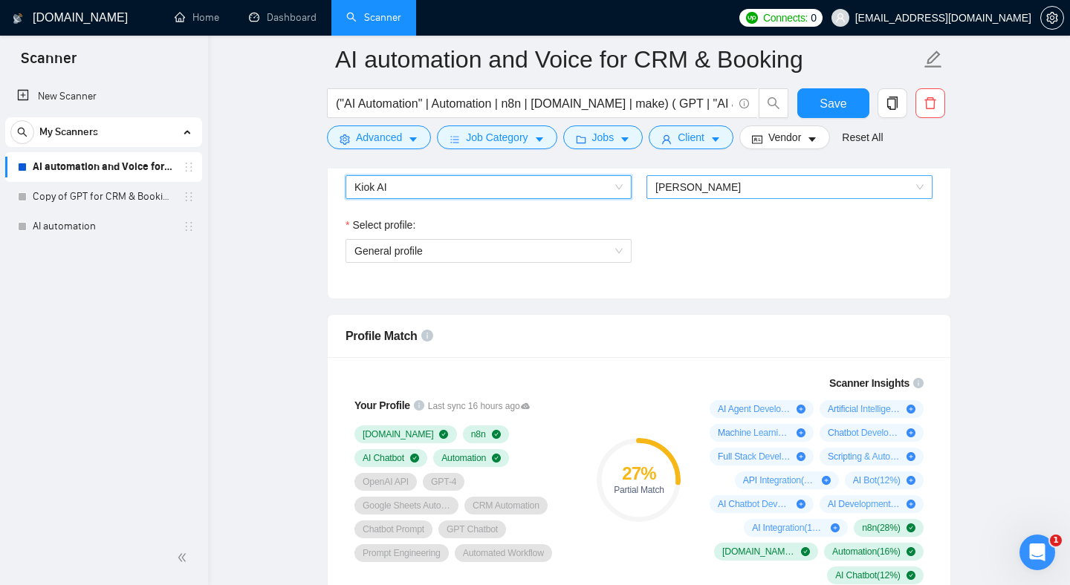
click at [712, 191] on span "[PERSON_NAME]" at bounding box center [697, 187] width 85 height 12
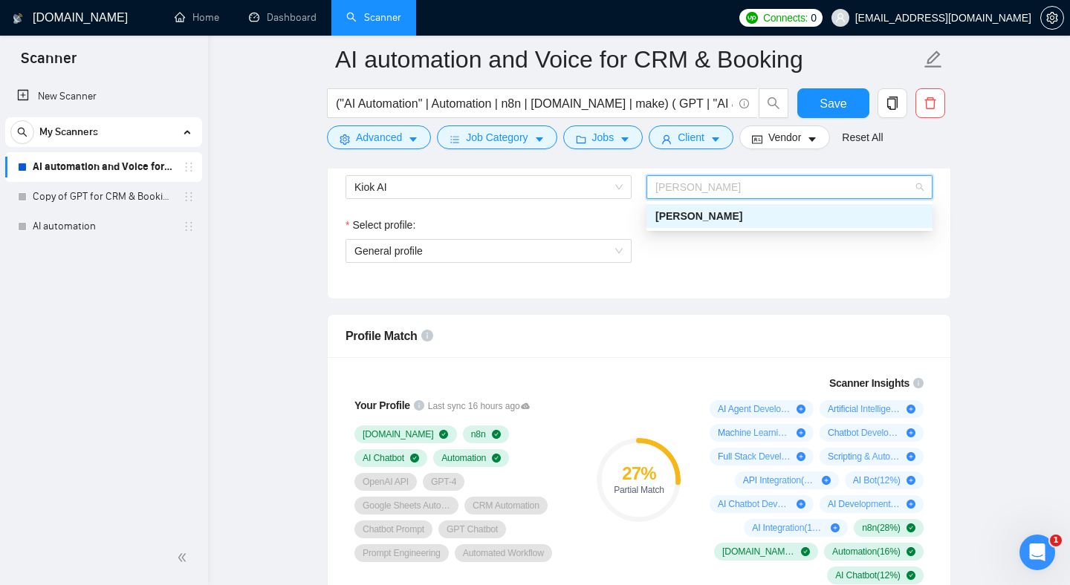
click at [698, 218] on span "[PERSON_NAME]" at bounding box center [698, 216] width 87 height 12
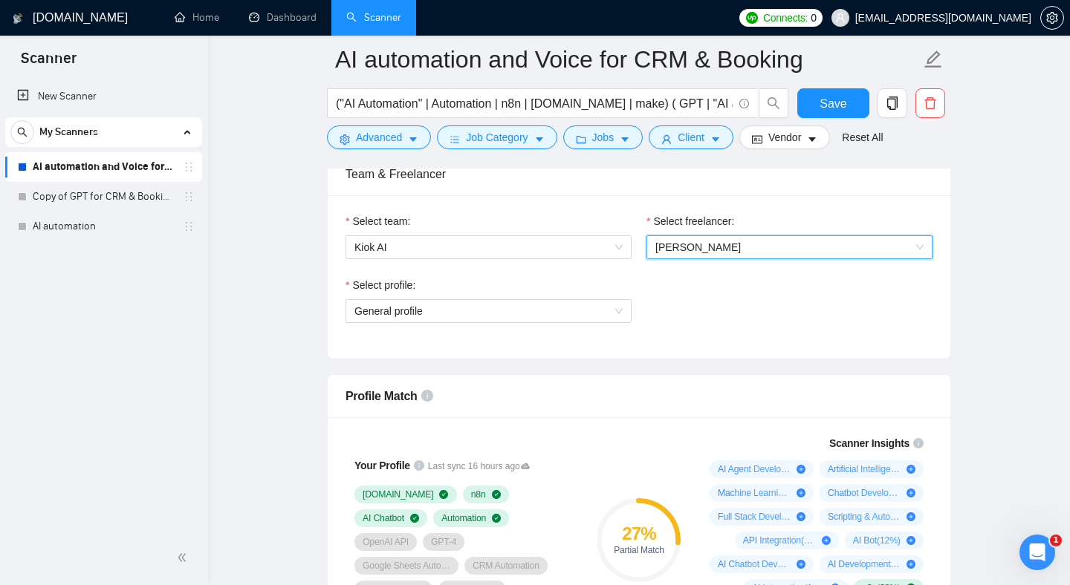
scroll to position [745, 0]
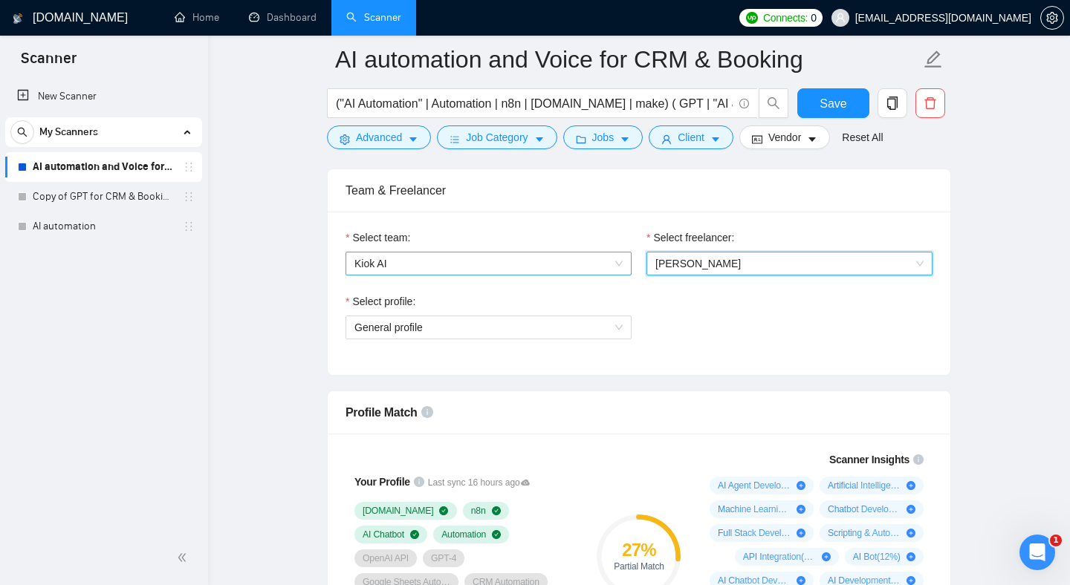
click at [544, 259] on span "Kiok AI" at bounding box center [488, 264] width 268 height 22
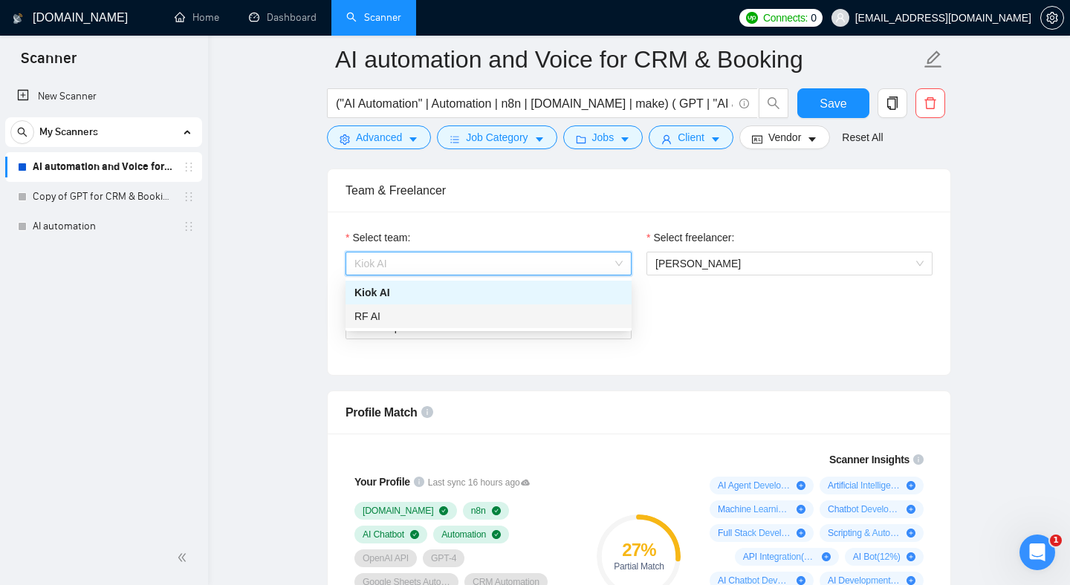
click at [500, 319] on div "RF AI" at bounding box center [488, 316] width 268 height 16
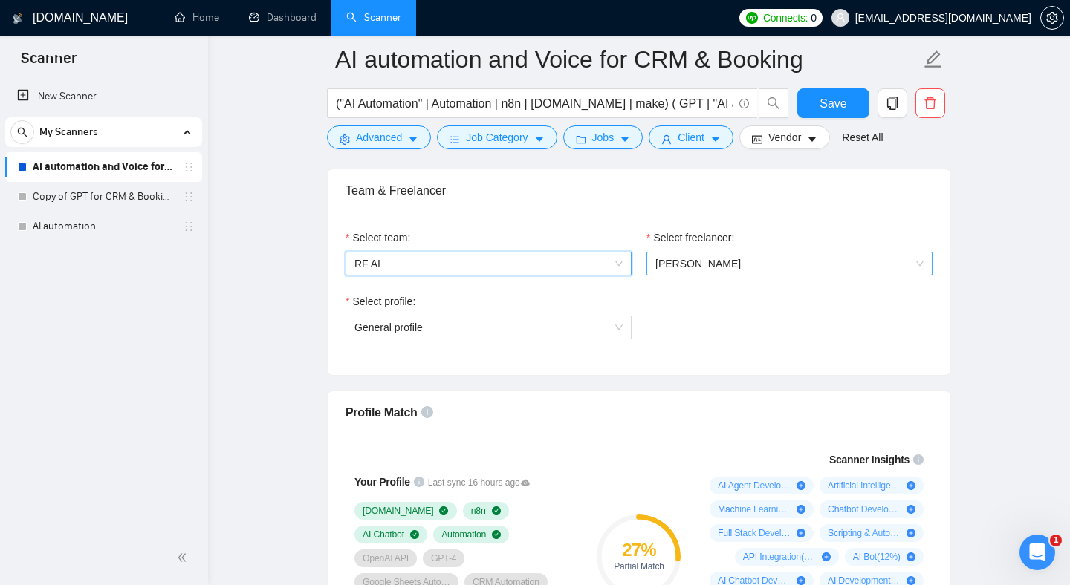
click at [672, 273] on span "[PERSON_NAME]" at bounding box center [789, 264] width 268 height 22
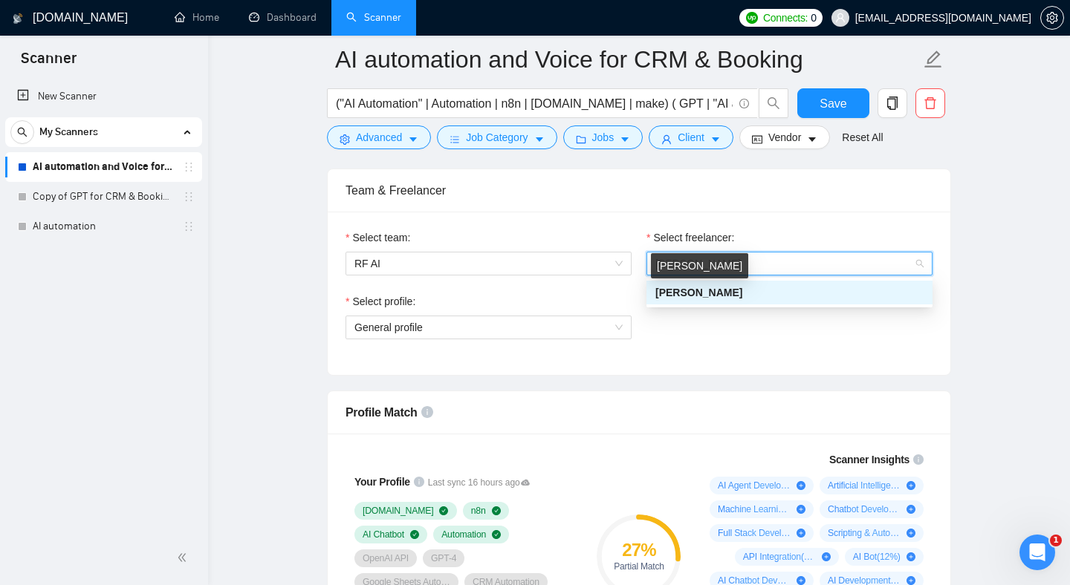
click at [671, 295] on span "[PERSON_NAME]" at bounding box center [698, 293] width 87 height 12
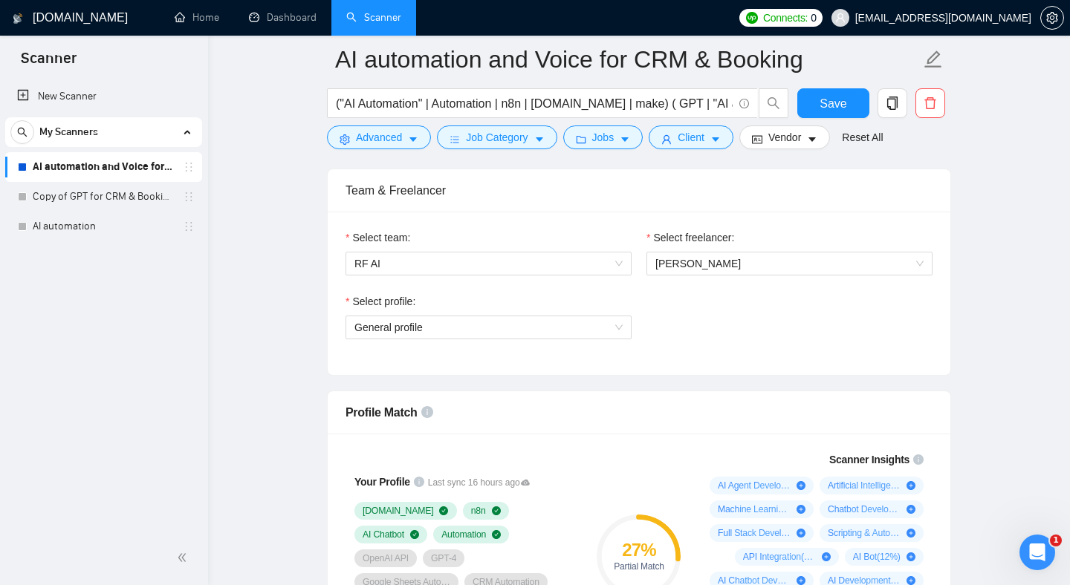
click at [525, 341] on div "Select profile: General profile" at bounding box center [488, 325] width 301 height 64
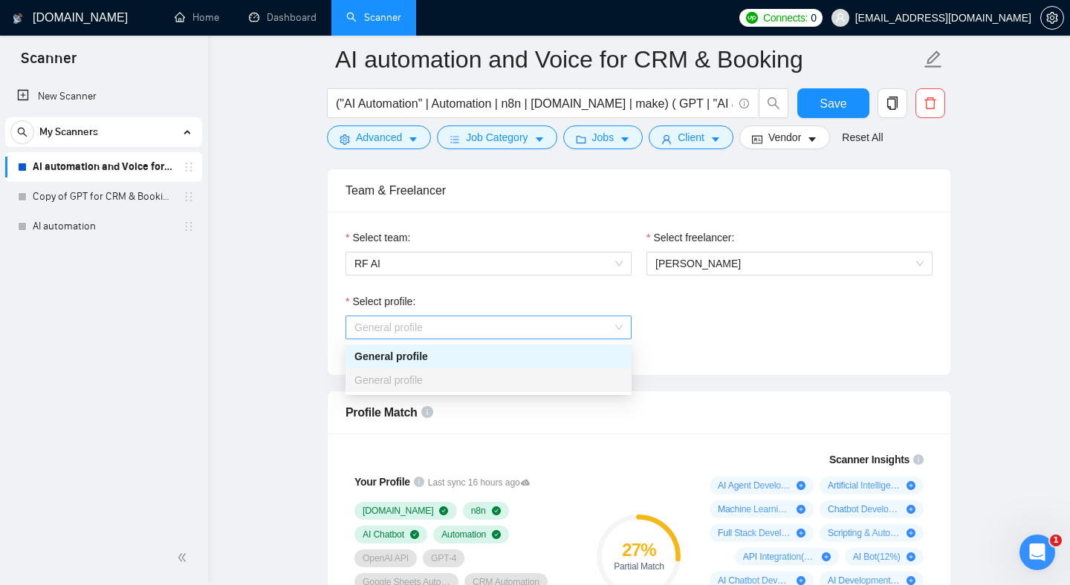
click at [519, 325] on span "General profile" at bounding box center [488, 327] width 268 height 22
click at [486, 376] on div "General profile" at bounding box center [488, 380] width 268 height 16
click at [480, 357] on div "General profile" at bounding box center [488, 356] width 268 height 16
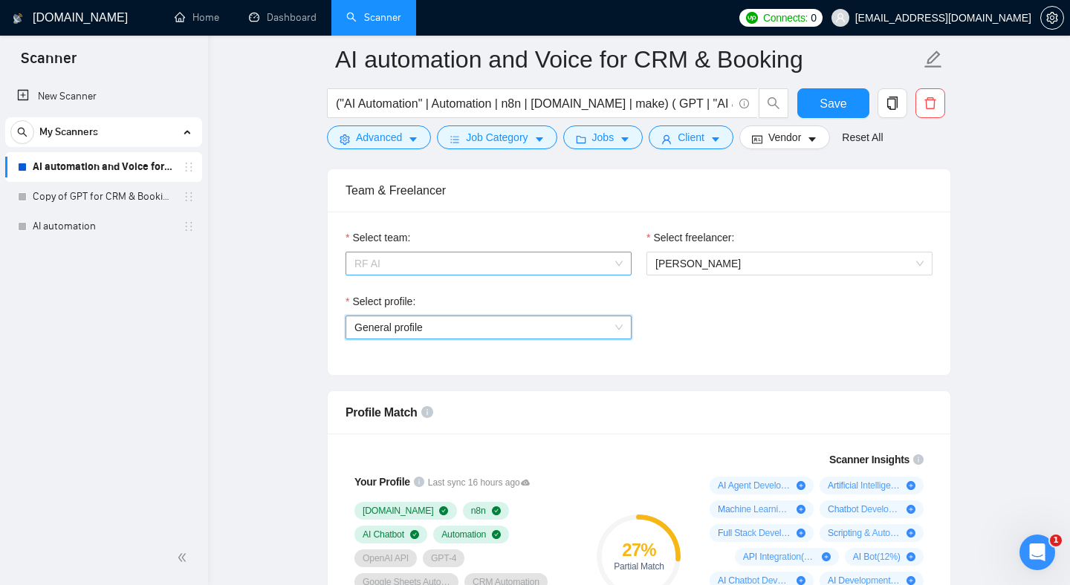
click at [474, 265] on span "RF AI" at bounding box center [488, 264] width 268 height 22
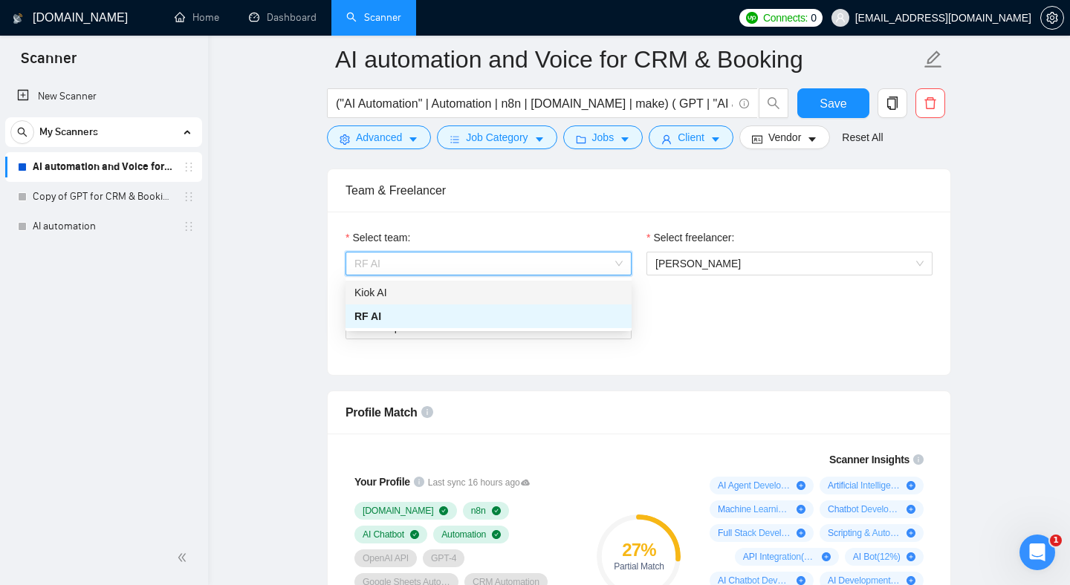
click at [453, 297] on div "Kiok AI" at bounding box center [488, 292] width 268 height 16
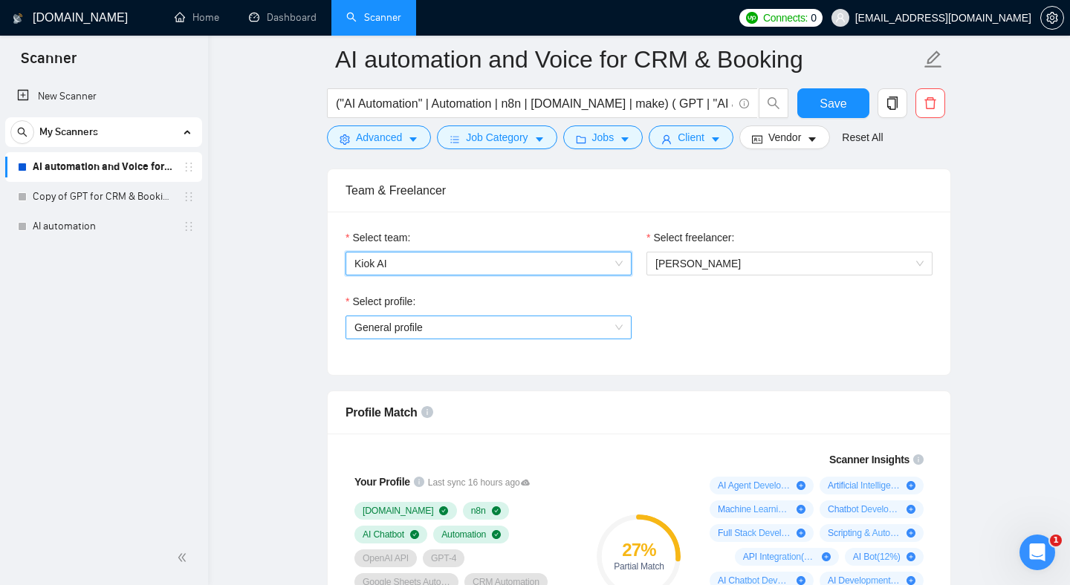
click at [461, 328] on span "General profile" at bounding box center [488, 327] width 268 height 22
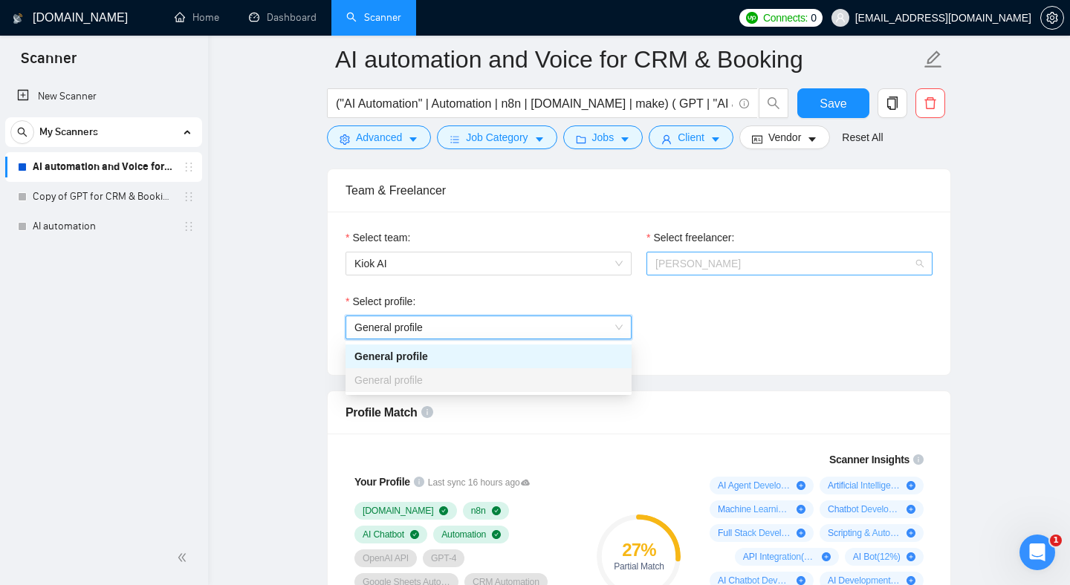
click at [692, 268] on span "[PERSON_NAME]" at bounding box center [697, 264] width 85 height 12
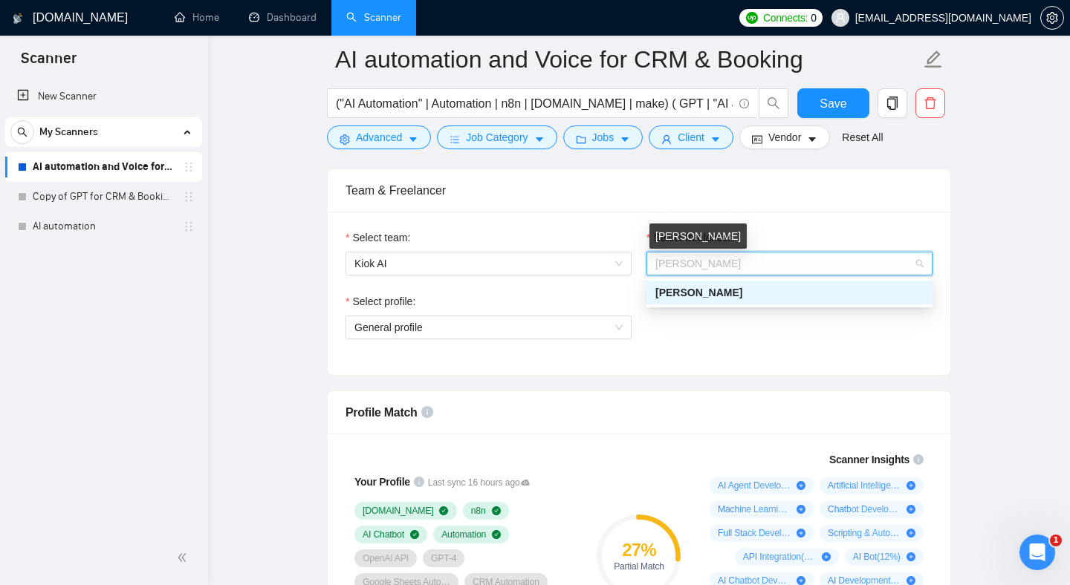
click at [692, 298] on span "[PERSON_NAME]" at bounding box center [698, 293] width 87 height 12
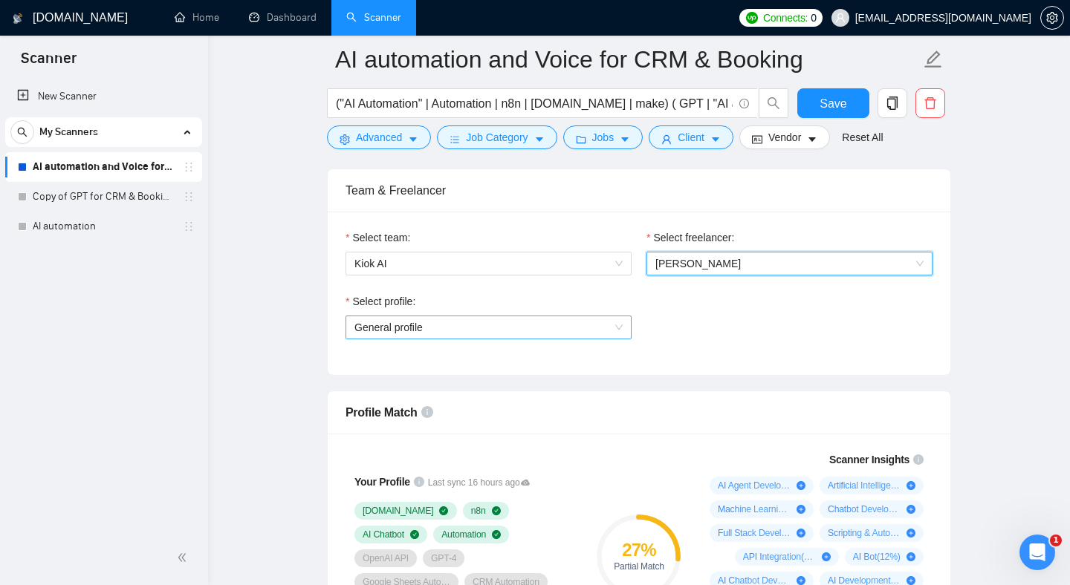
click at [466, 320] on span "General profile" at bounding box center [488, 327] width 268 height 22
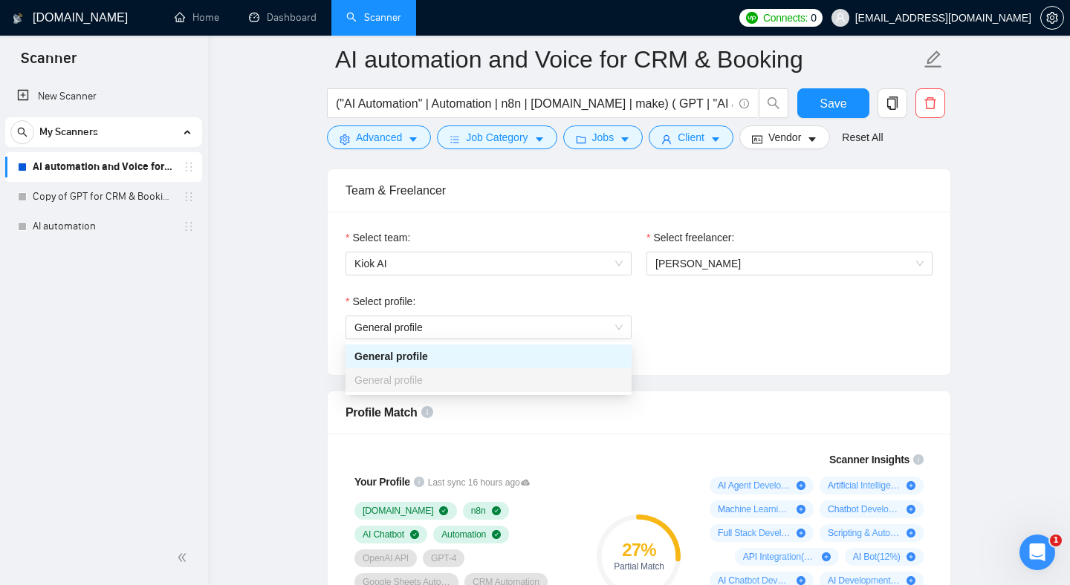
click at [472, 227] on div "Select team: Kiok AI Select freelancer: [PERSON_NAME] Select profile: General p…" at bounding box center [639, 293] width 622 height 163
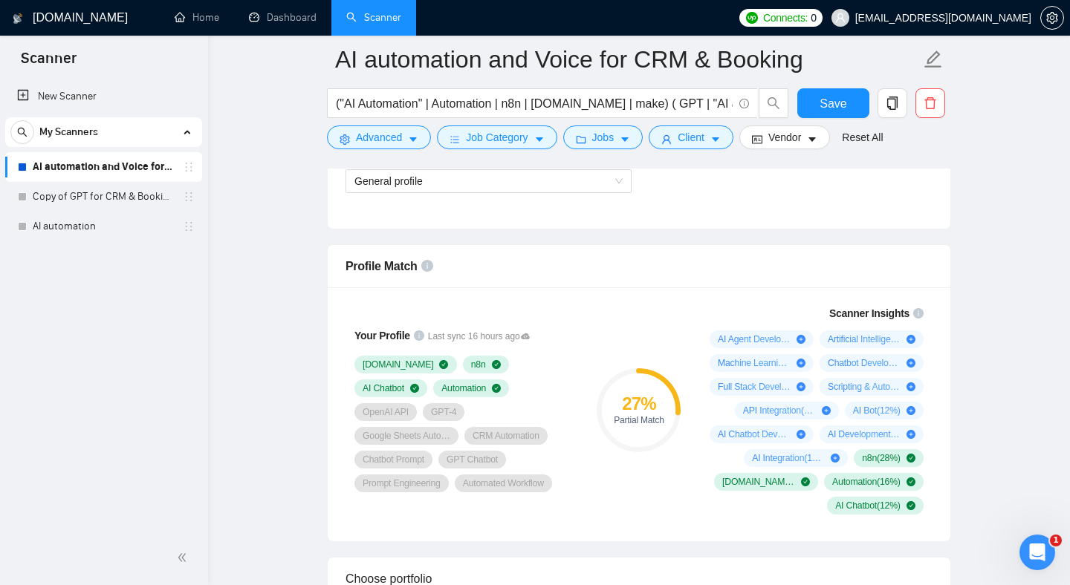
scroll to position [1390, 0]
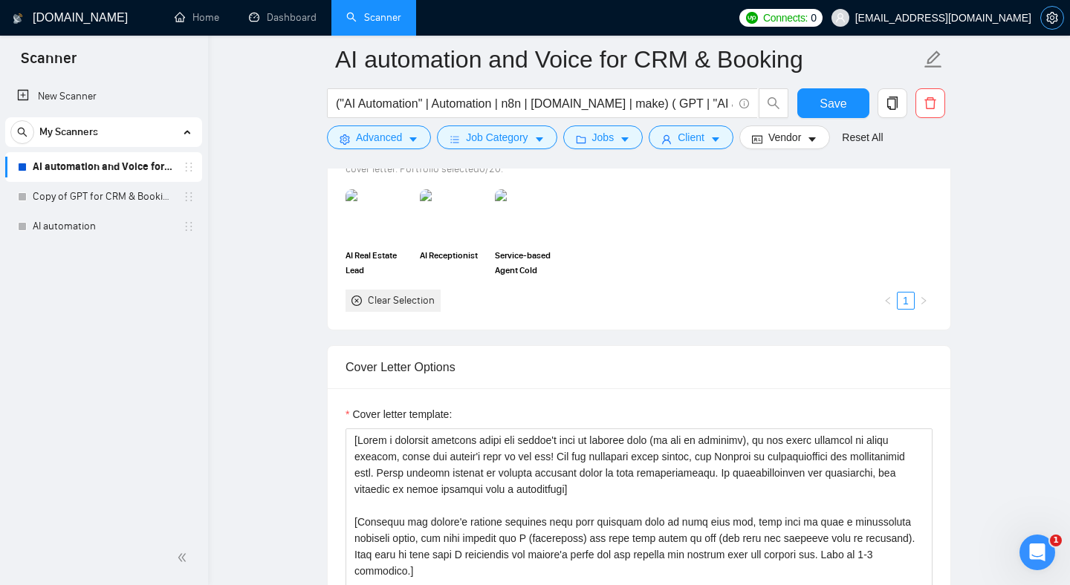
click at [1047, 19] on icon "setting" at bounding box center [1051, 18] width 11 height 12
click at [834, 103] on span "Save" at bounding box center [832, 103] width 27 height 19
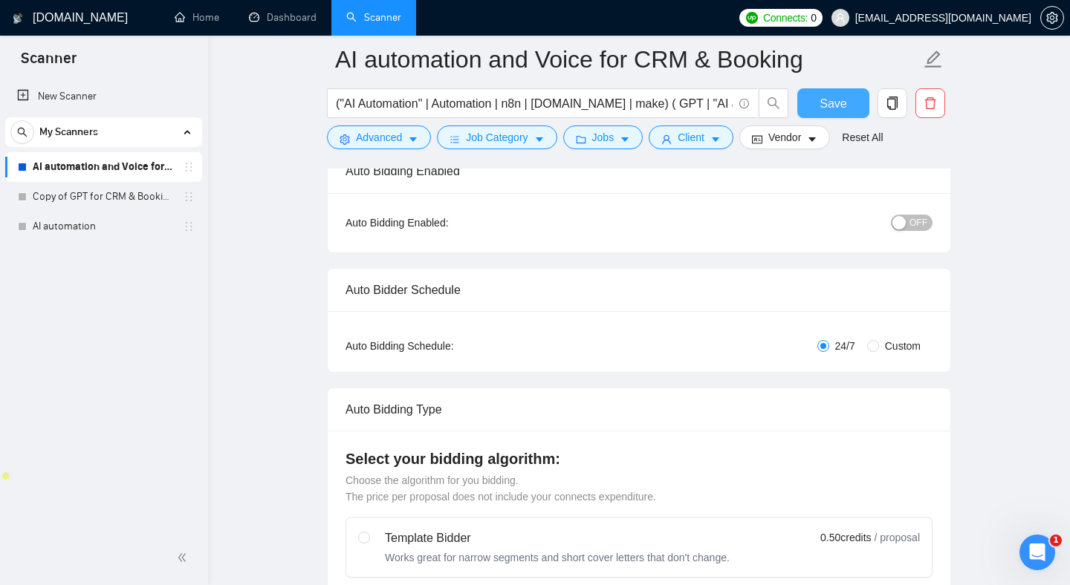
scroll to position [0, 0]
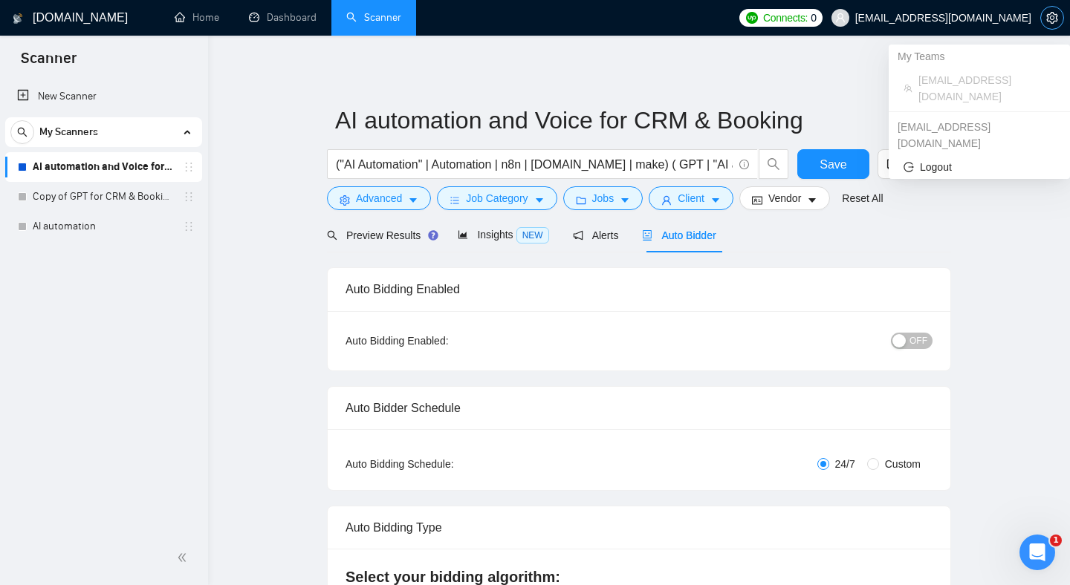
click at [1044, 21] on span "setting" at bounding box center [1052, 18] width 22 height 12
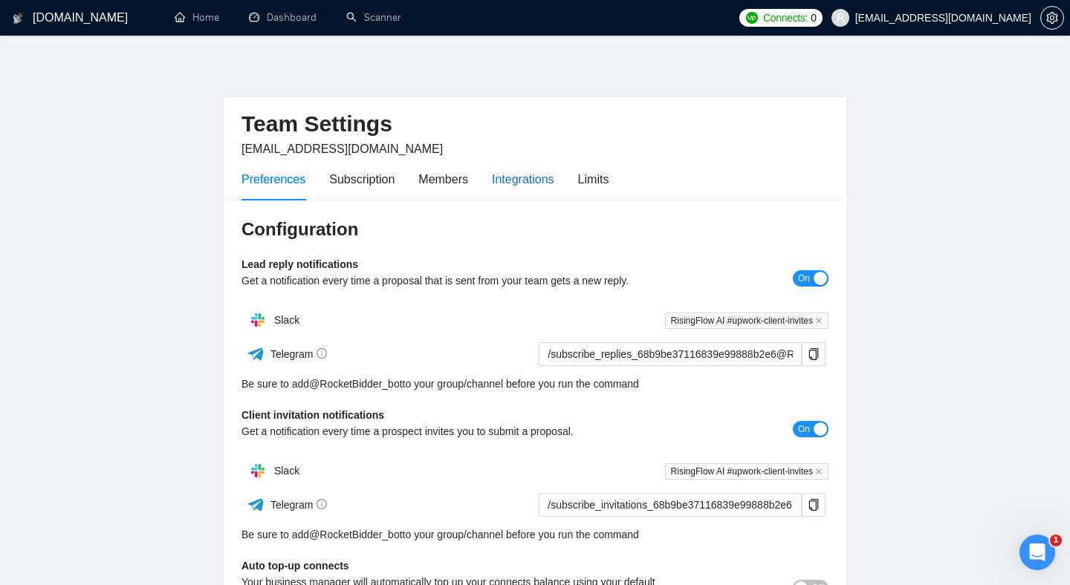
click at [541, 183] on div "Integrations" at bounding box center [523, 179] width 62 height 19
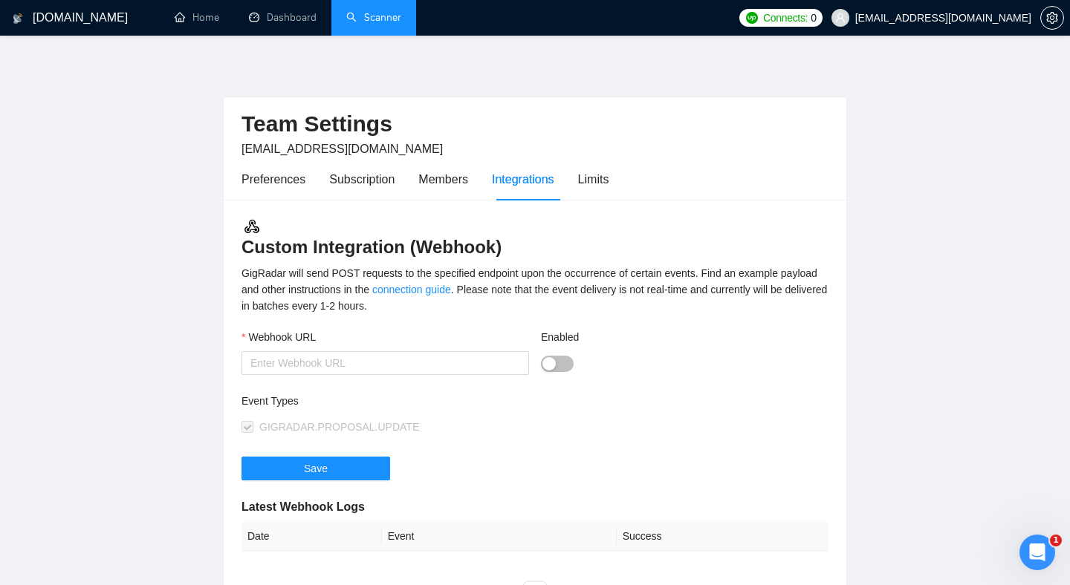
click at [382, 24] on link "Scanner" at bounding box center [373, 17] width 55 height 13
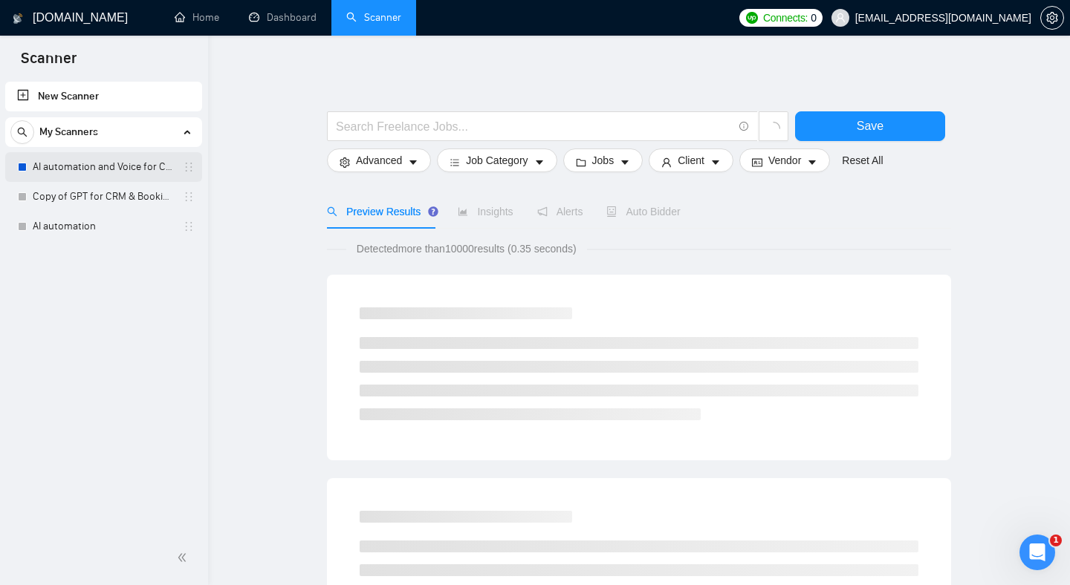
click at [114, 163] on link "AI automation and Voice for CRM & Booking" at bounding box center [103, 167] width 141 height 30
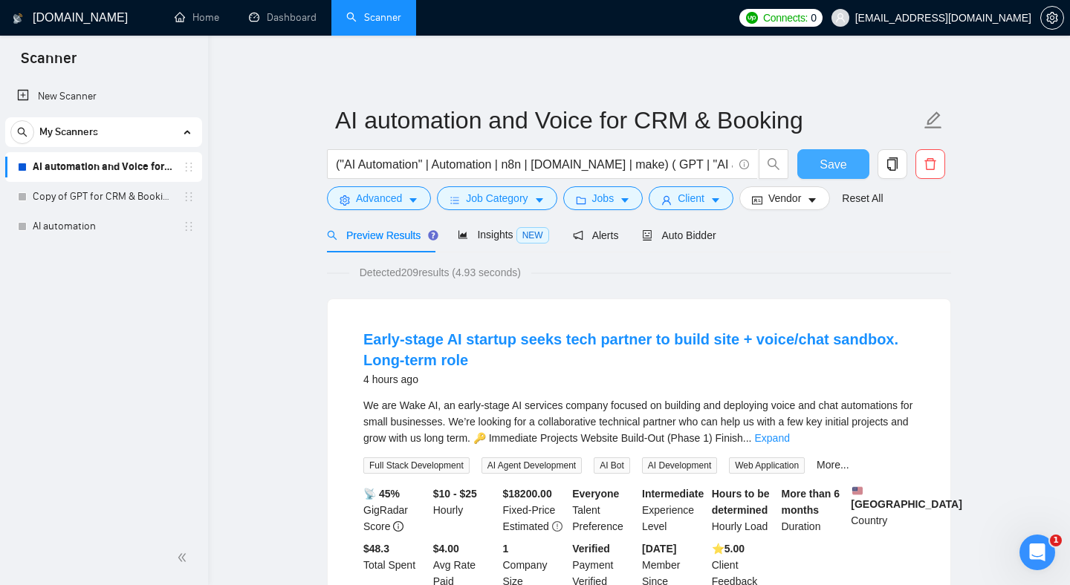
click at [848, 166] on button "Save" at bounding box center [833, 164] width 72 height 30
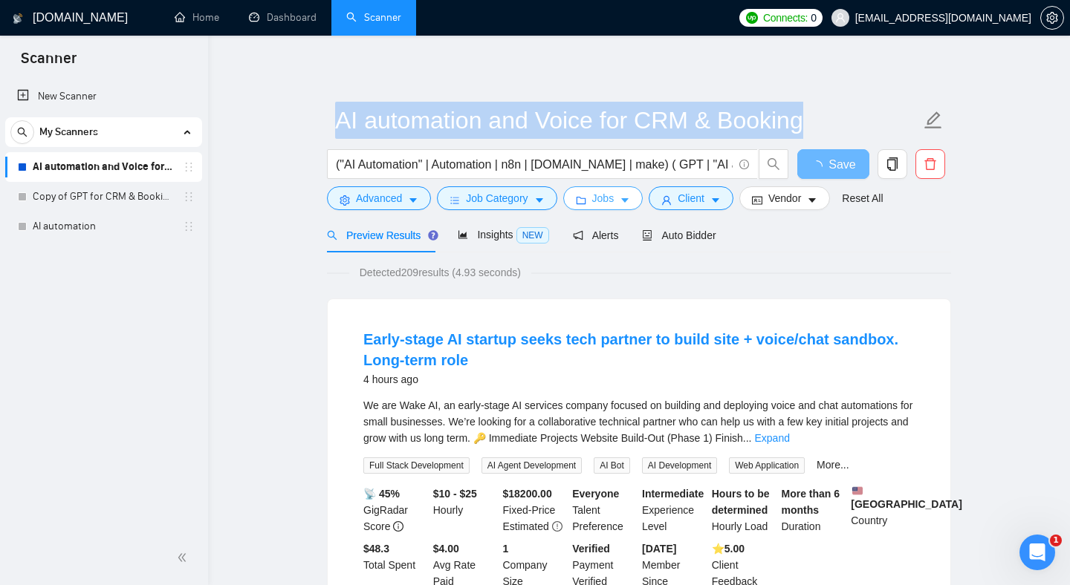
drag, startPoint x: 483, startPoint y: 63, endPoint x: 587, endPoint y: 189, distance: 163.0
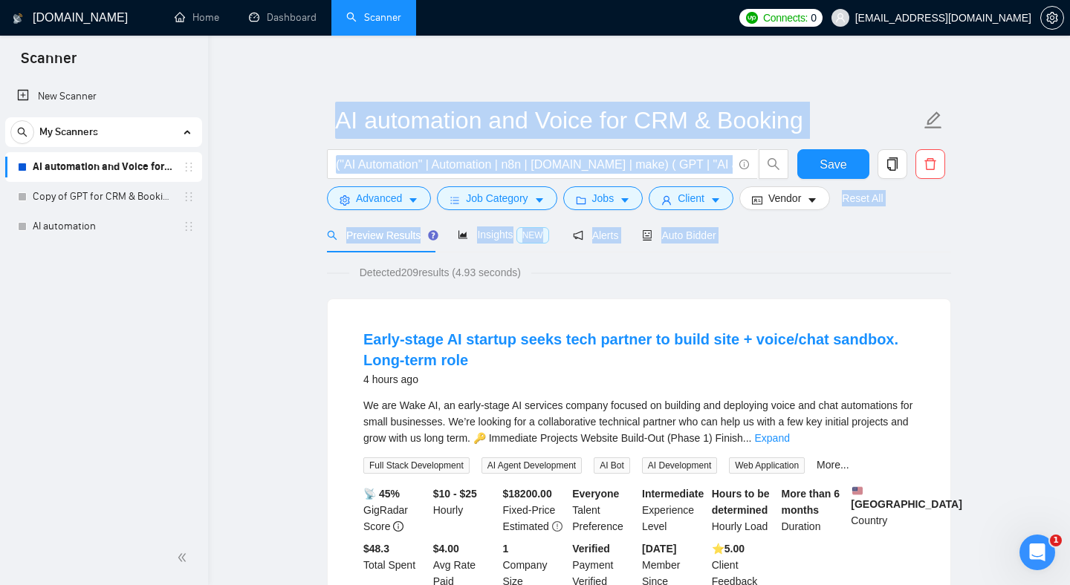
drag, startPoint x: 758, startPoint y: 257, endPoint x: 685, endPoint y: 61, distance: 209.4
drag, startPoint x: 774, startPoint y: 260, endPoint x: 693, endPoint y: 92, distance: 186.4
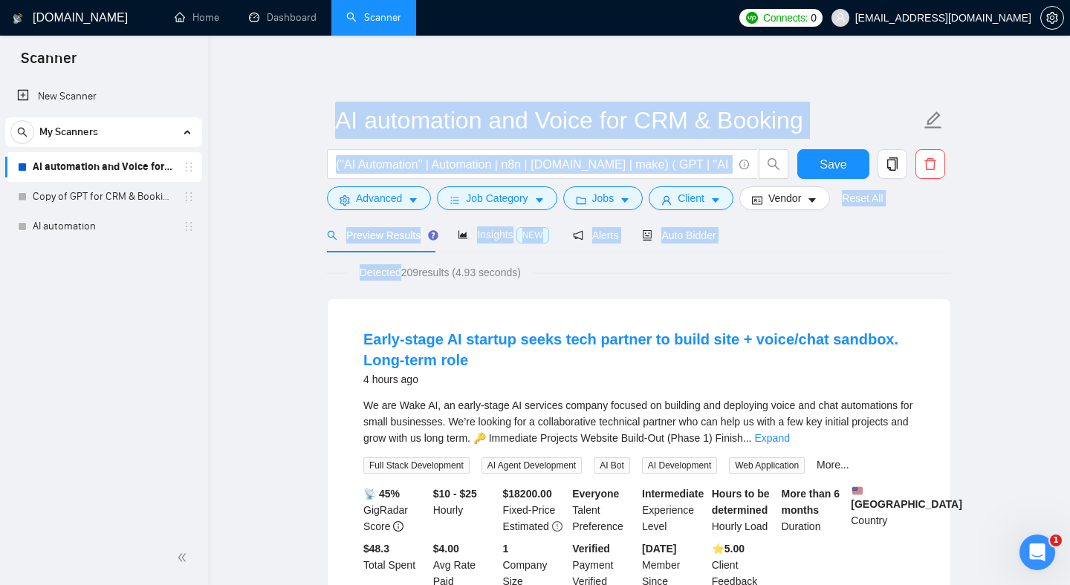
drag, startPoint x: 685, startPoint y: 85, endPoint x: 775, endPoint y: 262, distance: 199.0
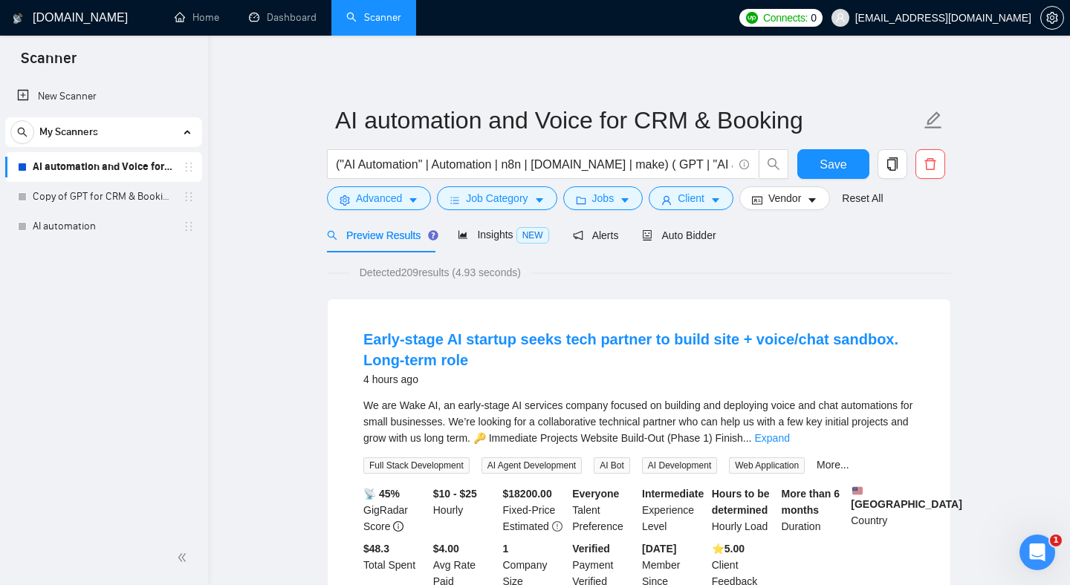
click at [767, 240] on div "Preview Results Insights NEW Alerts Auto Bidder" at bounding box center [639, 235] width 624 height 35
click at [697, 233] on span "Auto Bidder" at bounding box center [679, 236] width 74 height 12
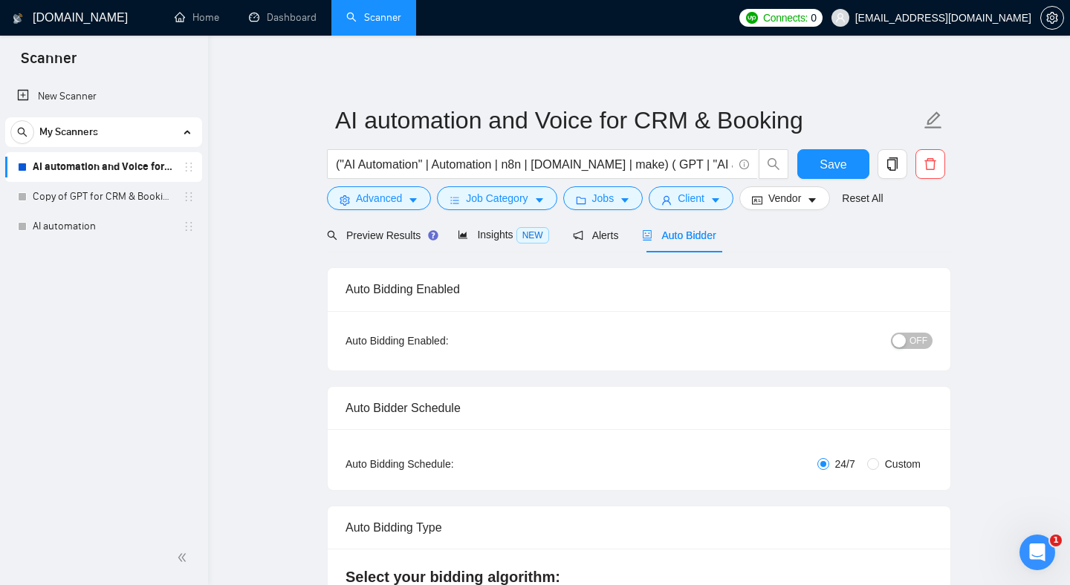
scroll to position [143, 0]
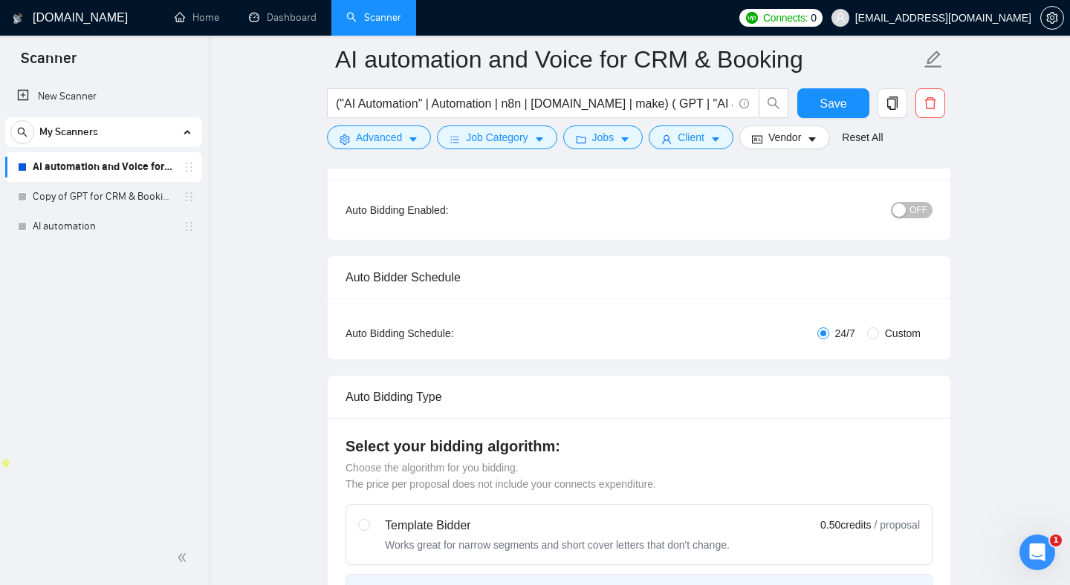
click at [906, 210] on button "OFF" at bounding box center [912, 210] width 42 height 16
click at [906, 210] on span "ON" at bounding box center [906, 210] width 13 height 16
click at [766, 258] on div "Auto Bidder Schedule" at bounding box center [638, 277] width 587 height 42
click at [873, 334] on input "Custom" at bounding box center [873, 334] width 12 height 12
radio input "true"
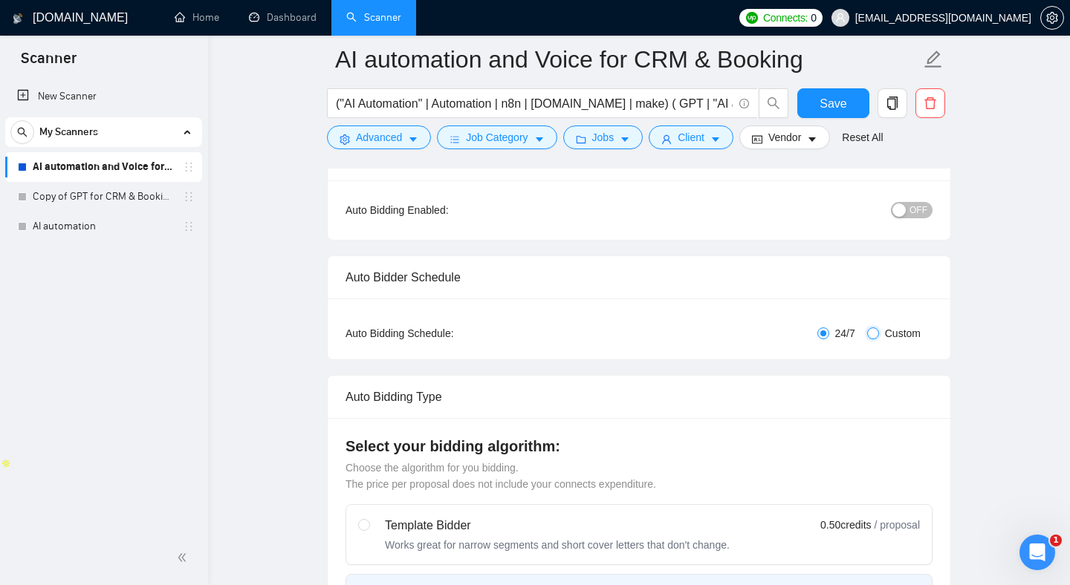
radio input "false"
checkbox input "true"
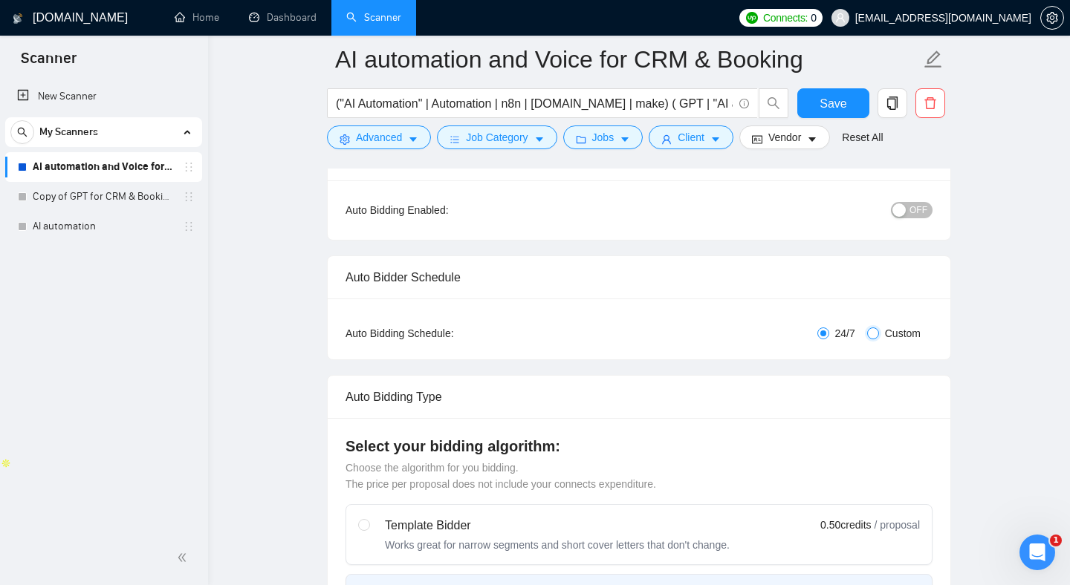
checkbox input "true"
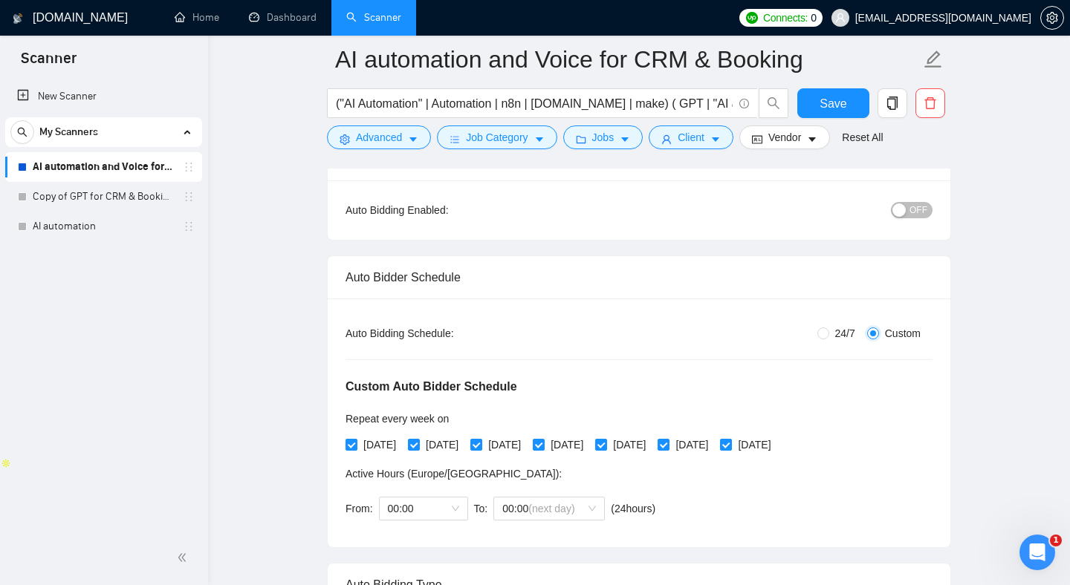
click at [873, 334] on input "Custom" at bounding box center [873, 334] width 12 height 12
click at [810, 342] on div "Custom Auto Bidder Schedule Repeat every week [DATE] [DATE] [DATE] [DATE] [DATE…" at bounding box center [638, 436] width 587 height 188
click at [824, 331] on input "24/7" at bounding box center [823, 334] width 12 height 12
radio input "true"
radio input "false"
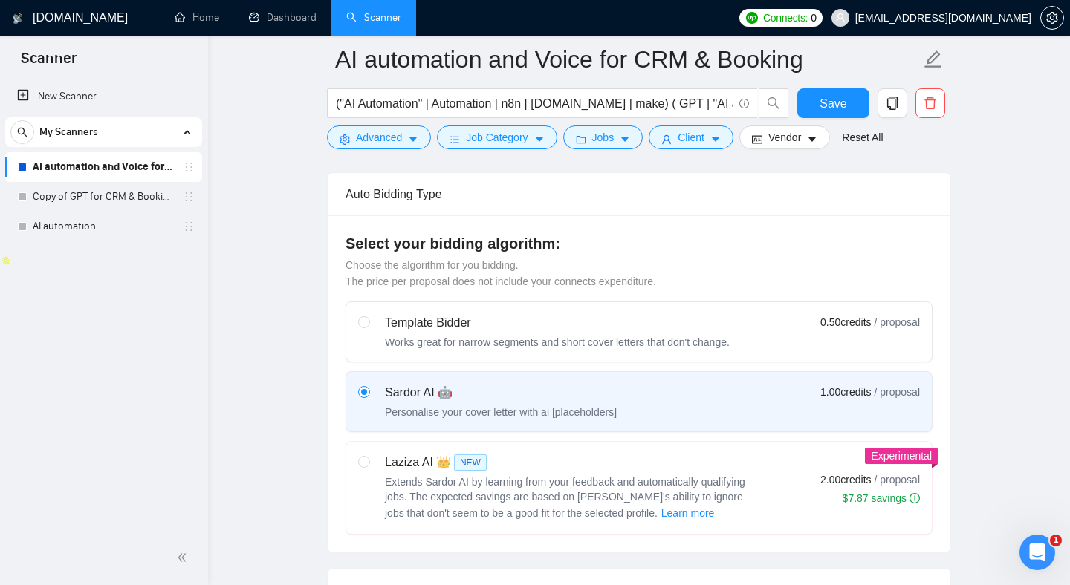
scroll to position [344, 0]
click at [405, 336] on div "Works great for narrow segments and short cover letters that don't change." at bounding box center [557, 343] width 345 height 15
click at [368, 328] on input "radio" at bounding box center [363, 323] width 10 height 10
radio input "true"
radio input "false"
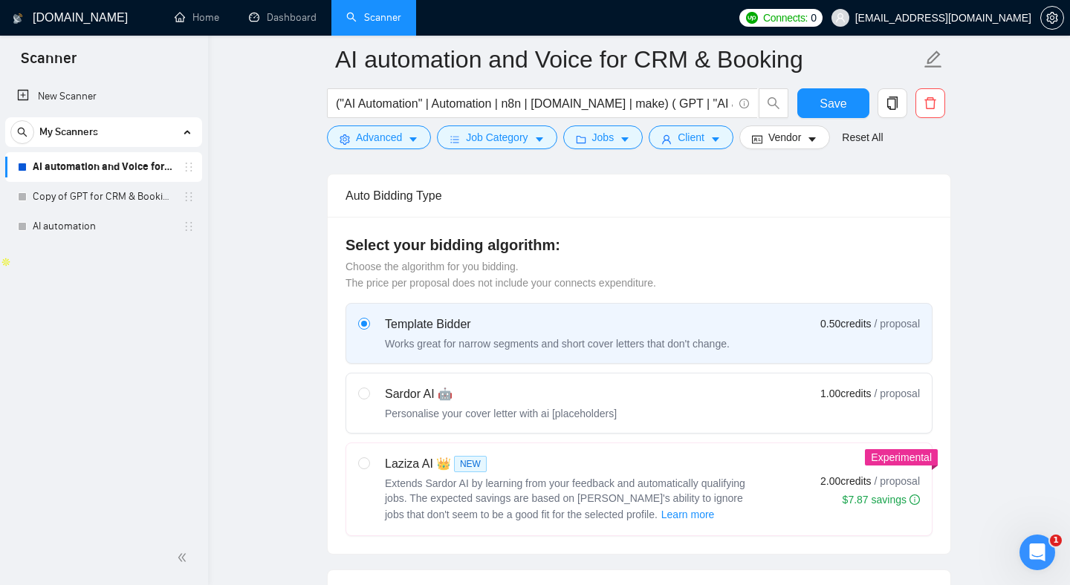
click at [417, 396] on div "Sardor AI 🤖" at bounding box center [501, 395] width 232 height 18
click at [368, 396] on input "radio" at bounding box center [363, 393] width 10 height 10
radio input "true"
radio input "false"
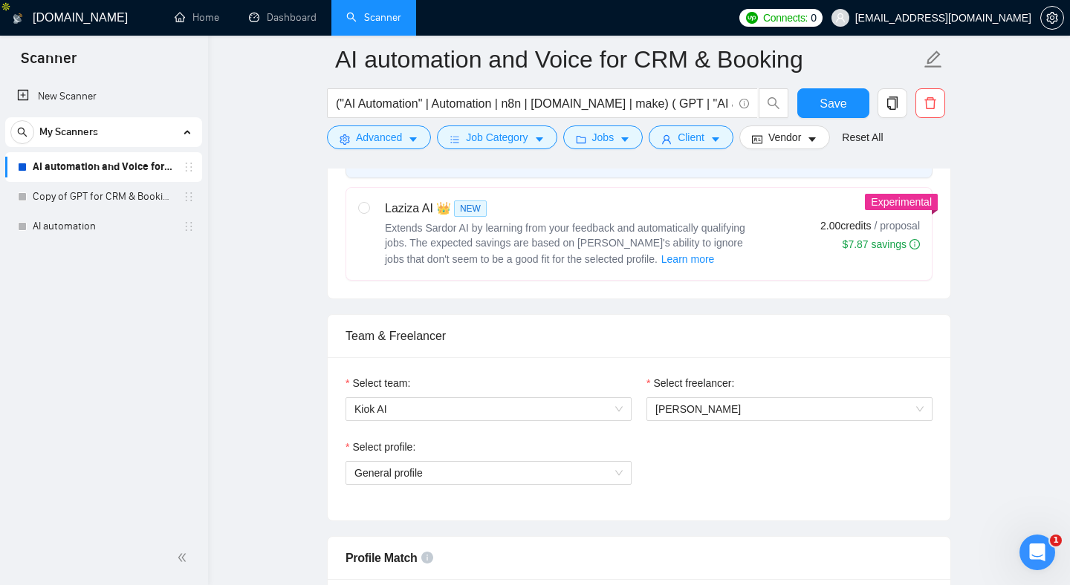
scroll to position [603, 0]
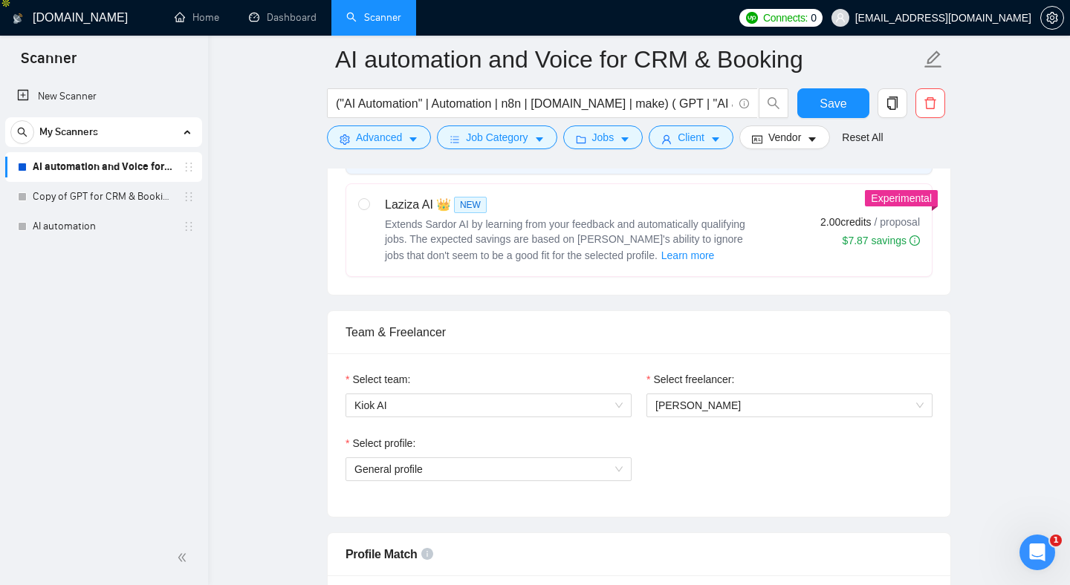
click at [433, 455] on div "Select profile:" at bounding box center [488, 446] width 286 height 22
click at [426, 465] on span "General profile" at bounding box center [488, 469] width 268 height 22
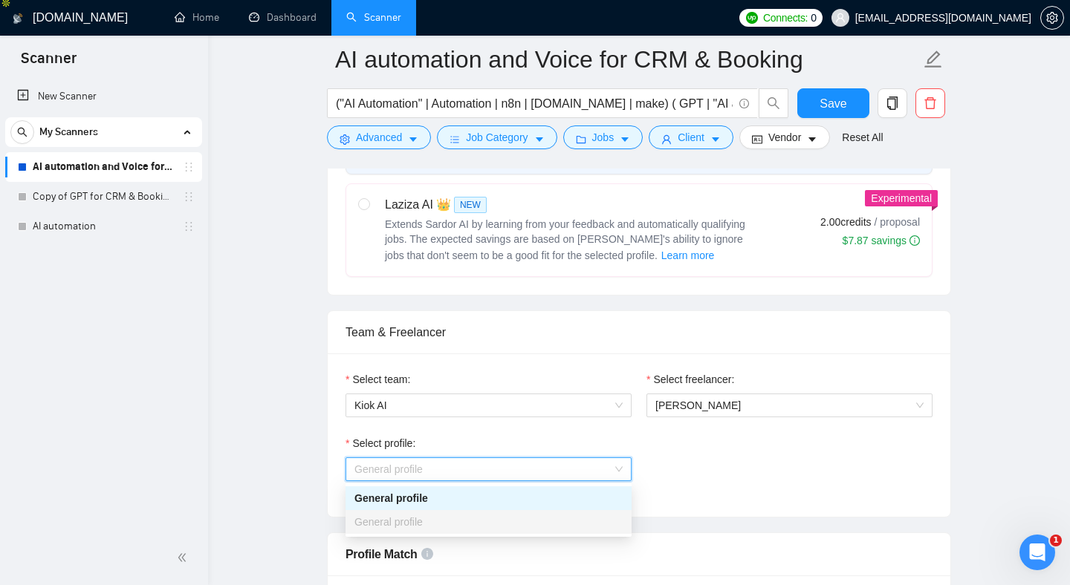
click at [422, 496] on div "General profile" at bounding box center [488, 498] width 268 height 16
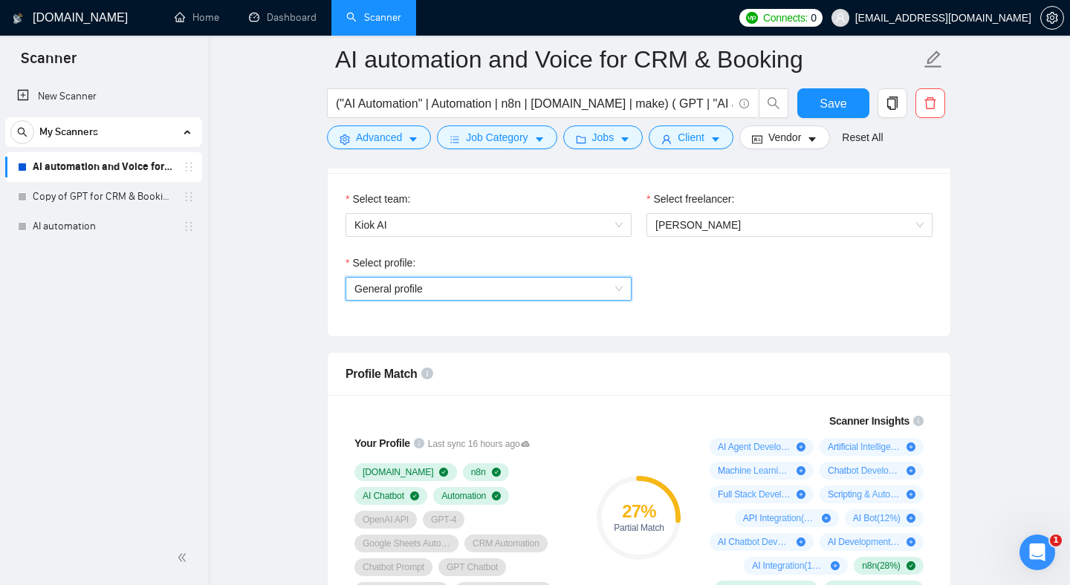
scroll to position [963, 0]
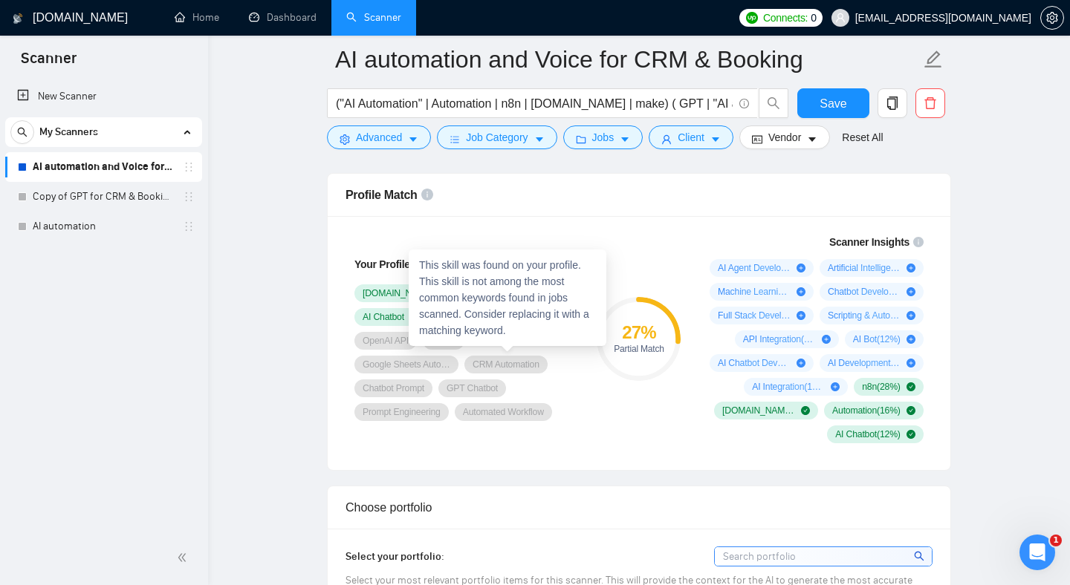
click at [526, 331] on div "This skill was found on your profile. This skill is not among the most common k…" at bounding box center [508, 298] width 198 height 97
click at [594, 461] on div "Your Profile Last sync 16 hours ago [DOMAIN_NAME] n8n AI Chatbot Automation Ope…" at bounding box center [639, 343] width 622 height 254
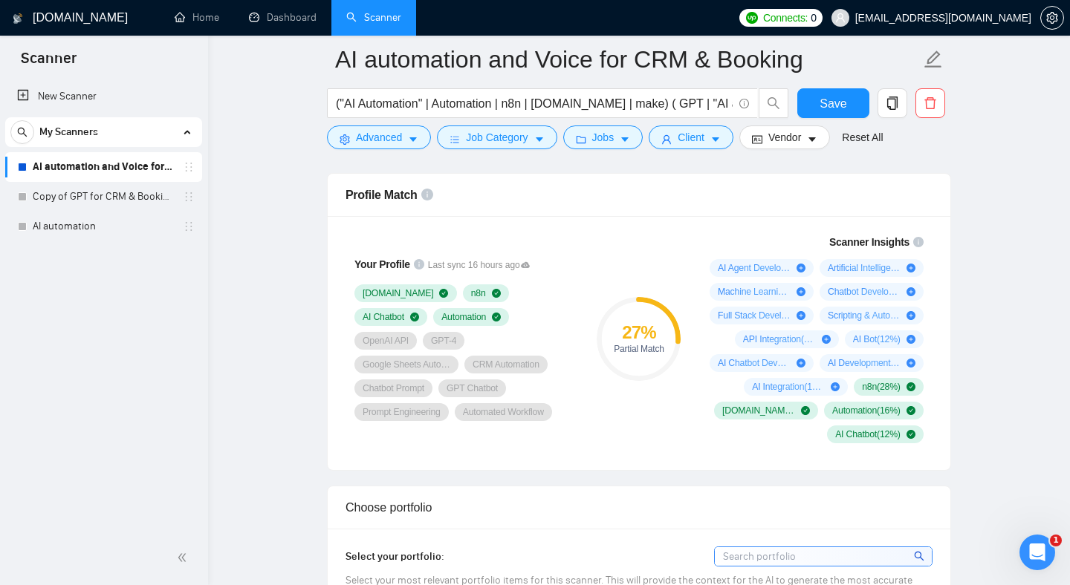
scroll to position [1133, 0]
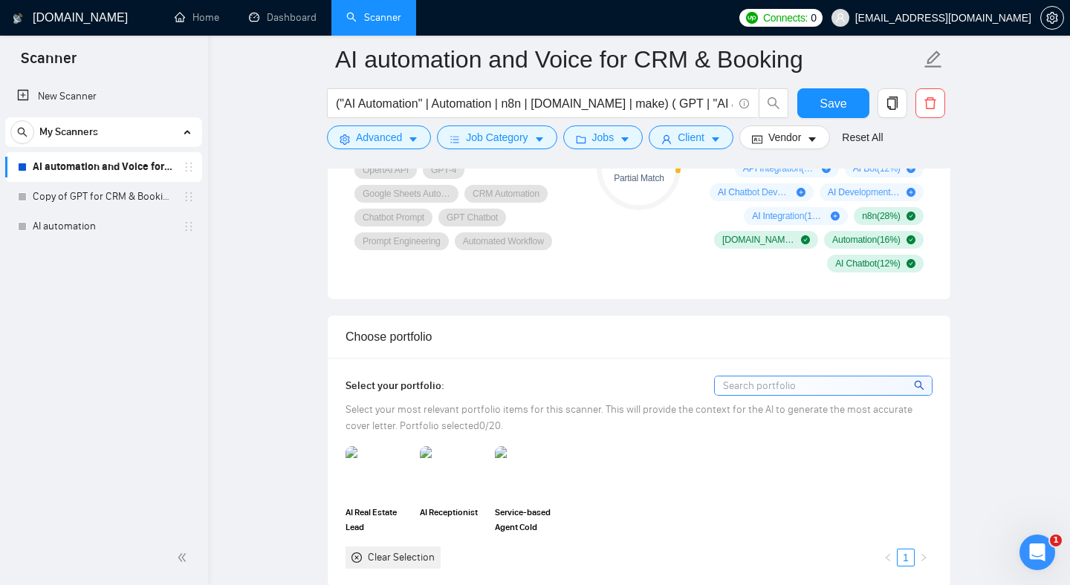
click at [756, 394] on input at bounding box center [823, 386] width 217 height 19
click at [586, 386] on div "Select your portfolio:" at bounding box center [638, 386] width 587 height 20
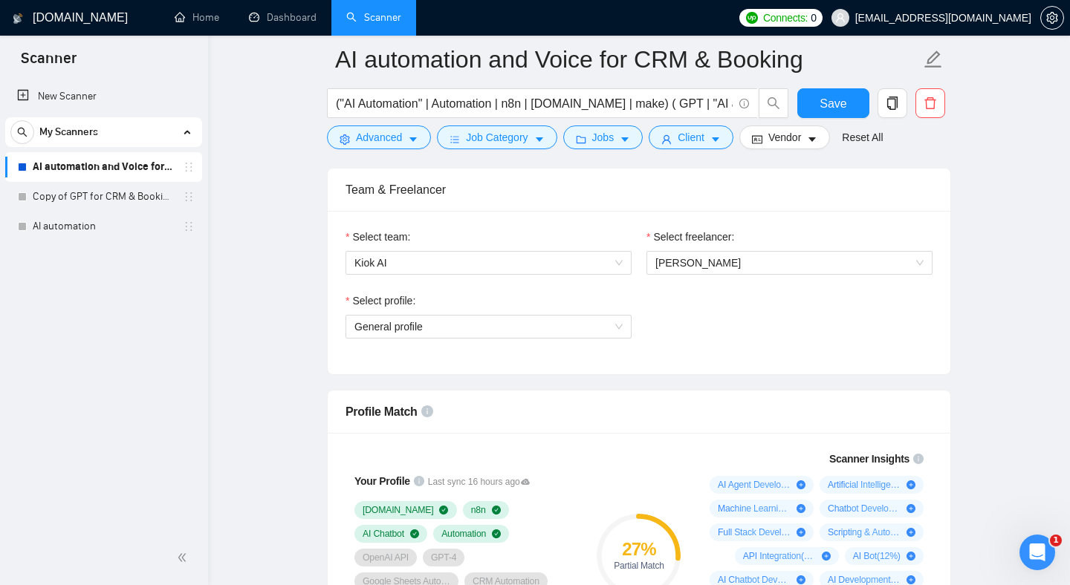
scroll to position [611, 0]
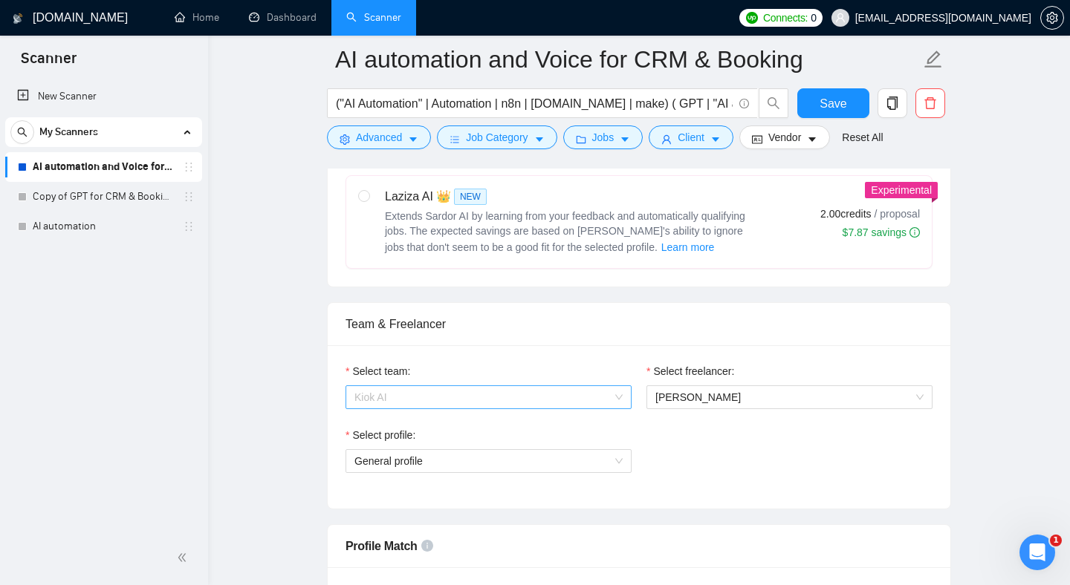
click at [437, 403] on span "Kiok AI" at bounding box center [488, 397] width 268 height 22
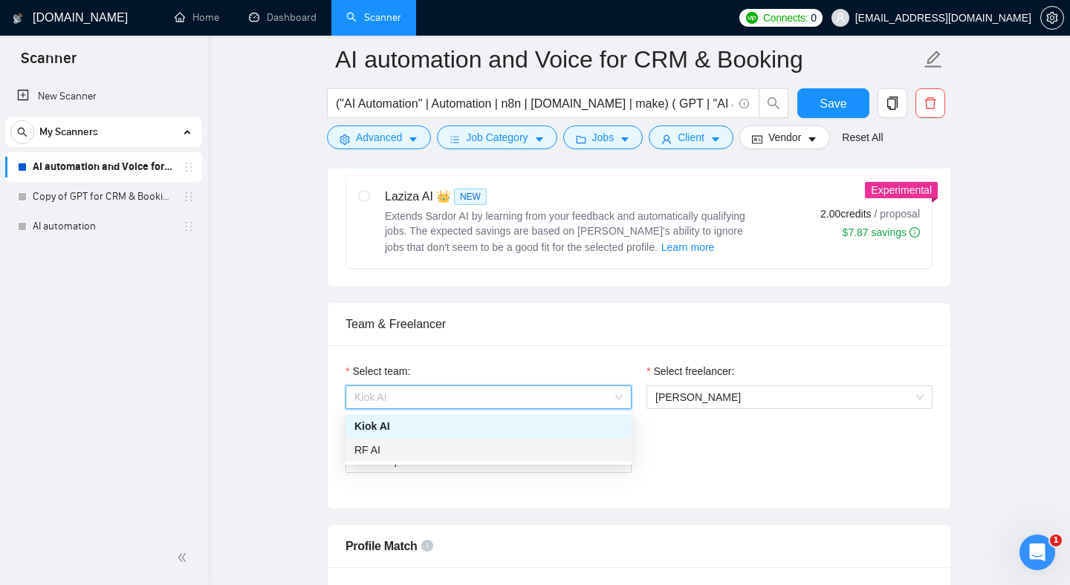
click at [396, 446] on div "RF AI" at bounding box center [488, 450] width 268 height 16
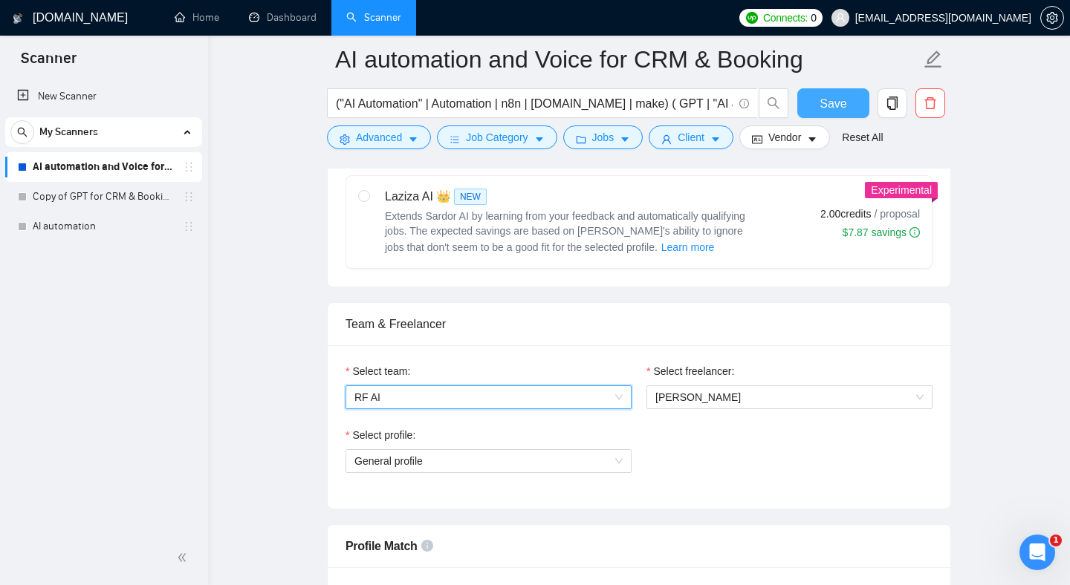
click at [834, 108] on span "Save" at bounding box center [832, 103] width 27 height 19
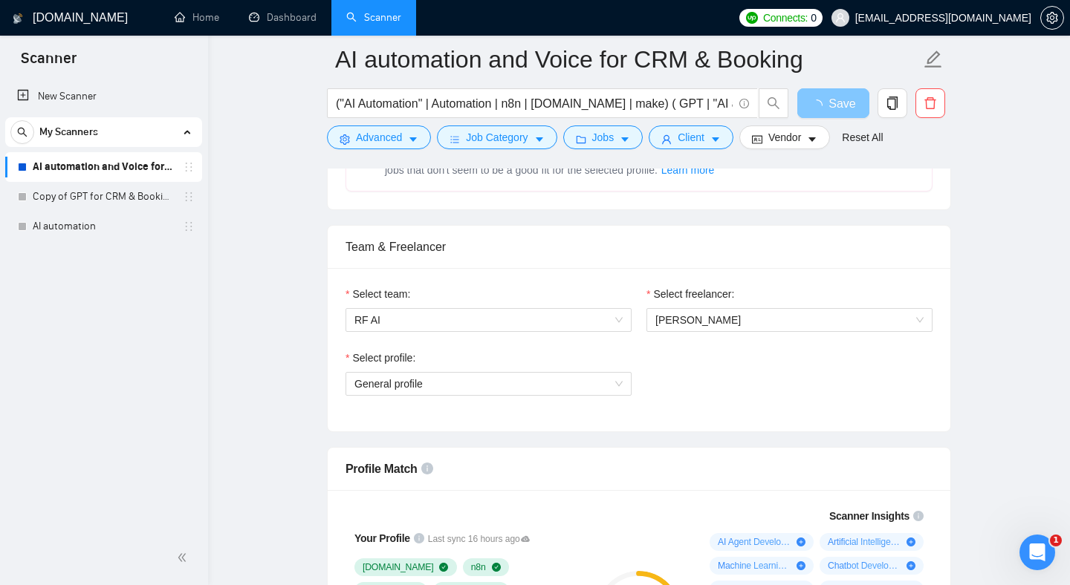
scroll to position [718, 0]
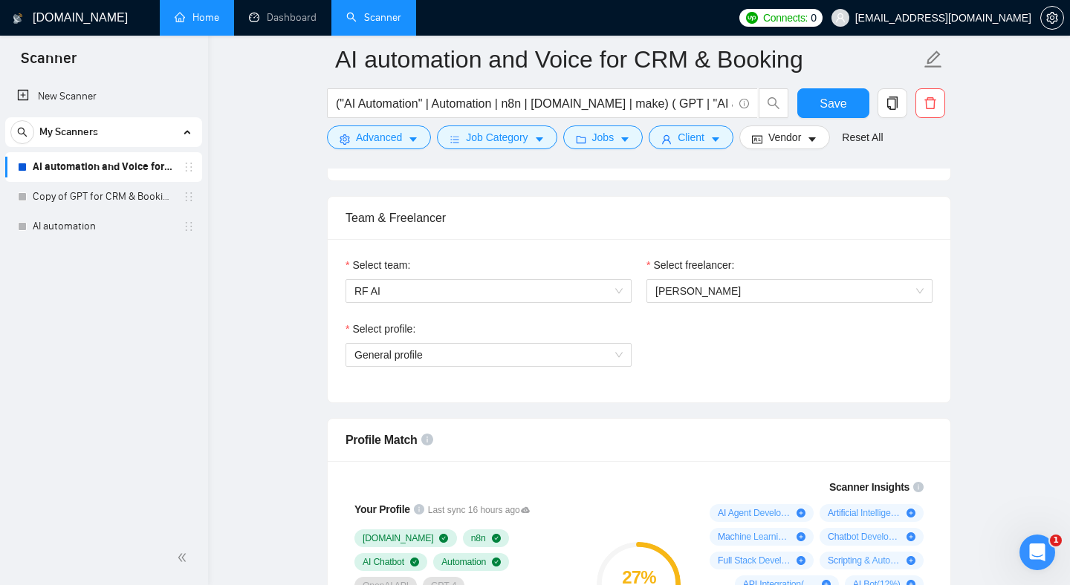
click at [205, 24] on link "Home" at bounding box center [197, 17] width 45 height 13
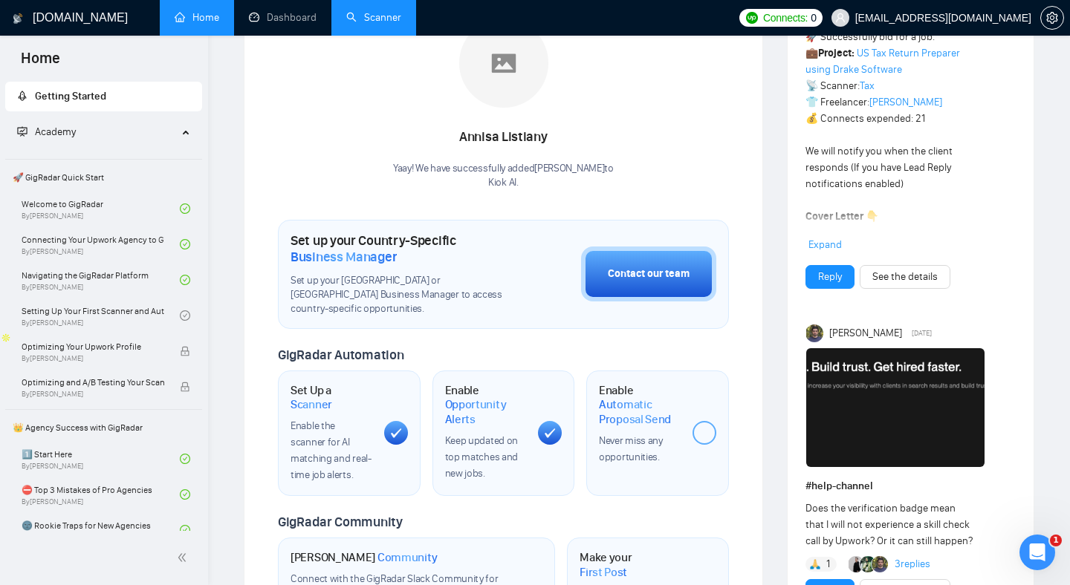
scroll to position [380, 0]
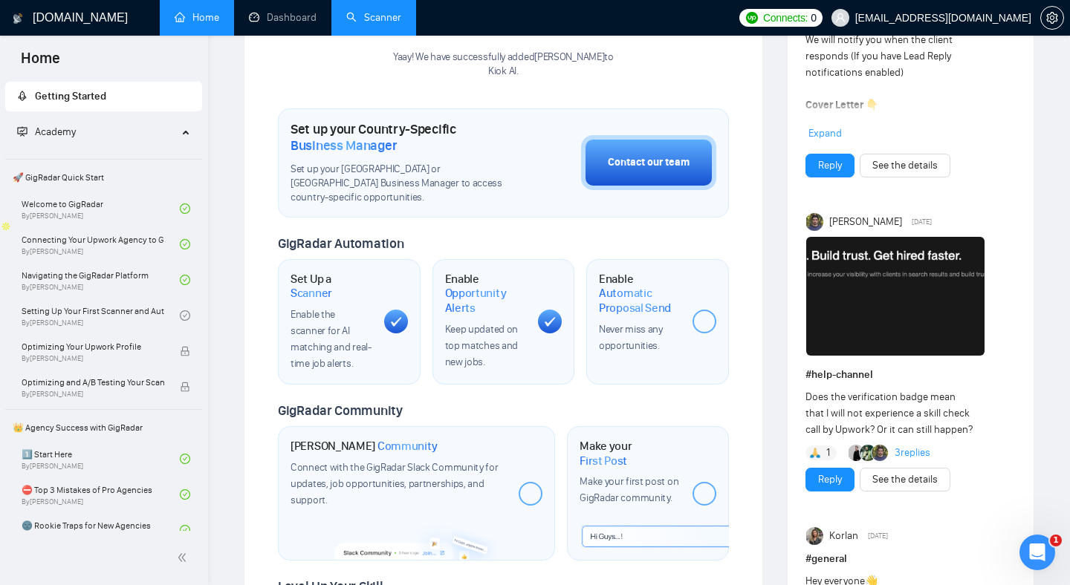
click at [915, 454] on link "3 replies" at bounding box center [912, 453] width 36 height 15
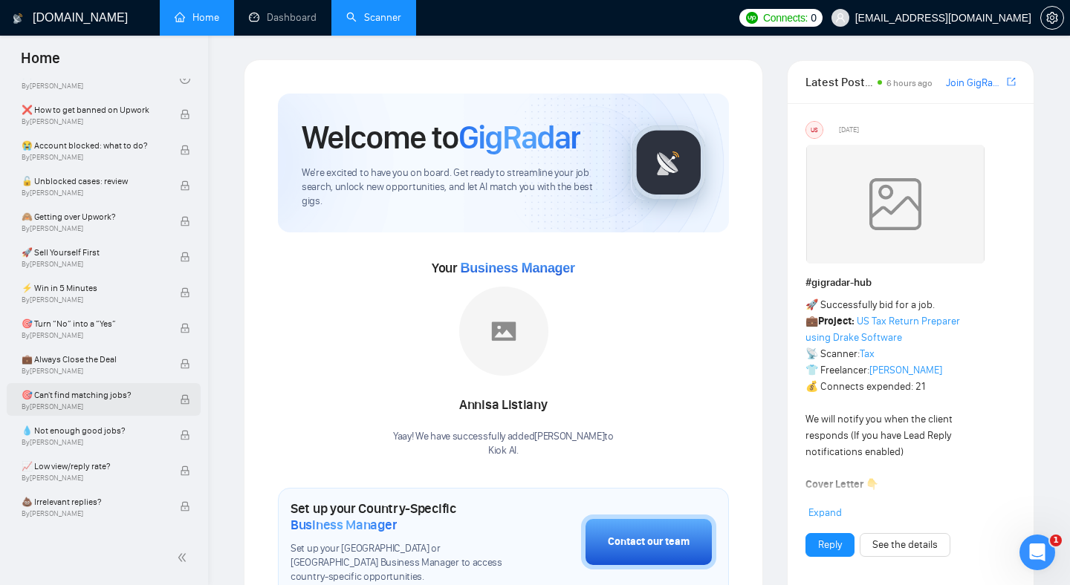
scroll to position [0, 0]
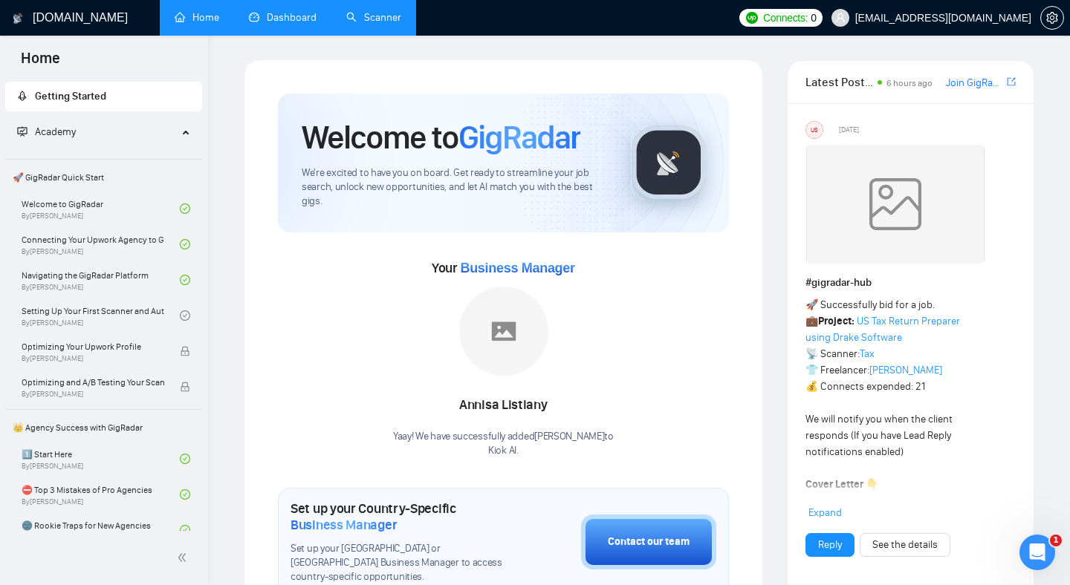
click at [303, 24] on link "Dashboard" at bounding box center [283, 17] width 68 height 13
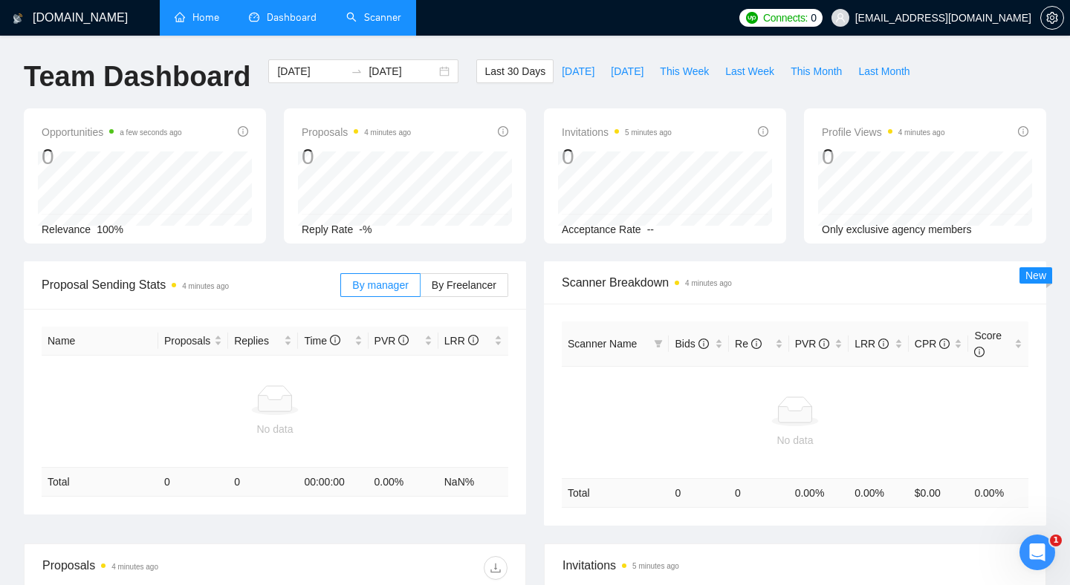
click at [353, 19] on link "Scanner" at bounding box center [373, 17] width 55 height 13
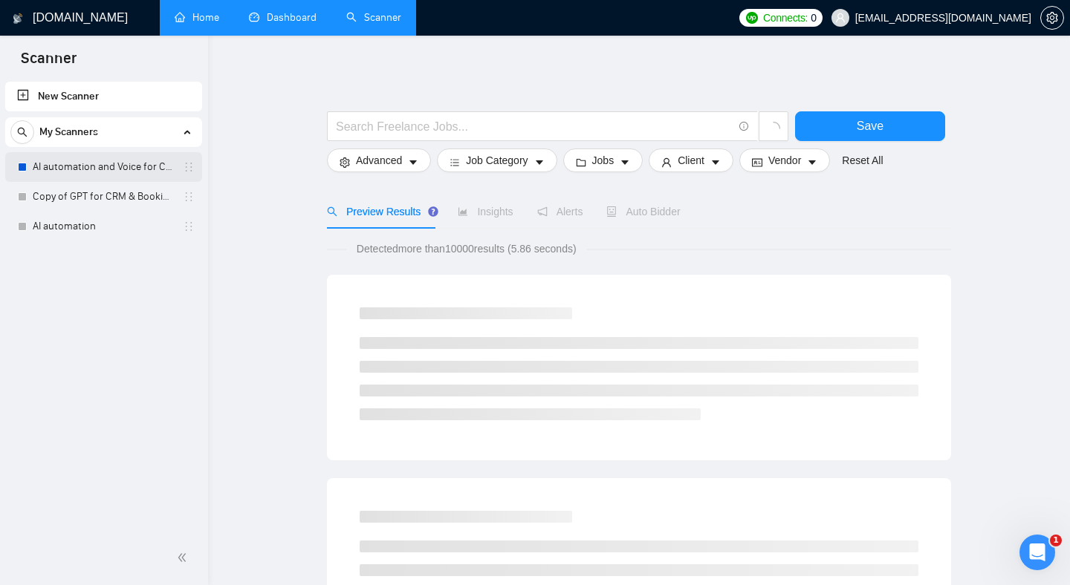
click at [120, 167] on link "AI automation and Voice for CRM & Booking" at bounding box center [103, 167] width 141 height 30
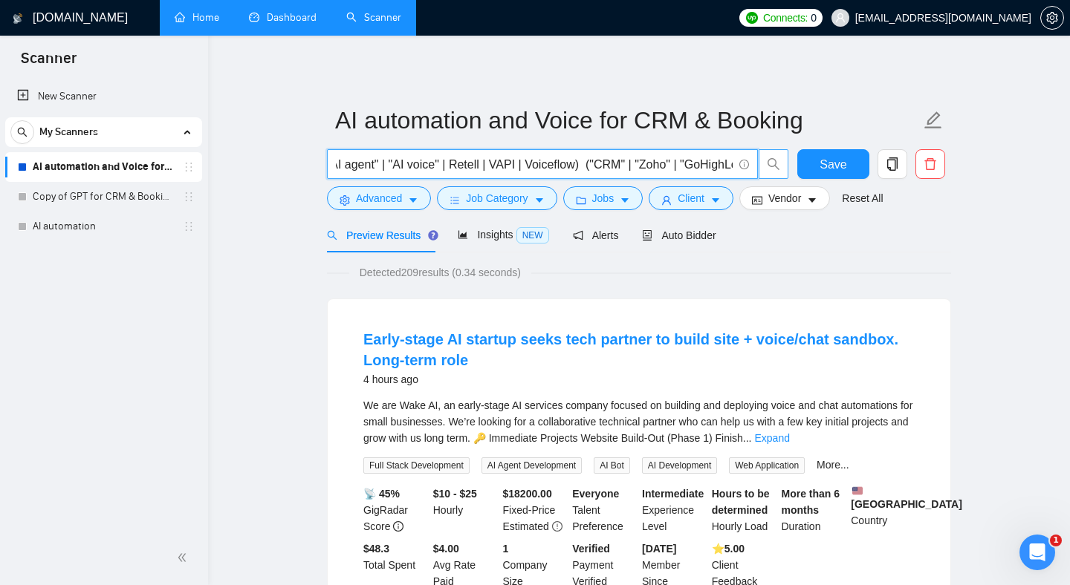
drag, startPoint x: 699, startPoint y: 169, endPoint x: 781, endPoint y: 173, distance: 81.8
click at [782, 174] on span "("AI Automation" | Automation | n8n | [DOMAIN_NAME] | make) ( GPT | "AI agent" …" at bounding box center [558, 164] width 462 height 30
click at [576, 166] on input "("AI Automation" | Automation | n8n | [DOMAIN_NAME] | make) ( GPT | "AI agent" …" at bounding box center [534, 164] width 397 height 19
drag, startPoint x: 377, startPoint y: 169, endPoint x: 331, endPoint y: 168, distance: 46.1
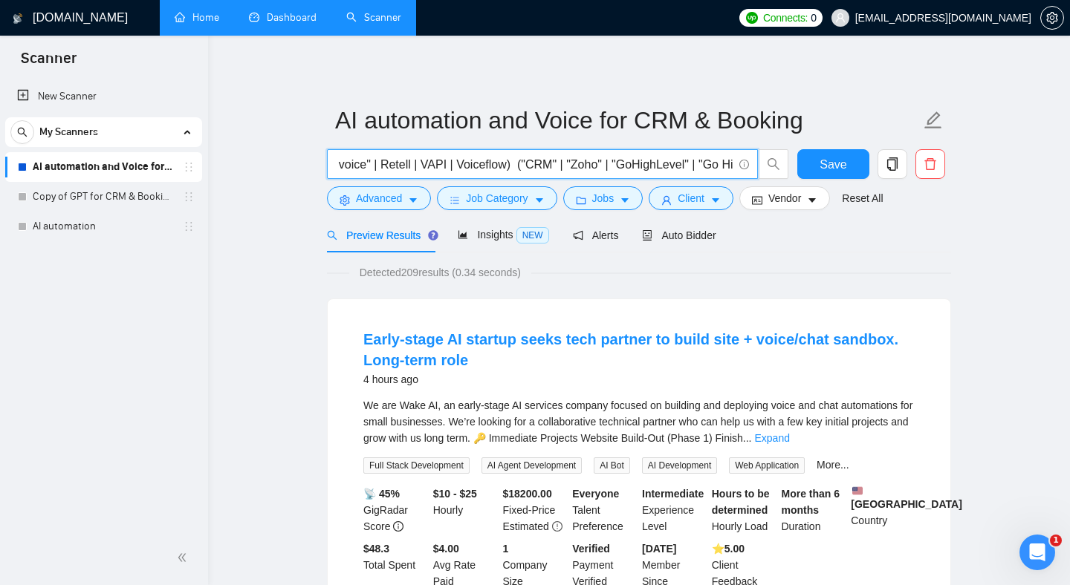
click at [331, 168] on span "("AI Automation" | Automation | n8n | [DOMAIN_NAME] | make) ( GPT | "AI agent" …" at bounding box center [542, 164] width 431 height 30
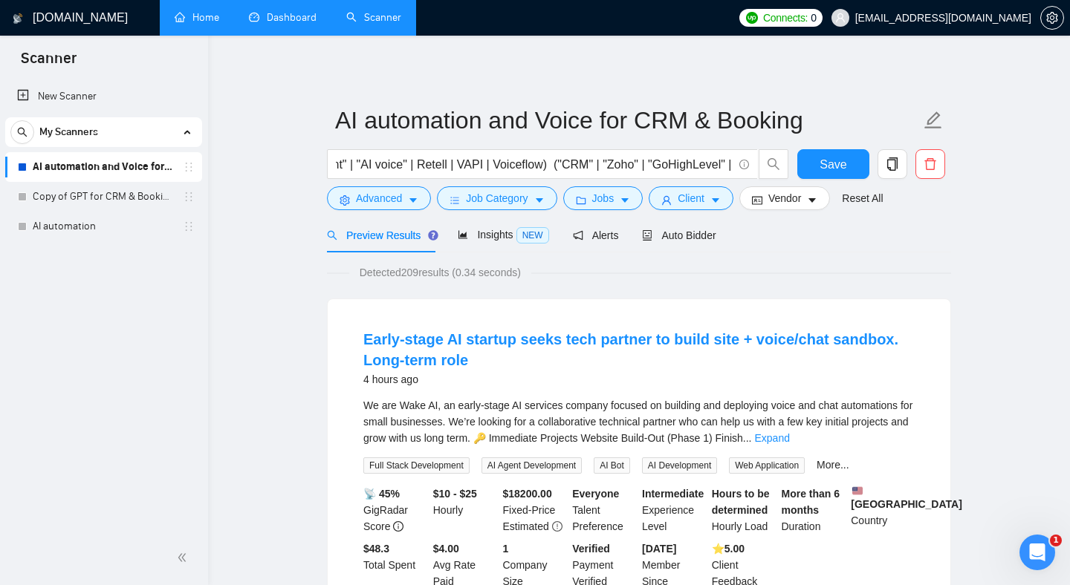
scroll to position [0, 0]
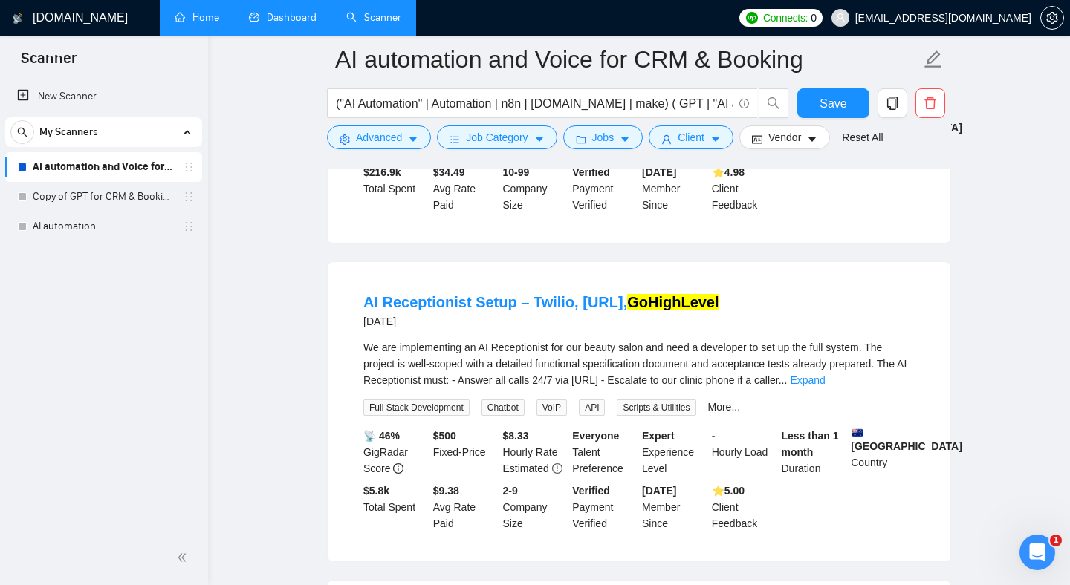
scroll to position [3134, 0]
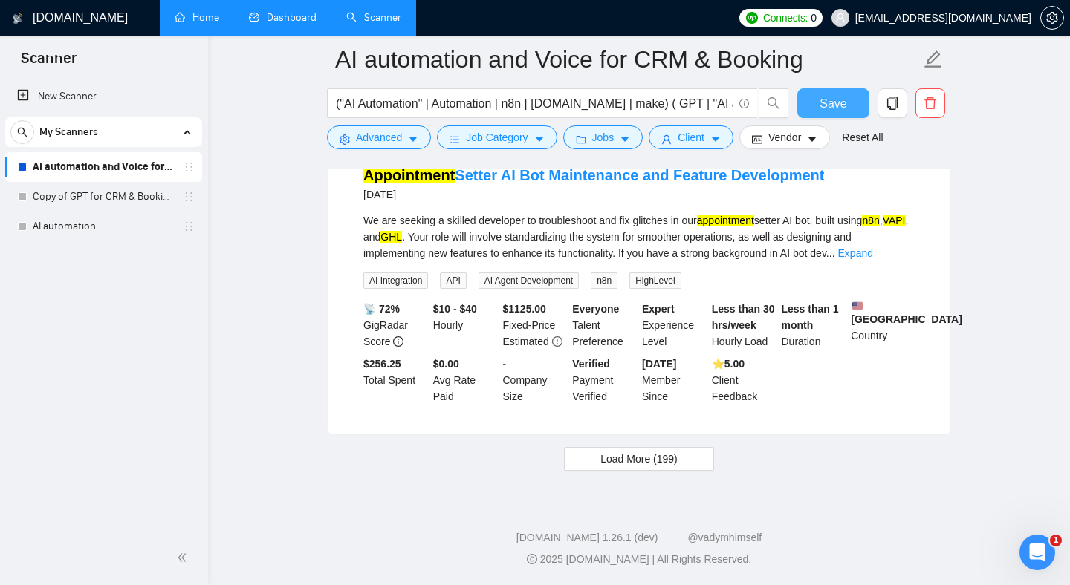
click at [839, 105] on span "Save" at bounding box center [832, 103] width 27 height 19
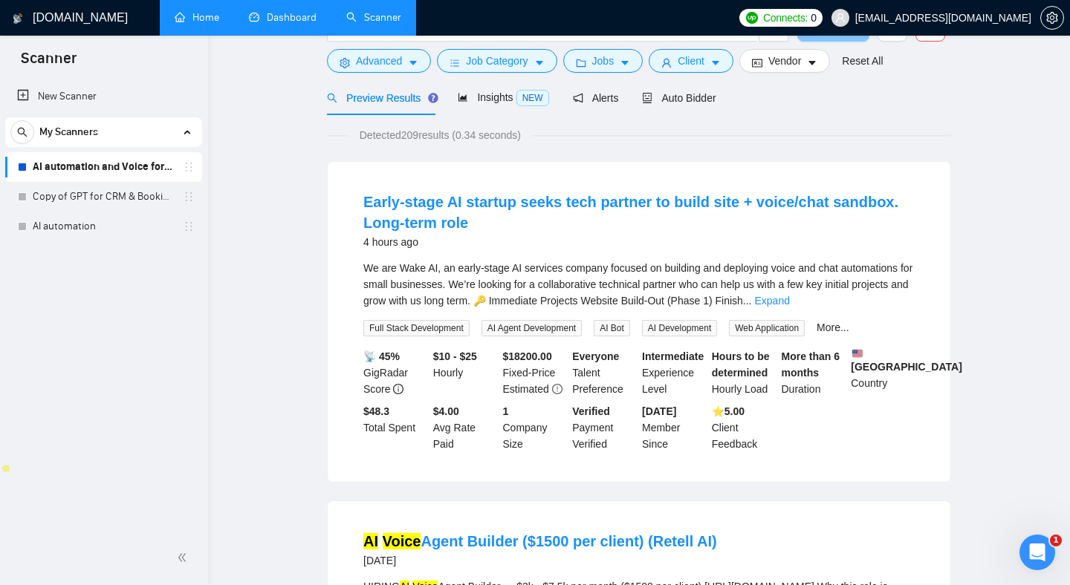
scroll to position [0, 0]
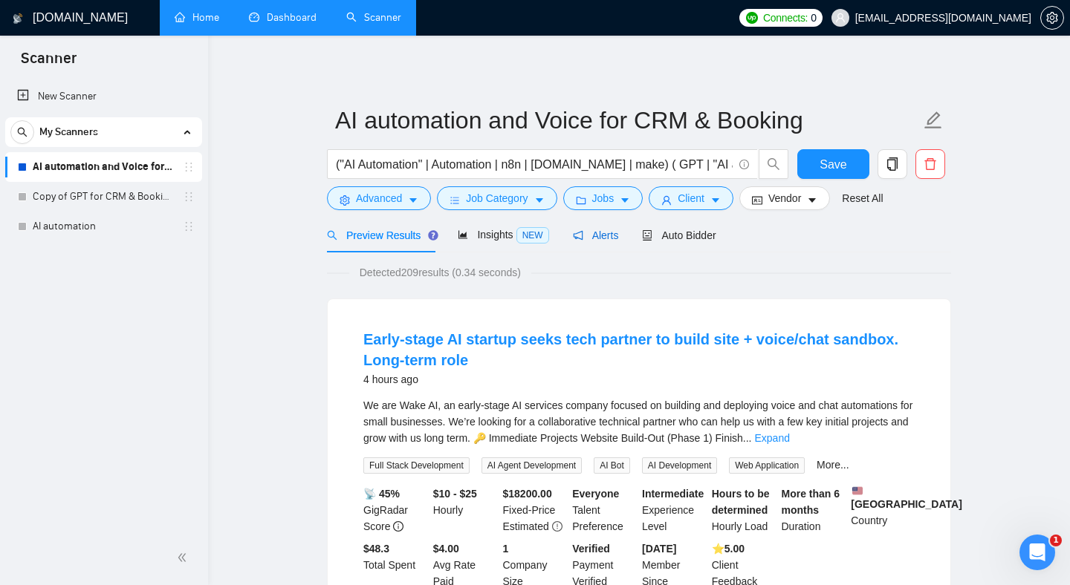
click at [610, 233] on span "Alerts" at bounding box center [596, 236] width 46 height 12
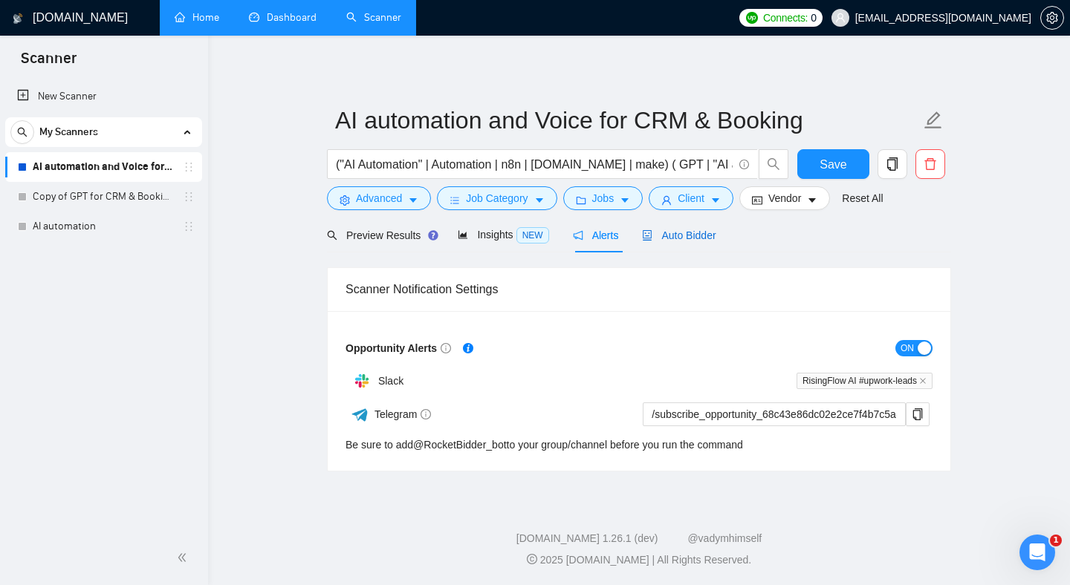
click at [684, 236] on span "Auto Bidder" at bounding box center [679, 236] width 74 height 12
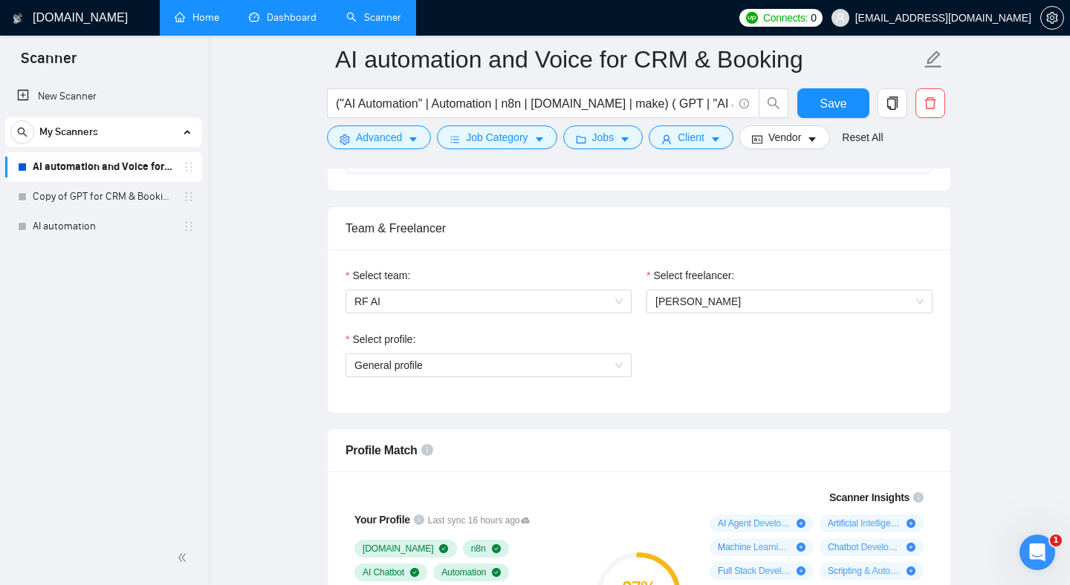
scroll to position [620, 0]
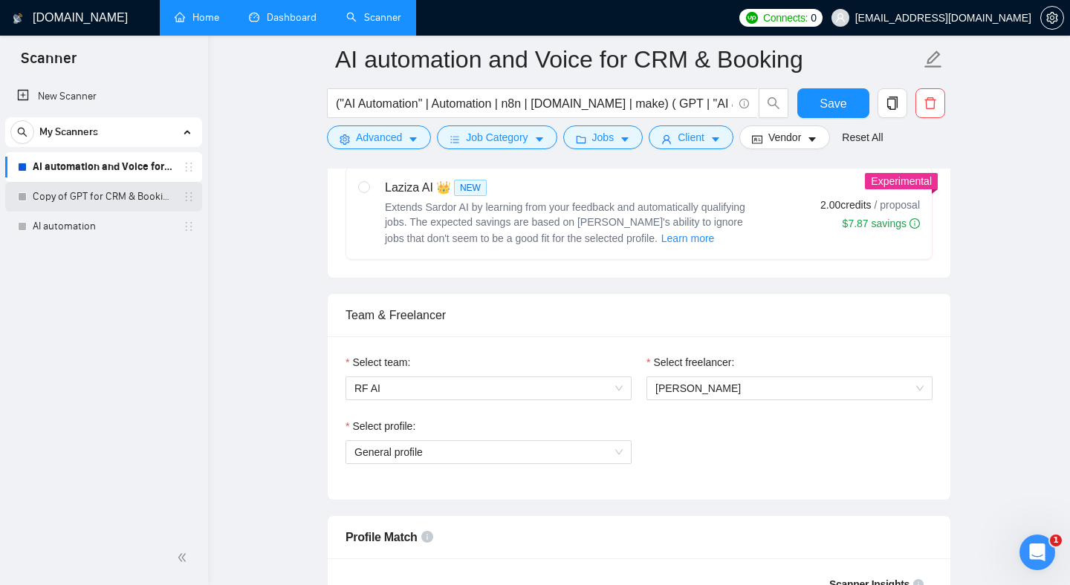
click at [103, 201] on link "Copy of GPT for CRM & Booking" at bounding box center [103, 197] width 141 height 30
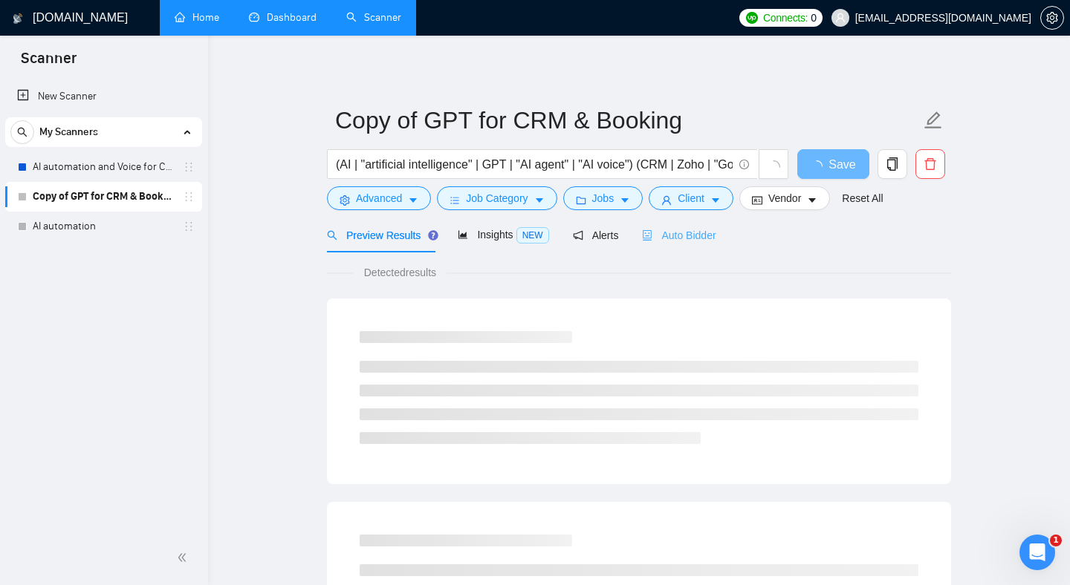
click at [706, 221] on div "Auto Bidder" at bounding box center [679, 235] width 74 height 35
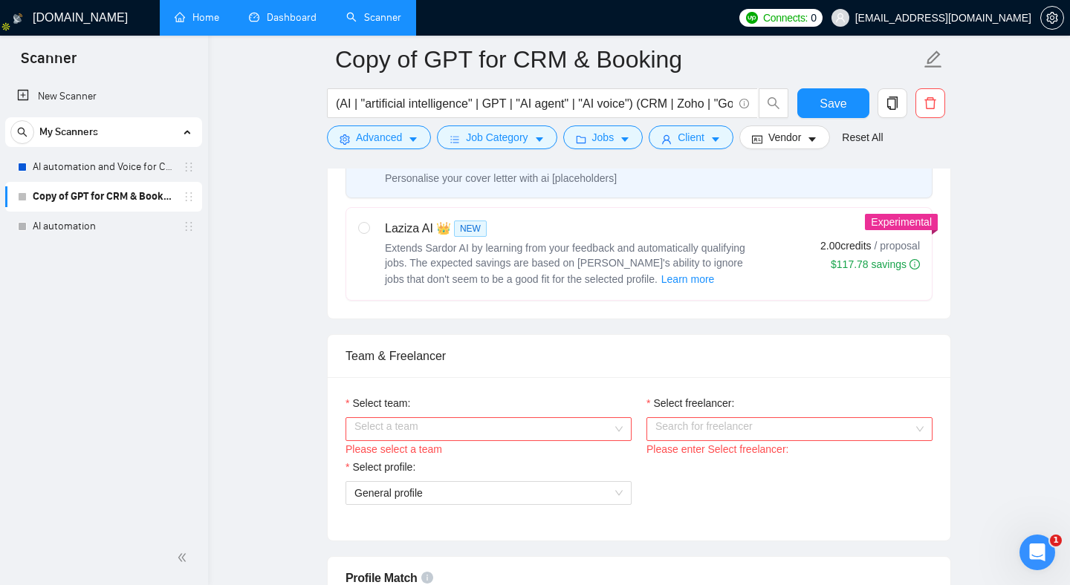
scroll to position [631, 0]
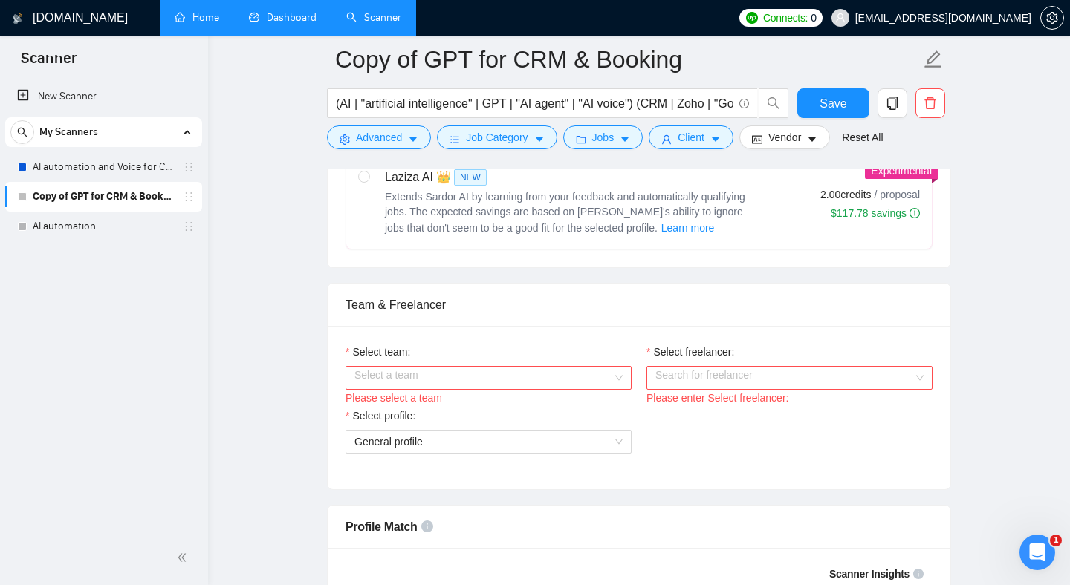
click at [512, 376] on input "Select team:" at bounding box center [483, 378] width 258 height 22
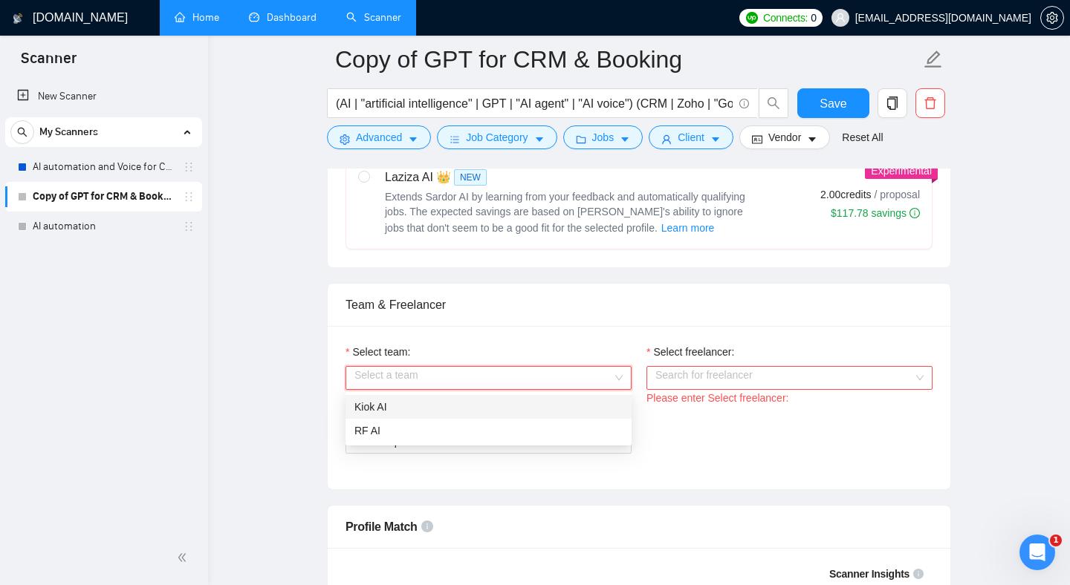
click at [467, 409] on div "Kiok AI" at bounding box center [488, 407] width 268 height 16
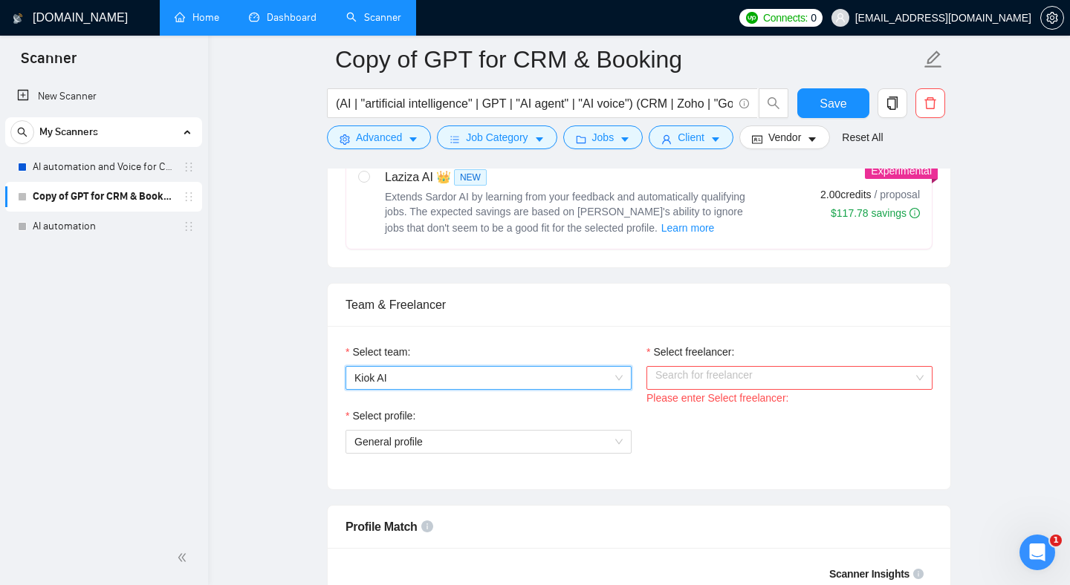
click at [709, 375] on input "Select freelancer:" at bounding box center [784, 378] width 258 height 22
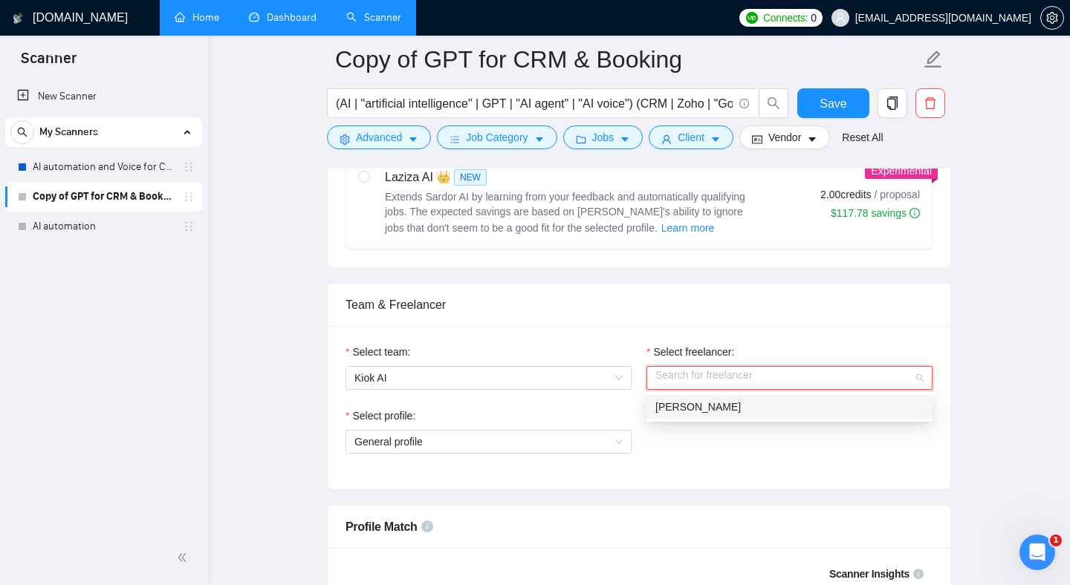
click at [705, 406] on span "[PERSON_NAME]" at bounding box center [697, 407] width 85 height 12
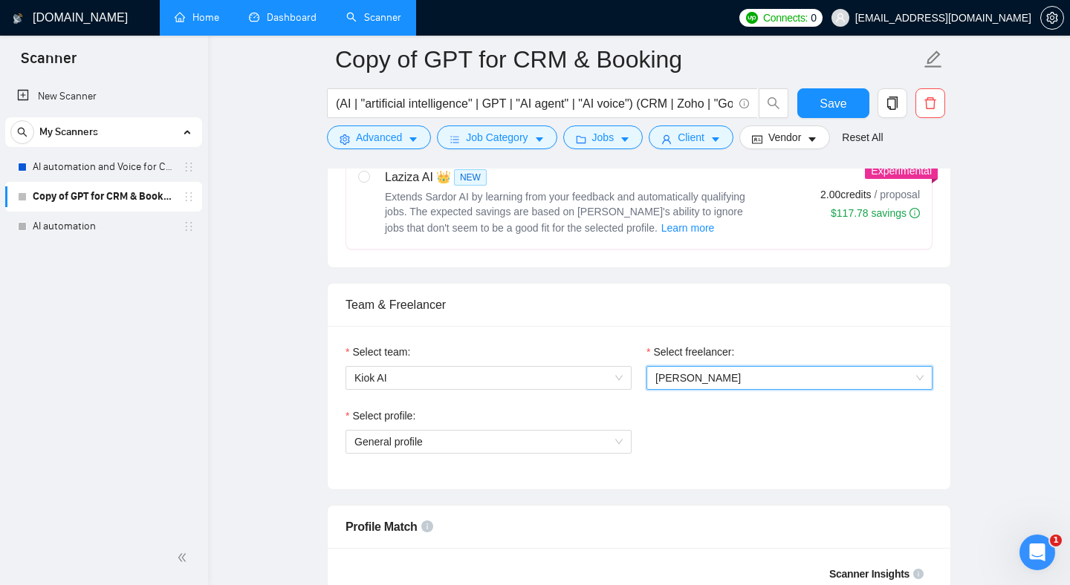
scroll to position [726, 0]
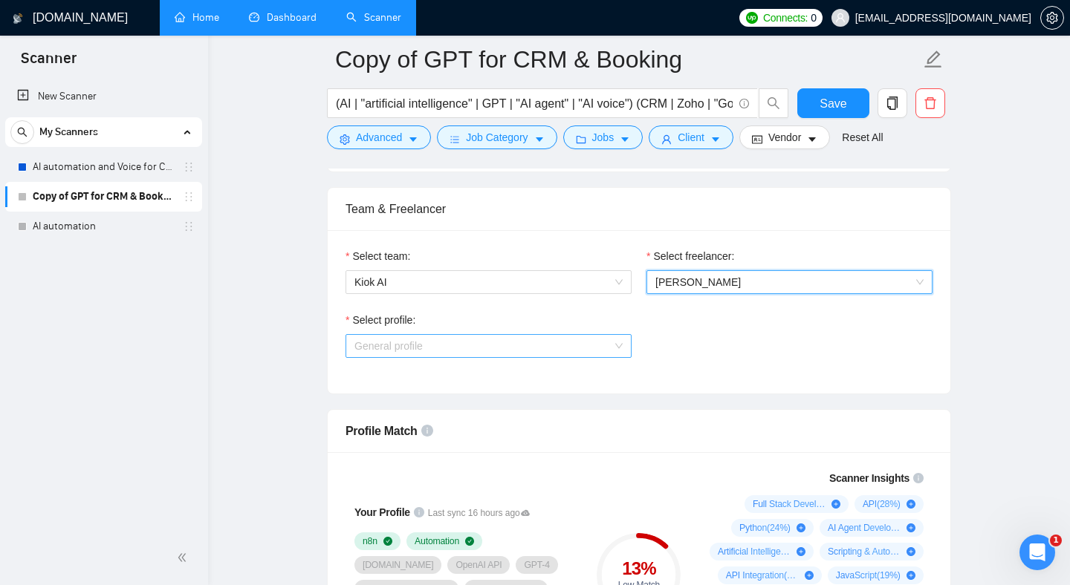
click at [570, 348] on span "General profile" at bounding box center [488, 346] width 268 height 22
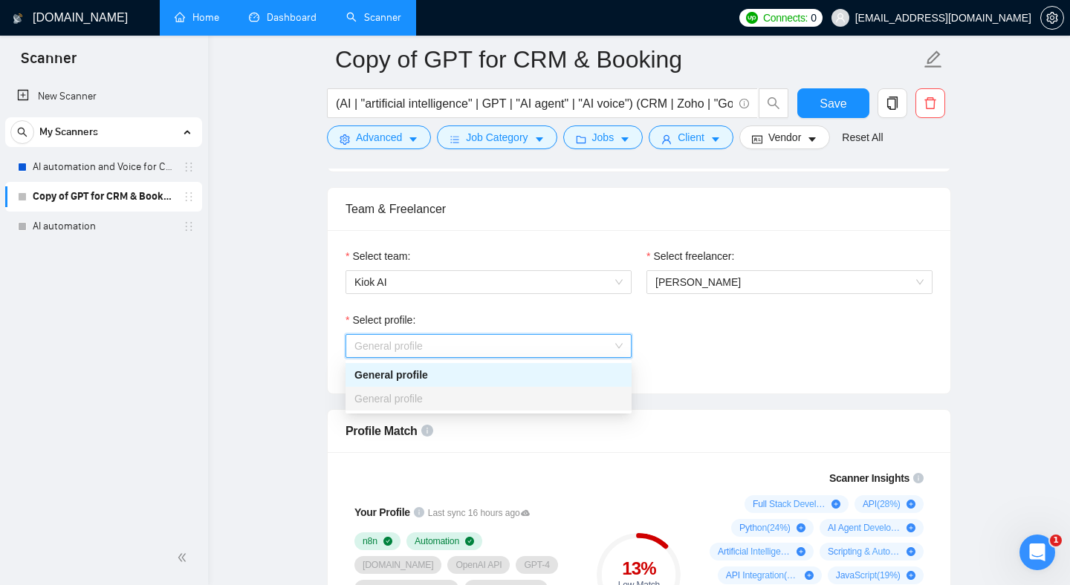
click at [552, 384] on div "General profile" at bounding box center [488, 375] width 286 height 24
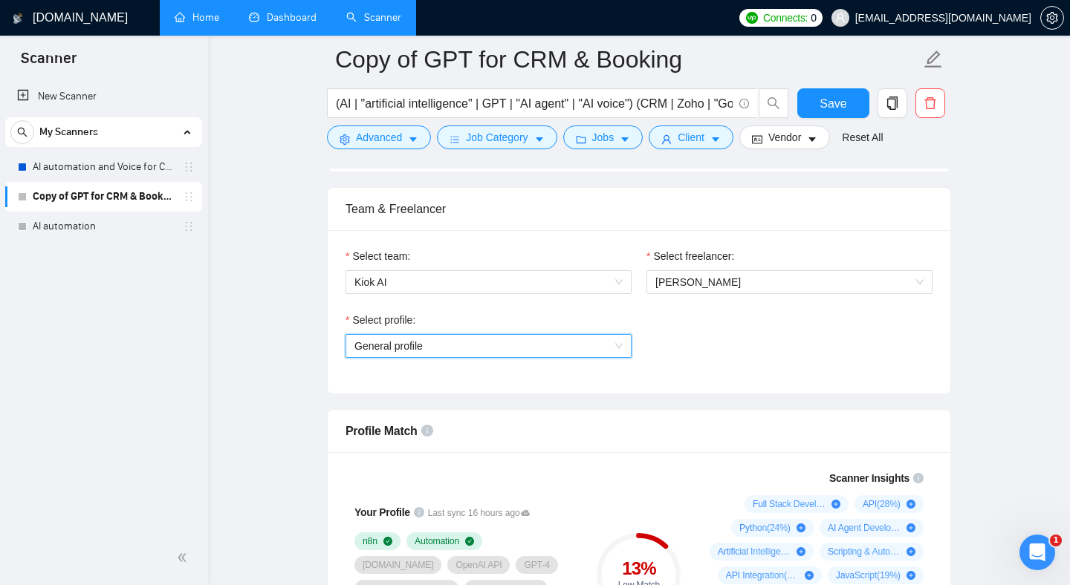
click at [524, 336] on span "General profile" at bounding box center [488, 346] width 268 height 22
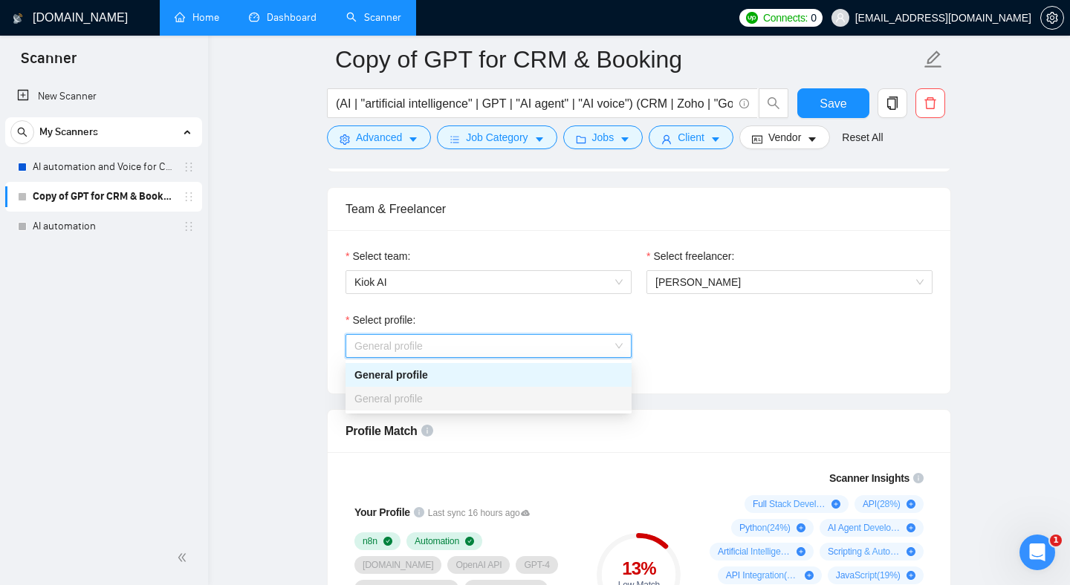
click at [487, 377] on div "General profile" at bounding box center [488, 375] width 268 height 16
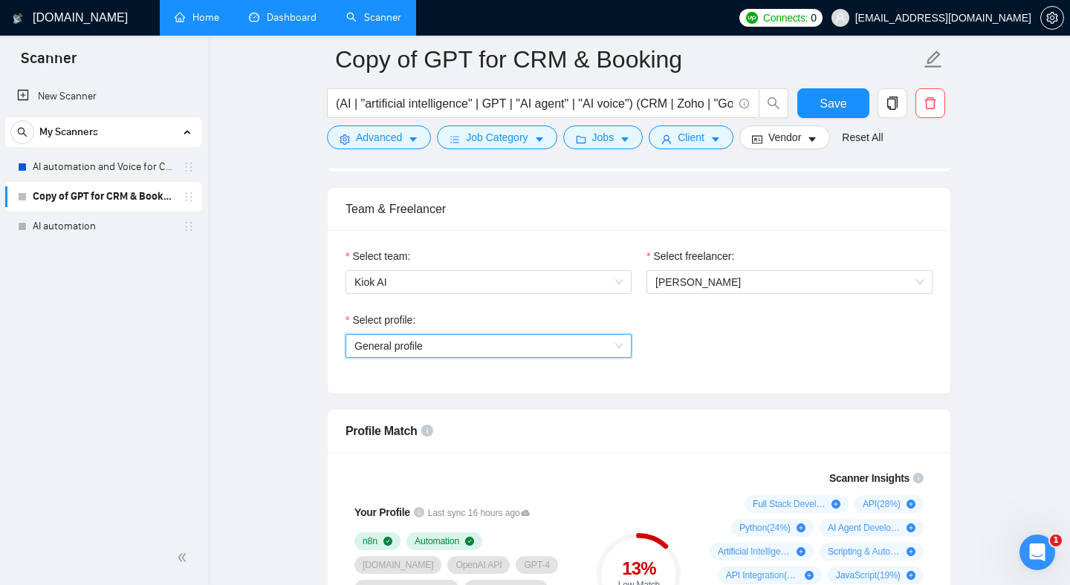
click at [703, 328] on div "Select profile: General profile General profile" at bounding box center [639, 344] width 602 height 64
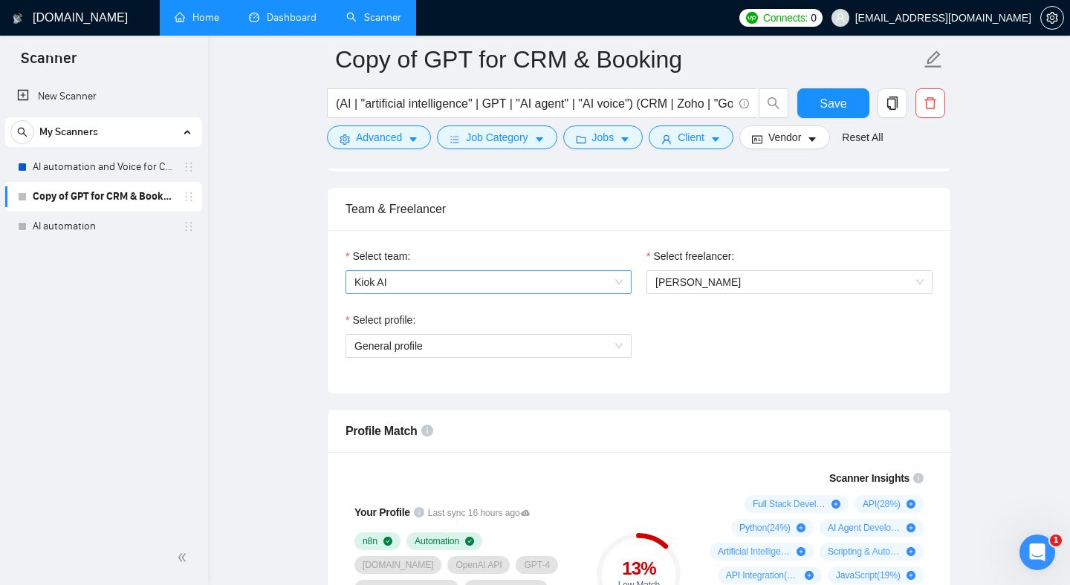
click at [521, 281] on span "Kiok AI" at bounding box center [488, 282] width 268 height 22
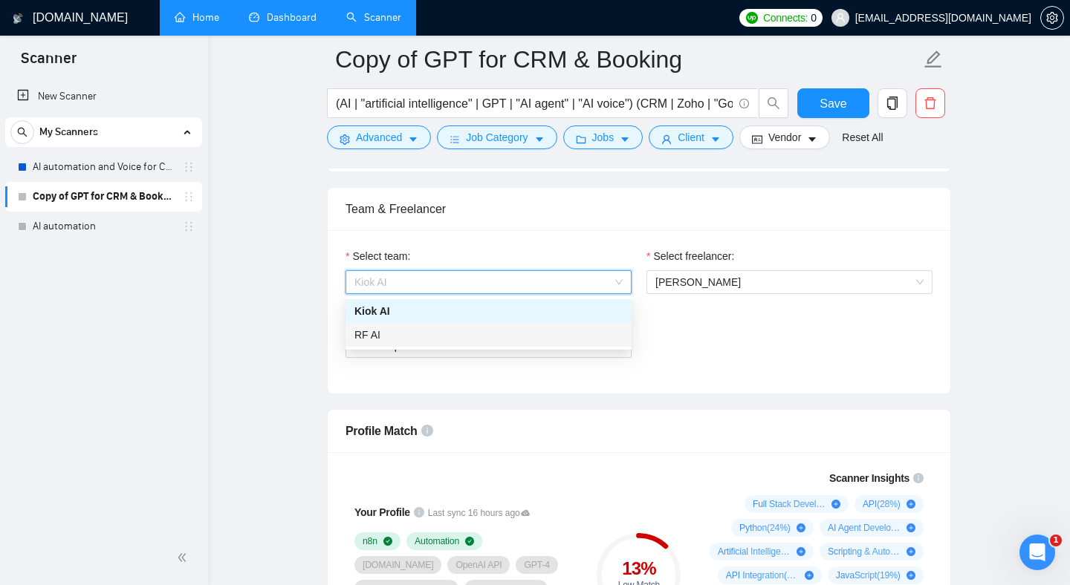
click at [496, 337] on div "RF AI" at bounding box center [488, 335] width 268 height 16
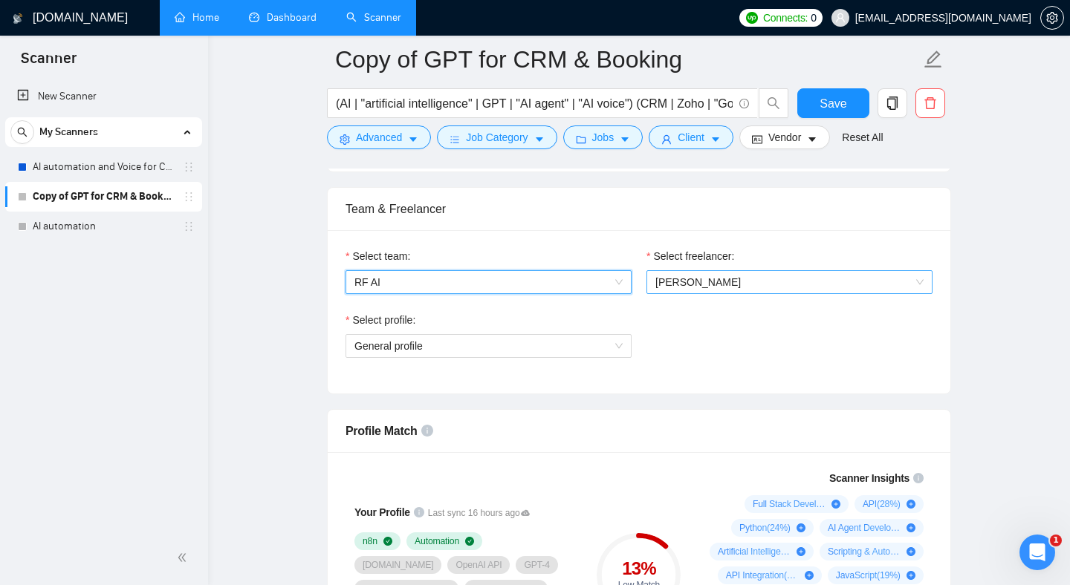
click at [708, 287] on span "[PERSON_NAME]" at bounding box center [697, 282] width 85 height 12
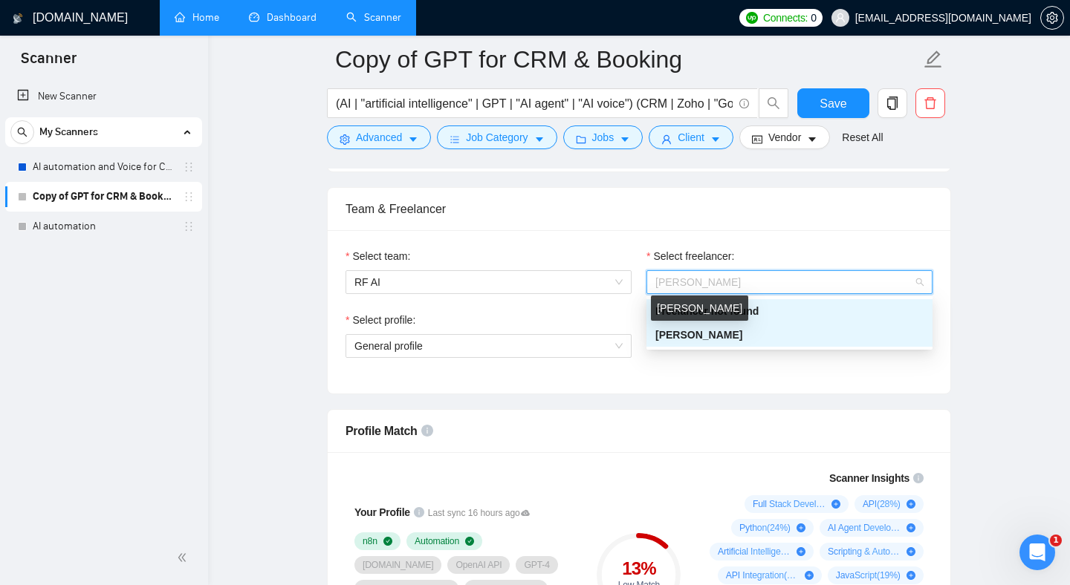
click at [706, 337] on span "[PERSON_NAME]" at bounding box center [698, 335] width 87 height 12
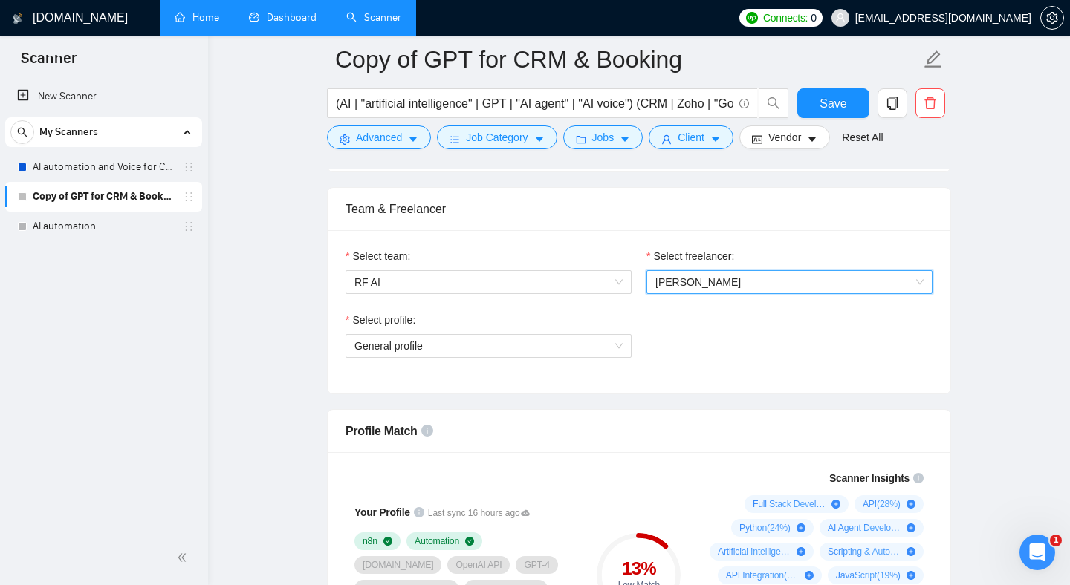
click at [681, 334] on div "Select profile: General profile" at bounding box center [639, 344] width 602 height 64
click at [685, 277] on span "[PERSON_NAME]" at bounding box center [697, 282] width 85 height 12
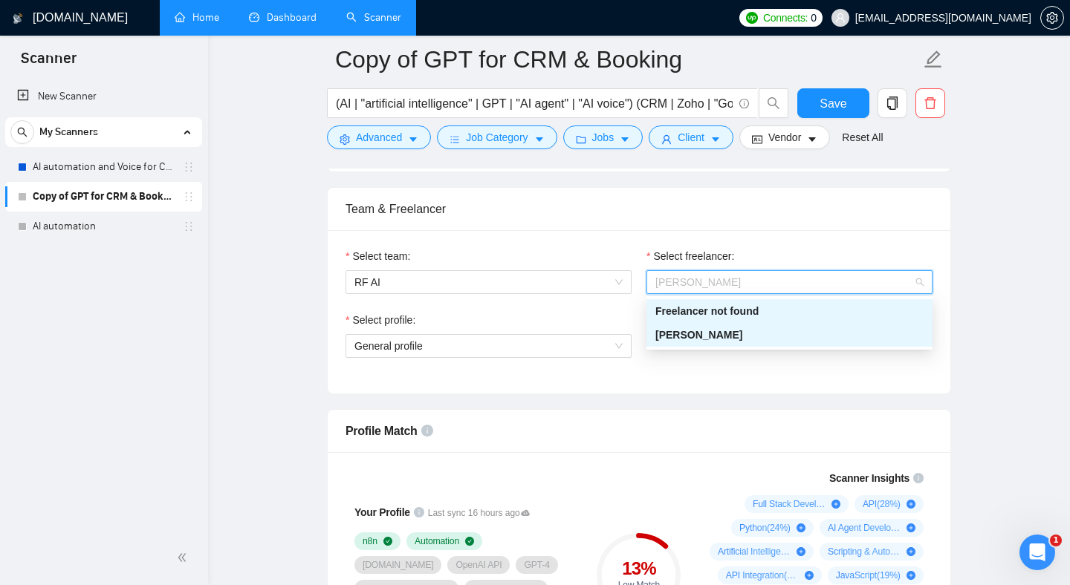
click at [700, 315] on div "Freelancer not found" at bounding box center [789, 311] width 268 height 16
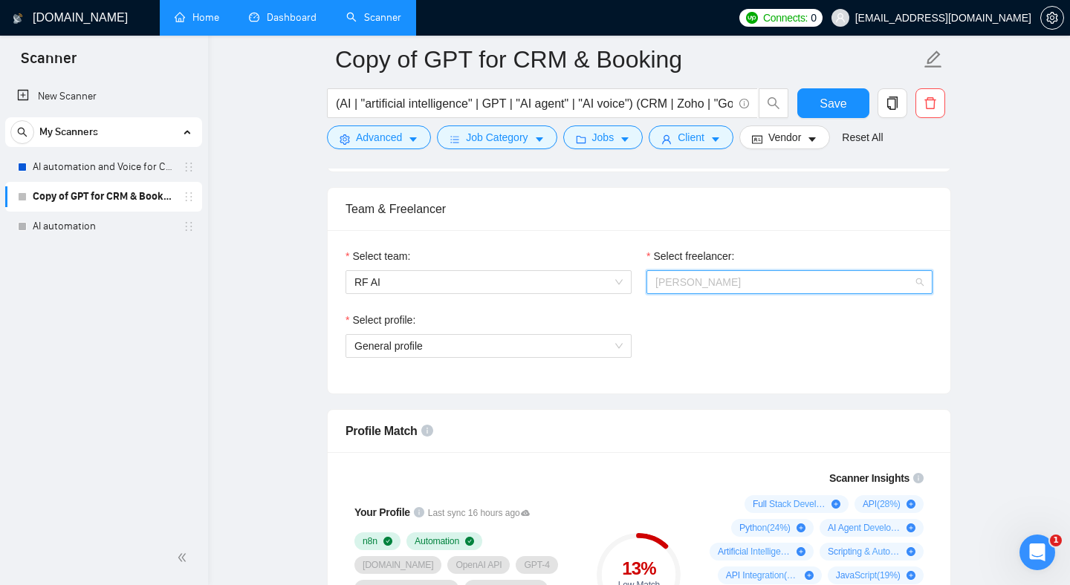
click at [697, 282] on span "[PERSON_NAME]" at bounding box center [697, 282] width 85 height 12
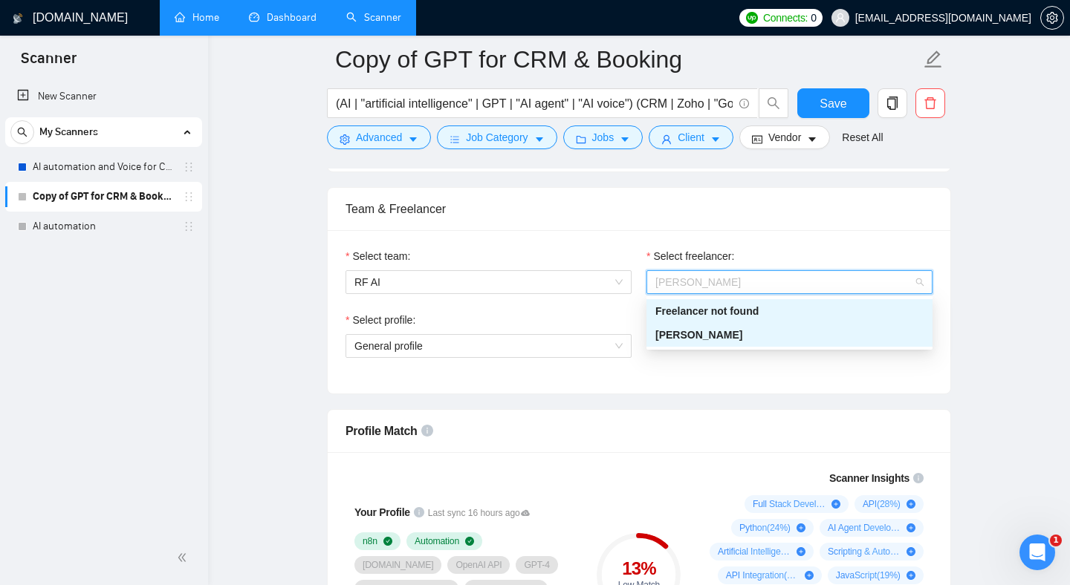
click at [695, 322] on div "Freelancer not found" at bounding box center [789, 311] width 286 height 24
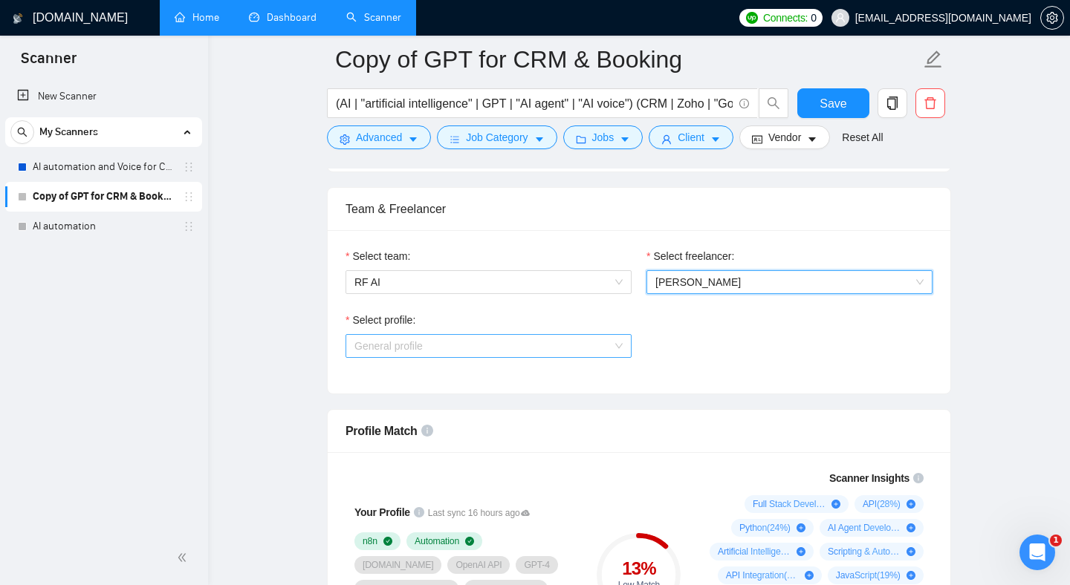
click at [528, 349] on span "General profile" at bounding box center [488, 346] width 268 height 22
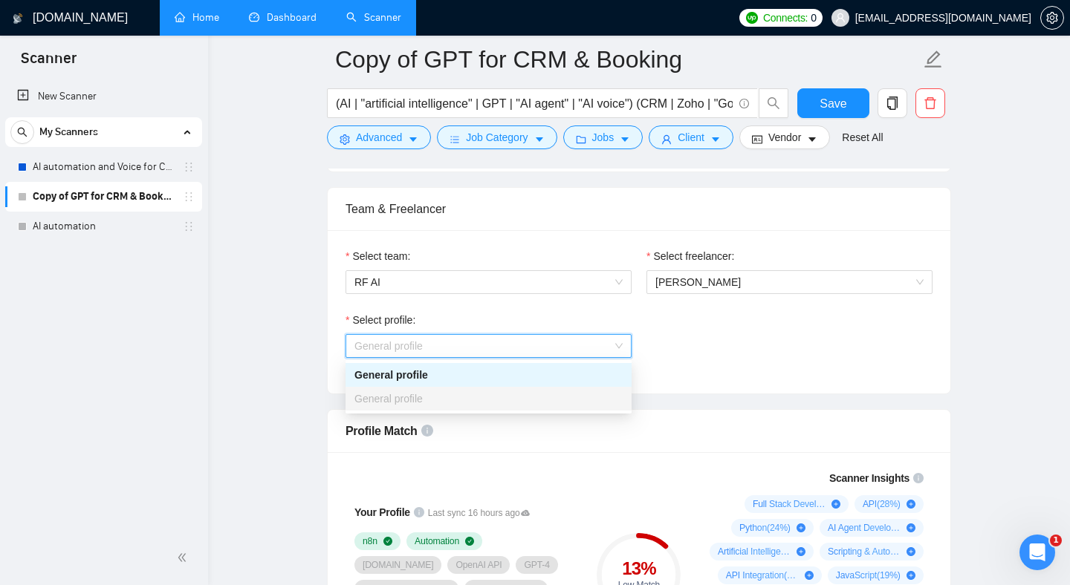
click at [503, 394] on div "General profile" at bounding box center [488, 399] width 268 height 16
click at [701, 337] on div "Select profile: General profile" at bounding box center [639, 344] width 602 height 64
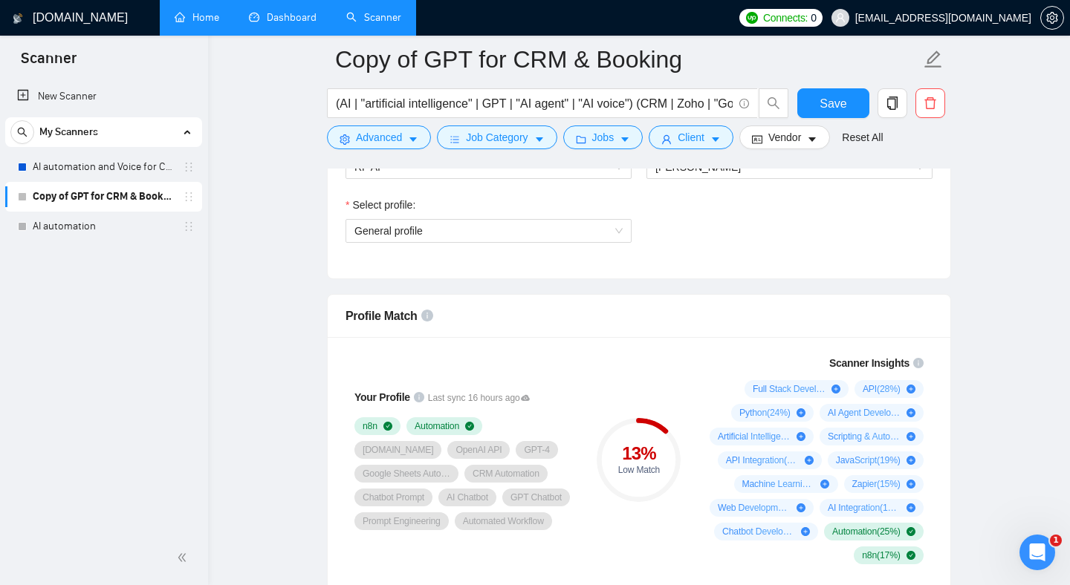
scroll to position [860, 0]
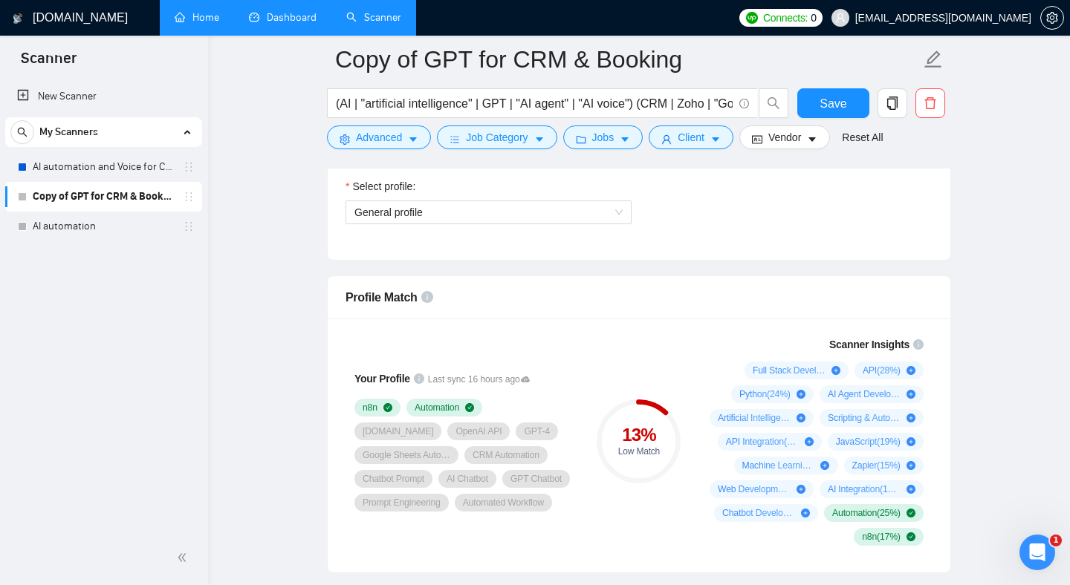
click at [641, 322] on div "Your Profile Last sync 16 hours ago n8n Automation [DOMAIN_NAME] OpenAI API GPT…" at bounding box center [639, 446] width 622 height 254
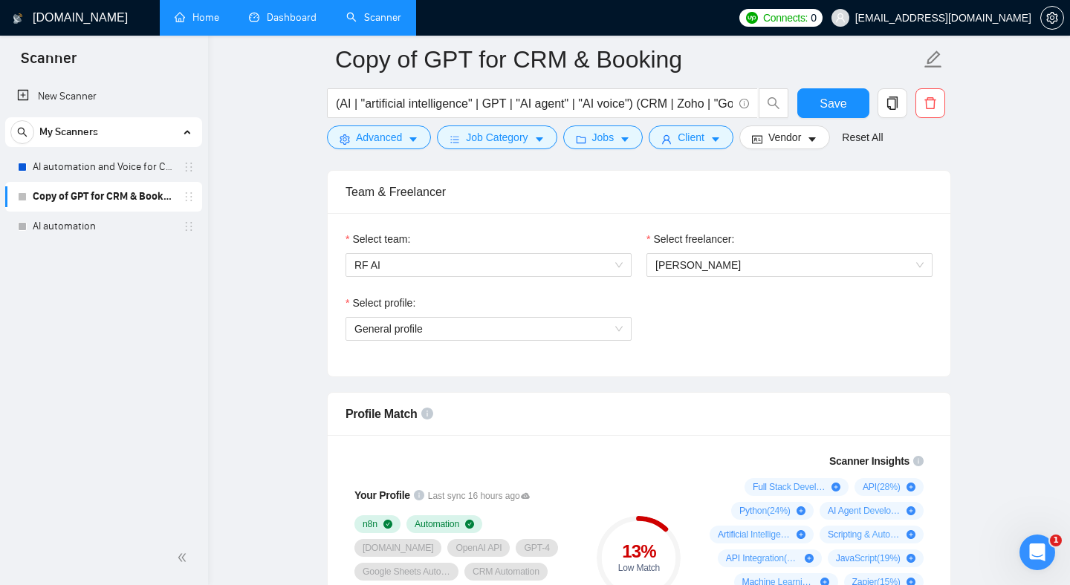
scroll to position [628, 0]
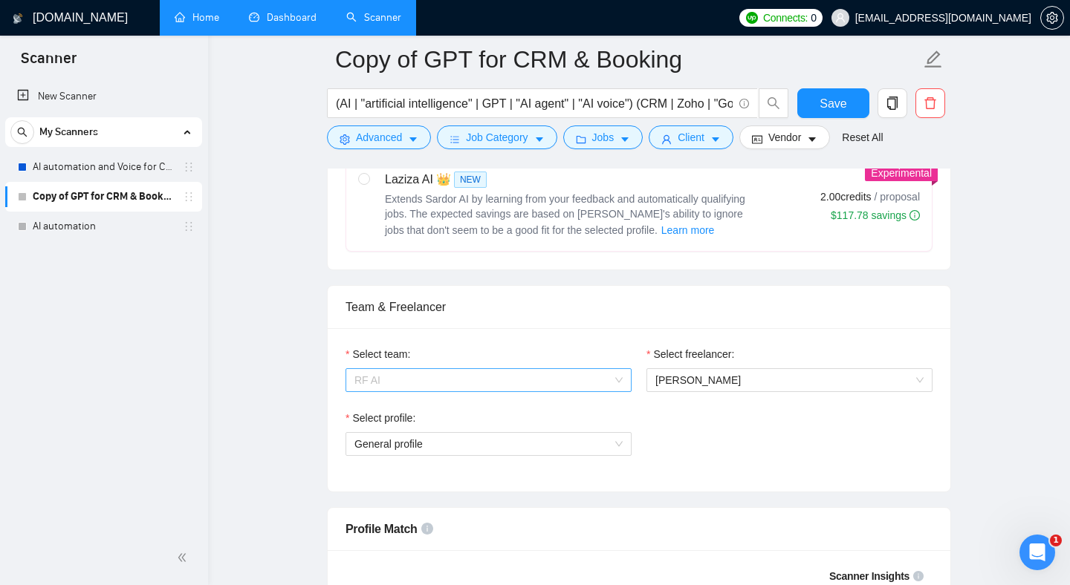
click at [446, 386] on span "RF AI" at bounding box center [488, 380] width 268 height 22
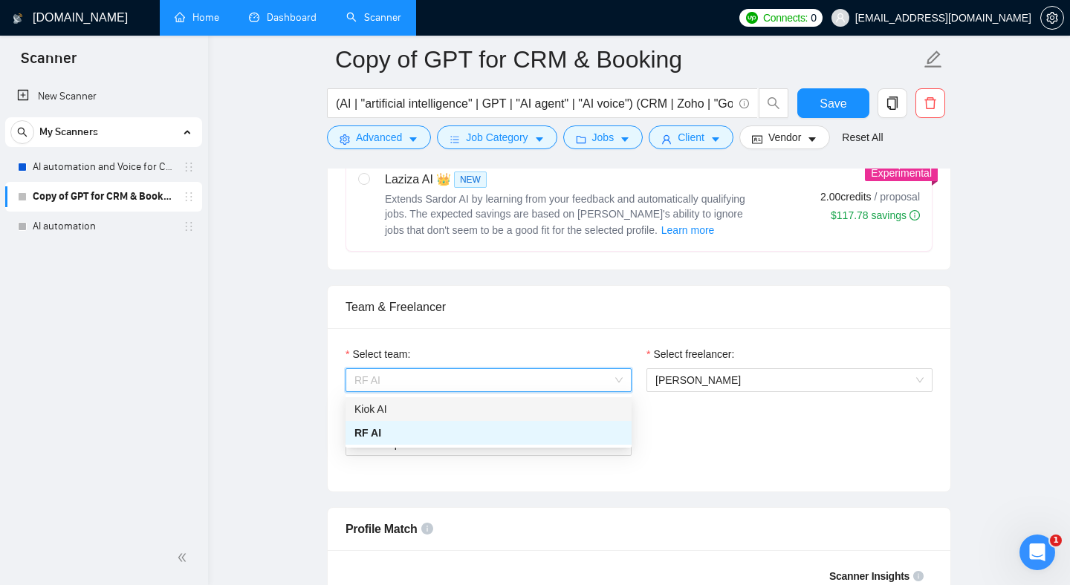
click at [428, 410] on div "Kiok AI" at bounding box center [488, 409] width 268 height 16
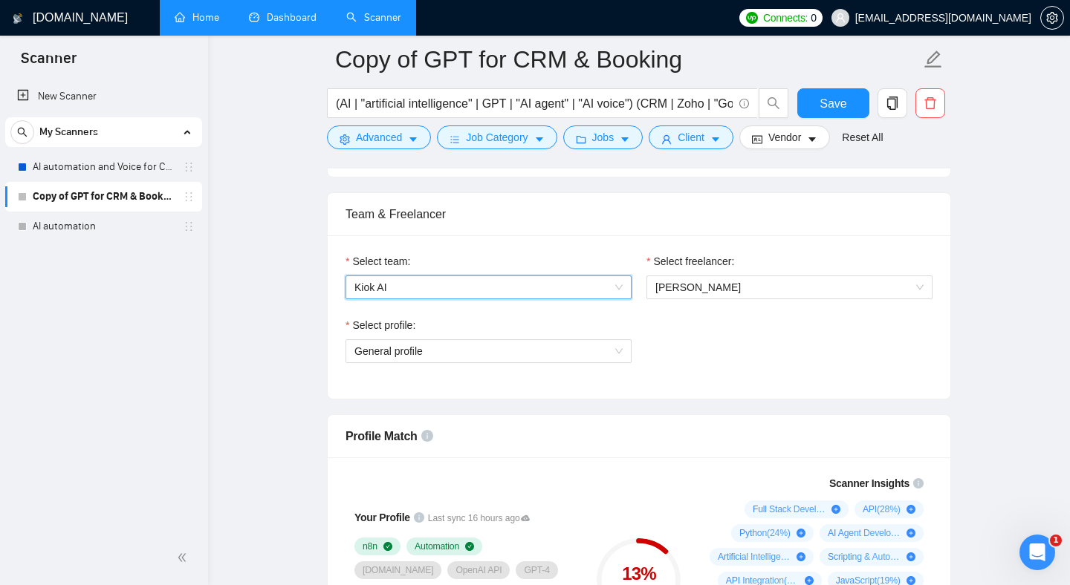
scroll to position [794, 0]
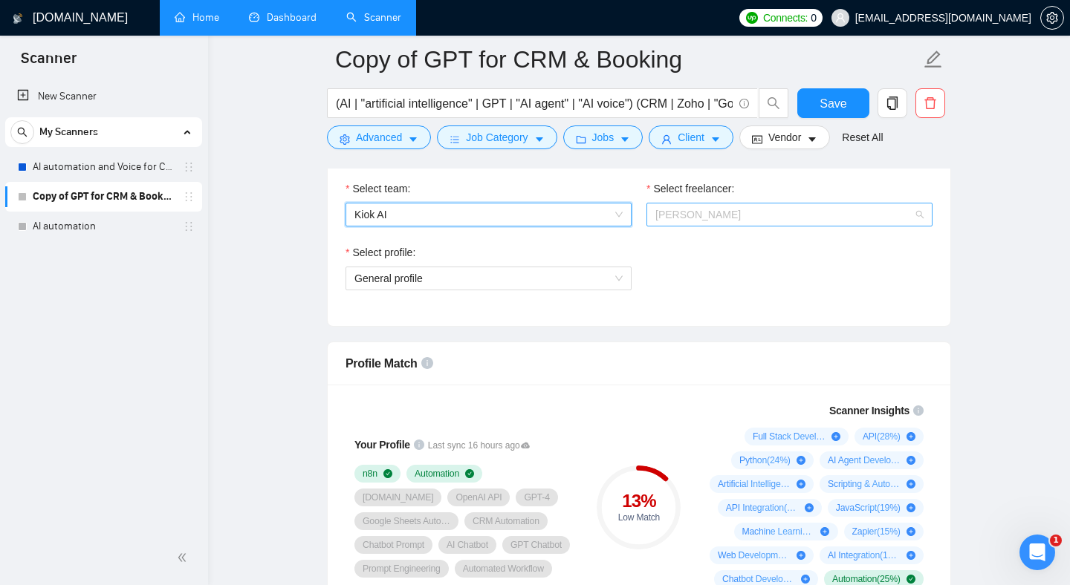
click at [693, 206] on span "[PERSON_NAME]" at bounding box center [789, 215] width 268 height 22
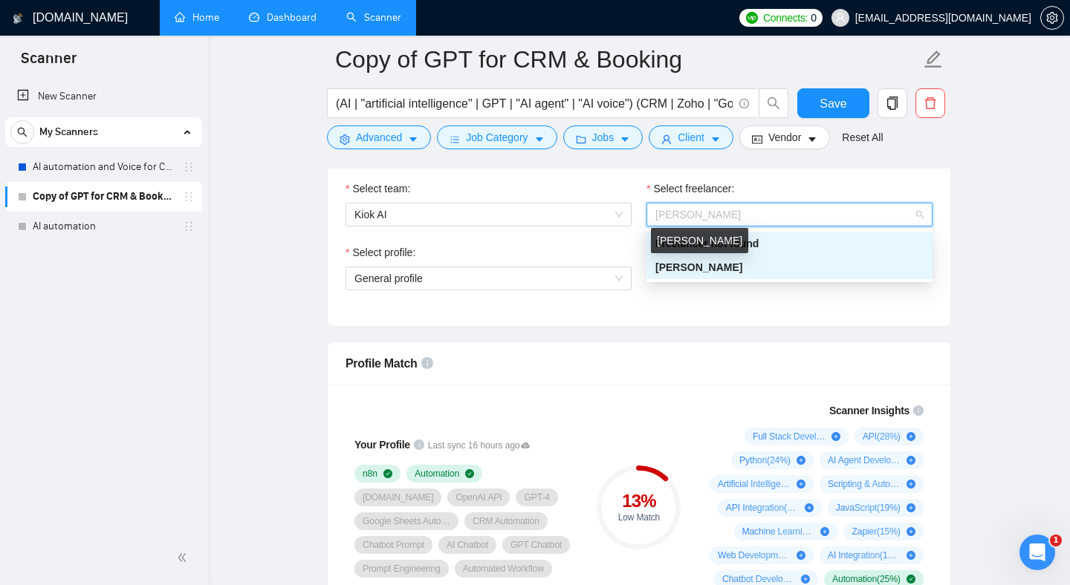
click at [694, 265] on span "[PERSON_NAME]" at bounding box center [698, 267] width 87 height 12
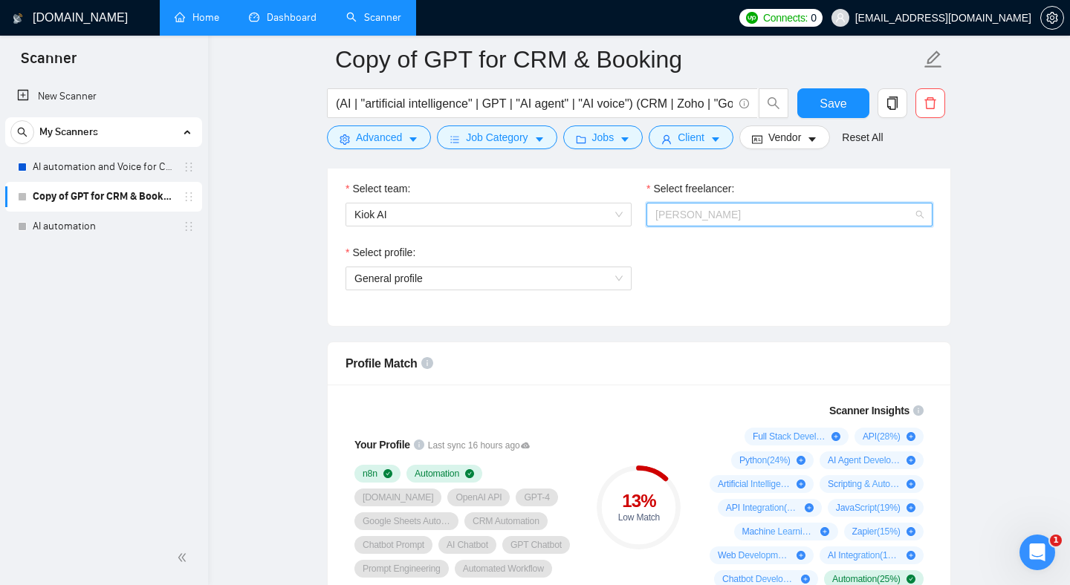
click at [691, 212] on span "[PERSON_NAME]" at bounding box center [697, 215] width 85 height 12
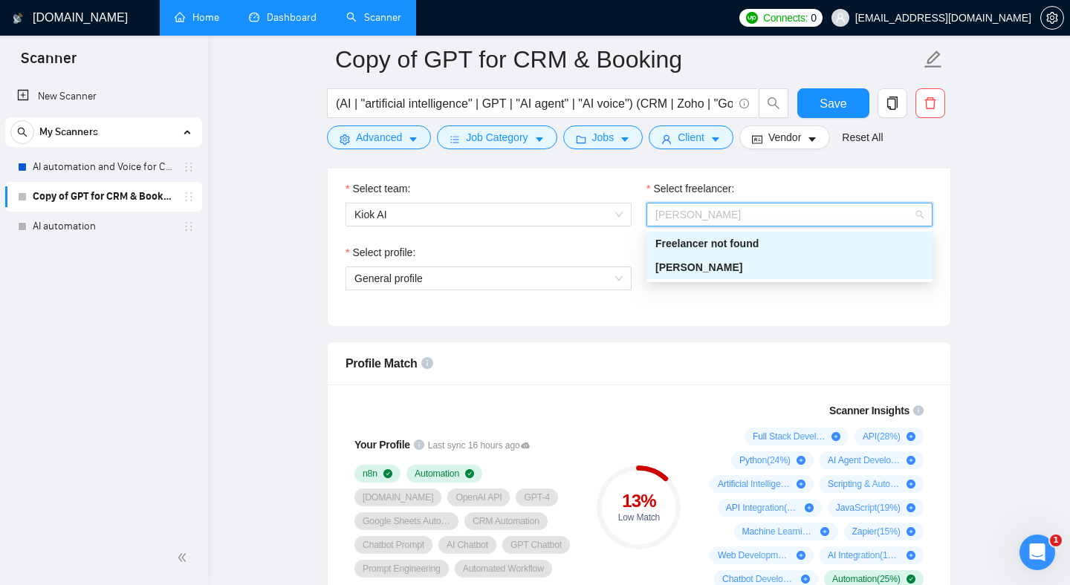
click at [694, 259] on div "[PERSON_NAME]" at bounding box center [789, 267] width 268 height 16
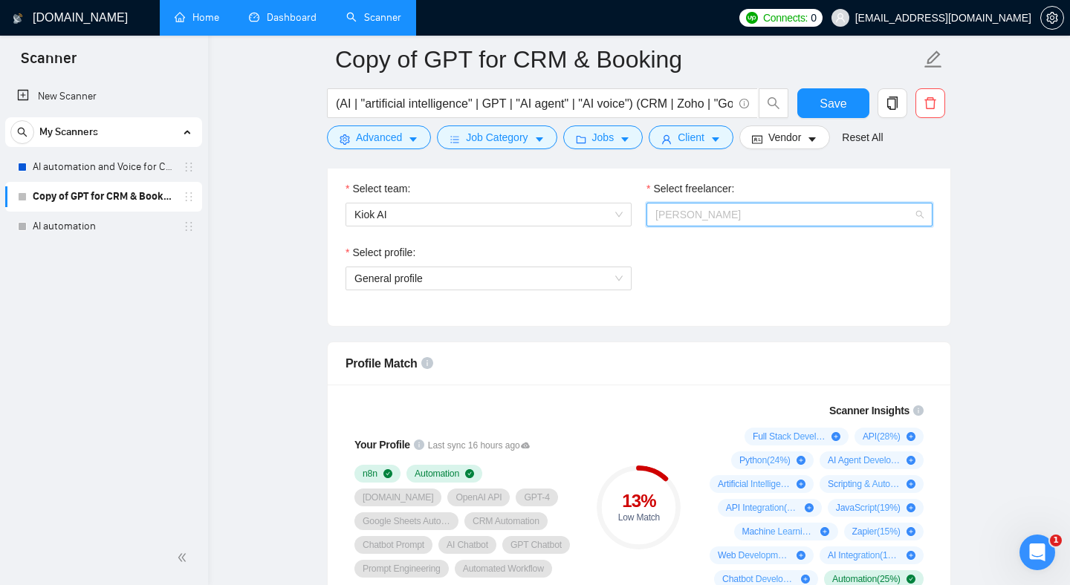
click at [692, 211] on span "[PERSON_NAME]" at bounding box center [697, 215] width 85 height 12
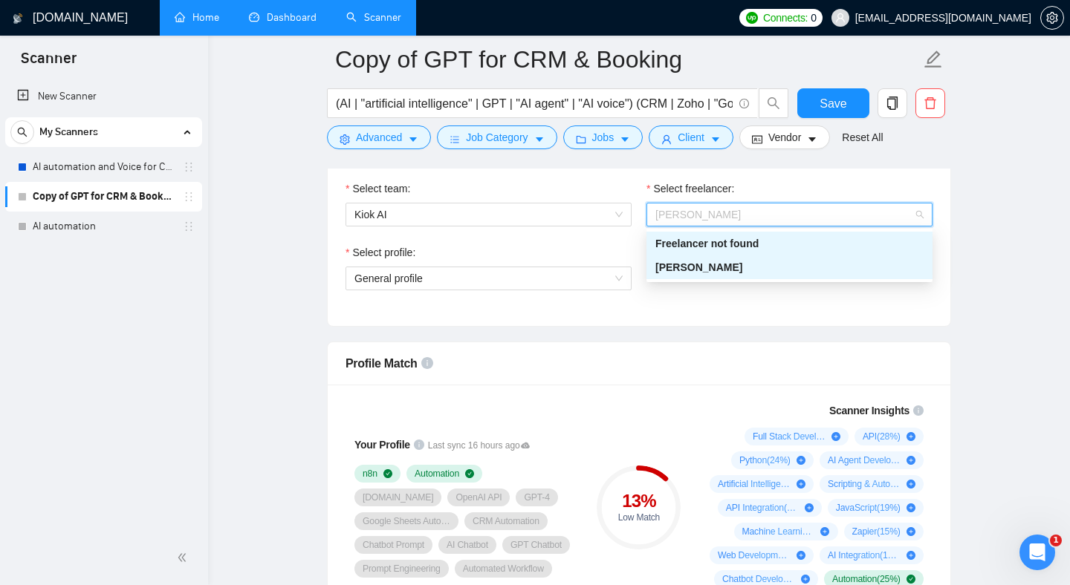
click at [692, 269] on span "[PERSON_NAME]" at bounding box center [698, 267] width 87 height 12
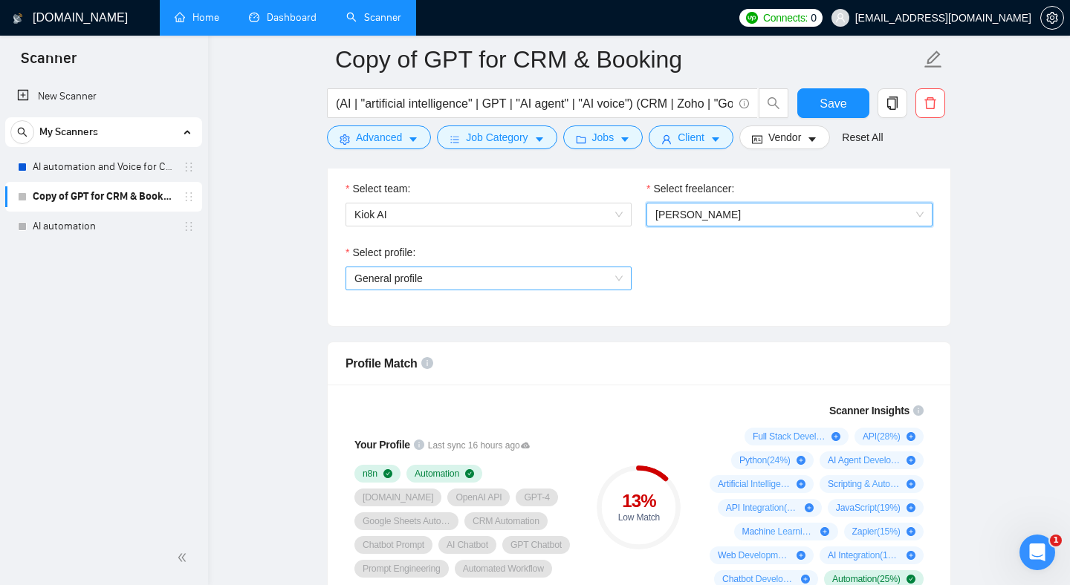
click at [474, 273] on span "General profile" at bounding box center [488, 278] width 268 height 22
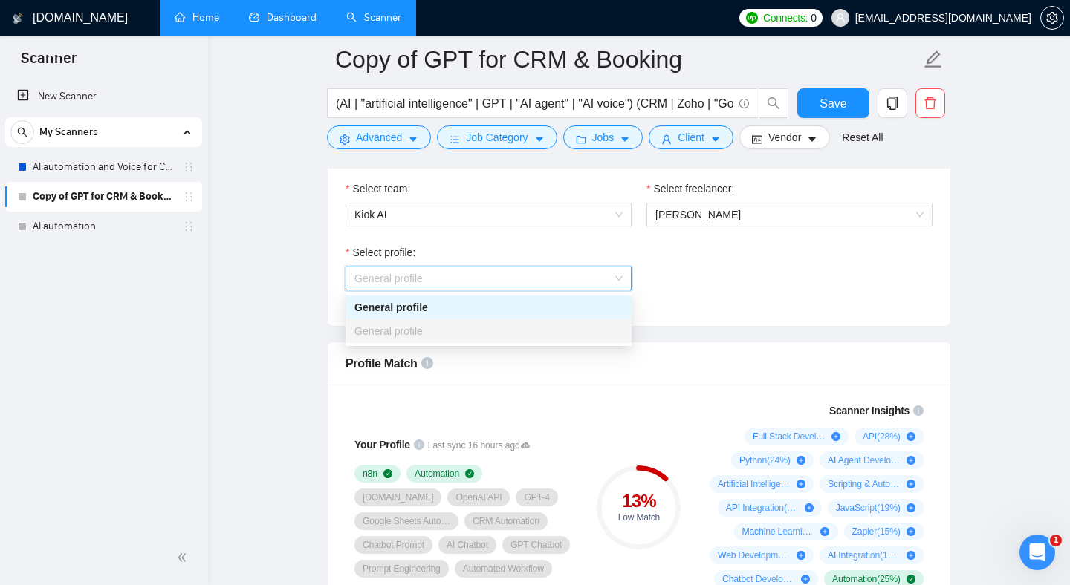
click at [443, 323] on div "General profile" at bounding box center [488, 331] width 268 height 16
click at [443, 315] on div "General profile" at bounding box center [488, 307] width 268 height 16
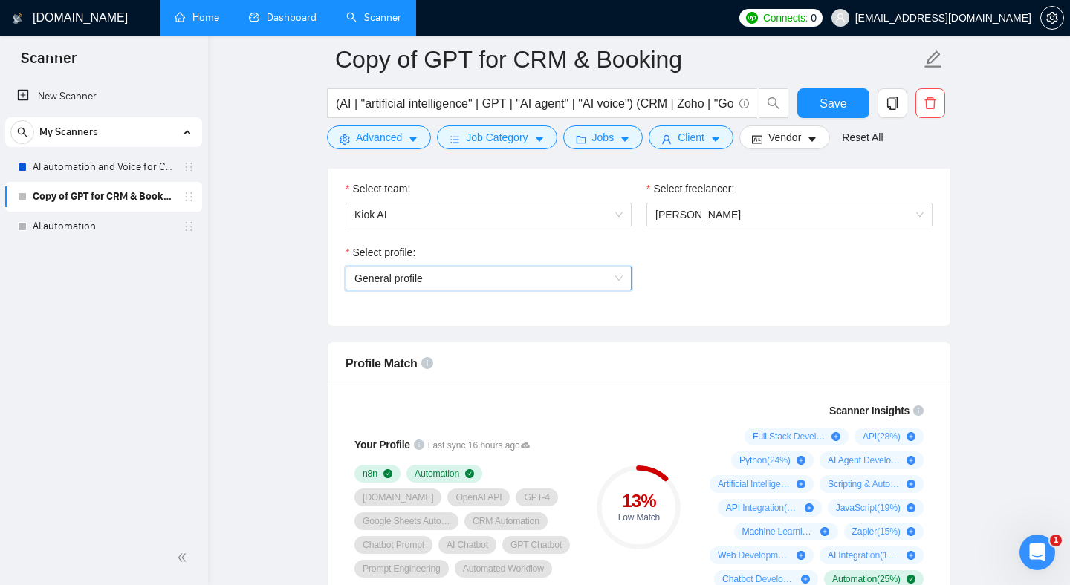
click at [755, 261] on div "Select profile: General profile General profile" at bounding box center [639, 276] width 602 height 64
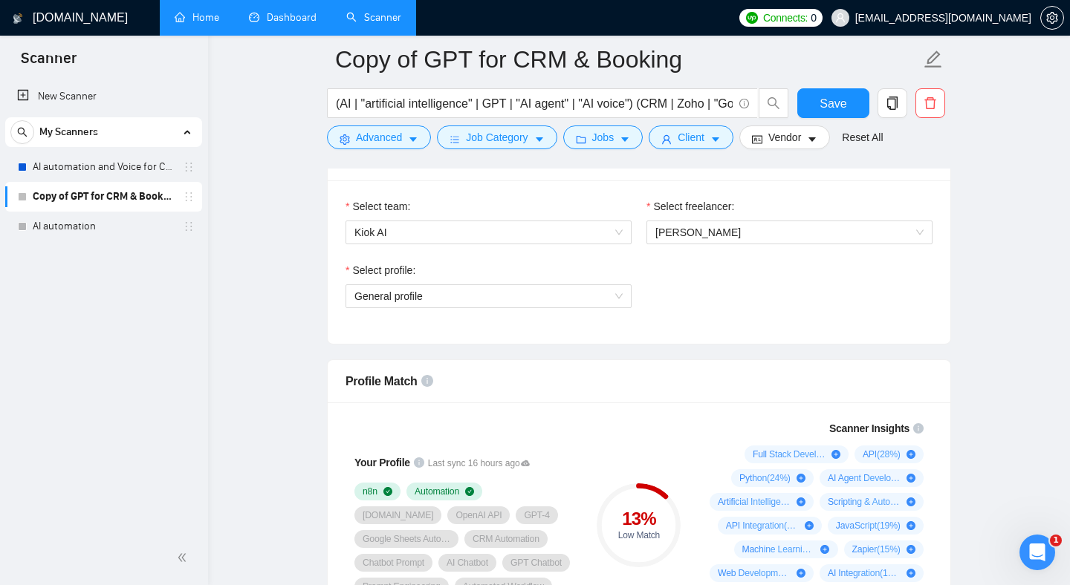
scroll to position [775, 0]
click at [484, 232] on span "Kiok AI" at bounding box center [488, 234] width 268 height 22
click at [90, 170] on link "AI automation and Voice for CRM & Booking" at bounding box center [103, 167] width 141 height 30
click at [110, 163] on link "AI automation and Voice for CRM & Booking" at bounding box center [103, 167] width 141 height 30
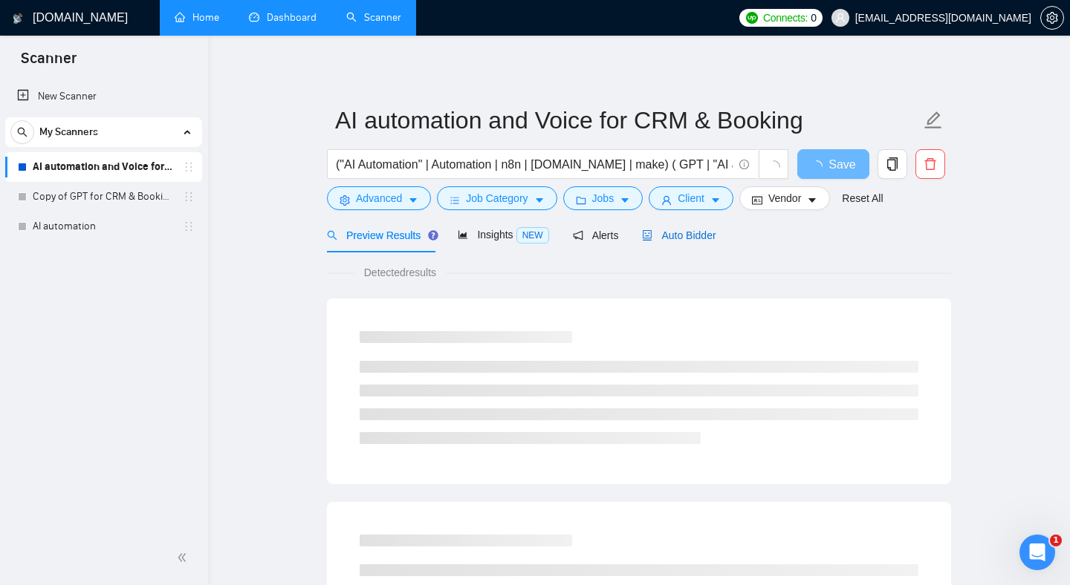
click at [694, 238] on span "Auto Bidder" at bounding box center [679, 236] width 74 height 12
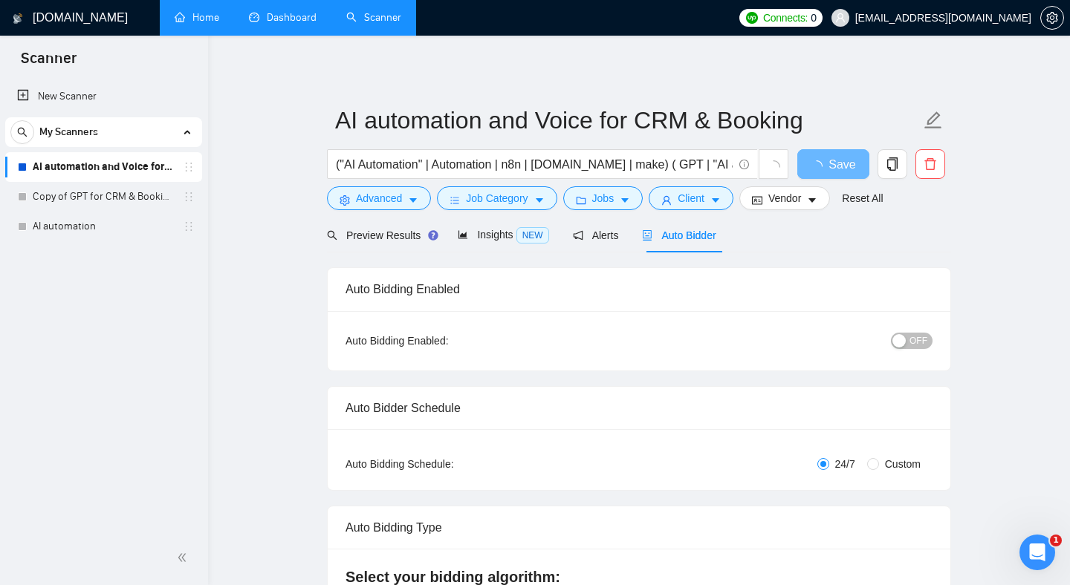
click at [693, 235] on span "Auto Bidder" at bounding box center [679, 236] width 74 height 12
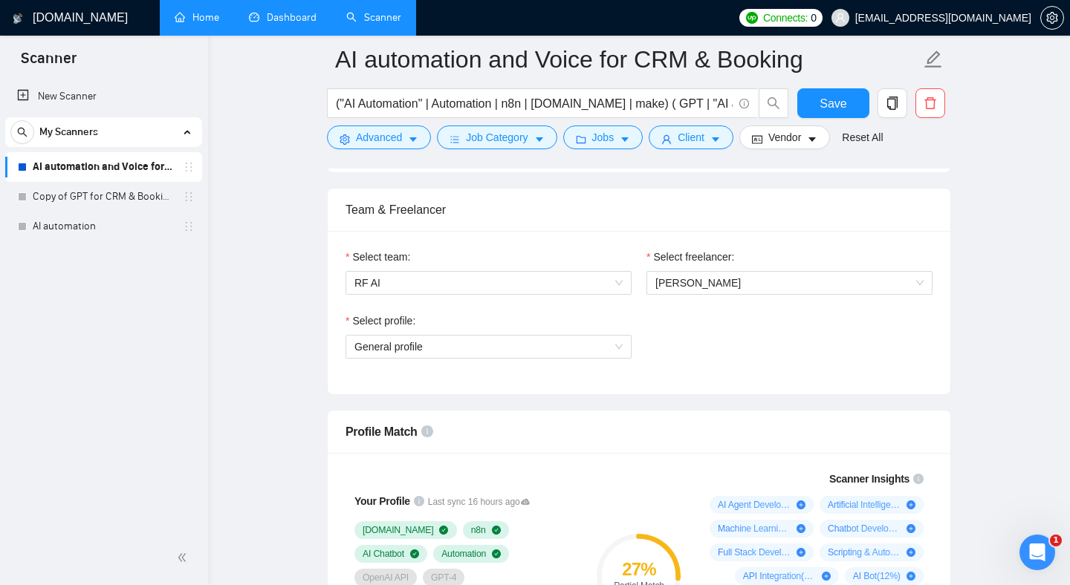
scroll to position [751, 0]
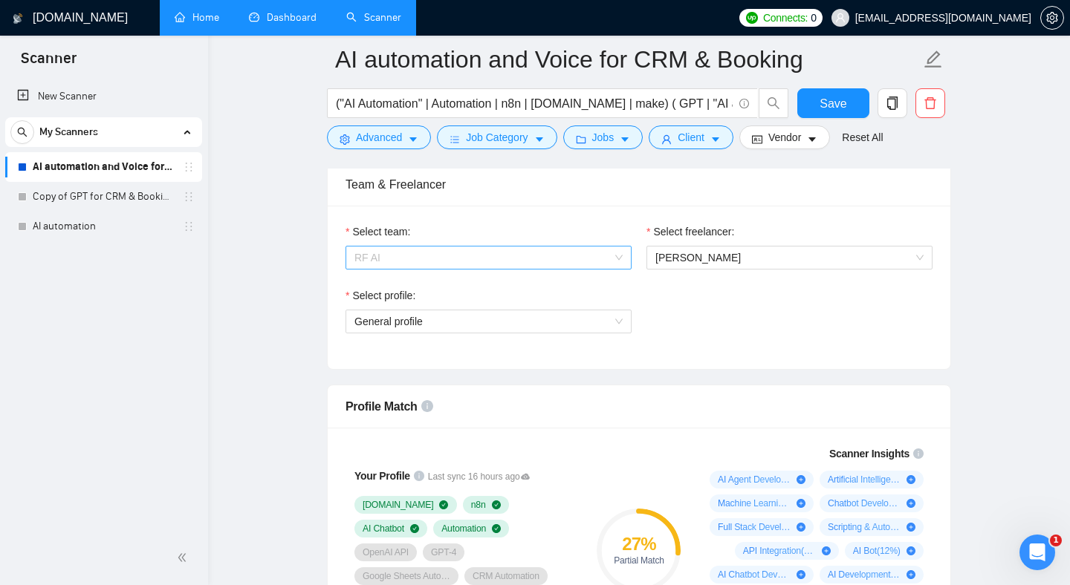
click at [553, 258] on span "RF AI" at bounding box center [488, 258] width 268 height 22
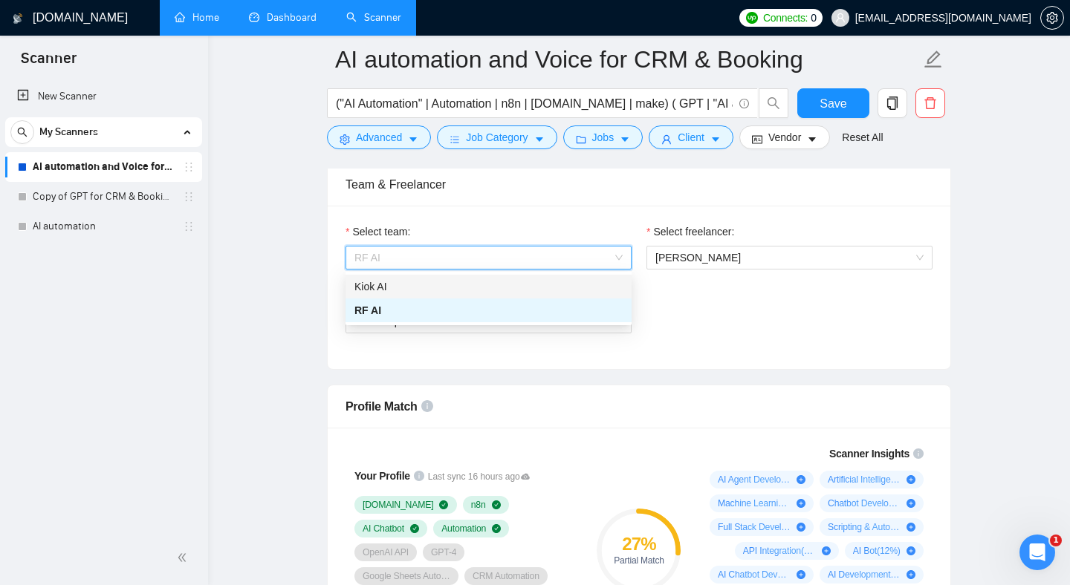
click at [520, 282] on div "Kiok AI" at bounding box center [488, 287] width 268 height 16
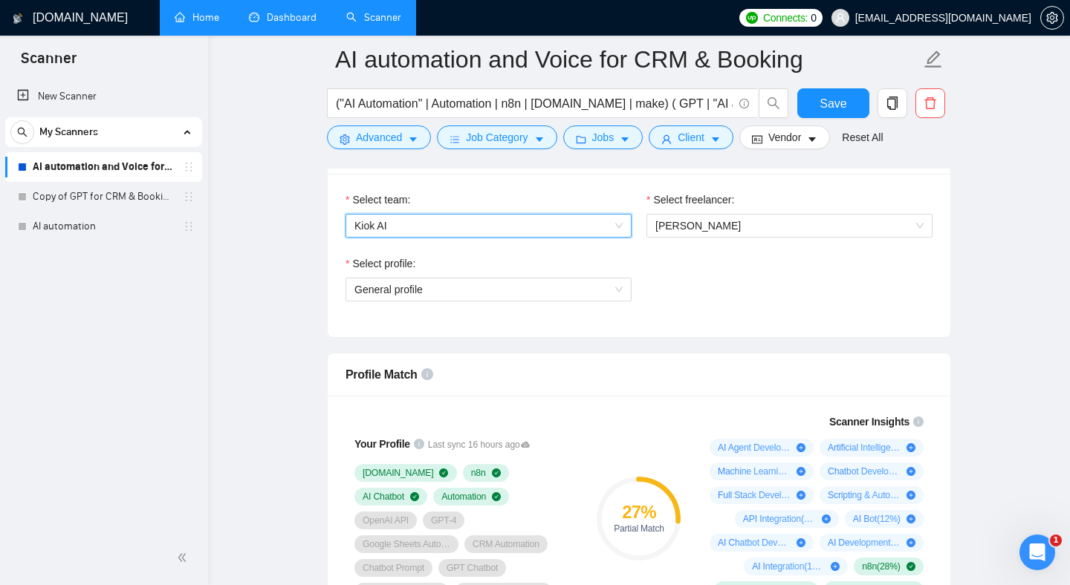
scroll to position [775, 0]
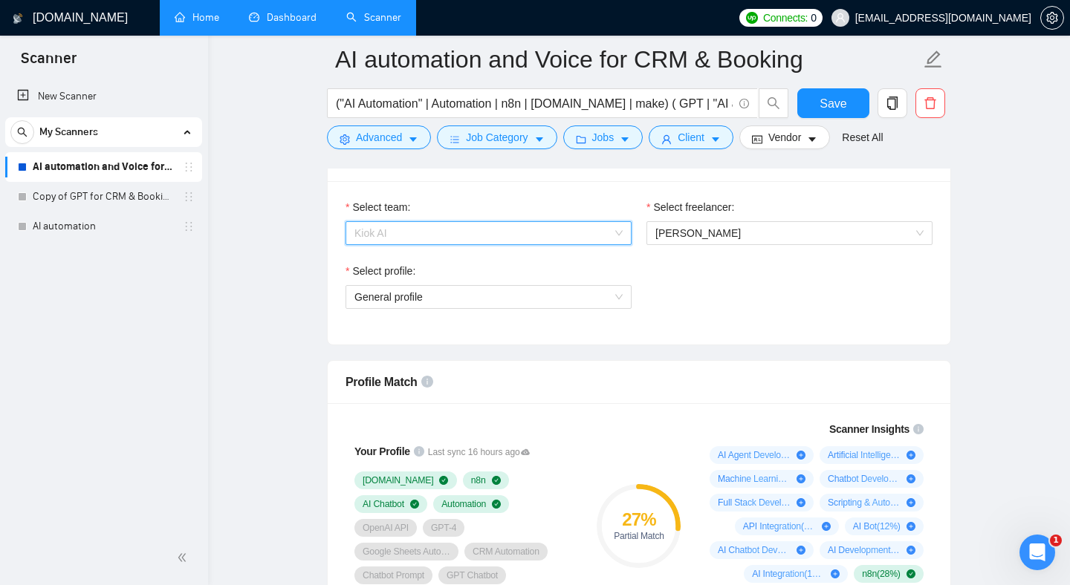
click at [546, 227] on span "Kiok AI" at bounding box center [488, 233] width 268 height 22
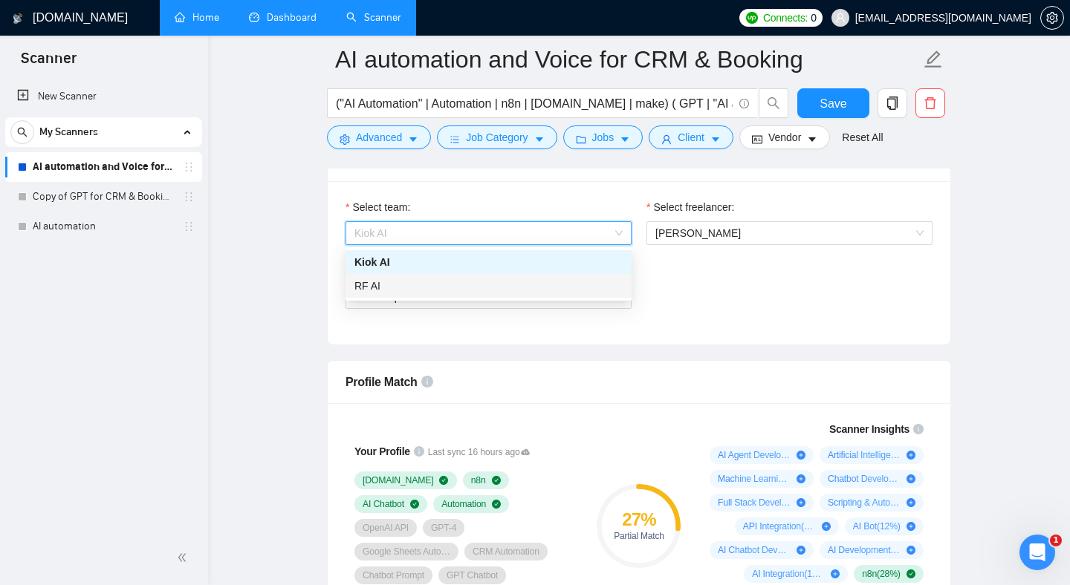
click at [530, 279] on div "RF AI" at bounding box center [488, 286] width 268 height 16
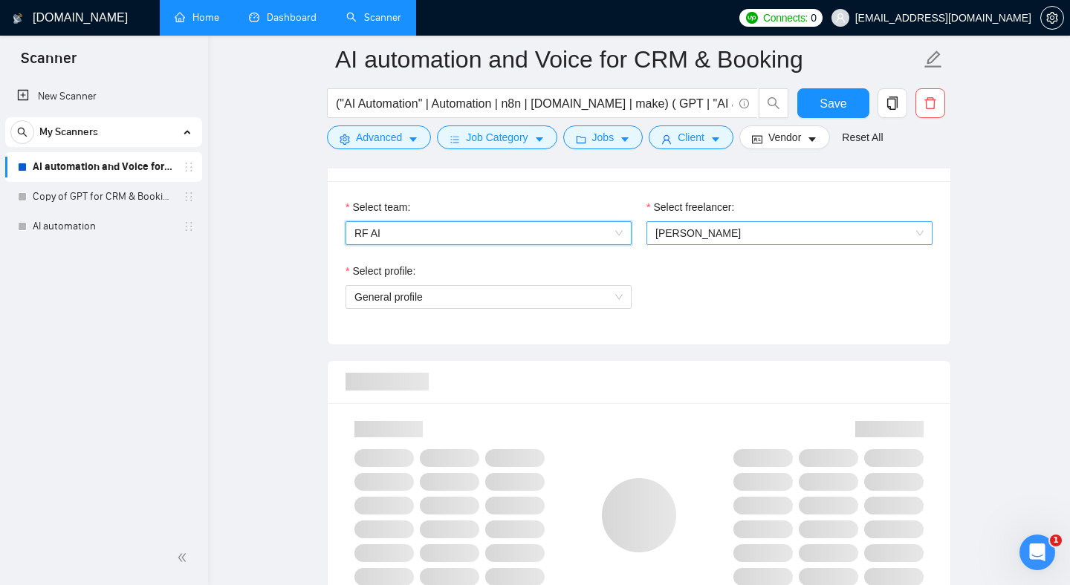
click at [746, 235] on span "[PERSON_NAME]" at bounding box center [789, 233] width 268 height 22
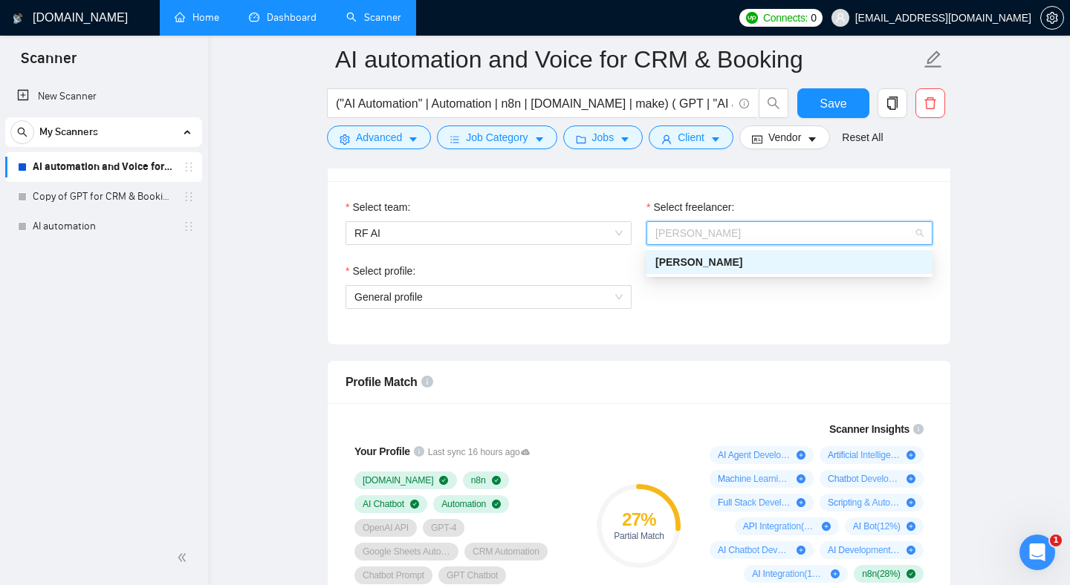
click at [735, 258] on span "[PERSON_NAME]" at bounding box center [698, 262] width 87 height 12
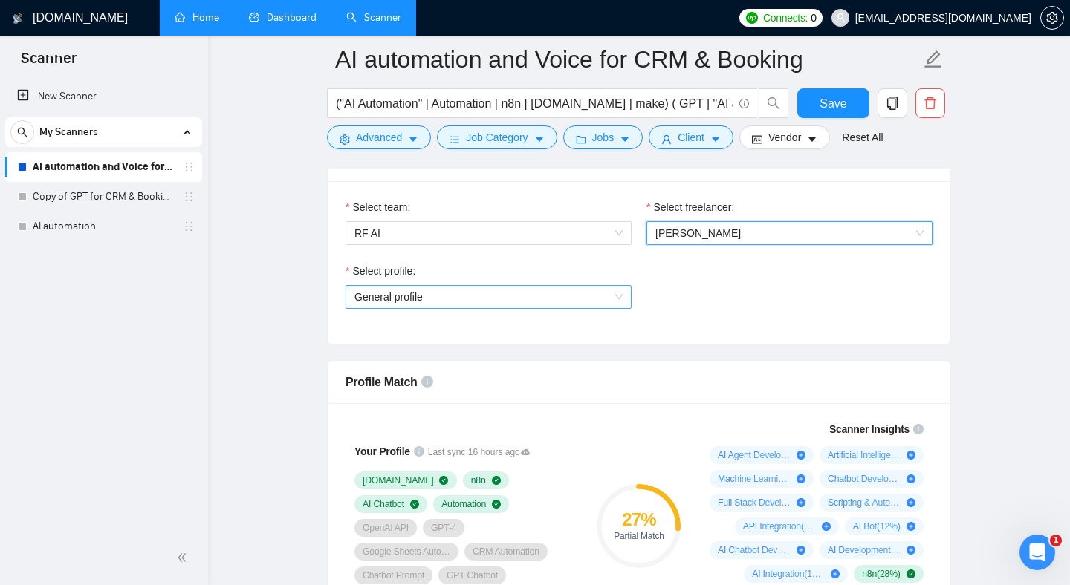
click at [578, 289] on span "General profile" at bounding box center [488, 297] width 268 height 22
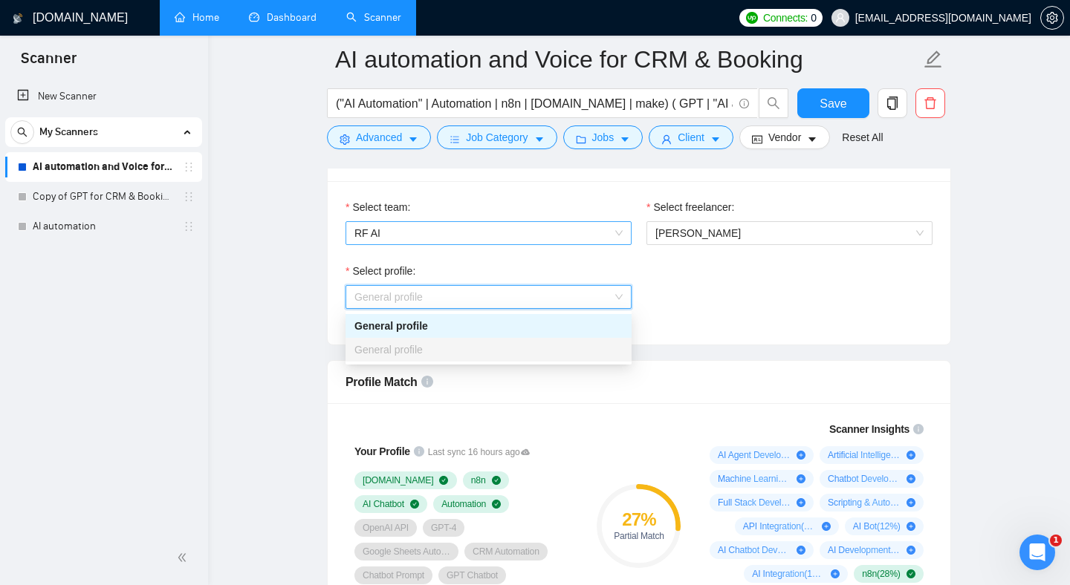
click at [591, 238] on span "RF AI" at bounding box center [488, 233] width 268 height 22
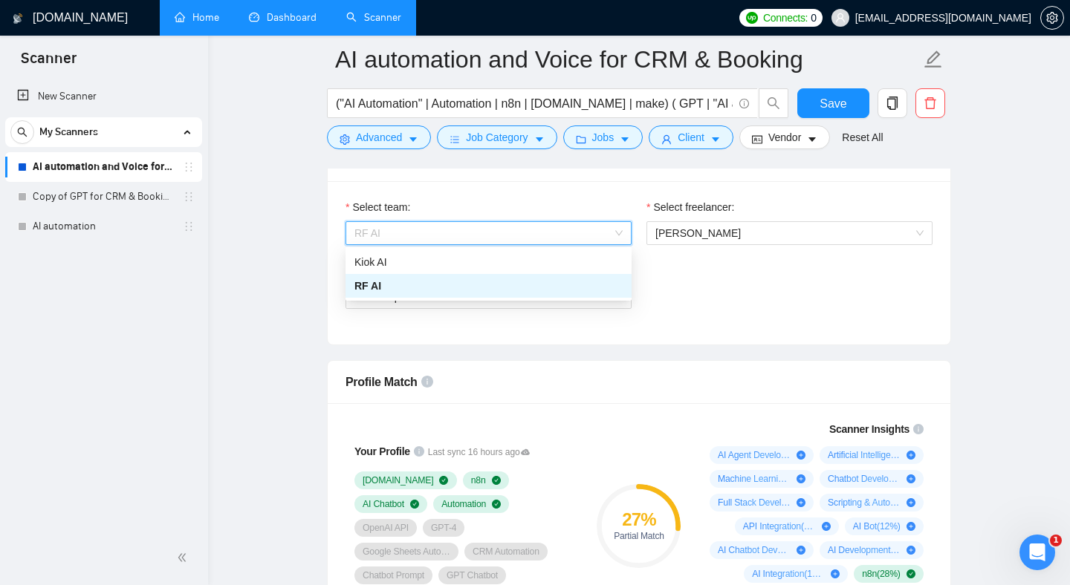
click at [651, 311] on div "Select profile: General profile" at bounding box center [639, 295] width 602 height 64
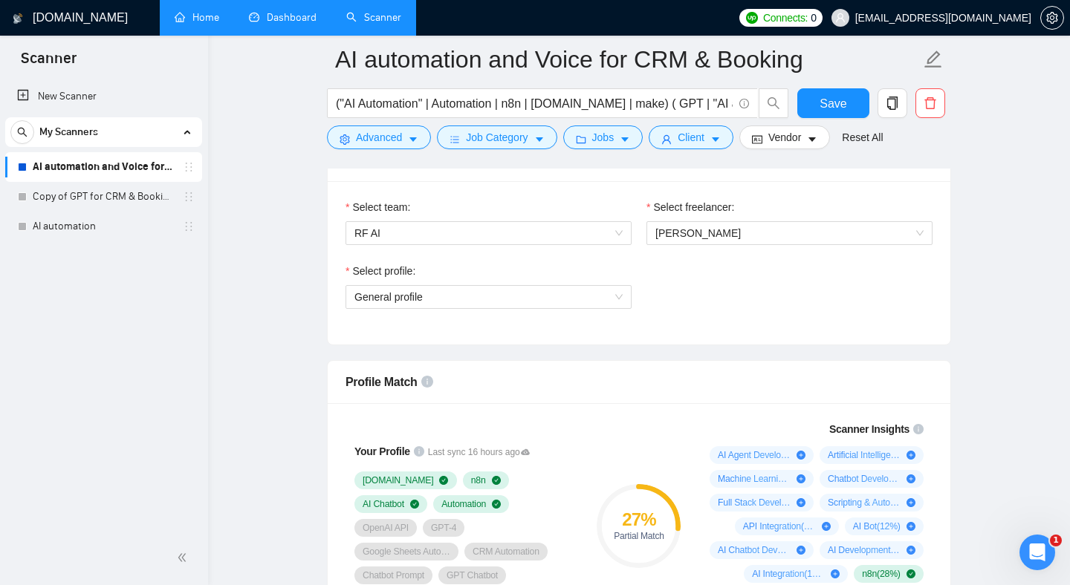
click at [617, 309] on div "Select profile: General profile" at bounding box center [488, 295] width 301 height 64
click at [618, 296] on span "General profile" at bounding box center [488, 297] width 268 height 22
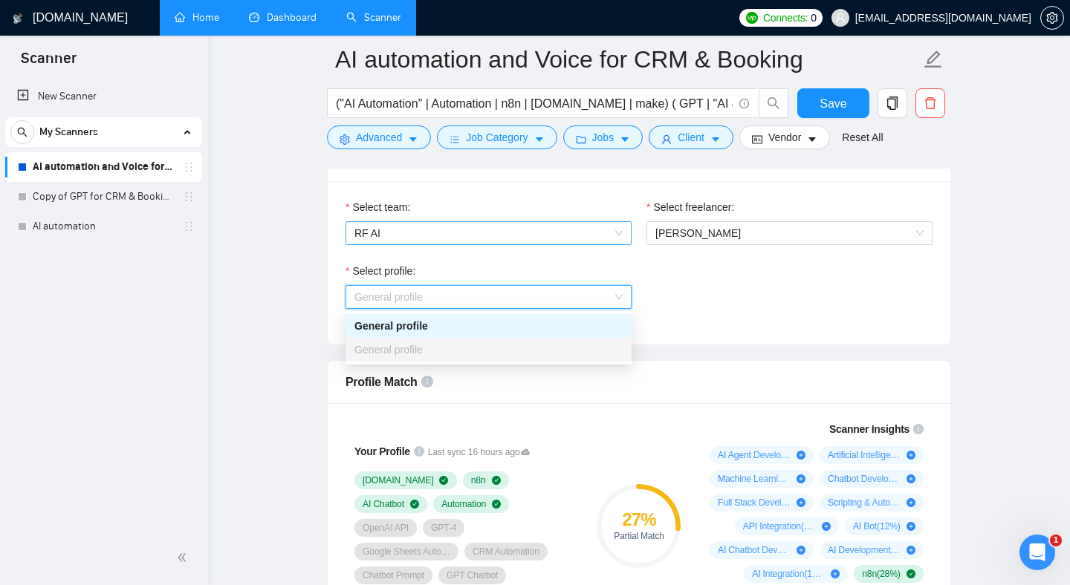
click at [592, 240] on span "RF AI" at bounding box center [488, 233] width 268 height 22
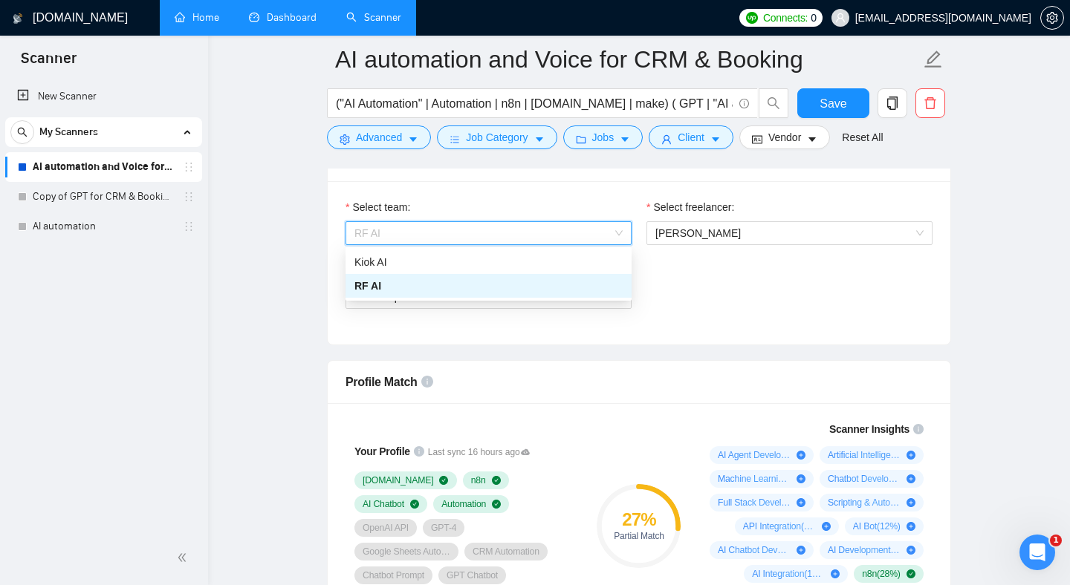
click at [582, 257] on div "Kiok AI" at bounding box center [488, 262] width 268 height 16
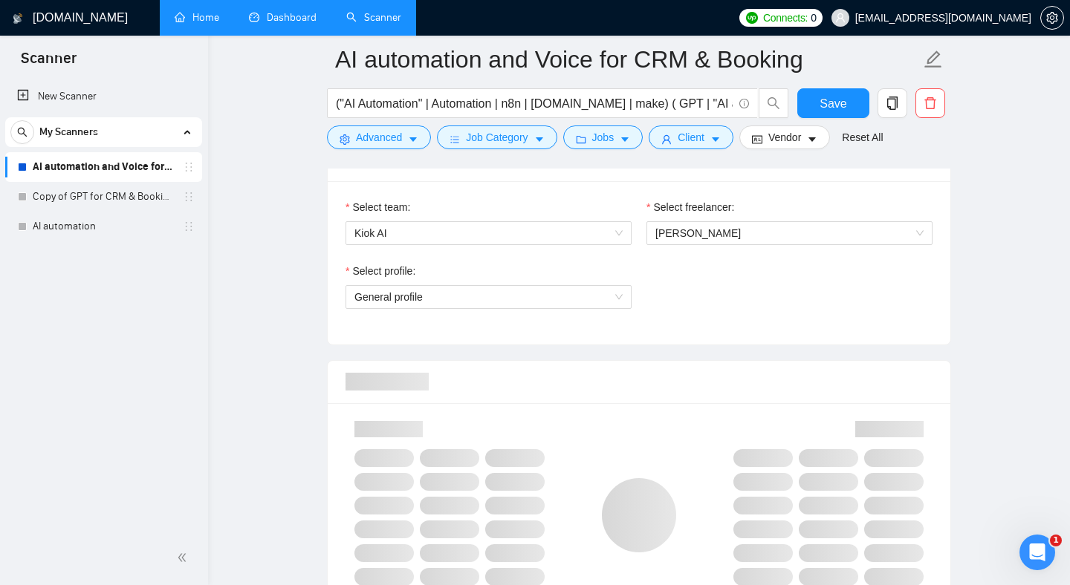
click at [682, 313] on div "Select profile: General profile" at bounding box center [639, 295] width 602 height 64
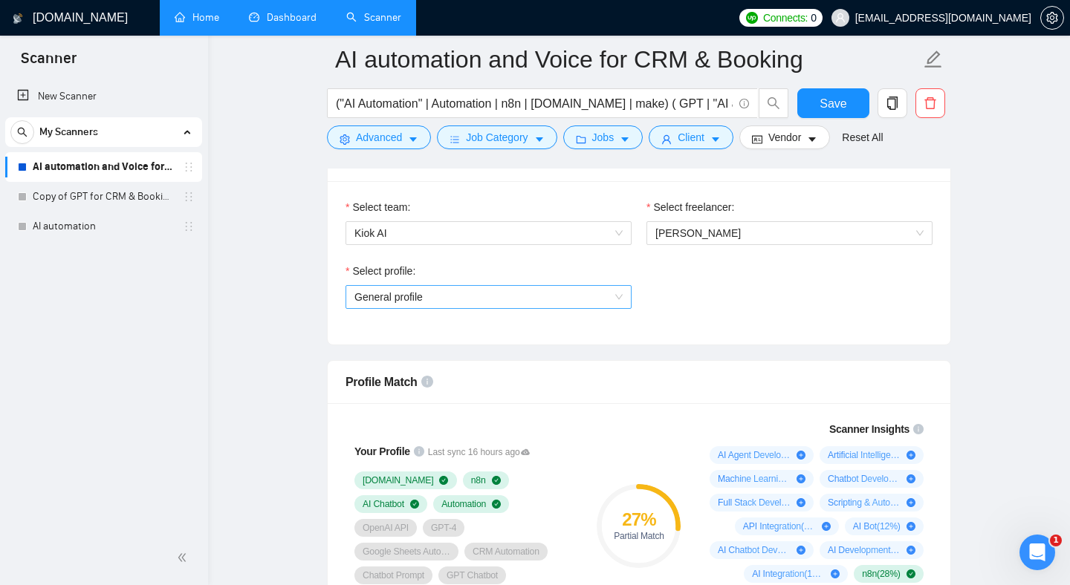
click at [595, 302] on span "General profile" at bounding box center [488, 297] width 268 height 22
click at [553, 265] on div "Select profile:" at bounding box center [488, 274] width 286 height 22
click at [526, 300] on span "General profile" at bounding box center [488, 297] width 268 height 22
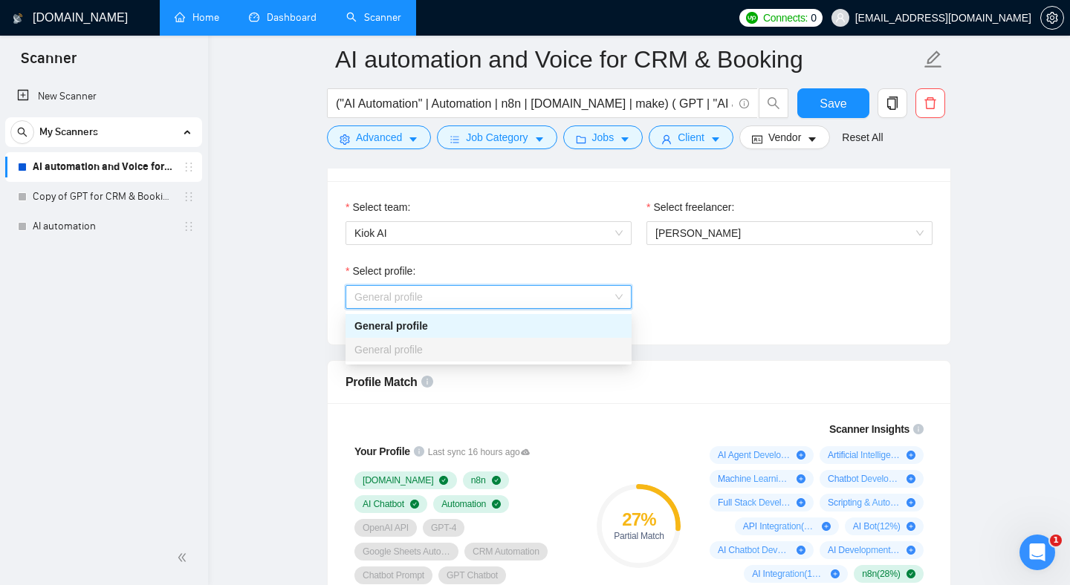
click at [693, 285] on div "Select profile: General profile" at bounding box center [639, 295] width 602 height 64
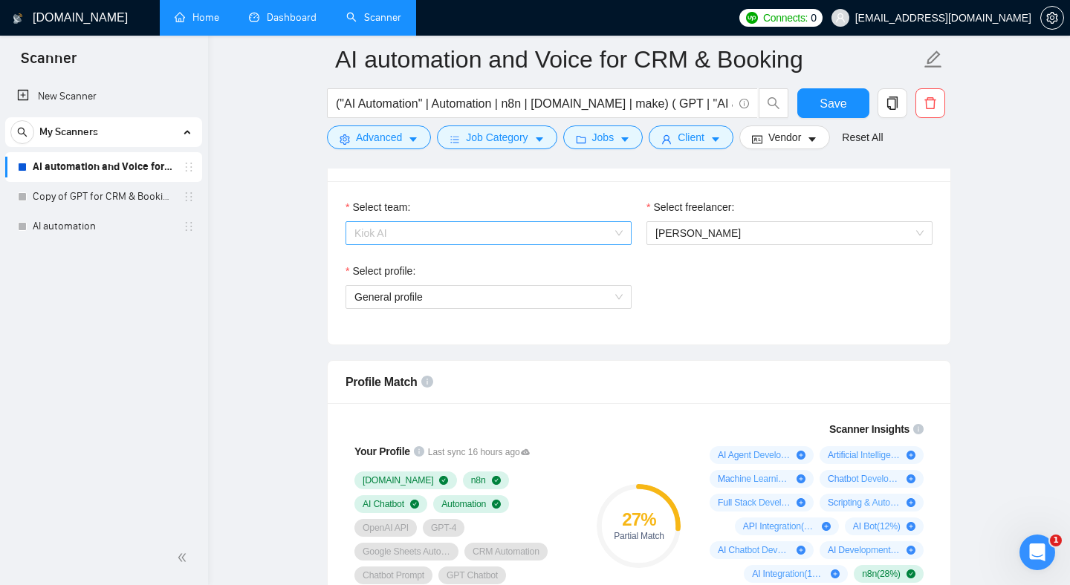
click at [429, 238] on span "Kiok AI" at bounding box center [488, 233] width 268 height 22
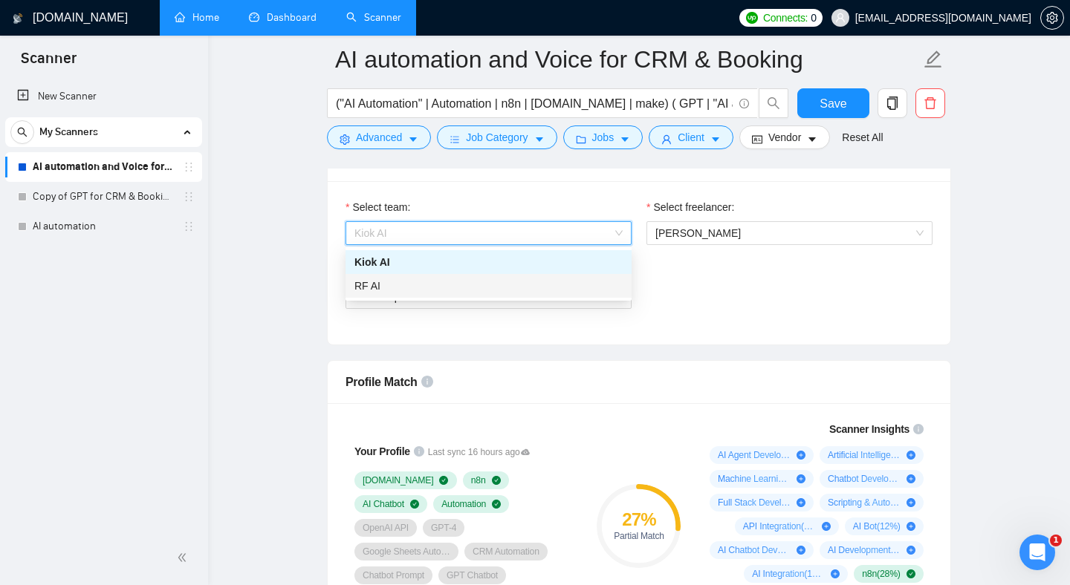
click at [403, 284] on div "RF AI" at bounding box center [488, 286] width 268 height 16
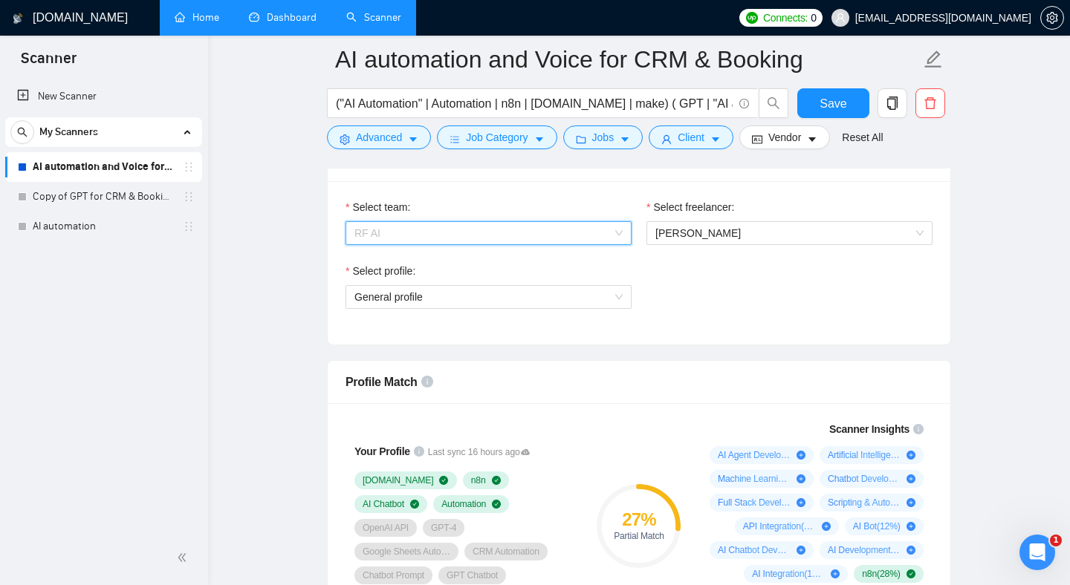
click at [416, 227] on span "RF AI" at bounding box center [488, 233] width 268 height 22
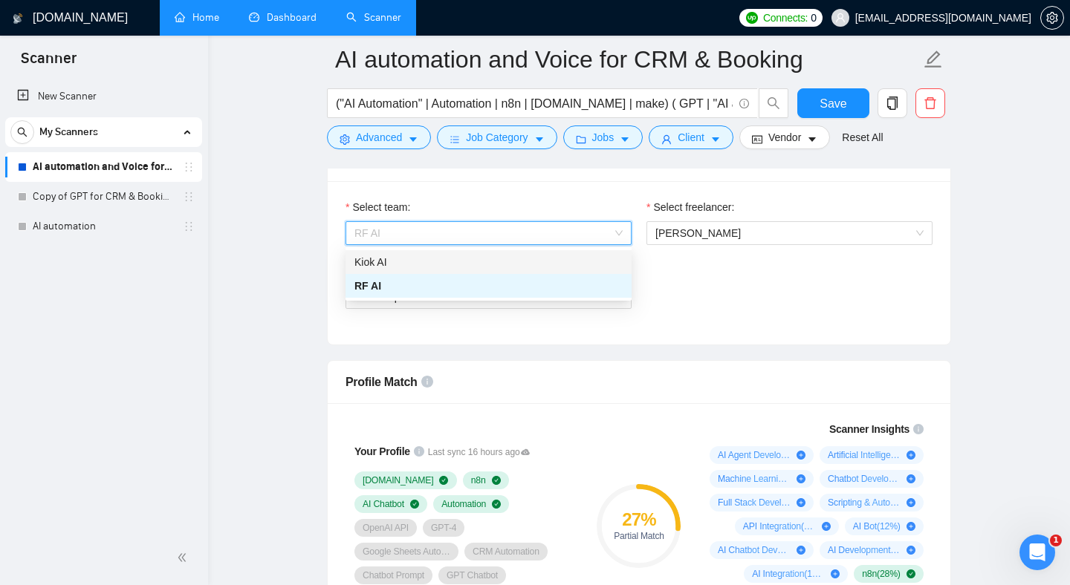
click at [409, 261] on div "Kiok AI" at bounding box center [488, 262] width 268 height 16
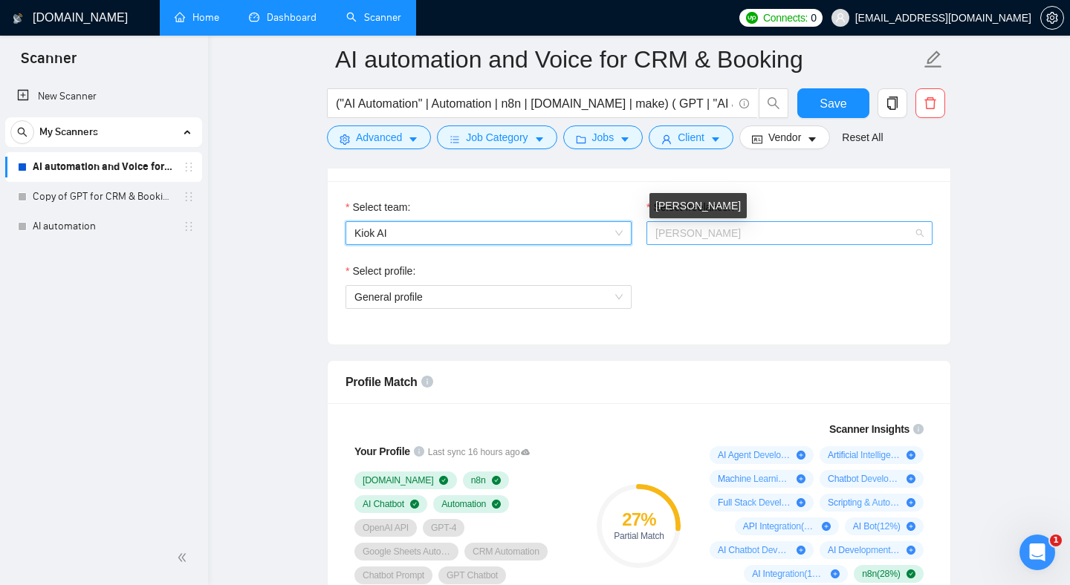
click at [678, 233] on span "[PERSON_NAME]" at bounding box center [697, 233] width 85 height 12
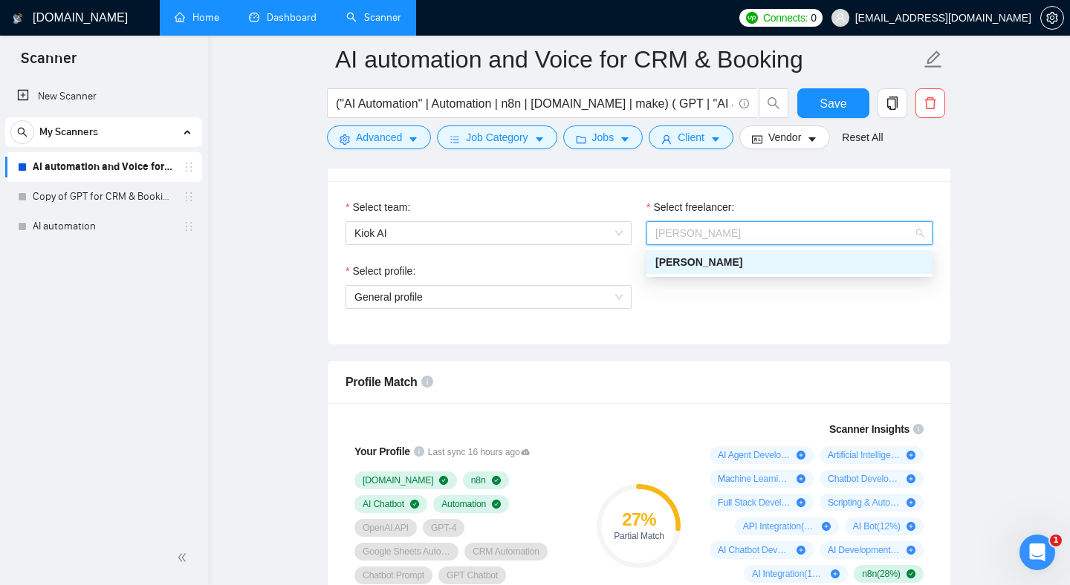
click at [683, 258] on span "[PERSON_NAME]" at bounding box center [698, 262] width 87 height 12
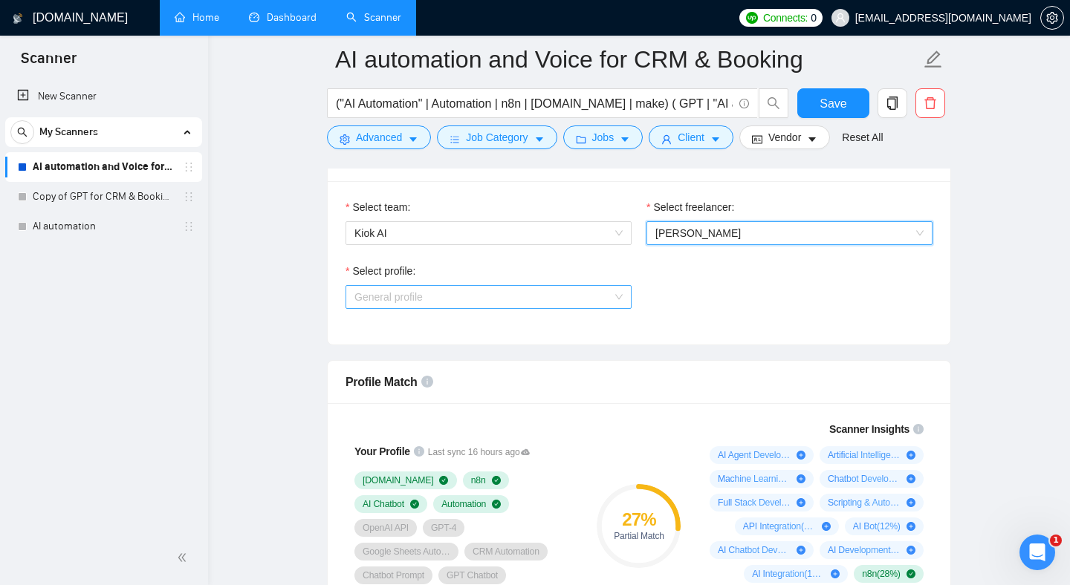
click at [503, 304] on span "General profile" at bounding box center [488, 297] width 268 height 22
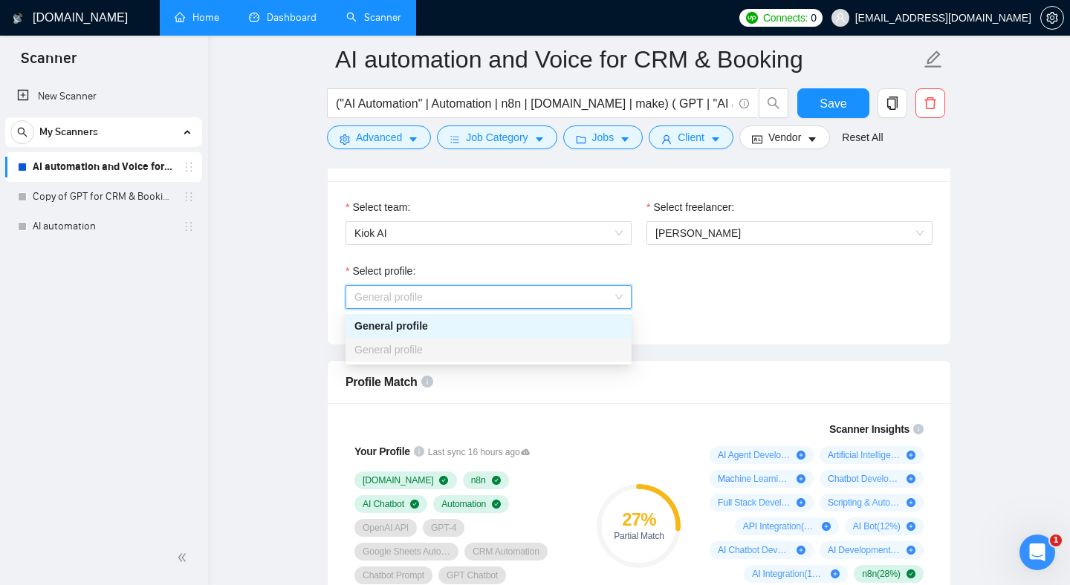
click at [478, 354] on div "General profile" at bounding box center [488, 350] width 268 height 16
click at [478, 332] on div "General profile" at bounding box center [488, 326] width 268 height 16
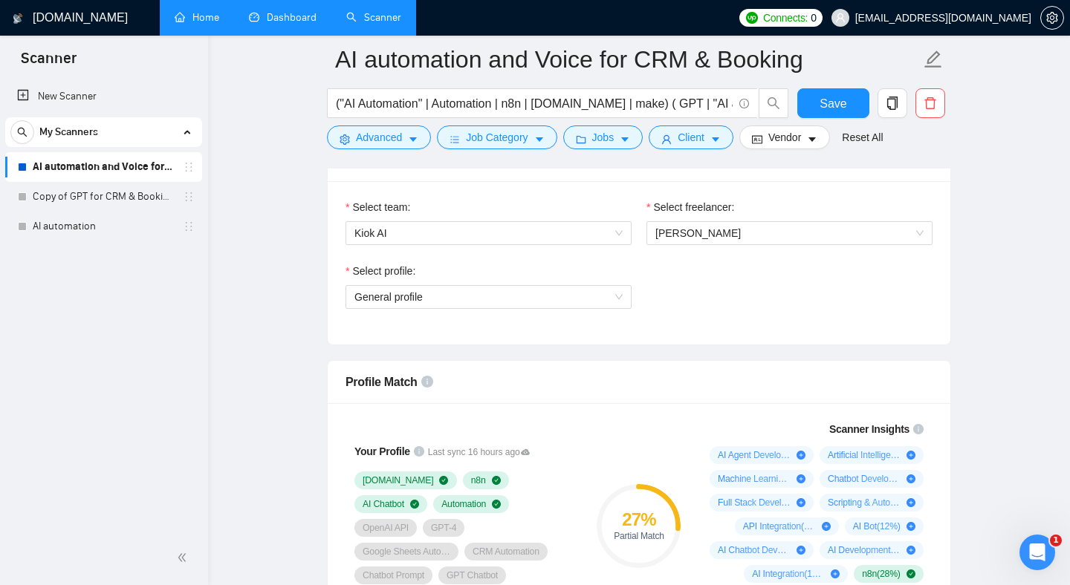
click at [478, 332] on div "Select team: Kiok AI Select freelancer: [PERSON_NAME] Select profile: General p…" at bounding box center [639, 262] width 622 height 163
click at [523, 270] on div "Select profile:" at bounding box center [488, 274] width 286 height 22
click at [819, 97] on button "Save" at bounding box center [833, 103] width 72 height 30
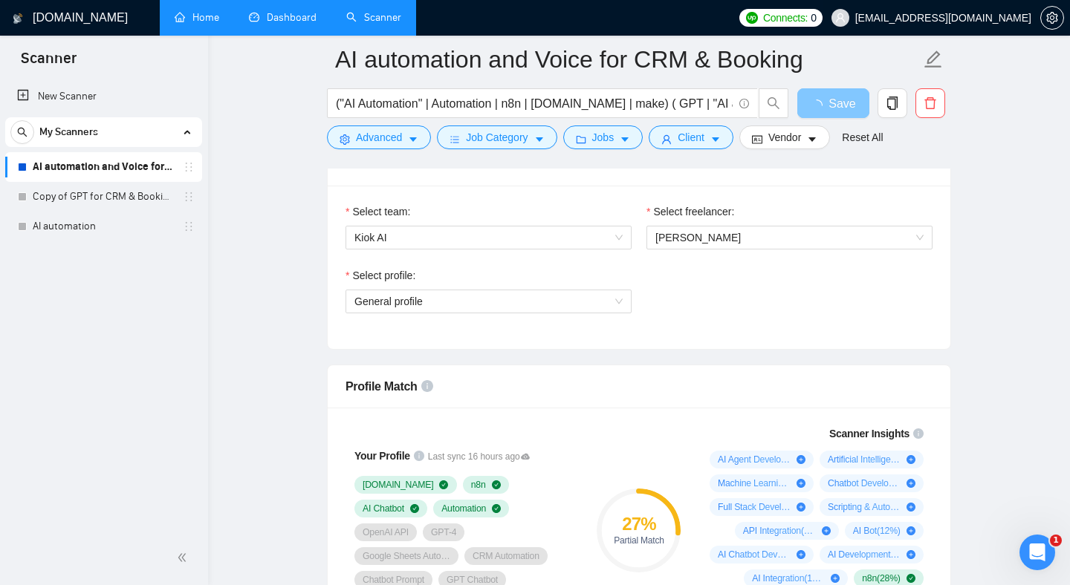
scroll to position [634, 0]
